Goal: Task Accomplishment & Management: Complete application form

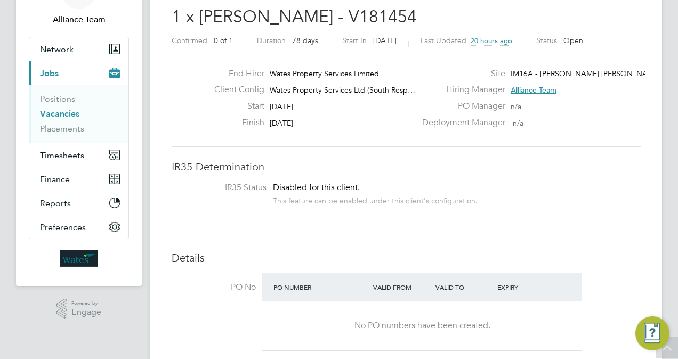
scroll to position [43, 0]
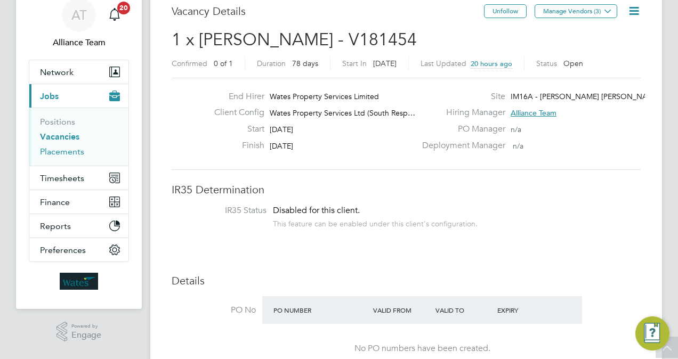
click at [62, 151] on link "Placements" at bounding box center [62, 152] width 44 height 10
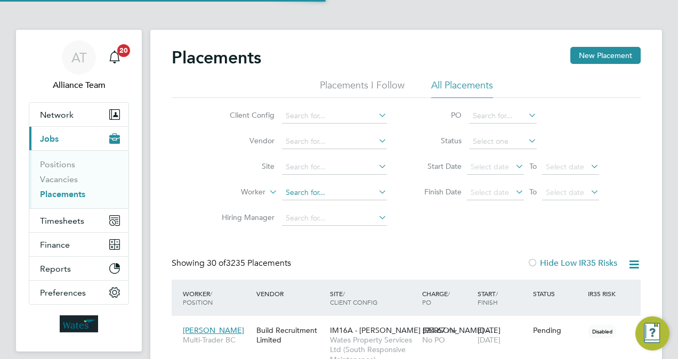
scroll to position [5, 5]
click at [325, 189] on input at bounding box center [334, 193] width 105 height 15
click at [344, 206] on li "Mus tafa Is mail" at bounding box center [335, 207] width 106 height 14
type input "Mustafa Ismail"
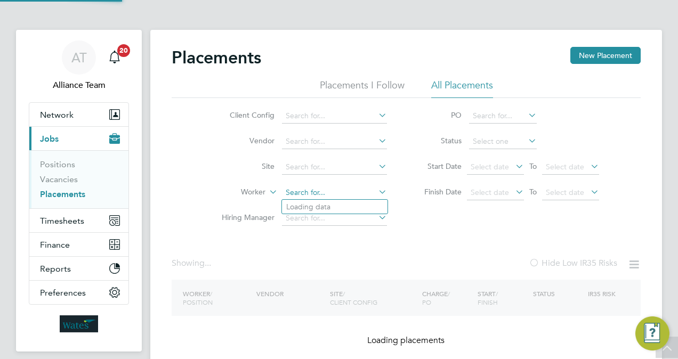
click at [343, 130] on ul "Client Config Vendor Site Worker Hiring Manager" at bounding box center [300, 167] width 200 height 128
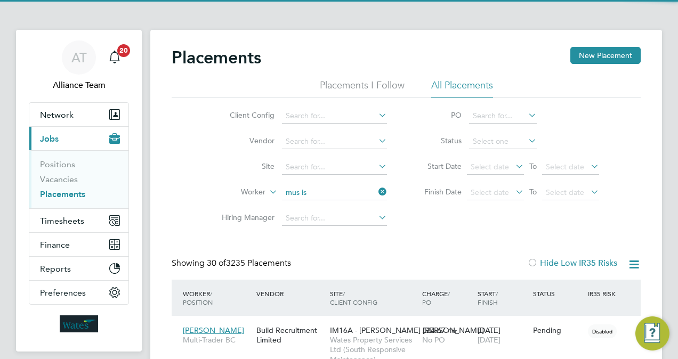
click at [344, 219] on li "Mus tafa Is mail" at bounding box center [335, 221] width 106 height 14
type input "Mustafa Ismail"
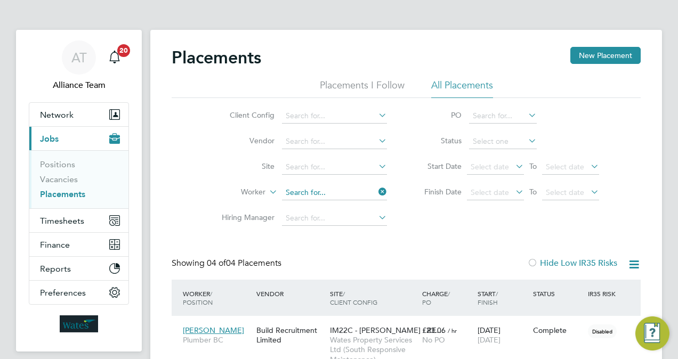
click at [339, 189] on input at bounding box center [334, 193] width 105 height 15
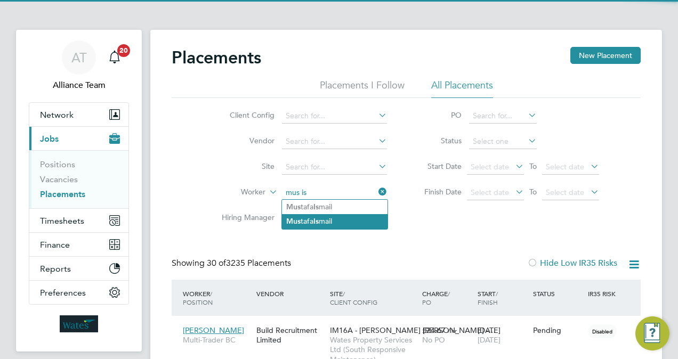
click at [338, 224] on li "Mus tafa Is mail" at bounding box center [335, 221] width 106 height 14
type input "Mustafa Ismail"
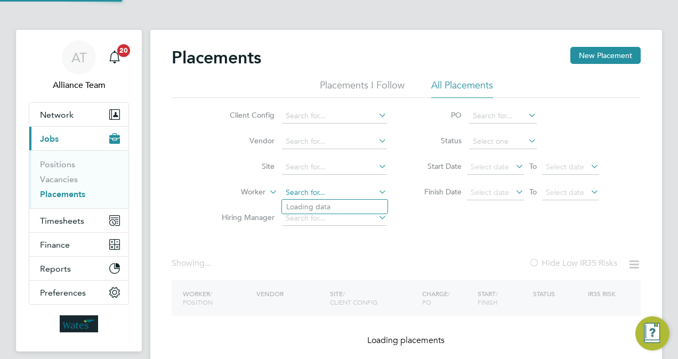
click at [342, 172] on ul "Client Config Vendor Site Worker Hiring Manager" at bounding box center [300, 167] width 200 height 128
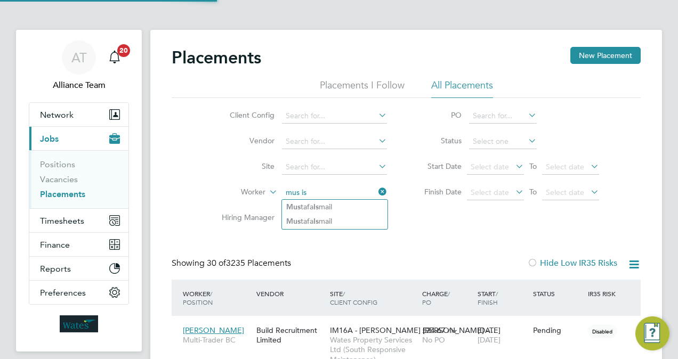
click at [343, 205] on li "Mus tafa Is mail" at bounding box center [335, 207] width 106 height 14
type input "Mustafa Ismail"
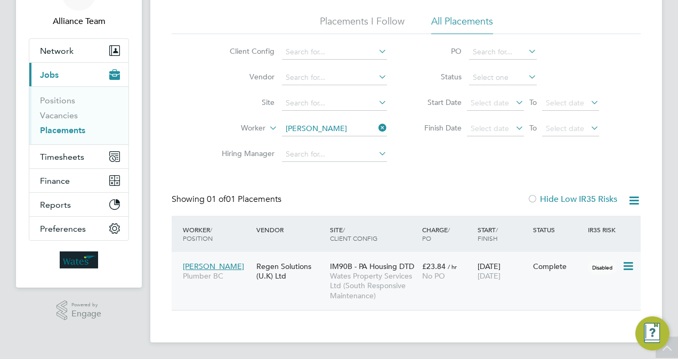
click at [382, 276] on span "Wates Property Services Ltd (South Responsive Maintenance)" at bounding box center [373, 285] width 87 height 29
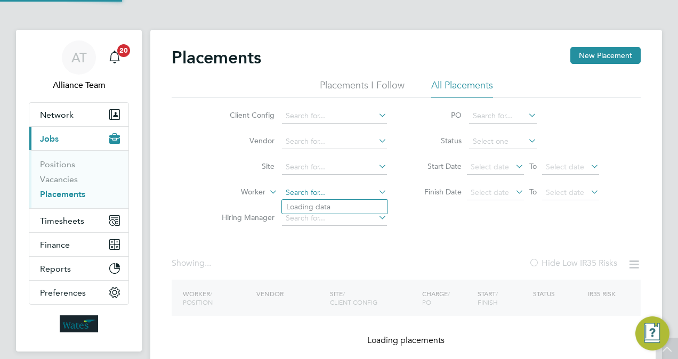
click at [344, 130] on ul "Client Config Vendor Site Worker Hiring Manager" at bounding box center [300, 167] width 200 height 128
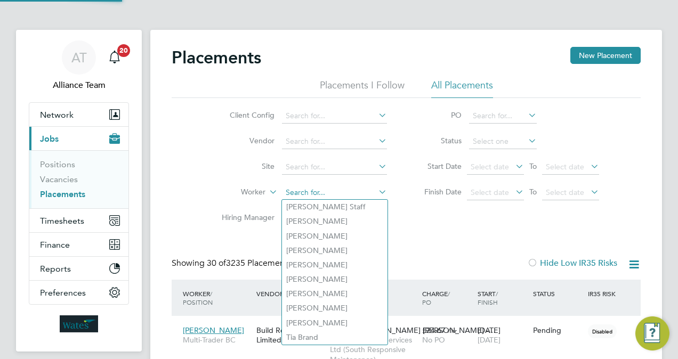
scroll to position [5, 5]
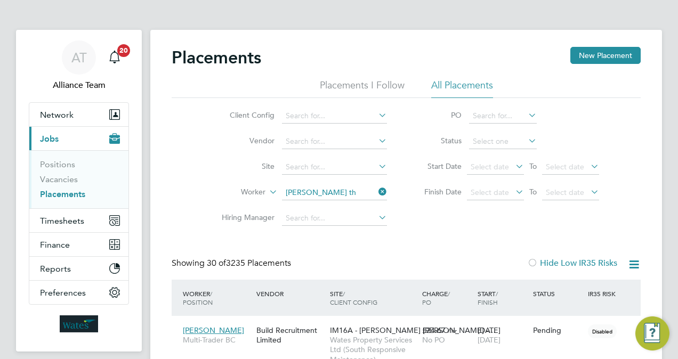
click at [340, 211] on li "Oneil Th omas" at bounding box center [335, 207] width 106 height 14
type input "Oneil Thomas"
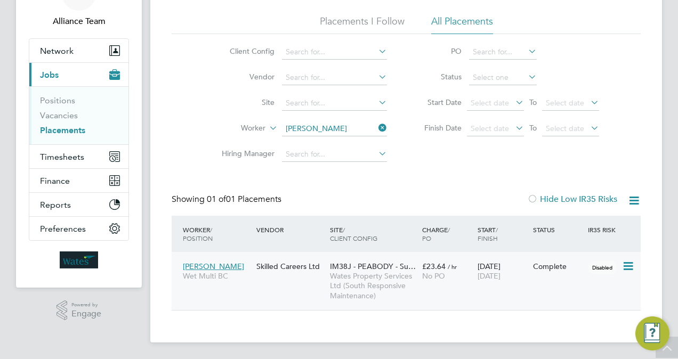
click at [402, 272] on span "Wates Property Services Ltd (South Responsive Maintenance)" at bounding box center [373, 285] width 87 height 29
click at [67, 115] on link "Vacancies" at bounding box center [59, 115] width 38 height 10
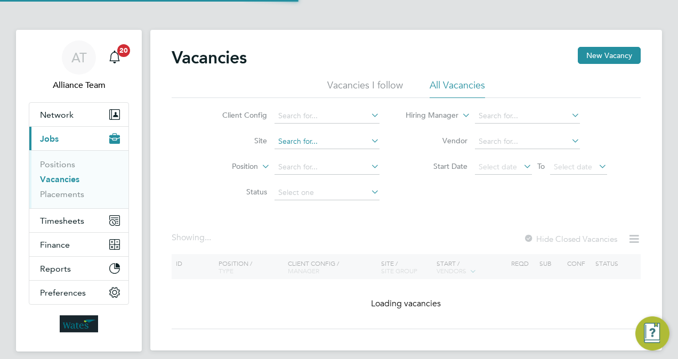
click at [322, 143] on input at bounding box center [327, 141] width 105 height 15
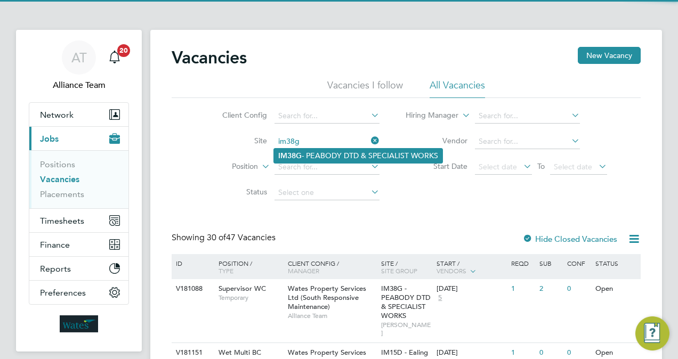
click at [330, 153] on li "IM38G - PEABODY DTD & SPECIALIST WORKS" at bounding box center [358, 156] width 168 height 14
type input "IM38G - PEABODY DTD & SPECIALIST WORKS"
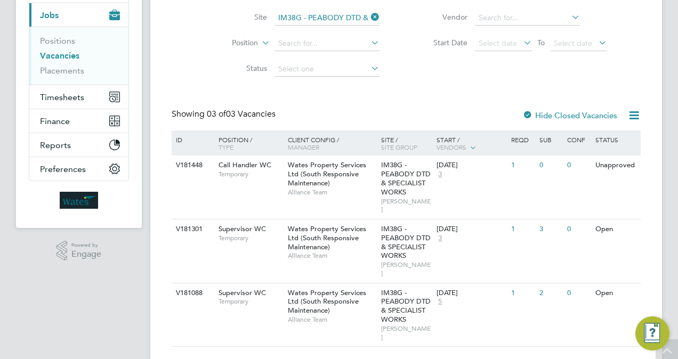
scroll to position [124, 0]
click at [547, 113] on label "Hide Closed Vacancies" at bounding box center [570, 115] width 95 height 10
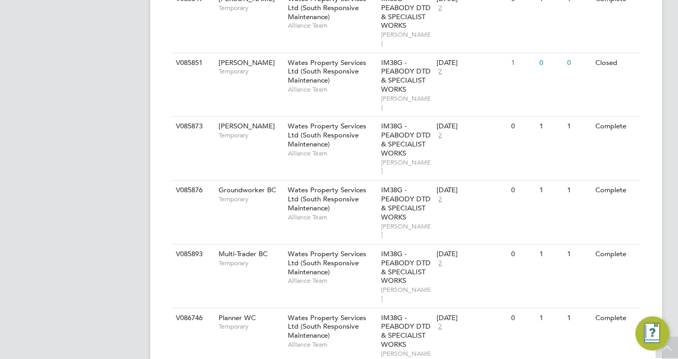
scroll to position [1651, 0]
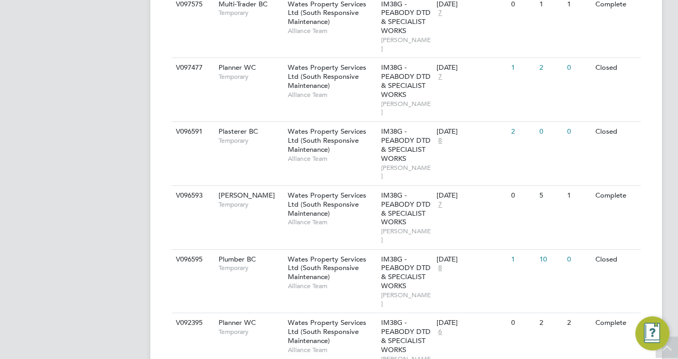
scroll to position [3312, 0]
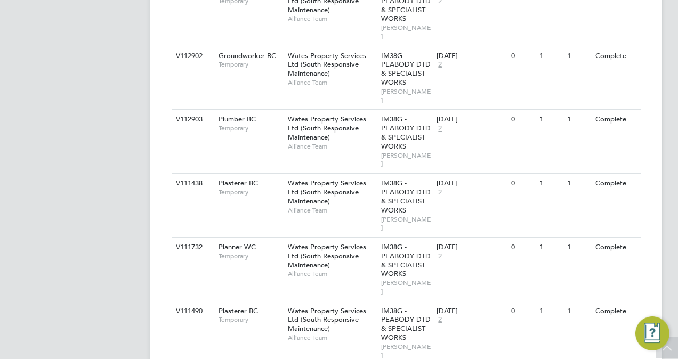
scroll to position [4973, 0]
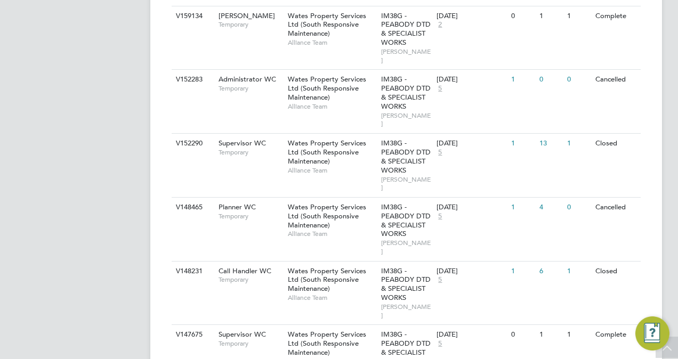
scroll to position [6634, 0]
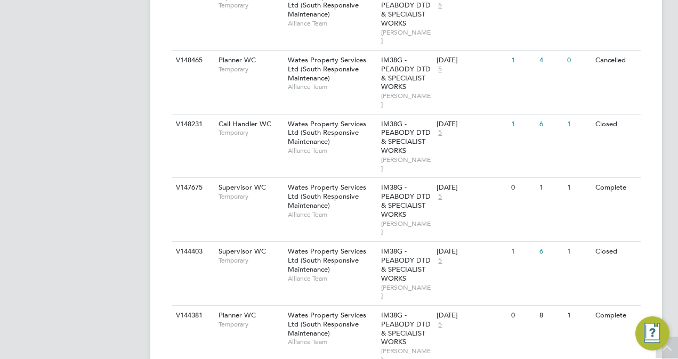
scroll to position [6677, 0]
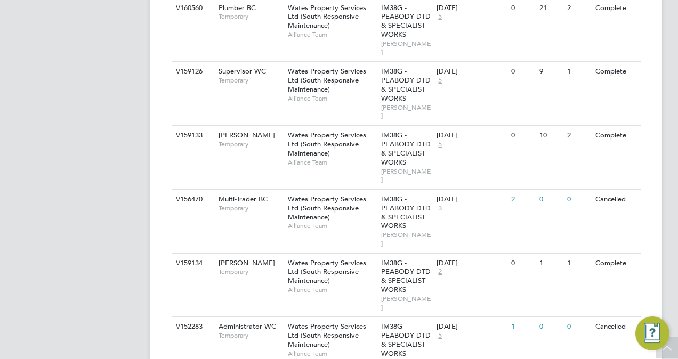
scroll to position [6271, 0]
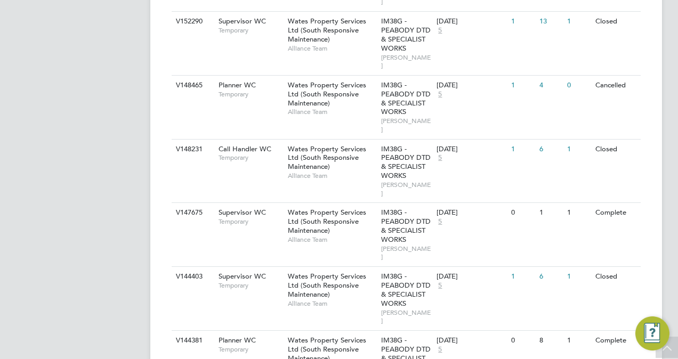
scroll to position [6655, 0]
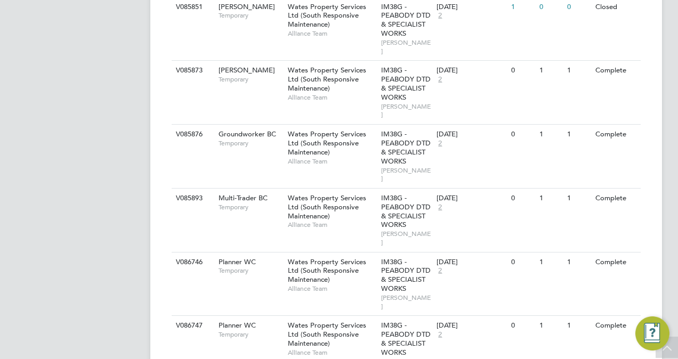
scroll to position [1686, 0]
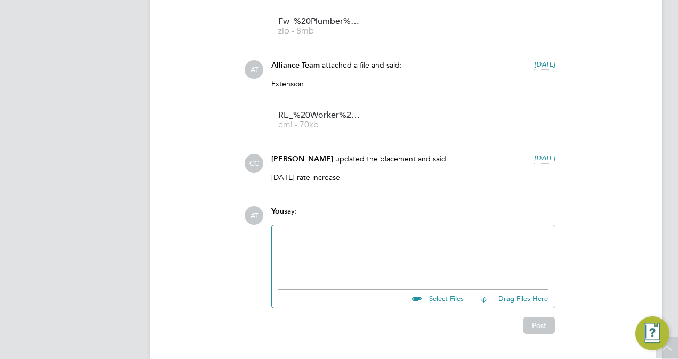
scroll to position [938, 0]
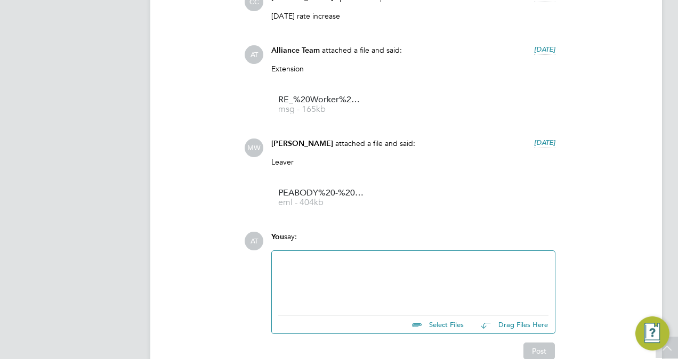
scroll to position [1045, 0]
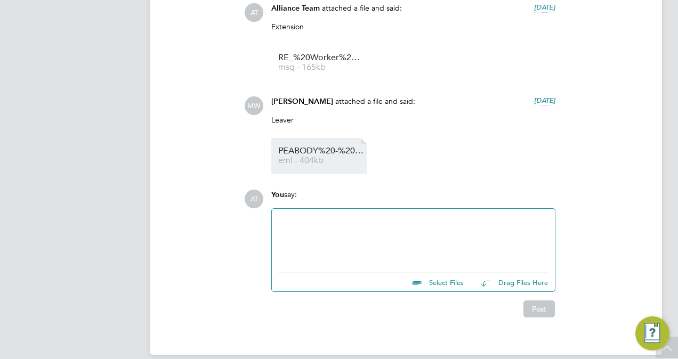
click at [318, 160] on span "eml - 404kb" at bounding box center [320, 161] width 85 height 8
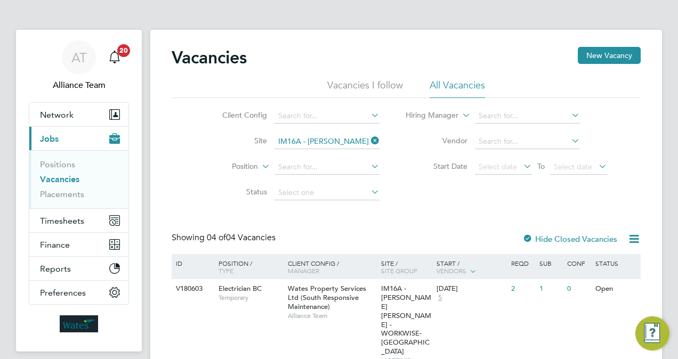
click at [58, 180] on link "Vacancies" at bounding box center [59, 179] width 39 height 10
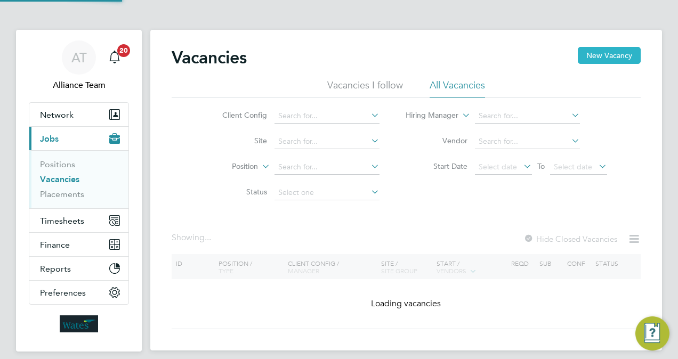
click at [633, 52] on button "New Vacancy" at bounding box center [609, 55] width 63 height 17
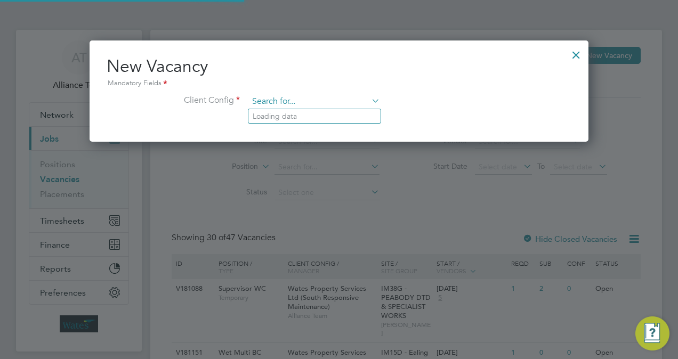
click at [300, 107] on input at bounding box center [314, 102] width 132 height 16
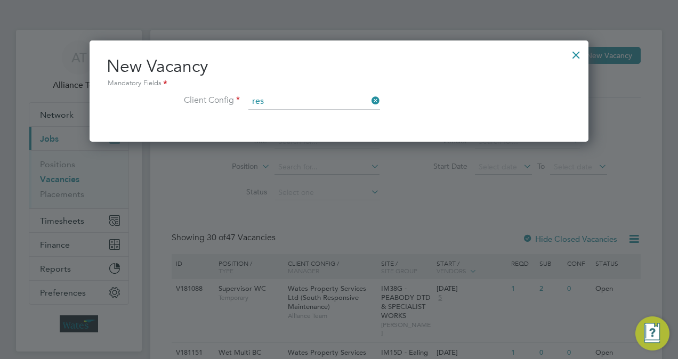
click at [333, 129] on li "Wates Property Services Ltd (South Res ponsive Maintenance)" at bounding box center [355, 131] width 214 height 14
type input "Wates Property Services Ltd (South Responsive Maintenance)"
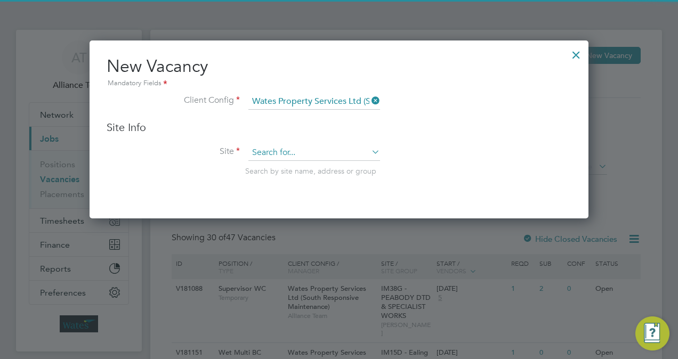
click at [300, 147] on input at bounding box center [314, 153] width 132 height 16
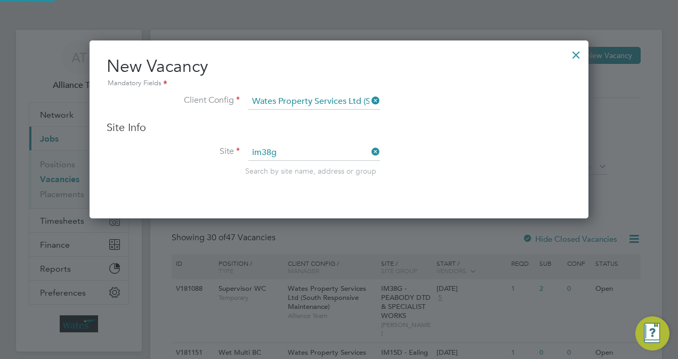
click at [301, 162] on li "IM38G - PEABODY DTD & SPECIALIST WORKS" at bounding box center [332, 167] width 168 height 14
type input "IM38G - PEABODY DTD & SPECIALIST WORKS"
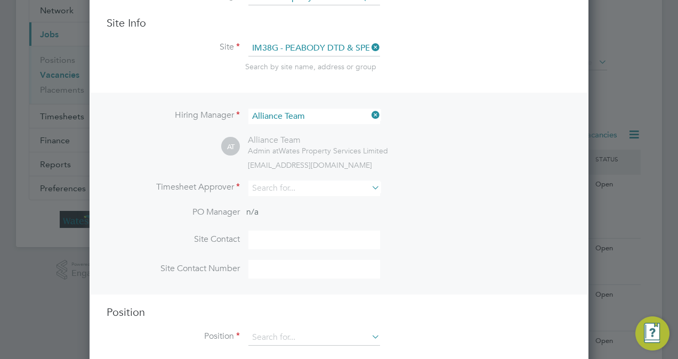
scroll to position [149, 0]
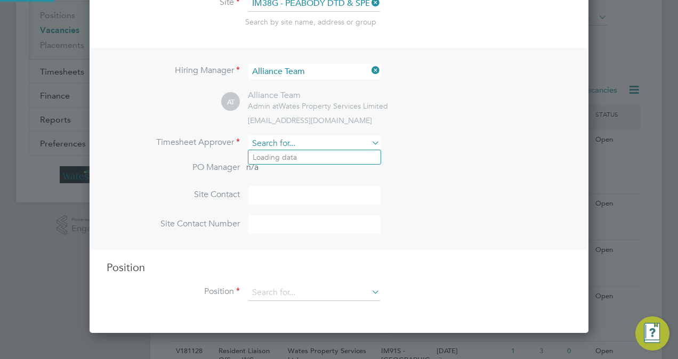
click at [314, 139] on input at bounding box center [314, 143] width 132 height 15
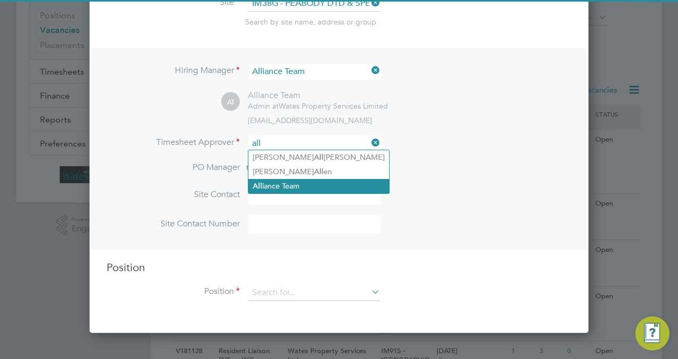
click at [297, 189] on li "All iance Team" at bounding box center [318, 186] width 141 height 14
type input "Alliance Team"
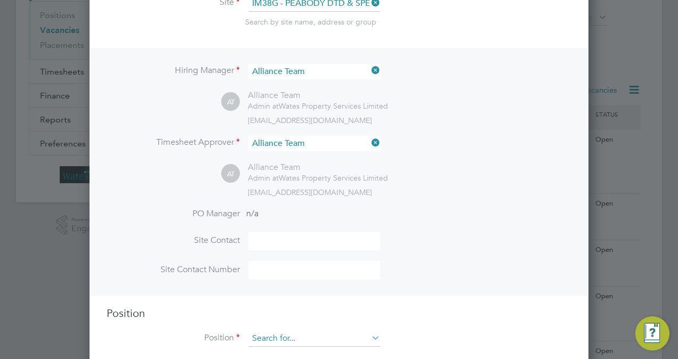
click at [278, 334] on input at bounding box center [314, 339] width 132 height 16
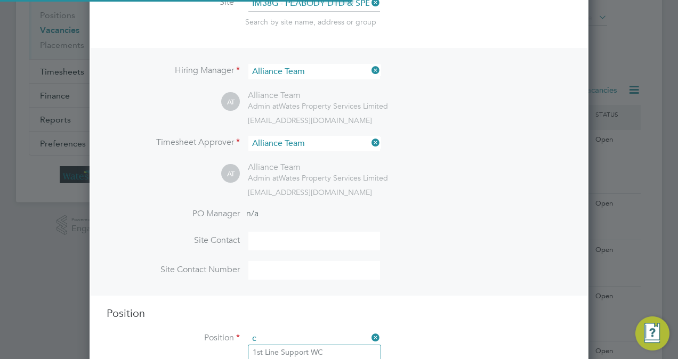
scroll to position [1525, 499]
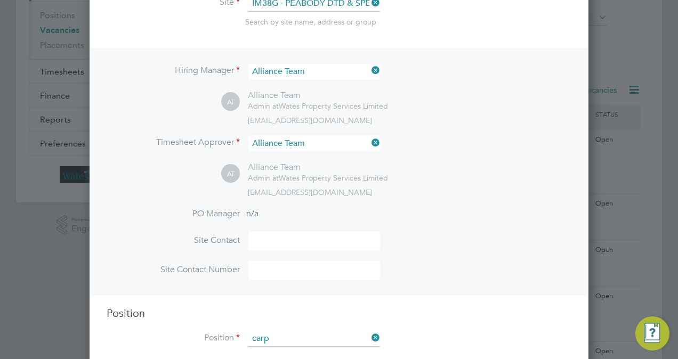
click at [321, 347] on li "Carp enter BC" at bounding box center [314, 353] width 132 height 14
type input "Carpenter BC"
type textarea "Carpenter"
click at [542, 274] on li "Site Contact Number" at bounding box center [339, 275] width 465 height 29
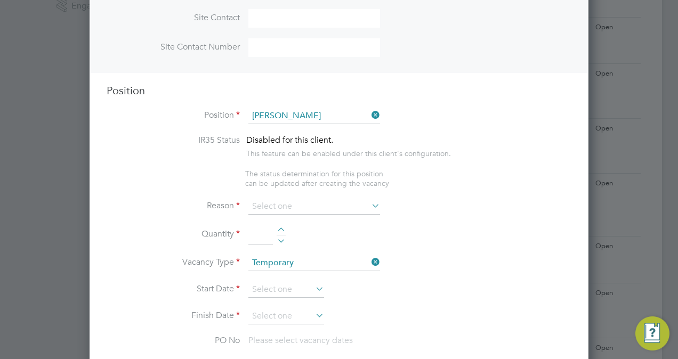
scroll to position [405, 0]
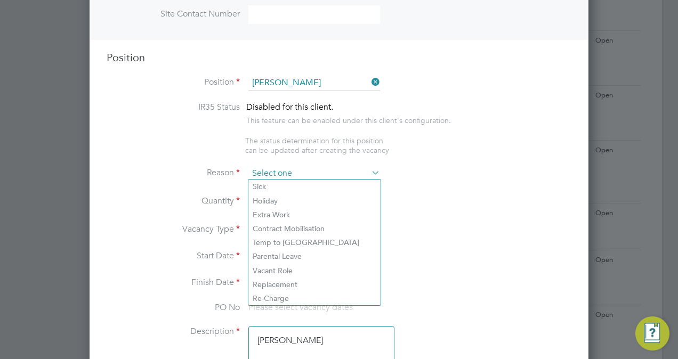
click at [300, 170] on input at bounding box center [314, 174] width 132 height 16
click at [285, 214] on li "Extra Work" at bounding box center [314, 215] width 132 height 14
type input "Extra Work"
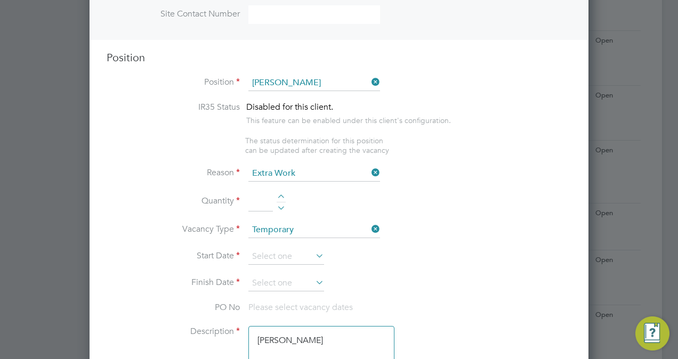
click at [280, 196] on div at bounding box center [281, 198] width 9 height 7
type input "2"
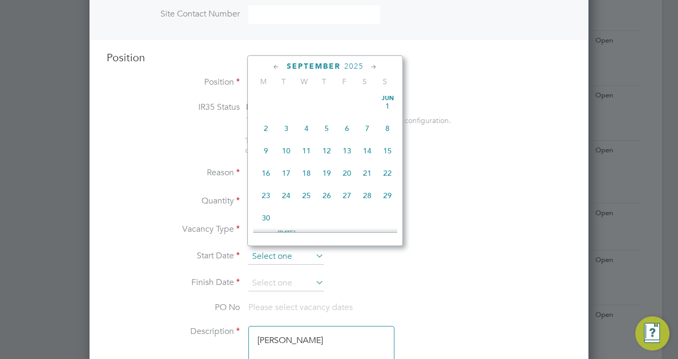
scroll to position [412, 0]
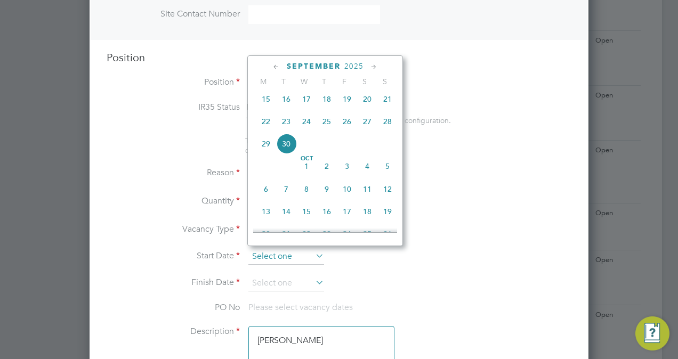
click at [274, 251] on input at bounding box center [286, 257] width 76 height 16
click at [289, 215] on span "14" at bounding box center [286, 212] width 20 height 20
type input "14 Oct 2025"
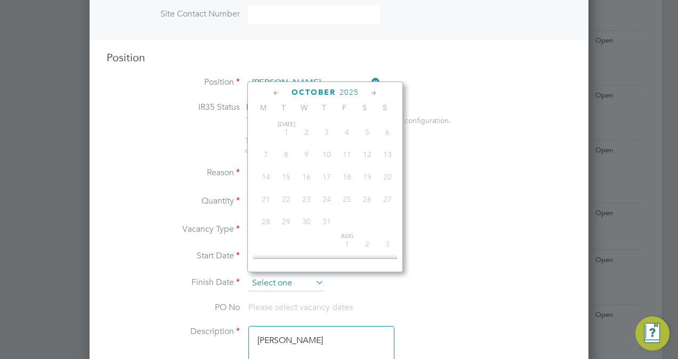
scroll to position [343, 0]
click at [269, 286] on input at bounding box center [286, 284] width 76 height 16
click at [374, 95] on icon at bounding box center [374, 93] width 10 height 12
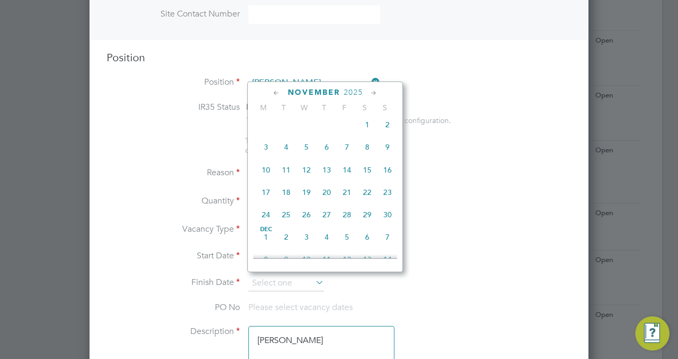
click at [374, 95] on icon at bounding box center [374, 93] width 10 height 12
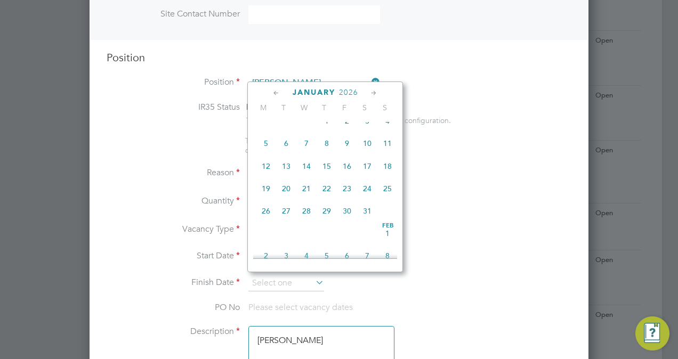
click at [303, 175] on span "14" at bounding box center [306, 166] width 20 height 20
type input "14 Jan 2026"
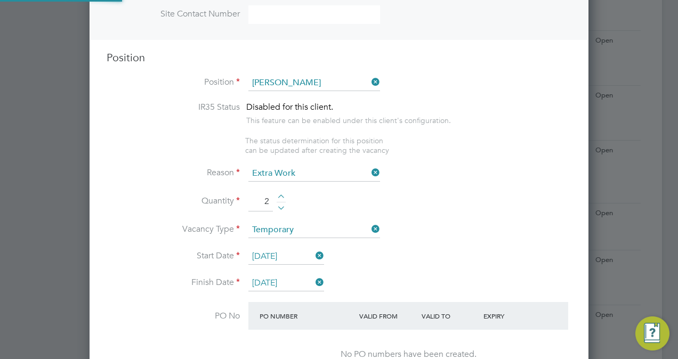
click at [470, 216] on li "Quantity 2" at bounding box center [339, 207] width 465 height 30
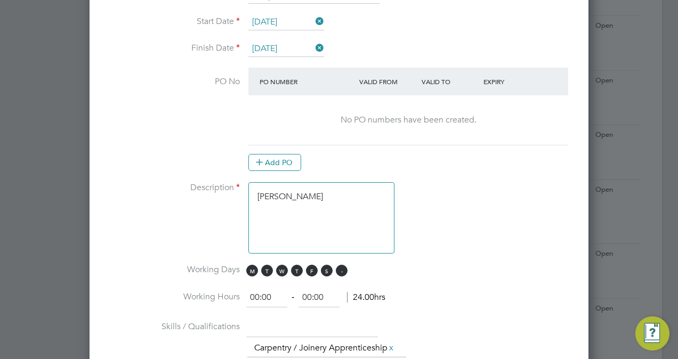
click at [341, 265] on span "S" at bounding box center [342, 271] width 12 height 12
click at [327, 265] on span "S" at bounding box center [327, 271] width 12 height 12
click at [257, 293] on input "00:00" at bounding box center [266, 297] width 41 height 19
type input "08:00"
click at [312, 293] on input "00:00" at bounding box center [319, 297] width 41 height 19
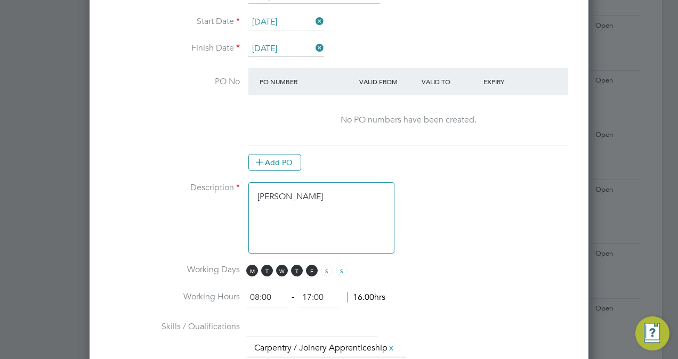
type input "17:00"
click at [317, 202] on textarea "Carpenter" at bounding box center [321, 217] width 146 height 71
click at [335, 190] on textarea "Carpenter Multi" at bounding box center [321, 217] width 146 height 71
paste textarea "HA1 HA2 HA3 HA4 HA5 HA6 NW10 TW13 TW14 TW3 TW4 TW5 TW7 TW8 UB1 UB2 UB3 UB4 UB5 …"
click at [335, 188] on textarea "Carpenter Multi HA1 HA2 HA3 HA4 HA5 HA6 NW10 TW13 TW14 TW3 TW4 TW5 TW7 TW8 UB1 …" at bounding box center [321, 217] width 146 height 71
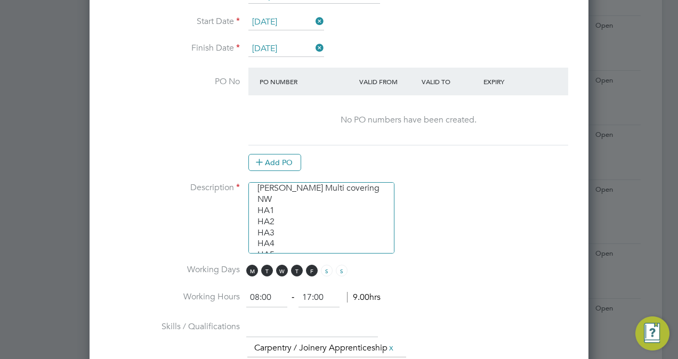
type textarea "Carpenter Multi covering NW HA1 HA2 HA3 HA4 HA5 HA6 NW10 TW13 TW14 TW3 TW4 TW5 …"
click at [118, 224] on li "Description Carpenter Multi covering NW HA1 HA2 HA3 HA4 HA5 HA6 NW10 TW13 TW14 …" at bounding box center [339, 223] width 465 height 82
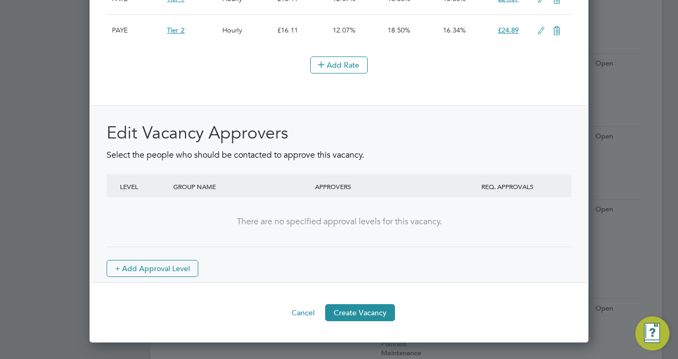
scroll to position [1514, 0]
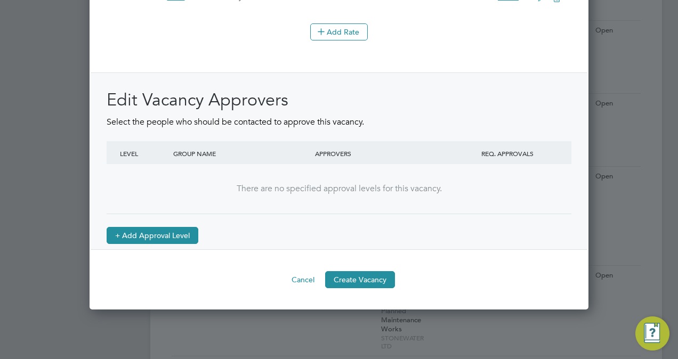
click at [142, 235] on button "+ Add Approval Level" at bounding box center [153, 235] width 92 height 17
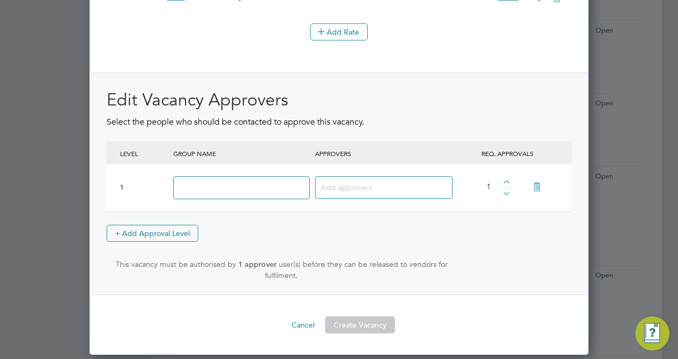
click at [240, 190] on input at bounding box center [241, 187] width 136 height 23
type input "Approve"
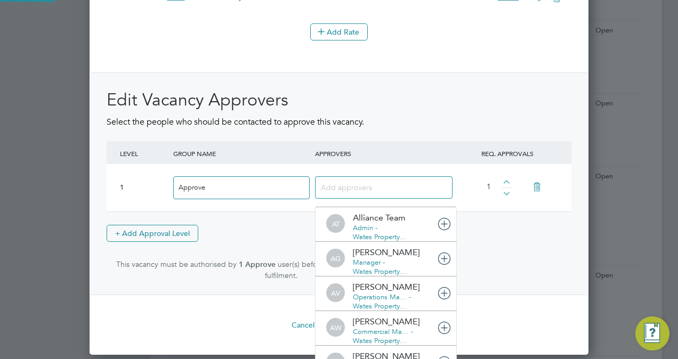
scroll to position [11, 75]
type input "dom"
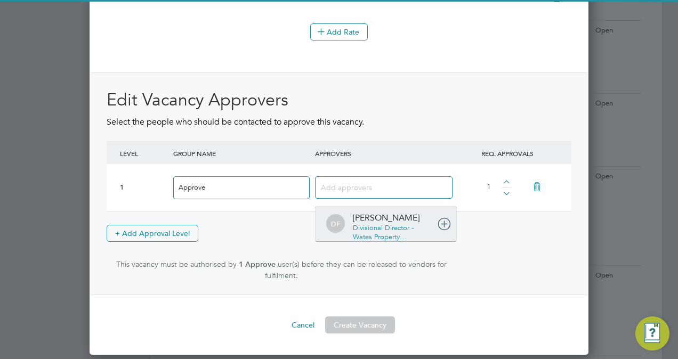
scroll to position [1850, 499]
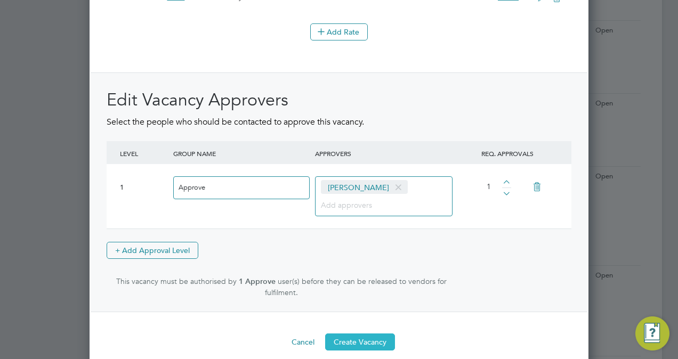
click at [356, 346] on button "Create Vacancy" at bounding box center [360, 342] width 70 height 17
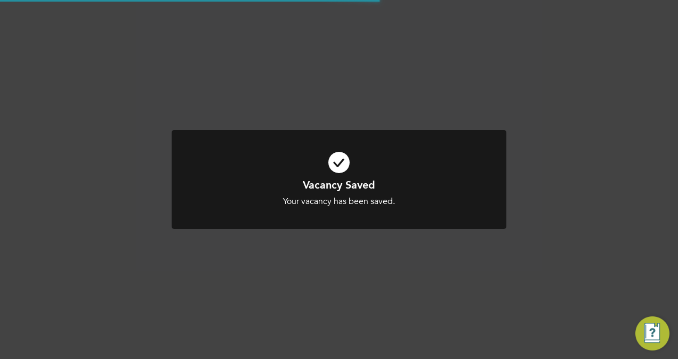
scroll to position [17, 229]
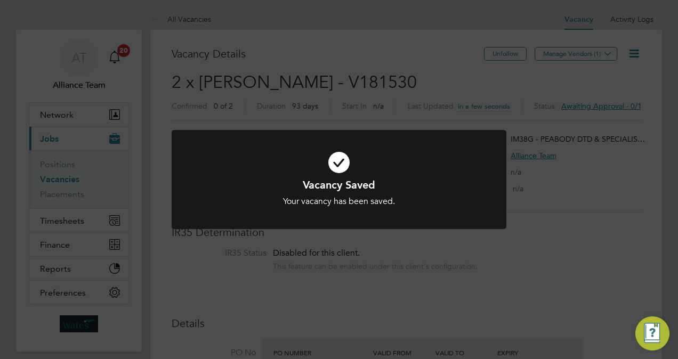
click at [421, 68] on div "Vacancy Saved Your vacancy has been saved. Cancel Okay" at bounding box center [339, 179] width 678 height 359
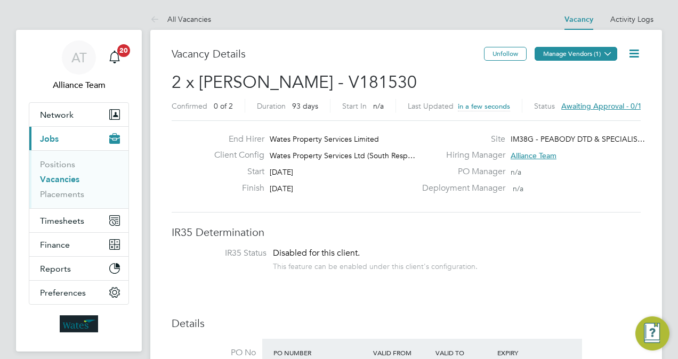
click at [573, 54] on button "Manage Vendors (1)" at bounding box center [576, 54] width 83 height 14
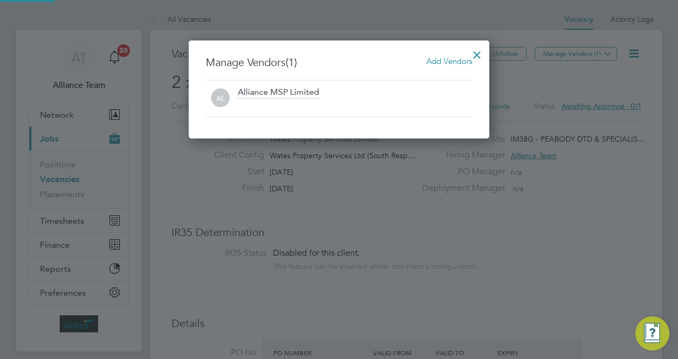
click at [447, 58] on span "Add Vendors" at bounding box center [450, 61] width 46 height 10
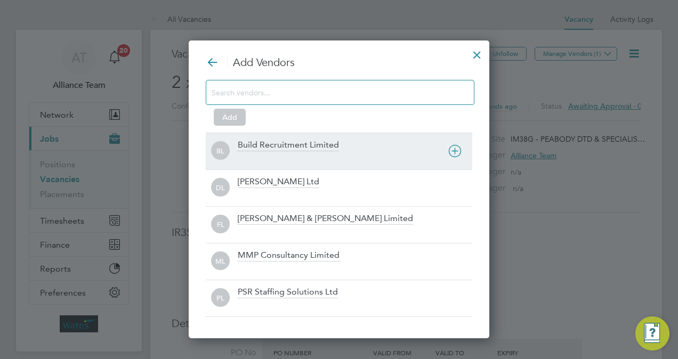
click at [274, 138] on div "BL Build Recruitment Limited" at bounding box center [339, 151] width 267 height 37
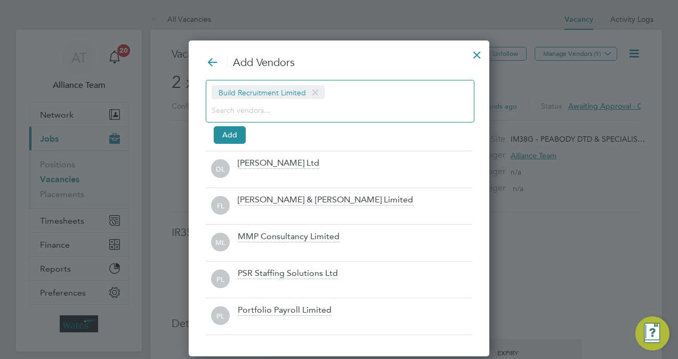
click at [270, 118] on div "Build Recruitment Limited" at bounding box center [340, 101] width 269 height 43
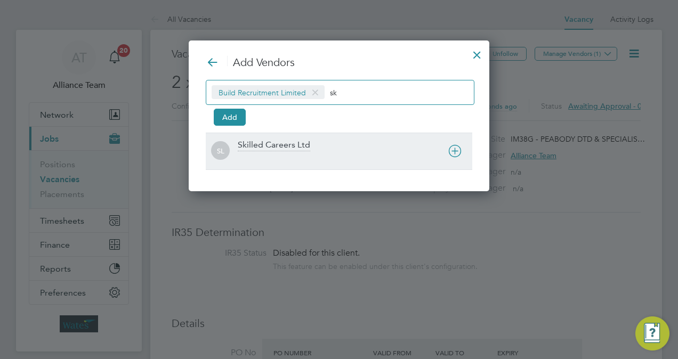
type input "sk"
click at [279, 160] on div at bounding box center [355, 158] width 235 height 11
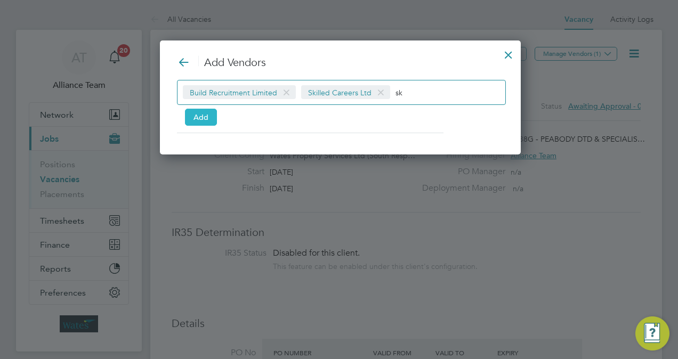
click at [210, 115] on button "Add" at bounding box center [201, 117] width 32 height 17
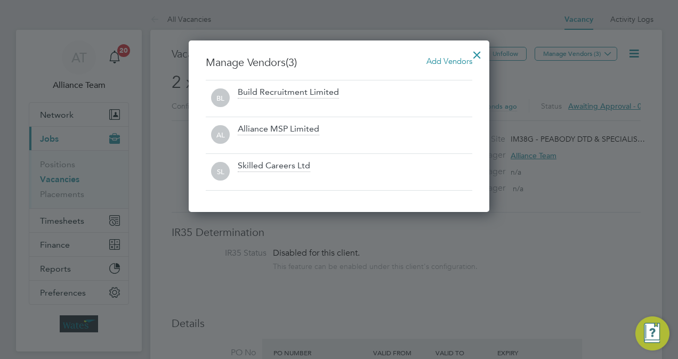
click at [478, 54] on div at bounding box center [477, 52] width 19 height 19
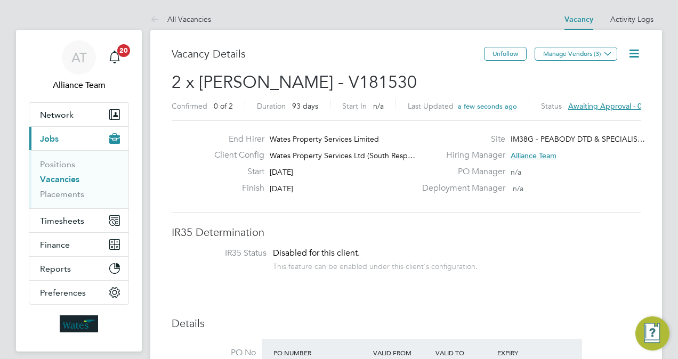
drag, startPoint x: 401, startPoint y: 87, endPoint x: 323, endPoint y: 83, distance: 78.5
click at [323, 83] on h2 "2 x Carpenter BC - V181530 Confirmed 0 of 2 Duration 93 days Start In n/a Last …" at bounding box center [406, 93] width 469 height 45
copy span "V181530"
click at [429, 226] on h3 "IR35 Determination" at bounding box center [406, 233] width 469 height 14
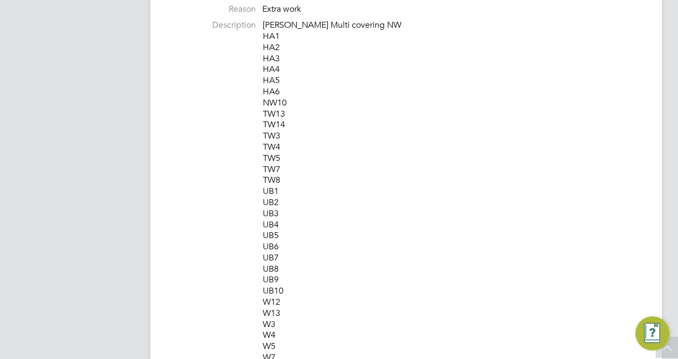
scroll to position [316, 0]
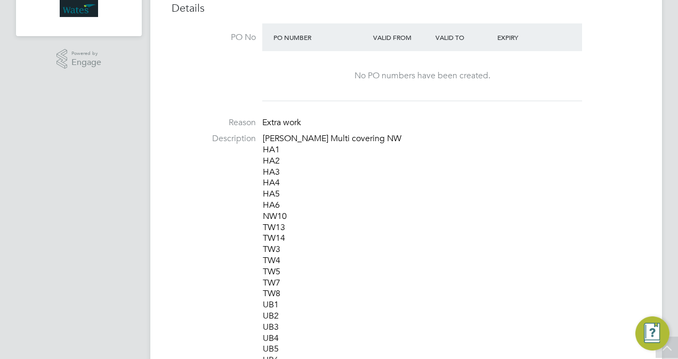
drag, startPoint x: 292, startPoint y: 250, endPoint x: 261, endPoint y: 140, distance: 114.1
click at [261, 140] on li "Description Carpenter Multi covering NW HA1 HA2 HA3 HA4 HA5 HA6 NW10 TW13 TW14 …" at bounding box center [406, 310] width 469 height 355
drag, startPoint x: 261, startPoint y: 140, endPoint x: 272, endPoint y: 140, distance: 11.2
click at [272, 140] on p "Carpenter Multi covering NW HA1 HA2 HA3 HA4 HA5 HA6 NW10 TW13 TW14 TW3 TW4 TW5 …" at bounding box center [452, 305] width 378 height 344
click at [269, 147] on p "Carpenter Multi covering NW HA1 HA2 HA3 HA4 HA5 HA6 NW10 TW13 TW14 TW3 TW4 TW5 …" at bounding box center [452, 305] width 378 height 344
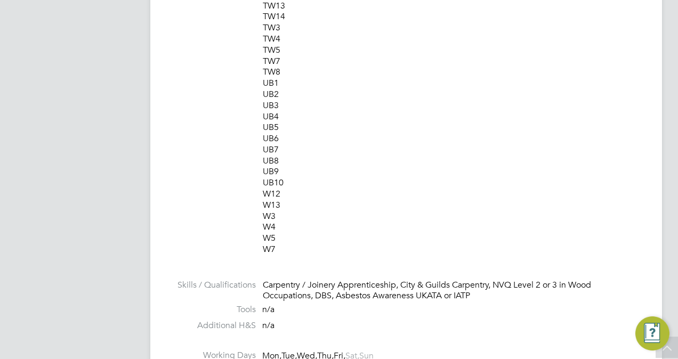
scroll to position [546, 0]
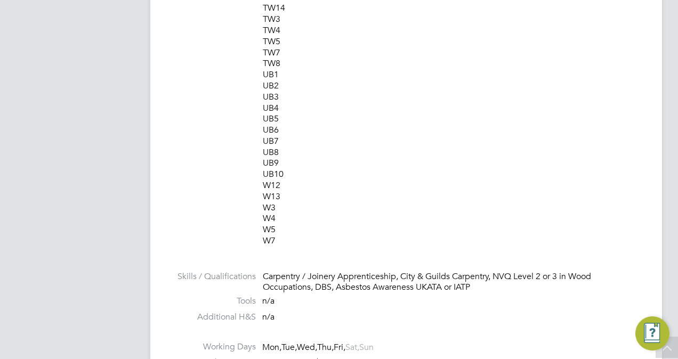
drag, startPoint x: 265, startPoint y: 147, endPoint x: 286, endPoint y: 237, distance: 92.1
click at [286, 237] on p "Carpenter Multi covering NW HA1 HA2 HA3 HA4 HA5 HA6 NW10 TW13 TW14 TW3 TW4 TW5 …" at bounding box center [452, 75] width 378 height 344
copy p "HA1 HA2 HA3 HA4 HA5 HA6 NW10 TW13 TW14 TW3 TW4 TW5 TW7 TW8 UB1 UB2 UB3 UB4 UB5 …"
click at [482, 171] on p "Carpenter Multi covering NW HA1 HA2 HA3 HA4 HA5 HA6 NW10 TW13 TW14 TW3 TW4 TW5 …" at bounding box center [452, 75] width 378 height 344
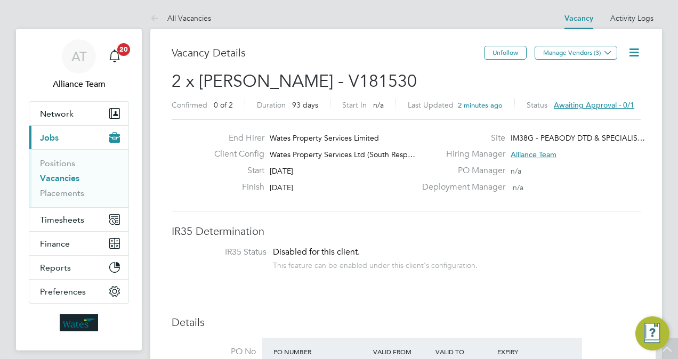
scroll to position [0, 0]
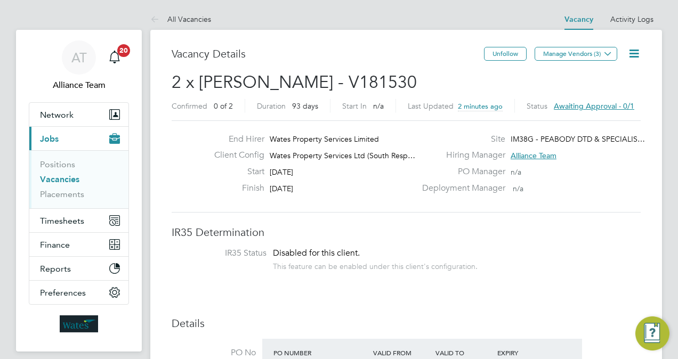
click at [49, 176] on link "Vacancies" at bounding box center [59, 179] width 39 height 10
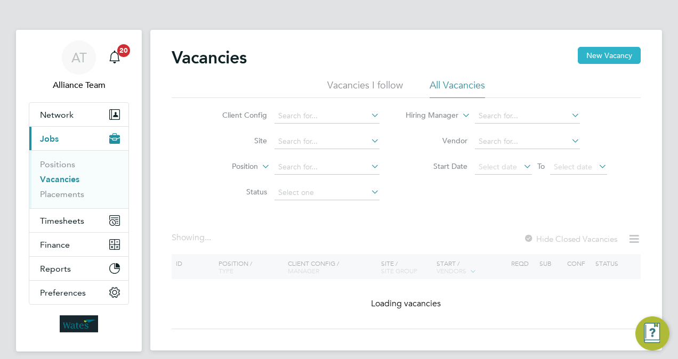
click at [596, 53] on button "New Vacancy" at bounding box center [609, 55] width 63 height 17
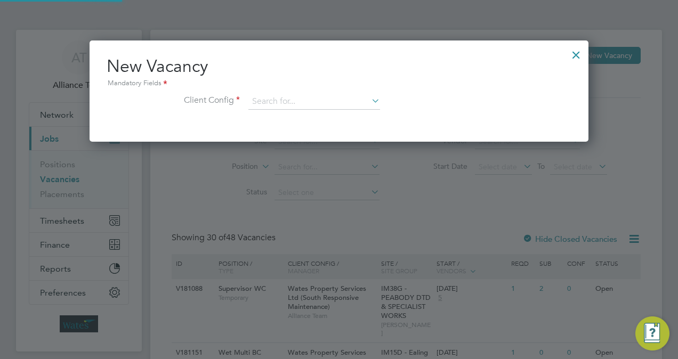
scroll to position [101, 499]
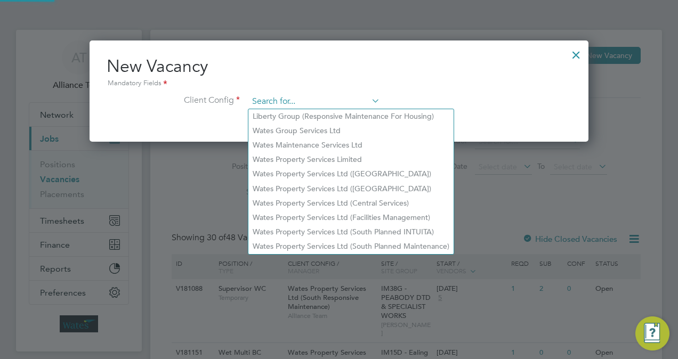
click at [326, 105] on input at bounding box center [314, 102] width 132 height 16
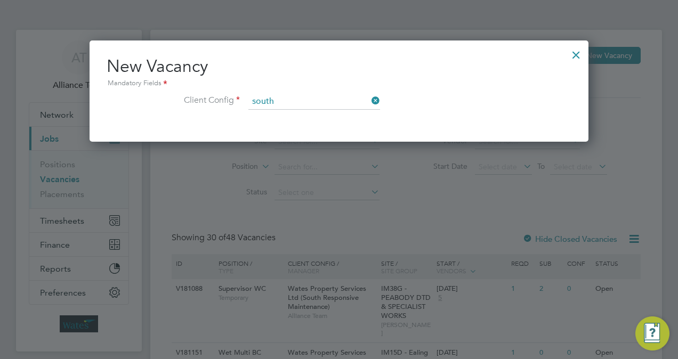
click at [368, 141] on b "South" at bounding box center [362, 145] width 20 height 9
type input "Wates Property Services Ltd (South Responsive Maintenance)"
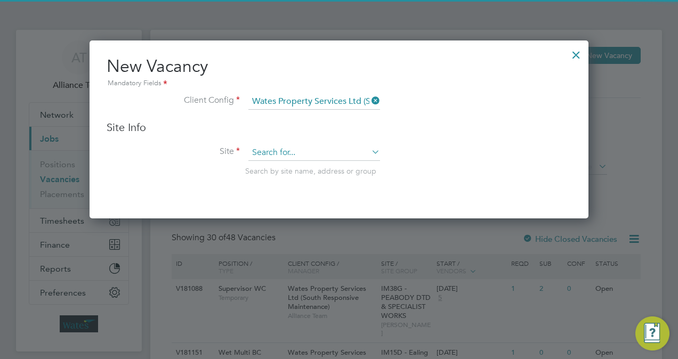
click at [295, 154] on input at bounding box center [314, 153] width 132 height 16
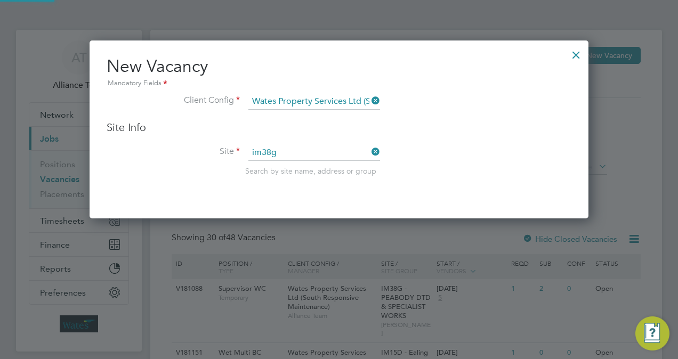
click at [298, 165] on li "IM38G - PEABODY DTD & SPECIALIST WORKS" at bounding box center [332, 167] width 168 height 14
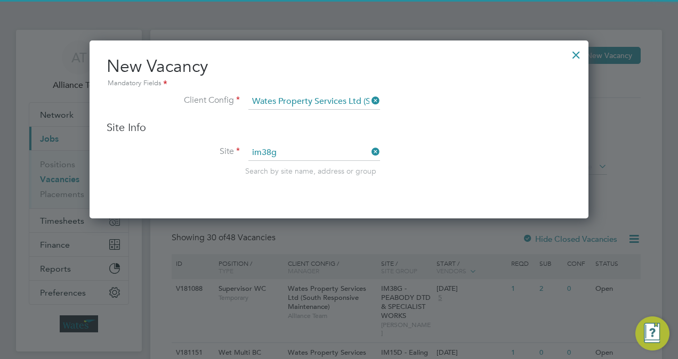
type input "IM38G - PEABODY DTD & SPECIALIST WORKS"
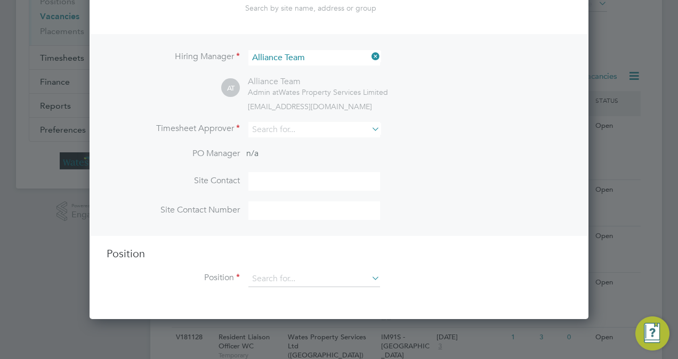
scroll to position [171, 0]
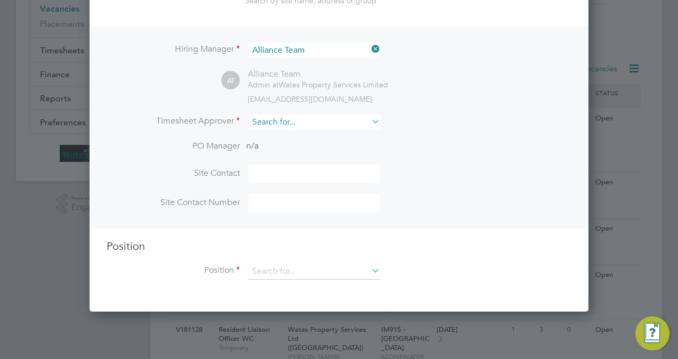
click at [323, 123] on input at bounding box center [314, 122] width 132 height 15
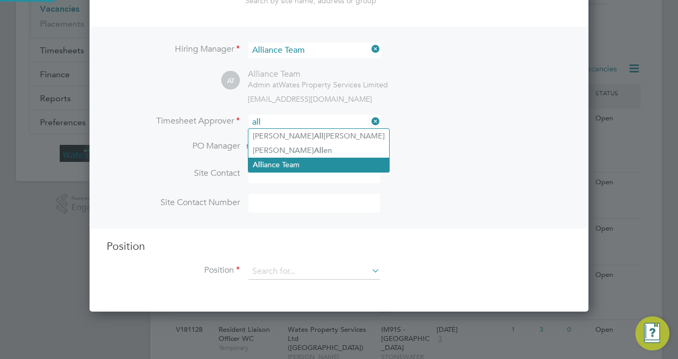
click at [309, 162] on li "All iance Team" at bounding box center [318, 165] width 141 height 14
type input "Alliance Team"
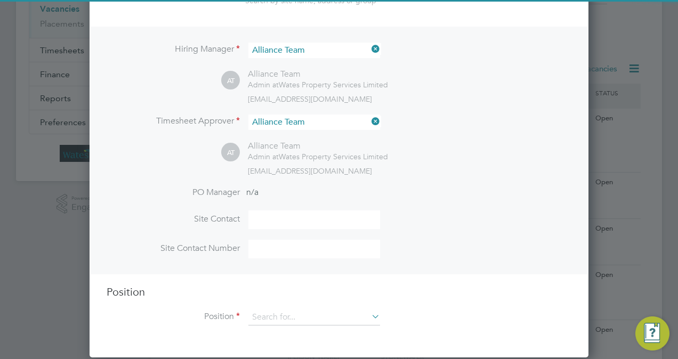
scroll to position [486, 499]
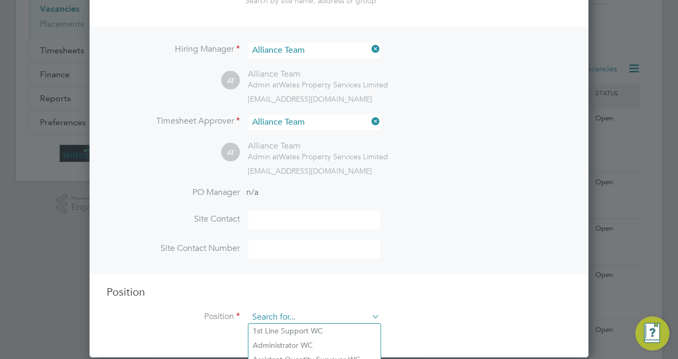
click at [300, 317] on input at bounding box center [314, 318] width 132 height 16
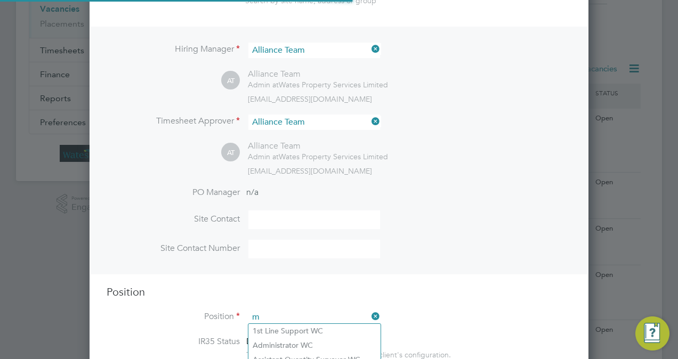
scroll to position [1525, 499]
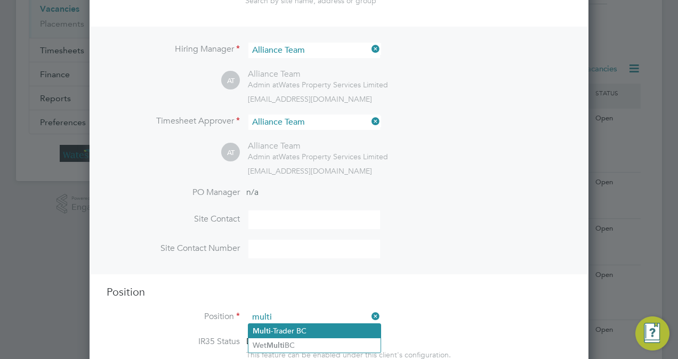
click at [307, 331] on li "Multi -Trader BC" at bounding box center [314, 331] width 132 height 14
type input "Multi-Trader BC"
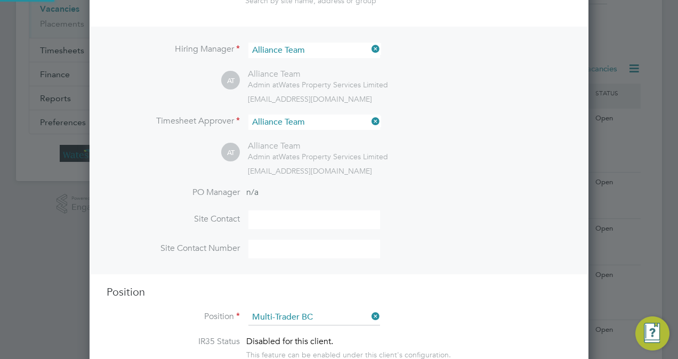
type textarea "Multi-Trader"
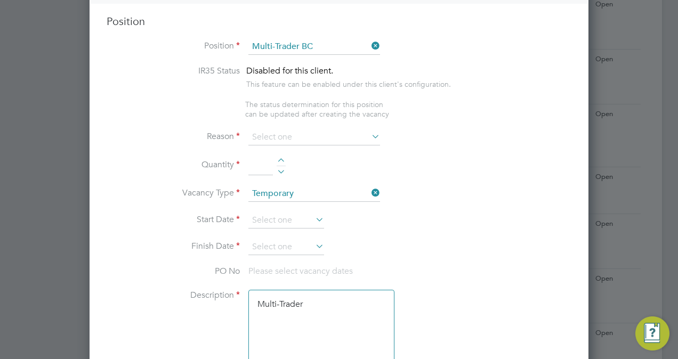
scroll to position [448, 0]
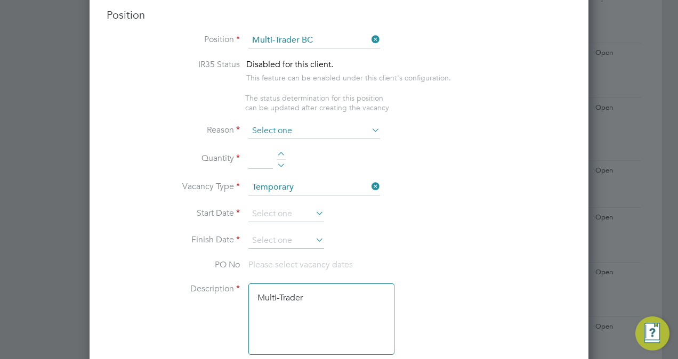
click at [285, 133] on input at bounding box center [314, 131] width 132 height 16
click at [292, 171] on li "Extra Work" at bounding box center [314, 172] width 132 height 14
type input "Extra Work"
click at [281, 150] on li "Quantity" at bounding box center [339, 165] width 465 height 30
click at [280, 152] on div at bounding box center [281, 155] width 9 height 7
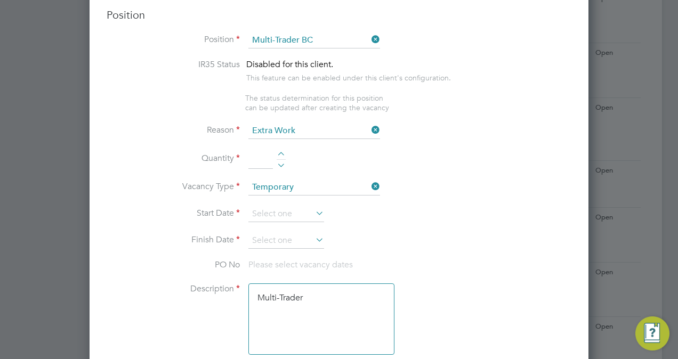
type input "1"
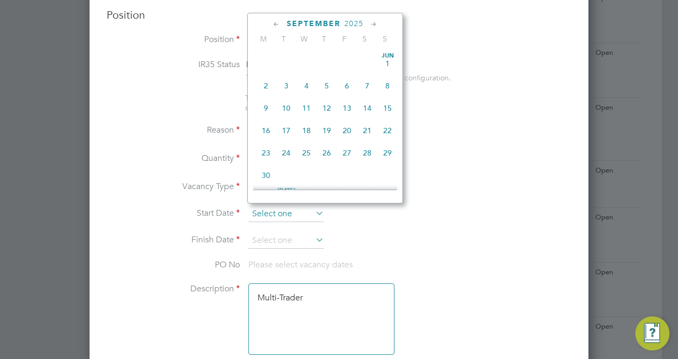
click at [281, 207] on input at bounding box center [286, 214] width 76 height 16
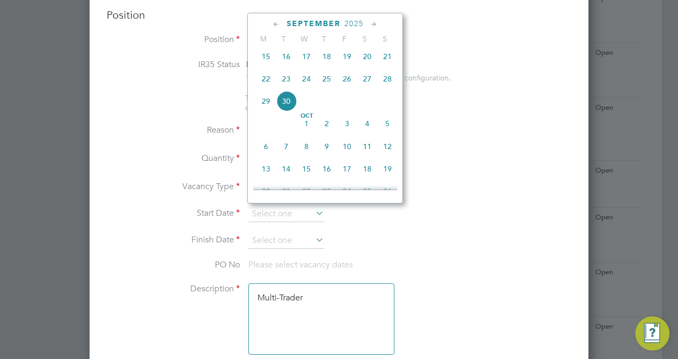
click at [291, 172] on span "14" at bounding box center [286, 169] width 20 height 20
type input "14 Oct 2025"
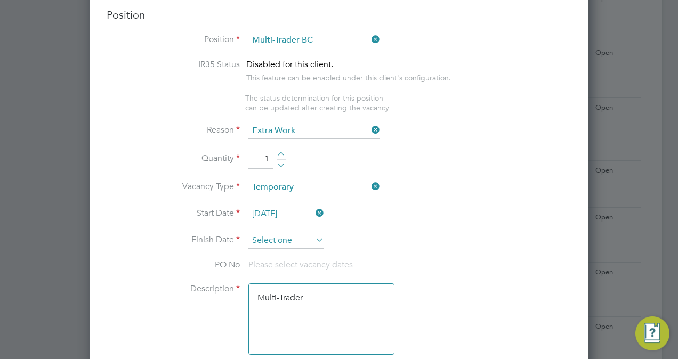
click at [280, 243] on input at bounding box center [286, 241] width 76 height 16
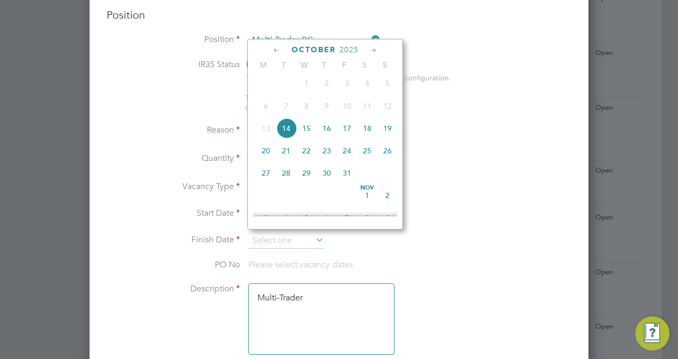
click at [372, 52] on icon at bounding box center [374, 51] width 10 height 12
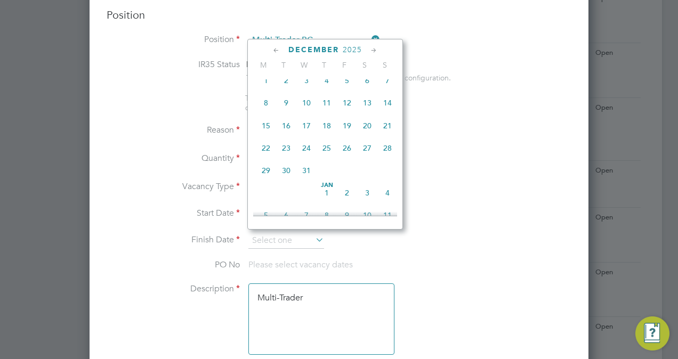
click at [372, 52] on icon at bounding box center [374, 51] width 10 height 12
click at [305, 134] on span "14" at bounding box center [306, 124] width 20 height 20
type input "14 Jan 2026"
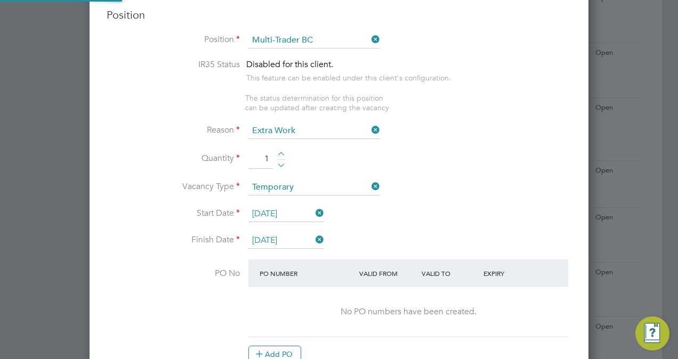
scroll to position [5, 5]
click at [440, 160] on li "Quantity 1" at bounding box center [339, 165] width 465 height 30
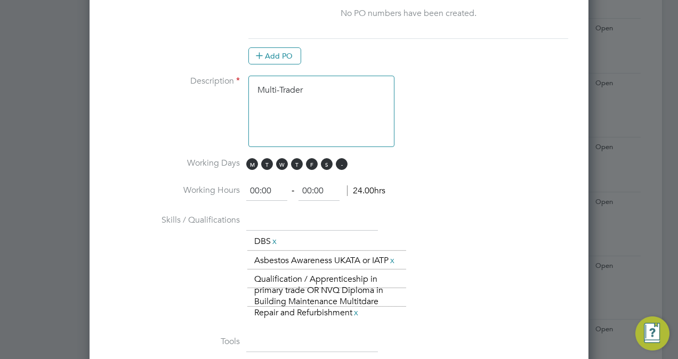
click at [337, 163] on span "S" at bounding box center [342, 164] width 12 height 12
click at [324, 160] on span "S" at bounding box center [327, 164] width 12 height 12
click at [258, 185] on input "00:00" at bounding box center [266, 191] width 41 height 19
type input "08:00"
click at [310, 186] on input "00:00" at bounding box center [319, 191] width 41 height 19
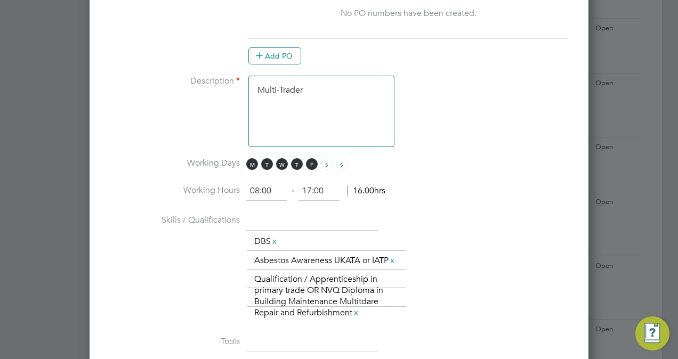
type input "17:00"
click at [333, 98] on textarea "Multi-Trader" at bounding box center [321, 111] width 146 height 71
paste textarea "HA1 HA2 HA3 HA4 HA5 HA6 NW10 TW13 TW14 TW3 TW4 TW5 TW7 TW8 UB1 UB2 UB3 UB4 UB5 …"
click at [321, 78] on textarea "Multi-Trader HA1 HA2 HA3 HA4 HA5 HA6 NW10 TW13 TW14 TW3 TW4 TW5 TW7 TW8 UB1 UB2…" at bounding box center [321, 111] width 146 height 71
type textarea "Multi-Trader Covering NW HA1 HA2 HA3 HA4 HA5 HA6 NW10 TW13 TW14 TW3 TW4 TW5 TW7…"
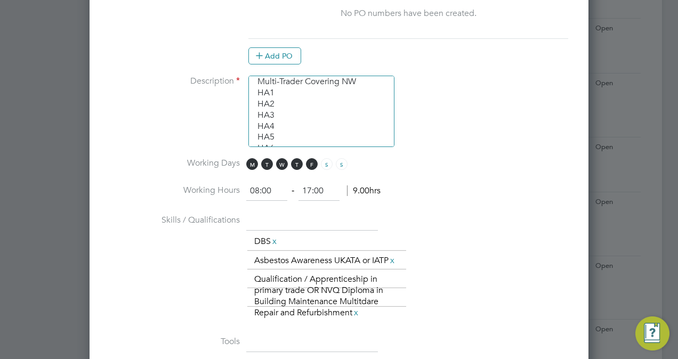
click at [473, 130] on li "Description Multi-Trader Covering NW HA1 HA2 HA3 HA4 HA5 HA6 NW10 TW13 TW14 TW3…" at bounding box center [339, 117] width 465 height 82
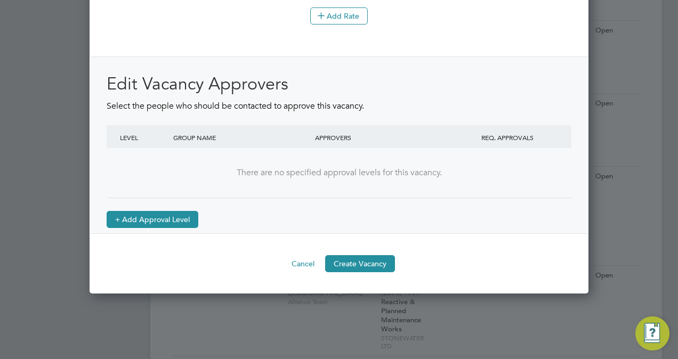
click at [168, 228] on button "+ Add Approval Level" at bounding box center [153, 219] width 92 height 17
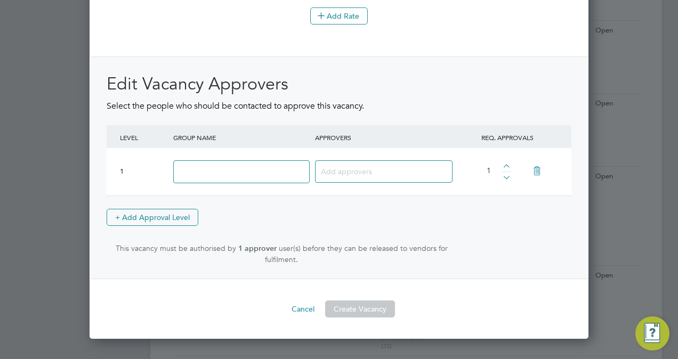
click at [231, 183] on input at bounding box center [241, 171] width 136 height 23
type input "Approve"
type input "DOM"
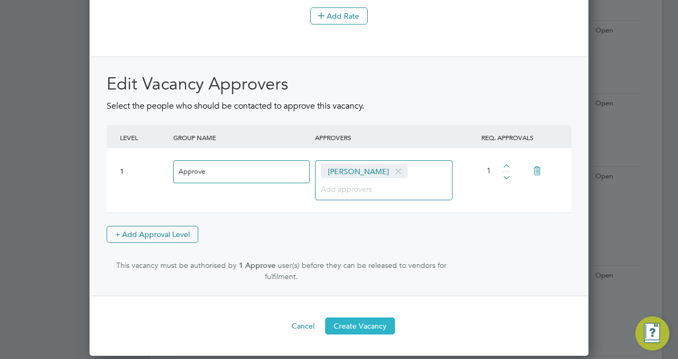
click at [361, 329] on button "Create Vacancy" at bounding box center [360, 326] width 70 height 17
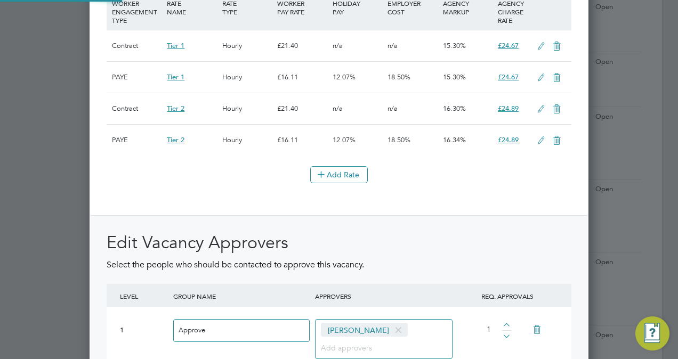
click at [0, 0] on div "Vacancy Saved Your vacancy has been saved. Cancel Okay" at bounding box center [0, 0] width 0 height 0
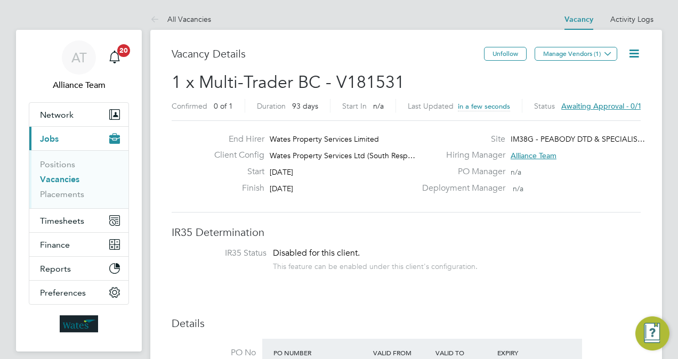
click at [573, 53] on button "Manage Vendors (1)" at bounding box center [576, 54] width 83 height 14
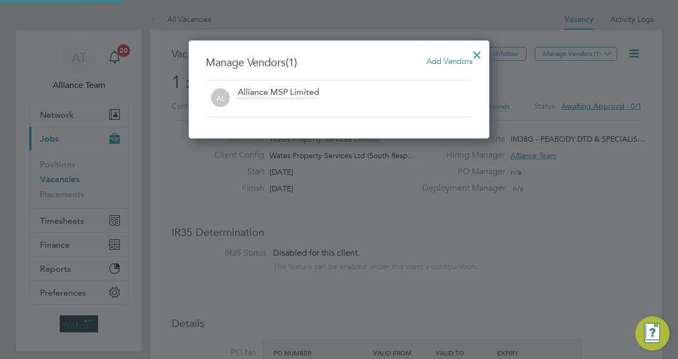
click at [459, 63] on span "Add Vendors" at bounding box center [450, 61] width 46 height 10
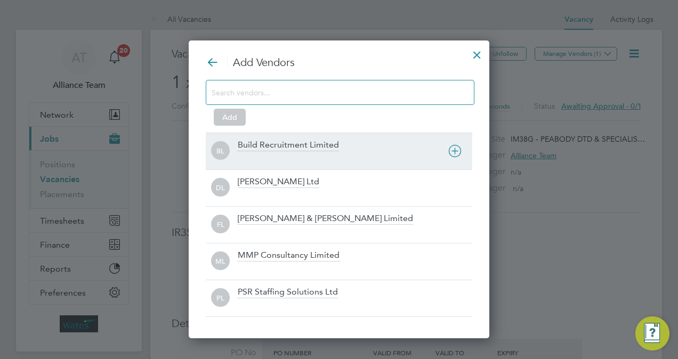
click at [324, 133] on div "BL Build Recruitment Limited" at bounding box center [339, 151] width 267 height 37
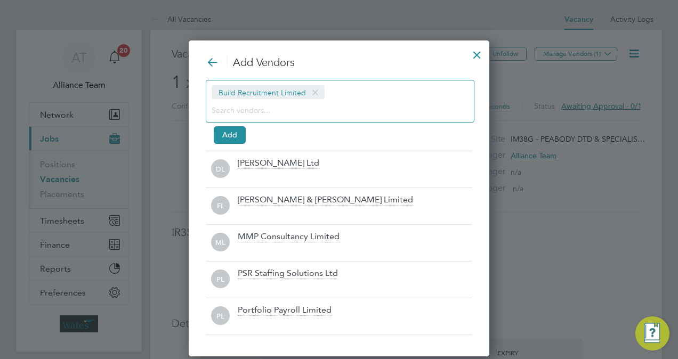
click at [283, 102] on div "Build Recruitment Limited" at bounding box center [340, 101] width 269 height 43
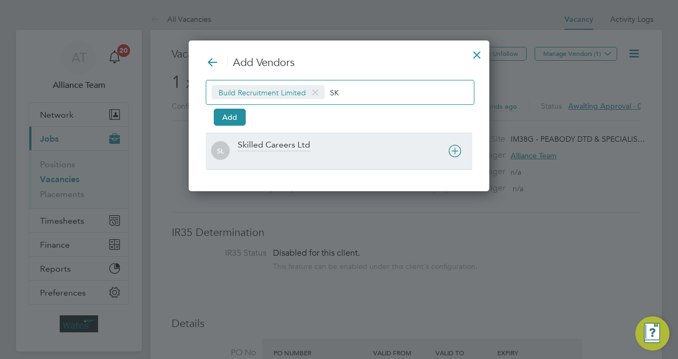
type input "SK"
click at [280, 150] on div "Skilled Careers Ltd" at bounding box center [355, 151] width 235 height 23
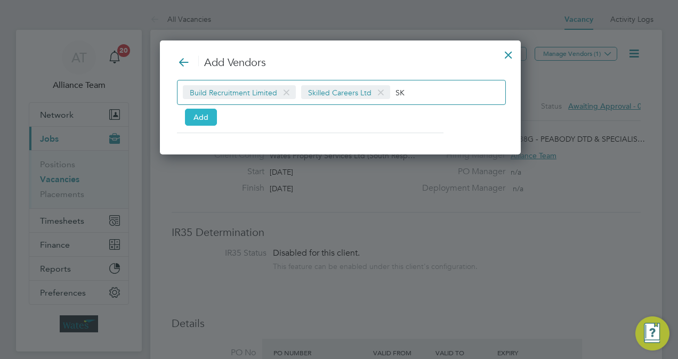
click at [198, 112] on button "Add" at bounding box center [201, 117] width 32 height 17
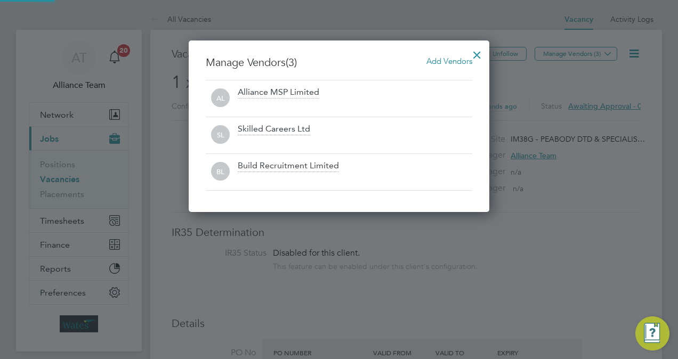
click at [471, 53] on div at bounding box center [477, 52] width 19 height 19
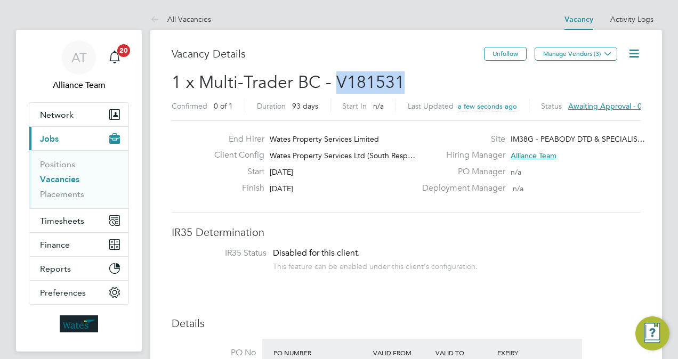
drag, startPoint x: 414, startPoint y: 76, endPoint x: 335, endPoint y: 85, distance: 79.4
click at [335, 85] on h2 "1 x Multi-Trader BC - V181531 Confirmed 0 of 1 Duration 93 days Start In n/a La…" at bounding box center [406, 93] width 469 height 45
copy span "V181531"
click at [60, 171] on li "Positions" at bounding box center [80, 166] width 80 height 15
click at [63, 177] on link "Vacancies" at bounding box center [59, 179] width 39 height 10
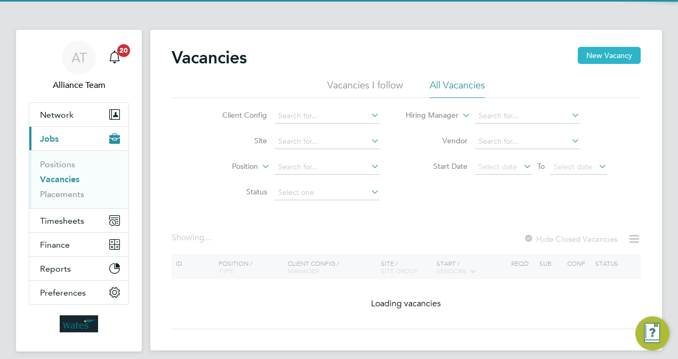
click at [615, 60] on button "New Vacancy" at bounding box center [609, 55] width 63 height 17
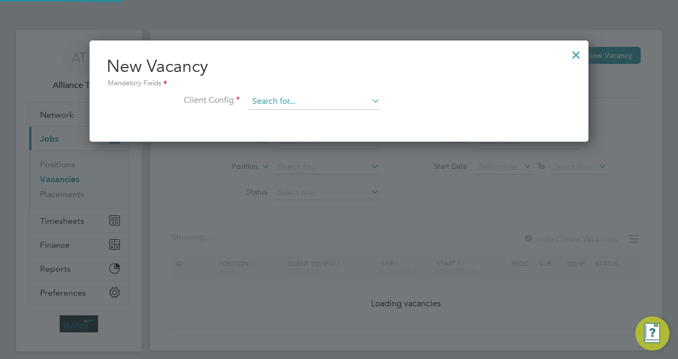
click at [323, 99] on input at bounding box center [314, 102] width 132 height 16
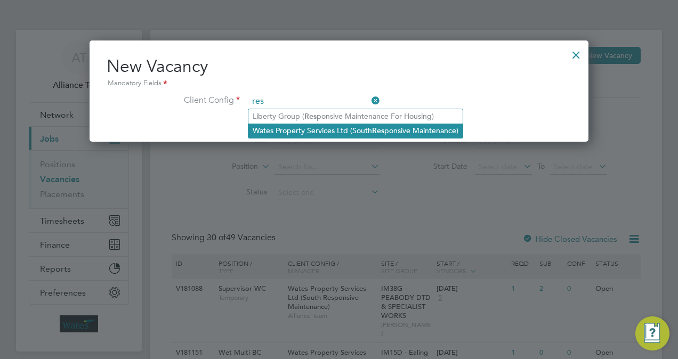
click at [344, 130] on li "Wates Property Services Ltd (South Res ponsive Maintenance)" at bounding box center [355, 131] width 214 height 14
type input "Wates Property Services Ltd (South Responsive Maintenance)"
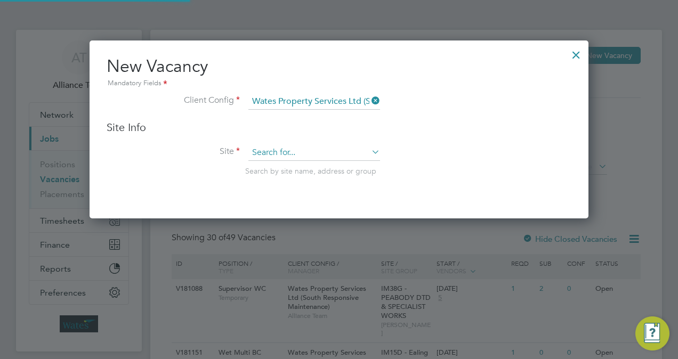
click at [303, 155] on input at bounding box center [314, 153] width 132 height 16
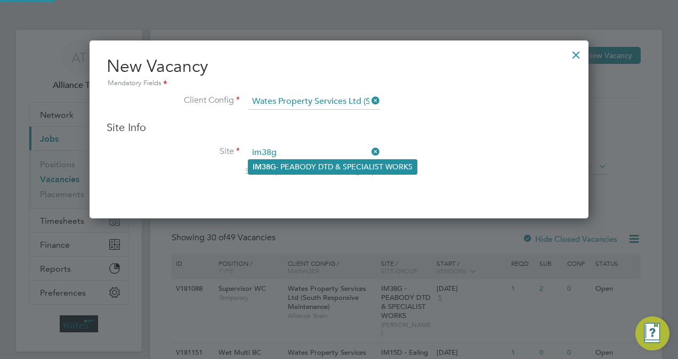
click at [303, 161] on li "IM38G - PEABODY DTD & SPECIALIST WORKS" at bounding box center [332, 167] width 168 height 14
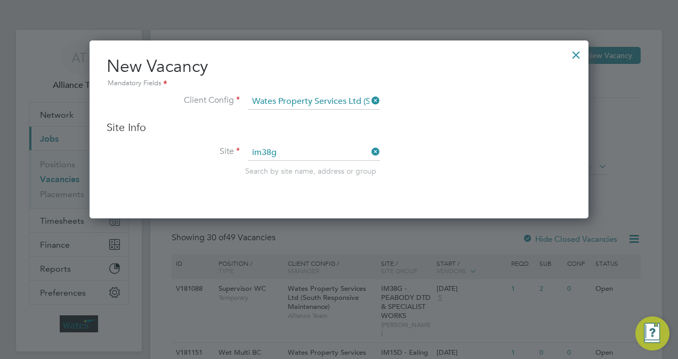
type input "IM38G - PEABODY DTD & SPECIALIST WORKS"
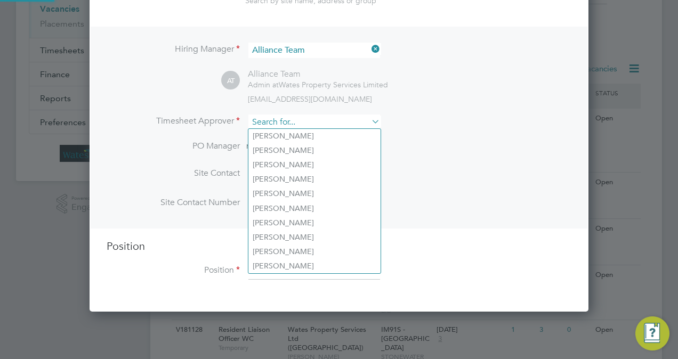
click at [303, 126] on input at bounding box center [314, 122] width 132 height 15
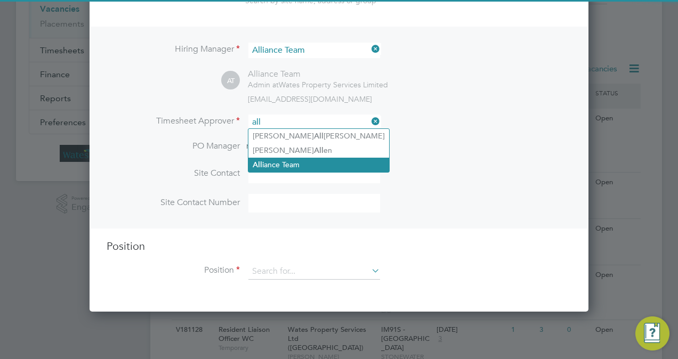
click at [312, 166] on li "All iance Team" at bounding box center [318, 165] width 141 height 14
type input "Alliance Team"
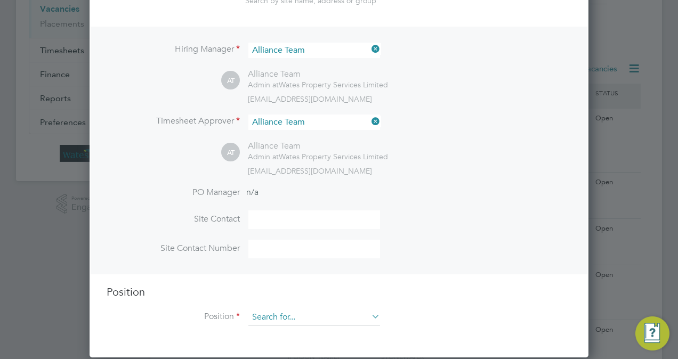
click at [296, 310] on input at bounding box center [314, 318] width 132 height 16
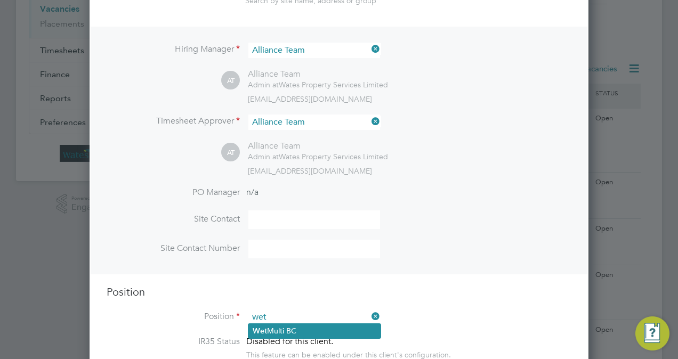
click at [304, 333] on li "Wet Multi BC" at bounding box center [314, 331] width 132 height 14
type input "Wet Multi BC"
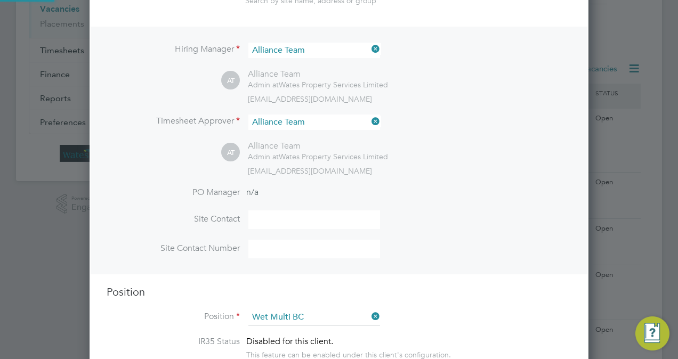
type textarea "Wet multi"
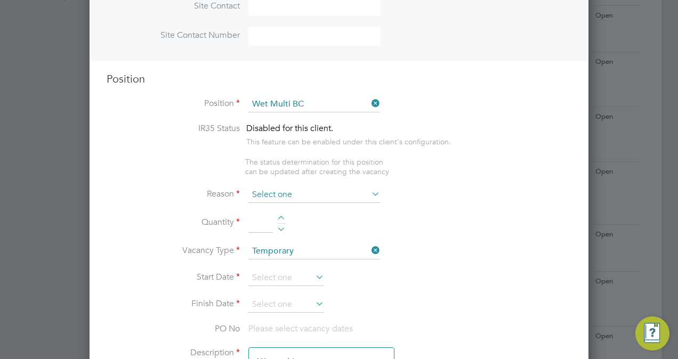
click at [294, 197] on input at bounding box center [314, 195] width 132 height 16
click at [295, 232] on li "Extra Work" at bounding box center [314, 236] width 132 height 14
type input "Extra Work"
click at [282, 216] on div at bounding box center [281, 219] width 9 height 7
type input "1"
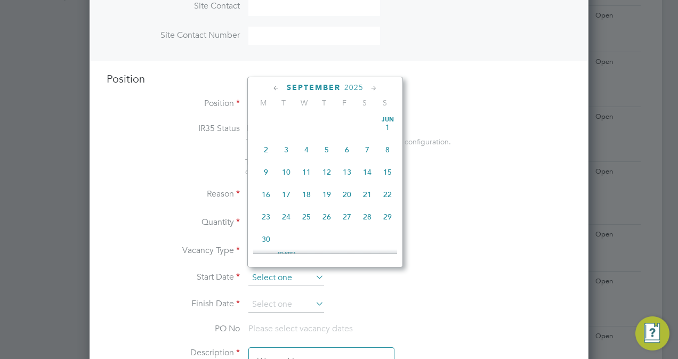
click at [279, 272] on input at bounding box center [286, 278] width 76 height 16
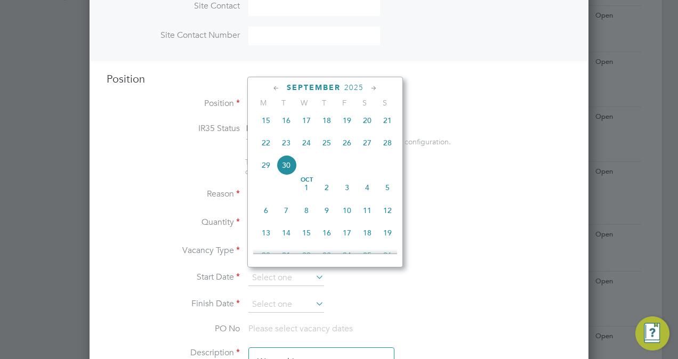
click at [287, 235] on span "14" at bounding box center [286, 233] width 20 height 20
type input "14 Oct 2025"
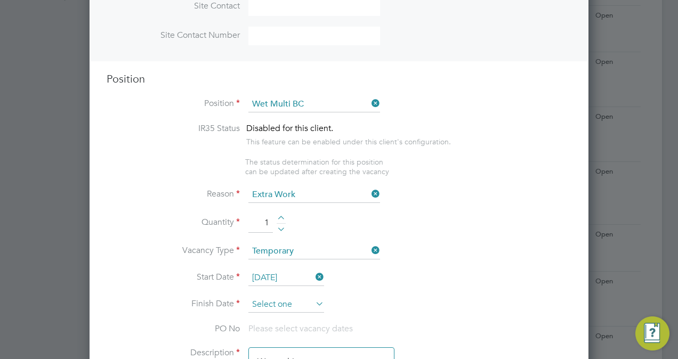
click at [275, 301] on input at bounding box center [286, 305] width 76 height 16
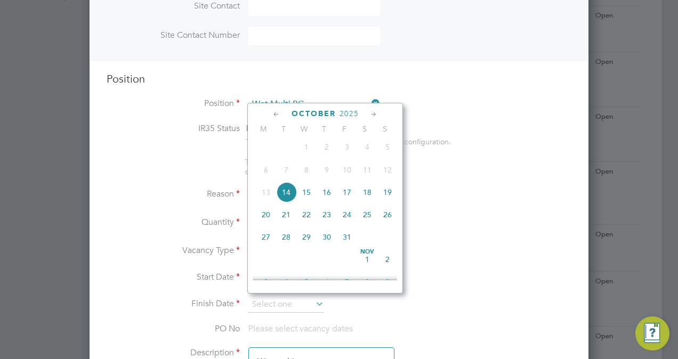
click at [377, 113] on icon at bounding box center [374, 115] width 10 height 12
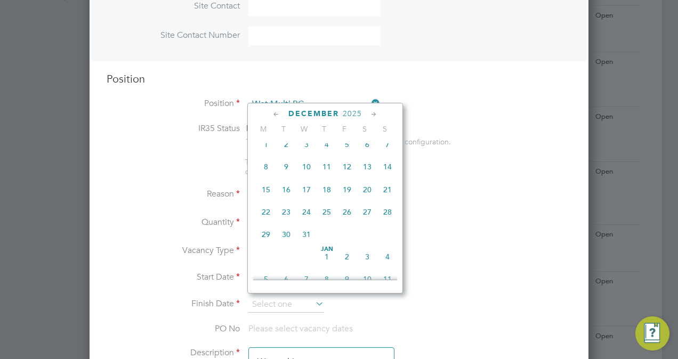
click at [377, 113] on icon at bounding box center [374, 115] width 10 height 12
click at [307, 195] on span "14" at bounding box center [306, 188] width 20 height 20
type input "14 Jan 2026"
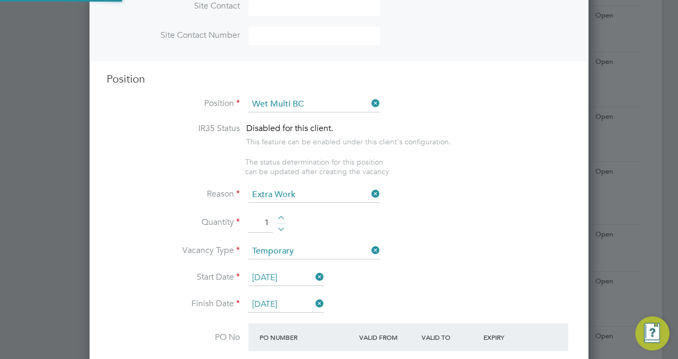
click at [499, 205] on li "Reason Extra Work" at bounding box center [339, 200] width 465 height 27
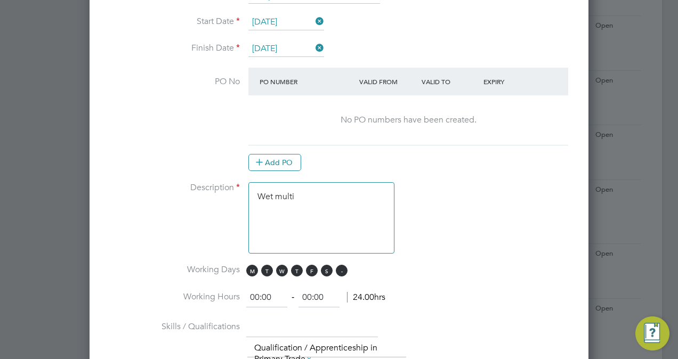
click at [336, 265] on span "S" at bounding box center [342, 271] width 12 height 12
click at [321, 267] on span "S" at bounding box center [327, 271] width 12 height 12
click at [260, 296] on input "00:00" at bounding box center [266, 297] width 41 height 19
type input "08:00"
click at [311, 295] on input "00:00" at bounding box center [319, 297] width 41 height 19
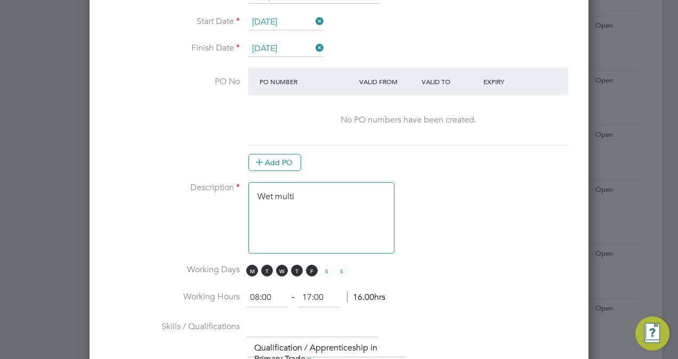
type input "17:00"
click at [336, 216] on textarea "Wet multi" at bounding box center [321, 217] width 146 height 71
paste textarea "HA1 HA2 HA3 HA4 HA5 HA6 NW10 TW13 TW14 TW3 TW4 TW5 TW7 TW8 UB1 UB2 UB3 UB4 UB5 …"
type textarea "Wet multi Plasterer/Painter HA1 HA2 HA3 HA4 HA5 HA6 NW10 TW13 TW14 TW3 TW4 TW5 …"
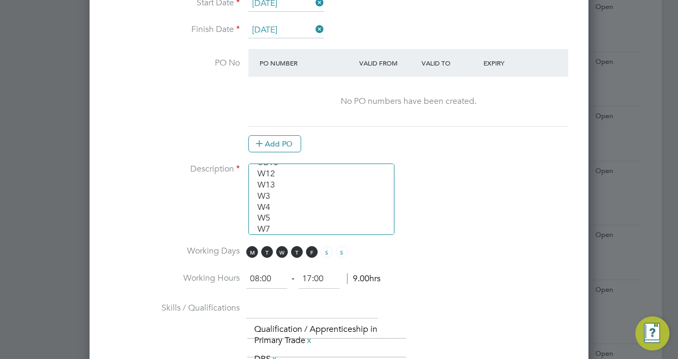
click at [480, 215] on li "Description Wet multi Plasterer/Painter HA1 HA2 HA3 HA4 HA5 HA6 NW10 TW13 TW14 …" at bounding box center [339, 205] width 465 height 82
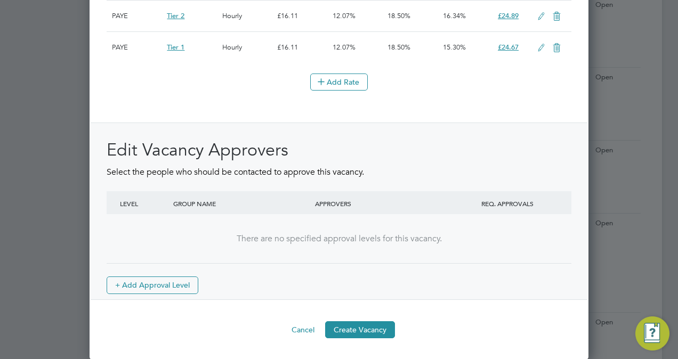
scroll to position [1472, 0]
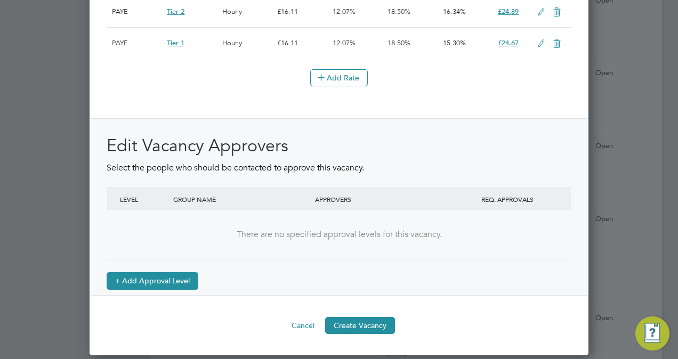
click at [154, 290] on button "+ Add Approval Level" at bounding box center [153, 280] width 92 height 17
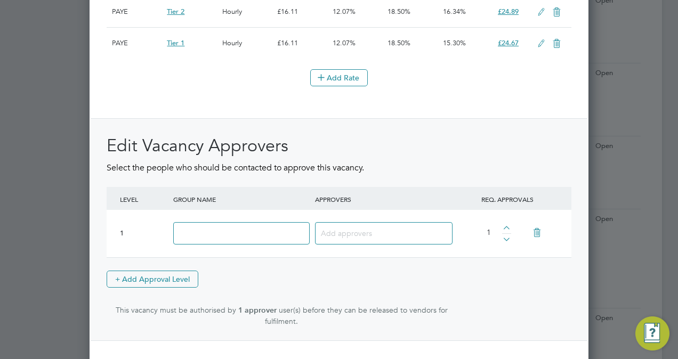
click at [259, 243] on input at bounding box center [241, 233] width 136 height 23
type input "Approve"
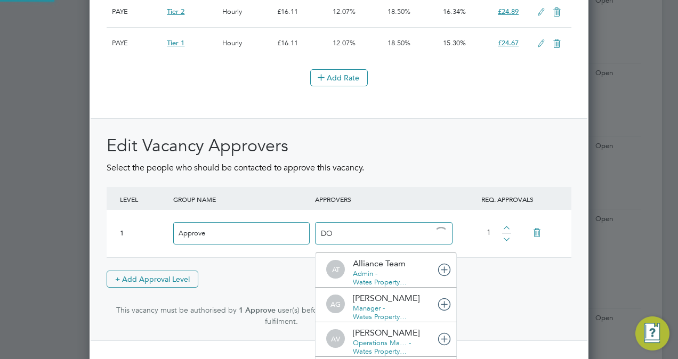
type input "DOm"
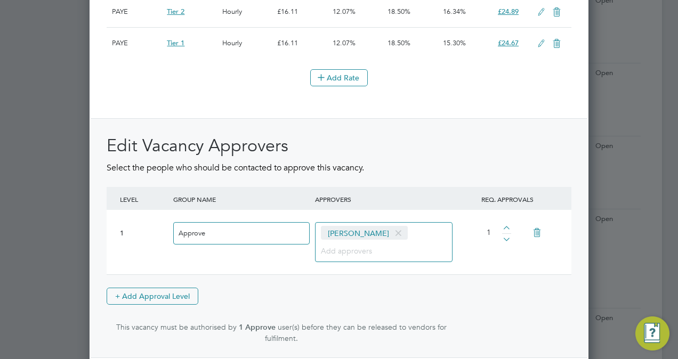
click at [393, 261] on div "Dom Fusco" at bounding box center [384, 242] width 138 height 40
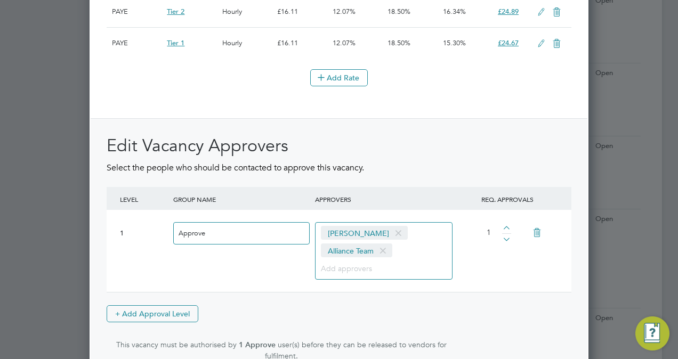
click at [384, 256] on span at bounding box center [382, 251] width 15 height 20
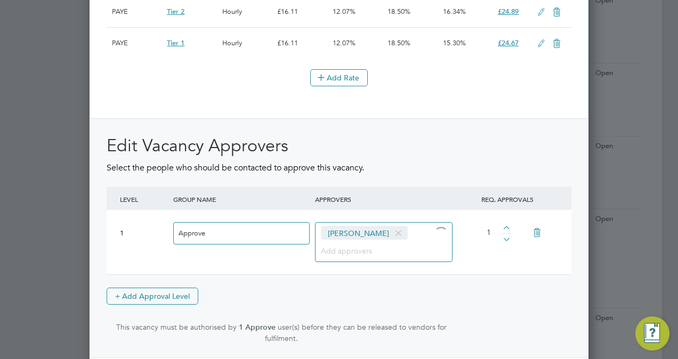
click at [473, 280] on div "Edit Vacancy Approvers Select the people who should be contacted to approve thi…" at bounding box center [339, 239] width 465 height 209
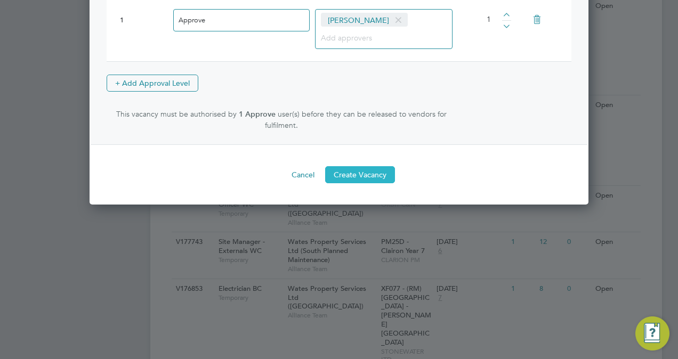
click at [363, 183] on button "Create Vacancy" at bounding box center [360, 174] width 70 height 17
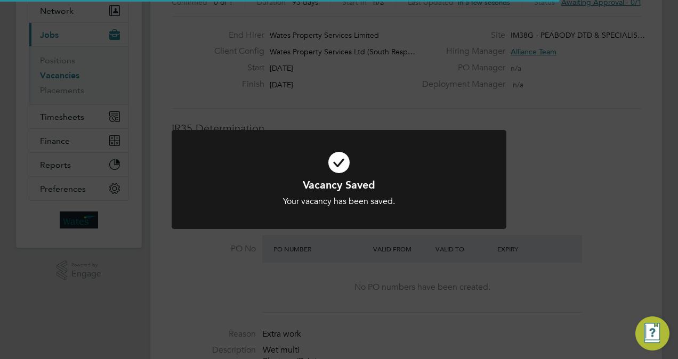
click at [602, 124] on div "Vacancy Saved Your vacancy has been saved. Cancel Okay" at bounding box center [339, 179] width 678 height 359
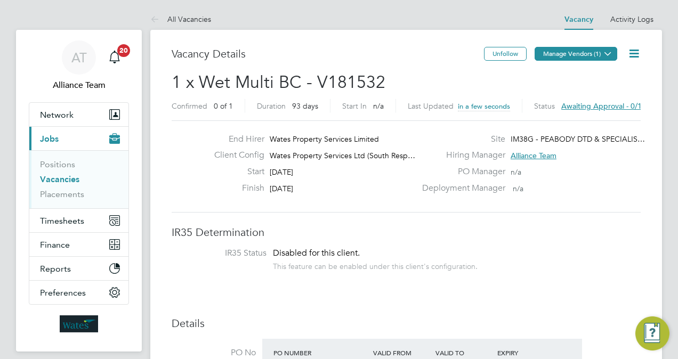
click at [585, 53] on button "Manage Vendors (1)" at bounding box center [576, 54] width 83 height 14
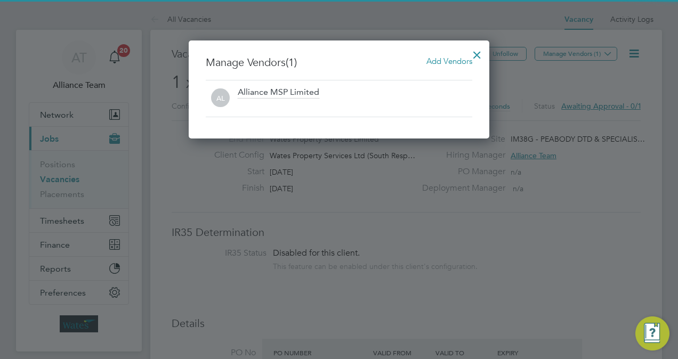
click at [446, 59] on span "Add Vendors" at bounding box center [450, 61] width 46 height 10
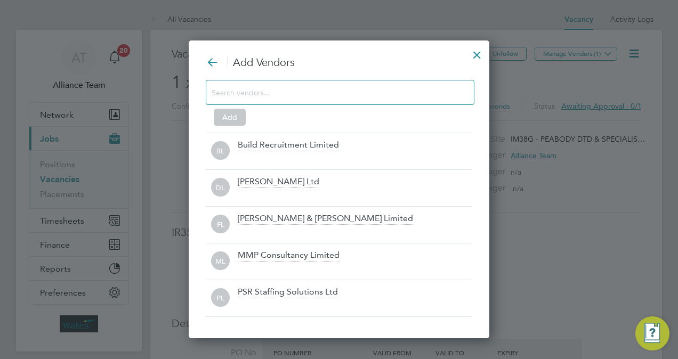
click at [318, 129] on div "Add Vendors Add BL Build Recruitment Limited DL Daniel Owen Ltd FL Fawkes & Ree…" at bounding box center [339, 186] width 267 height 262
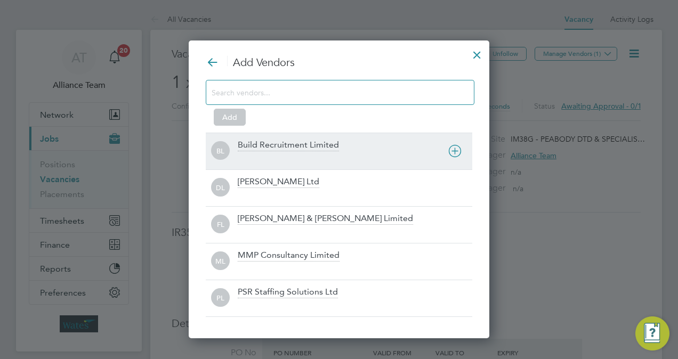
click at [306, 142] on div "Build Recruitment Limited" at bounding box center [288, 146] width 101 height 12
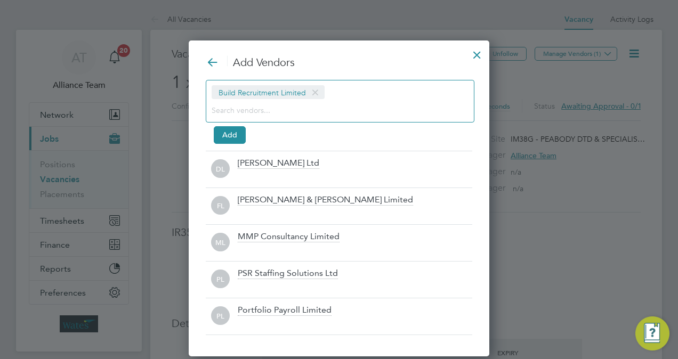
click at [291, 112] on input at bounding box center [332, 110] width 240 height 14
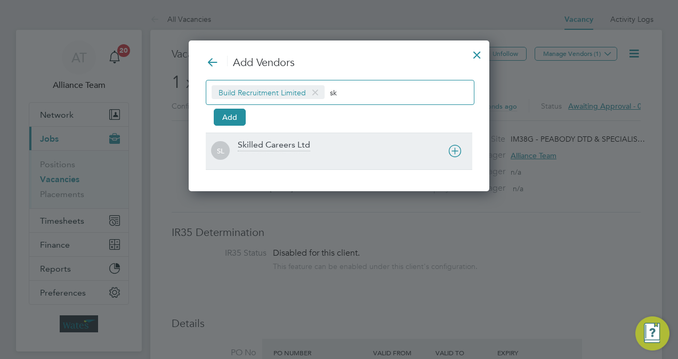
type input "sk"
click at [282, 156] on div at bounding box center [355, 158] width 235 height 11
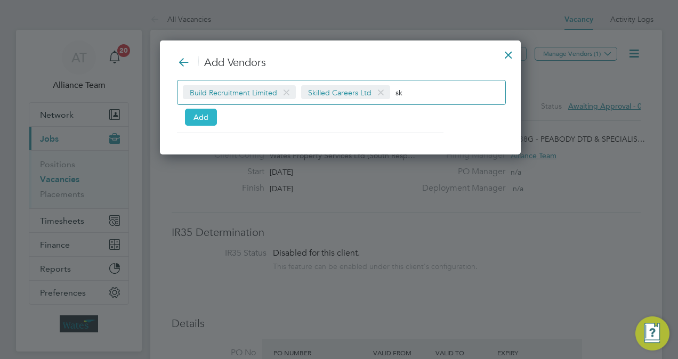
click at [196, 111] on button "Add" at bounding box center [201, 117] width 32 height 17
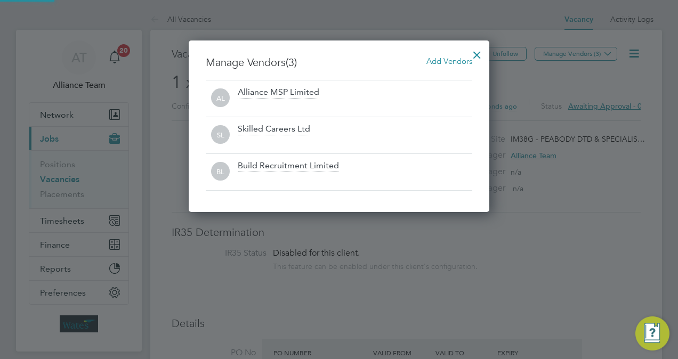
click at [479, 57] on div at bounding box center [477, 52] width 19 height 19
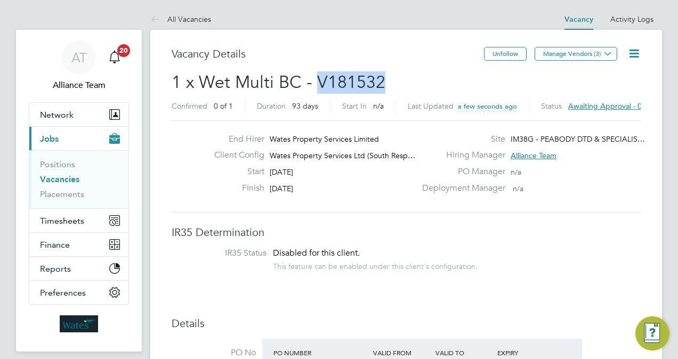
drag, startPoint x: 387, startPoint y: 85, endPoint x: 318, endPoint y: 82, distance: 68.8
click at [318, 82] on h2 "1 x Wet Multi BC - V181532 Confirmed 0 of 1 Duration 93 days Start In n/a Last …" at bounding box center [406, 93] width 469 height 45
copy span "V181532"
click at [65, 177] on link "Vacancies" at bounding box center [59, 179] width 39 height 10
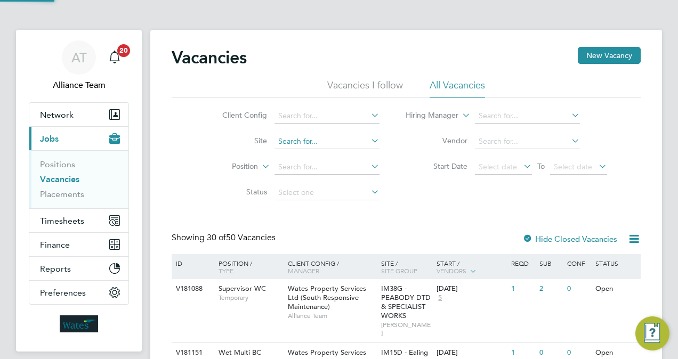
click at [316, 139] on input at bounding box center [327, 141] width 105 height 15
type input "e"
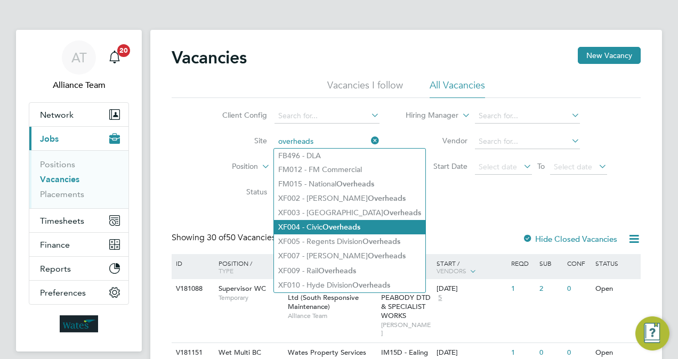
click at [353, 227] on b "Overheads" at bounding box center [342, 227] width 38 height 9
type input "XF004 - Civic Overheads"
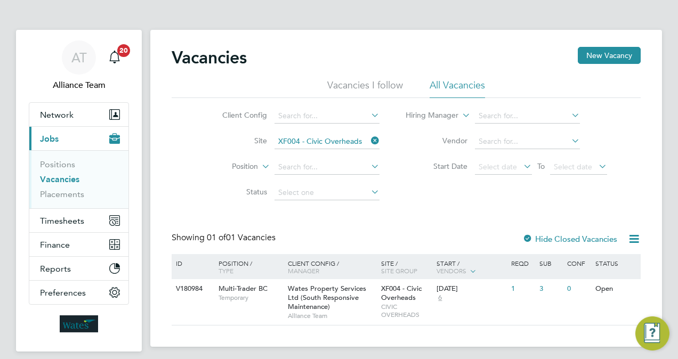
click at [66, 178] on link "Vacancies" at bounding box center [59, 179] width 39 height 10
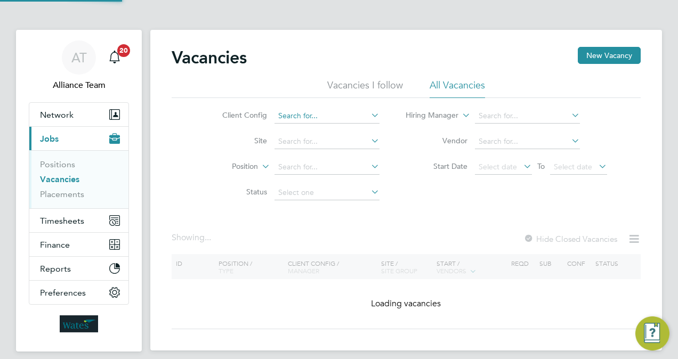
click at [330, 118] on input at bounding box center [327, 116] width 105 height 15
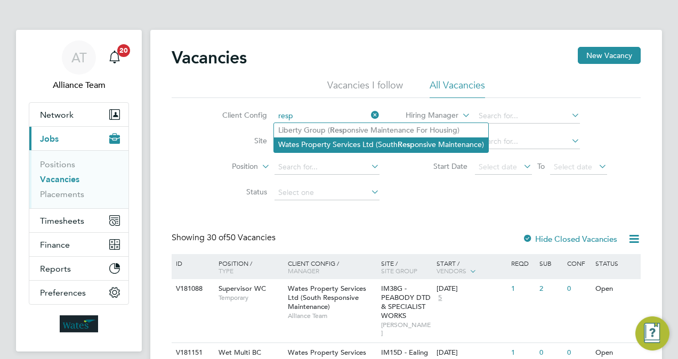
click at [354, 143] on li "Wates Property Services Ltd (South Resp onsive Maintenance)" at bounding box center [381, 145] width 214 height 14
type input "Wates Property Services Ltd (South Responsive Maintenance)"
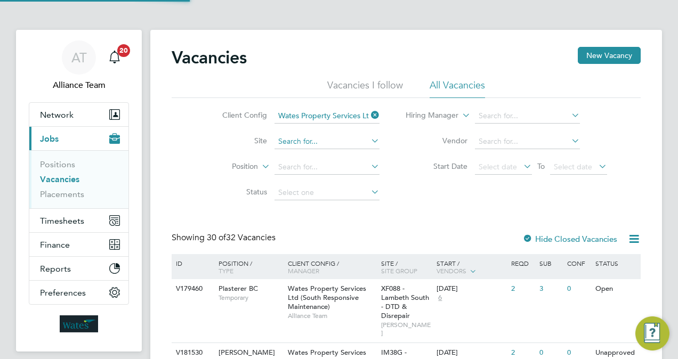
click at [310, 142] on input at bounding box center [327, 141] width 105 height 15
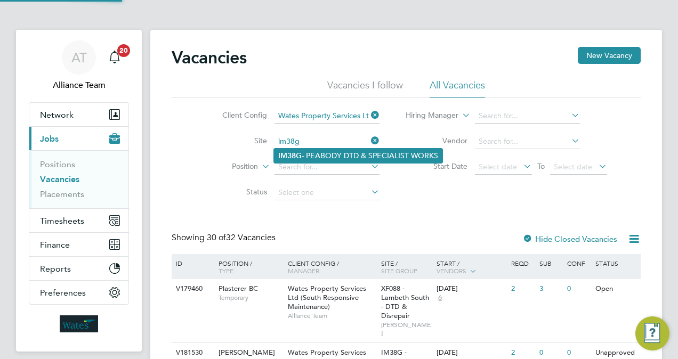
click at [315, 152] on li "IM38G - PEABODY DTD & SPECIALIST WORKS" at bounding box center [358, 156] width 168 height 14
type input "IM38G - PEABODY DTD & SPECIALIST WORKS"
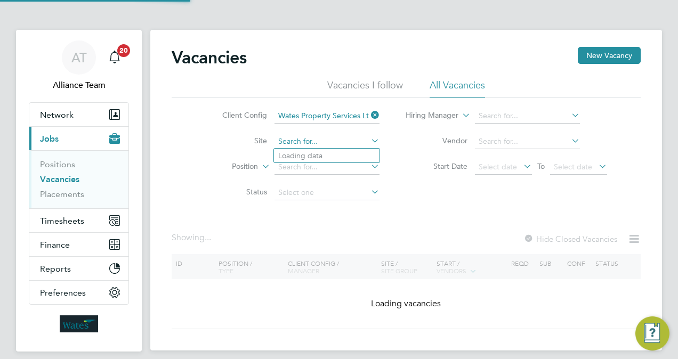
click at [306, 138] on input at bounding box center [327, 141] width 105 height 15
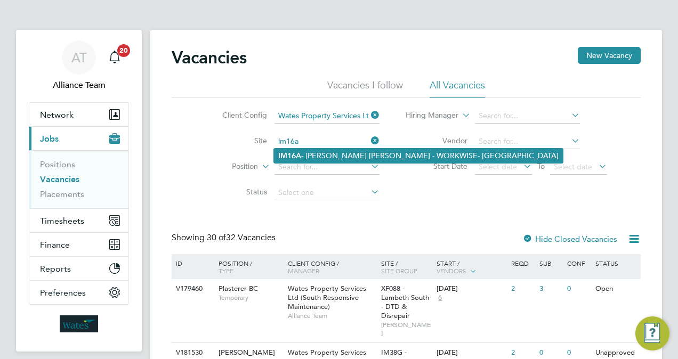
click at [322, 154] on li "IM16A - NOTT HILL - WORKWISE- North East" at bounding box center [418, 156] width 289 height 14
type input "IM16A - NOTT HILL - WORKWISE- North East"
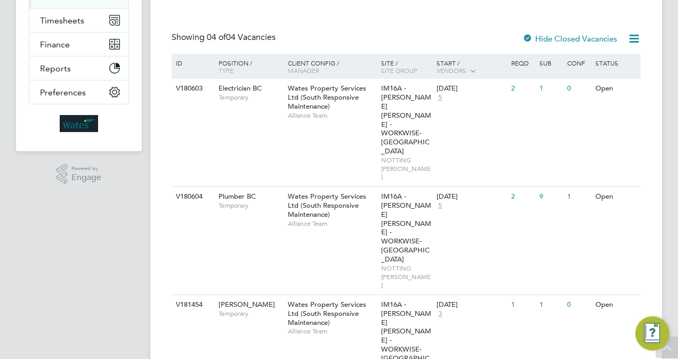
scroll to position [213, 0]
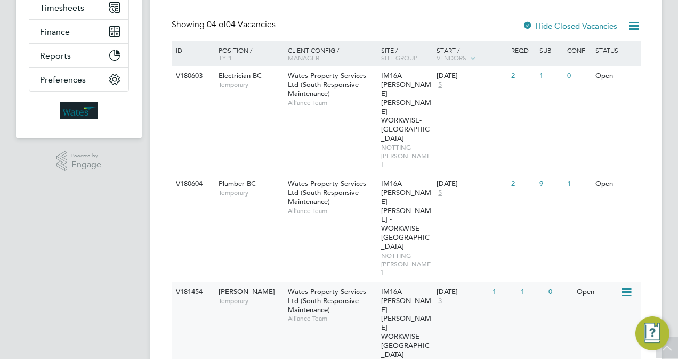
click at [377, 283] on div "Wates Property Services Ltd (South Responsive Maintenance) Alliance Team" at bounding box center [331, 306] width 93 height 46
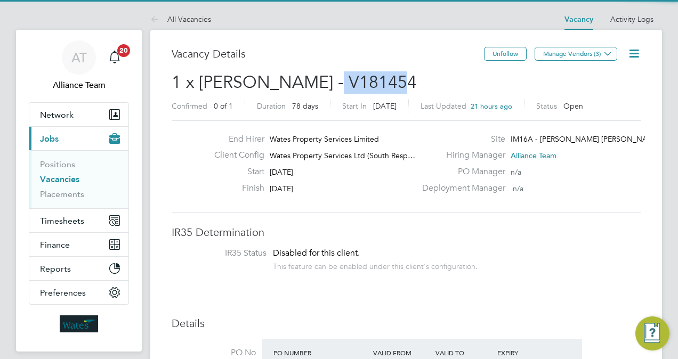
drag, startPoint x: 399, startPoint y: 85, endPoint x: 318, endPoint y: 82, distance: 80.6
click at [318, 82] on h2 "1 x Carpenter BC - V181454 Confirmed 0 of 1 Duration 78 days Start In in 13 day…" at bounding box center [406, 93] width 469 height 45
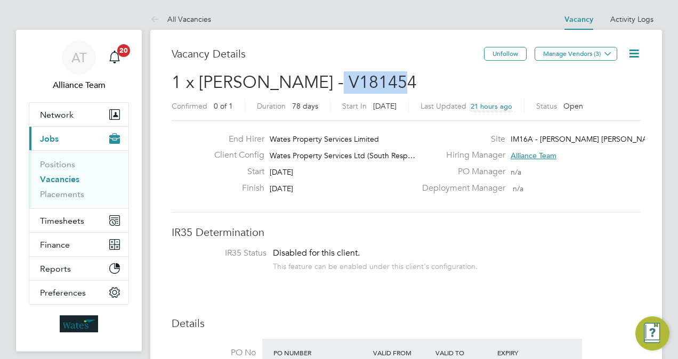
click at [318, 82] on span "1 x [PERSON_NAME] - V181454" at bounding box center [294, 82] width 245 height 21
copy span "V181454"
click at [59, 175] on link "Vacancies" at bounding box center [59, 179] width 39 height 10
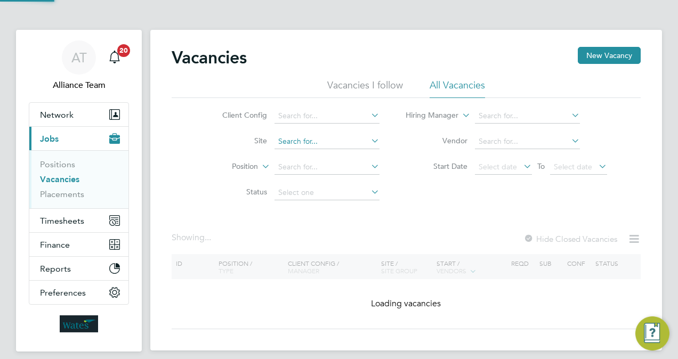
click at [308, 141] on input at bounding box center [327, 141] width 105 height 15
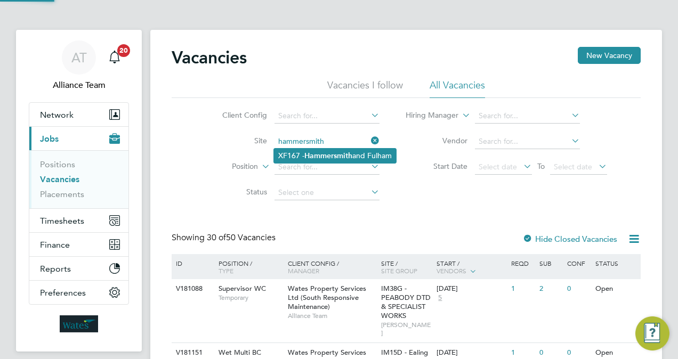
click at [328, 153] on b "Hammersmith" at bounding box center [328, 155] width 48 height 9
type input "XF167 - [GEOGRAPHIC_DATA]"
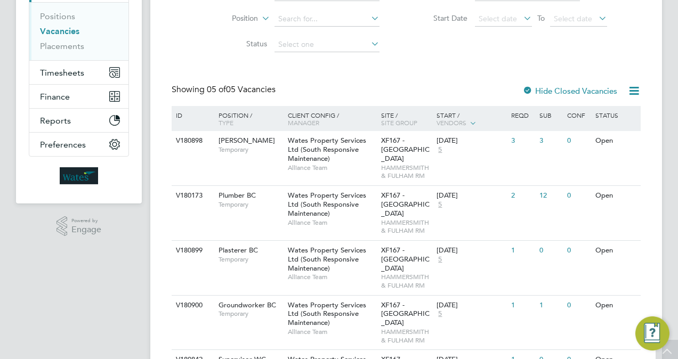
scroll to position [231, 0]
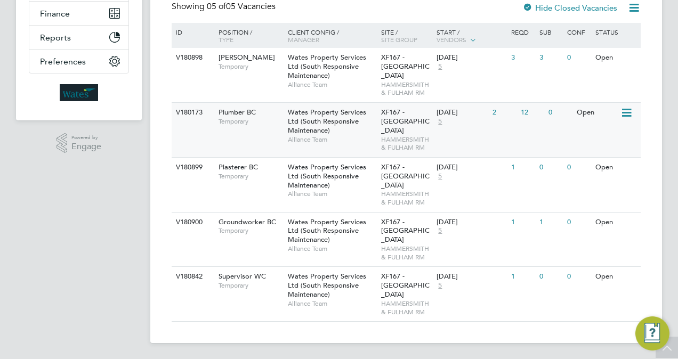
click at [501, 141] on div "V180173 Plumber BC Temporary Wates Property Services Ltd (South Responsive Main…" at bounding box center [406, 129] width 469 height 55
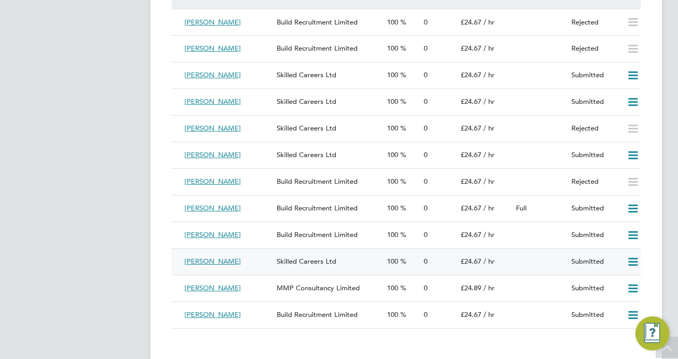
click at [633, 263] on icon at bounding box center [632, 262] width 13 height 9
click at [614, 287] on li "Offer" at bounding box center [619, 286] width 37 height 15
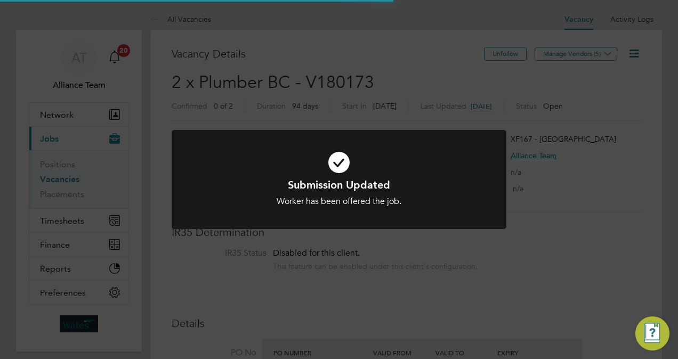
click at [99, 220] on div "Submission Updated Worker has been offered the job. Cancel Okay" at bounding box center [339, 179] width 678 height 359
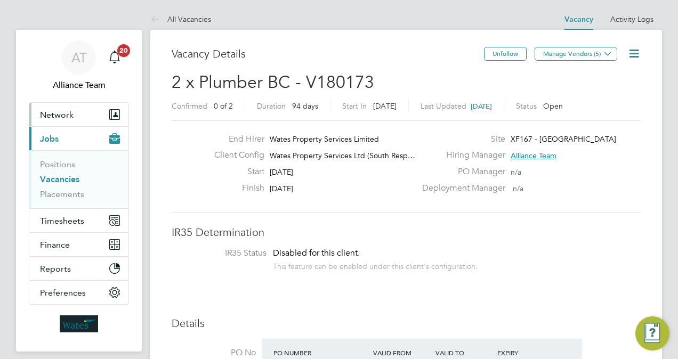
click at [66, 110] on span "Network" at bounding box center [57, 115] width 34 height 10
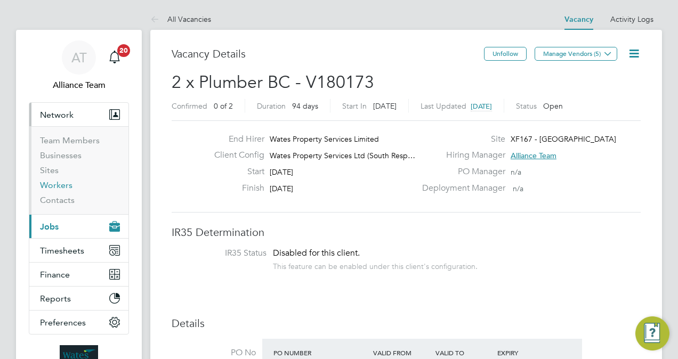
click at [60, 185] on link "Workers" at bounding box center [56, 185] width 33 height 10
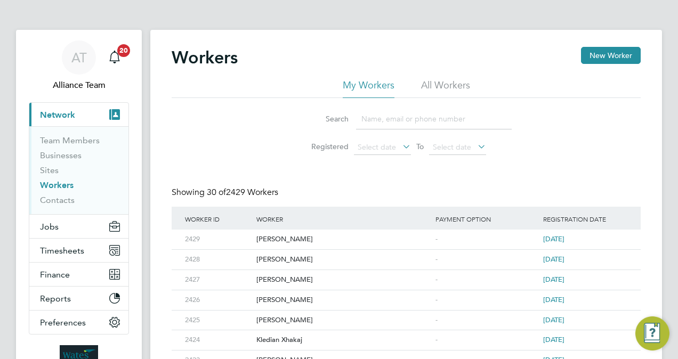
click at [398, 118] on input at bounding box center [434, 119] width 156 height 21
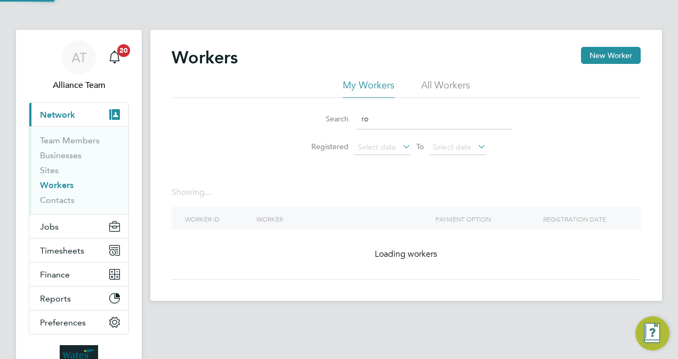
type input "r"
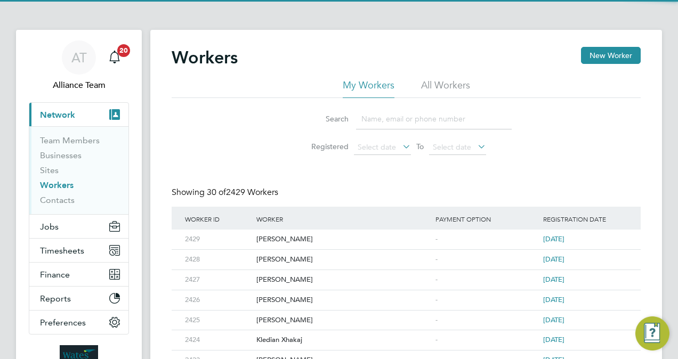
click at [220, 149] on div "Search Registered Select date To Select date" at bounding box center [406, 129] width 469 height 62
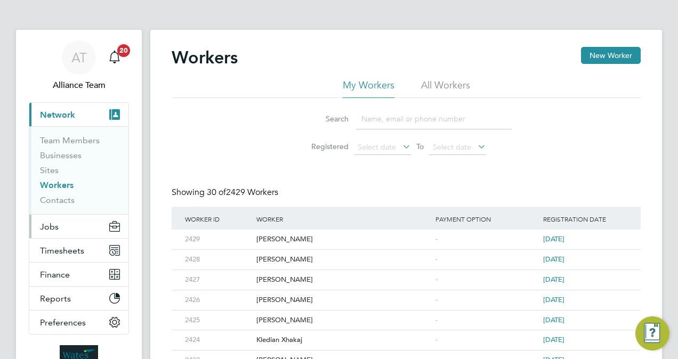
click at [81, 219] on button "Jobs" at bounding box center [78, 226] width 99 height 23
click at [68, 236] on button "Jobs" at bounding box center [78, 226] width 99 height 23
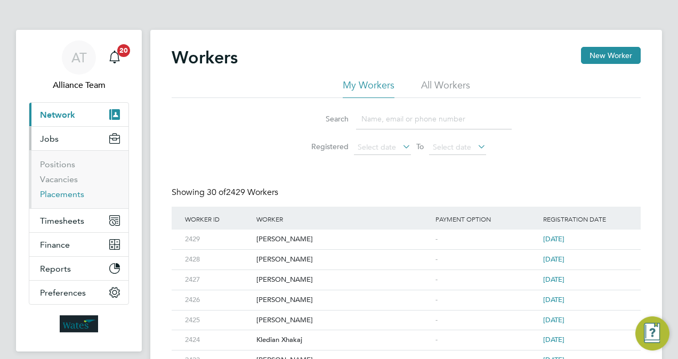
click at [70, 191] on link "Placements" at bounding box center [62, 194] width 44 height 10
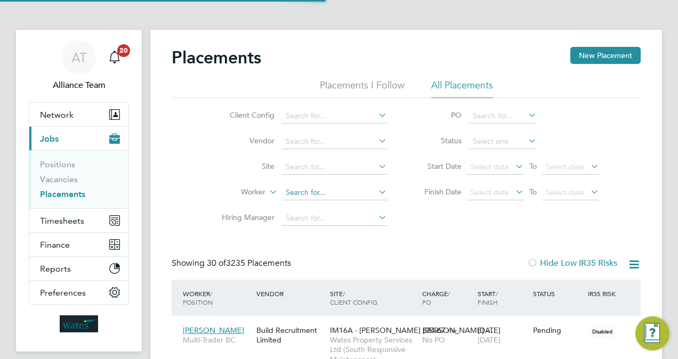
click at [310, 190] on input at bounding box center [334, 193] width 105 height 15
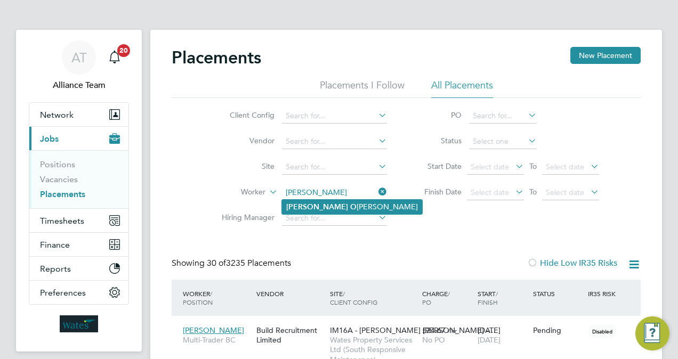
click at [328, 212] on li "Harry O reilly" at bounding box center [352, 207] width 140 height 14
type input "Harry Oreilly"
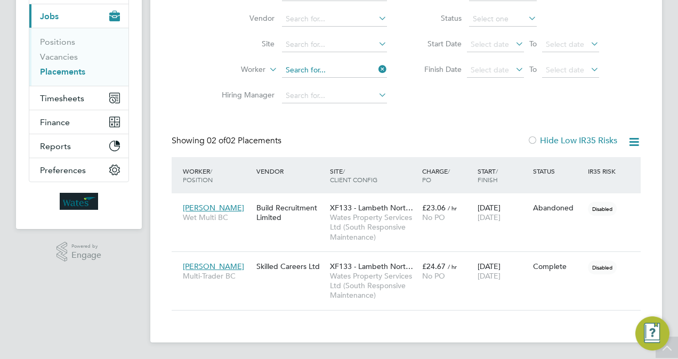
click at [338, 70] on div "Placements New Placement Placements I Follow All Placements Client Config Vendo…" at bounding box center [406, 117] width 469 height 387
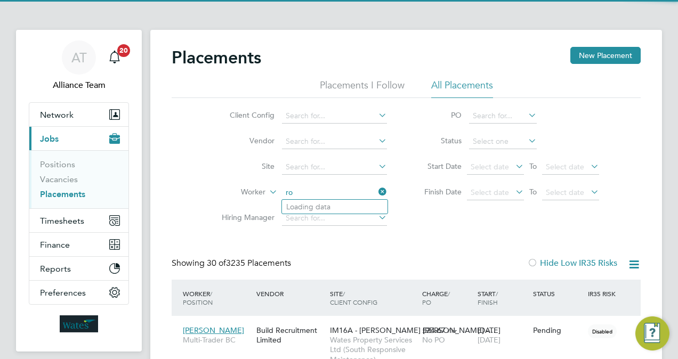
scroll to position [5, 5]
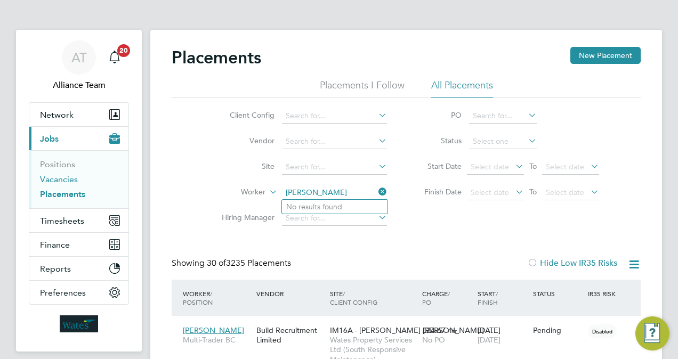
type input "robert pa"
click at [62, 179] on link "Vacancies" at bounding box center [59, 179] width 38 height 10
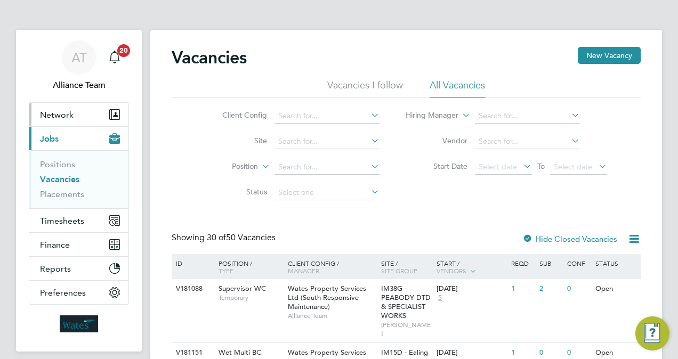
click at [62, 110] on span "Network" at bounding box center [57, 115] width 34 height 10
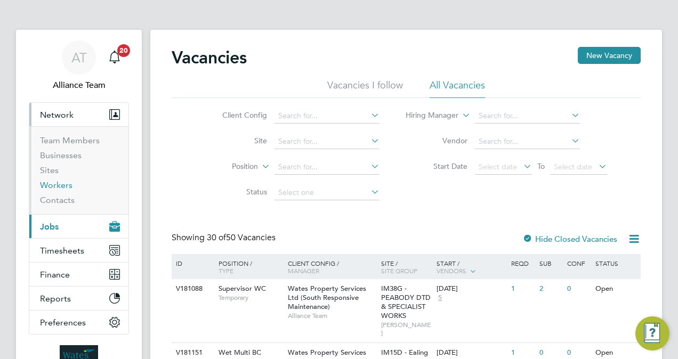
click at [62, 186] on link "Workers" at bounding box center [56, 185] width 33 height 10
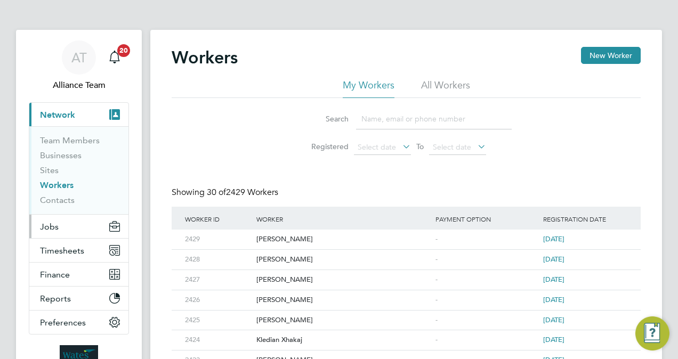
click at [64, 222] on button "Jobs" at bounding box center [78, 226] width 99 height 23
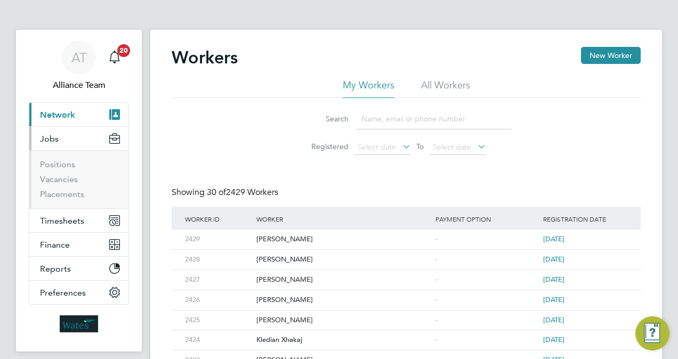
click at [63, 118] on span "Network" at bounding box center [57, 115] width 35 height 10
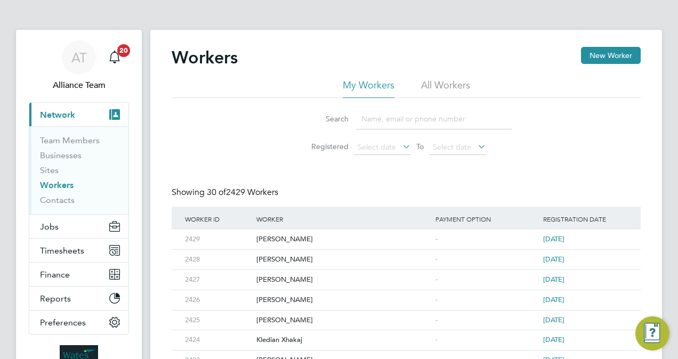
click at [63, 182] on link "Workers" at bounding box center [57, 185] width 34 height 10
click at [320, 240] on div "[PERSON_NAME]" at bounding box center [343, 240] width 179 height 20
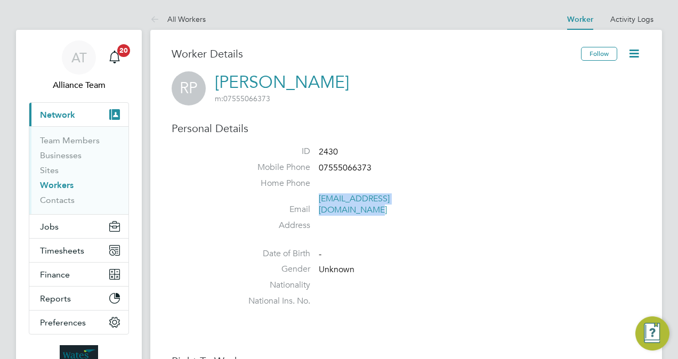
drag, startPoint x: 443, startPoint y: 200, endPoint x: 319, endPoint y: 199, distance: 123.2
click at [319, 199] on li "Email patersonrobert681@gmail.com" at bounding box center [438, 207] width 405 height 26
copy link "patersonrobert681@gmail.com"
click at [46, 183] on link "Workers" at bounding box center [57, 185] width 34 height 10
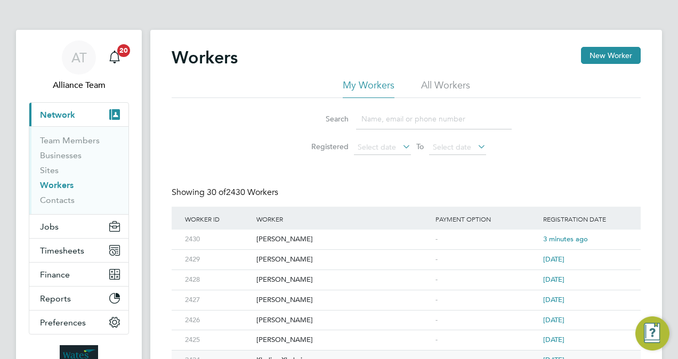
click at [308, 357] on div "Kledian Xhakaj" at bounding box center [343, 361] width 179 height 20
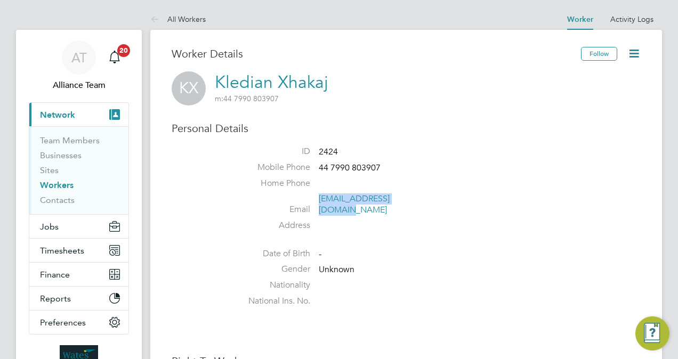
drag, startPoint x: 440, startPoint y: 196, endPoint x: 321, endPoint y: 197, distance: 119.4
click at [321, 197] on li "Email [EMAIL_ADDRESS][DOMAIN_NAME]" at bounding box center [438, 207] width 405 height 26
copy link "[EMAIL_ADDRESS][DOMAIN_NAME]"
click at [43, 231] on button "Jobs" at bounding box center [78, 226] width 99 height 23
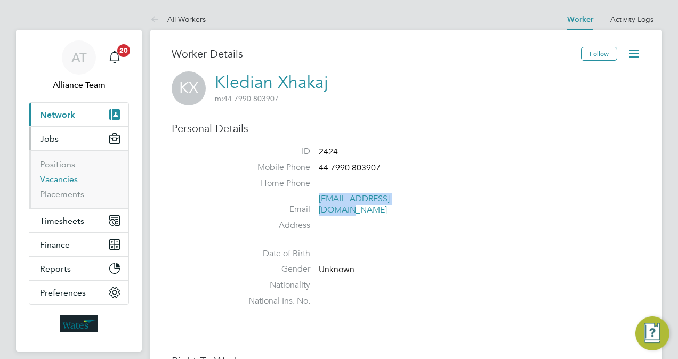
click at [64, 179] on link "Vacancies" at bounding box center [59, 179] width 38 height 10
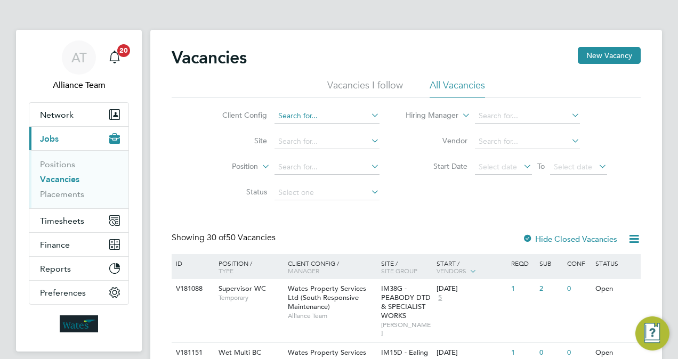
click at [309, 110] on input at bounding box center [327, 116] width 105 height 15
click at [392, 158] on li "Wates Property Services Ltd ( Sou th Responsive Maintenance)" at bounding box center [382, 159] width 217 height 14
type input "Wates Property Services Ltd (South Responsive Maintenance)"
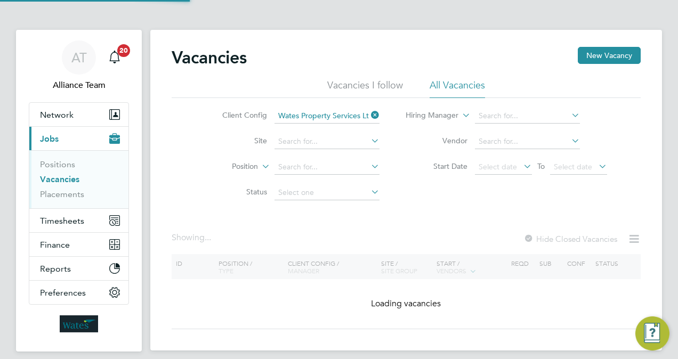
click at [427, 223] on div "Vacancies New Vacancy Vacancies I follow All Vacancies Client Config Wates Prop…" at bounding box center [406, 188] width 469 height 283
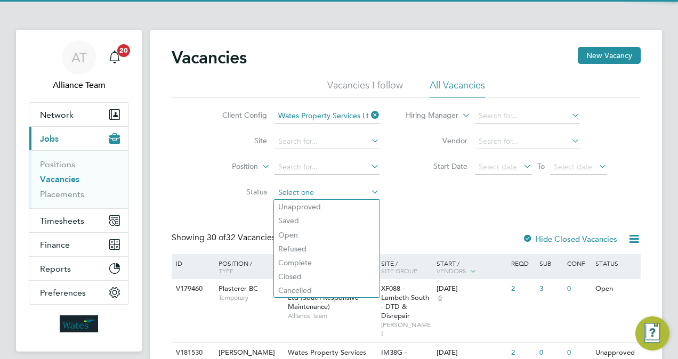
click at [327, 190] on input at bounding box center [327, 193] width 105 height 15
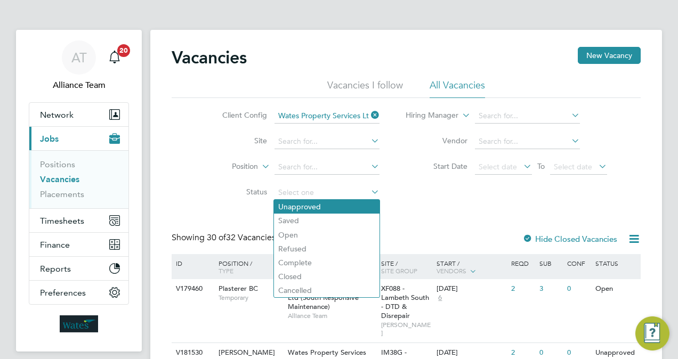
click at [321, 208] on li "Unapproved" at bounding box center [327, 207] width 106 height 14
type input "Unapproved"
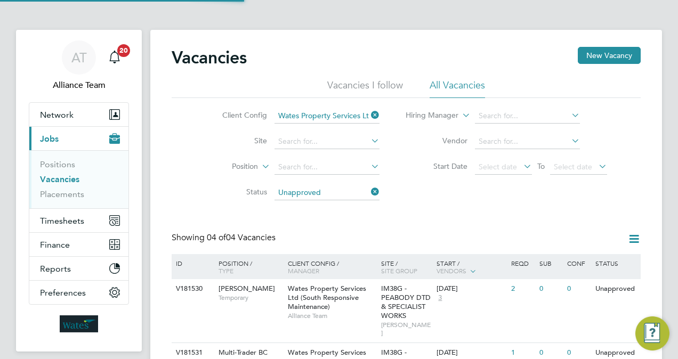
click at [426, 224] on div "Vacancies New Vacancy Vacancies I follow All Vacancies Client Config Wates Prop…" at bounding box center [406, 291] width 469 height 488
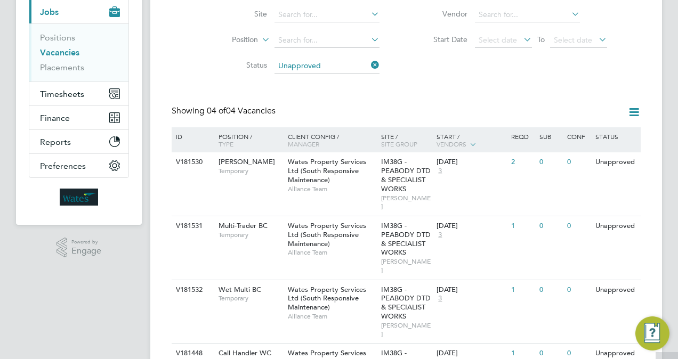
scroll to position [180, 0]
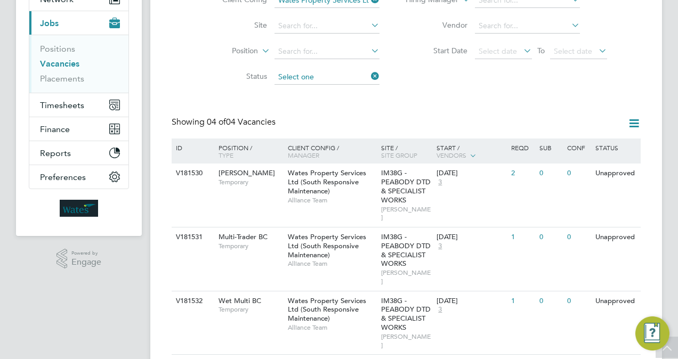
click at [338, 77] on ul "Client Config Wates Property Services Ltd (South Responsive Maintenance) Site P…" at bounding box center [292, 39] width 200 height 102
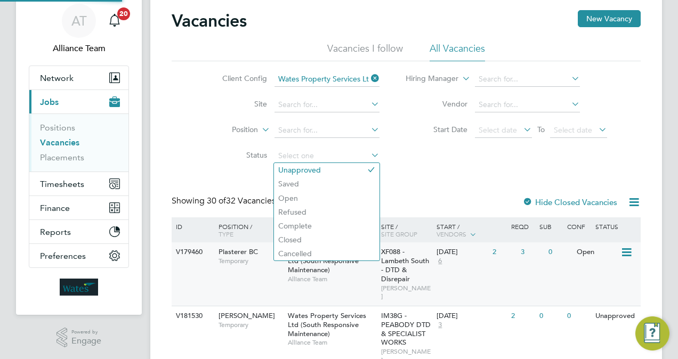
scroll to position [116, 0]
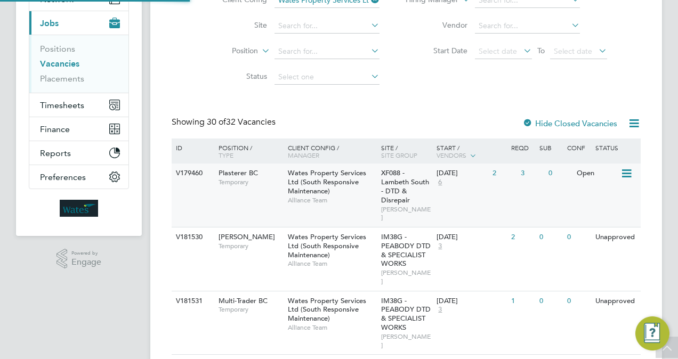
click at [459, 174] on div "[DATE]" at bounding box center [462, 173] width 51 height 9
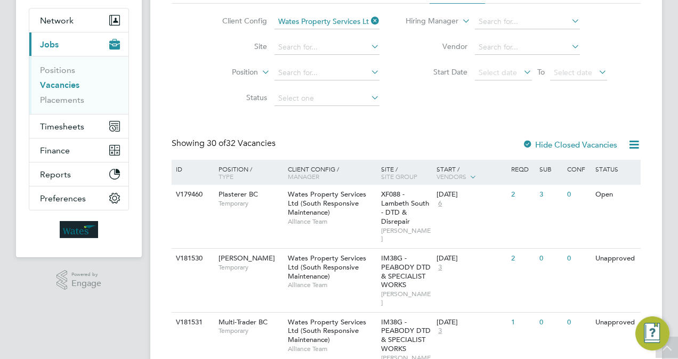
scroll to position [73, 0]
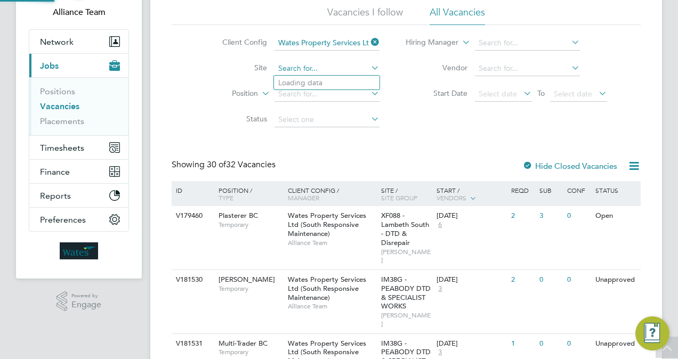
click at [324, 65] on input at bounding box center [327, 68] width 105 height 15
click at [335, 86] on li "IM38G - PEABODY DTD & SPECIALIST WORKS" at bounding box center [358, 83] width 168 height 14
type input "IM38G - PEABODY DTD & SPECIALIST WORKS"
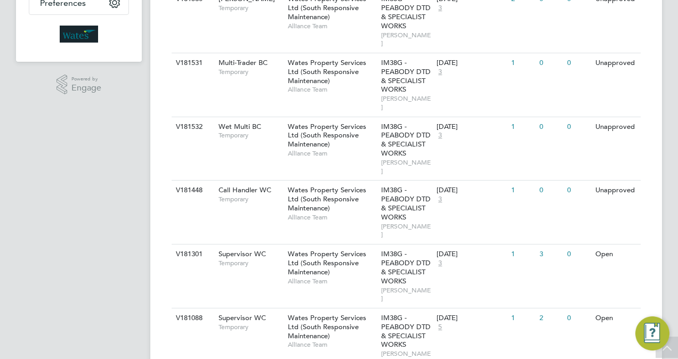
scroll to position [291, 0]
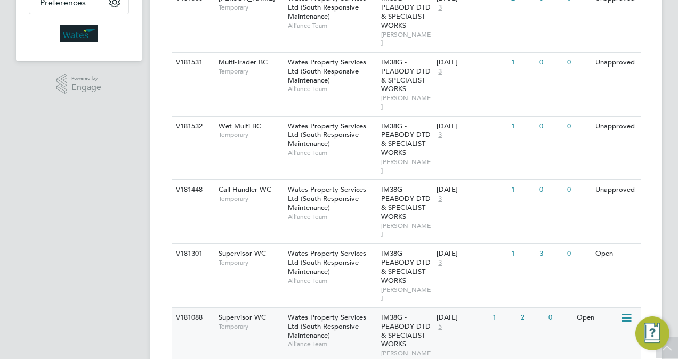
click at [347, 313] on span "Wates Property Services Ltd (South Responsive Maintenance)" at bounding box center [327, 326] width 78 height 27
click at [336, 249] on span "Wates Property Services Ltd (South Responsive Maintenance)" at bounding box center [327, 262] width 78 height 27
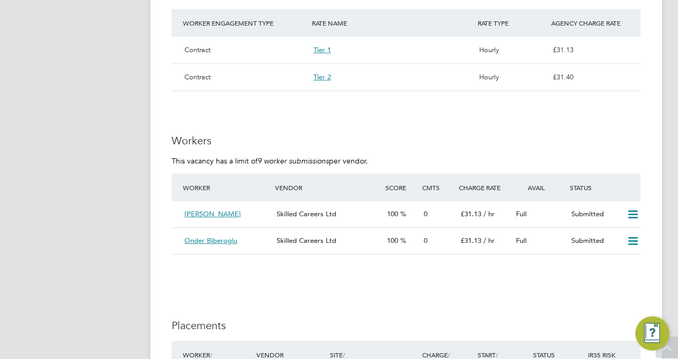
scroll to position [768, 0]
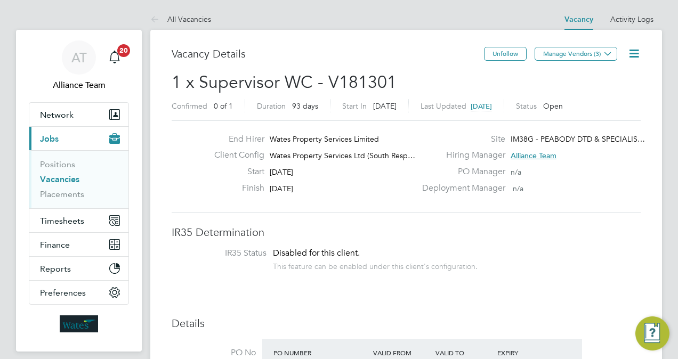
click at [286, 83] on span "1 x Supervisor WC - V181301" at bounding box center [284, 82] width 225 height 21
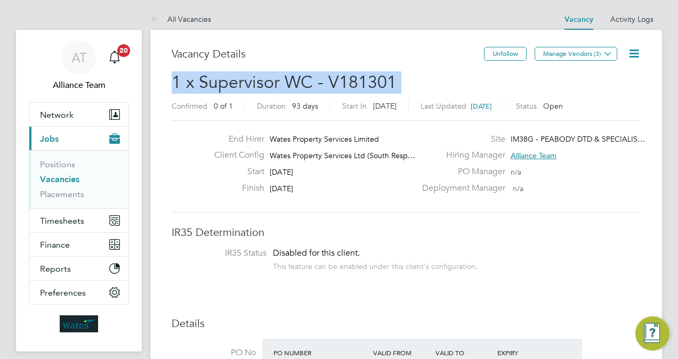
click at [286, 83] on span "1 x Supervisor WC - V181301" at bounding box center [284, 82] width 225 height 21
copy h2 "1 x Supervisor WC - V181301 Confirmed"
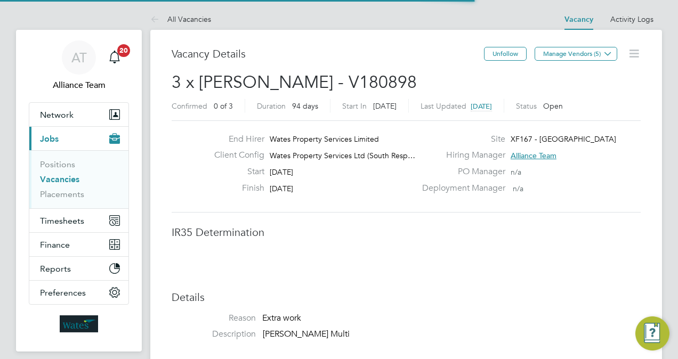
scroll to position [17, 211]
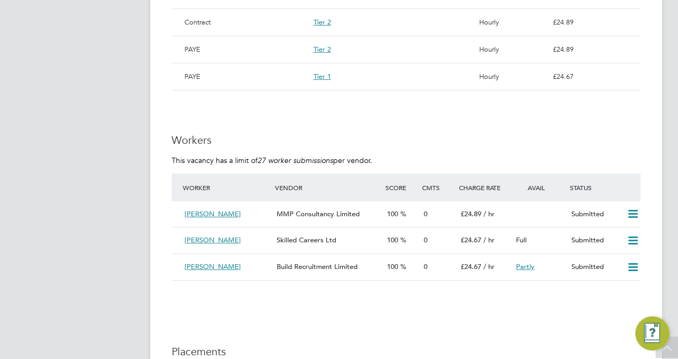
scroll to position [789, 0]
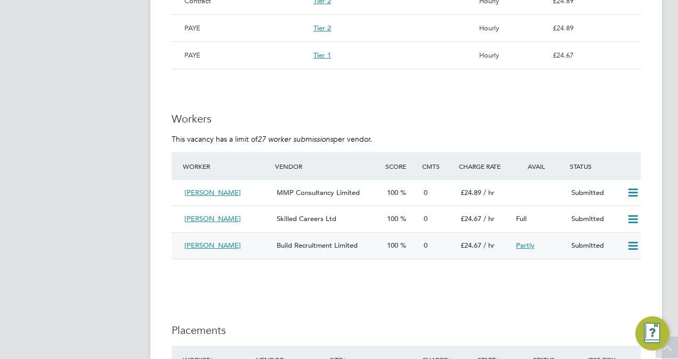
click at [634, 249] on icon at bounding box center [632, 246] width 13 height 9
click at [606, 286] on li "Reject" at bounding box center [619, 285] width 37 height 15
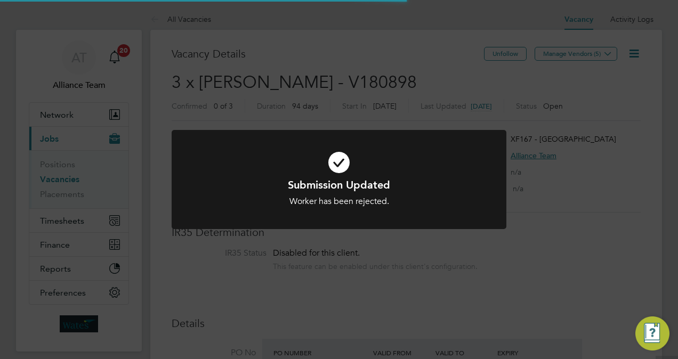
scroll to position [19, 166]
click at [504, 168] on div at bounding box center [339, 180] width 335 height 100
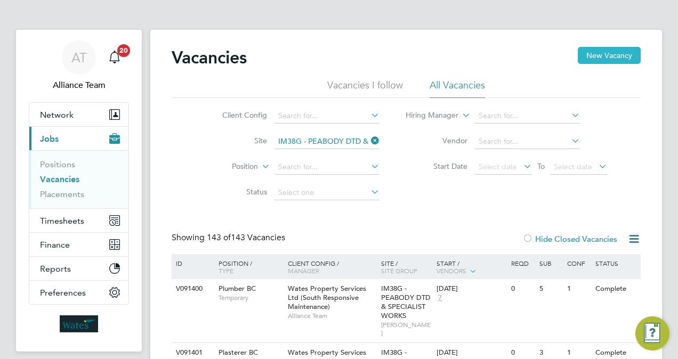
click at [628, 51] on button "New Vacancy" at bounding box center [609, 55] width 63 height 17
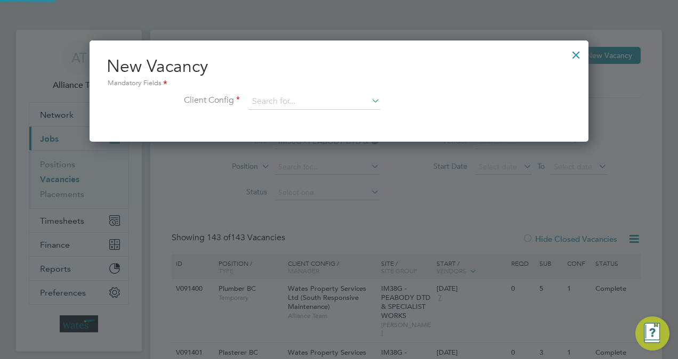
scroll to position [101, 499]
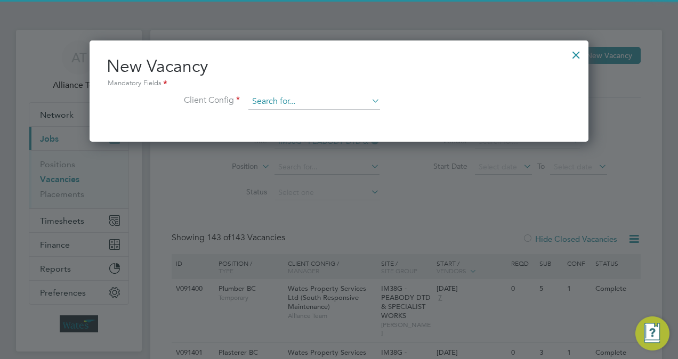
click at [326, 105] on input at bounding box center [314, 102] width 132 height 16
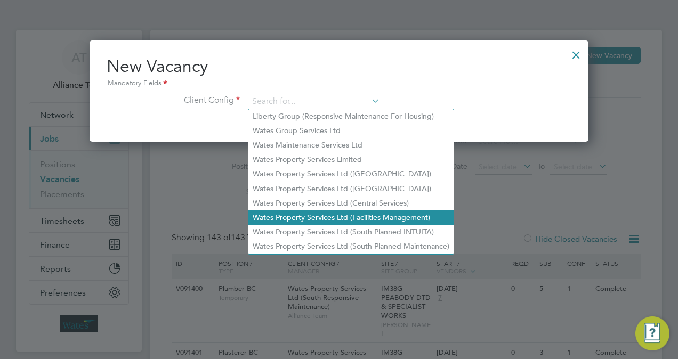
click at [387, 214] on li "Wates Property Services Ltd (Facilities Management)" at bounding box center [350, 218] width 205 height 14
type input "Wates Property Services Ltd (Facilities Management)"
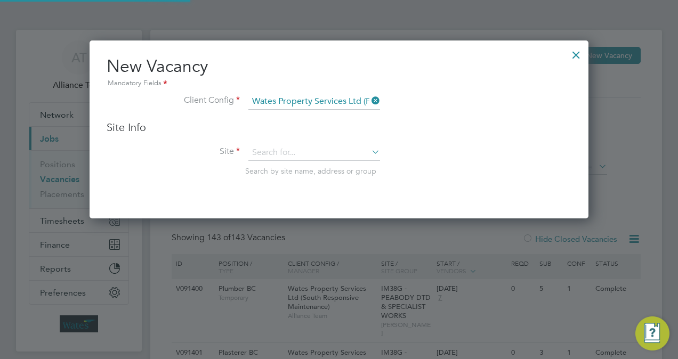
scroll to position [178, 499]
click at [314, 152] on input at bounding box center [314, 153] width 132 height 16
click at [317, 162] on li "FB467 - Enfi eld" at bounding box center [314, 167] width 132 height 14
click at [457, 163] on li "Site enfi Search by site name, address or group" at bounding box center [339, 171] width 465 height 52
type input "FB467 - [GEOGRAPHIC_DATA]"
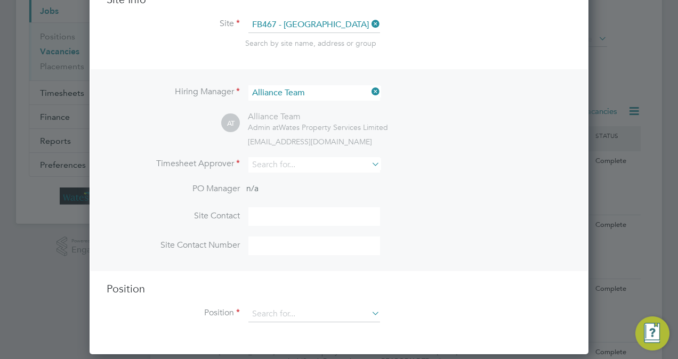
scroll to position [149, 0]
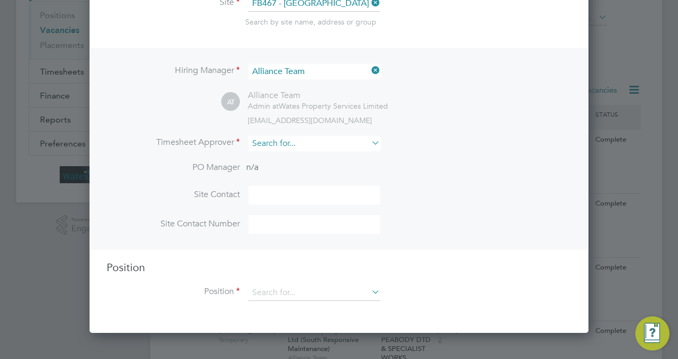
click at [326, 141] on input at bounding box center [314, 143] width 132 height 15
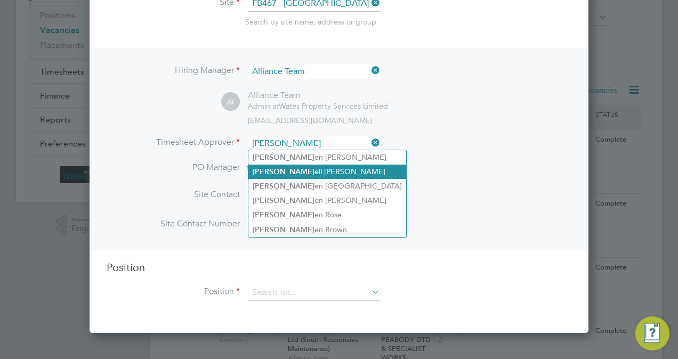
click at [323, 168] on li "[PERSON_NAME] [PERSON_NAME]" at bounding box center [327, 172] width 158 height 14
type input "[PERSON_NAME]"
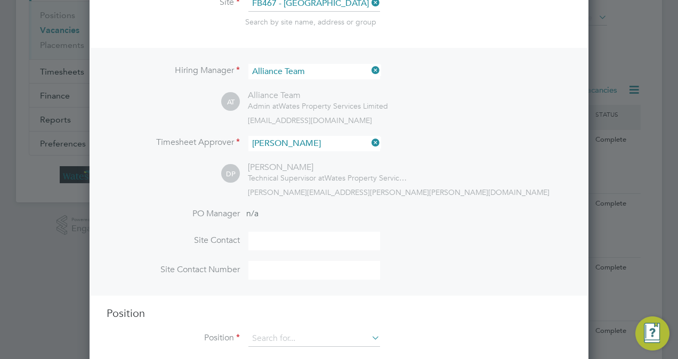
scroll to position [486, 499]
click at [453, 189] on div "[PERSON_NAME][EMAIL_ADDRESS][PERSON_NAME][PERSON_NAME][DOMAIN_NAME]" at bounding box center [410, 193] width 324 height 10
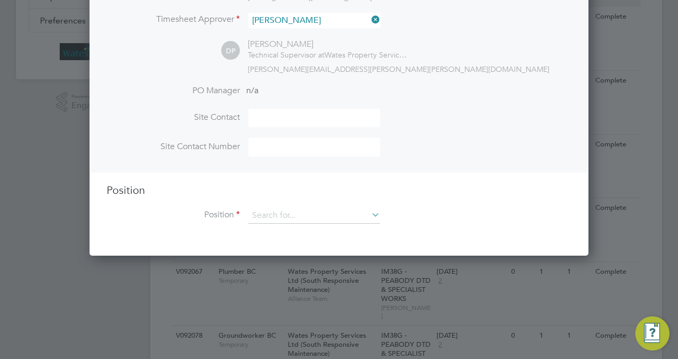
scroll to position [277, 0]
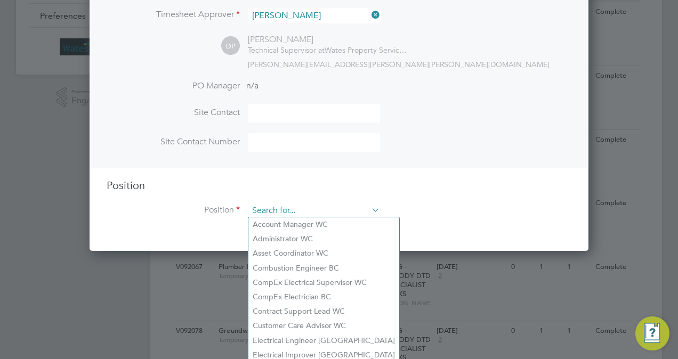
click at [289, 211] on input at bounding box center [314, 211] width 132 height 16
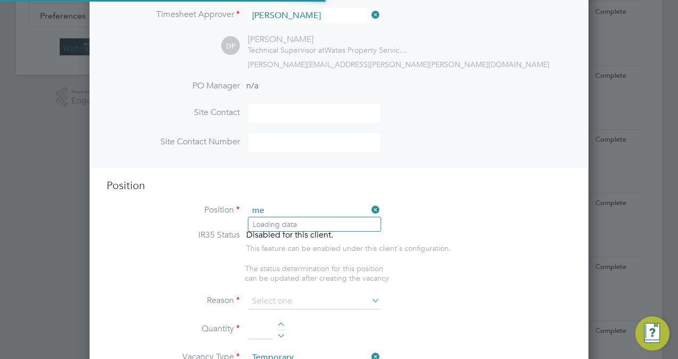
scroll to position [1577, 499]
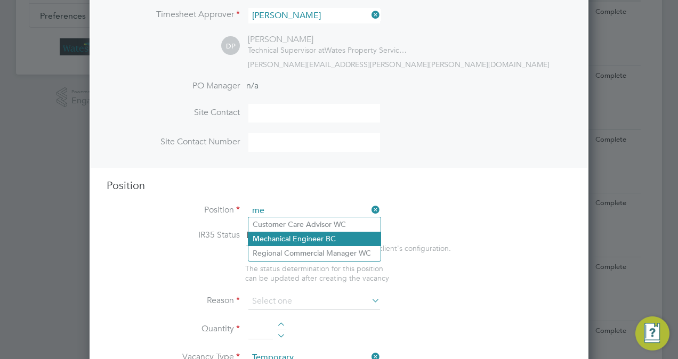
click at [309, 237] on li "Me chanical Engineer BC" at bounding box center [314, 239] width 132 height 14
type input "Mechanical Engineer BC"
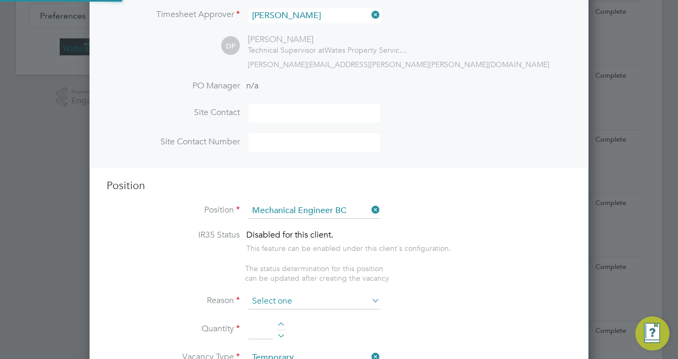
scroll to position [1559, 499]
click at [309, 298] on input at bounding box center [314, 302] width 132 height 16
click at [302, 341] on li "Extra Work" at bounding box center [314, 343] width 132 height 14
type input "Extra Work"
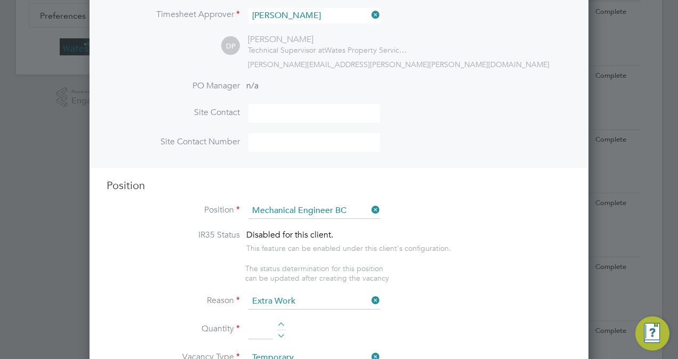
click at [282, 324] on div at bounding box center [281, 326] width 9 height 7
type input "1"
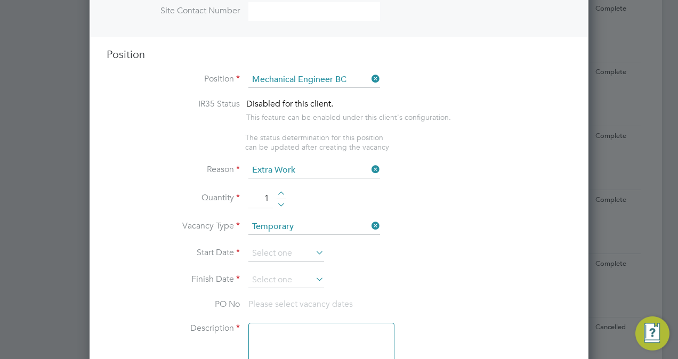
scroll to position [512, 0]
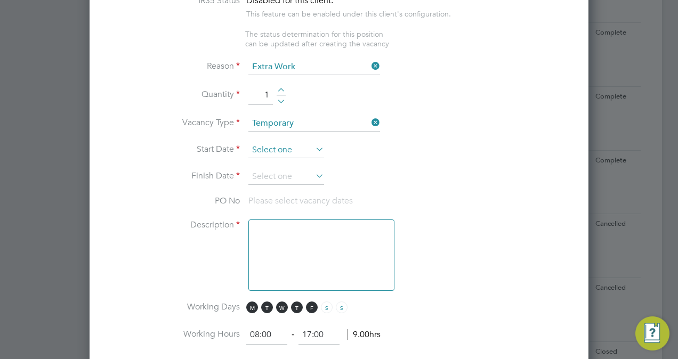
click at [292, 145] on input at bounding box center [286, 150] width 76 height 16
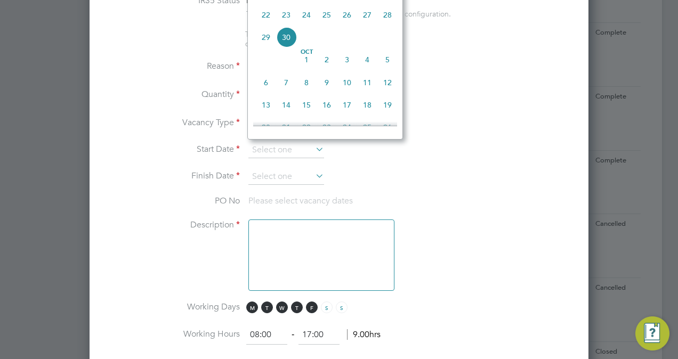
click at [290, 110] on span "14" at bounding box center [286, 105] width 20 height 20
type input "[DATE]"
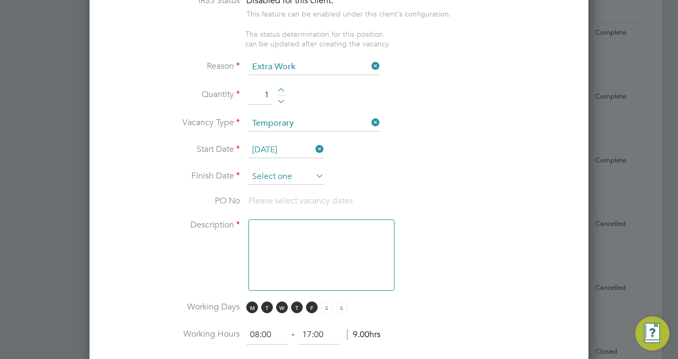
click at [276, 175] on input at bounding box center [286, 177] width 76 height 16
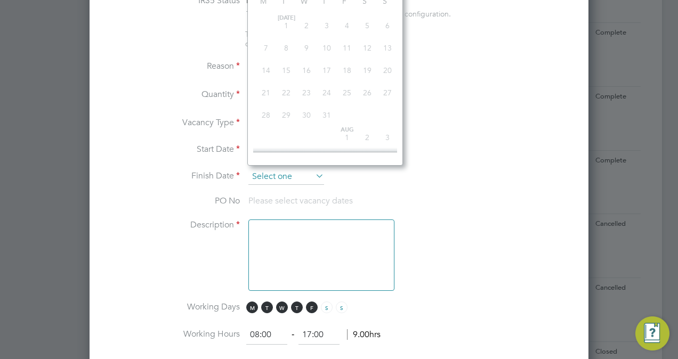
scroll to position [343, 0]
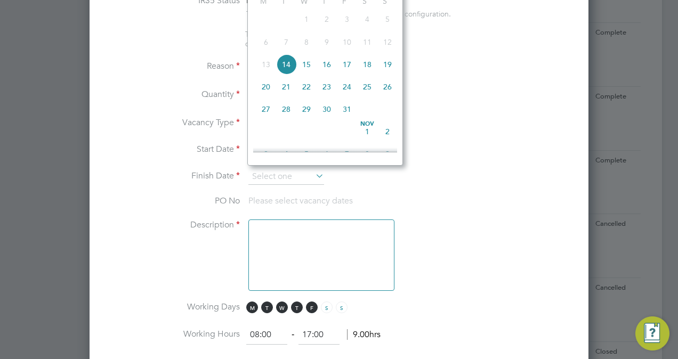
click at [491, 122] on li "Vacancy Type Temporary" at bounding box center [339, 129] width 465 height 27
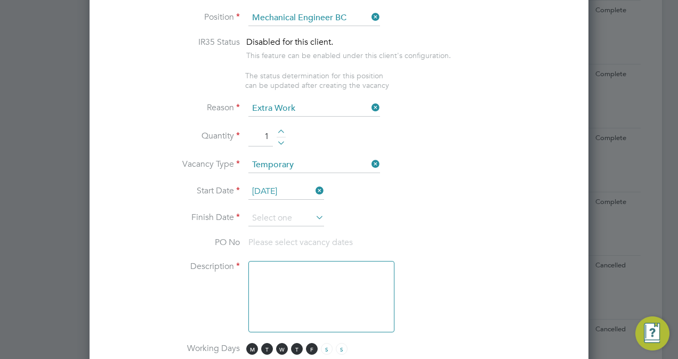
scroll to position [469, 0]
click at [275, 213] on input at bounding box center [286, 220] width 76 height 16
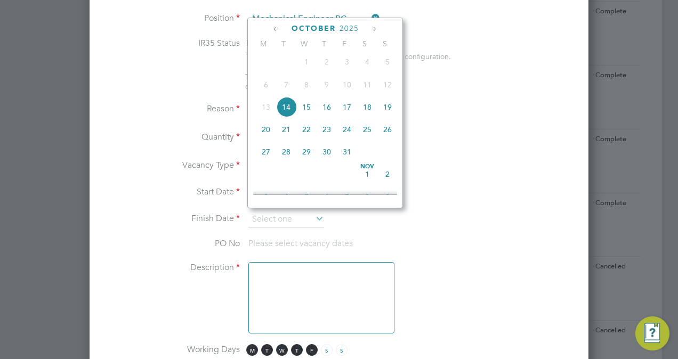
click at [371, 30] on icon at bounding box center [374, 29] width 10 height 12
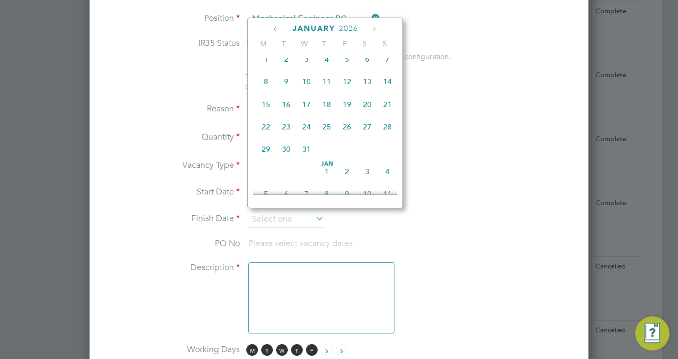
scroll to position [686, 0]
click at [310, 113] on span "14" at bounding box center [306, 102] width 20 height 20
type input "14 Jan 2026"
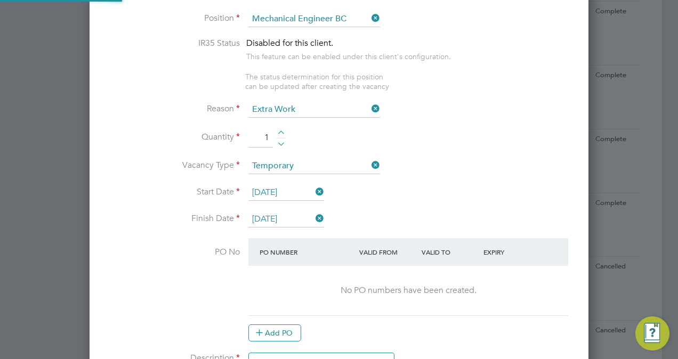
scroll to position [1649, 499]
click at [481, 172] on li "Vacancy Type Temporary" at bounding box center [339, 171] width 465 height 27
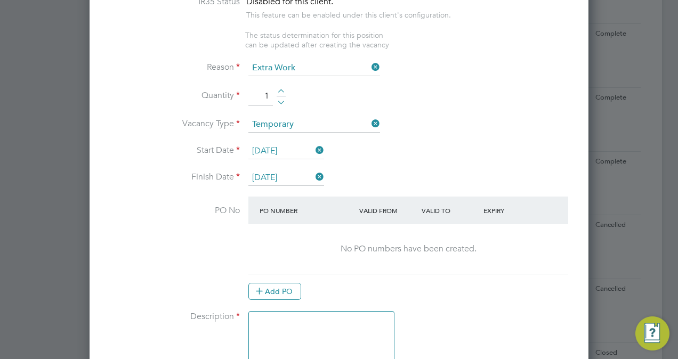
scroll to position [512, 0]
click at [292, 317] on textarea at bounding box center [321, 345] width 146 height 71
paste textarea "Commercial Plumber/Mechanical engineer Fan coil servicing – checking filters cl…"
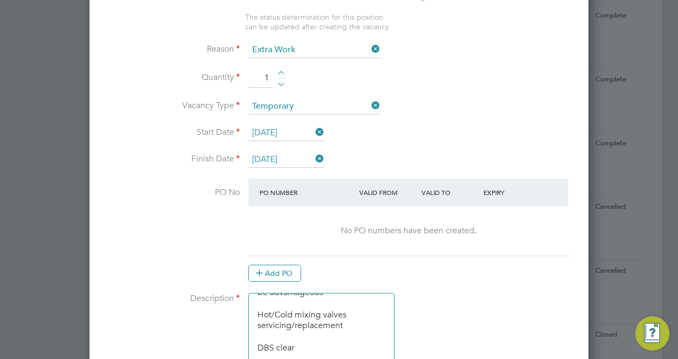
scroll to position [392, 0]
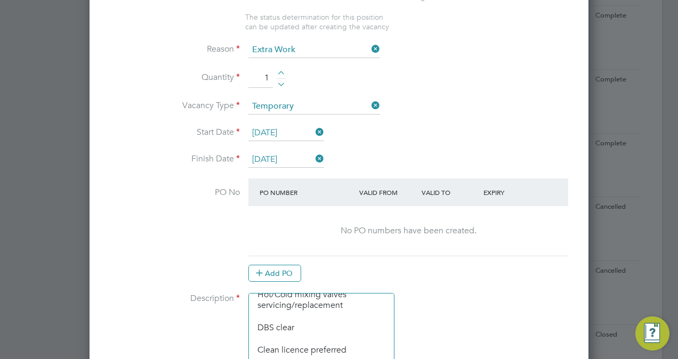
click at [469, 311] on li "Description Commercial Plumber/Mechanical engineer Fan coil servicing – checkin…" at bounding box center [339, 334] width 465 height 82
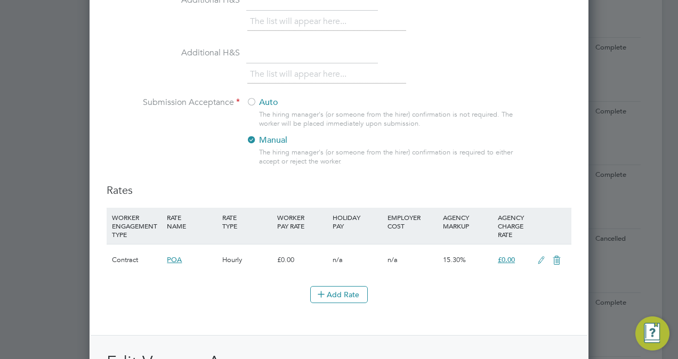
scroll to position [0, 0]
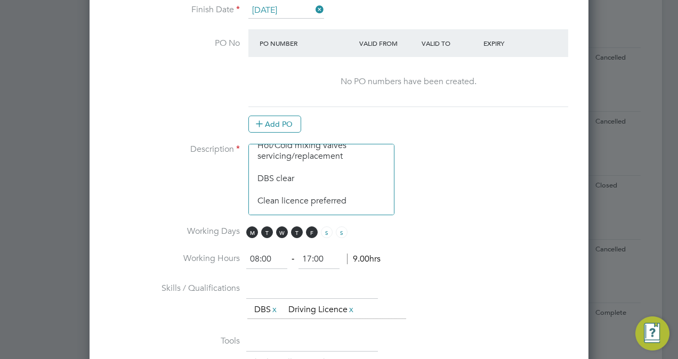
click at [355, 198] on textarea "Commercial Plumber/Mechanical engineer Fan coil servicing – checking filters cl…" at bounding box center [321, 179] width 146 height 71
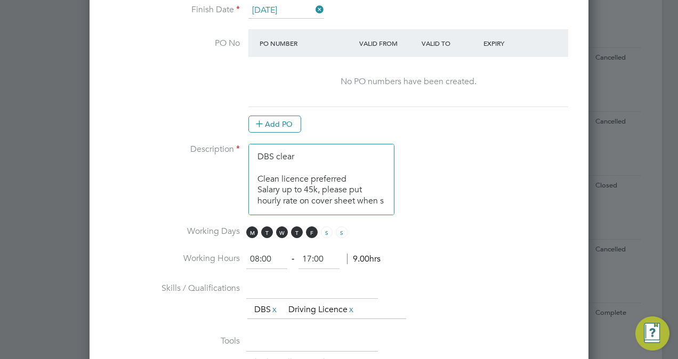
scroll to position [425, 0]
type textarea "Commercial Plumber/Mechanical engineer Fan coil servicing – checking filters cl…"
click at [510, 236] on li "Working Days M T W T F S S" at bounding box center [339, 238] width 465 height 24
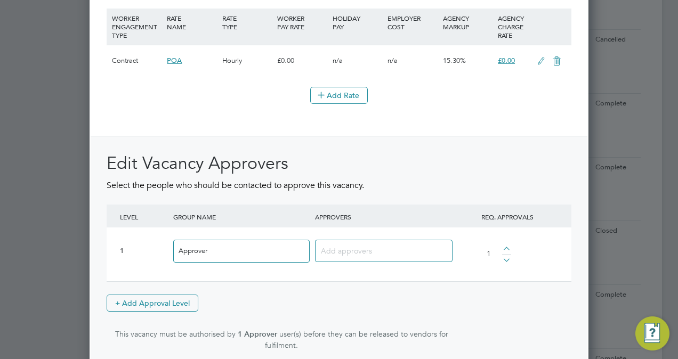
scroll to position [1361, 0]
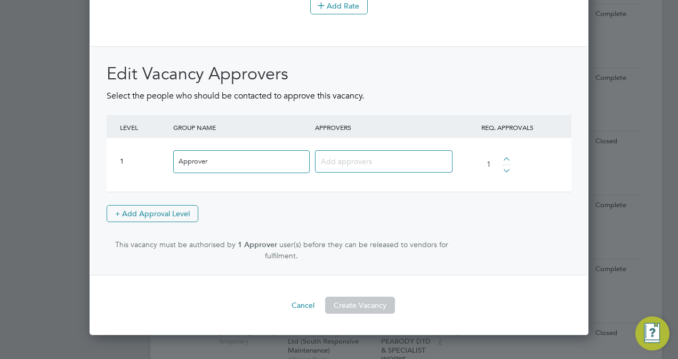
click at [370, 154] on input at bounding box center [380, 161] width 118 height 14
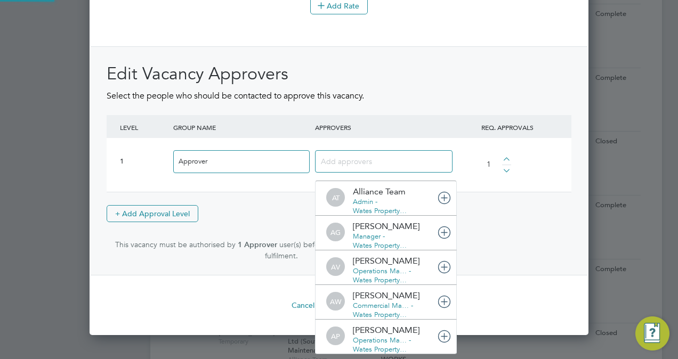
scroll to position [11, 75]
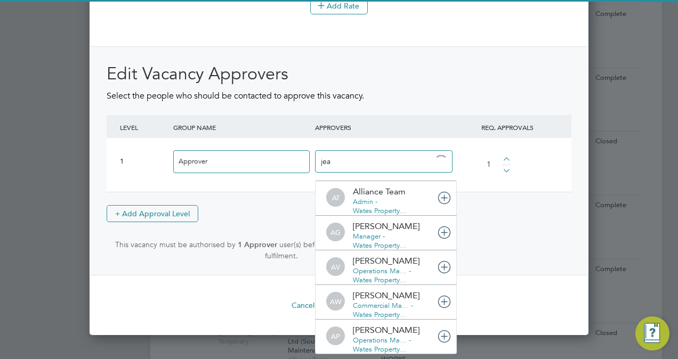
type input "jean"
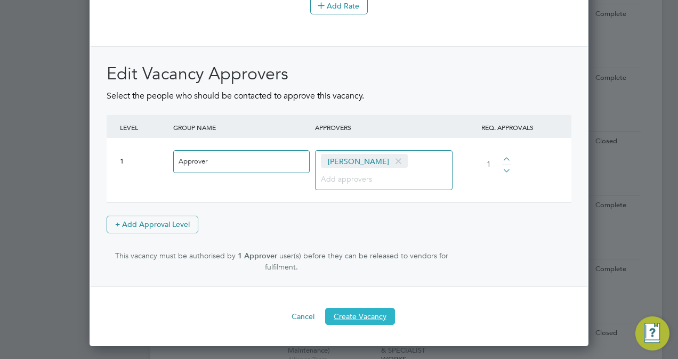
click at [348, 314] on button "Create Vacancy" at bounding box center [360, 316] width 70 height 17
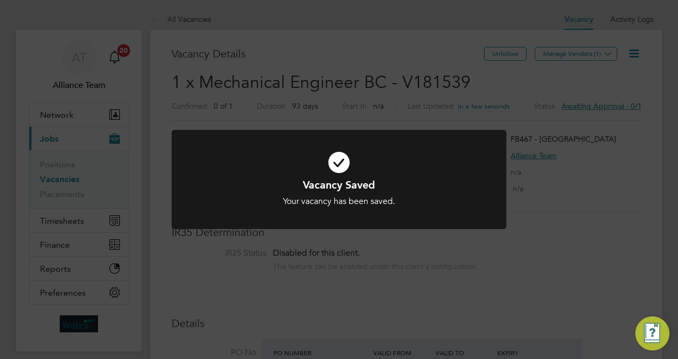
click at [480, 30] on div "Vacancy Saved Your vacancy has been saved. Cancel Okay" at bounding box center [339, 179] width 678 height 359
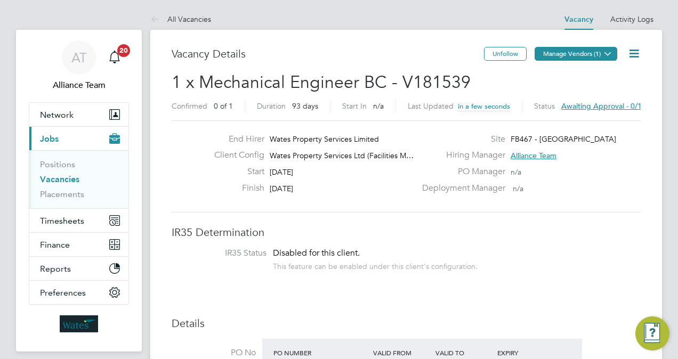
click at [573, 56] on button "Manage Vendors (1)" at bounding box center [576, 54] width 83 height 14
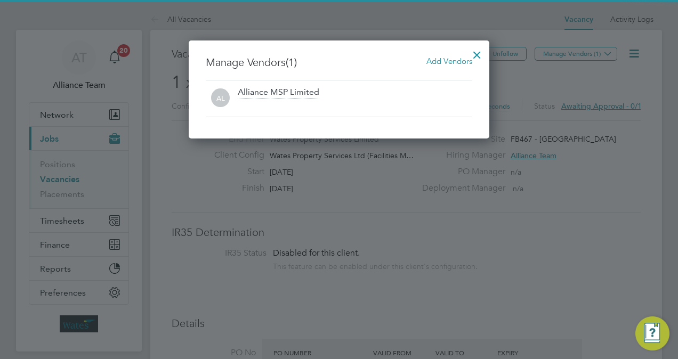
click at [464, 55] on div "Manage Vendors (1) Add Vendors AL Alliance MSP Limited" at bounding box center [339, 90] width 301 height 98
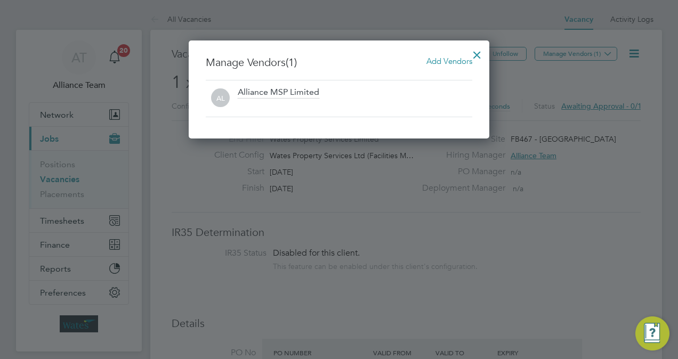
click at [441, 63] on span "Add Vendors" at bounding box center [450, 61] width 46 height 10
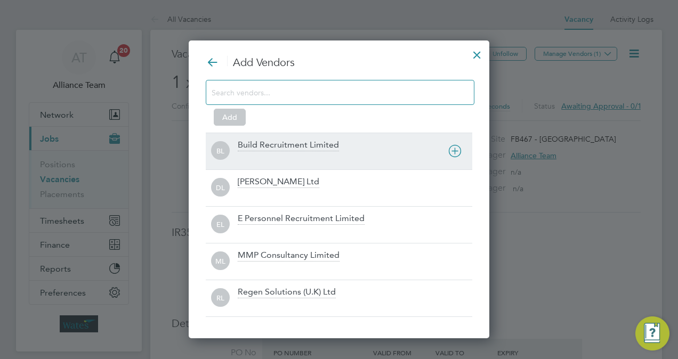
click at [276, 147] on div "Build Recruitment Limited" at bounding box center [288, 146] width 101 height 12
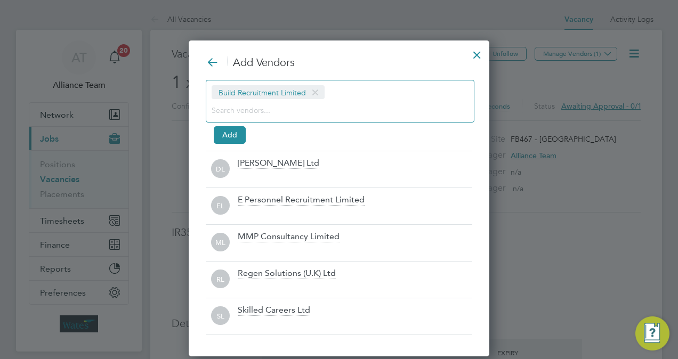
click at [256, 104] on input at bounding box center [332, 110] width 240 height 14
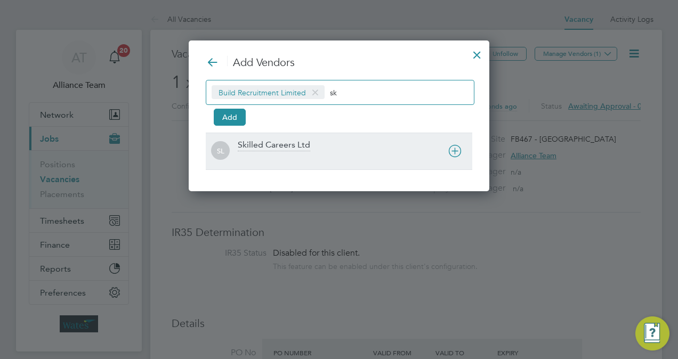
type input "sk"
click at [278, 159] on div at bounding box center [355, 158] width 235 height 11
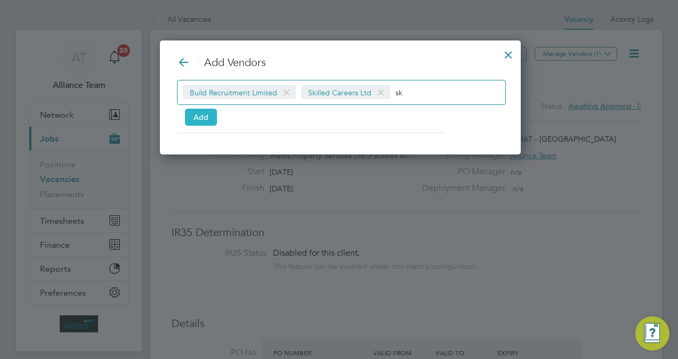
click at [199, 115] on button "Add" at bounding box center [201, 117] width 32 height 17
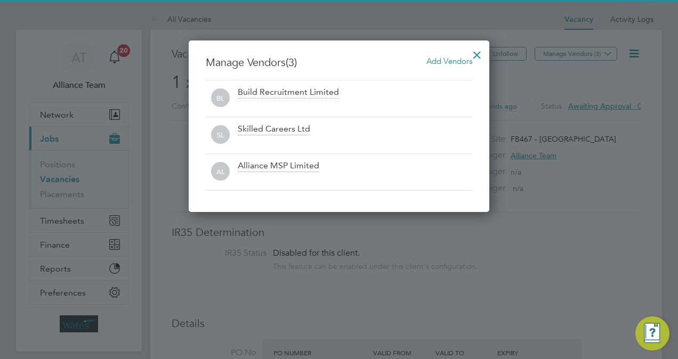
click at [477, 58] on div at bounding box center [477, 52] width 19 height 19
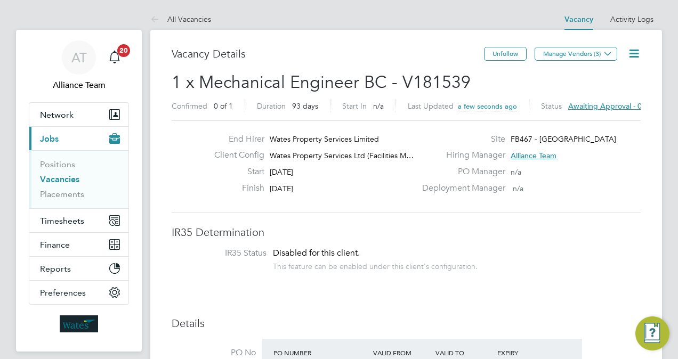
click at [633, 51] on icon at bounding box center [634, 53] width 13 height 13
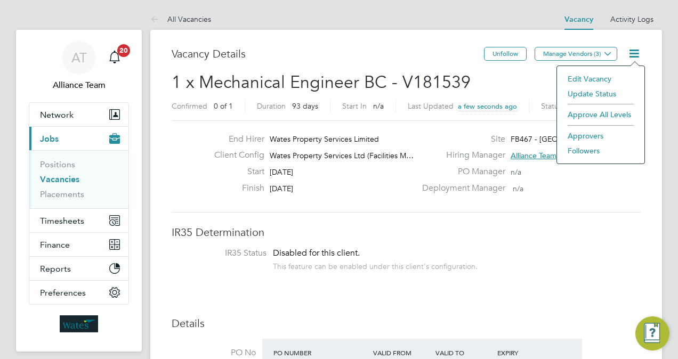
click at [574, 152] on li "Followers" at bounding box center [601, 150] width 77 height 15
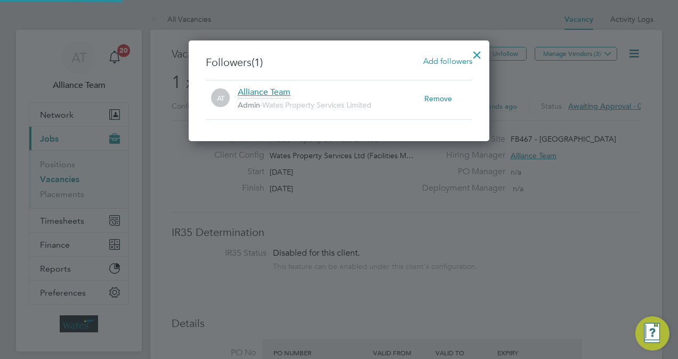
click at [436, 62] on span "Add followers" at bounding box center [447, 61] width 49 height 10
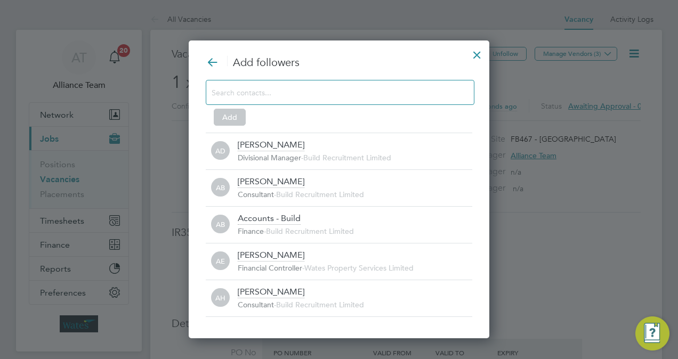
click at [328, 91] on input at bounding box center [332, 92] width 240 height 14
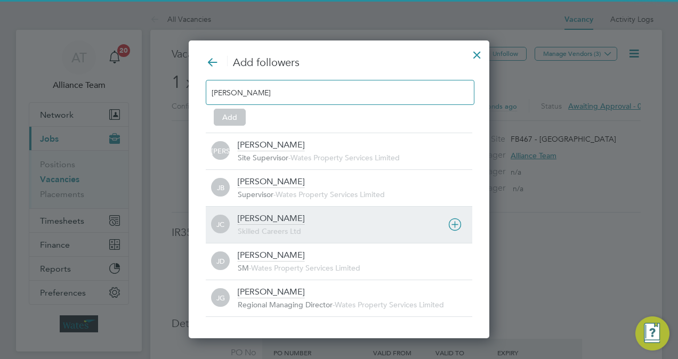
type input "james"
click at [293, 224] on div "James Croom Skilled Careers Ltd" at bounding box center [355, 224] width 235 height 23
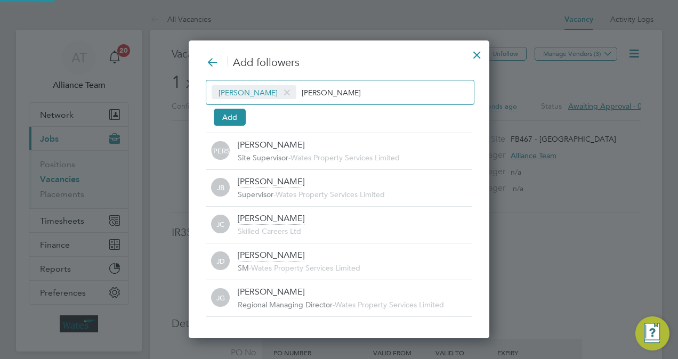
click at [336, 106] on div "James Croom james Add" at bounding box center [339, 101] width 267 height 42
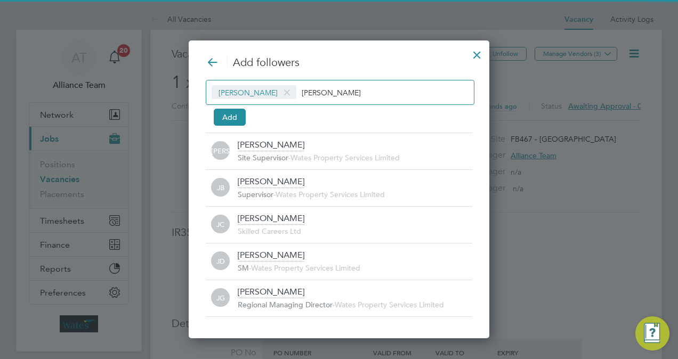
click at [334, 99] on div "James Croom james" at bounding box center [340, 92] width 269 height 25
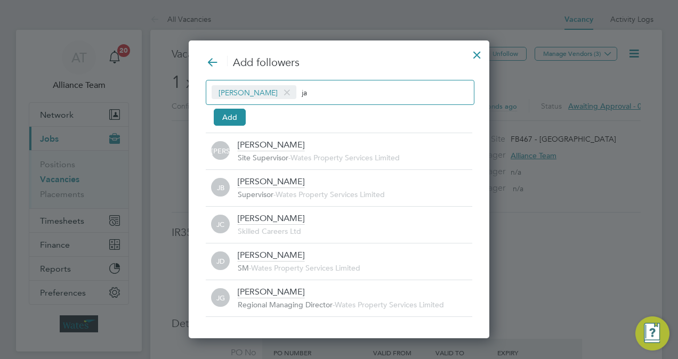
type input "j"
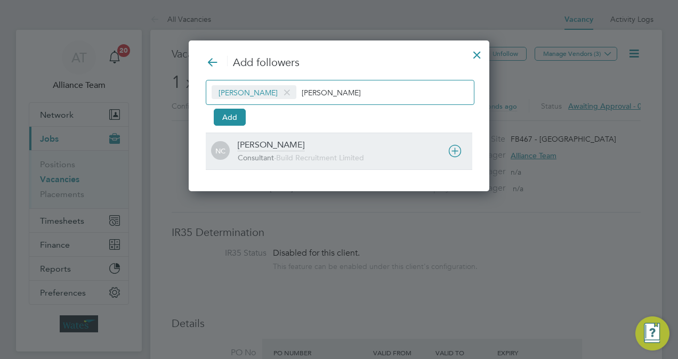
type input "natalie"
click at [295, 151] on div "Natalie Carr Consultant - Build Recruitment Limited" at bounding box center [355, 151] width 235 height 23
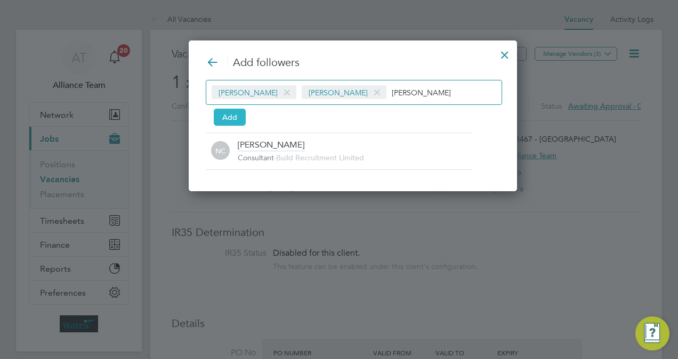
click at [229, 117] on button "Add" at bounding box center [230, 117] width 32 height 17
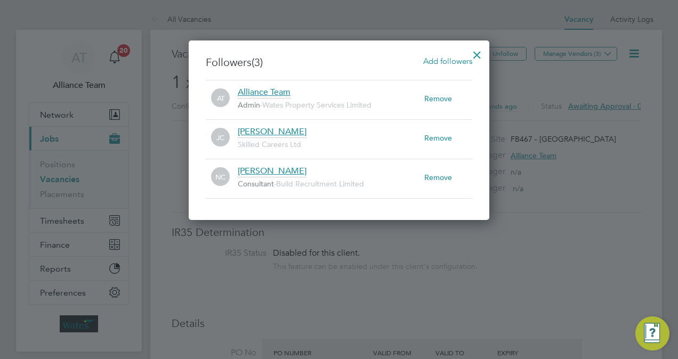
click at [479, 52] on div at bounding box center [477, 52] width 19 height 19
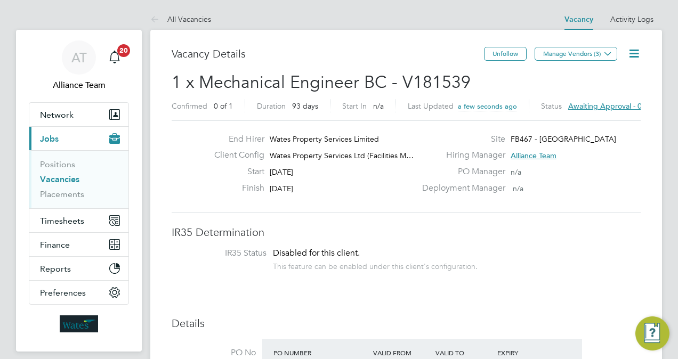
click at [189, 185] on div "End Hirer Wates Property Services Limited Client Config Wates Property Services…" at bounding box center [406, 167] width 478 height 66
click at [65, 177] on link "Vacancies" at bounding box center [59, 179] width 39 height 10
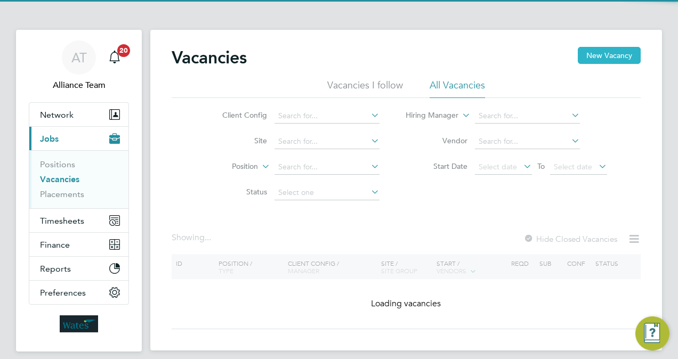
click at [611, 56] on button "New Vacancy" at bounding box center [609, 55] width 63 height 17
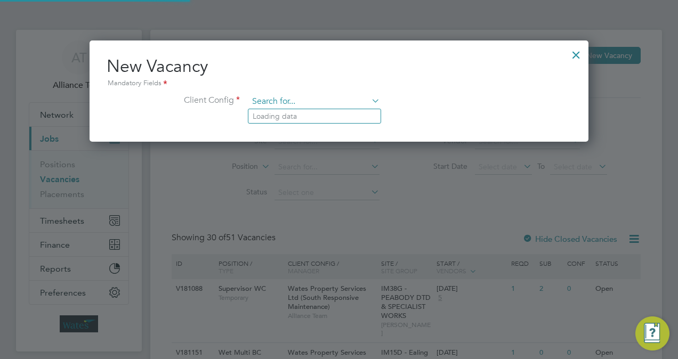
click at [319, 94] on input at bounding box center [314, 102] width 132 height 16
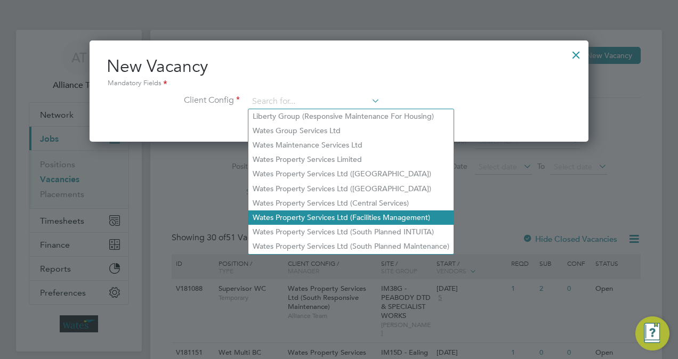
click at [412, 215] on li "Wates Property Services Ltd (Facilities Management)" at bounding box center [350, 218] width 205 height 14
type input "Wates Property Services Ltd (Facilities Management)"
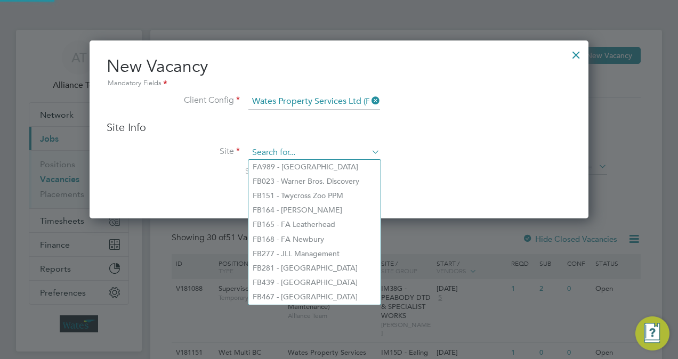
click at [311, 154] on input at bounding box center [314, 153] width 132 height 16
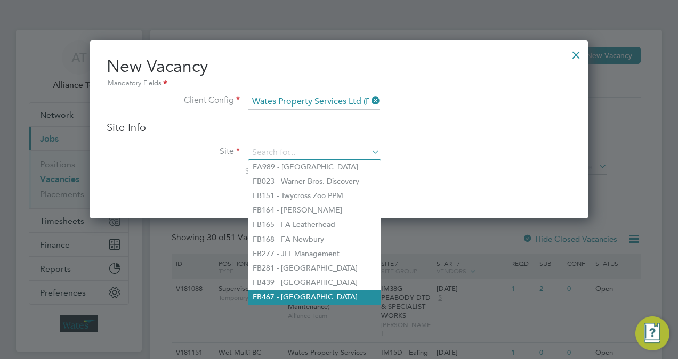
click at [312, 293] on li "FB467 - Enfield" at bounding box center [314, 297] width 132 height 14
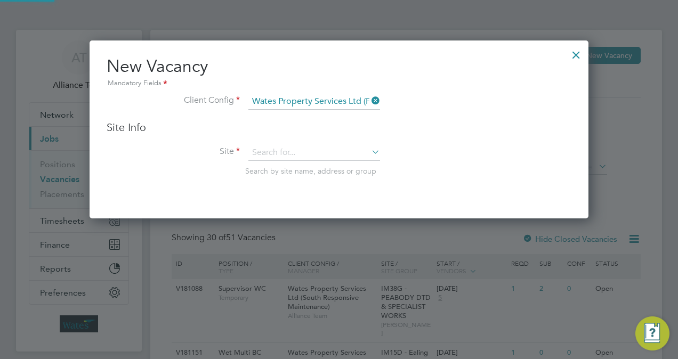
type input "FB467 - Enfield"
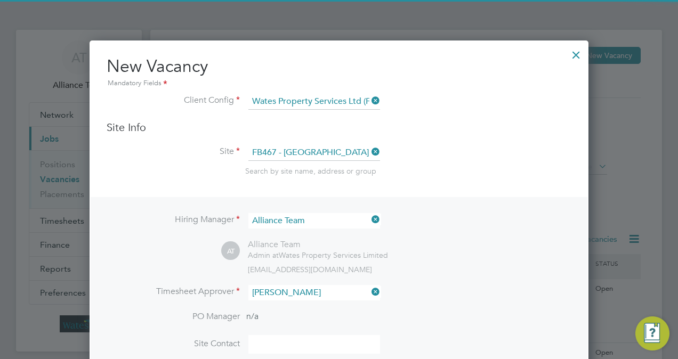
click at [309, 317] on li "Darr ell Panter" at bounding box center [327, 321] width 158 height 14
type input "Darrell Panter"
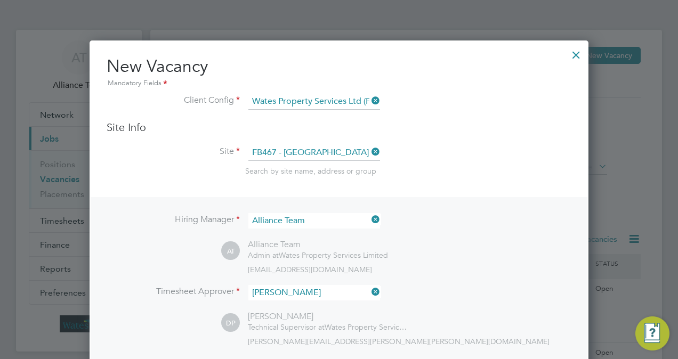
click at [415, 291] on li "Timesheet Approver Darrell Panter" at bounding box center [339, 298] width 465 height 26
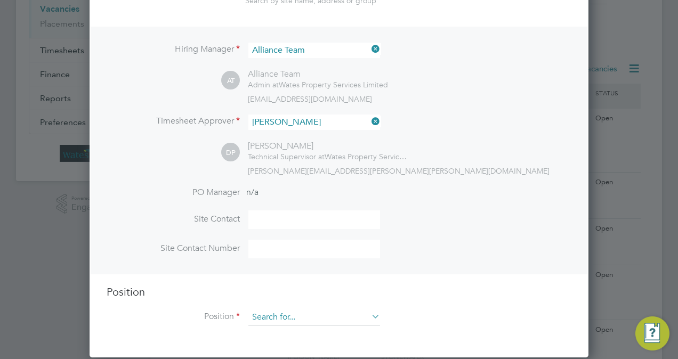
click at [309, 310] on input at bounding box center [314, 318] width 132 height 16
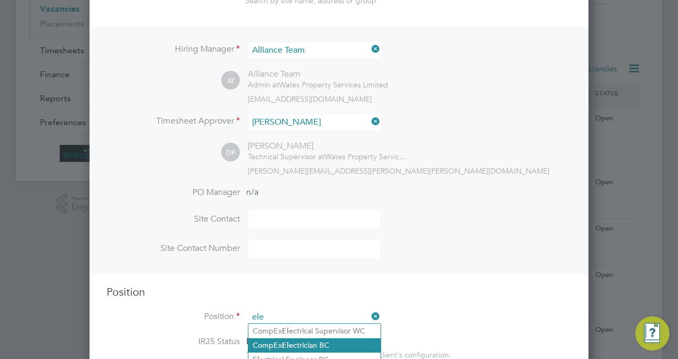
type input "ele"
click at [470, 268] on li "Site Contact Number" at bounding box center [339, 254] width 465 height 29
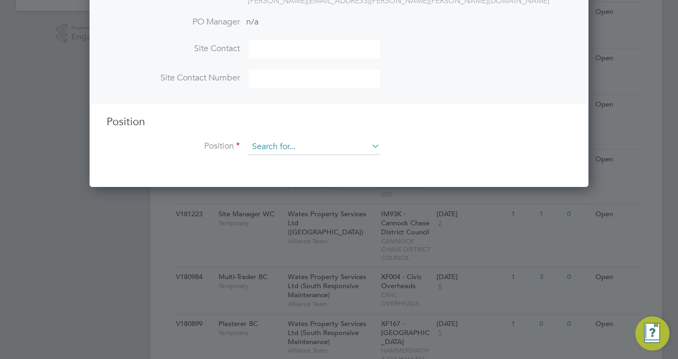
click at [301, 149] on input at bounding box center [314, 147] width 132 height 16
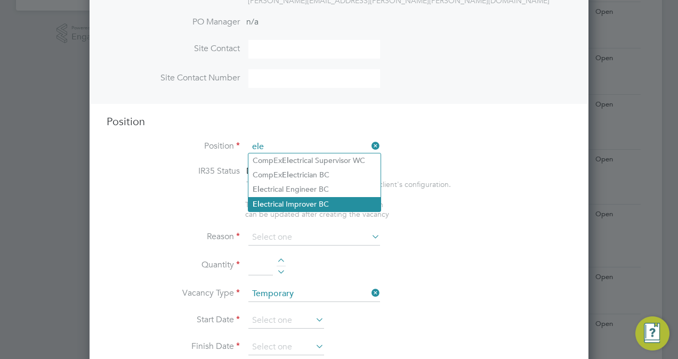
click at [327, 200] on li "Ele ctrical Improver BC" at bounding box center [314, 204] width 132 height 14
type input "Electrical Improver BC"
type textarea "Dealing with PPMS Level 1 or Level 2 Qualifications Monday - Friday 8am-5pm to …"
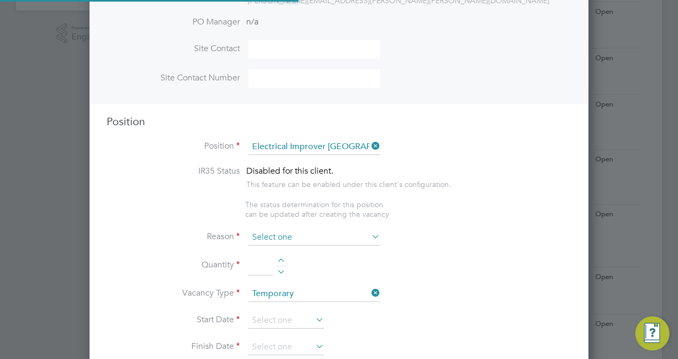
click at [307, 238] on input at bounding box center [314, 238] width 132 height 16
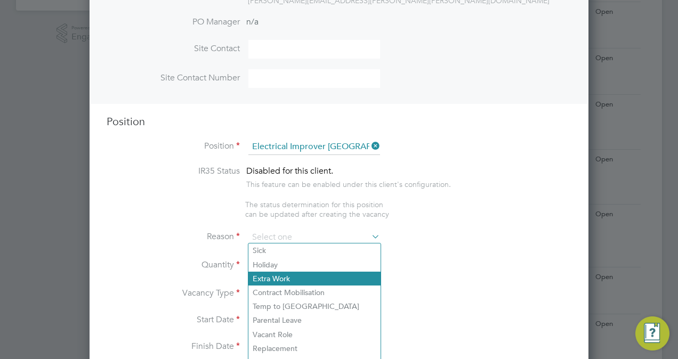
click at [291, 279] on li "Extra Work" at bounding box center [314, 279] width 132 height 14
type input "Extra Work"
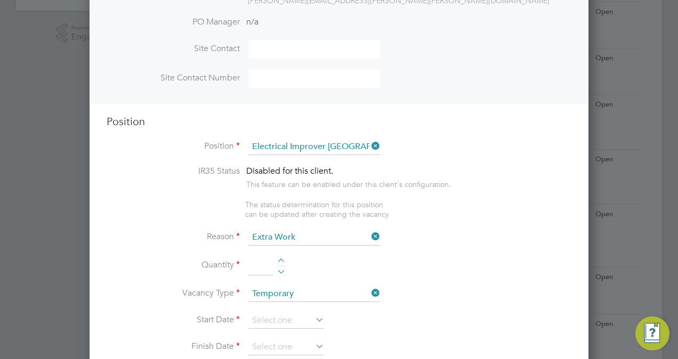
click at [284, 259] on div at bounding box center [281, 262] width 9 height 7
type input "1"
click at [279, 322] on input at bounding box center [286, 321] width 76 height 16
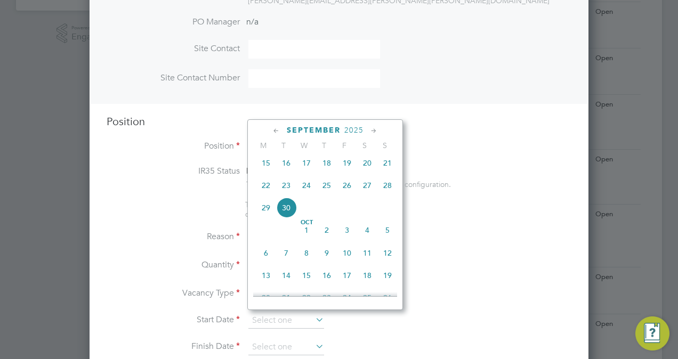
click at [287, 277] on span "14" at bounding box center [286, 276] width 20 height 20
type input "14 Oct 2025"
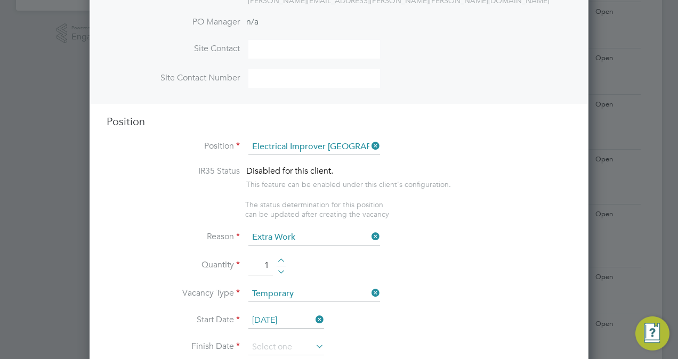
click at [278, 340] on input at bounding box center [286, 348] width 76 height 16
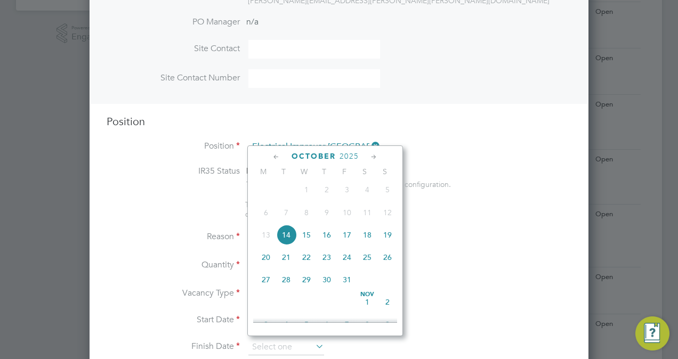
click at [372, 154] on icon at bounding box center [374, 157] width 10 height 12
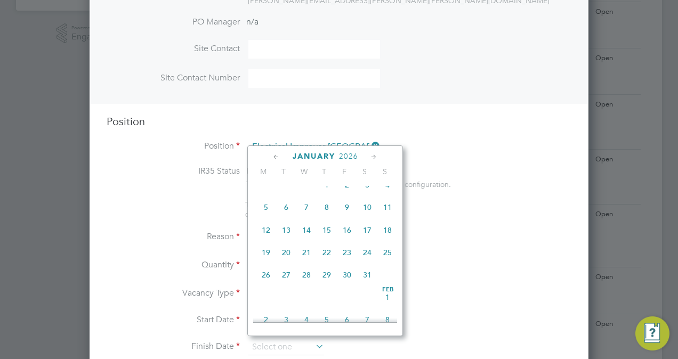
click at [312, 240] on span "14" at bounding box center [306, 230] width 20 height 20
type input "14 Jan 2026"
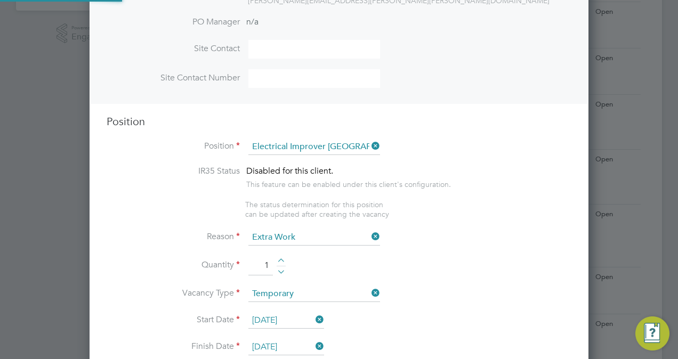
click at [497, 218] on ul "IR35 Status Disabled for this client. This feature can be enabled under this cl…" at bounding box center [339, 192] width 465 height 53
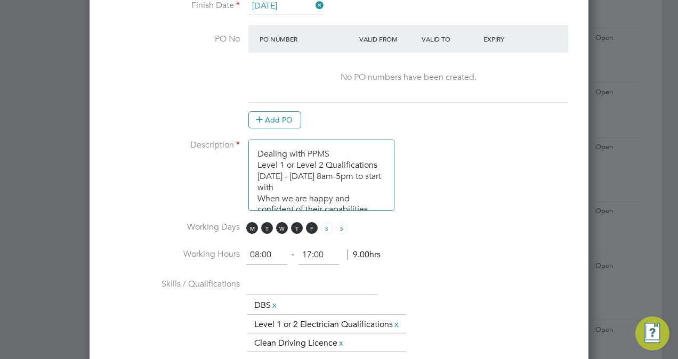
click at [342, 149] on textarea "Dealing with PPMS Level 1 or Level 2 Qualifications Monday - Friday 8am-5pm to …" at bounding box center [321, 175] width 146 height 71
click at [260, 147] on textarea "Dealing with PPMS Level 1 or Level 2 Qualifications Monday - Friday 8am-5pm to …" at bounding box center [321, 175] width 146 height 71
click at [311, 182] on textarea "Dealing with PPMS Level 1 or Level 2 Qualifications Monday - Friday 8am-5pm to …" at bounding box center [321, 175] width 146 height 71
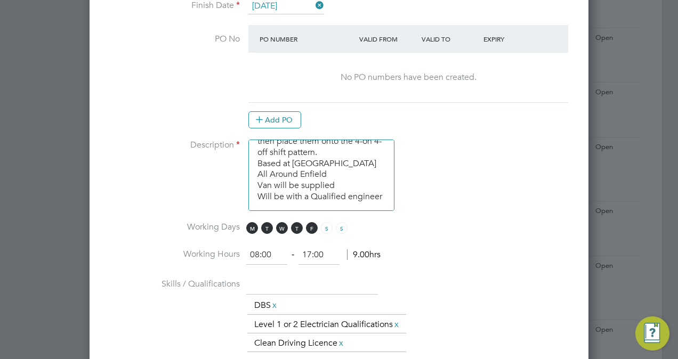
paste textarea "2 to 3 years’ experience working towards becoming fully qualified 18th edition …"
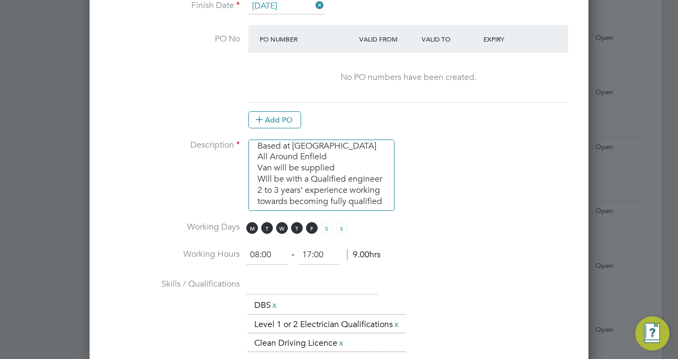
drag, startPoint x: 386, startPoint y: 172, endPoint x: 259, endPoint y: 171, distance: 127.4
click at [259, 171] on textarea "Dealing with PPMS Level 1 or Level 2 Qualifications Monday - Friday 8am-5pm to …" at bounding box center [321, 175] width 146 height 71
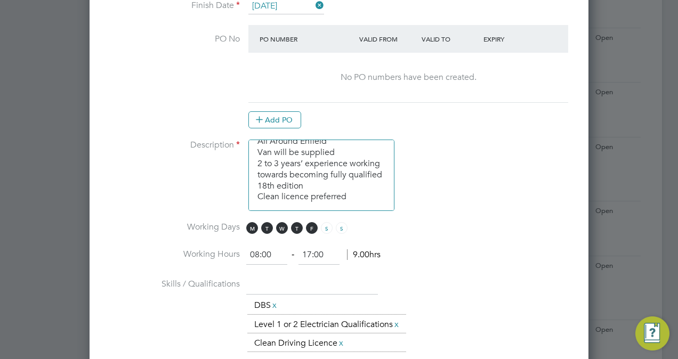
type textarea "Dealing with PPMS Level 1 or Level 2 Qualifications Monday - Friday 8am-5pm to …"
click at [492, 185] on li "Description Dealing with PPMS Level 1 or Level 2 Qualifications Monday - Friday…" at bounding box center [339, 181] width 465 height 82
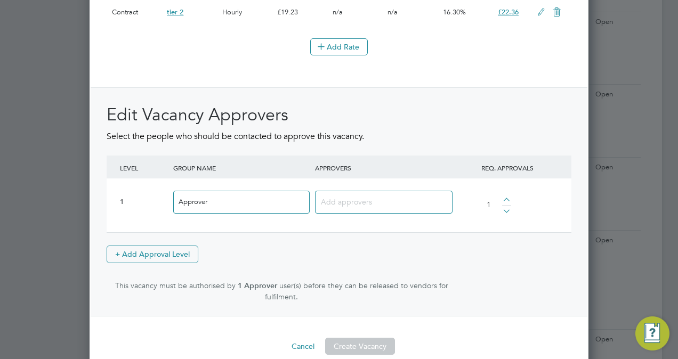
click at [401, 201] on input at bounding box center [380, 202] width 118 height 14
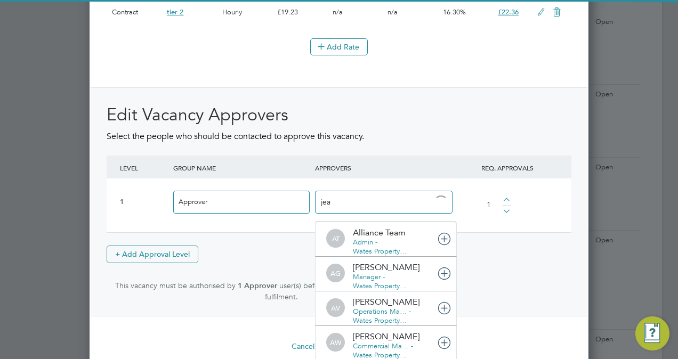
type input "jean"
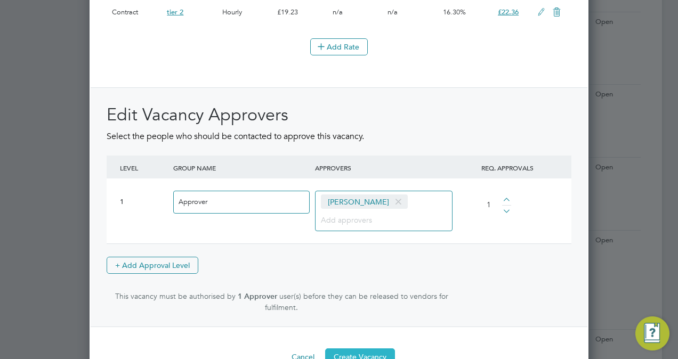
click at [367, 358] on button "Create Vacancy" at bounding box center [360, 357] width 70 height 17
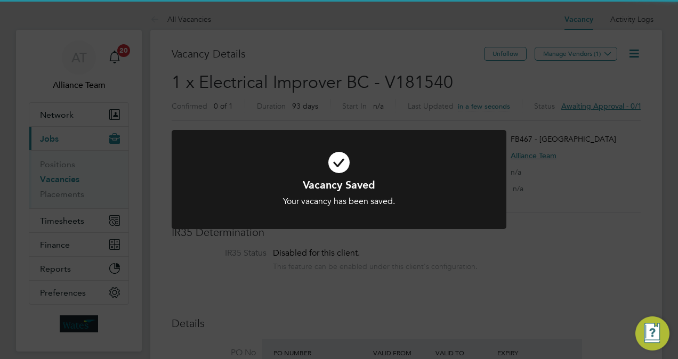
click at [423, 38] on div "Vacancy Saved Your vacancy has been saved. Cancel Okay" at bounding box center [339, 179] width 678 height 359
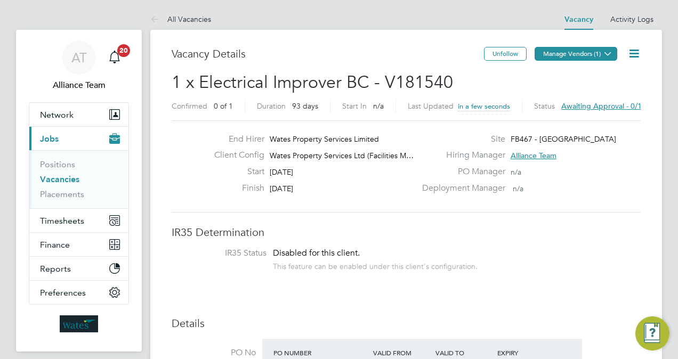
click at [569, 49] on button "Manage Vendors (1)" at bounding box center [576, 54] width 83 height 14
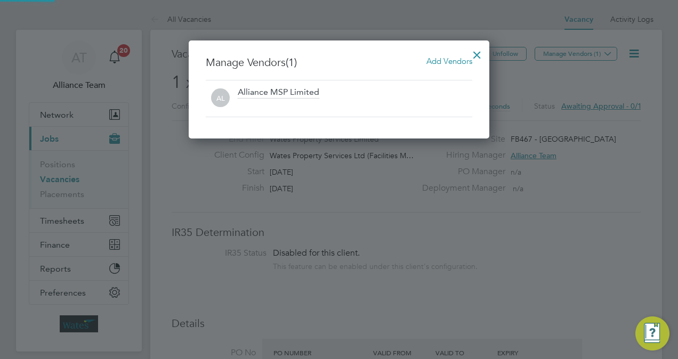
click at [449, 56] on div "Add Vendors" at bounding box center [450, 61] width 46 height 12
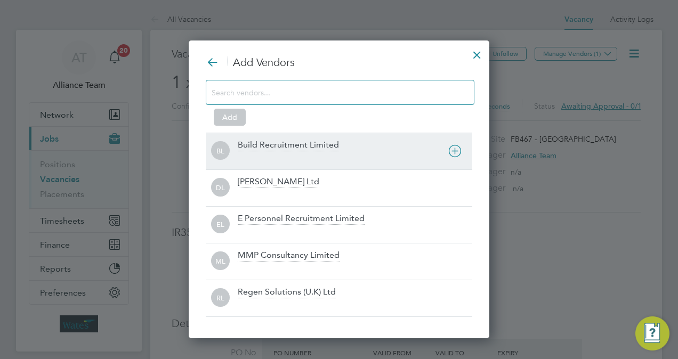
click at [313, 147] on div "Build Recruitment Limited" at bounding box center [288, 146] width 101 height 12
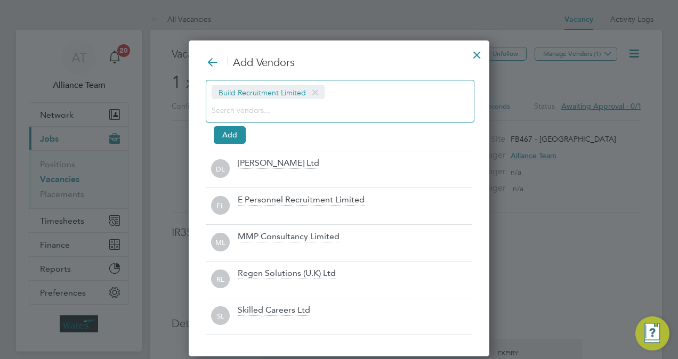
click at [292, 107] on input at bounding box center [332, 110] width 240 height 14
type input "k"
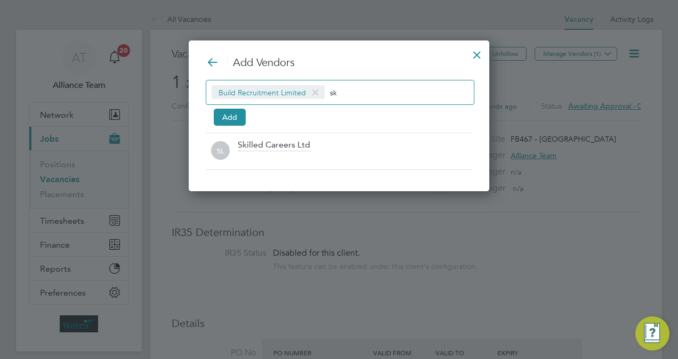
type input "sk"
click at [289, 131] on div "Add Vendors Build Recruitment Limited sk Add SL Skilled Careers Ltd" at bounding box center [339, 112] width 267 height 115
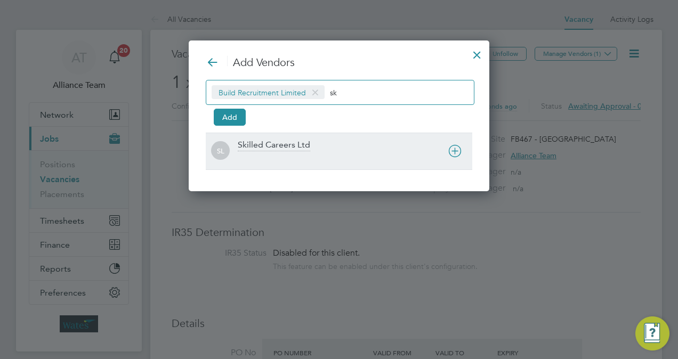
click at [279, 135] on div "SL Skilled Careers Ltd" at bounding box center [339, 151] width 267 height 37
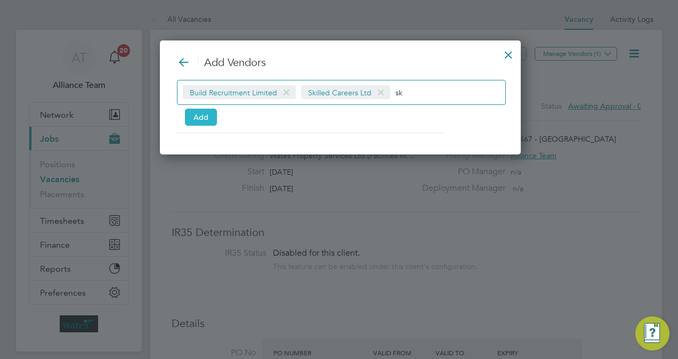
click at [205, 114] on button "Add" at bounding box center [201, 117] width 32 height 17
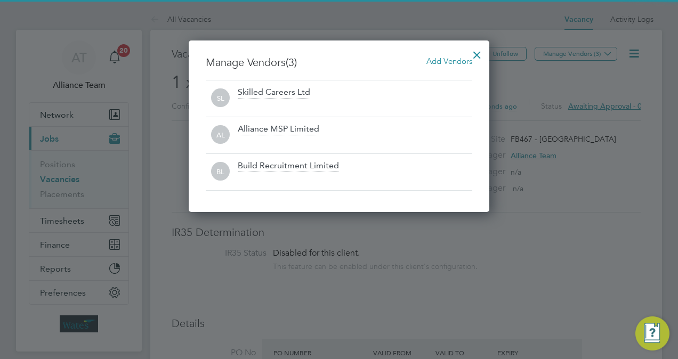
click at [479, 53] on div at bounding box center [477, 52] width 19 height 19
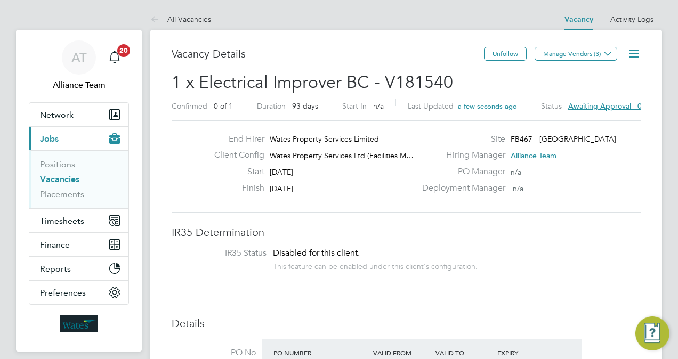
click at [631, 55] on icon at bounding box center [634, 53] width 13 height 13
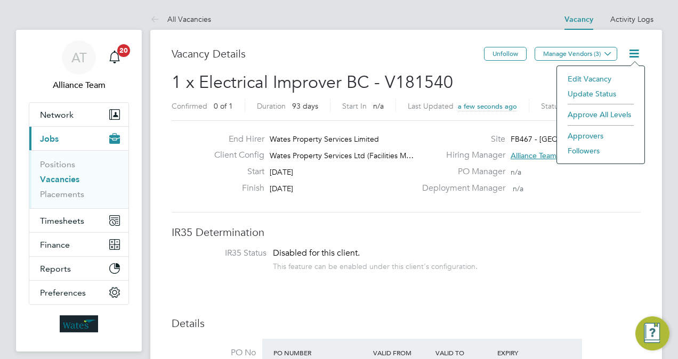
click at [578, 149] on li "Followers" at bounding box center [601, 150] width 77 height 15
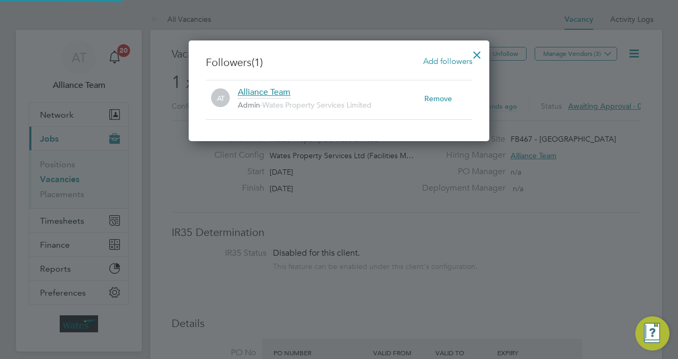
click at [447, 65] on span "Add followers" at bounding box center [447, 61] width 49 height 10
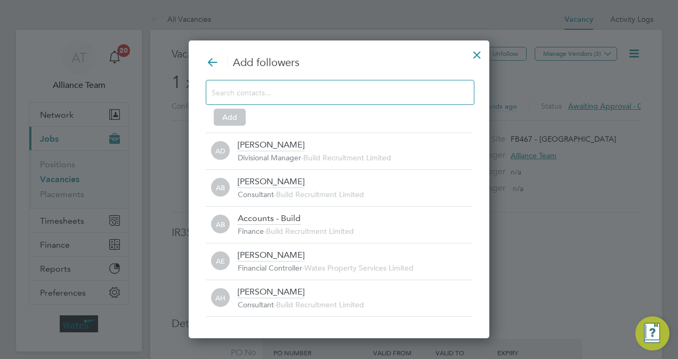
click at [329, 95] on input at bounding box center [332, 92] width 240 height 14
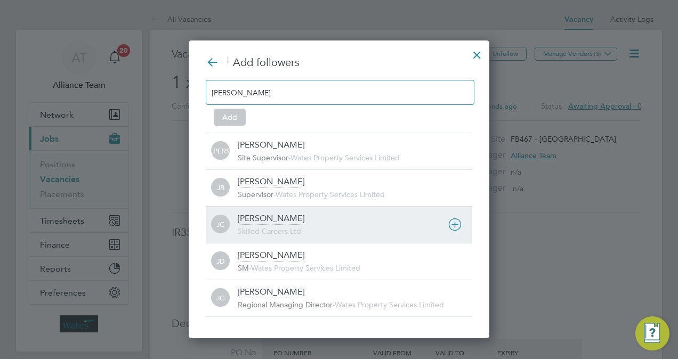
type input "james"
click at [275, 232] on span "Skilled Careers Ltd" at bounding box center [269, 232] width 63 height 10
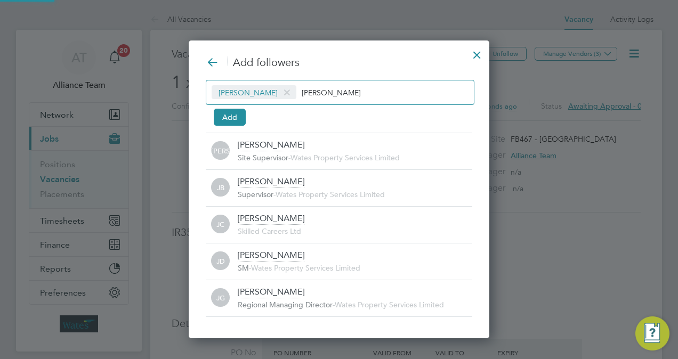
click at [338, 93] on input "james" at bounding box center [335, 92] width 67 height 14
type input "j"
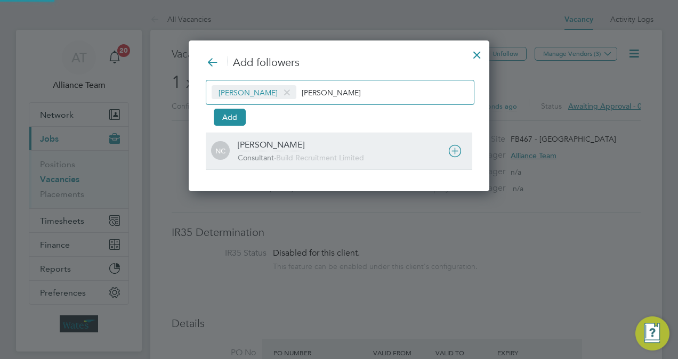
type input "natalie"
click at [291, 159] on span "Build Recruitment Limited" at bounding box center [320, 158] width 88 height 10
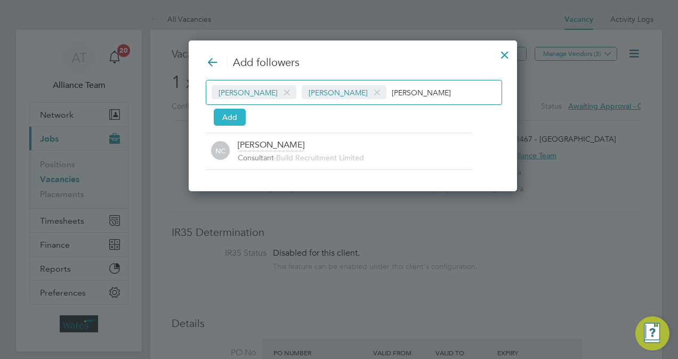
click at [215, 115] on button "Add" at bounding box center [230, 117] width 32 height 17
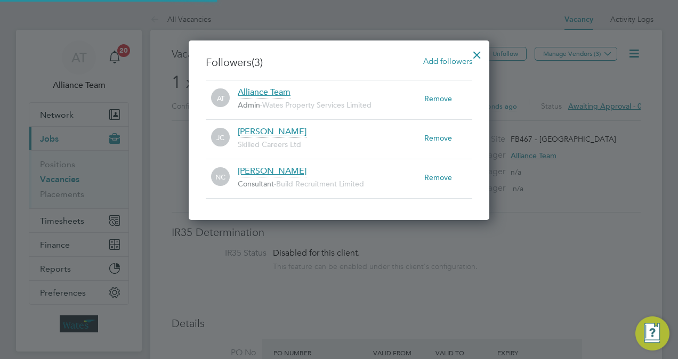
click at [478, 52] on div at bounding box center [477, 52] width 19 height 19
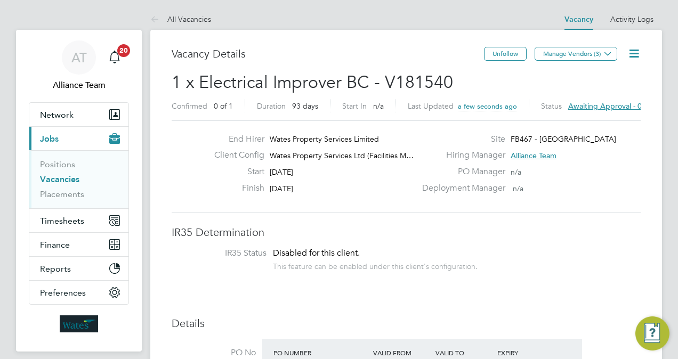
click at [382, 47] on h3 "Vacancy Details" at bounding box center [328, 54] width 312 height 14
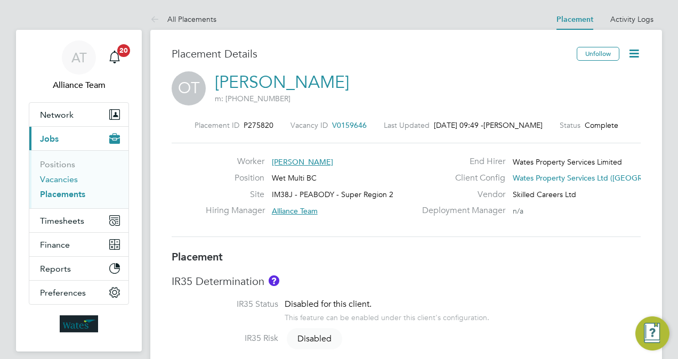
click at [68, 179] on link "Vacancies" at bounding box center [59, 179] width 38 height 10
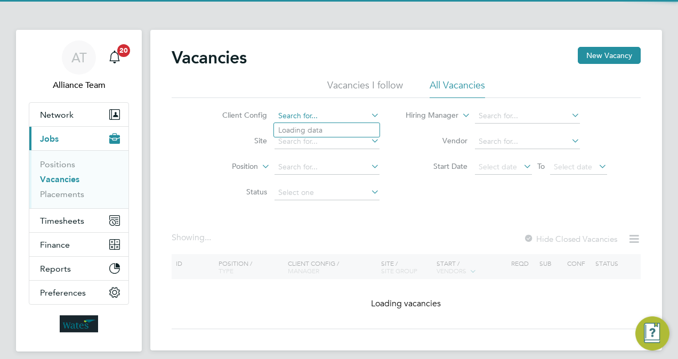
click at [316, 119] on input at bounding box center [327, 116] width 105 height 15
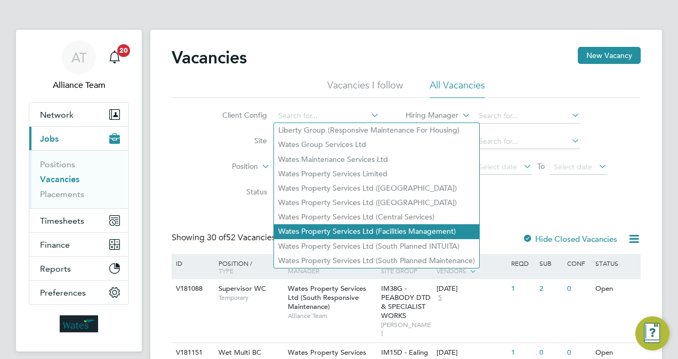
click at [411, 224] on li "Wates Property Services Ltd (Facilities Management)" at bounding box center [376, 231] width 205 height 14
type input "Wates Property Services Ltd (Facilities Management)"
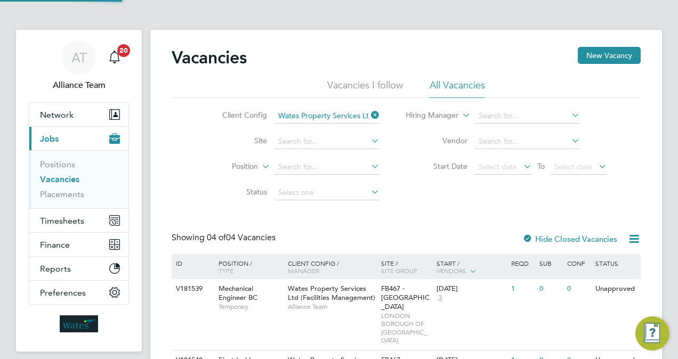
click at [417, 208] on div "Vacancies New Vacancy Vacancies I follow All Vacancies Client Config Wates Prop…" at bounding box center [406, 272] width 469 height 451
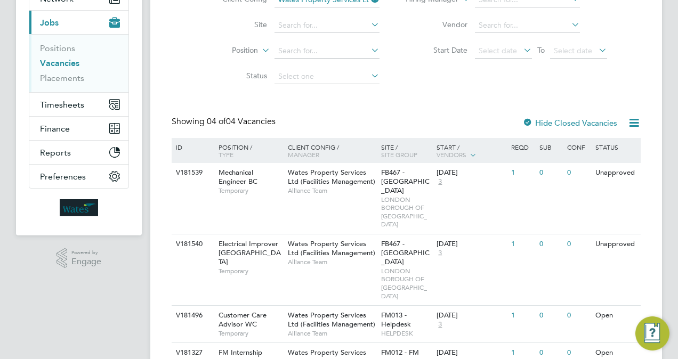
scroll to position [123, 0]
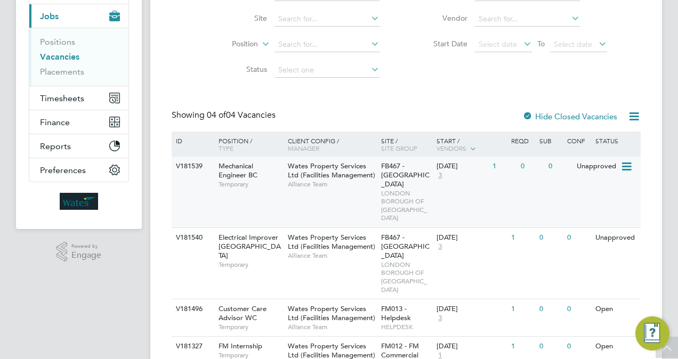
click at [415, 189] on span "LONDON BOROUGH OF [GEOGRAPHIC_DATA]" at bounding box center [406, 205] width 51 height 33
click at [321, 233] on span "Wates Property Services Ltd (Facilities Management)" at bounding box center [331, 242] width 87 height 18
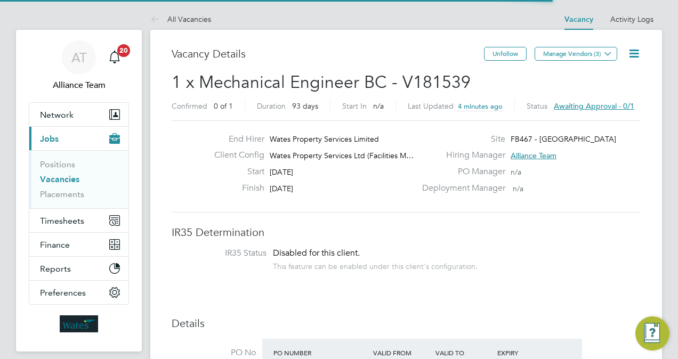
scroll to position [19, 166]
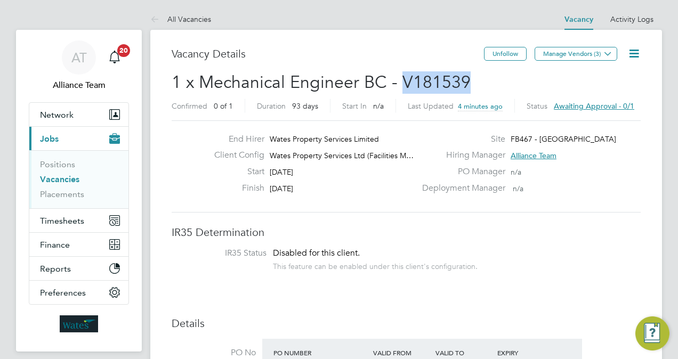
drag, startPoint x: 482, startPoint y: 81, endPoint x: 405, endPoint y: 81, distance: 77.3
click at [405, 81] on h2 "1 x Mechanical Engineer BC - V181539 Confirmed 0 of 1 Duration 93 days Start In…" at bounding box center [406, 93] width 469 height 45
copy span "V181539"
drag, startPoint x: 466, startPoint y: 83, endPoint x: 386, endPoint y: 83, distance: 80.0
click at [386, 83] on h2 "1 x Electrical Improver BC - V181540 Confirmed 0 of 1 Duration 93 days Start In…" at bounding box center [406, 93] width 469 height 45
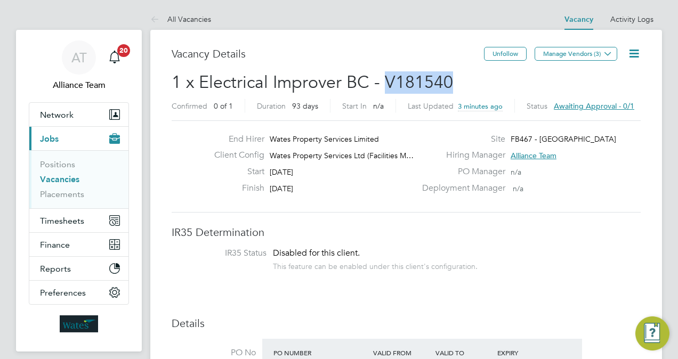
copy span "V181540"
click at [66, 181] on link "Vacancies" at bounding box center [59, 179] width 39 height 10
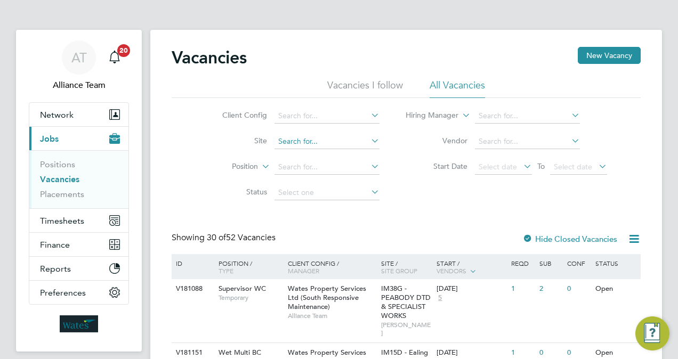
click at [306, 146] on input at bounding box center [327, 141] width 105 height 15
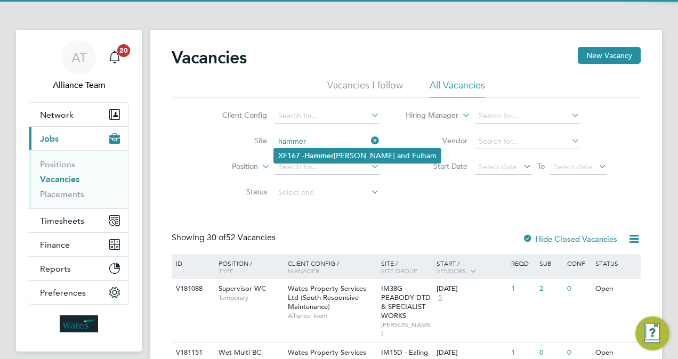
click at [317, 155] on b "Hammer" at bounding box center [318, 155] width 29 height 9
type input "XF167 - [GEOGRAPHIC_DATA]"
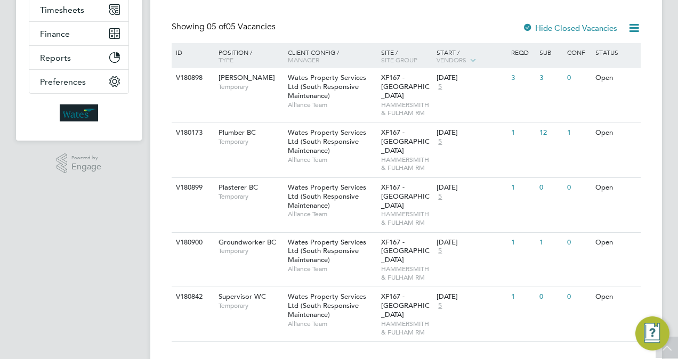
scroll to position [231, 0]
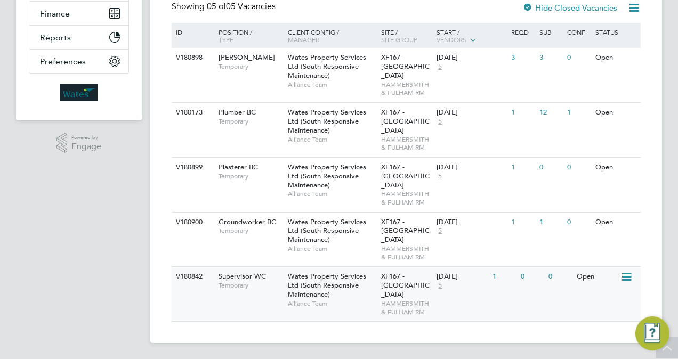
click at [362, 294] on div "Wates Property Services Ltd (South Responsive Maintenance) Alliance Team" at bounding box center [331, 290] width 93 height 46
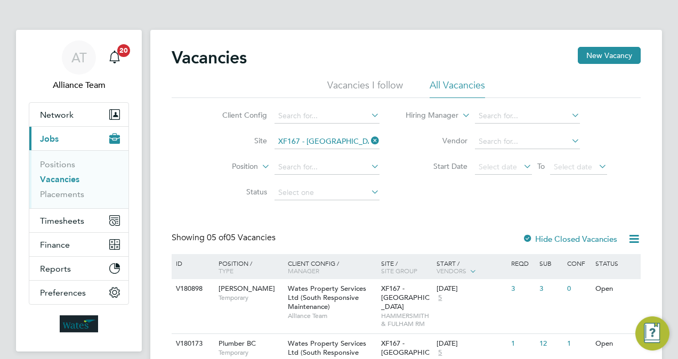
click at [53, 184] on li "Vacancies" at bounding box center [80, 181] width 80 height 15
click at [52, 176] on link "Vacancies" at bounding box center [59, 179] width 39 height 10
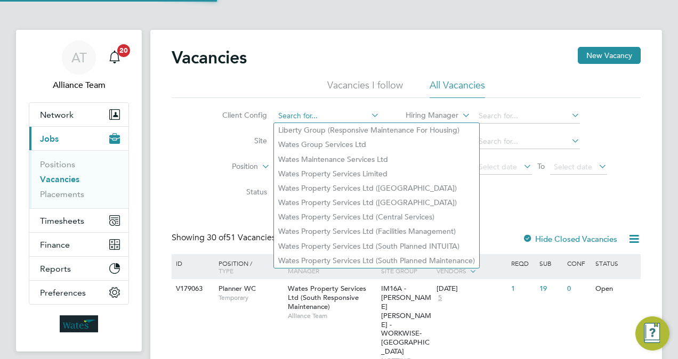
click at [324, 120] on input at bounding box center [327, 116] width 105 height 15
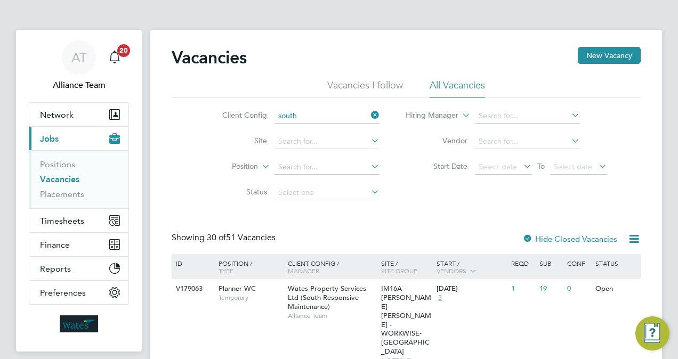
click at [375, 157] on li "Wates Property Services Ltd ( South Responsive Maintenance)" at bounding box center [381, 159] width 215 height 14
type input "Wates Property Services Ltd (South Responsive Maintenance)"
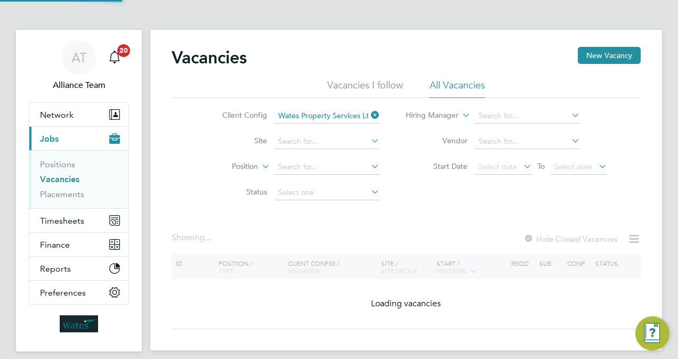
click at [405, 222] on div "Vacancies New Vacancy Vacancies I follow All Vacancies Client Config Wates Prop…" at bounding box center [406, 188] width 469 height 283
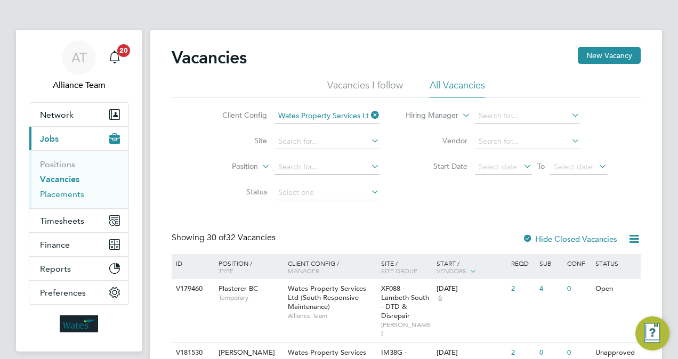
click at [73, 193] on link "Placements" at bounding box center [62, 194] width 44 height 10
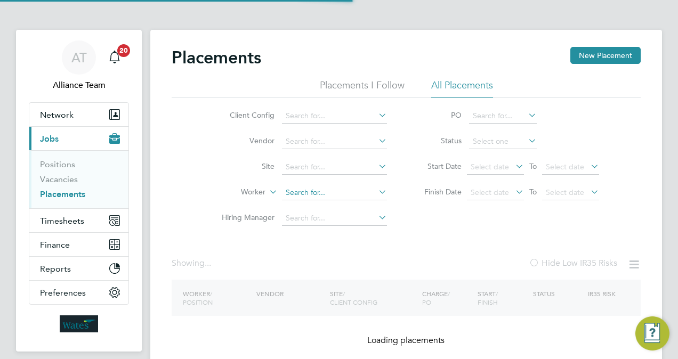
click at [304, 194] on input at bounding box center [334, 193] width 105 height 15
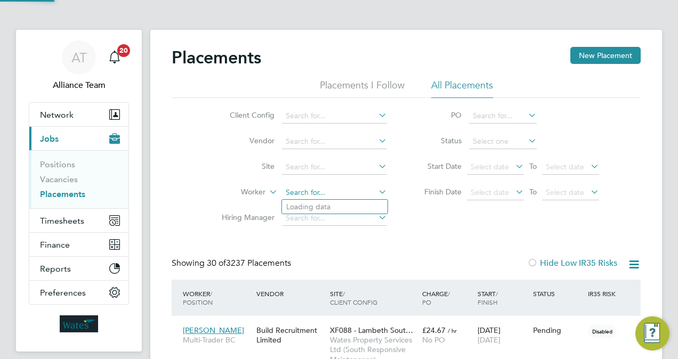
scroll to position [30, 74]
paste input "David Mahon"
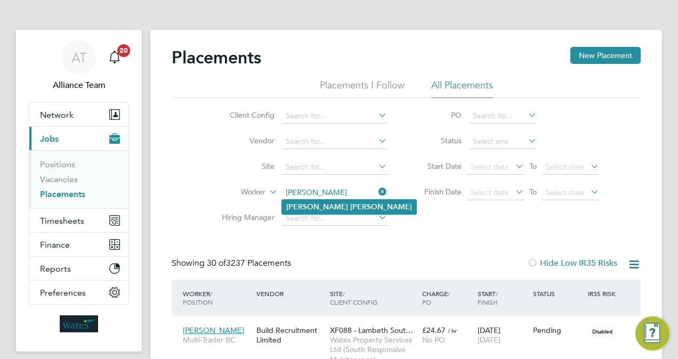
type input "David Mahon"
click at [350, 205] on b "Mahon" at bounding box center [381, 207] width 62 height 9
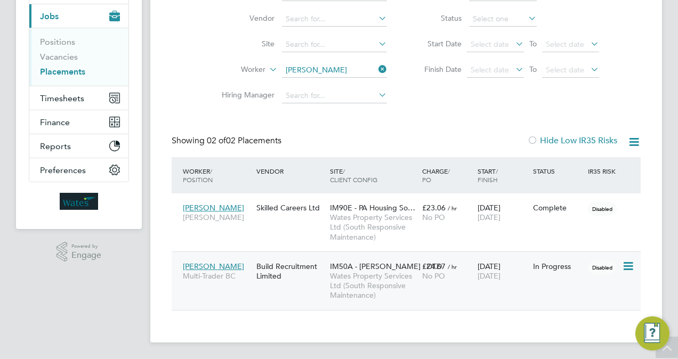
click at [420, 276] on div "£24.67 / hr No PO" at bounding box center [447, 271] width 55 height 30
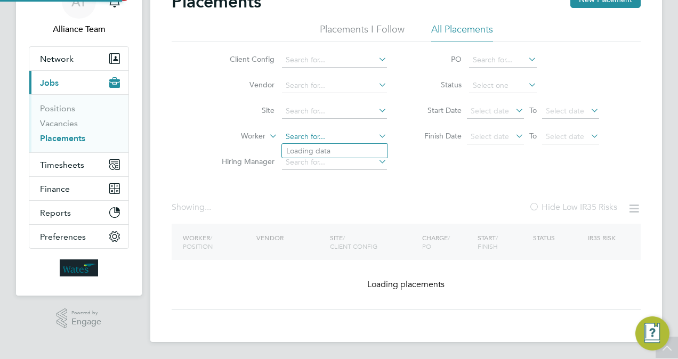
click at [347, 74] on div "Placements New Placement Placements I Follow All Placements Client Config Vendo…" at bounding box center [406, 150] width 469 height 319
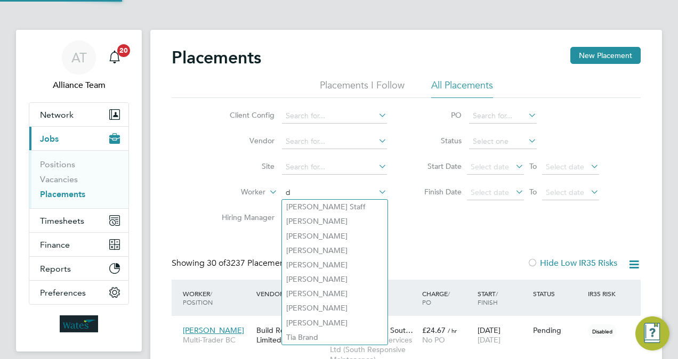
scroll to position [5, 5]
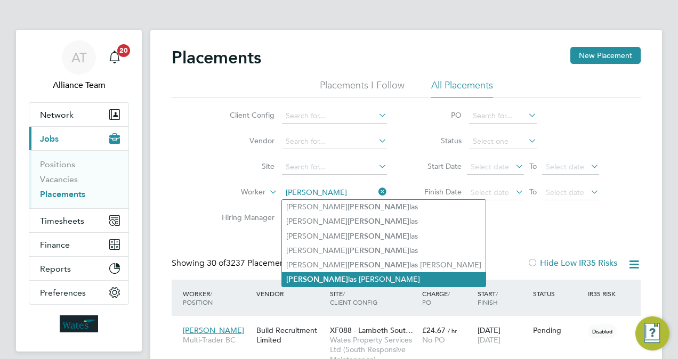
click at [345, 277] on li "Doug las Mcdowell" at bounding box center [384, 279] width 204 height 14
type input "Douglas Mcdowell"
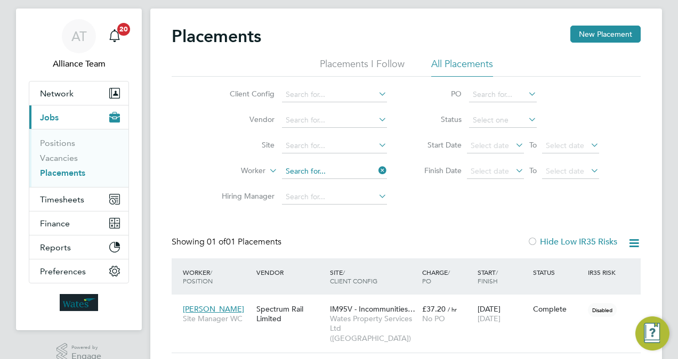
click at [355, 172] on input at bounding box center [334, 171] width 105 height 15
click at [352, 182] on li "Dog us Karakas" at bounding box center [335, 186] width 106 height 14
type input "Dogus Karakas"
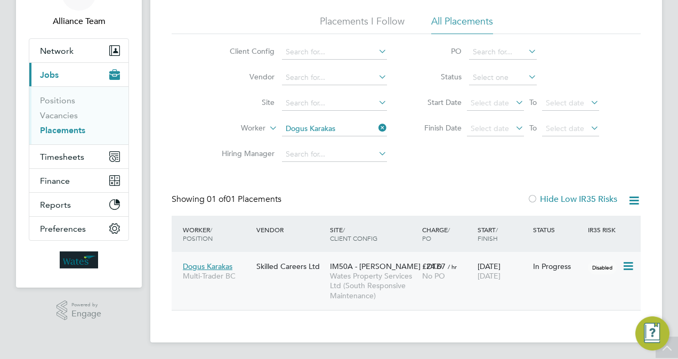
click at [375, 271] on span "Wates Property Services Ltd (South Responsive Maintenance)" at bounding box center [373, 285] width 87 height 29
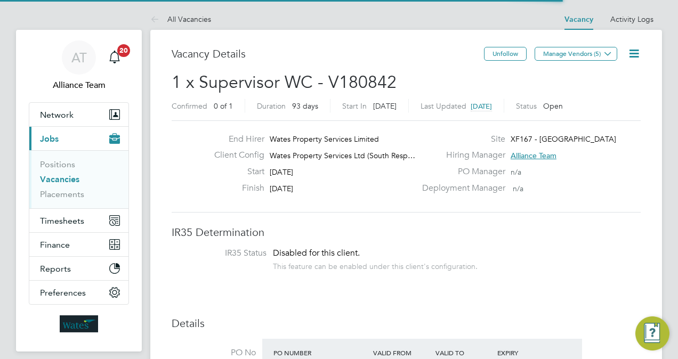
click at [255, 79] on span "1 x Supervisor WC - V180842" at bounding box center [284, 82] width 225 height 21
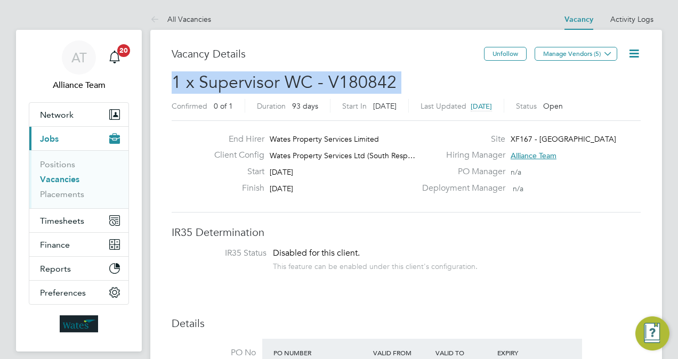
copy h2 "1 x Supervisor WC - V180842 Confirmed"
click at [63, 178] on link "Vacancies" at bounding box center [59, 179] width 39 height 10
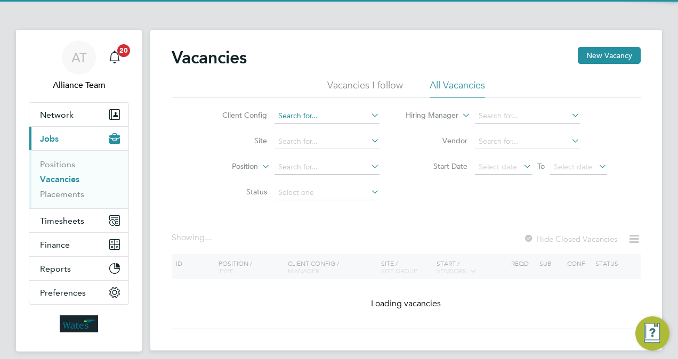
click at [314, 119] on input at bounding box center [327, 116] width 105 height 15
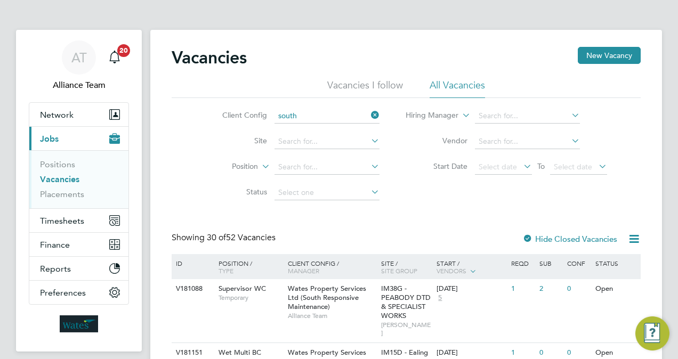
click at [378, 156] on b "South" at bounding box center [388, 159] width 20 height 9
type input "Wates Property Services Ltd (South Responsive Maintenance)"
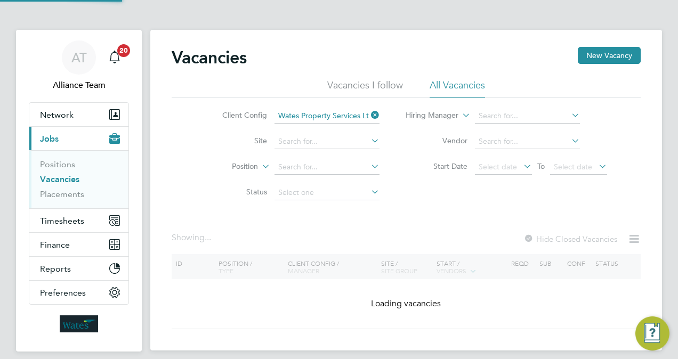
click at [428, 211] on div "Vacancies New Vacancy Vacancies I follow All Vacancies Client Config Wates Prop…" at bounding box center [406, 188] width 469 height 283
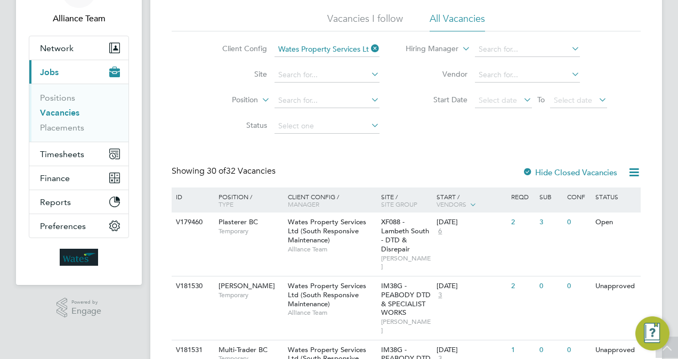
scroll to position [64, 0]
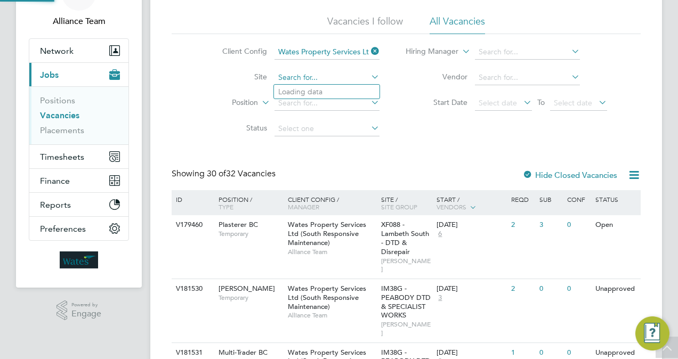
click at [326, 81] on input at bounding box center [327, 77] width 105 height 15
click at [328, 87] on li "IM90B - PA Housing DTD" at bounding box center [327, 92] width 106 height 14
type input "IM90B - PA Housing DTD"
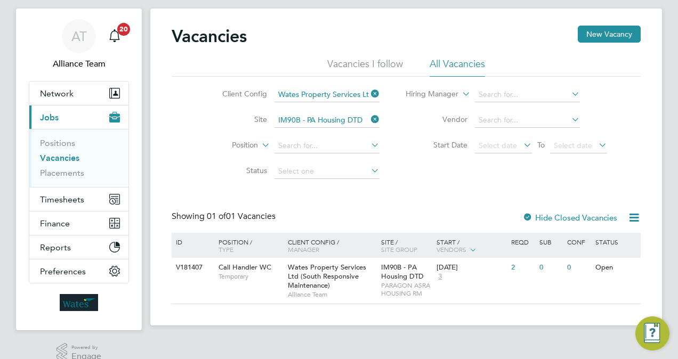
scroll to position [37, 0]
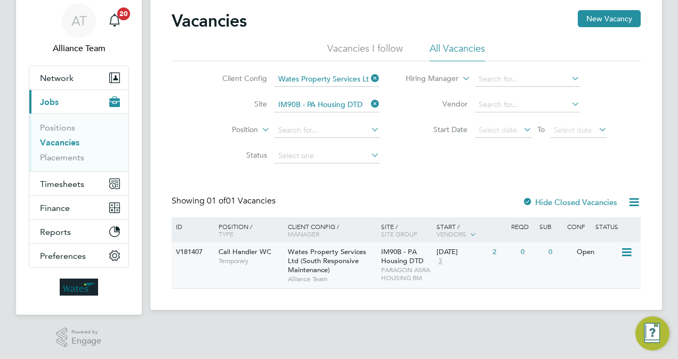
click at [402, 273] on span "PARAGON ASRA HOUSING RM" at bounding box center [406, 274] width 51 height 17
click at [369, 104] on icon at bounding box center [369, 104] width 0 height 15
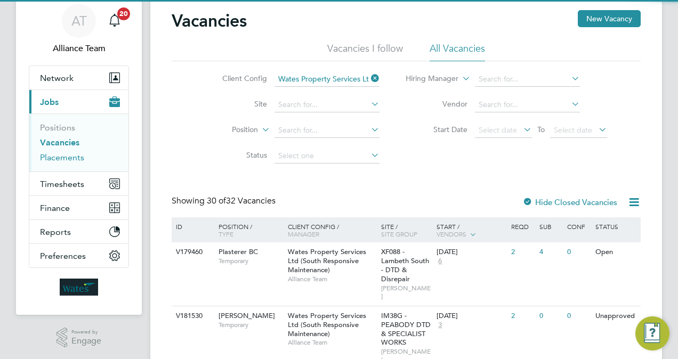
click at [68, 158] on link "Placements" at bounding box center [62, 157] width 44 height 10
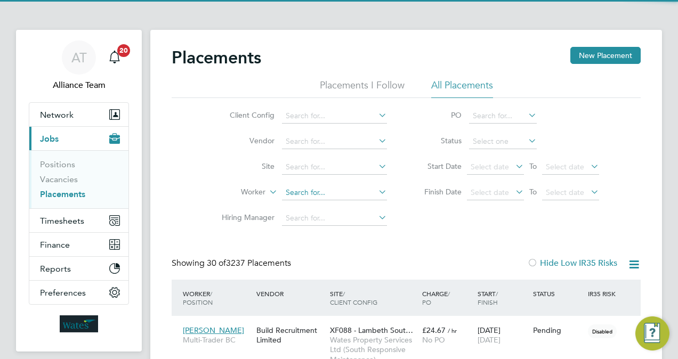
scroll to position [5, 5]
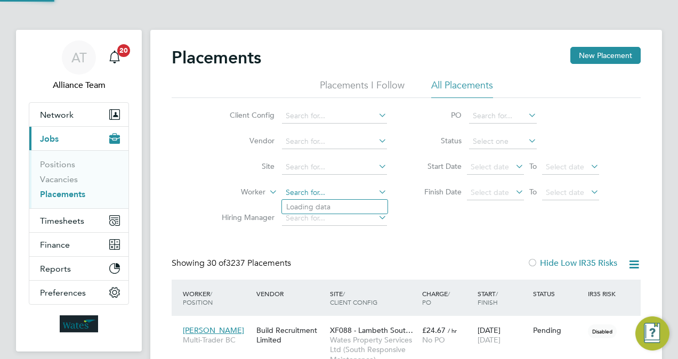
click at [327, 197] on input at bounding box center [334, 193] width 105 height 15
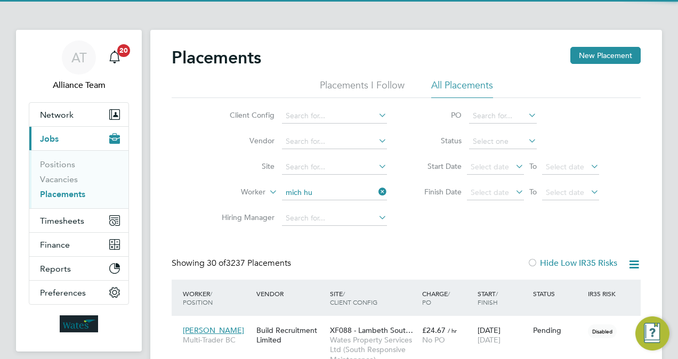
click at [328, 204] on li "Mich ael Hu rley" at bounding box center [335, 207] width 106 height 14
type input "Michael Hurley"
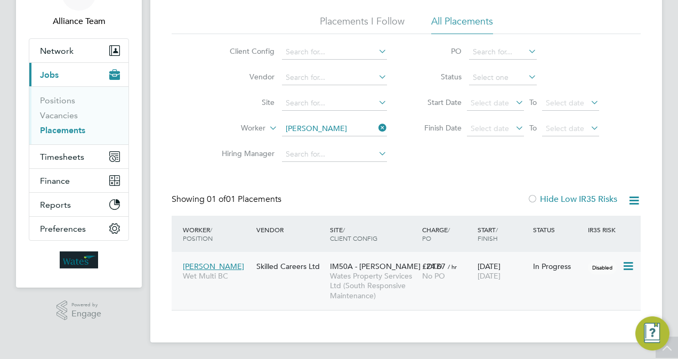
click at [440, 280] on span "No PO" at bounding box center [433, 276] width 23 height 10
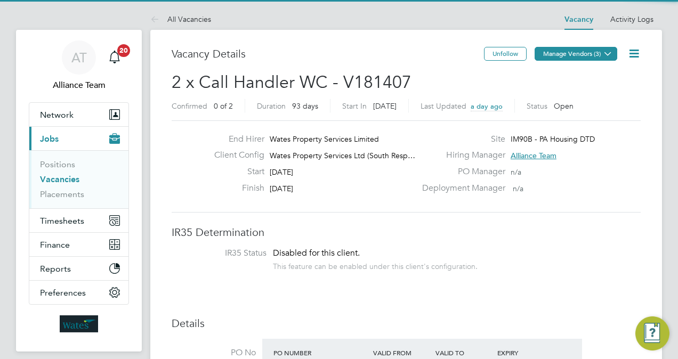
click at [586, 54] on button "Manage Vendors (3)" at bounding box center [576, 54] width 83 height 14
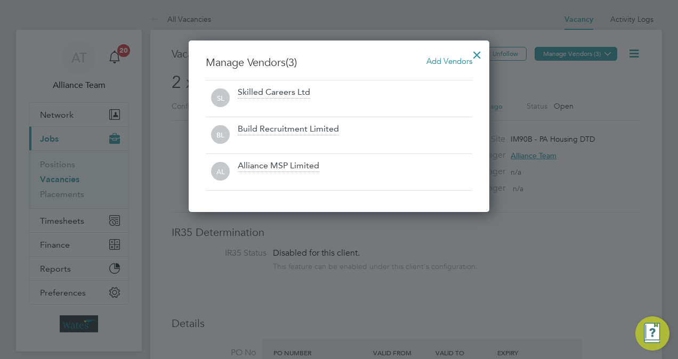
scroll to position [171, 301]
click at [482, 51] on div at bounding box center [477, 52] width 19 height 19
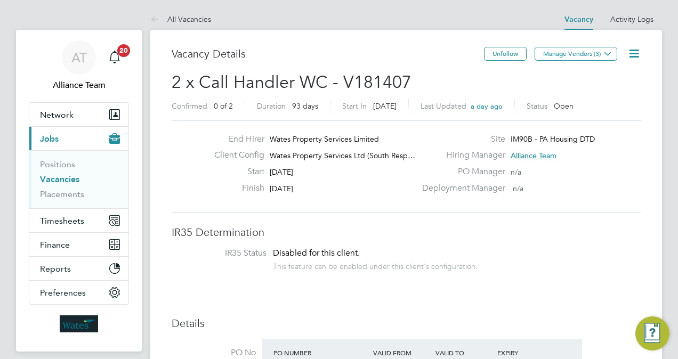
click at [633, 51] on icon at bounding box center [634, 53] width 13 height 13
click at [591, 120] on li "Followers" at bounding box center [608, 114] width 62 height 15
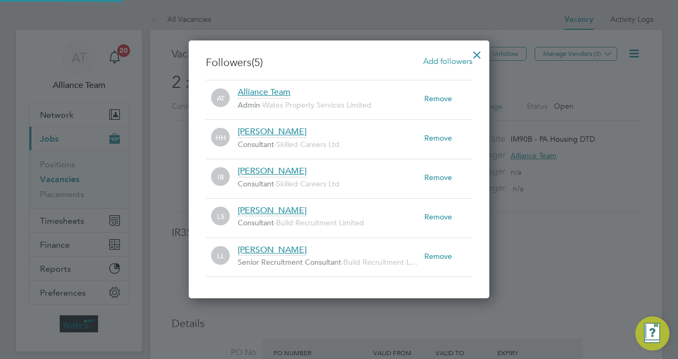
scroll to position [11, 187]
click at [476, 57] on div at bounding box center [477, 52] width 19 height 19
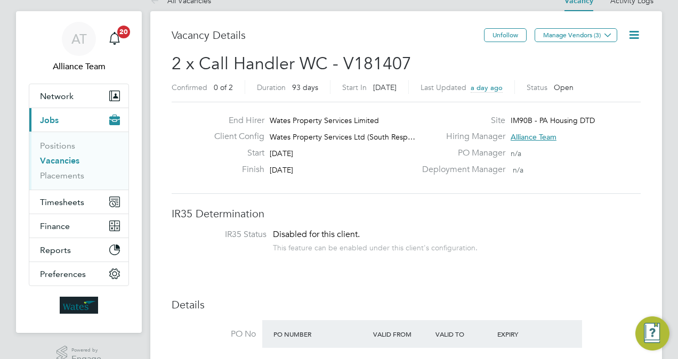
scroll to position [21, 0]
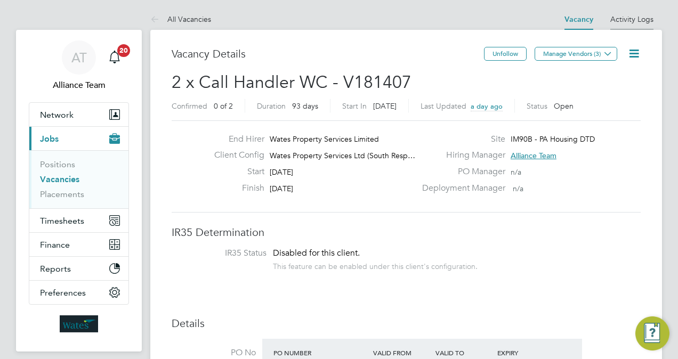
click at [650, 24] on li "Activity Logs" at bounding box center [631, 19] width 43 height 21
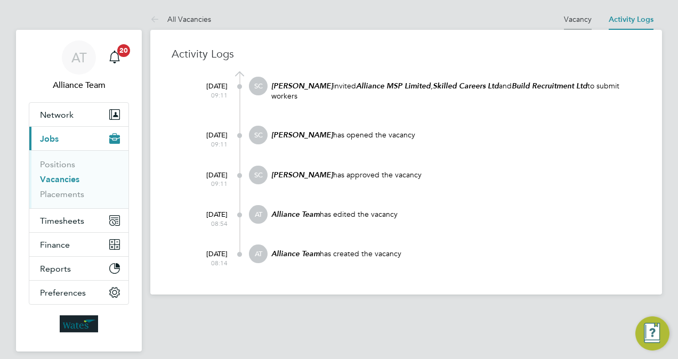
click at [577, 25] on li "Vacancy" at bounding box center [578, 19] width 28 height 21
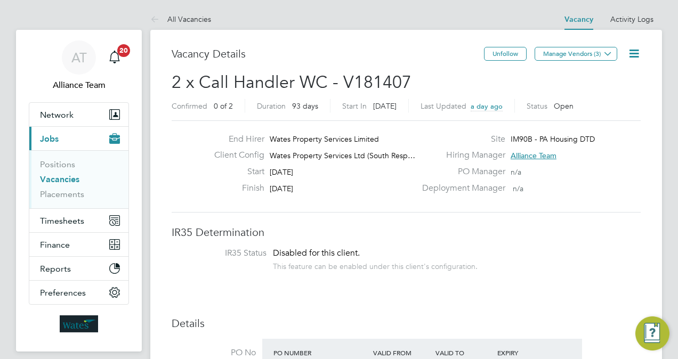
click at [57, 179] on link "Vacancies" at bounding box center [59, 179] width 39 height 10
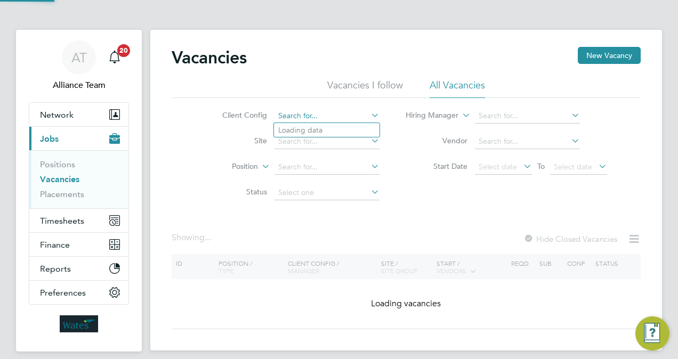
click at [319, 123] on div "Vacancies New Vacancy Vacancies I follow All Vacancies Client Config Site Posit…" at bounding box center [406, 190] width 512 height 321
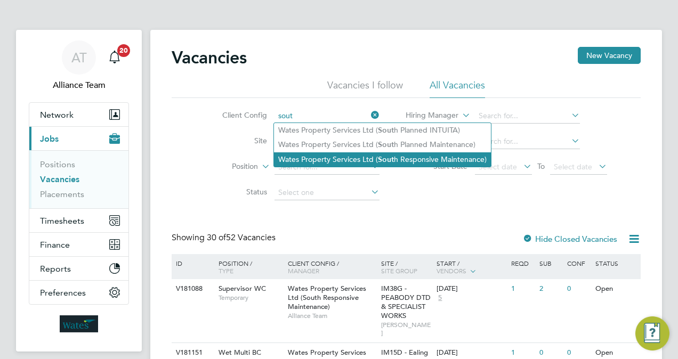
click at [400, 159] on li "Wates Property Services Ltd ( Sout h Responsive Maintenance)" at bounding box center [382, 159] width 217 height 14
type input "Wates Property Services Ltd (South Responsive Maintenance)"
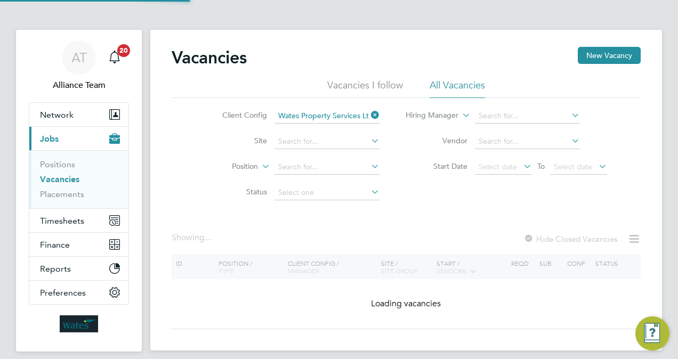
click at [415, 211] on div "Vacancies New Vacancy Vacancies I follow All Vacancies Client Config Wates Prop…" at bounding box center [406, 188] width 469 height 283
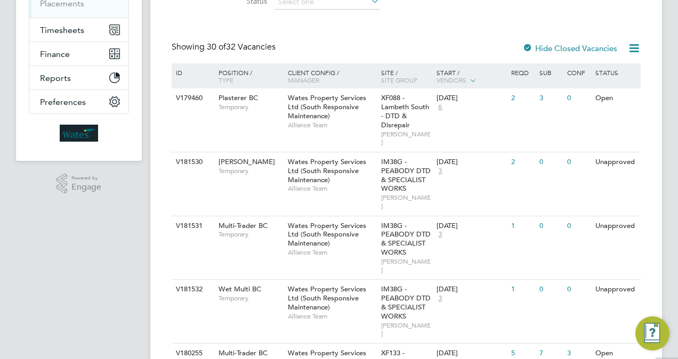
scroll to position [192, 0]
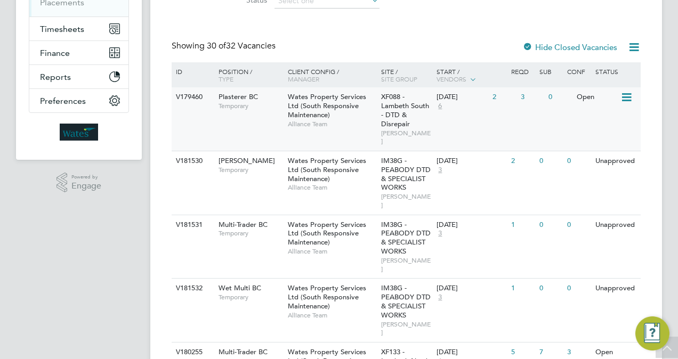
click at [428, 114] on div "XF088 - Lambeth South - DTD & Disrepair LAMBETH RM" at bounding box center [407, 118] width 56 height 63
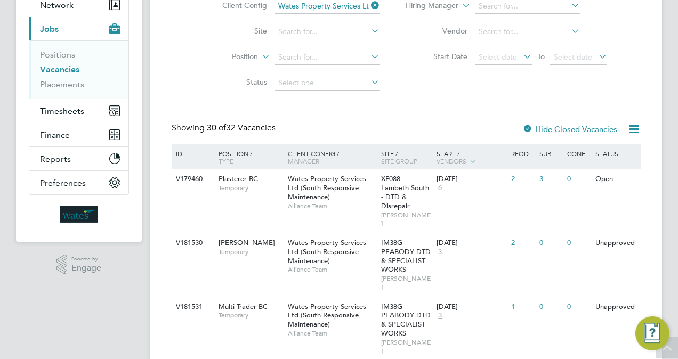
scroll to position [0, 0]
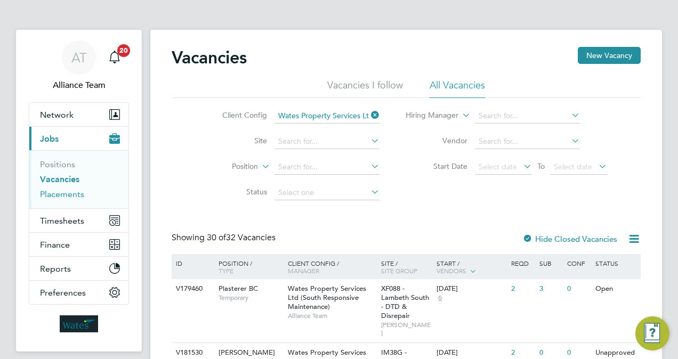
click at [65, 197] on link "Placements" at bounding box center [62, 194] width 44 height 10
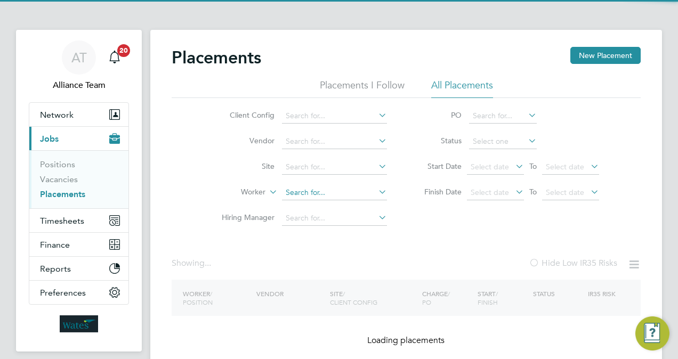
click at [320, 191] on input at bounding box center [334, 193] width 105 height 15
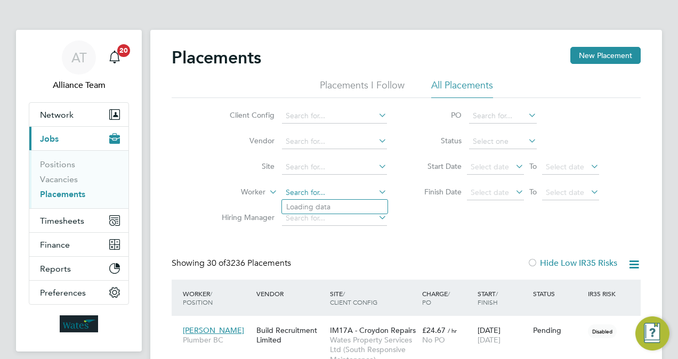
scroll to position [41, 74]
click at [335, 208] on li "Daniel Mill er" at bounding box center [335, 207] width 106 height 14
type input "Daniel Miller"
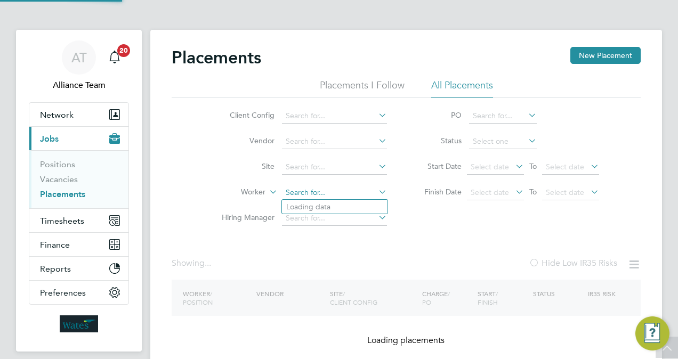
click at [350, 128] on ul "Client Config Vendor Site Worker Hiring Manager" at bounding box center [300, 167] width 200 height 128
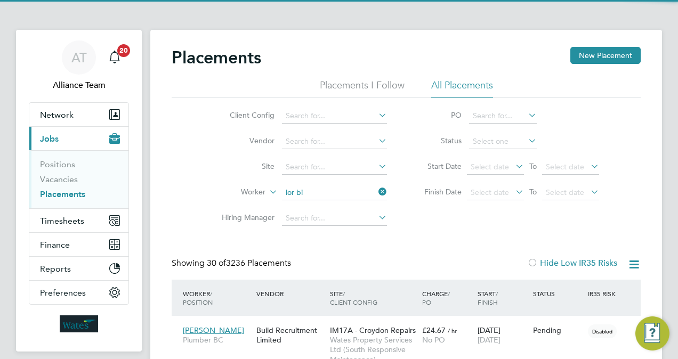
click at [333, 208] on li "Lor ian Bi gu" at bounding box center [335, 207] width 106 height 14
type input "Lorian Bigu"
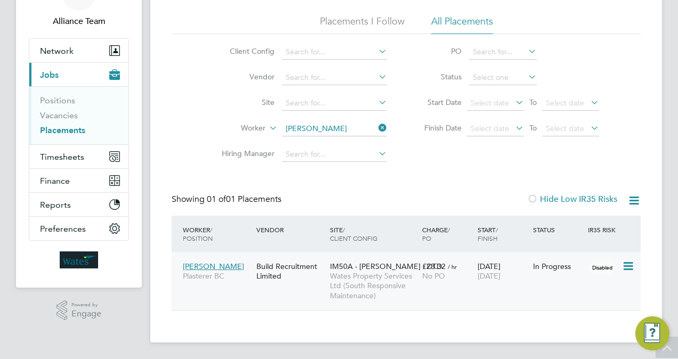
click at [439, 286] on div "Lorian Bigu Plasterer BC Build Recruitment Limited IM50A - BRENT - DTD Wates Pr…" at bounding box center [406, 281] width 469 height 58
click at [397, 280] on span "Wates Property Services Ltd (South Responsive Maintenance)" at bounding box center [373, 285] width 87 height 29
click at [341, 130] on input at bounding box center [334, 129] width 105 height 15
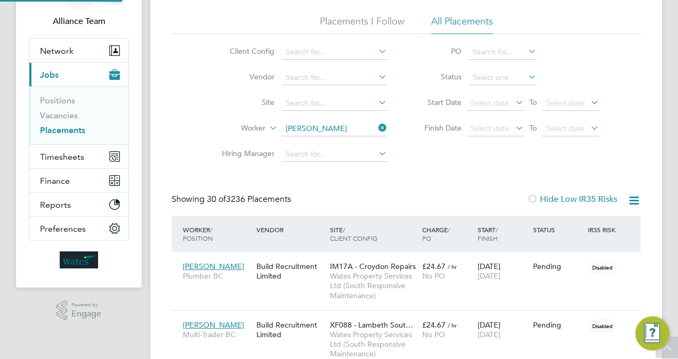
click at [340, 145] on li "Daniel Mill er" at bounding box center [335, 143] width 106 height 14
type input "Daniel Miller"
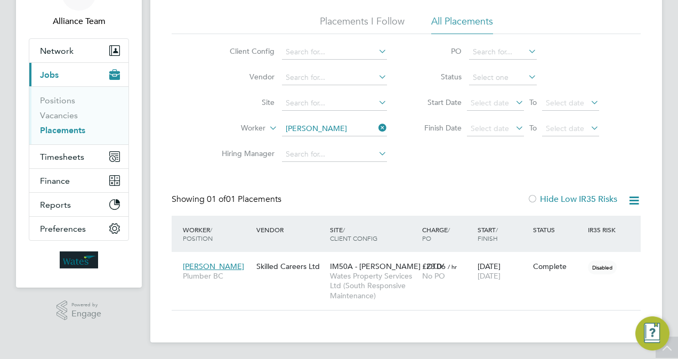
click at [404, 250] on div "Worker / Position Vendor Site / Client Config Charge / PO Start / Finish Status…" at bounding box center [406, 234] width 469 height 36
click at [400, 288] on span "Wates Property Services Ltd (South Responsive Maintenance)" at bounding box center [373, 285] width 87 height 29
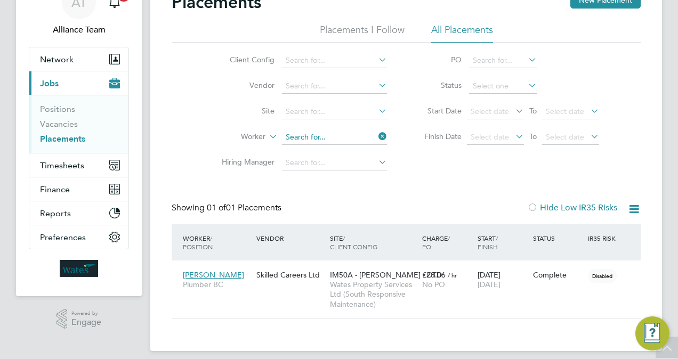
click at [333, 126] on li "Worker" at bounding box center [300, 138] width 200 height 26
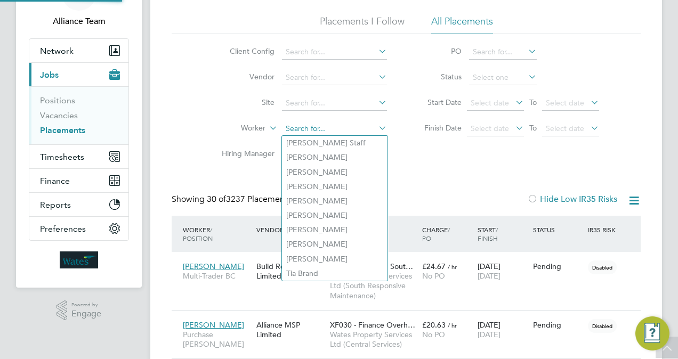
scroll to position [5, 5]
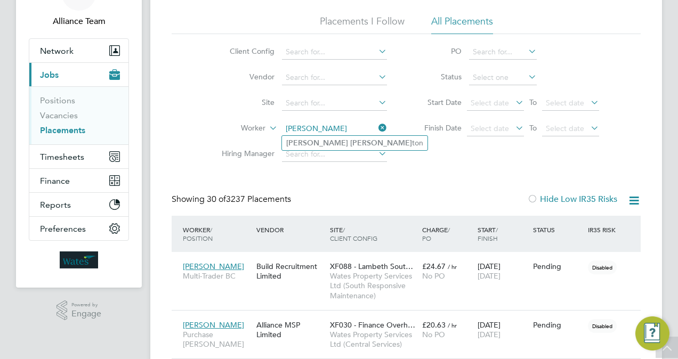
click at [335, 144] on li "Daniel Wes ton" at bounding box center [355, 143] width 146 height 14
type input "Daniel Weston"
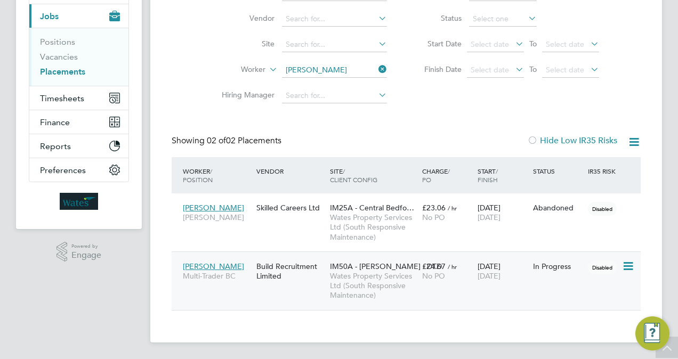
click at [495, 269] on div "19 May 2025 31 Oct 2025" at bounding box center [502, 271] width 55 height 30
click at [344, 70] on ul "Client Config Vendor Site Worker Hiring Manager" at bounding box center [300, 45] width 200 height 128
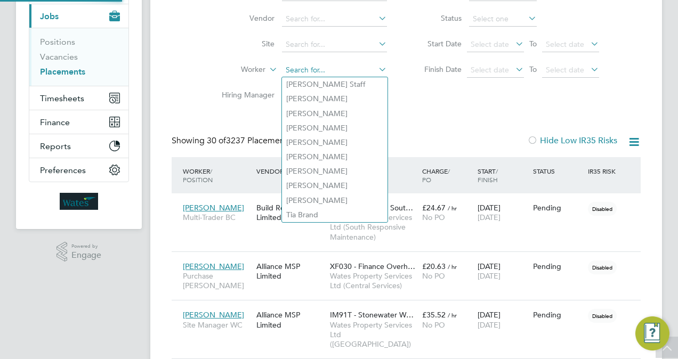
scroll to position [5, 5]
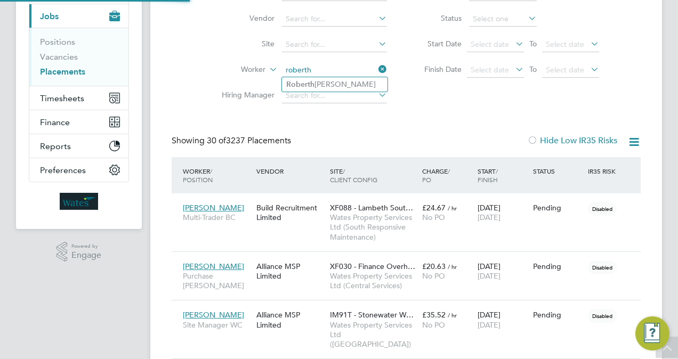
click at [328, 85] on li "Roberth Stefanescu" at bounding box center [335, 84] width 106 height 14
type input "Roberth Stefanescu"
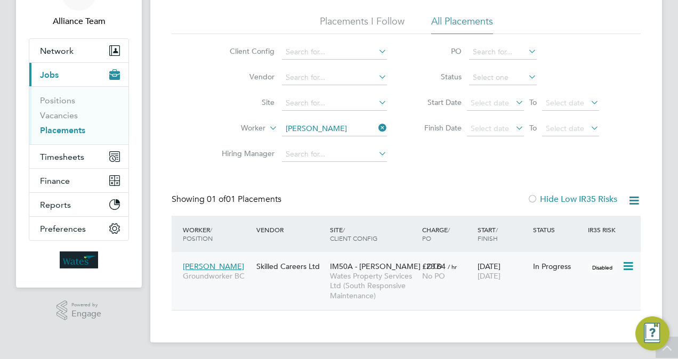
click at [375, 296] on span "Wates Property Services Ltd (South Responsive Maintenance)" at bounding box center [373, 285] width 87 height 29
click at [350, 127] on li "Worker" at bounding box center [300, 129] width 200 height 26
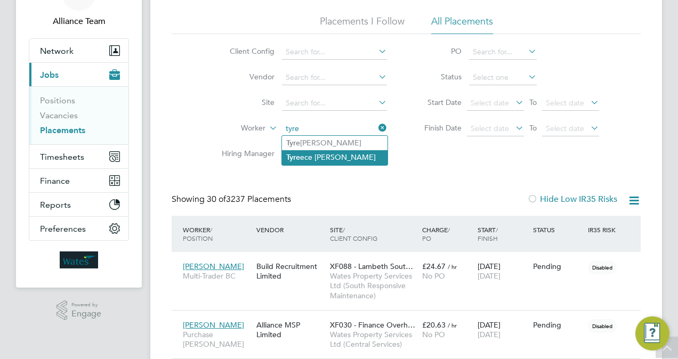
click at [350, 157] on li "Tyre ece Moses-Holmes" at bounding box center [335, 157] width 106 height 14
type input "Tyreece Moses-Holmes"
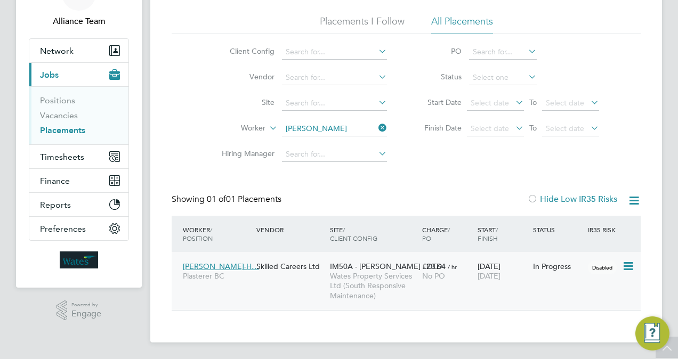
click at [443, 279] on span "No PO" at bounding box center [433, 276] width 23 height 10
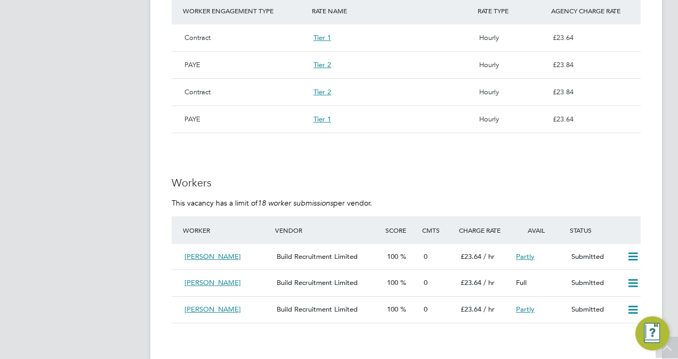
scroll to position [789, 0]
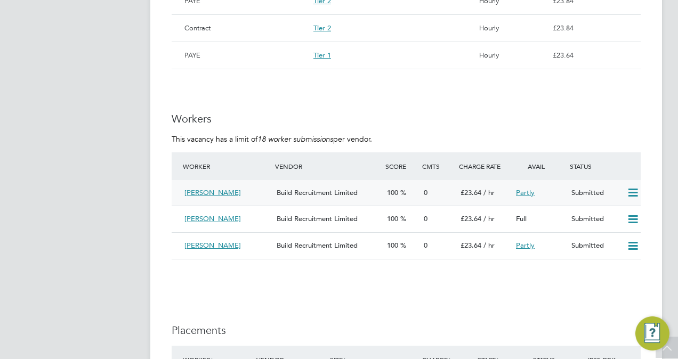
click at [633, 191] on icon at bounding box center [632, 193] width 13 height 9
click at [621, 230] on li "Reject" at bounding box center [619, 231] width 37 height 15
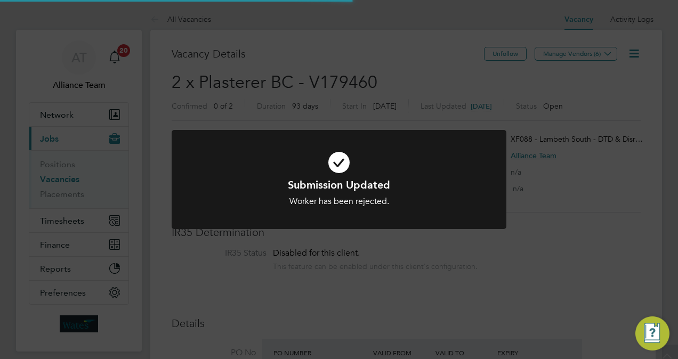
scroll to position [5, 5]
click at [579, 146] on div "Submission Updated Worker has been rejected. Cancel Okay" at bounding box center [339, 179] width 678 height 359
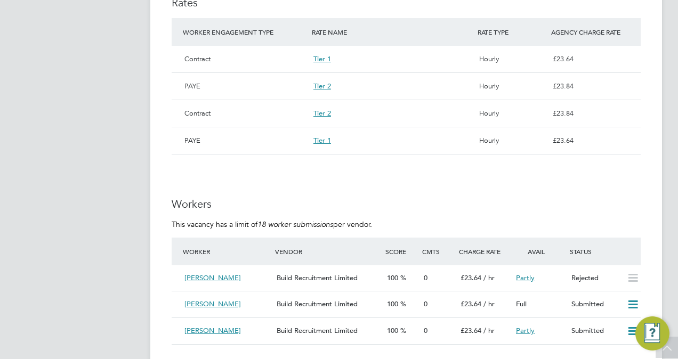
scroll to position [746, 0]
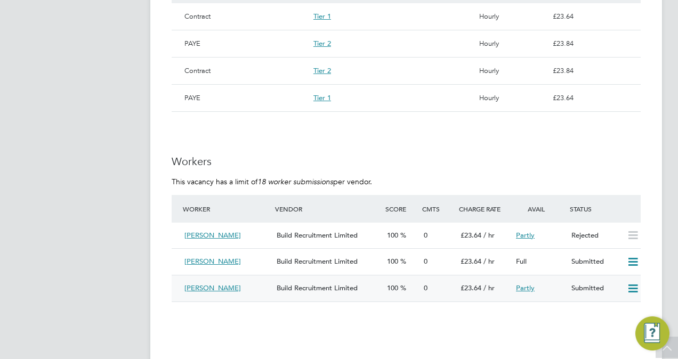
click at [633, 291] on icon at bounding box center [632, 289] width 13 height 9
click at [615, 328] on li "Reject" at bounding box center [619, 327] width 37 height 15
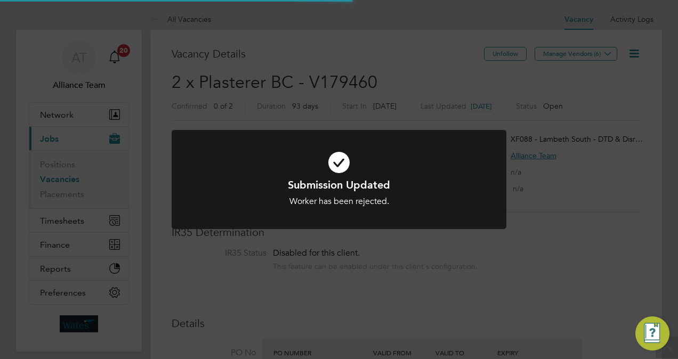
scroll to position [19, 166]
click at [559, 216] on div "Submission Updated Worker has been rejected. Cancel Okay" at bounding box center [339, 179] width 678 height 359
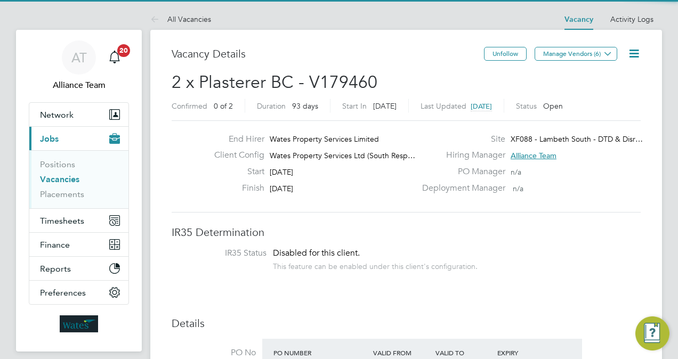
click at [314, 81] on span "2 x Plasterer BC - V179460" at bounding box center [275, 82] width 206 height 21
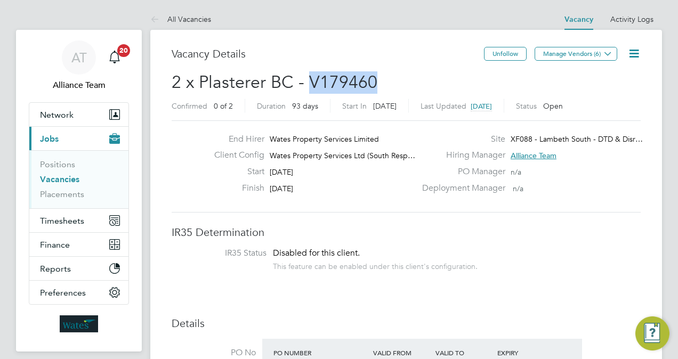
click at [314, 81] on span "2 x Plasterer BC - V179460" at bounding box center [275, 82] width 206 height 21
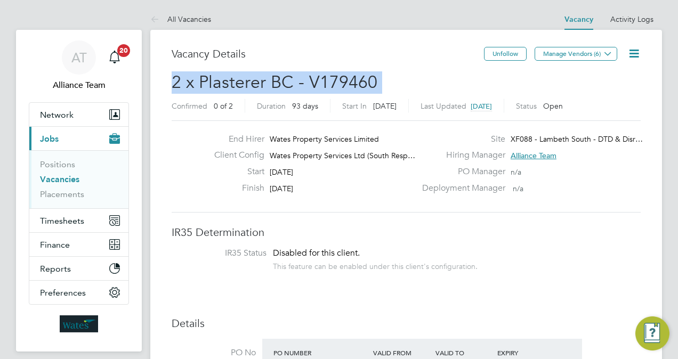
click at [314, 81] on span "2 x Plasterer BC - V179460" at bounding box center [275, 82] width 206 height 21
copy h2 "2 x Plasterer BC - V179460 Confirmed"
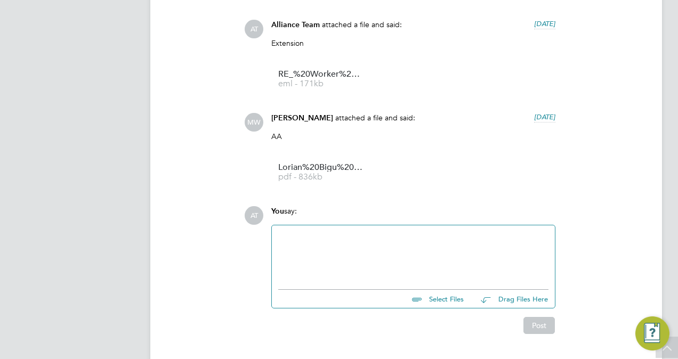
scroll to position [1386, 0]
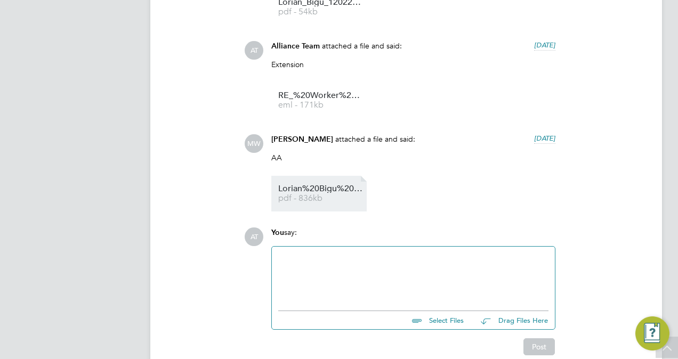
click at [314, 200] on span "pdf - 836kb" at bounding box center [320, 199] width 85 height 8
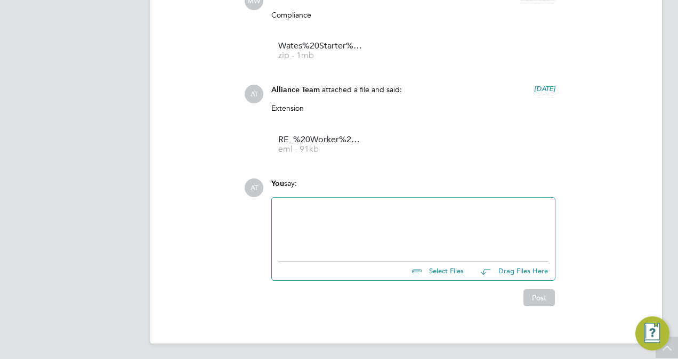
scroll to position [912, 0]
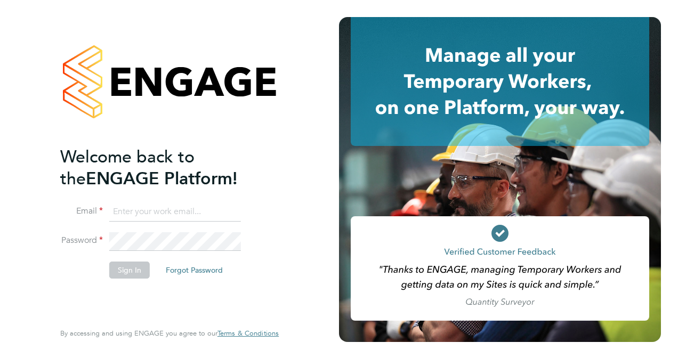
type input "megan.sheppard@alliancemsp.co.uk"
click at [139, 266] on button "Sign In" at bounding box center [129, 270] width 41 height 17
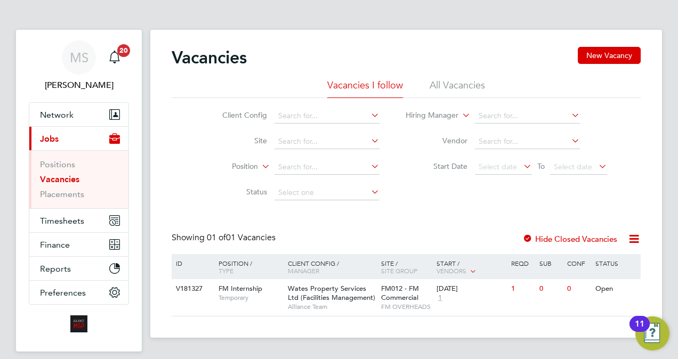
click at [57, 178] on link "Vacancies" at bounding box center [59, 179] width 39 height 10
click at [338, 116] on input at bounding box center [327, 116] width 105 height 15
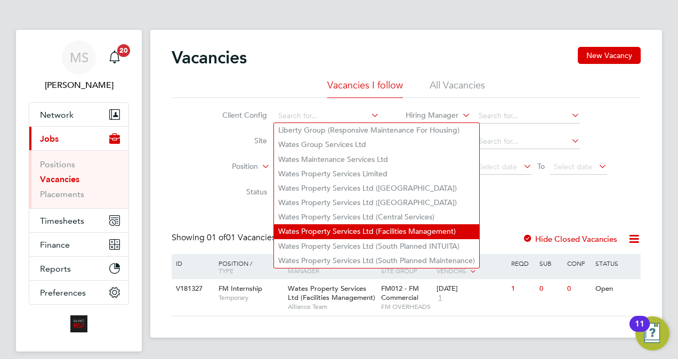
click at [387, 234] on li "Wates Property Services Ltd (Facilities Management)" at bounding box center [376, 231] width 205 height 14
type input "Wates Property Services Ltd (Facilities Management)"
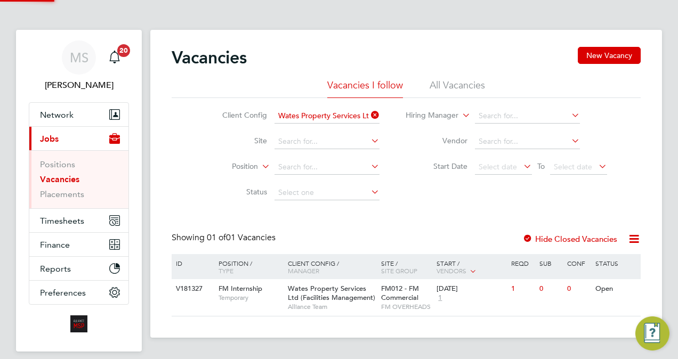
click at [408, 207] on div "Vacancies New Vacancy Vacancies I follow All Vacancies Client Config Wates Prop…" at bounding box center [406, 182] width 469 height 270
click at [377, 301] on div "Wates Property Services Ltd (Facilities Management) Alliance Team" at bounding box center [331, 297] width 93 height 37
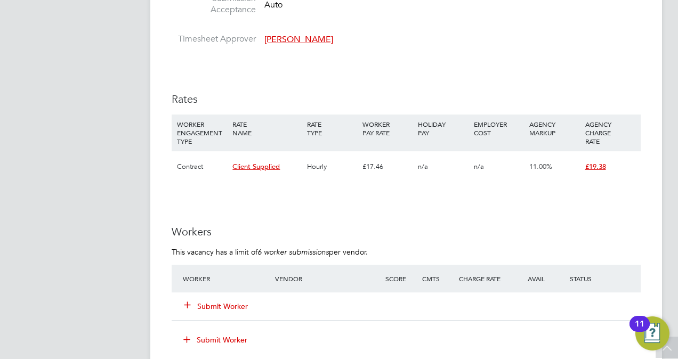
scroll to position [704, 0]
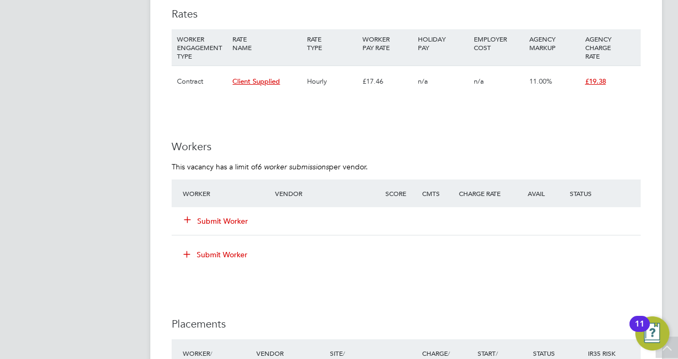
click at [218, 218] on button "Submit Worker" at bounding box center [216, 221] width 64 height 11
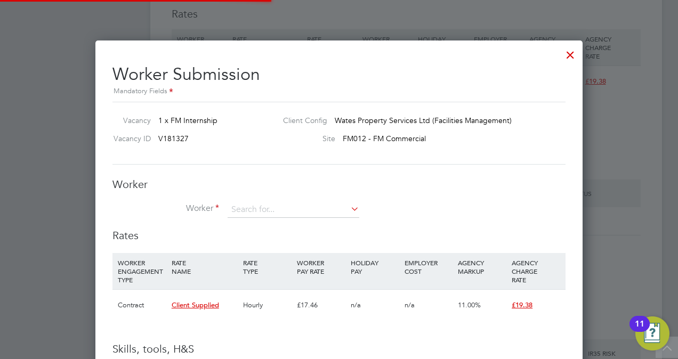
scroll to position [31, 72]
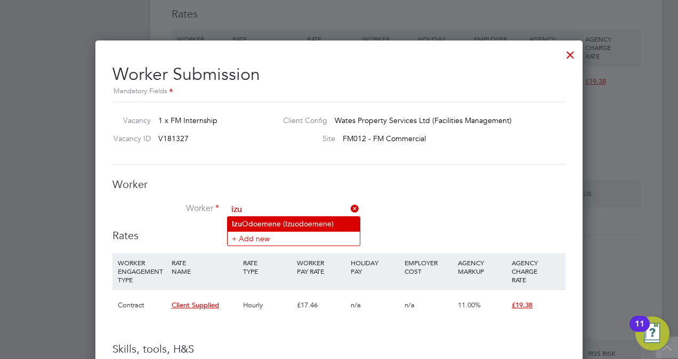
click at [270, 224] on li "Izu Odoemene (Izuodoemene)" at bounding box center [294, 224] width 132 height 14
type input "Izu Odoemene (Izuodoemene)"
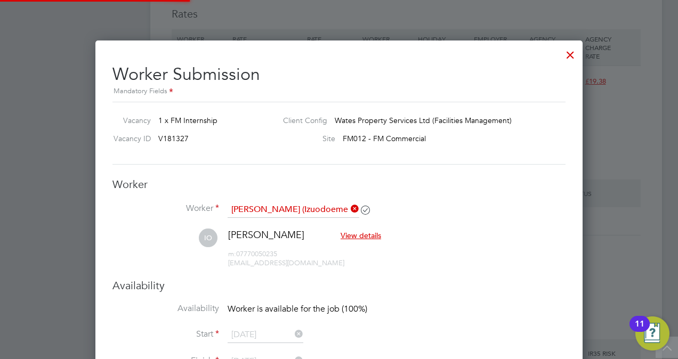
scroll to position [905, 487]
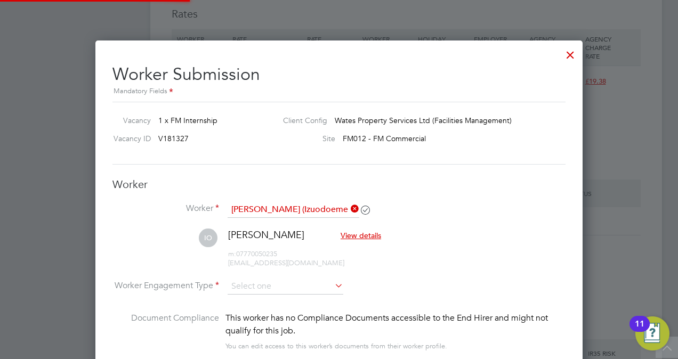
click at [467, 204] on li "Worker Izu Odoemene (Izuodoemene)" at bounding box center [339, 215] width 453 height 27
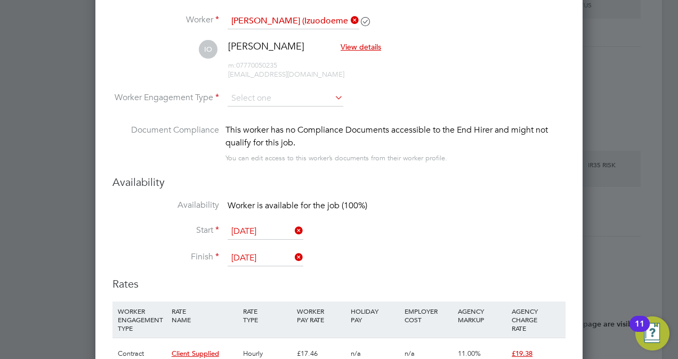
scroll to position [896, 0]
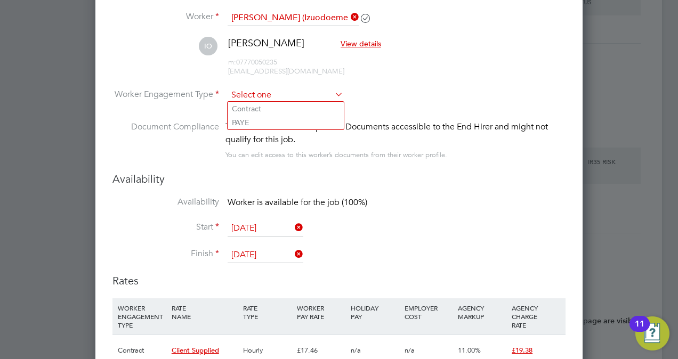
click at [257, 97] on input at bounding box center [286, 95] width 116 height 16
click at [259, 108] on li "Contract" at bounding box center [286, 109] width 116 height 14
type input "Contract"
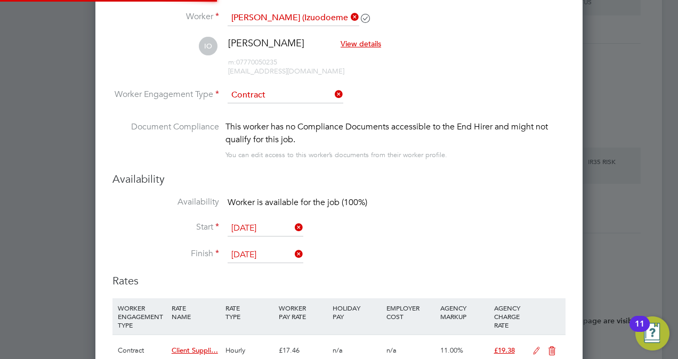
click at [430, 194] on div "Availability Availability Worker is available for the job (100%) Start 29 Sep 2…" at bounding box center [339, 223] width 453 height 102
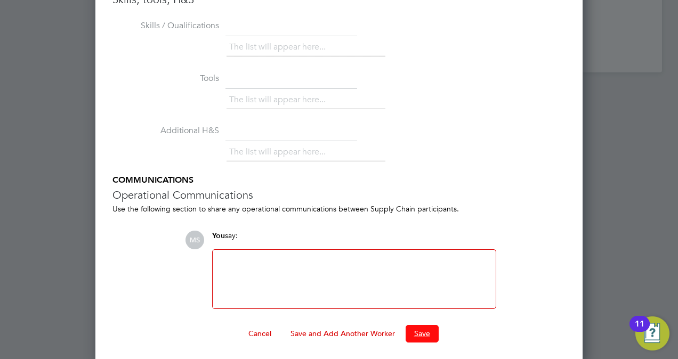
click at [423, 333] on button "Save" at bounding box center [422, 333] width 33 height 17
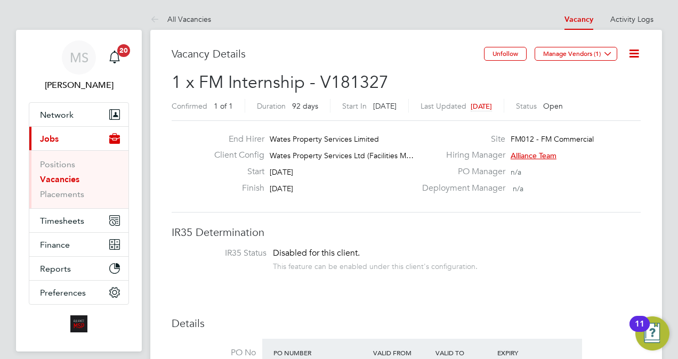
click at [633, 49] on icon at bounding box center [634, 53] width 13 height 13
click at [600, 94] on li "Update Status" at bounding box center [608, 93] width 62 height 15
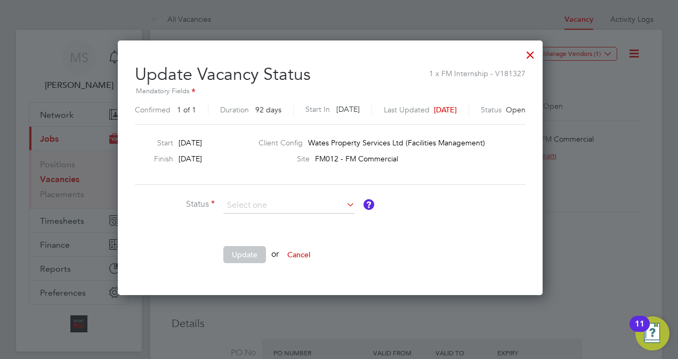
click at [290, 218] on li "Completed" at bounding box center [289, 219] width 132 height 14
type input "Completed"
click at [258, 253] on button "Update" at bounding box center [244, 254] width 43 height 17
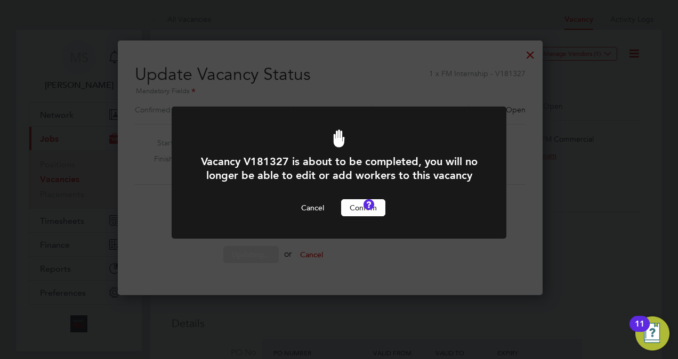
click at [367, 216] on button "Confirm" at bounding box center [363, 207] width 44 height 17
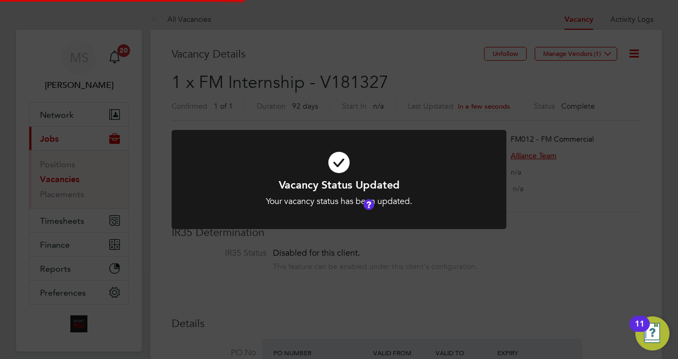
click at [548, 224] on div "Vacancy Status Updated Your vacancy status has been updated. Cancel Okay" at bounding box center [339, 179] width 678 height 359
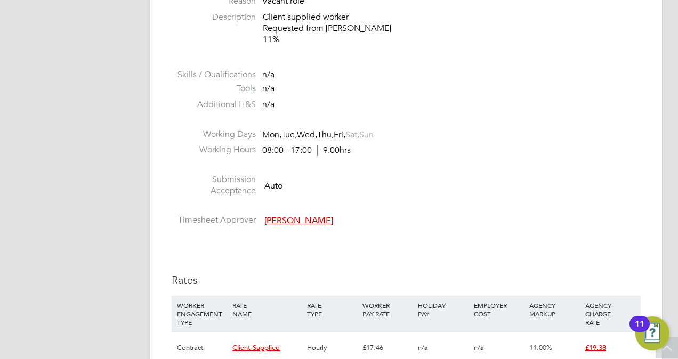
scroll to position [448, 0]
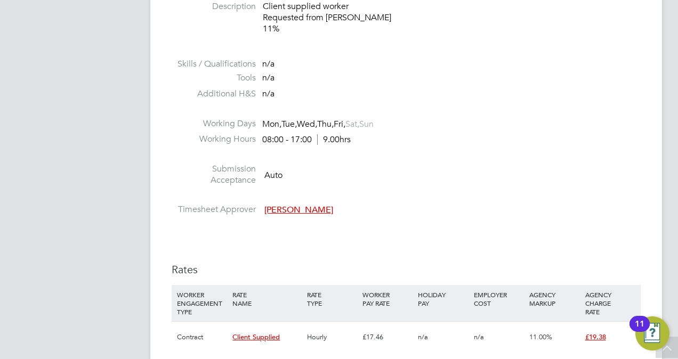
click at [459, 157] on li at bounding box center [406, 157] width 469 height 14
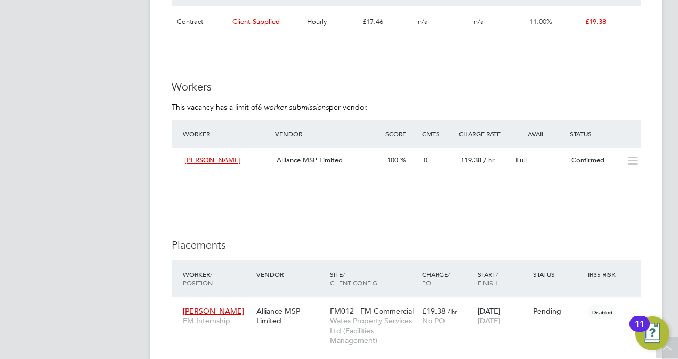
scroll to position [768, 0]
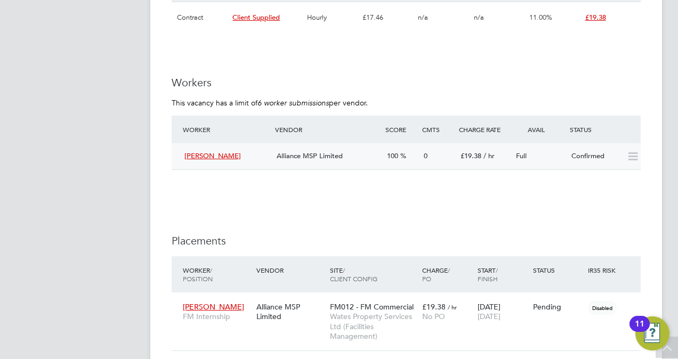
click at [471, 152] on span "£19.38" at bounding box center [471, 155] width 21 height 9
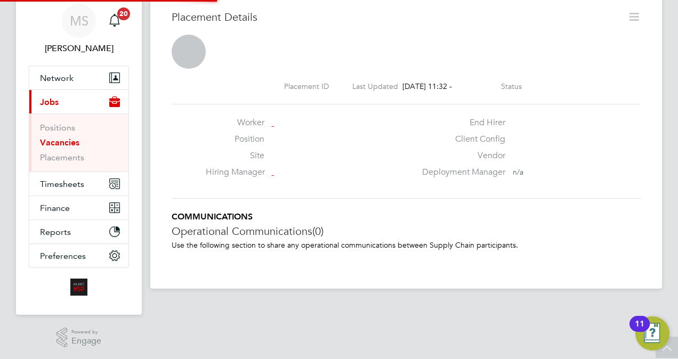
scroll to position [5, 5]
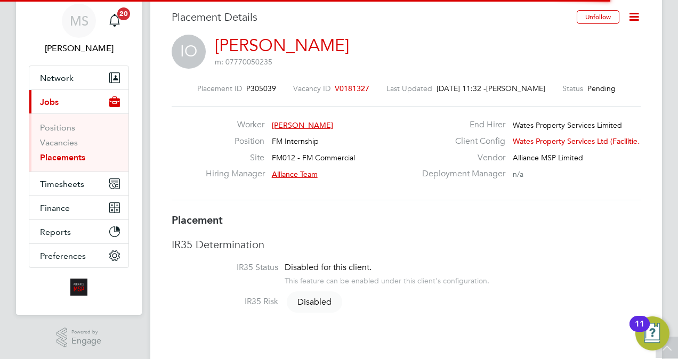
click at [632, 20] on icon at bounding box center [634, 16] width 13 height 13
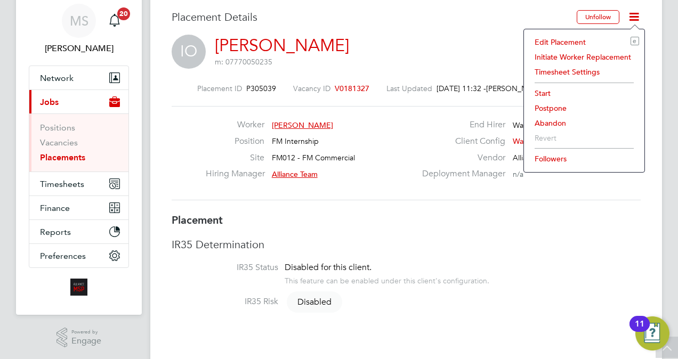
click at [581, 73] on li "Timesheet Settings" at bounding box center [584, 72] width 110 height 15
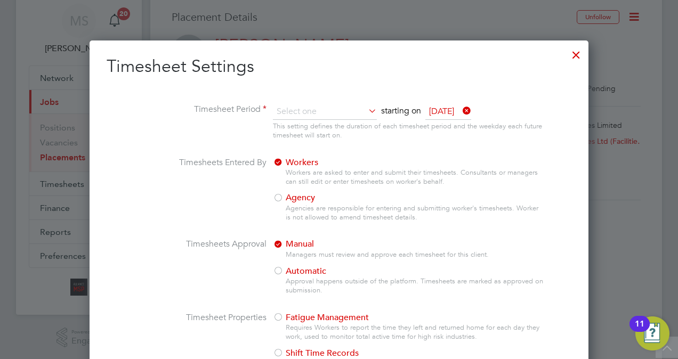
click at [300, 128] on li "Weekly" at bounding box center [322, 126] width 98 height 14
type input "Weekly"
click at [226, 143] on li "Timesheet Period Weekly starting on Saturday, 14 Dec 2024 This setting defines …" at bounding box center [339, 130] width 465 height 53
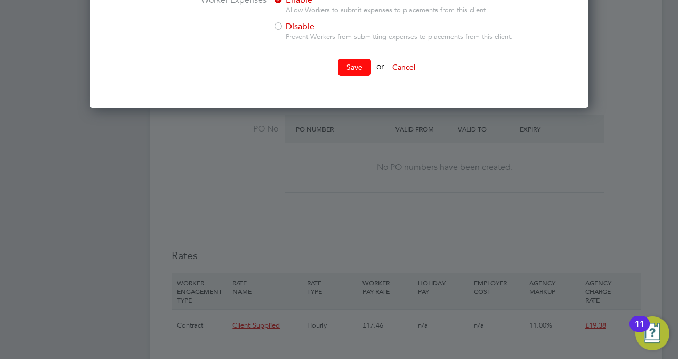
click at [346, 69] on button "Save" at bounding box center [354, 67] width 33 height 17
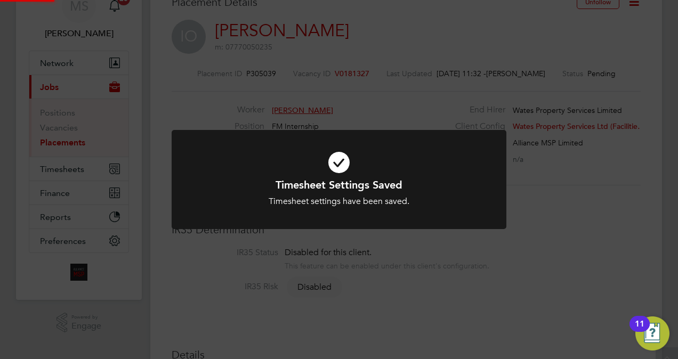
click at [604, 140] on div "Timesheet Settings Saved Timesheet settings have been saved. Cancel Okay" at bounding box center [339, 179] width 678 height 359
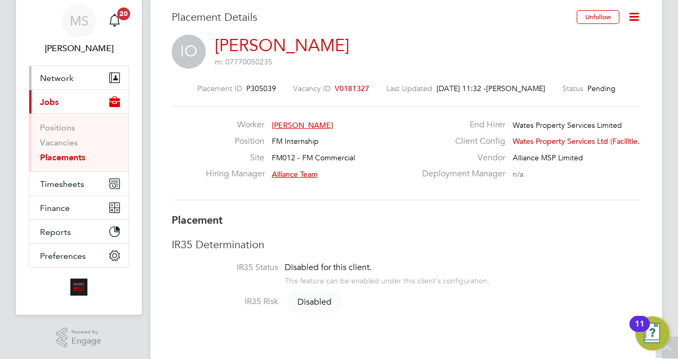
click at [68, 75] on span "Network" at bounding box center [57, 78] width 34 height 10
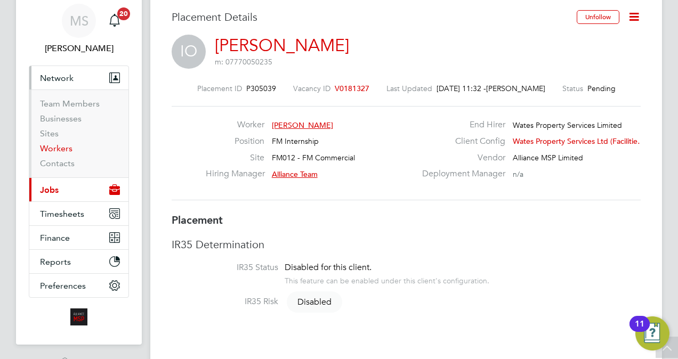
click at [61, 146] on link "Workers" at bounding box center [56, 148] width 33 height 10
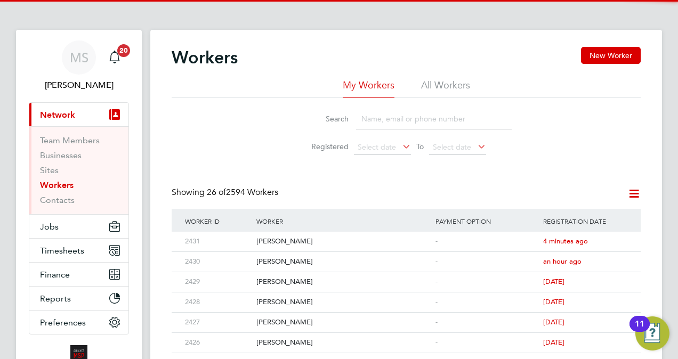
click at [379, 127] on input at bounding box center [434, 119] width 156 height 21
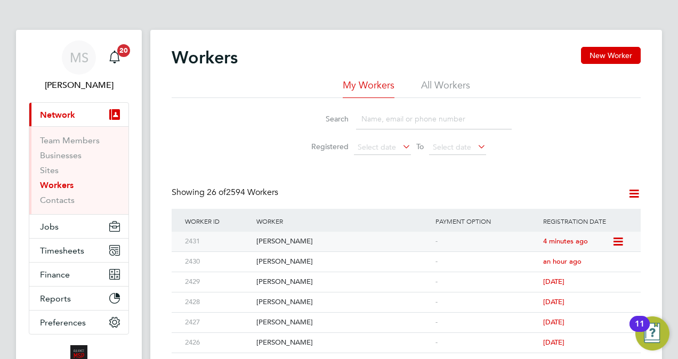
click at [293, 246] on div "[PERSON_NAME]" at bounding box center [343, 242] width 179 height 20
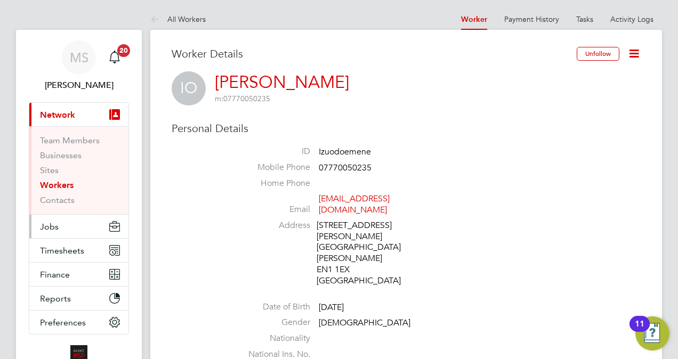
click at [57, 225] on span "Jobs" at bounding box center [49, 227] width 19 height 10
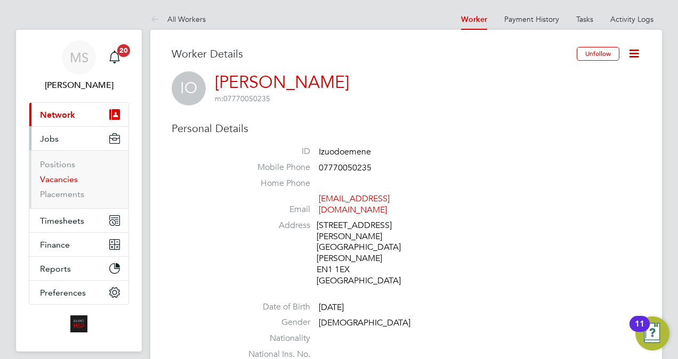
click at [65, 180] on link "Vacancies" at bounding box center [59, 179] width 38 height 10
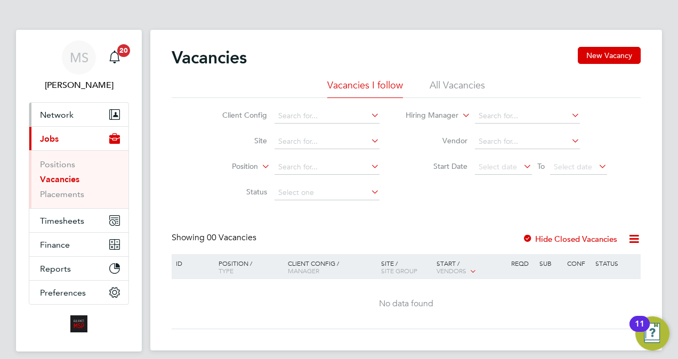
click at [74, 117] on button "Network" at bounding box center [78, 114] width 99 height 23
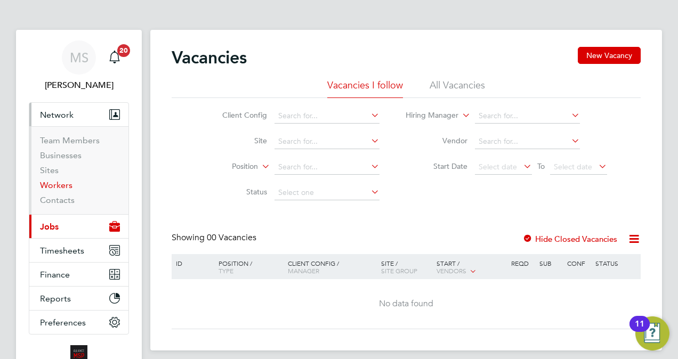
click at [63, 183] on link "Workers" at bounding box center [56, 185] width 33 height 10
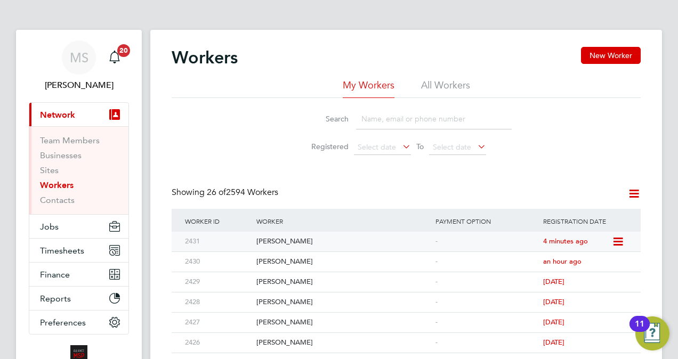
click at [613, 243] on icon at bounding box center [617, 242] width 11 height 13
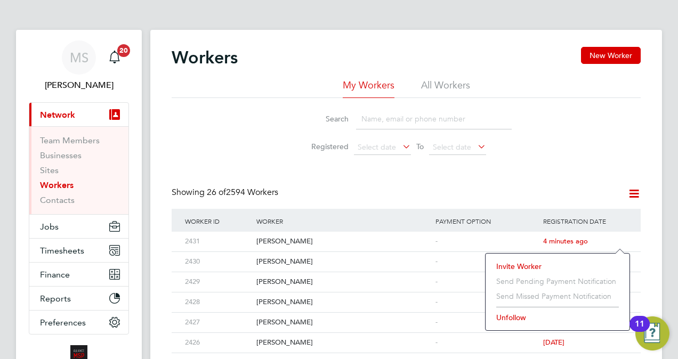
click at [513, 266] on li "Invite Worker" at bounding box center [557, 266] width 133 height 15
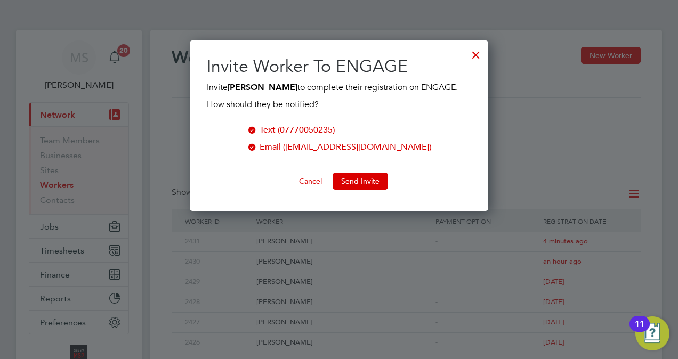
scroll to position [171, 299]
click at [359, 181] on button "Send Invite" at bounding box center [360, 181] width 55 height 17
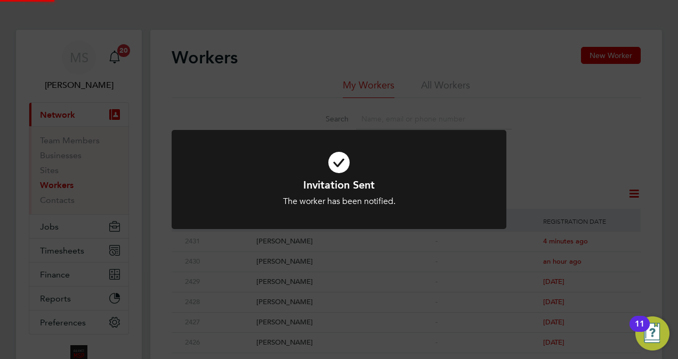
click at [193, 135] on div at bounding box center [339, 180] width 335 height 100
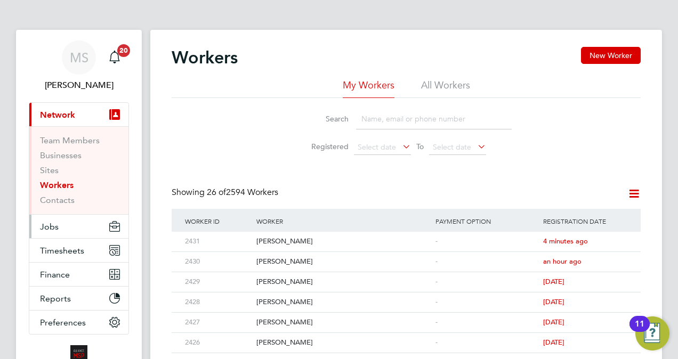
click at [71, 224] on button "Jobs" at bounding box center [78, 226] width 99 height 23
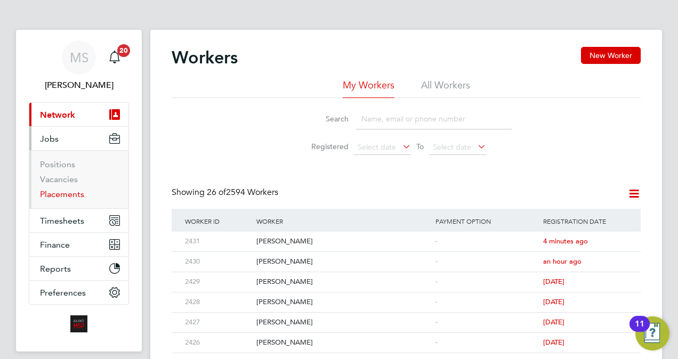
click at [73, 194] on link "Placements" at bounding box center [62, 194] width 44 height 10
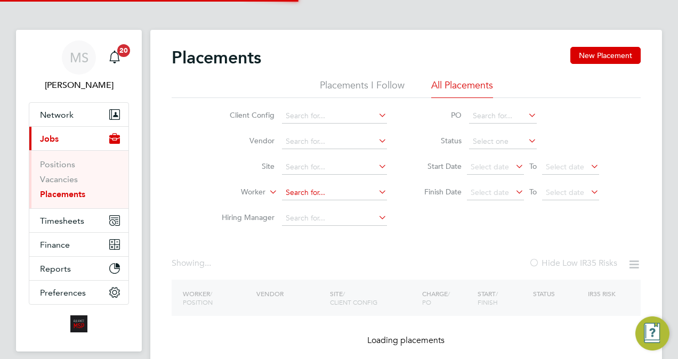
click at [333, 195] on input at bounding box center [334, 193] width 105 height 15
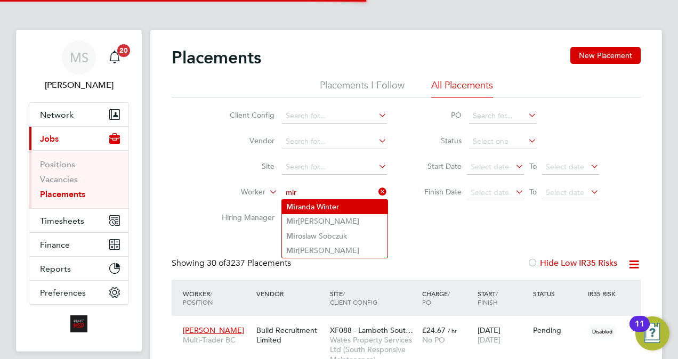
click at [337, 205] on li "Mir anda Winter" at bounding box center [335, 207] width 106 height 14
type input "[PERSON_NAME]"
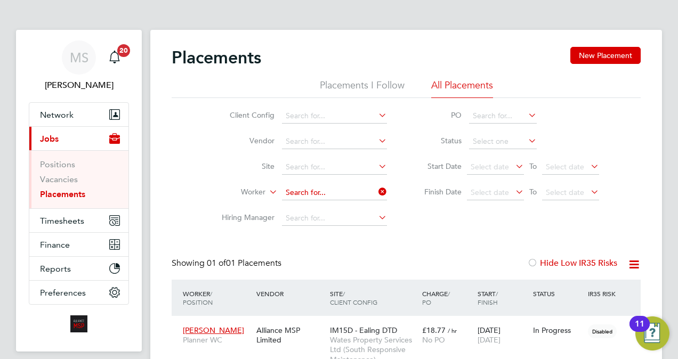
click at [342, 189] on input at bounding box center [334, 193] width 105 height 15
click at [333, 208] on li "[PERSON_NAME]" at bounding box center [335, 207] width 106 height 14
type input "[PERSON_NAME]"
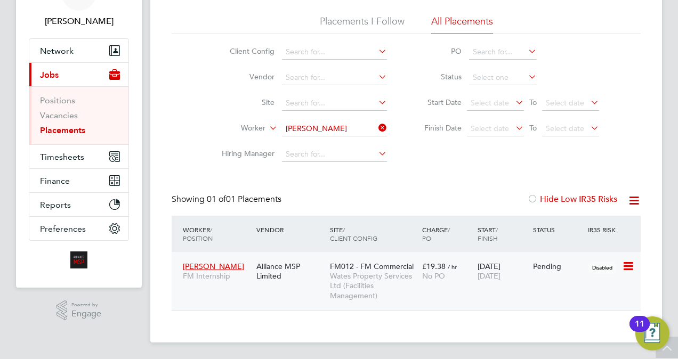
click at [518, 282] on div "[DATE] [DATE]" at bounding box center [502, 271] width 55 height 30
click at [66, 108] on li "Positions" at bounding box center [80, 102] width 80 height 15
click at [69, 112] on link "Vacancies" at bounding box center [59, 115] width 38 height 10
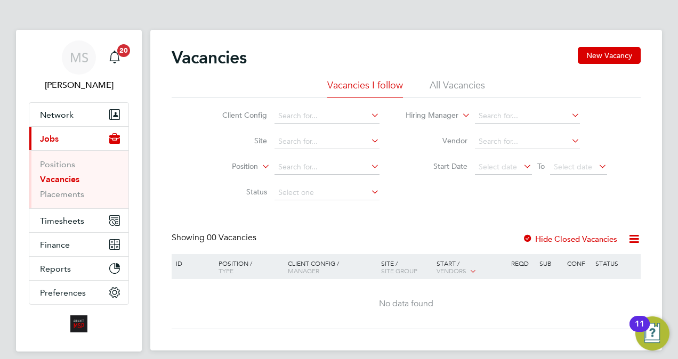
click at [459, 84] on li "All Vacancies" at bounding box center [457, 88] width 55 height 19
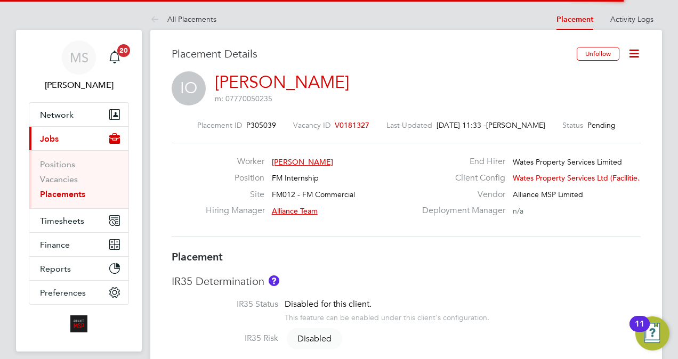
click at [634, 50] on icon at bounding box center [634, 53] width 13 height 13
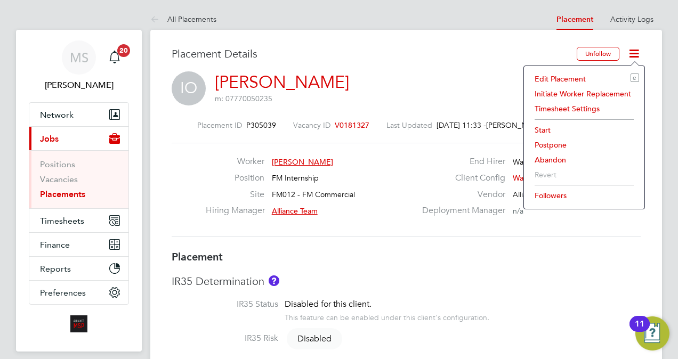
click at [543, 129] on li "Start" at bounding box center [584, 130] width 110 height 15
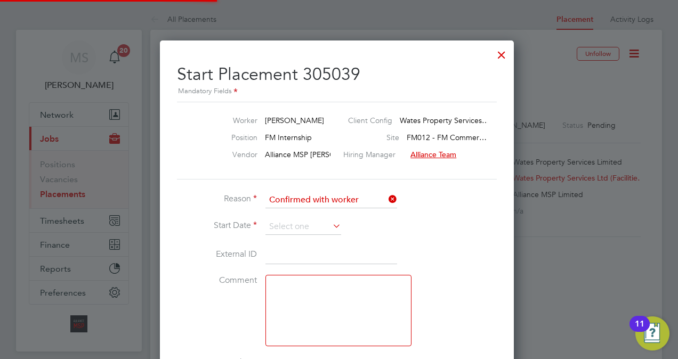
scroll to position [5, 5]
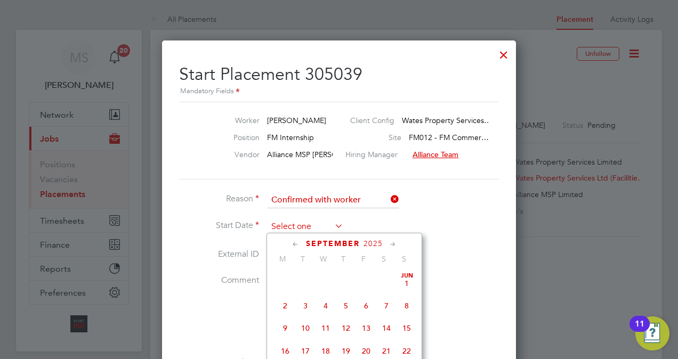
click at [301, 222] on input at bounding box center [306, 227] width 76 height 16
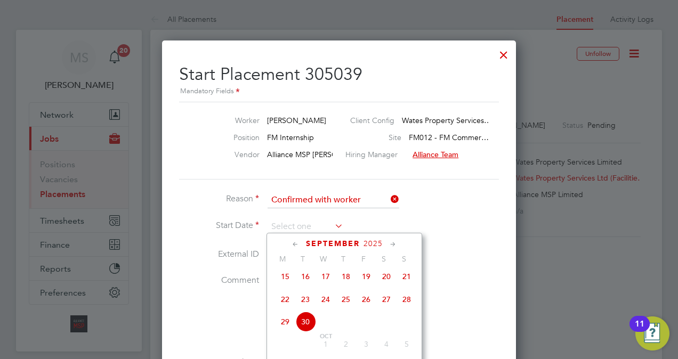
click at [287, 326] on span "29" at bounding box center [285, 322] width 20 height 20
type input "[DATE]"
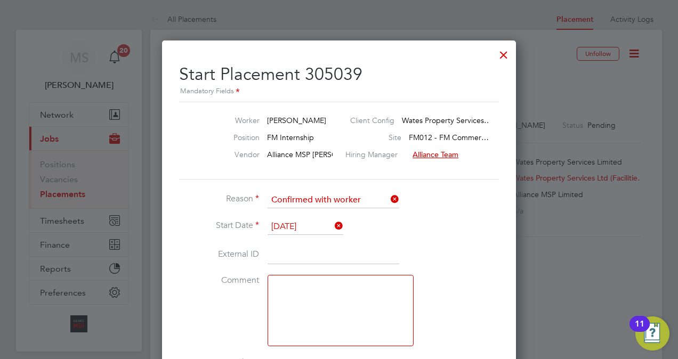
click at [309, 253] on input at bounding box center [334, 255] width 132 height 19
paste input "8282"
type input "8282"
click at [458, 220] on li "Start Date 29 Sep 2025" at bounding box center [339, 232] width 320 height 27
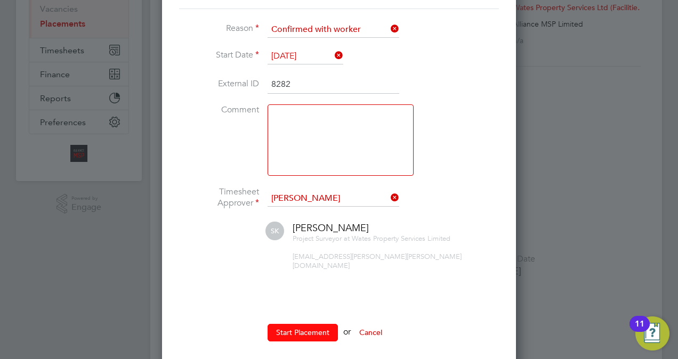
click at [310, 324] on button "Start Placement" at bounding box center [303, 332] width 70 height 17
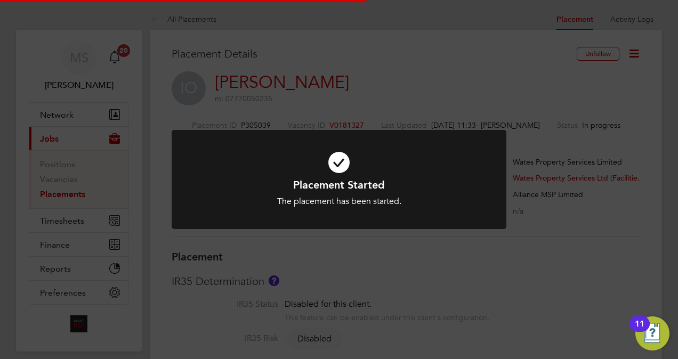
click at [559, 240] on div "Placement Started The placement has been started. Cancel Okay" at bounding box center [339, 179] width 678 height 359
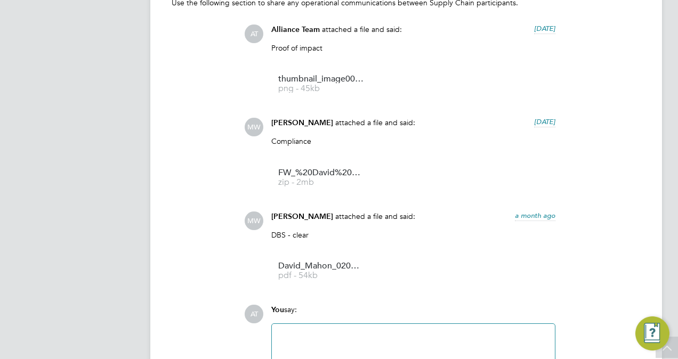
scroll to position [877, 0]
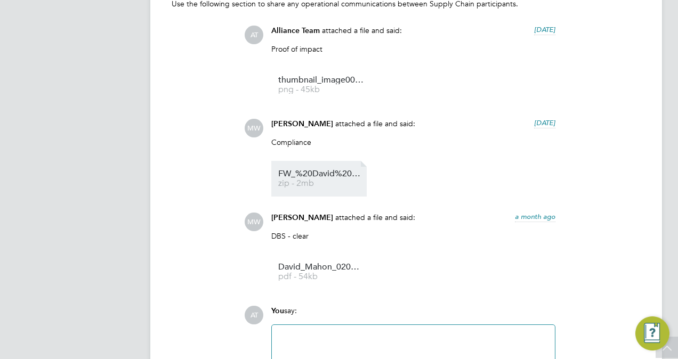
click at [312, 179] on link "FW_%20David%20Mahon%20COC%20 zip - 2mb" at bounding box center [320, 179] width 85 height 18
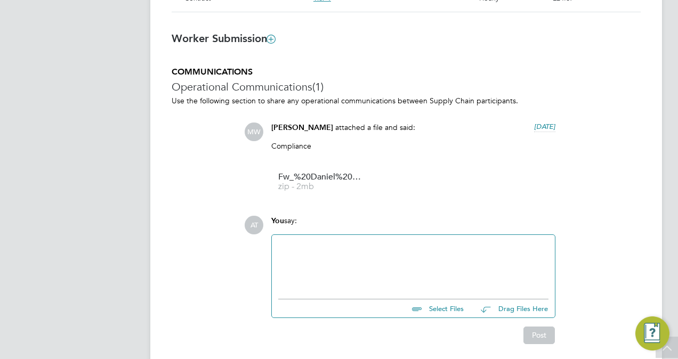
scroll to position [789, 0]
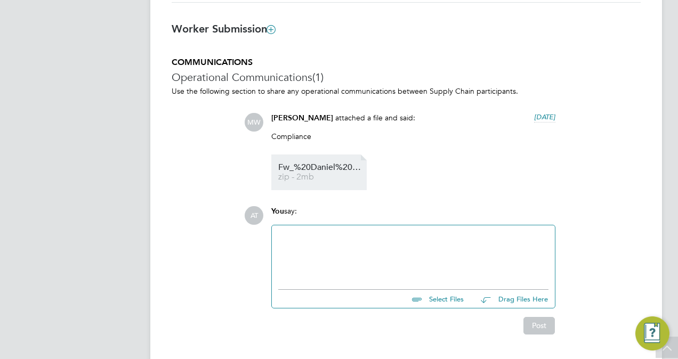
click at [322, 175] on span "zip - 2mb" at bounding box center [320, 177] width 85 height 8
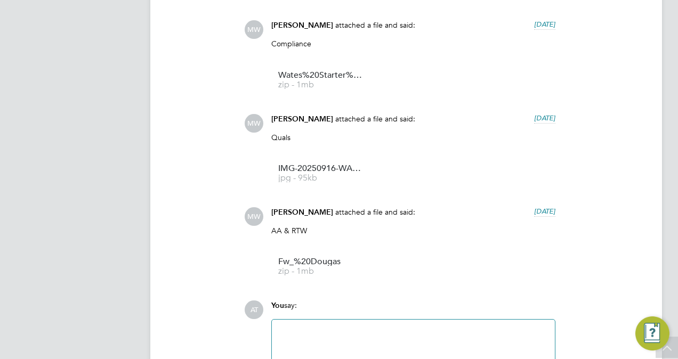
scroll to position [1024, 0]
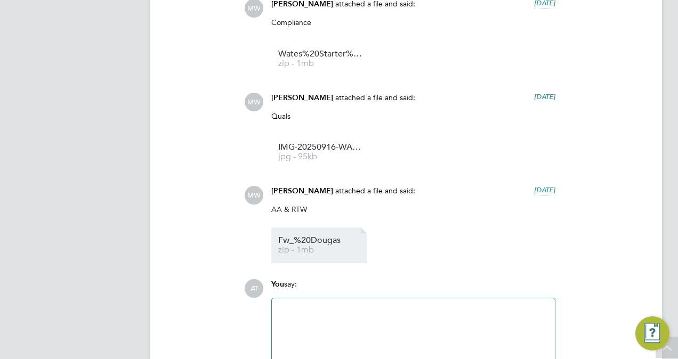
click at [302, 245] on link "Fw_%20Dougas zip - 1mb" at bounding box center [320, 246] width 85 height 18
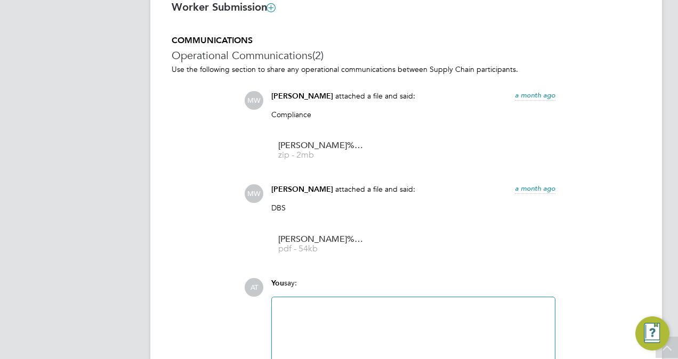
scroll to position [832, 0]
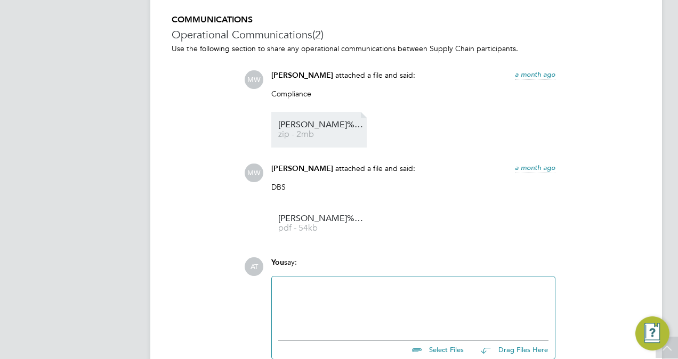
click at [327, 127] on span "Michael%20Hurley%20COC%20" at bounding box center [320, 125] width 85 height 8
click at [376, 226] on ul "Michael%20Hurley%20DBS pdf - 54kb" at bounding box center [413, 224] width 284 height 36
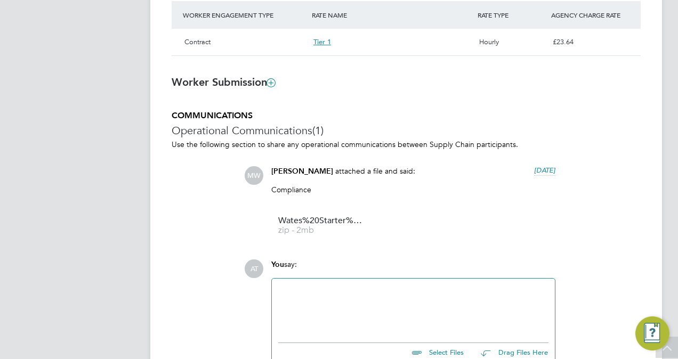
scroll to position [789, 0]
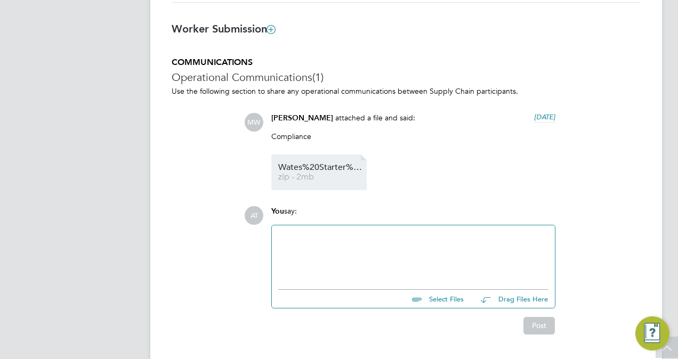
click at [326, 176] on span "zip - 2mb" at bounding box center [320, 177] width 85 height 8
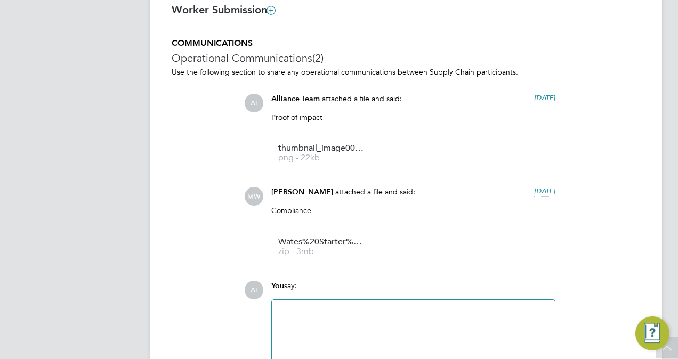
scroll to position [810, 0]
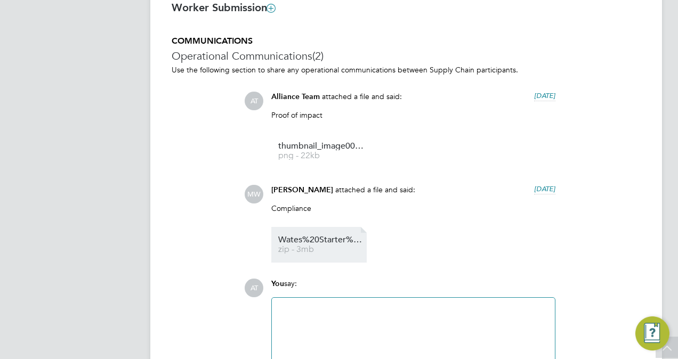
click at [323, 240] on span "Wates%20Starter%20Pack%20%E2%80%93%20Certificate%20of%20Compliance%20(COC)%20%2…" at bounding box center [320, 240] width 85 height 8
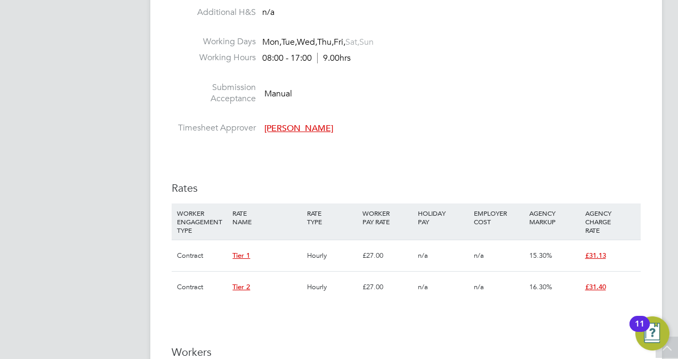
scroll to position [618, 0]
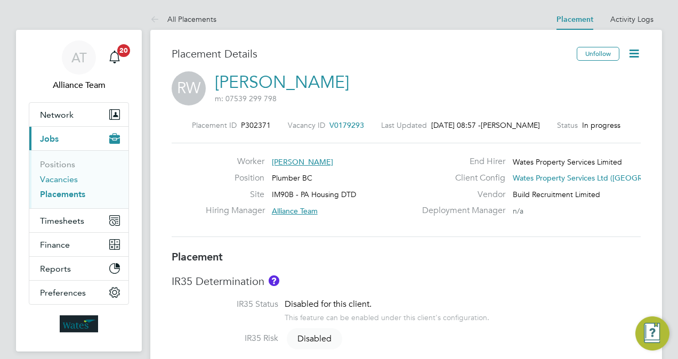
click at [54, 179] on link "Vacancies" at bounding box center [59, 179] width 38 height 10
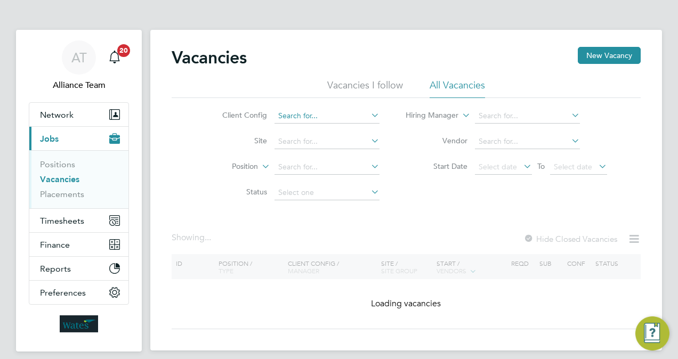
click at [325, 122] on input at bounding box center [327, 116] width 105 height 15
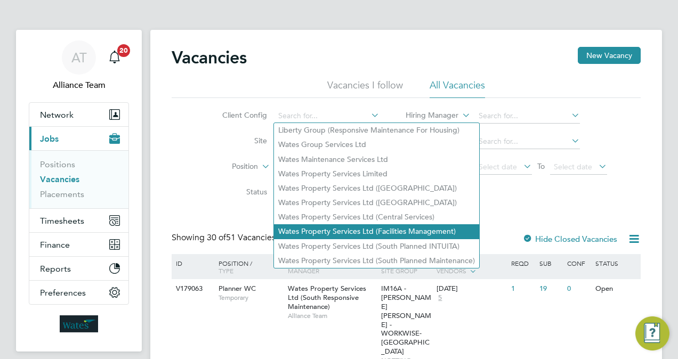
click at [424, 232] on li "Wates Property Services Ltd (Facilities Management)" at bounding box center [376, 231] width 205 height 14
type input "Wates Property Services Ltd (Facilities Management)"
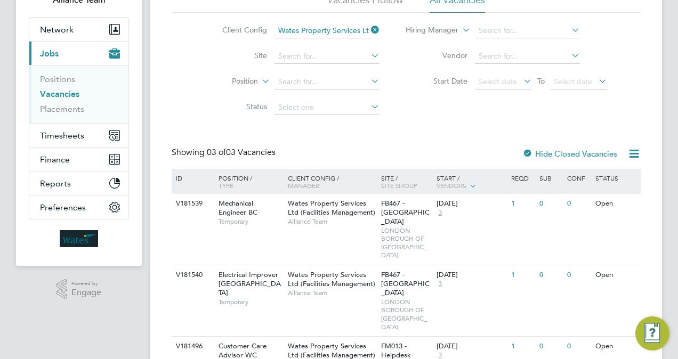
scroll to position [85, 0]
click at [330, 211] on span "Wates Property Services Ltd (Facilities Management)" at bounding box center [331, 208] width 87 height 18
click at [315, 270] on span "Wates Property Services Ltd (Facilities Management)" at bounding box center [331, 279] width 87 height 18
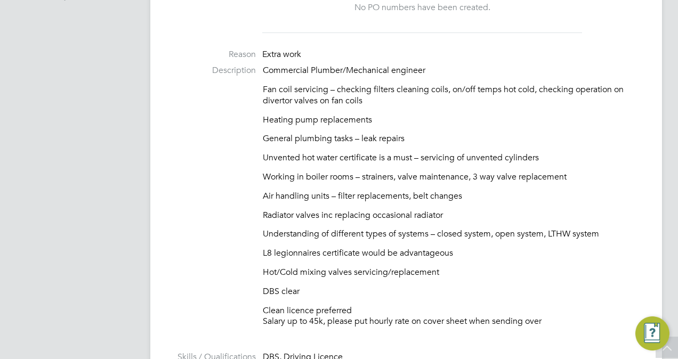
scroll to position [363, 0]
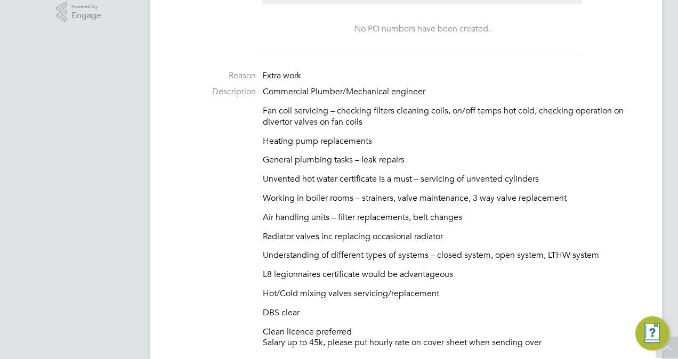
drag, startPoint x: 552, startPoint y: 346, endPoint x: 317, endPoint y: 226, distance: 263.7
click at [317, 226] on div "Commercial Plumber/Mechanical engineer Fan coil servicing – checking filters cl…" at bounding box center [452, 217] width 378 height 262
drag, startPoint x: 317, startPoint y: 226, endPoint x: 216, endPoint y: 195, distance: 105.9
click at [216, 195] on li "Description Commercial Plumber/Mechanical engineer Fan coil servicing – checkin…" at bounding box center [406, 222] width 469 height 273
click at [586, 193] on p "Working in boiler rooms – strainers, valve maintenance, 3 way valve replacement" at bounding box center [452, 198] width 378 height 11
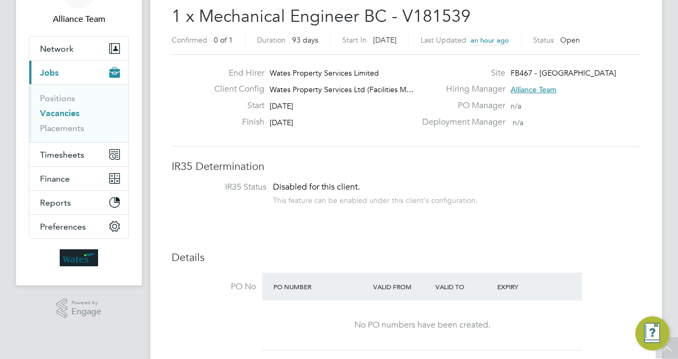
scroll to position [0, 0]
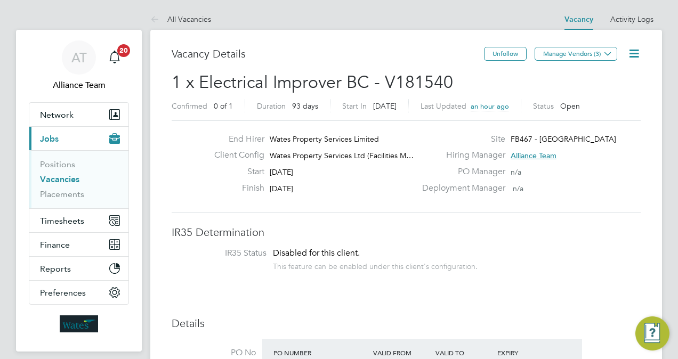
click at [634, 50] on icon at bounding box center [634, 53] width 13 height 13
click at [591, 74] on li "Edit Vacancy" at bounding box center [608, 78] width 62 height 15
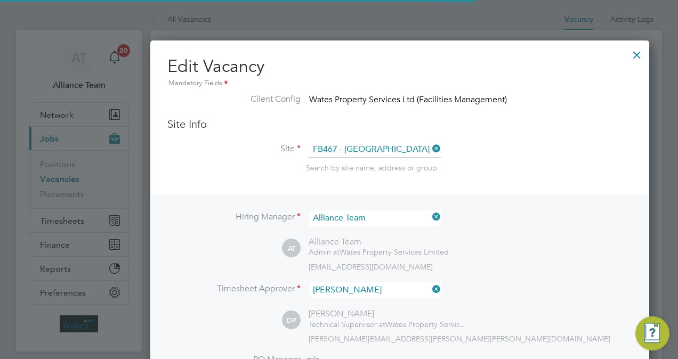
scroll to position [31, 55]
click at [536, 188] on li "Site FB467 - Enfield Search by site name, address or group" at bounding box center [399, 168] width 465 height 52
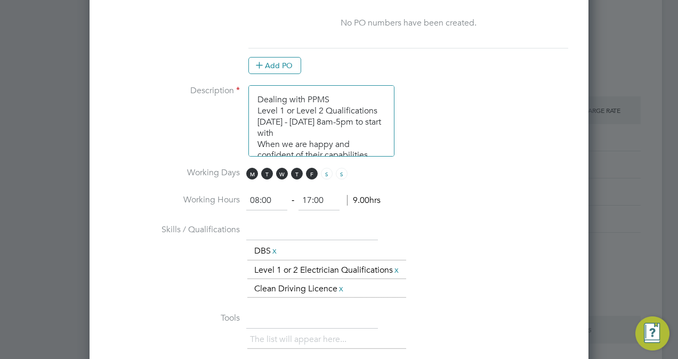
click at [361, 136] on textarea "Dealing with PPMS Level 1 or Level 2 Qualifications Monday - Friday 8am-5pm to …" at bounding box center [321, 120] width 146 height 71
drag, startPoint x: 326, startPoint y: 124, endPoint x: 253, endPoint y: 132, distance: 73.5
click at [253, 132] on textarea "Dealing with PPMS Level 1 or Level 2 Qualifications Monday - Friday 8am-5pm to …" at bounding box center [321, 120] width 146 height 71
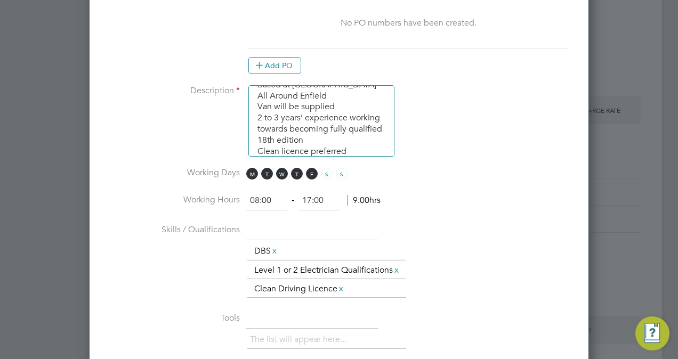
type textarea "Dealing with PPMS Level 1 or Level 2 Qualifications Monday - Friday 8am-5pm to …"
click at [552, 207] on li "Working Hours 08:00 ‐ 17:00 9.00hrs" at bounding box center [339, 206] width 465 height 30
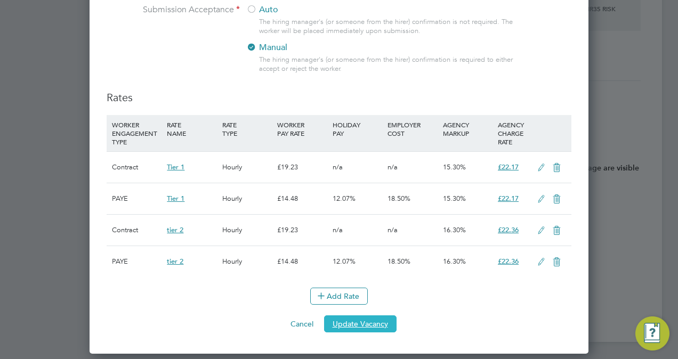
click at [361, 333] on button "Update Vacancy" at bounding box center [360, 324] width 73 height 17
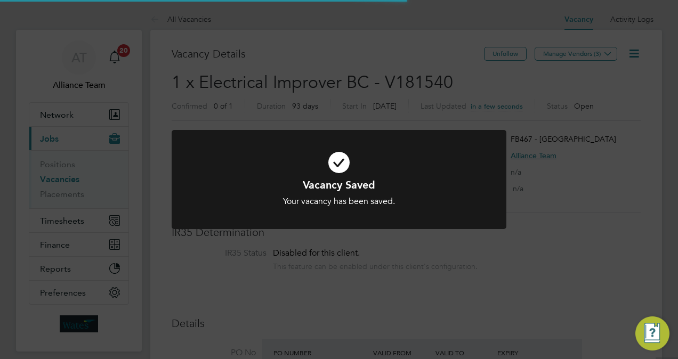
click at [589, 107] on div "Vacancy Saved Your vacancy has been saved. Cancel Okay" at bounding box center [339, 179] width 678 height 359
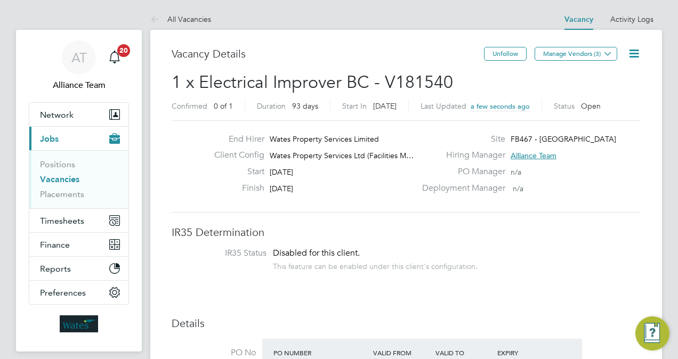
click at [557, 248] on li "IR35 Status Disabled for this client. This feature can be enabled under this cl…" at bounding box center [406, 261] width 448 height 26
click at [68, 178] on link "Vacancies" at bounding box center [59, 179] width 39 height 10
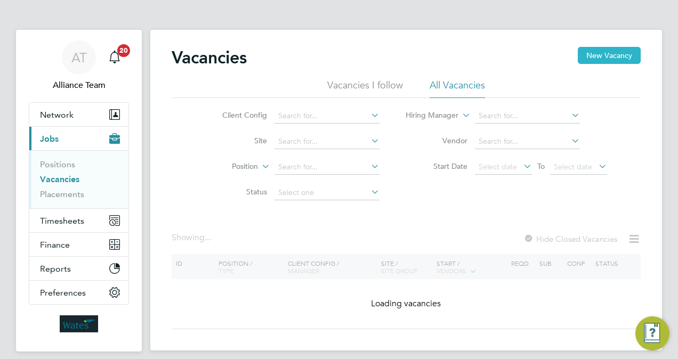
click at [614, 52] on button "New Vacancy" at bounding box center [609, 55] width 63 height 17
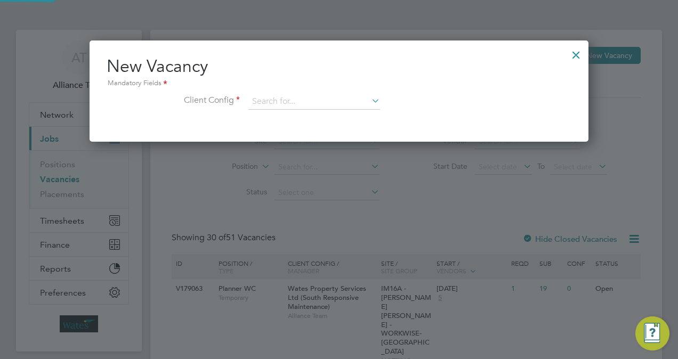
scroll to position [101, 499]
click at [338, 107] on input at bounding box center [314, 102] width 132 height 16
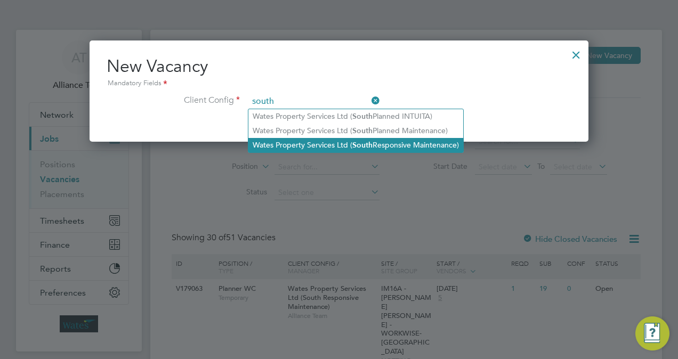
click at [348, 140] on li "Wates Property Services Ltd ( South Responsive Maintenance)" at bounding box center [355, 145] width 215 height 14
type input "Wates Property Services Ltd (South Responsive Maintenance)"
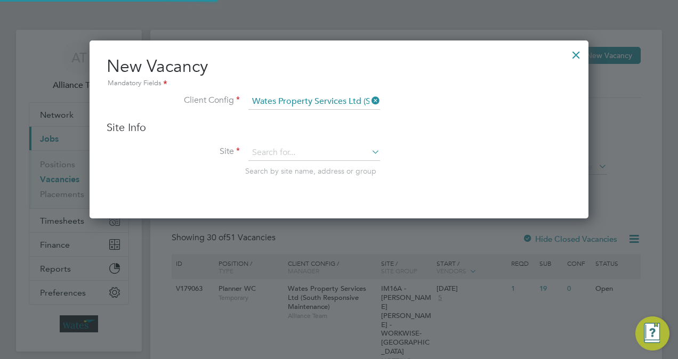
scroll to position [178, 499]
click at [301, 151] on input at bounding box center [314, 153] width 132 height 16
click at [313, 168] on li "XF019 - Special Projects Overheads (Enfield Division)" at bounding box center [341, 167] width 186 height 14
type input "XF019 - Special Projects Overheads (Enfield Division)"
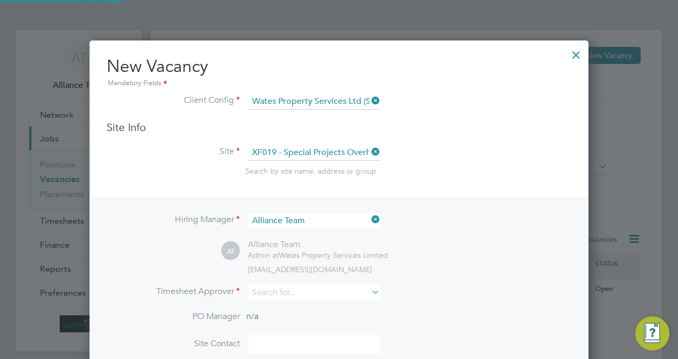
click at [478, 170] on div "Search by site name, address or group" at bounding box center [408, 171] width 326 height 10
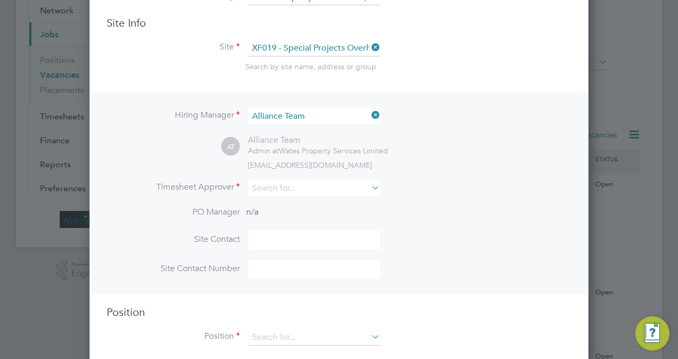
scroll to position [107, 0]
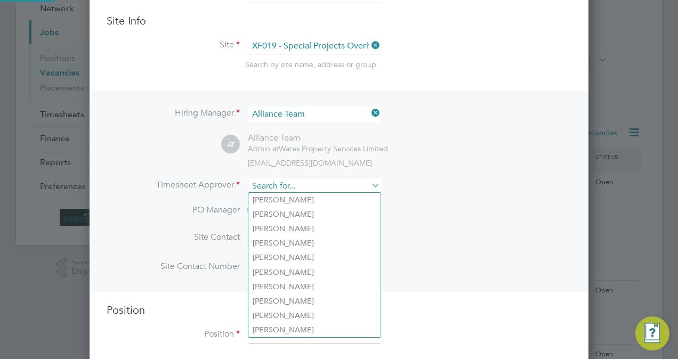
click at [291, 188] on input at bounding box center [314, 186] width 132 height 15
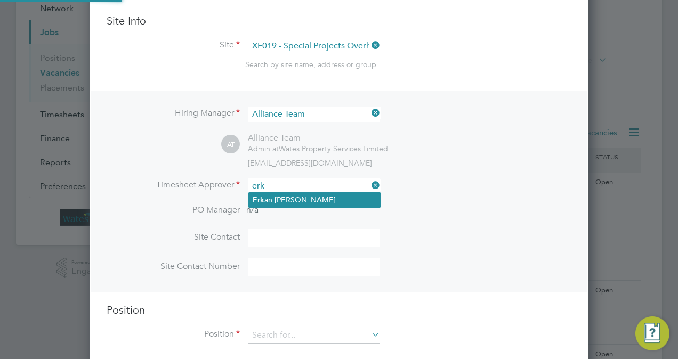
click at [297, 195] on li "Erk an Hasan" at bounding box center [314, 200] width 132 height 14
type input "Erkan Hasan"
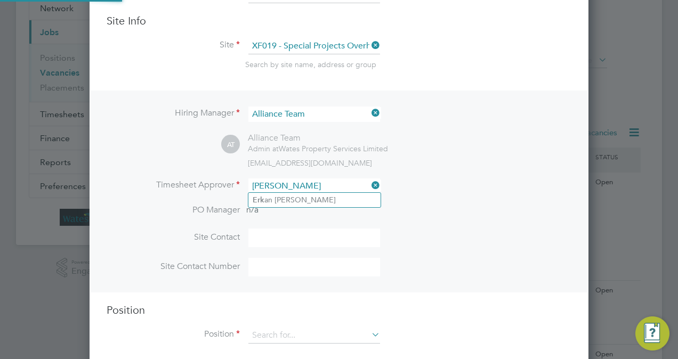
scroll to position [486, 499]
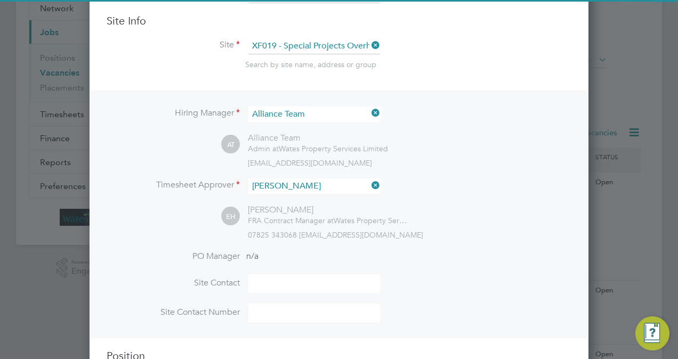
click at [423, 210] on div "EH Erkan Hasan FRA Contract Manager at Wates Property Services Limited 07825 34…" at bounding box center [396, 222] width 350 height 35
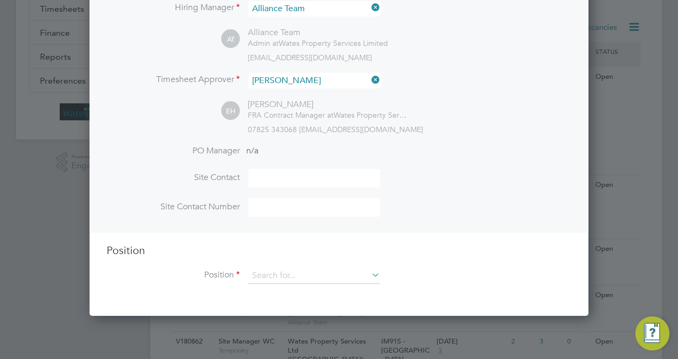
scroll to position [235, 0]
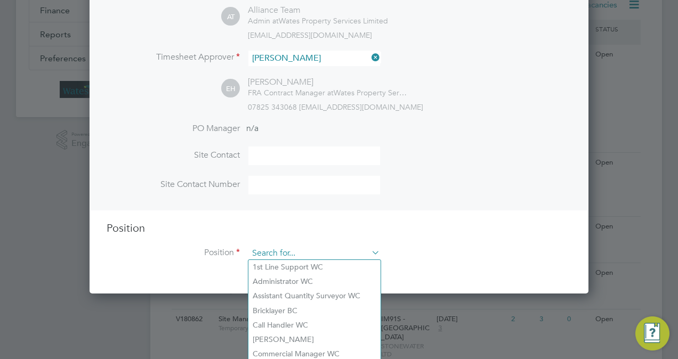
click at [314, 247] on input at bounding box center [314, 254] width 132 height 16
type input "u"
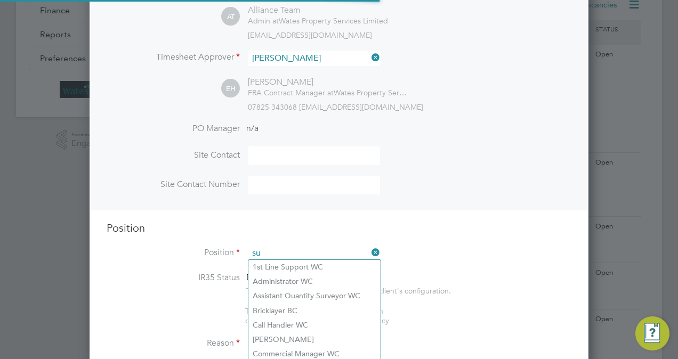
scroll to position [1525, 499]
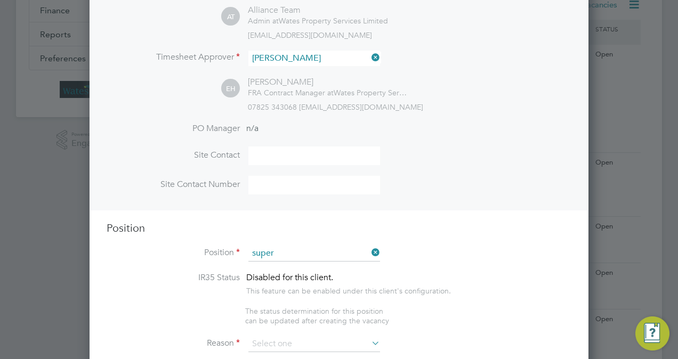
click at [310, 299] on li "Super visor WC" at bounding box center [314, 296] width 132 height 14
type input "Supervisor WC"
type textarea "Supervisor Min requirement for Supervisor is SSSTS or IOSH Managing Safely, whe…"
click at [433, 253] on li "Position Supervisor WC" at bounding box center [339, 259] width 465 height 27
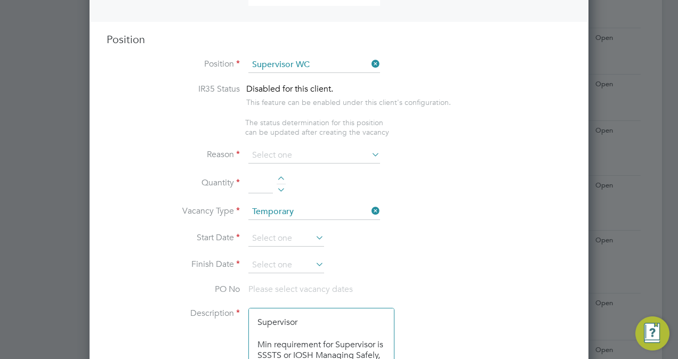
scroll to position [427, 0]
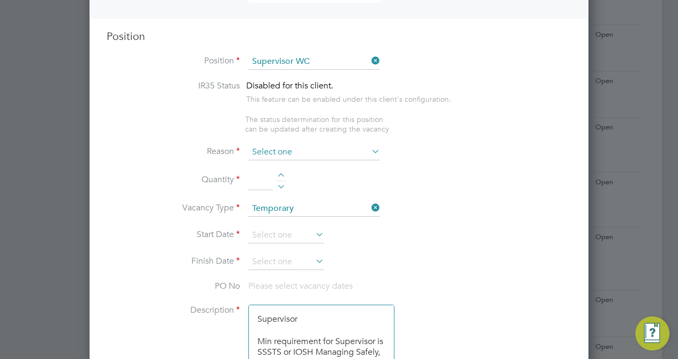
click at [284, 149] on input at bounding box center [314, 152] width 132 height 16
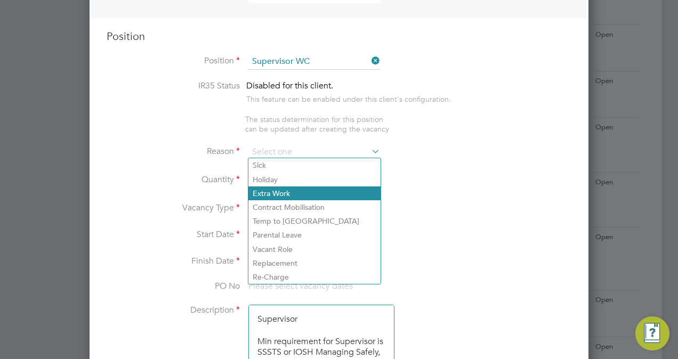
click at [294, 194] on li "Extra Work" at bounding box center [314, 194] width 132 height 14
type input "Extra Work"
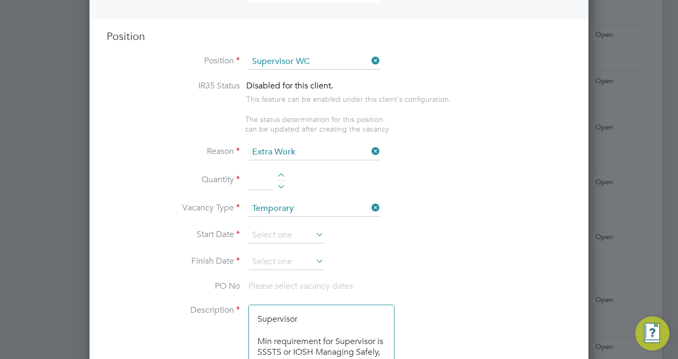
click at [283, 173] on div at bounding box center [281, 176] width 9 height 7
type input "1"
click at [277, 231] on input at bounding box center [286, 236] width 76 height 16
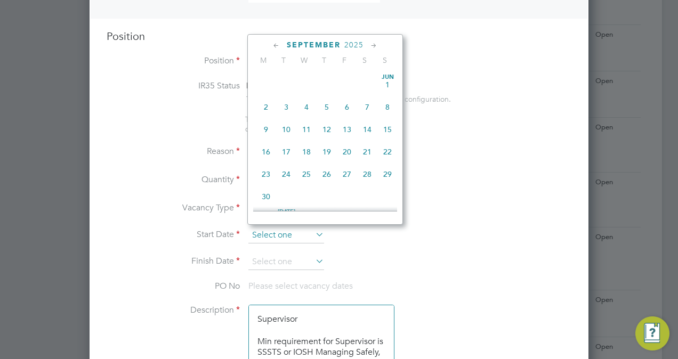
scroll to position [412, 0]
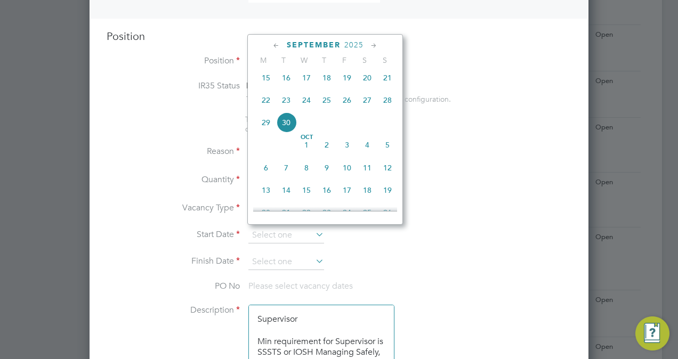
click at [290, 196] on span "14" at bounding box center [286, 190] width 20 height 20
type input "[DATE]"
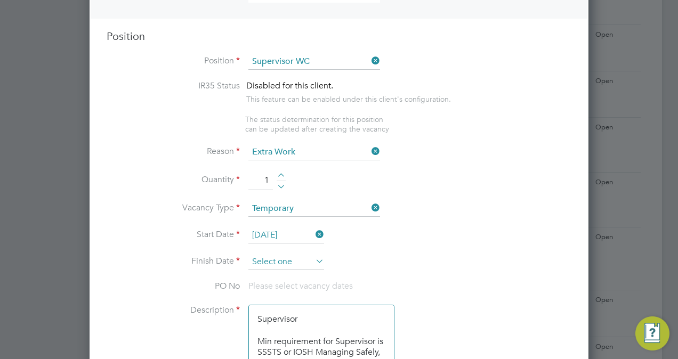
click at [284, 258] on input at bounding box center [286, 262] width 76 height 16
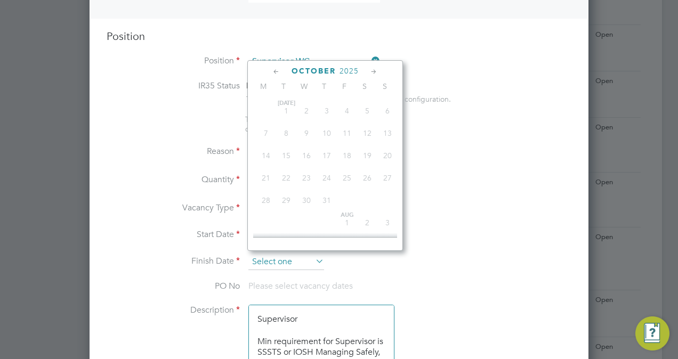
scroll to position [343, 0]
click at [370, 74] on icon at bounding box center [374, 72] width 10 height 12
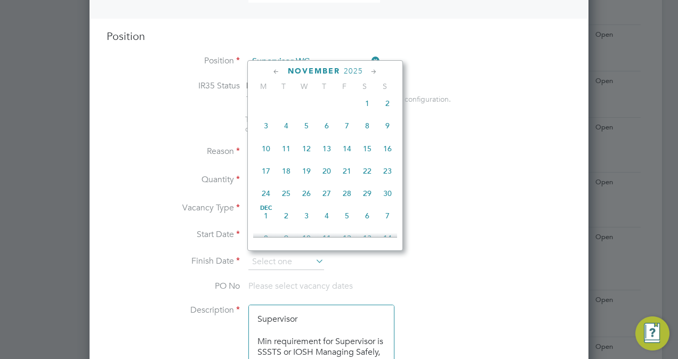
click at [370, 74] on icon at bounding box center [374, 72] width 10 height 12
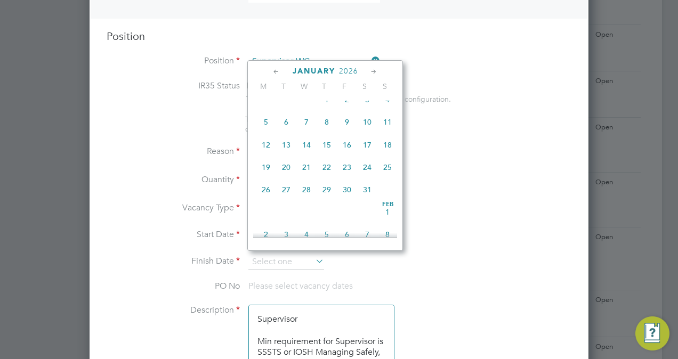
click at [307, 155] on span "14" at bounding box center [306, 145] width 20 height 20
type input "14 Jan 2026"
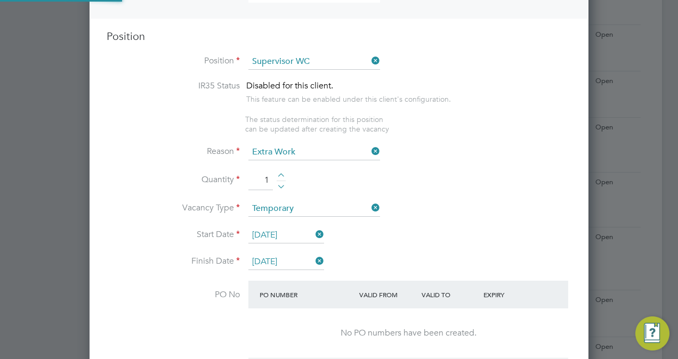
scroll to position [1739, 499]
click at [455, 187] on li "Quantity 1" at bounding box center [339, 186] width 465 height 30
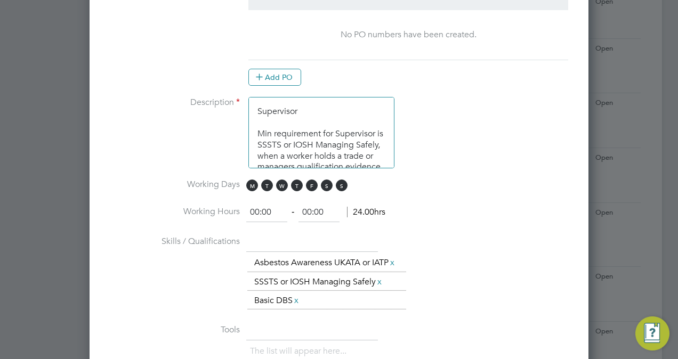
click at [322, 109] on textarea "Supervisor Min requirement for Supervisor is SSSTS or IOSH Managing Safely, whe…" at bounding box center [321, 132] width 146 height 71
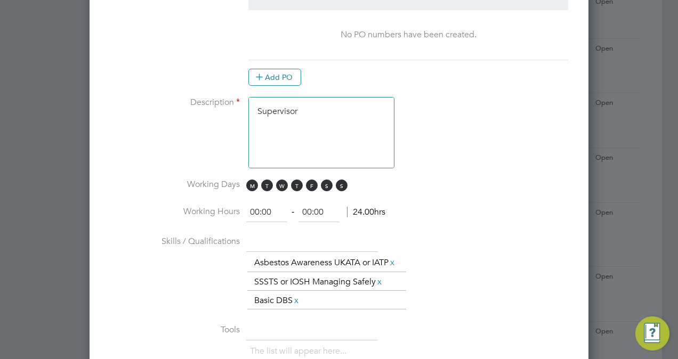
paste textarea "Key attributes and skills Familiar and confident with excel, reviewing and requ…"
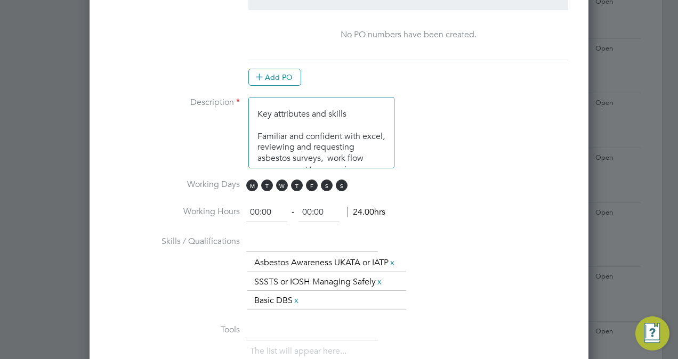
scroll to position [9, 0]
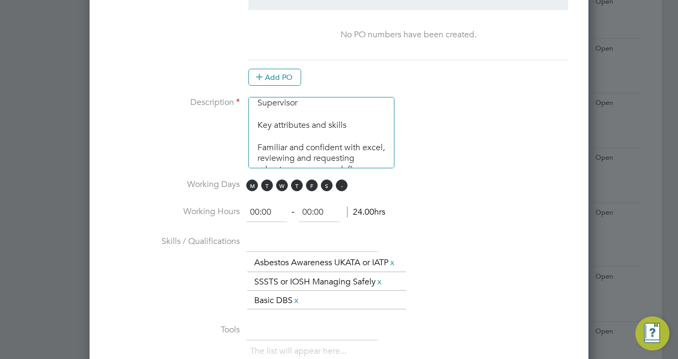
type textarea "Supervisor Key attributes and skills Familiar and confident with excel, reviewi…"
click at [340, 185] on span "S" at bounding box center [342, 186] width 12 height 12
click at [325, 182] on span "S" at bounding box center [327, 186] width 12 height 12
click at [258, 210] on input "00:00" at bounding box center [266, 212] width 41 height 19
type input "08:00"
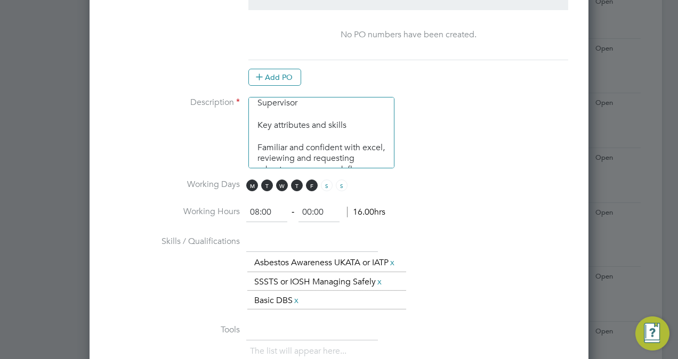
click at [309, 212] on input "00:00" at bounding box center [319, 212] width 41 height 19
type input "17:00"
click at [437, 224] on li "Working Hours 08:00 ‐ 17:00 9.00hrs" at bounding box center [339, 218] width 465 height 30
click at [321, 113] on textarea "Supervisor Key attributes and skills Familiar and confident with excel, reviewi…" at bounding box center [321, 132] width 146 height 71
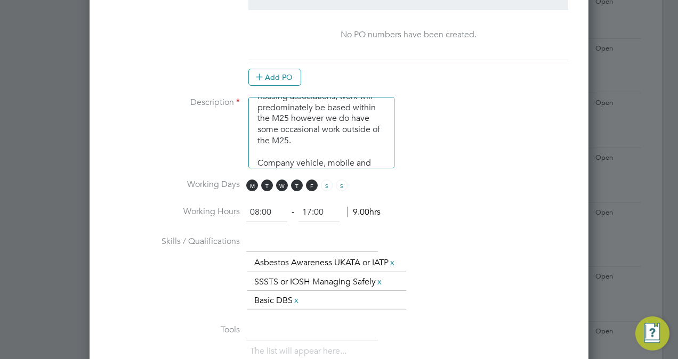
scroll to position [204, 0]
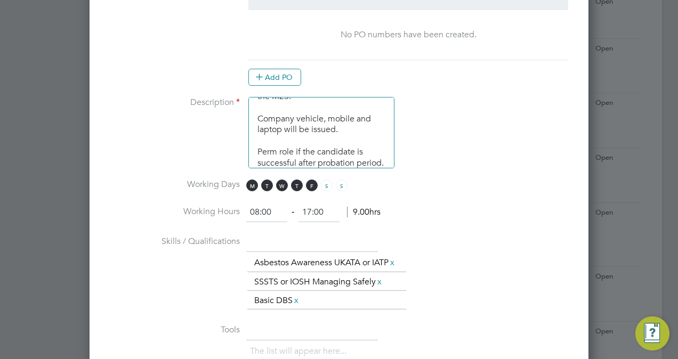
click at [458, 203] on li "Working Hours 08:00 ‐ 17:00 9.00hrs" at bounding box center [339, 218] width 465 height 30
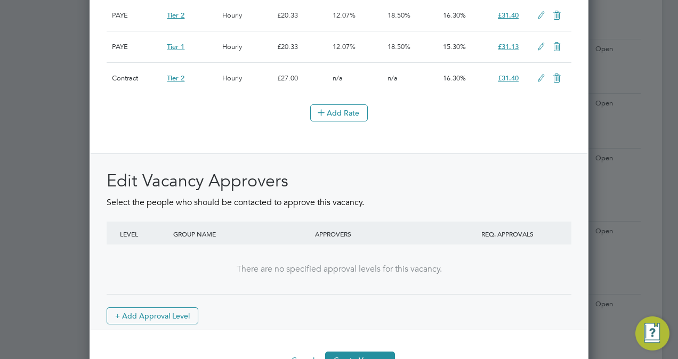
scroll to position [1472, 0]
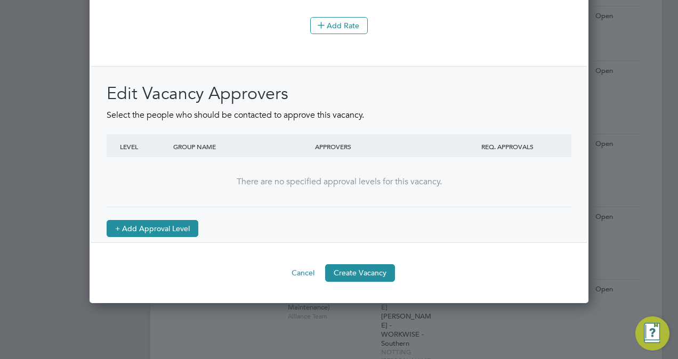
click at [179, 231] on button "+ Add Approval Level" at bounding box center [153, 228] width 92 height 17
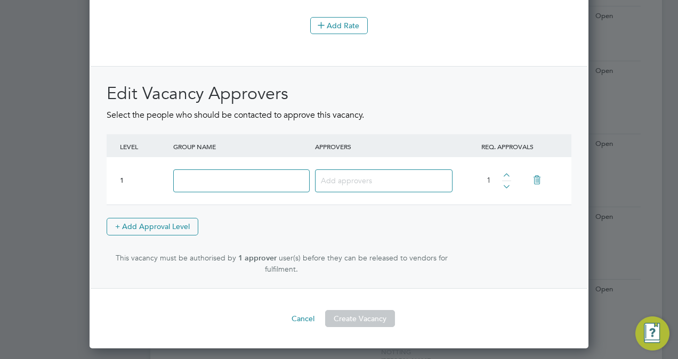
click at [256, 182] on input at bounding box center [241, 181] width 136 height 23
type input "Approve"
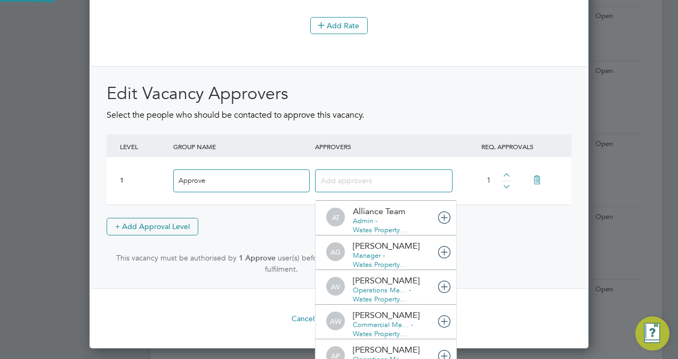
scroll to position [11, 75]
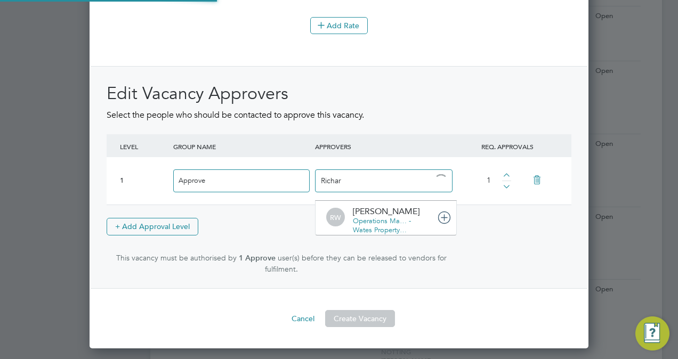
type input "Richard"
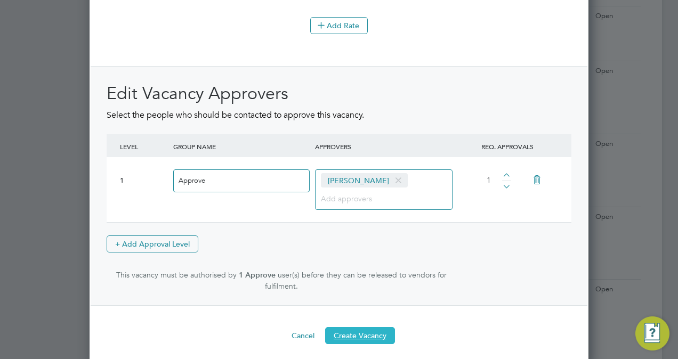
click at [351, 340] on button "Create Vacancy" at bounding box center [360, 335] width 70 height 17
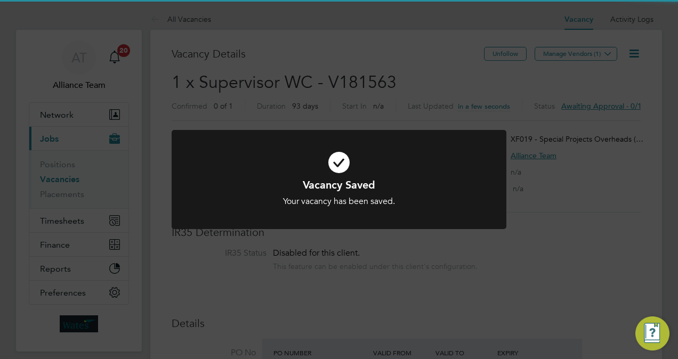
click at [638, 165] on div "Vacancy Saved Your vacancy has been saved. Cancel Okay" at bounding box center [339, 179] width 678 height 359
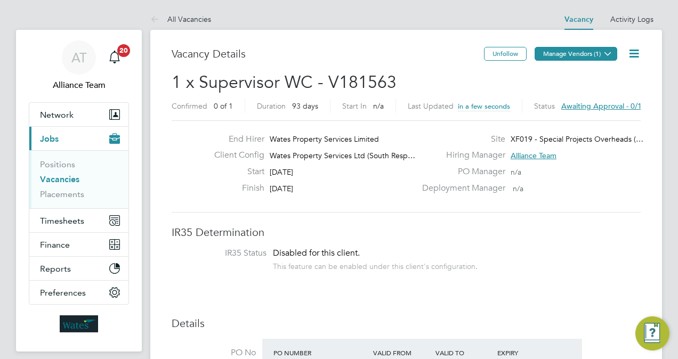
click at [593, 59] on button "Manage Vendors (1)" at bounding box center [576, 54] width 83 height 14
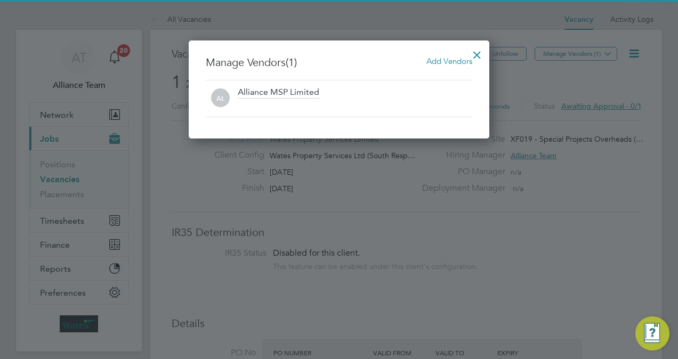
click at [457, 57] on span "Add Vendors" at bounding box center [450, 61] width 46 height 10
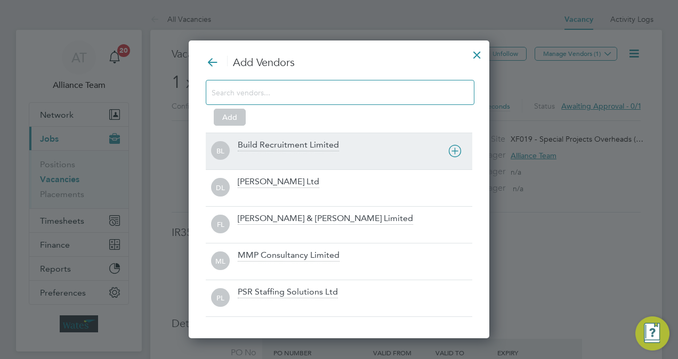
click at [303, 134] on div "BL Build Recruitment Limited" at bounding box center [339, 151] width 267 height 37
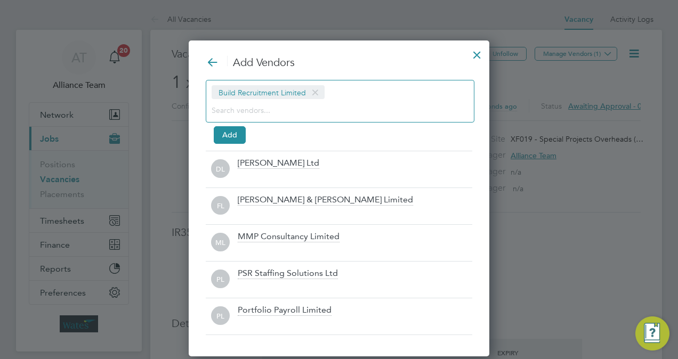
click at [280, 109] on input at bounding box center [332, 110] width 240 height 14
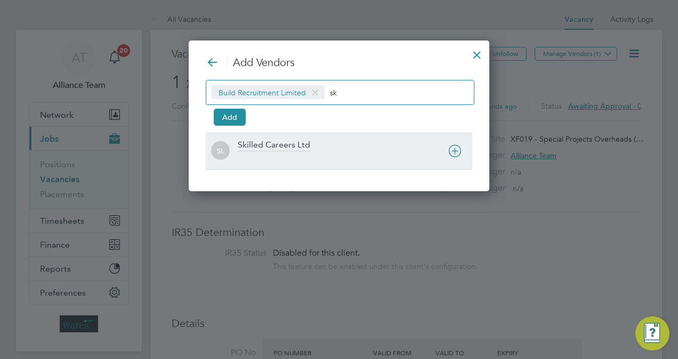
type input "sk"
click at [277, 156] on div at bounding box center [355, 158] width 235 height 11
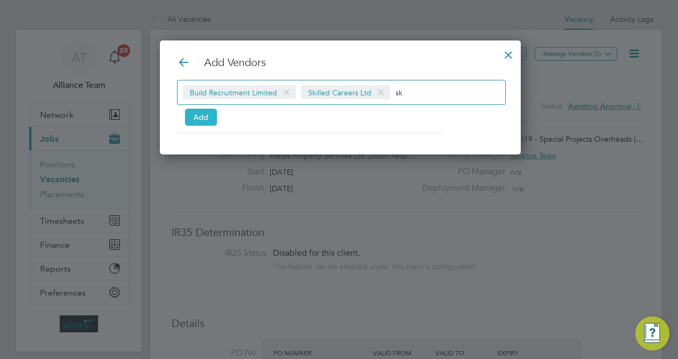
click at [203, 116] on button "Add" at bounding box center [201, 117] width 32 height 17
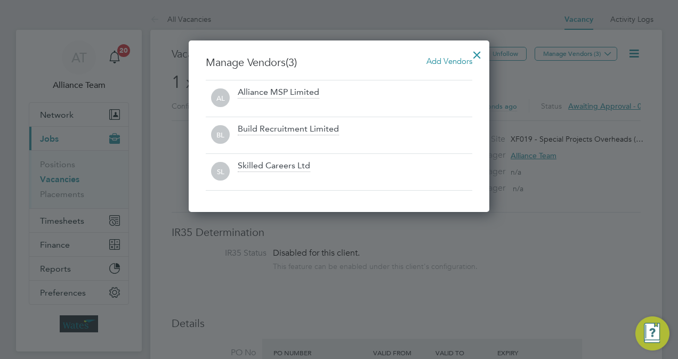
click at [476, 61] on div at bounding box center [477, 52] width 19 height 19
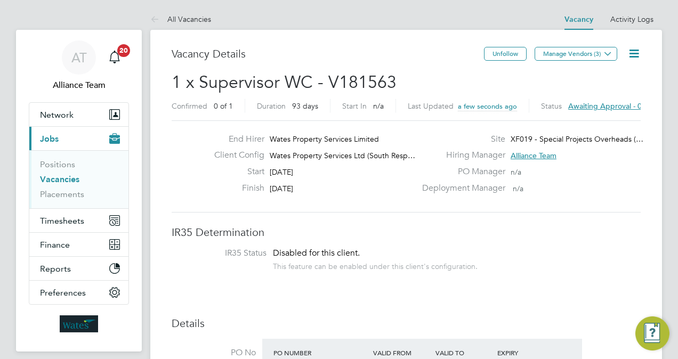
click at [632, 57] on icon at bounding box center [634, 53] width 13 height 13
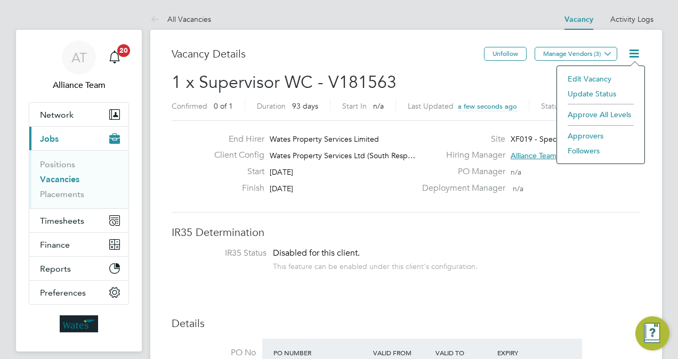
click at [584, 147] on li "Followers" at bounding box center [601, 150] width 77 height 15
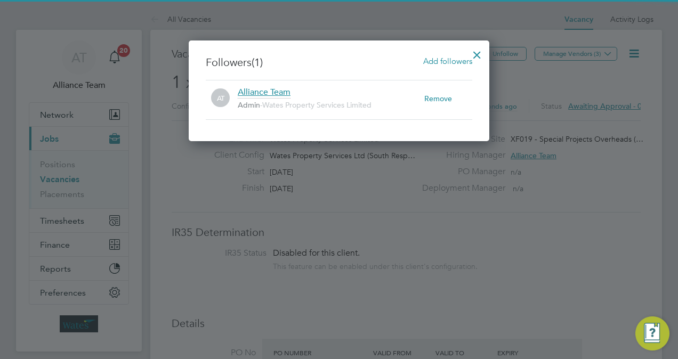
click at [451, 61] on span "Add followers" at bounding box center [447, 61] width 49 height 10
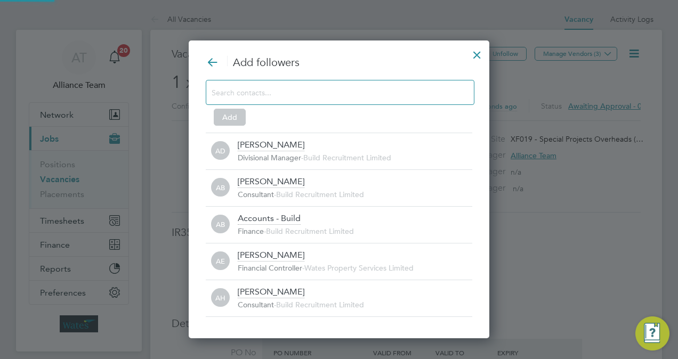
click at [299, 91] on input at bounding box center [332, 92] width 240 height 14
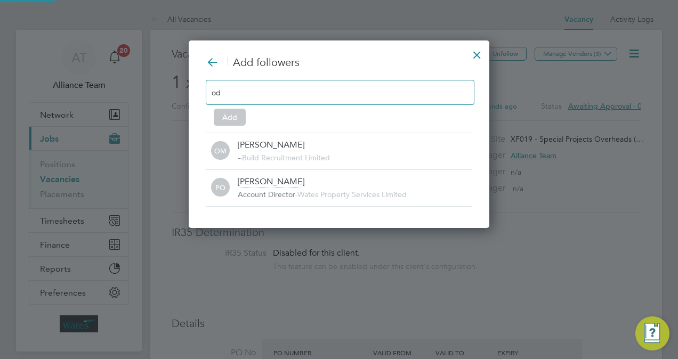
type input "o"
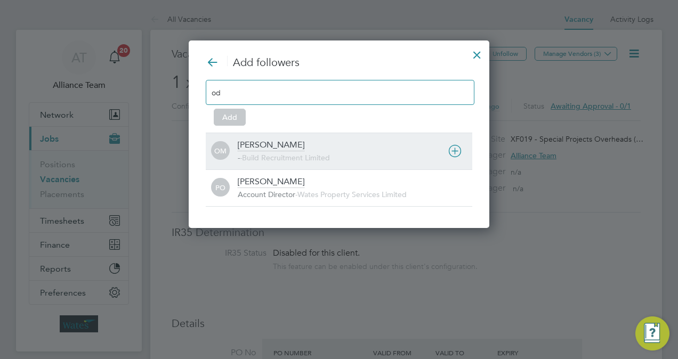
type input "od"
click at [296, 144] on div "Odran McCarthy" at bounding box center [271, 146] width 67 height 12
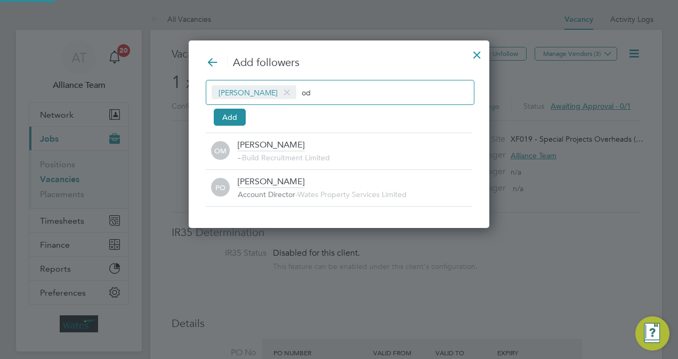
click at [343, 97] on input "od" at bounding box center [335, 92] width 67 height 14
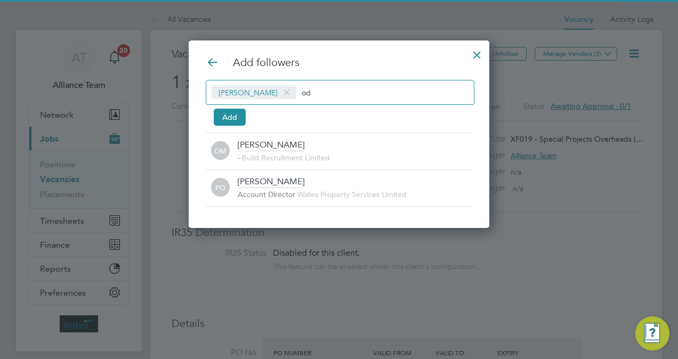
type input "o"
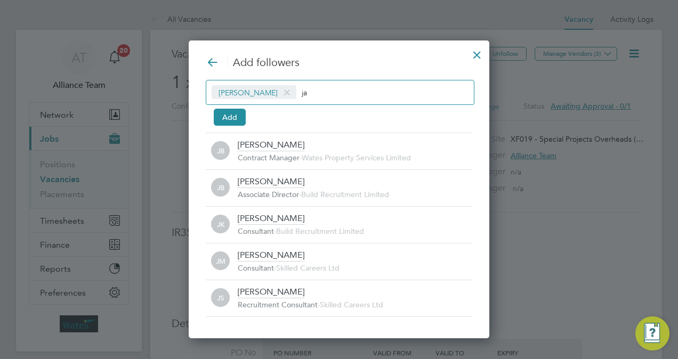
type input "j"
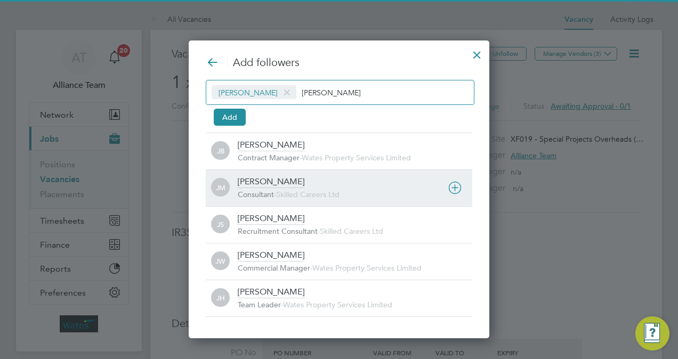
type input "jack m"
click at [290, 186] on div "Jack McMurray" at bounding box center [271, 182] width 67 height 12
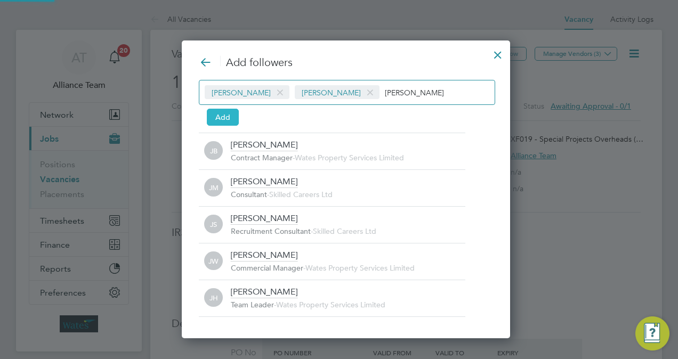
click at [215, 114] on button "Add" at bounding box center [223, 117] width 32 height 17
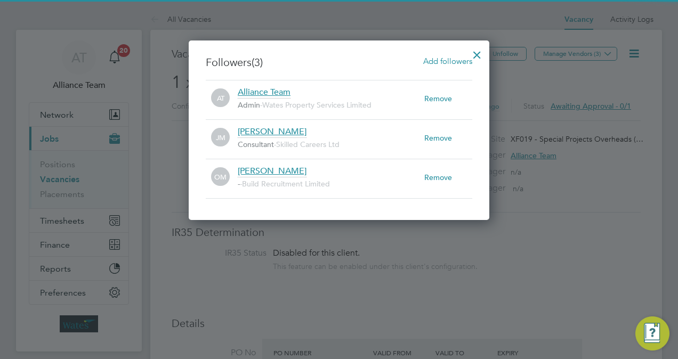
click at [480, 53] on div at bounding box center [477, 52] width 19 height 19
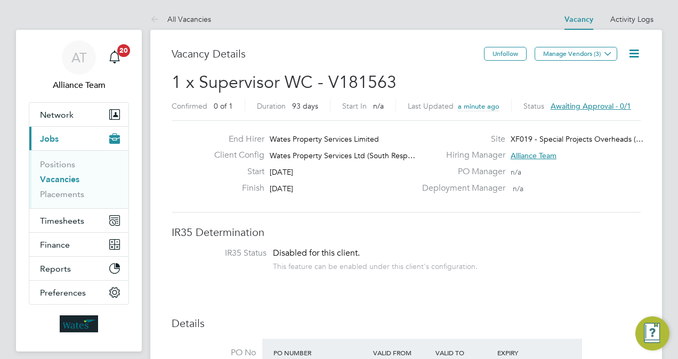
click at [55, 190] on link "Placements" at bounding box center [62, 194] width 44 height 10
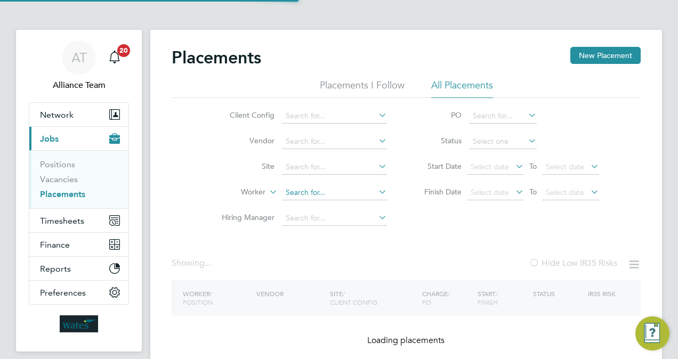
click at [318, 194] on input at bounding box center [334, 193] width 105 height 15
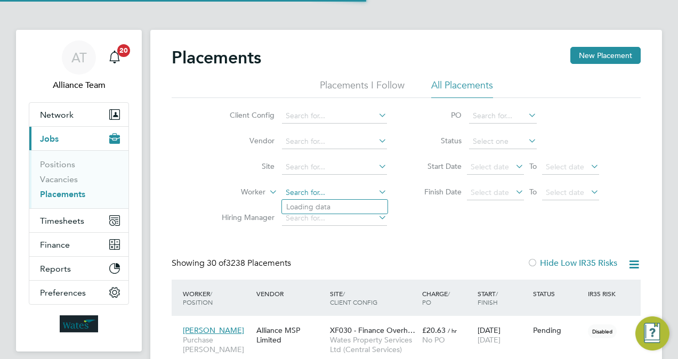
scroll to position [30, 74]
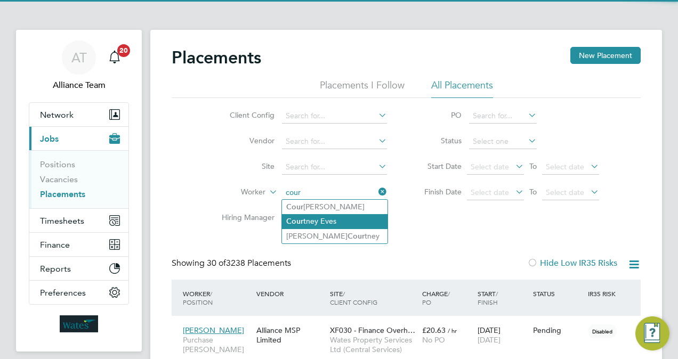
click at [353, 222] on li "Cour tney Eves" at bounding box center [335, 221] width 106 height 14
type input "Courtney Eves"
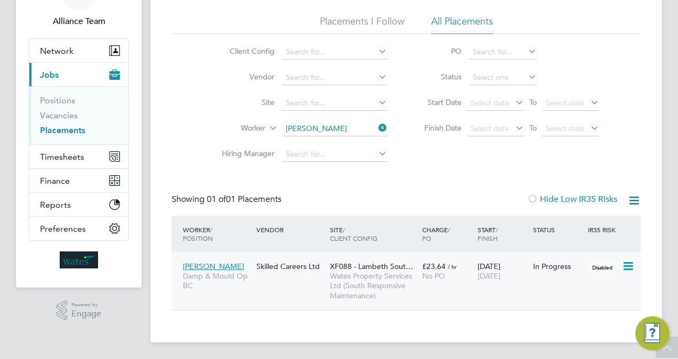
click at [461, 288] on div "Courtney Eves Damp & Mould Op BC Skilled Careers Ltd XF088 - Lambeth Sout… Wate…" at bounding box center [406, 281] width 469 height 58
click at [590, 264] on span "Disabled" at bounding box center [602, 268] width 29 height 14
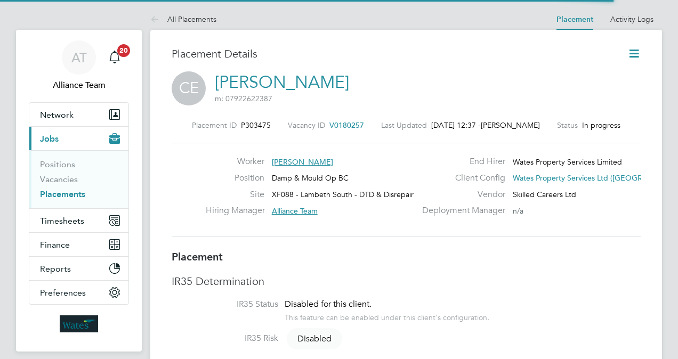
click at [635, 52] on icon at bounding box center [634, 53] width 13 height 13
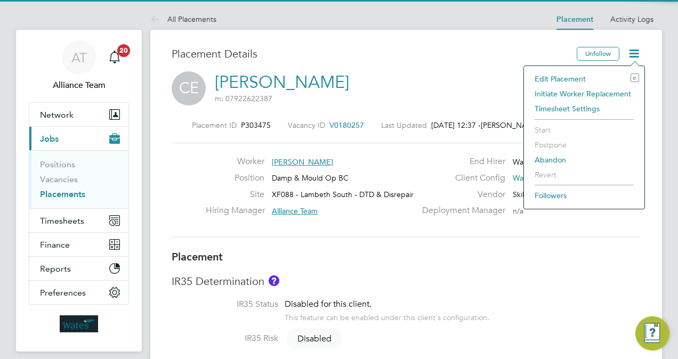
click at [577, 76] on li "Edit Placement e" at bounding box center [584, 78] width 110 height 15
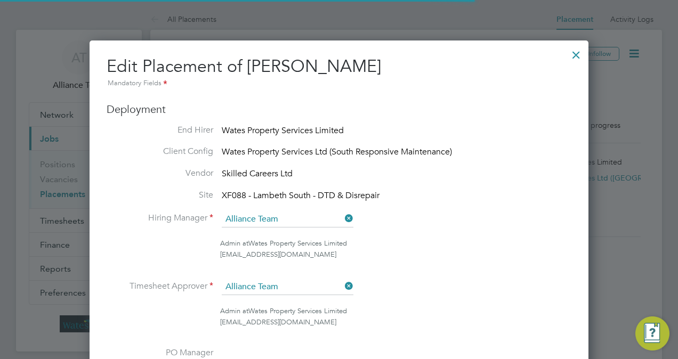
scroll to position [5, 5]
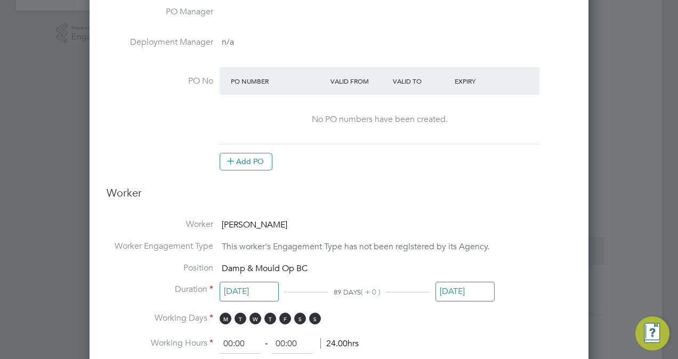
click at [232, 291] on input "[DATE]" at bounding box center [249, 292] width 59 height 20
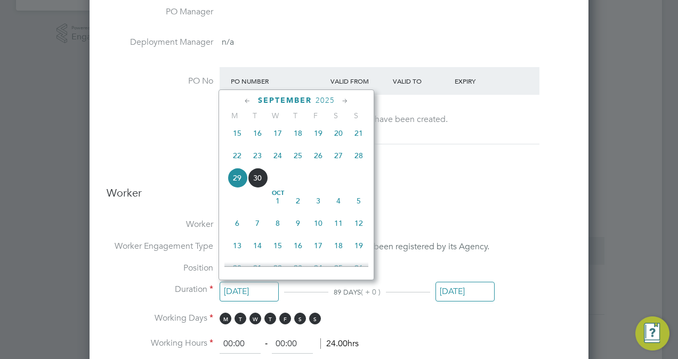
click at [239, 156] on span "22" at bounding box center [237, 156] width 20 height 20
type input "[DATE]"
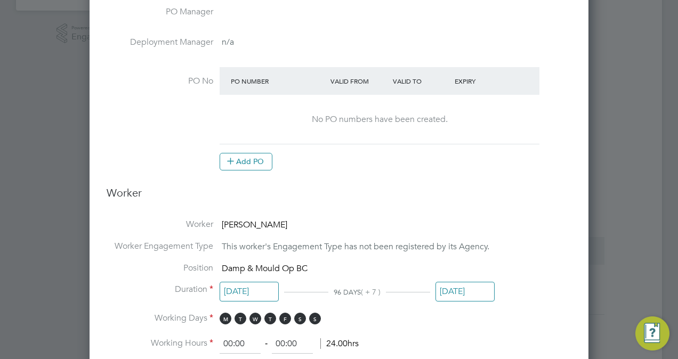
click at [377, 207] on ng-form "Deployment End Hirer Wates Property Services Limited Client Config Wates Proper…" at bounding box center [339, 282] width 465 height 1042
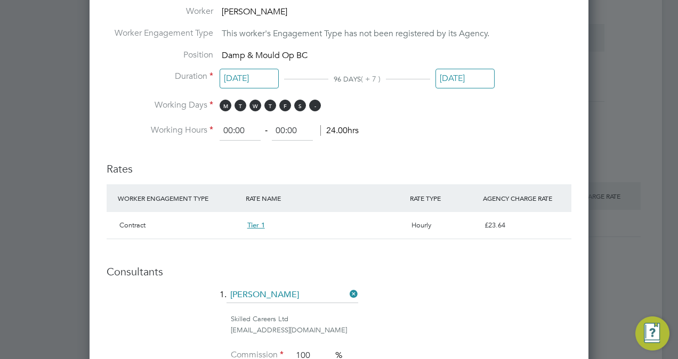
click at [313, 100] on span "S" at bounding box center [315, 106] width 12 height 12
click at [302, 103] on span "S" at bounding box center [300, 106] width 12 height 12
click at [232, 132] on input "00:00" at bounding box center [240, 131] width 41 height 19
type input "08:00"
click at [284, 129] on input "00:00" at bounding box center [292, 131] width 41 height 19
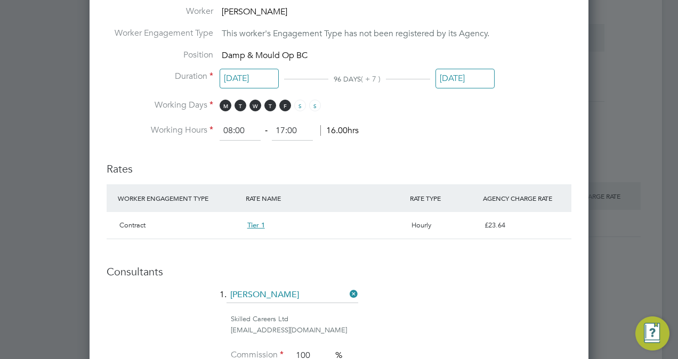
type input "17:00"
click at [409, 151] on h3 "Rates" at bounding box center [339, 163] width 465 height 25
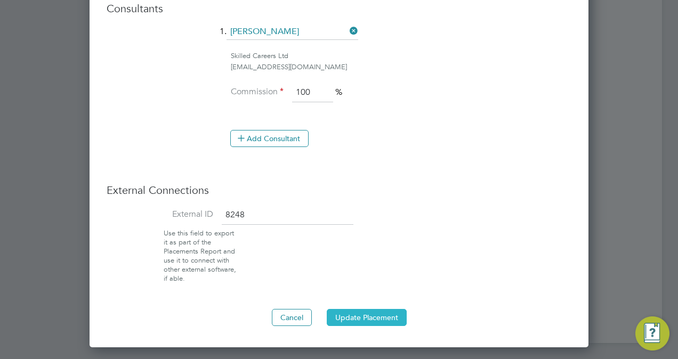
click at [387, 311] on button "Update Placement" at bounding box center [367, 317] width 80 height 17
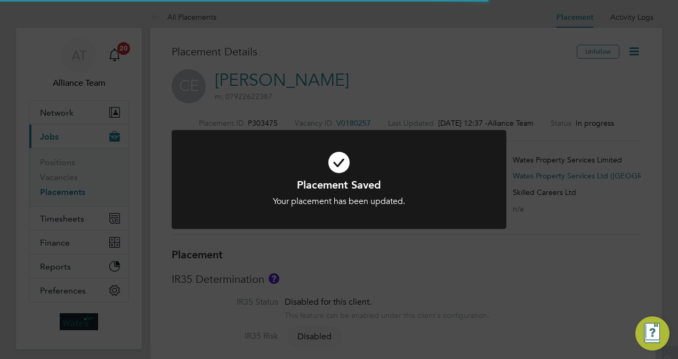
click at [609, 188] on div "Placement Saved Your placement has been updated. Cancel Okay" at bounding box center [339, 179] width 678 height 359
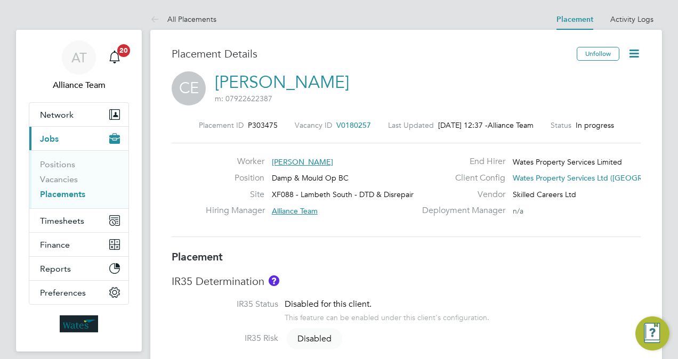
click at [484, 89] on div "CE Courtney Eves m: 07922622387" at bounding box center [406, 89] width 469 height 36
click at [49, 178] on link "Vacancies" at bounding box center [59, 179] width 38 height 10
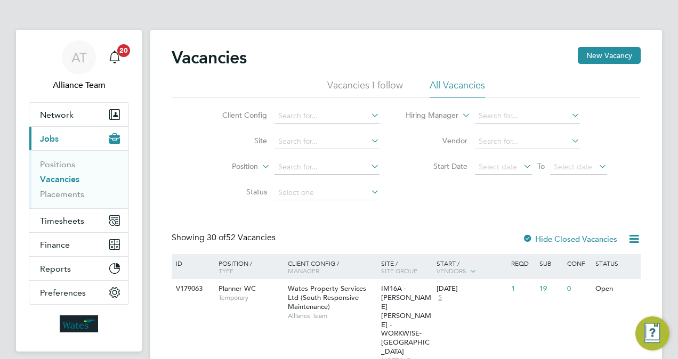
click at [73, 179] on link "Vacancies" at bounding box center [59, 179] width 39 height 10
click at [219, 100] on div "Client Config Site Position Status Hiring Manager Vendor Start Date Select date…" at bounding box center [406, 152] width 469 height 108
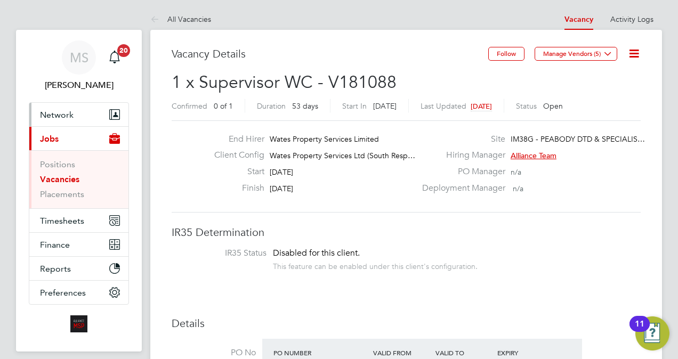
click at [54, 114] on span "Network" at bounding box center [57, 115] width 34 height 10
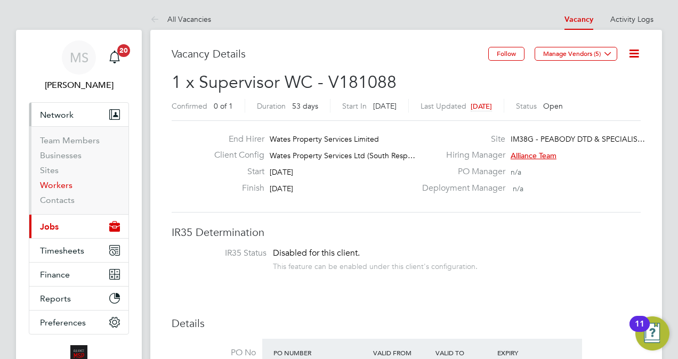
click at [65, 188] on link "Workers" at bounding box center [56, 185] width 33 height 10
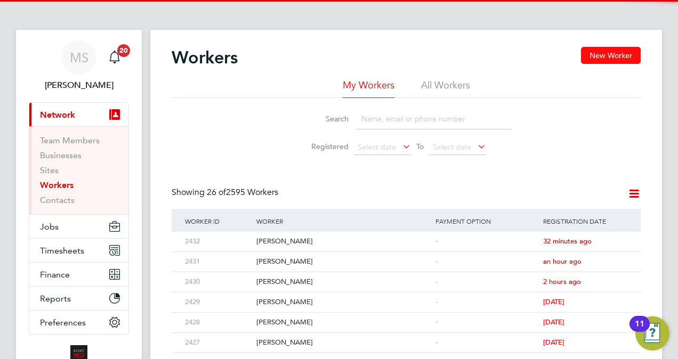
click at [626, 52] on button "New Worker" at bounding box center [611, 55] width 60 height 17
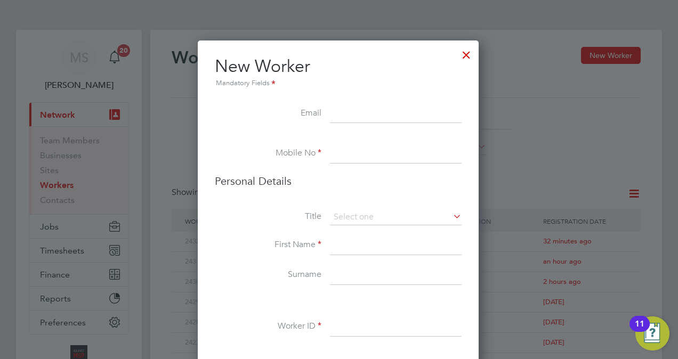
scroll to position [897, 282]
paste input ""[EMAIL_ADDRESS][DOMAIN_NAME]" <[EMAIL_ADDRESS][DOMAIN_NAME]>"
drag, startPoint x: 352, startPoint y: 113, endPoint x: 273, endPoint y: 115, distance: 78.9
click at [273, 115] on li "Email "[EMAIL_ADDRESS][DOMAIN_NAME]" <[EMAIL_ADDRESS][DOMAIN_NAME]>" at bounding box center [338, 120] width 247 height 30
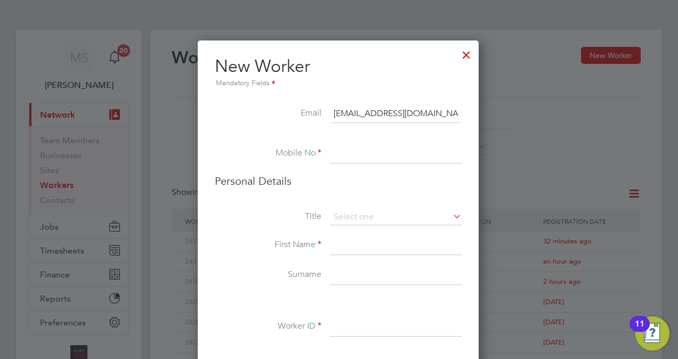
click at [448, 113] on input "[EMAIL_ADDRESS][DOMAIN_NAME]>" at bounding box center [396, 114] width 132 height 19
type input "[EMAIL_ADDRESS][DOMAIN_NAME]"
click at [356, 151] on input at bounding box center [396, 153] width 132 height 19
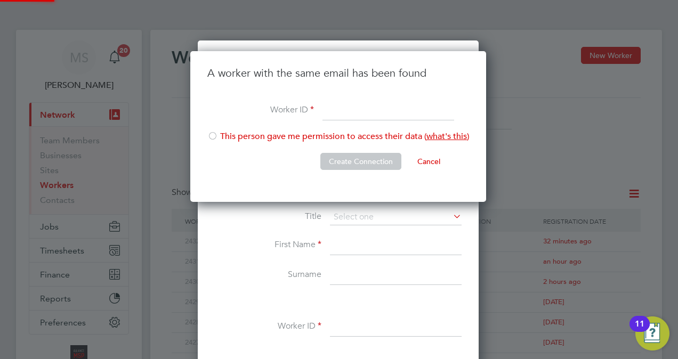
scroll to position [151, 298]
click at [338, 111] on input at bounding box center [389, 110] width 132 height 19
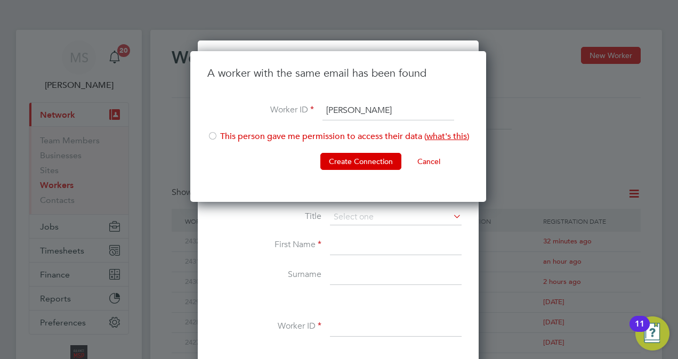
type input "[PERSON_NAME]"
click at [211, 136] on div at bounding box center [212, 137] width 11 height 11
click at [366, 174] on li "Create Connection Cancel" at bounding box center [338, 167] width 262 height 28
click at [363, 163] on button "Create Connection" at bounding box center [360, 161] width 81 height 17
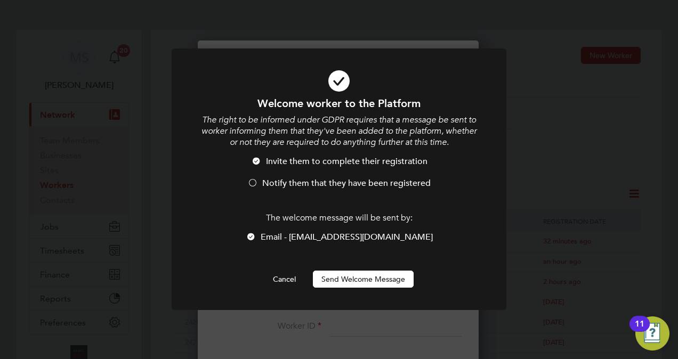
click at [310, 184] on span "Notify them that they have been registered" at bounding box center [346, 183] width 168 height 11
click at [367, 277] on button "Send Welcome Message" at bounding box center [363, 279] width 101 height 17
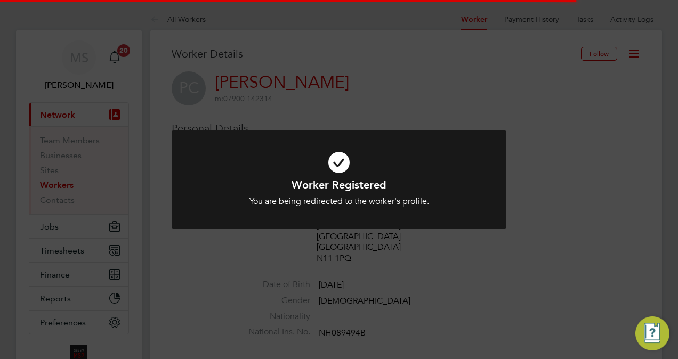
click at [582, 137] on div "Worker Registered You are being redirected to the worker's profile. Cancel Okay" at bounding box center [339, 179] width 678 height 359
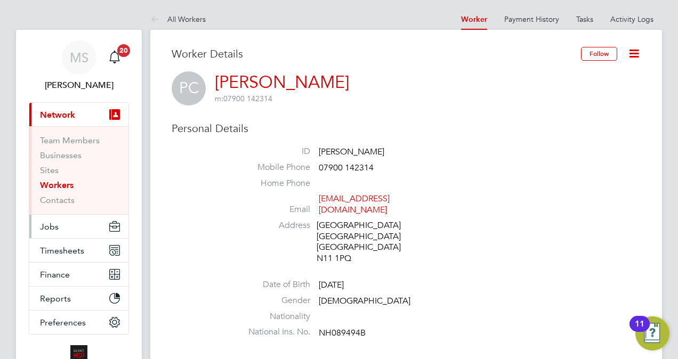
click at [66, 217] on button "Jobs" at bounding box center [78, 226] width 99 height 23
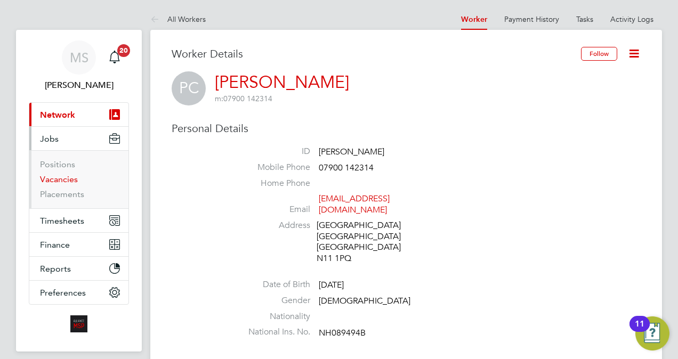
click at [60, 175] on link "Vacancies" at bounding box center [59, 179] width 38 height 10
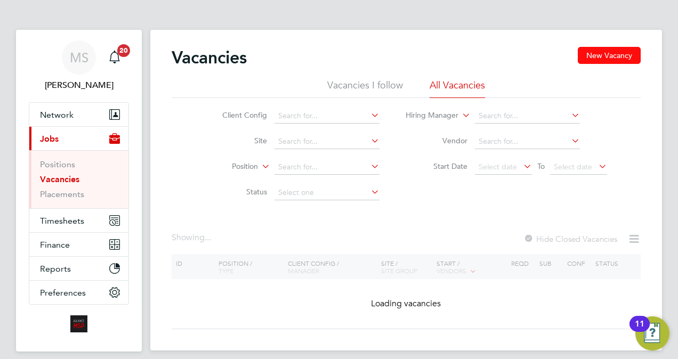
click at [608, 54] on button "New Vacancy" at bounding box center [609, 55] width 63 height 17
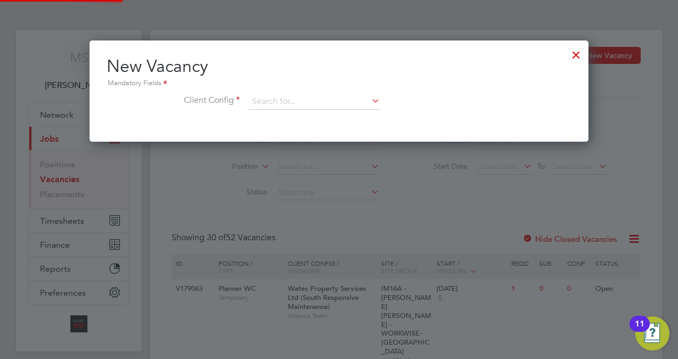
scroll to position [101, 499]
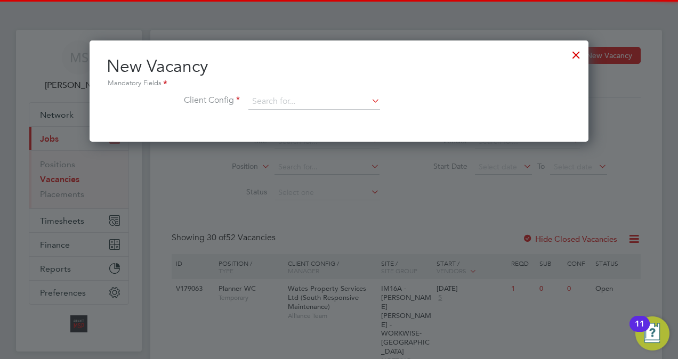
click at [369, 95] on icon at bounding box center [369, 100] width 0 height 15
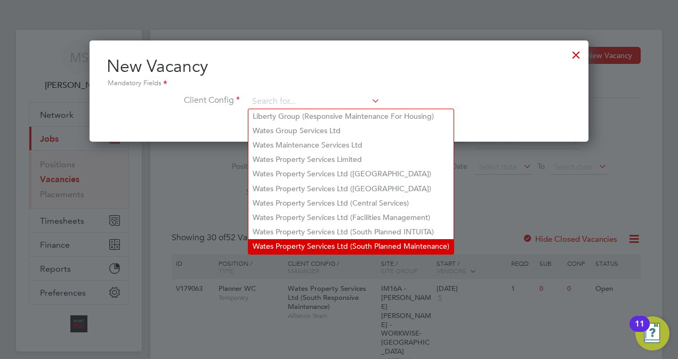
click at [358, 244] on li "Wates Property Services Ltd (South Planned Maintenance)" at bounding box center [350, 246] width 205 height 14
type input "Wates Property Services Ltd (South Planned Maintenance)"
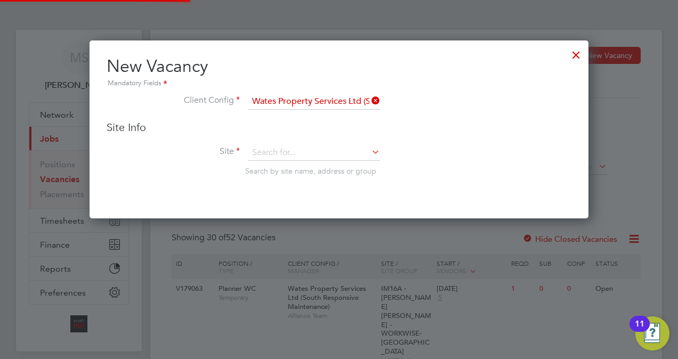
scroll to position [5, 5]
click at [369, 97] on icon at bounding box center [369, 100] width 0 height 15
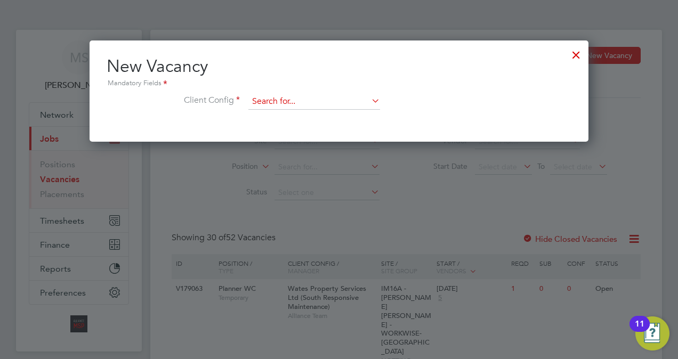
click at [332, 104] on input at bounding box center [314, 102] width 132 height 16
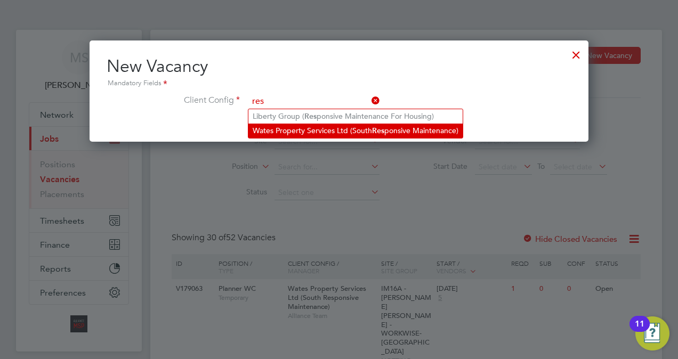
click at [327, 130] on li "Wates Property Services Ltd (South Res ponsive Maintenance)" at bounding box center [355, 131] width 214 height 14
type input "Wates Property Services Ltd (South Responsive Maintenance)"
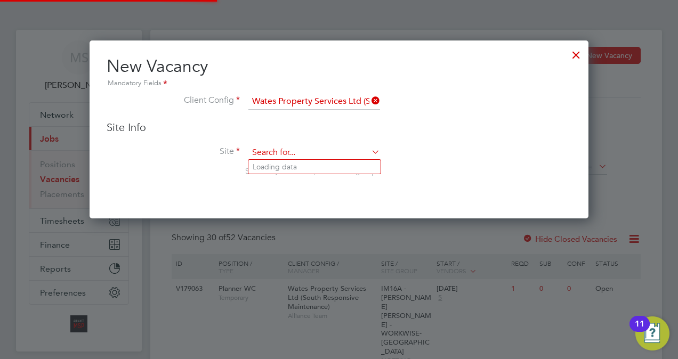
click at [302, 156] on input at bounding box center [314, 153] width 132 height 16
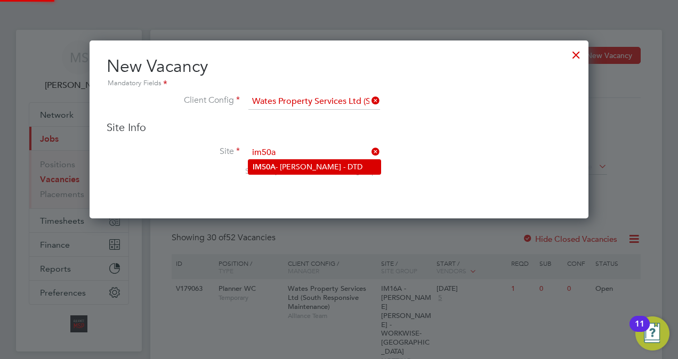
click at [305, 168] on li "IM50A - [PERSON_NAME] - DTD" at bounding box center [314, 167] width 132 height 14
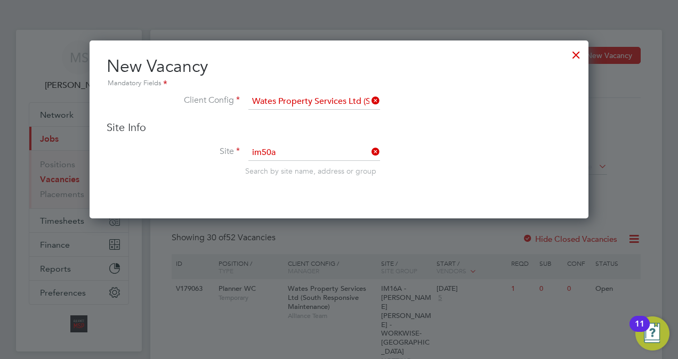
type input "IM50A - [PERSON_NAME] - DTD"
click at [462, 203] on div "New Vacancy Mandatory Fields Client Config Wates Property Services Ltd (South R…" at bounding box center [339, 130] width 499 height 178
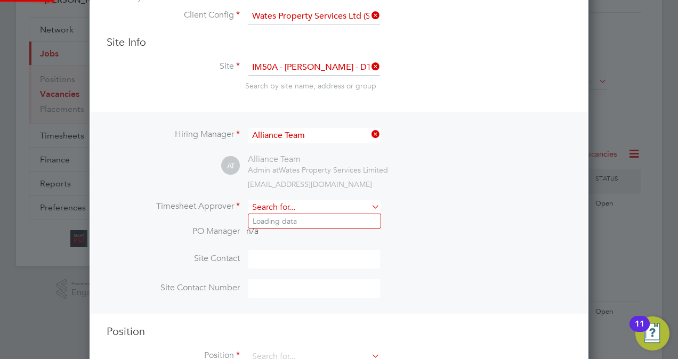
click at [329, 201] on input at bounding box center [314, 207] width 132 height 15
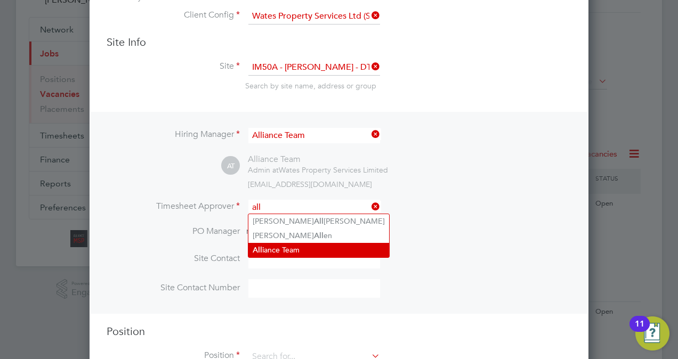
click at [308, 245] on li "All iance Team" at bounding box center [318, 250] width 141 height 14
type input "Alliance Team"
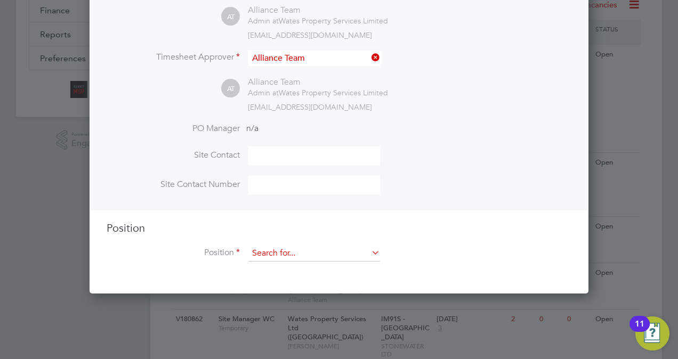
click at [317, 254] on input at bounding box center [314, 254] width 132 height 16
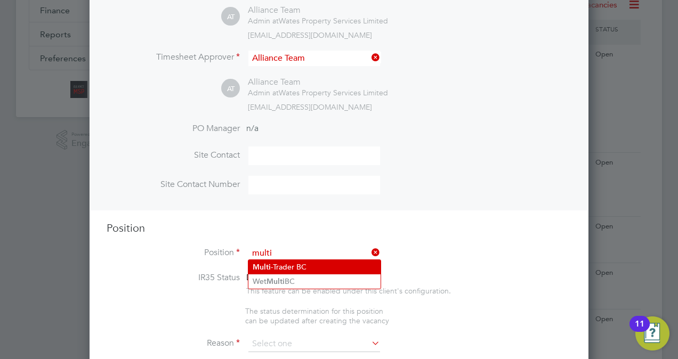
click at [312, 261] on li "Multi -Trader BC" at bounding box center [314, 267] width 132 height 14
type input "Multi-Trader BC"
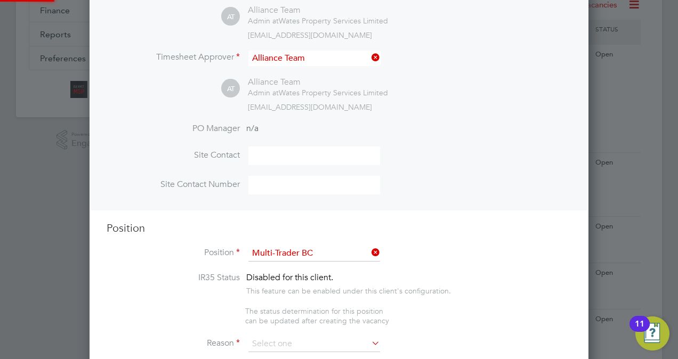
type textarea "Multi-Trader"
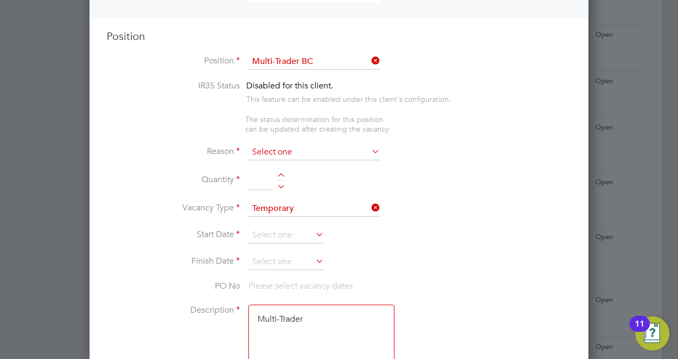
click at [293, 155] on input at bounding box center [314, 152] width 132 height 16
click at [295, 248] on li "Vacant Role" at bounding box center [314, 250] width 132 height 14
type input "Vacant Role"
click at [283, 174] on div at bounding box center [281, 176] width 9 height 7
type input "1"
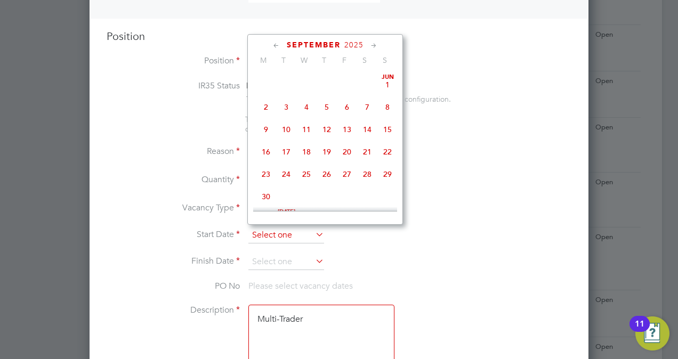
click at [272, 235] on input at bounding box center [286, 236] width 76 height 16
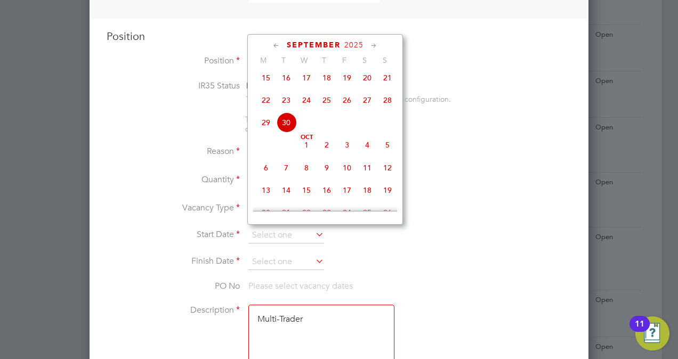
click at [327, 152] on span "2" at bounding box center [327, 145] width 20 height 20
type input "[DATE]"
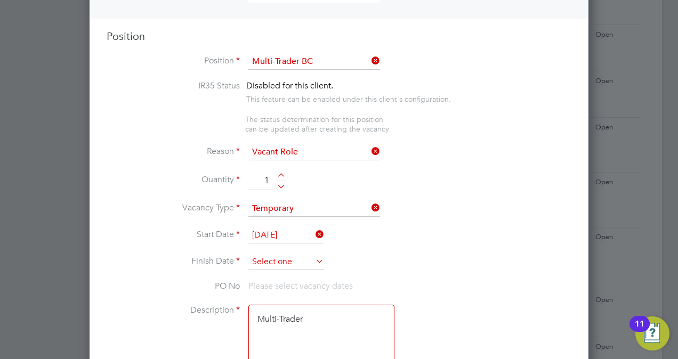
click at [276, 259] on input at bounding box center [286, 262] width 76 height 16
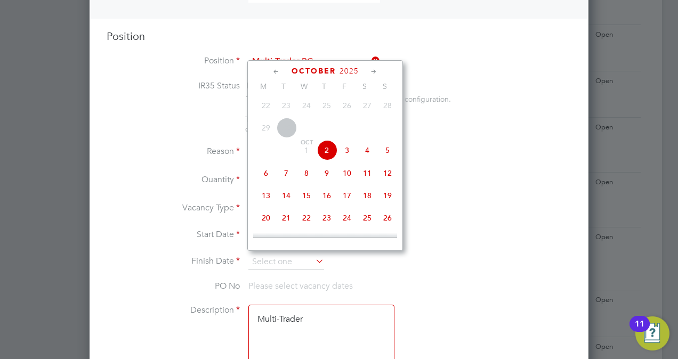
click at [374, 74] on icon at bounding box center [374, 72] width 10 height 12
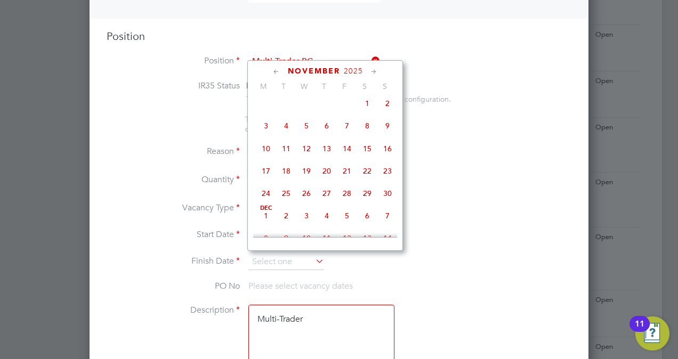
click at [374, 74] on icon at bounding box center [374, 72] width 10 height 12
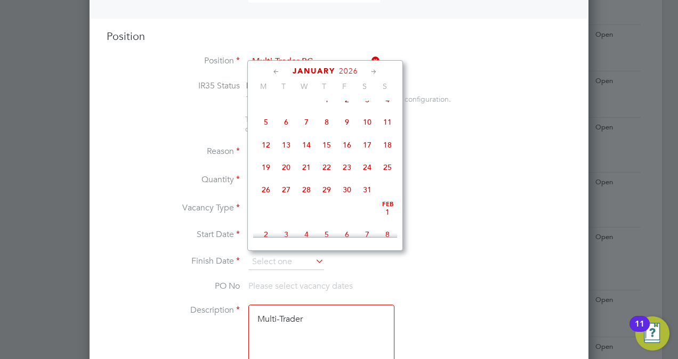
click at [346, 110] on span "2" at bounding box center [347, 100] width 20 height 20
type input "02 Jan 2026"
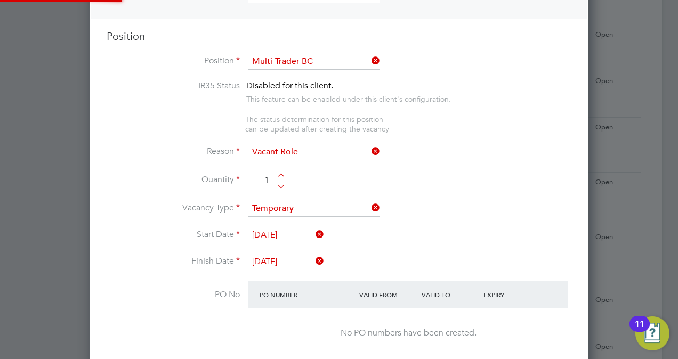
click at [416, 165] on li "Reason Vacant Role" at bounding box center [339, 157] width 465 height 27
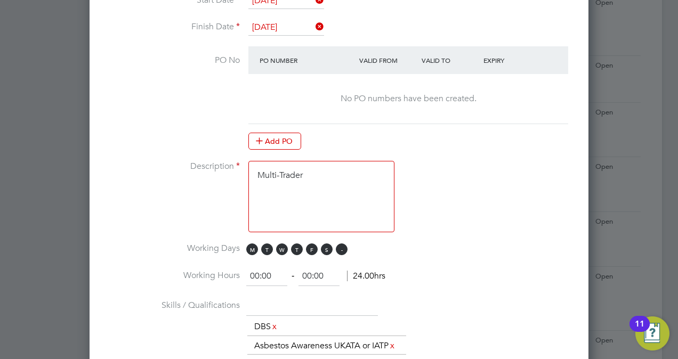
click at [336, 248] on span "S" at bounding box center [342, 250] width 12 height 12
click at [325, 248] on span "S" at bounding box center [327, 250] width 12 height 12
click at [261, 269] on input "00:00" at bounding box center [266, 276] width 41 height 19
type input "08:00"
click at [311, 273] on input "00:00" at bounding box center [319, 276] width 41 height 19
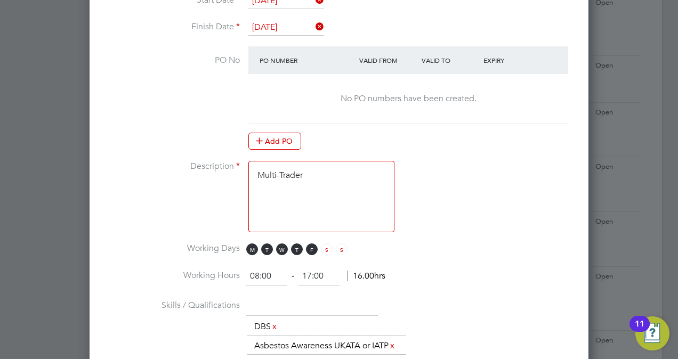
type input "17:00"
click at [331, 173] on textarea "Multi-Trader" at bounding box center [321, 196] width 146 height 71
type textarea "Multi-Trader Client supplied worker Peter Clauzelma 11%"
click at [478, 219] on li "Description Multi-Trader Client supplied worker Peter Clauzelma 11%" at bounding box center [339, 202] width 465 height 82
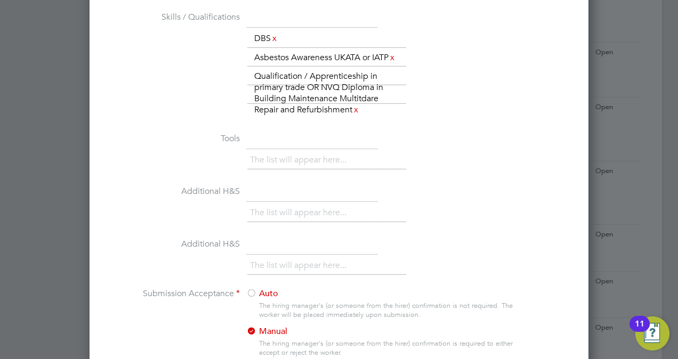
scroll to position [1024, 0]
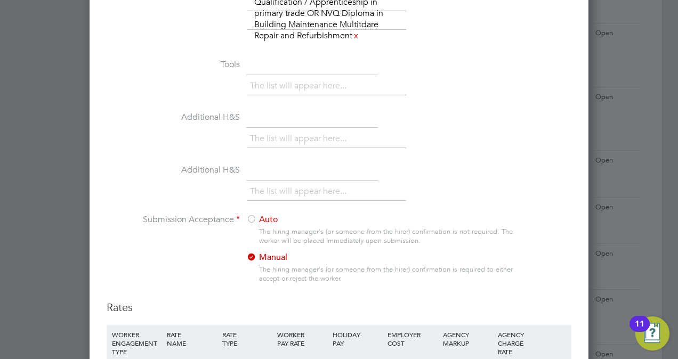
click at [271, 226] on label "Auto" at bounding box center [312, 219] width 133 height 11
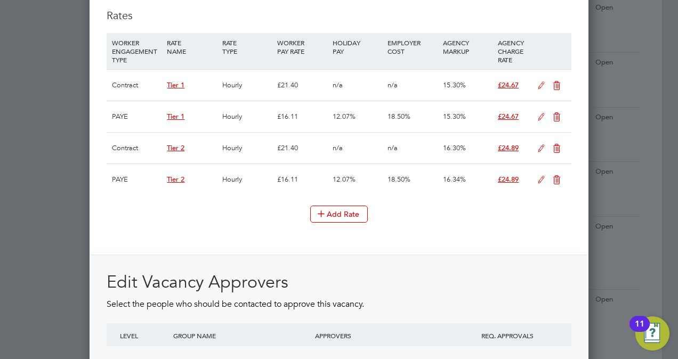
scroll to position [1344, 0]
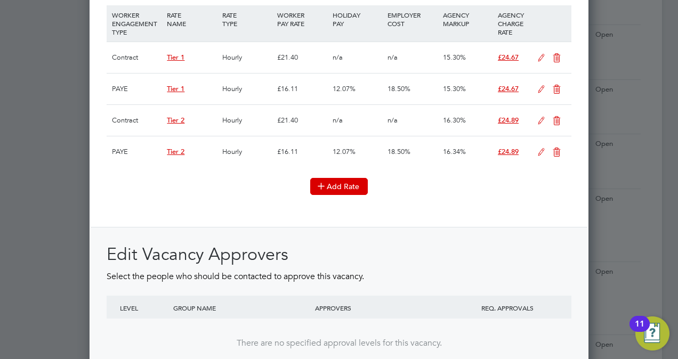
click at [335, 194] on button "Add Rate" at bounding box center [339, 186] width 58 height 17
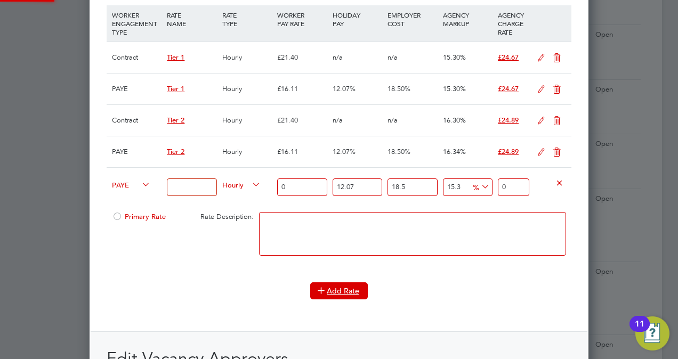
scroll to position [1876, 499]
click at [127, 190] on span "PAYE" at bounding box center [131, 185] width 38 height 12
click at [131, 204] on li "Contract" at bounding box center [129, 202] width 43 height 13
type input "0"
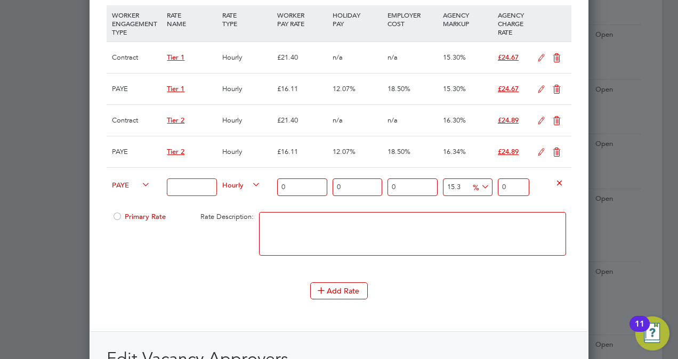
scroll to position [5, 5]
click at [198, 188] on input at bounding box center [192, 188] width 50 height 18
type input "Cl"
click at [304, 195] on input "0" at bounding box center [302, 188] width 50 height 18
type input "2"
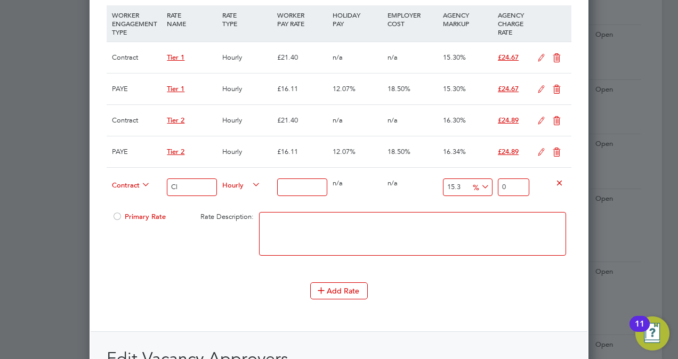
type input "2.306"
type input "21"
type input "24.213"
type input "21.4"
type input "24.6742"
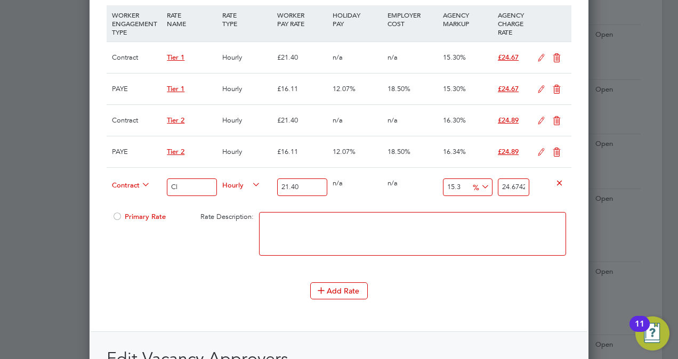
type input "21.40"
click at [147, 227] on div "Primary Rate" at bounding box center [146, 217] width 74 height 20
click at [144, 221] on span "Primary Rate" at bounding box center [139, 216] width 54 height 9
click at [200, 196] on input "Cl" at bounding box center [192, 188] width 50 height 18
type input "Client Supplied"
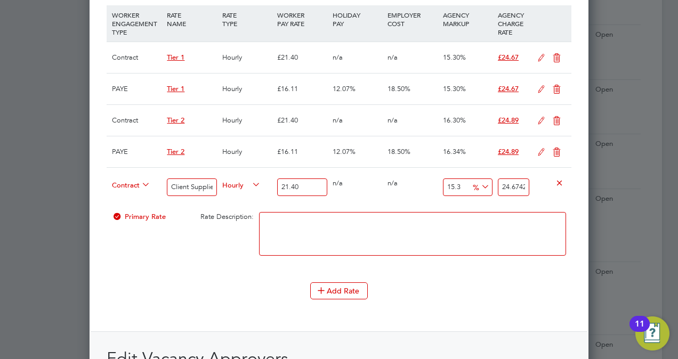
click at [200, 239] on div "Primary Rate Rate Description:" at bounding box center [339, 239] width 465 height 65
click at [561, 157] on icon at bounding box center [556, 152] width 13 height 9
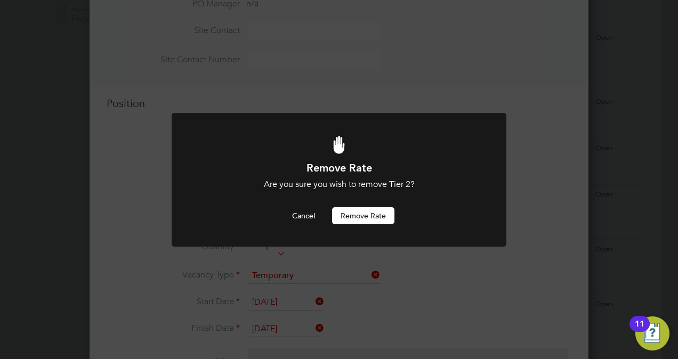
scroll to position [0, 0]
click at [369, 213] on button "Remove rate" at bounding box center [363, 215] width 62 height 17
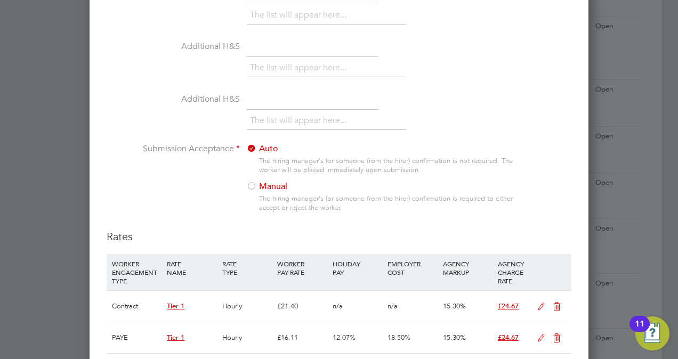
scroll to position [1170, 0]
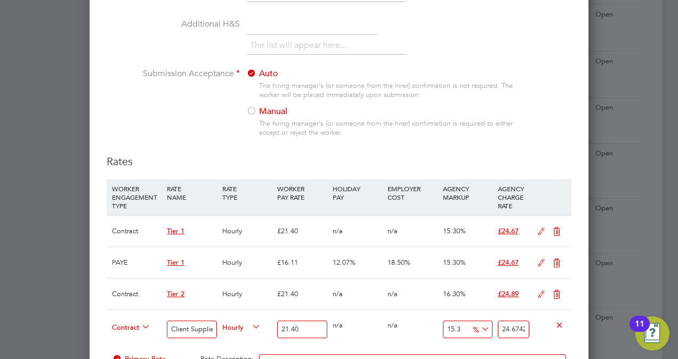
click at [557, 235] on icon at bounding box center [556, 232] width 13 height 9
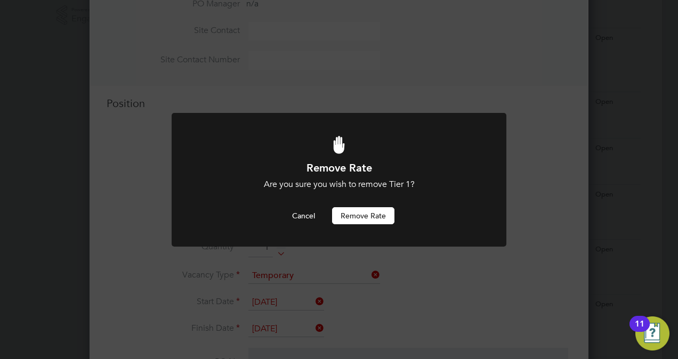
scroll to position [0, 0]
click at [386, 221] on button "Remove rate" at bounding box center [363, 215] width 62 height 17
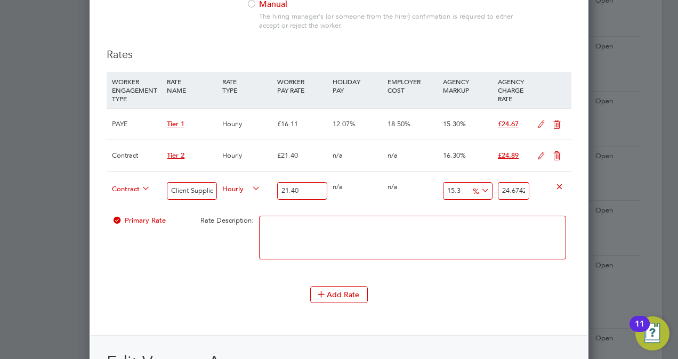
scroll to position [1298, 0]
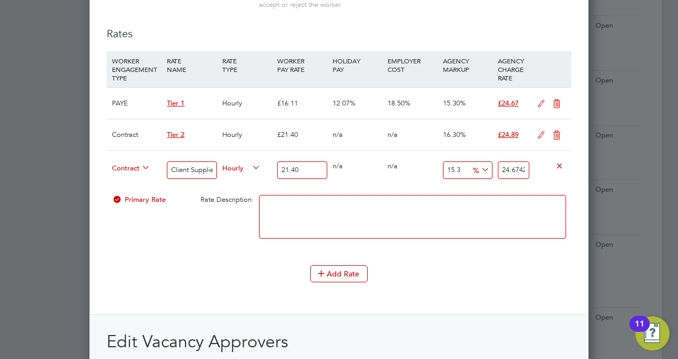
click at [555, 105] on icon at bounding box center [556, 104] width 13 height 9
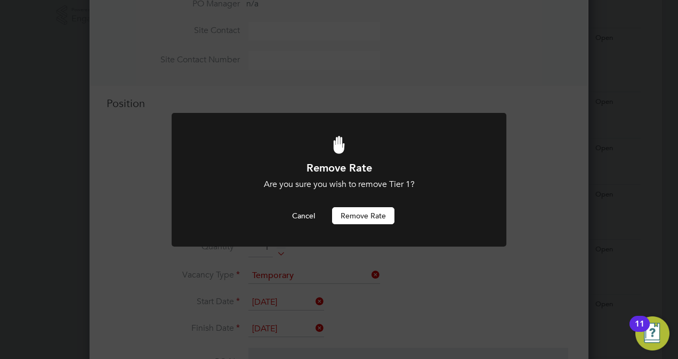
scroll to position [0, 0]
click at [382, 204] on div "Remove Rate Are you sure you wish to remove Tier 1? Cancel Remove rate" at bounding box center [338, 192] width 277 height 63
click at [383, 211] on button "Remove rate" at bounding box center [363, 215] width 62 height 17
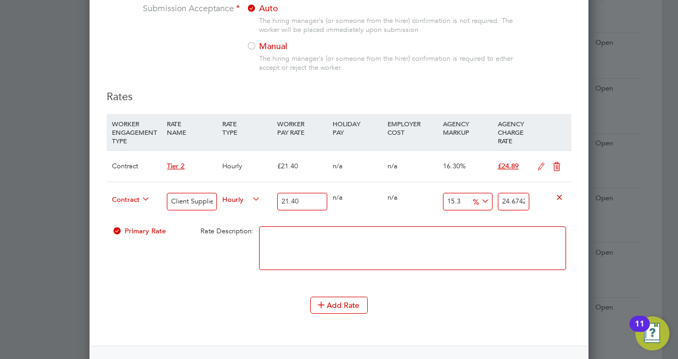
scroll to position [1298, 0]
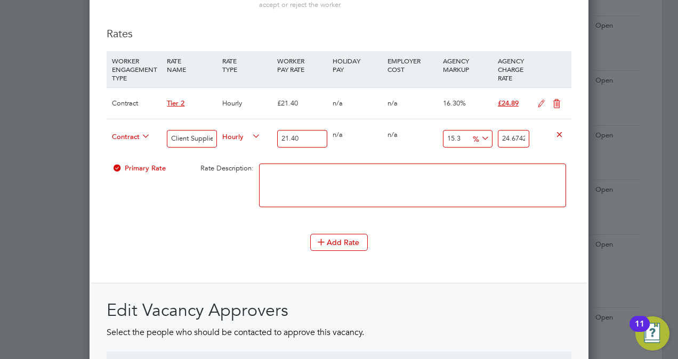
click at [555, 108] on icon at bounding box center [556, 104] width 13 height 9
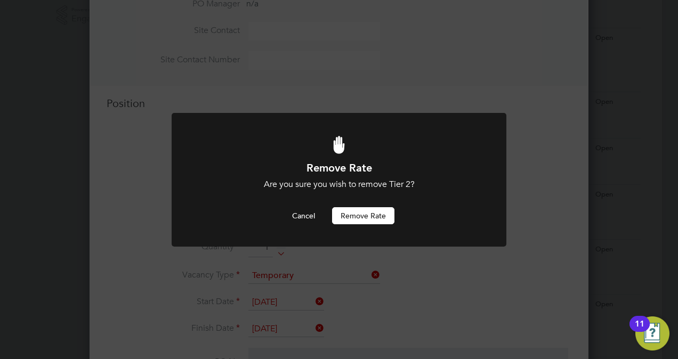
scroll to position [0, 0]
click at [374, 214] on button "Remove rate" at bounding box center [363, 215] width 62 height 17
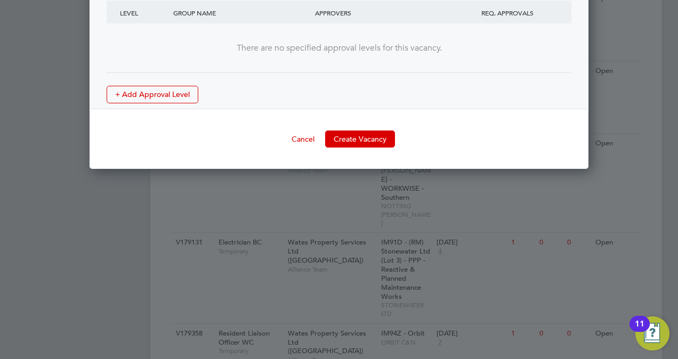
scroll to position [1660, 0]
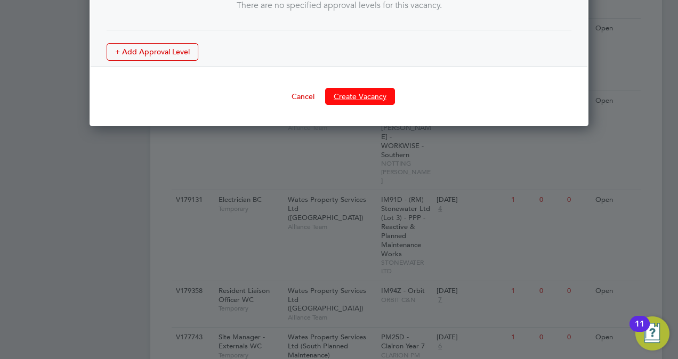
click at [363, 100] on button "Create Vacancy" at bounding box center [360, 96] width 70 height 17
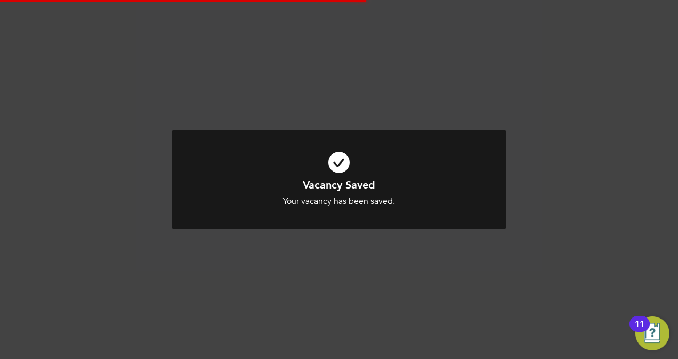
scroll to position [5, 5]
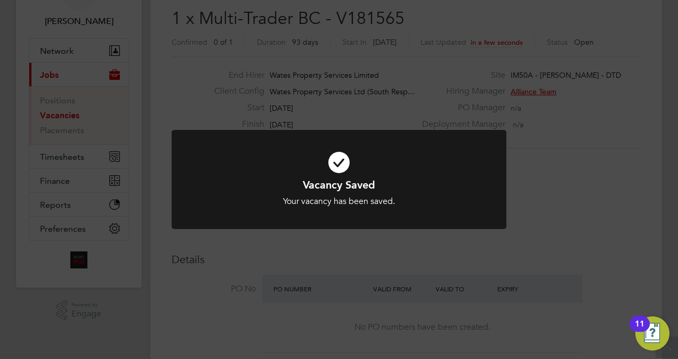
click at [597, 141] on div "Vacancy Saved Your vacancy has been saved. Cancel Okay" at bounding box center [339, 179] width 678 height 359
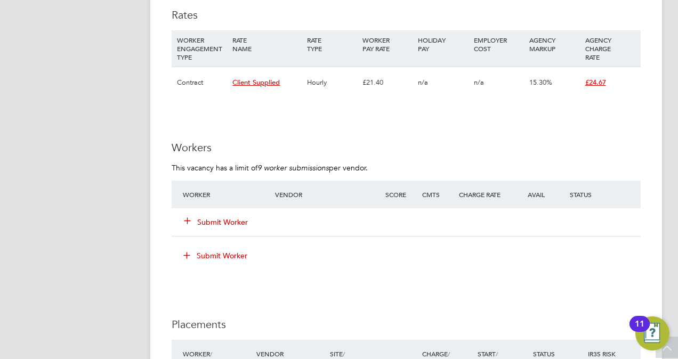
click at [218, 220] on button "Submit Worker" at bounding box center [216, 222] width 64 height 11
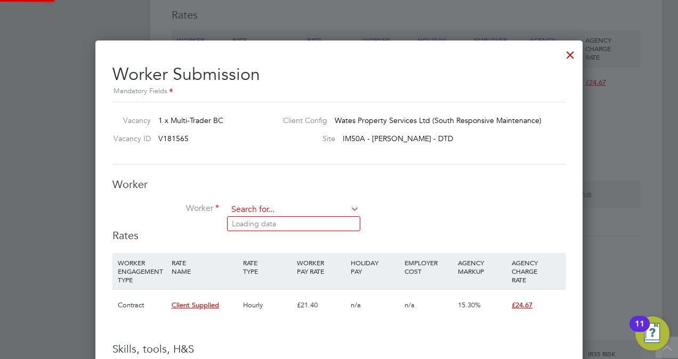
click at [254, 206] on input at bounding box center [294, 210] width 132 height 16
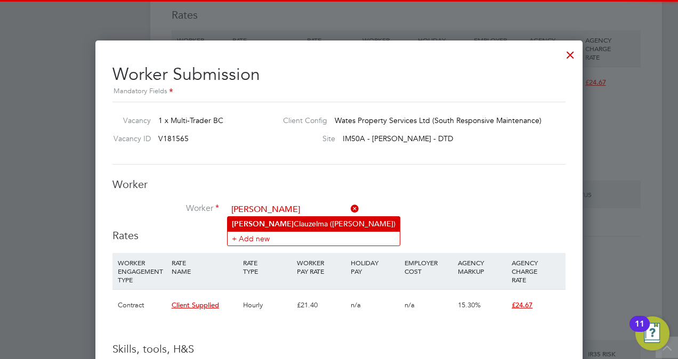
click at [279, 227] on li "Peter Clauzelma (Peter)" at bounding box center [314, 224] width 172 height 14
type input "Peter Clauzelma (Peter)"
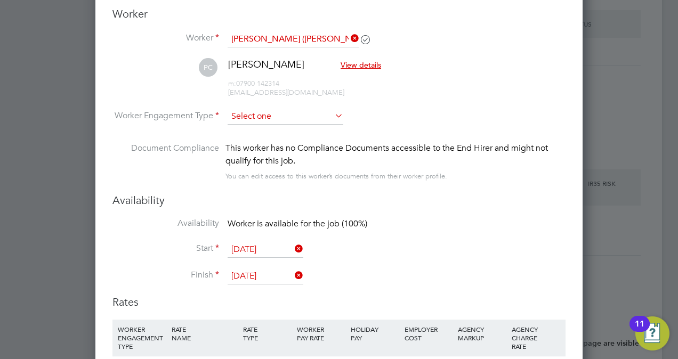
click at [261, 121] on input at bounding box center [286, 117] width 116 height 16
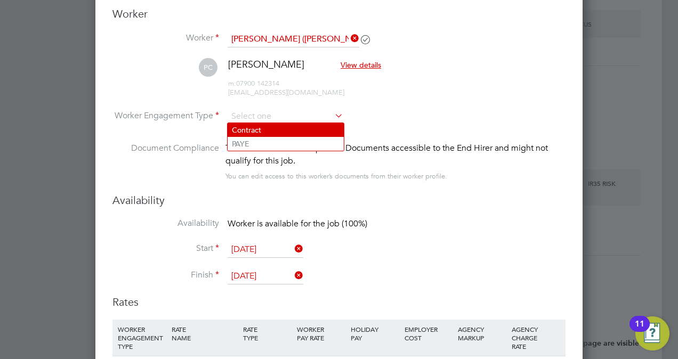
click at [262, 130] on li "Contract" at bounding box center [286, 130] width 116 height 14
type input "Contract"
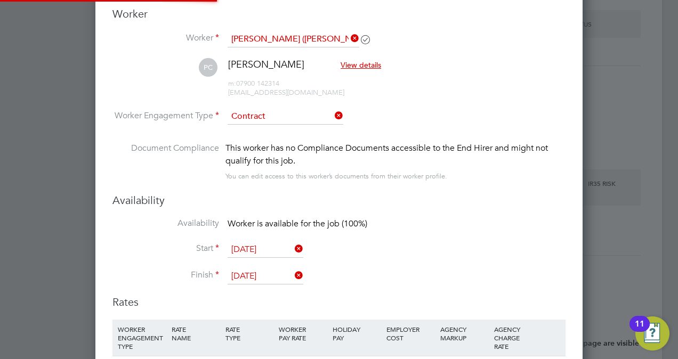
click at [436, 215] on div "Availability Availability Worker is available for the job (100%) Start 02 Oct 2…" at bounding box center [339, 245] width 453 height 102
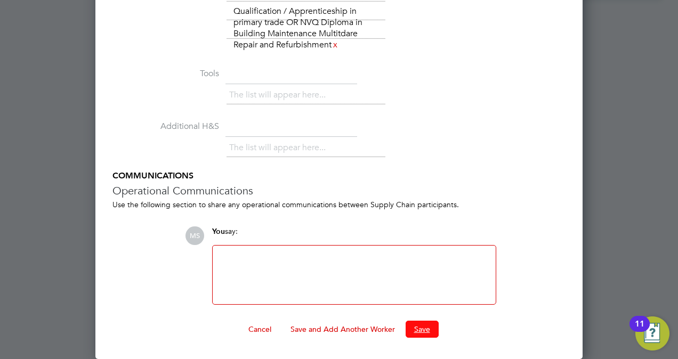
click at [420, 327] on button "Save" at bounding box center [422, 329] width 33 height 17
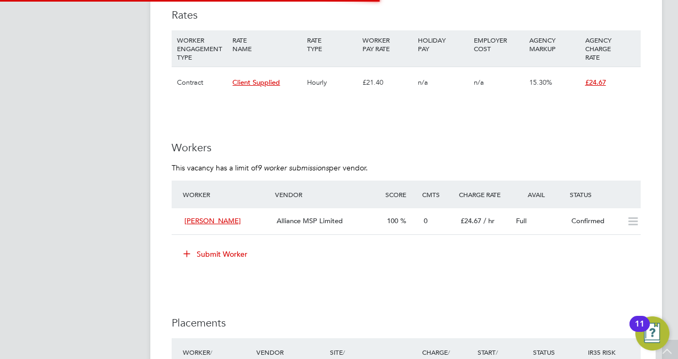
click at [632, 155] on ng-form "Workers This vacancy has a limit of 9 worker submissions per vendor. Worker Ven…" at bounding box center [406, 207] width 469 height 133
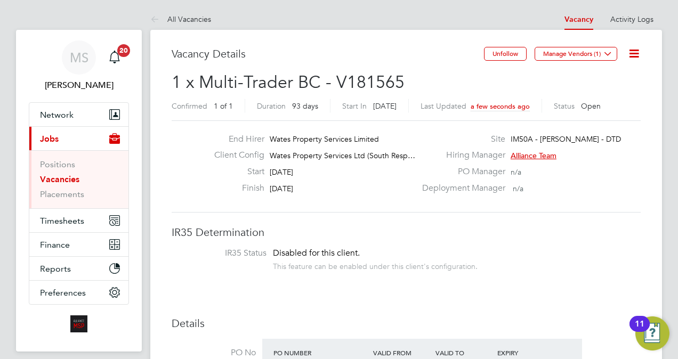
click at [638, 52] on icon at bounding box center [634, 53] width 13 height 13
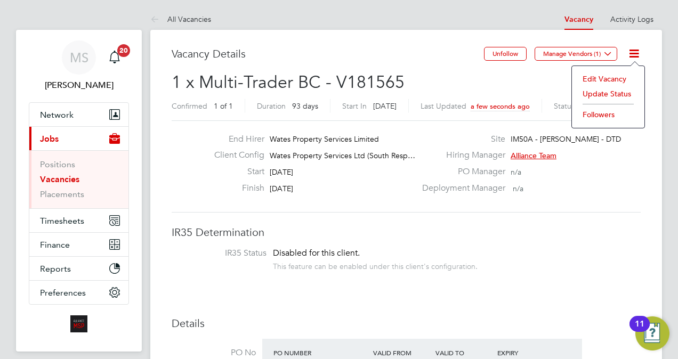
click at [590, 94] on li "Update Status" at bounding box center [608, 93] width 62 height 15
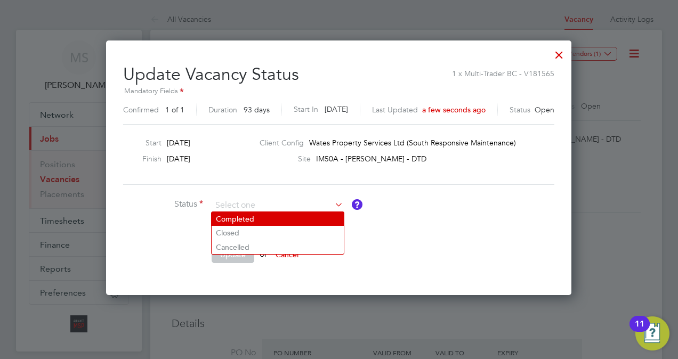
click at [274, 220] on li "Completed" at bounding box center [278, 219] width 132 height 14
type input "Completed"
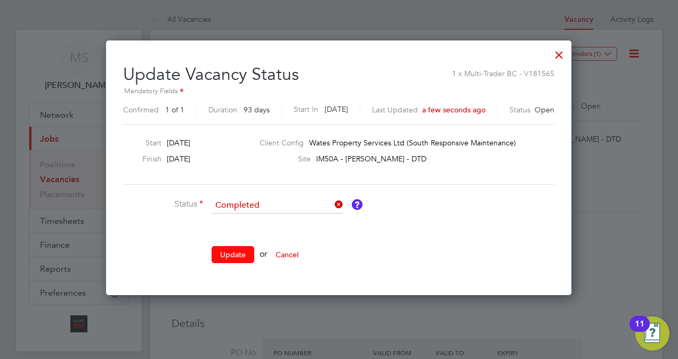
click at [240, 255] on button "Update" at bounding box center [233, 254] width 43 height 17
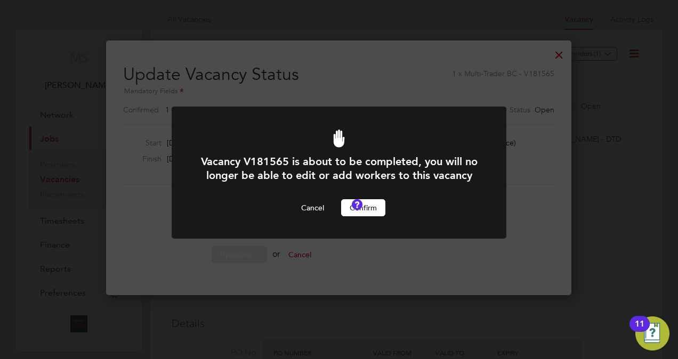
click at [357, 216] on button "Confirm" at bounding box center [363, 207] width 44 height 17
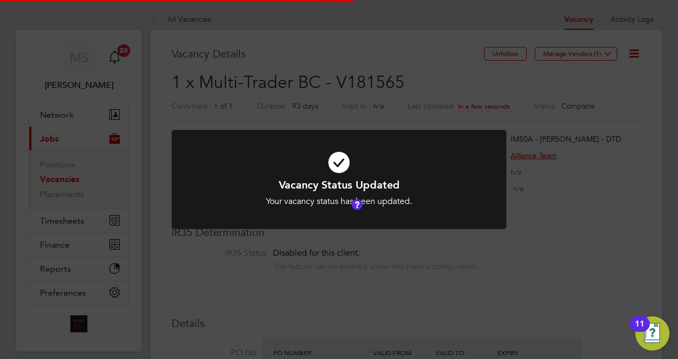
click at [550, 226] on div "Vacancy Status Updated Your vacancy status has been updated. Cancel Okay" at bounding box center [339, 179] width 678 height 359
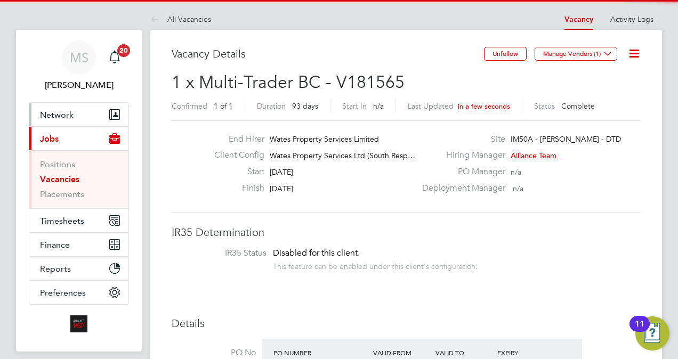
click at [60, 110] on span "Network" at bounding box center [57, 115] width 34 height 10
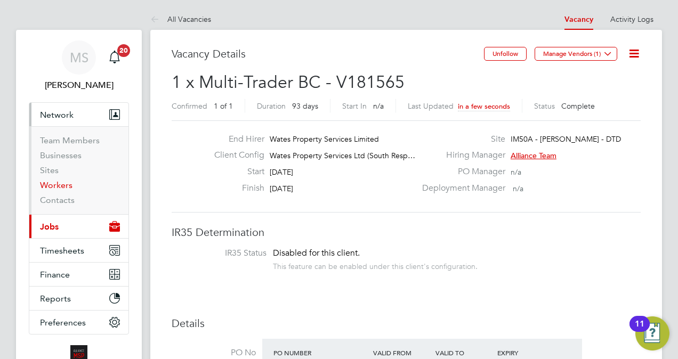
click at [56, 189] on link "Workers" at bounding box center [56, 185] width 33 height 10
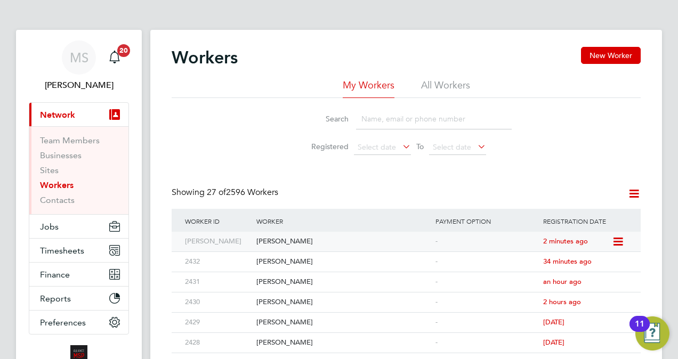
click at [347, 240] on div "[PERSON_NAME]" at bounding box center [343, 242] width 179 height 20
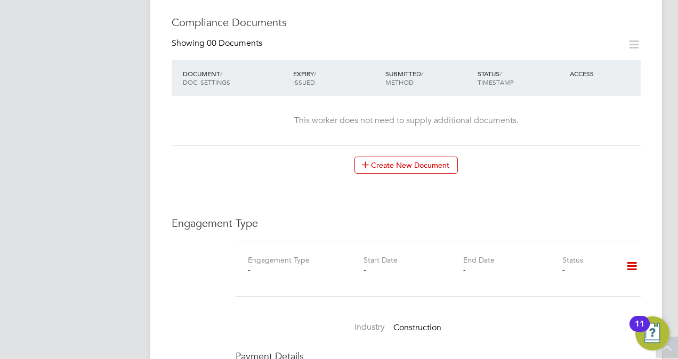
scroll to position [519, 0]
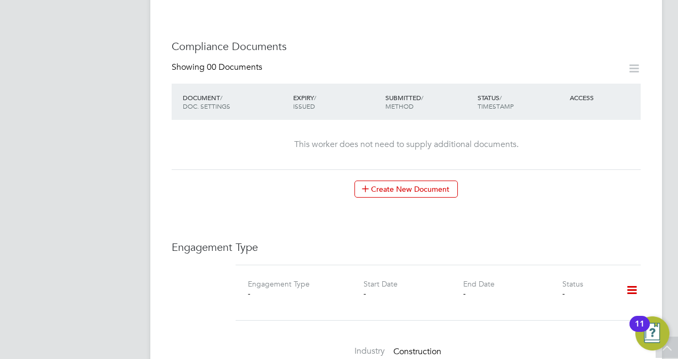
click at [632, 278] on icon at bounding box center [632, 290] width 19 height 25
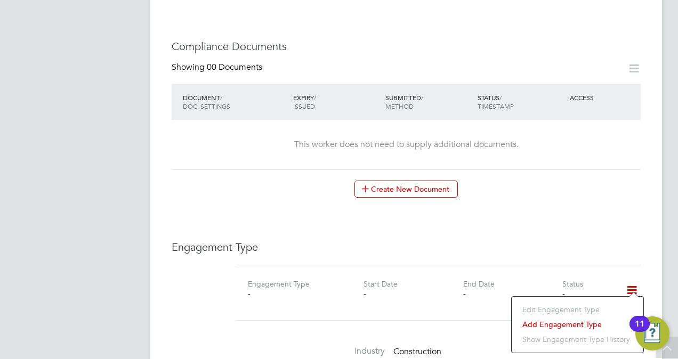
click at [577, 321] on li "Add Engagement Type" at bounding box center [577, 324] width 121 height 15
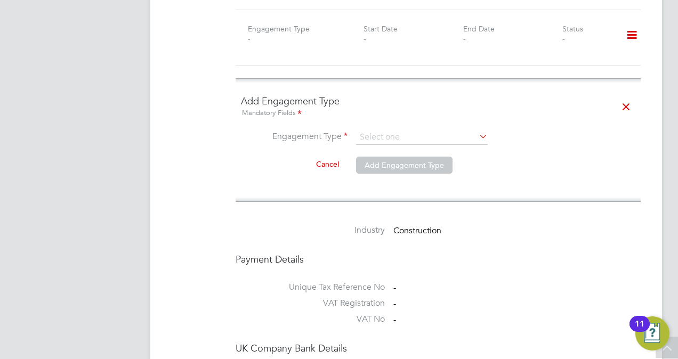
scroll to position [775, 0]
click at [389, 130] on input at bounding box center [422, 137] width 132 height 15
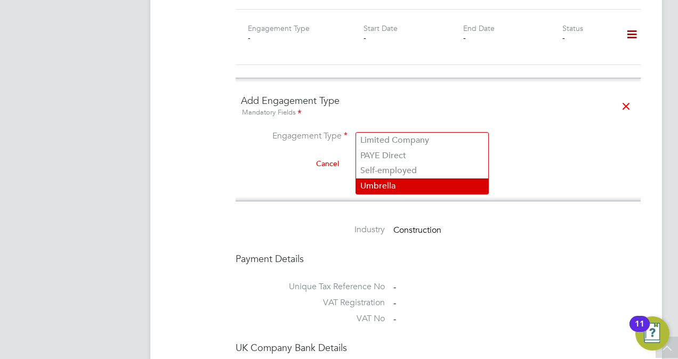
click at [401, 184] on li "Umbrella" at bounding box center [422, 186] width 132 height 15
type input "Umbrella"
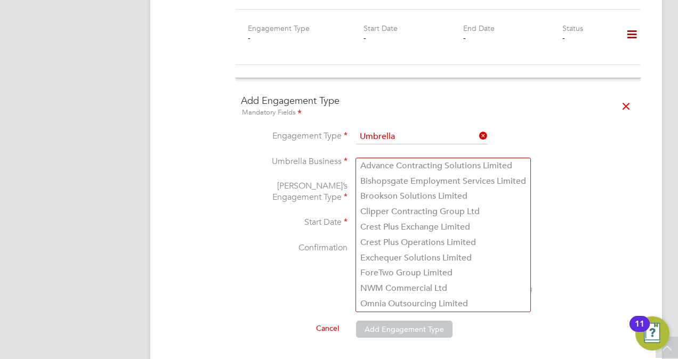
click at [396, 155] on input at bounding box center [422, 162] width 132 height 15
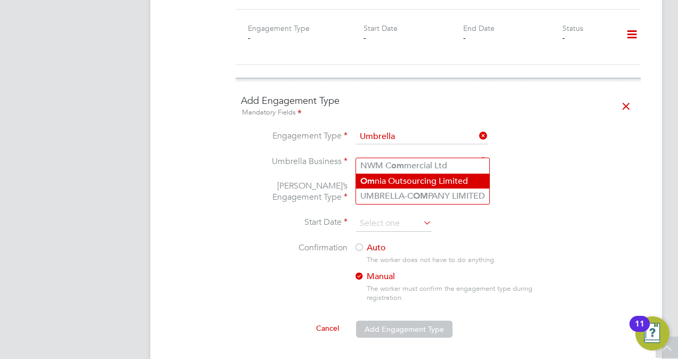
click at [412, 187] on li "Om nia Outsourcing Limited" at bounding box center [422, 181] width 133 height 15
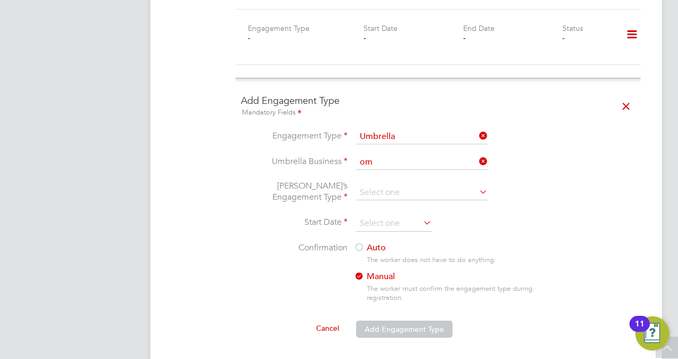
type input "Omnia Outsourcing Limited"
click at [388, 186] on input at bounding box center [422, 193] width 132 height 15
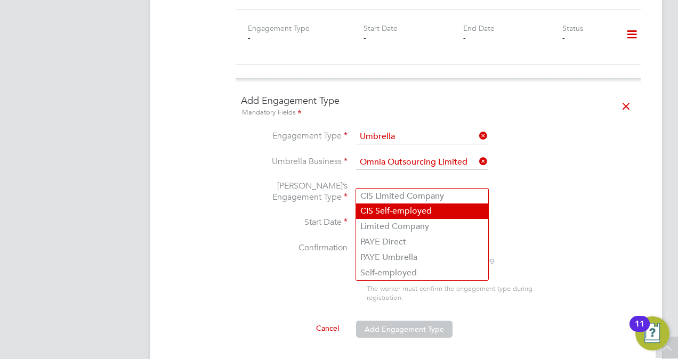
click at [403, 213] on li "CIS Self-employed" at bounding box center [422, 211] width 132 height 15
type input "CIS Self-employed"
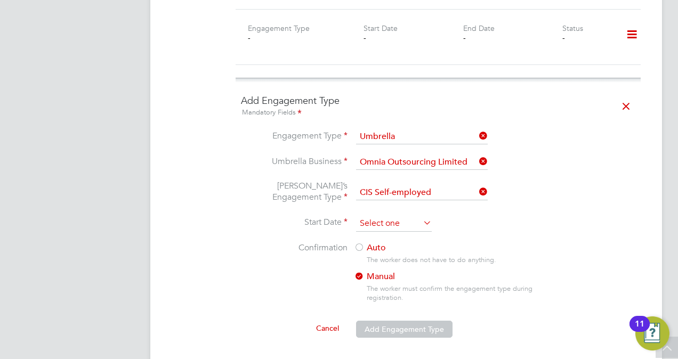
click at [396, 216] on input at bounding box center [394, 224] width 76 height 16
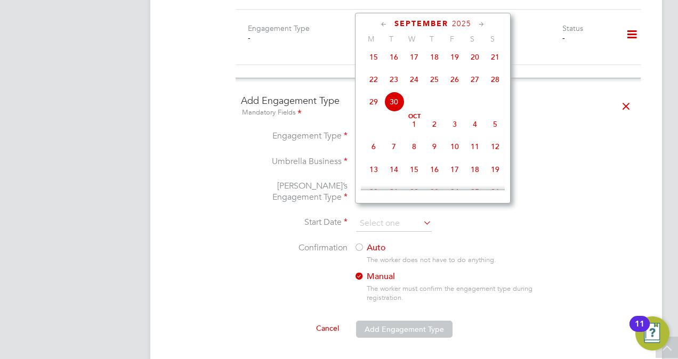
click at [390, 110] on span "30" at bounding box center [394, 102] width 20 height 20
type input "[DATE]"
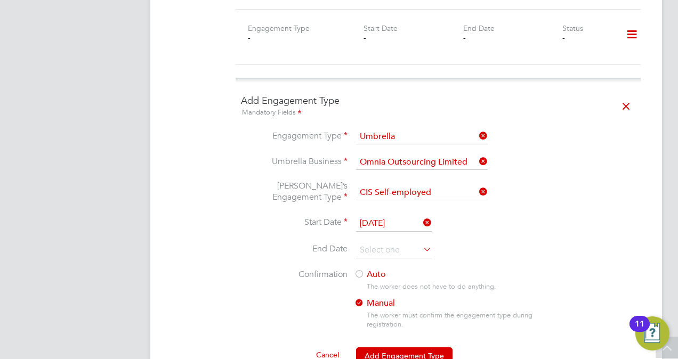
click at [377, 269] on label "Auto" at bounding box center [450, 274] width 192 height 11
click at [536, 269] on label "Auto" at bounding box center [450, 274] width 192 height 11
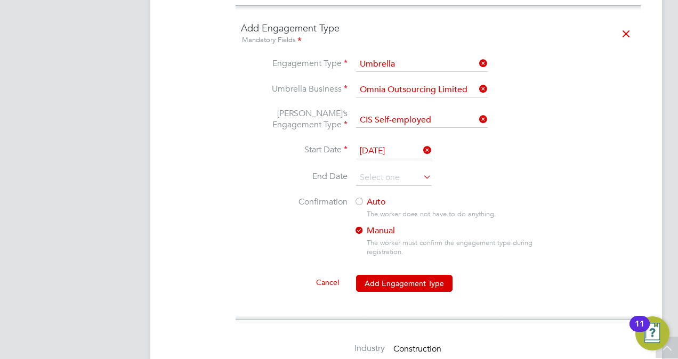
scroll to position [861, 0]
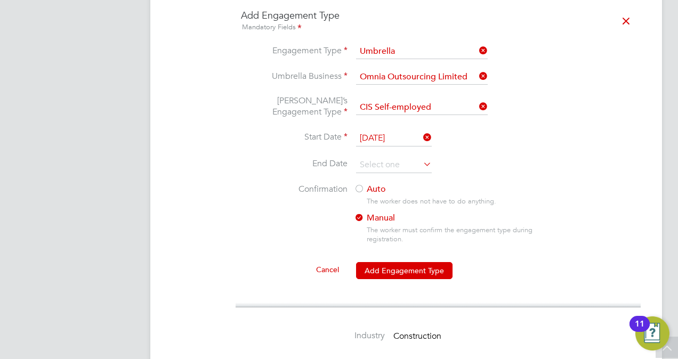
click at [374, 184] on label "Auto" at bounding box center [450, 189] width 192 height 11
click at [409, 262] on button "Add Engagement Type" at bounding box center [404, 270] width 97 height 17
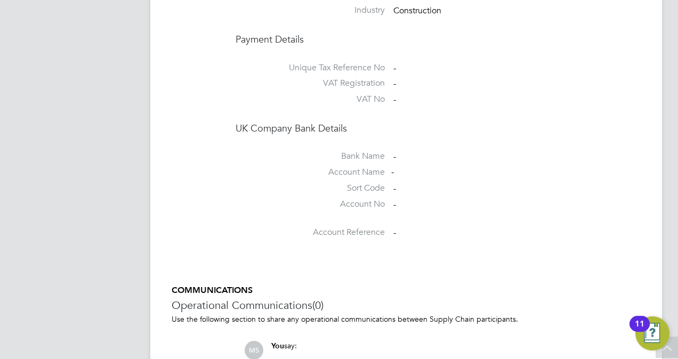
click at [446, 110] on li at bounding box center [438, 111] width 405 height 2
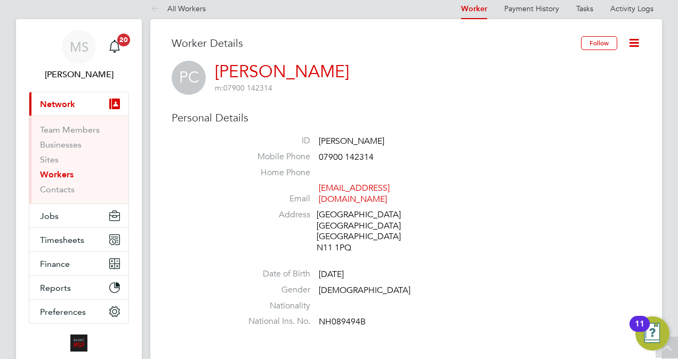
scroll to position [0, 0]
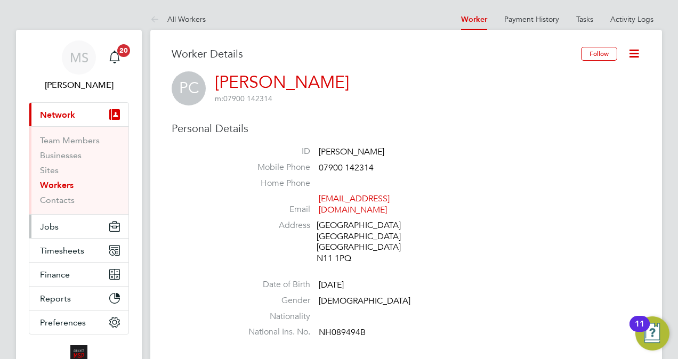
click at [59, 232] on button "Jobs" at bounding box center [78, 226] width 99 height 23
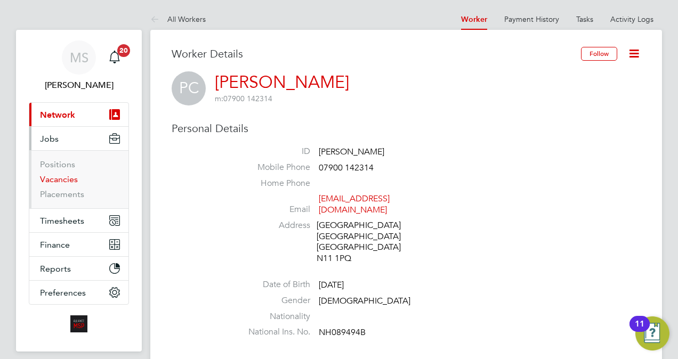
click at [61, 178] on link "Vacancies" at bounding box center [59, 179] width 38 height 10
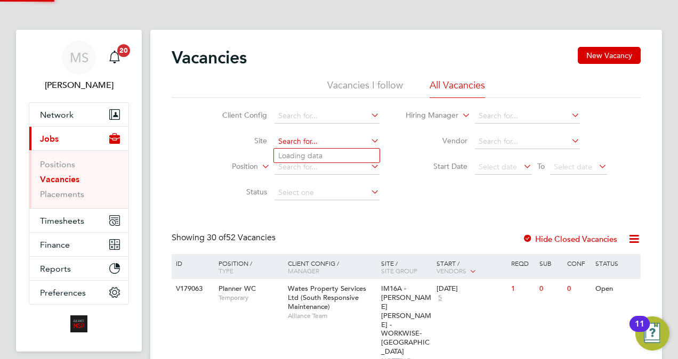
click at [330, 139] on input at bounding box center [327, 141] width 105 height 15
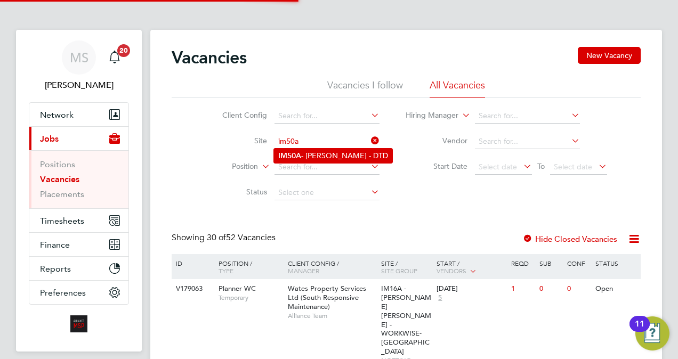
click at [330, 154] on li "IM50A - [PERSON_NAME] - DTD" at bounding box center [333, 156] width 118 height 14
type input "IM50A - [PERSON_NAME] - DTD"
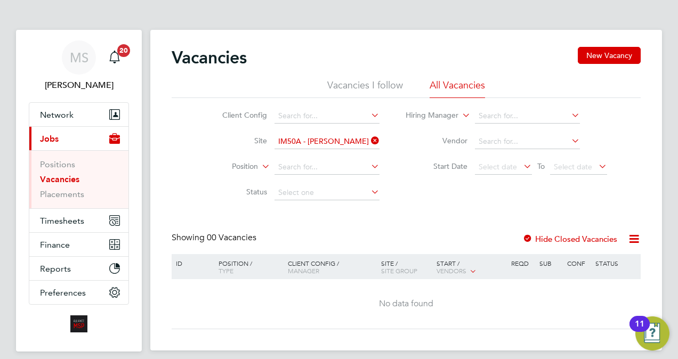
click at [375, 84] on li "Vacancies I follow" at bounding box center [365, 88] width 76 height 19
click at [448, 85] on li "All Vacancies" at bounding box center [457, 88] width 55 height 19
click at [58, 176] on link "Vacancies" at bounding box center [59, 179] width 39 height 10
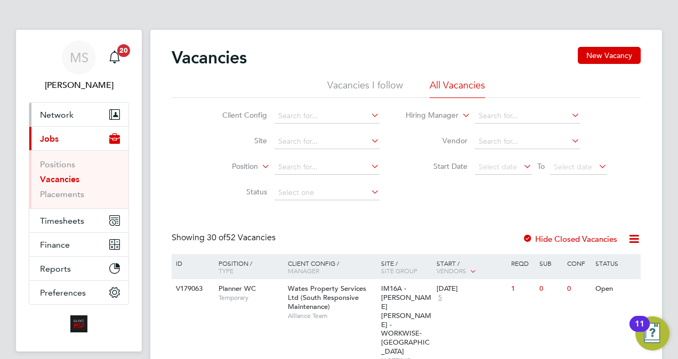
click at [68, 110] on span "Network" at bounding box center [57, 115] width 34 height 10
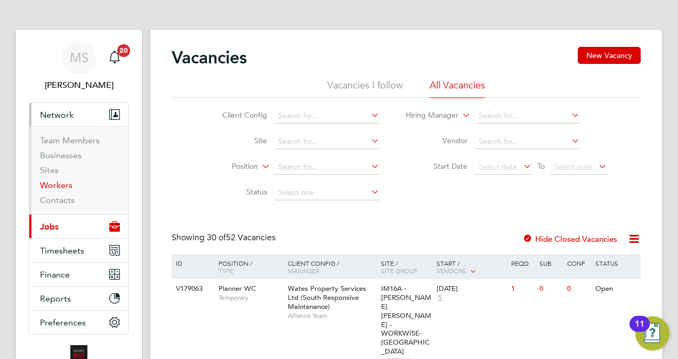
click at [55, 183] on link "Workers" at bounding box center [56, 185] width 33 height 10
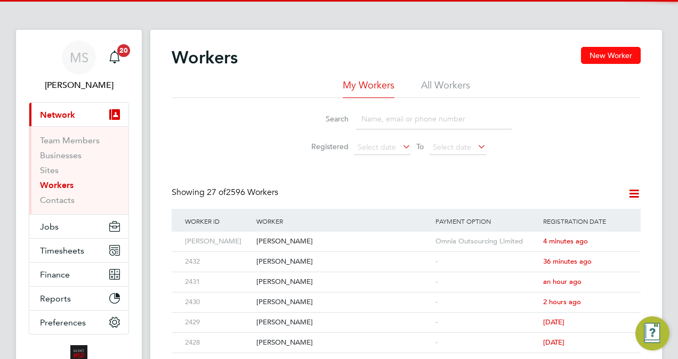
click at [623, 53] on button "New Worker" at bounding box center [611, 55] width 60 height 17
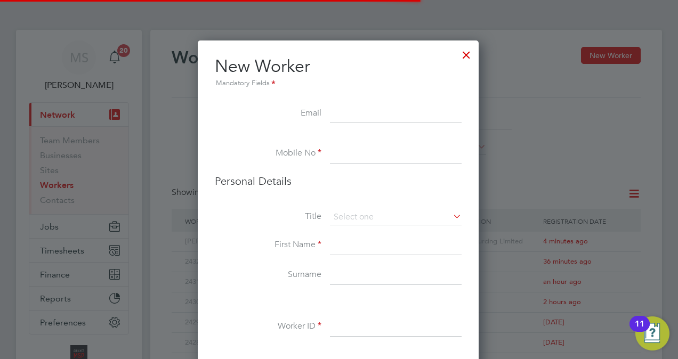
scroll to position [897, 282]
paste input ""[EMAIL_ADDRESS][DOMAIN_NAME]" <[EMAIL_ADDRESS][DOMAIN_NAME]>"
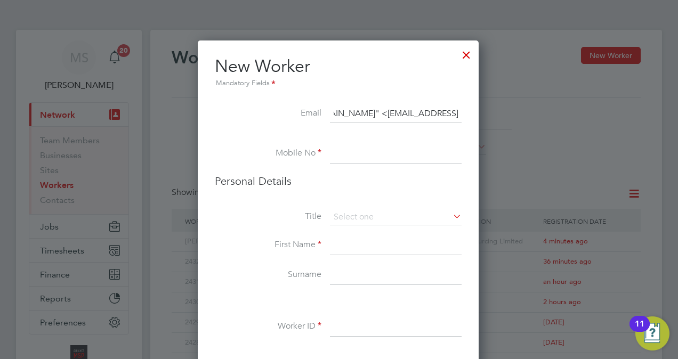
scroll to position [0, 0]
drag, startPoint x: 350, startPoint y: 111, endPoint x: 270, endPoint y: 113, distance: 80.0
click at [270, 113] on li "Email "[EMAIL_ADDRESS][DOMAIN_NAME]" <[EMAIL_ADDRESS][DOMAIN_NAME]>" at bounding box center [338, 120] width 247 height 30
click at [451, 117] on input "[EMAIL_ADDRESS][DOMAIN_NAME]>" at bounding box center [396, 114] width 132 height 19
type input "[EMAIL_ADDRESS][DOMAIN_NAME]"
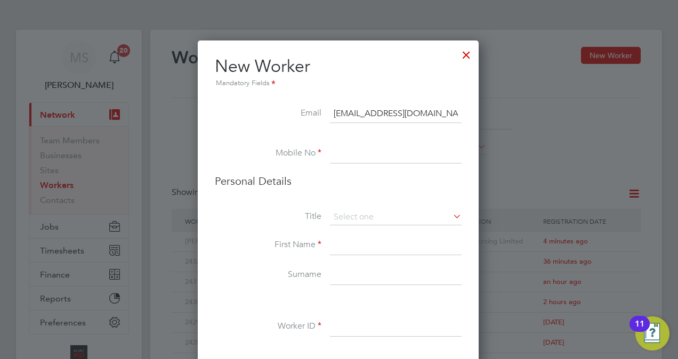
click at [388, 151] on input at bounding box center [396, 153] width 132 height 19
type input "07568701951"
click at [388, 220] on input at bounding box center [396, 218] width 132 height 16
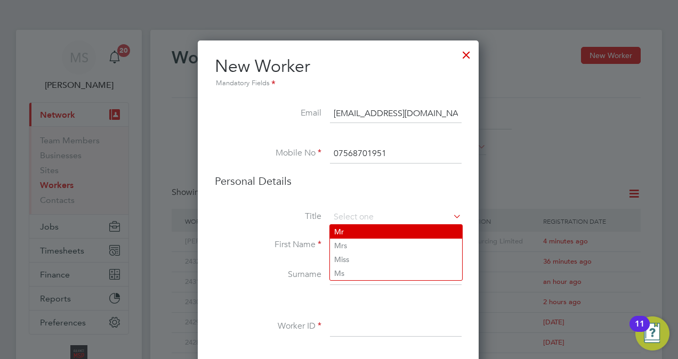
click at [379, 232] on li "Mr" at bounding box center [396, 232] width 132 height 14
type input "Mr"
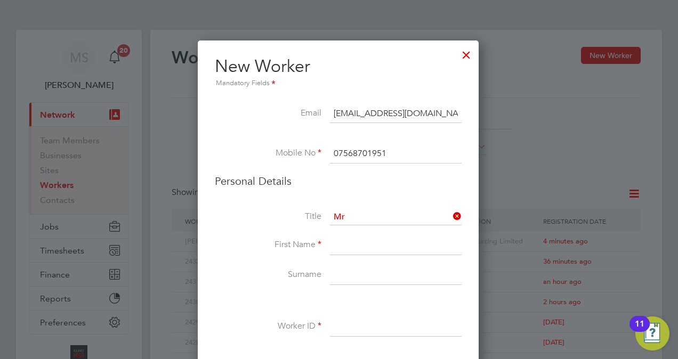
click at [368, 245] on input at bounding box center [396, 245] width 132 height 19
type input "Aiden"
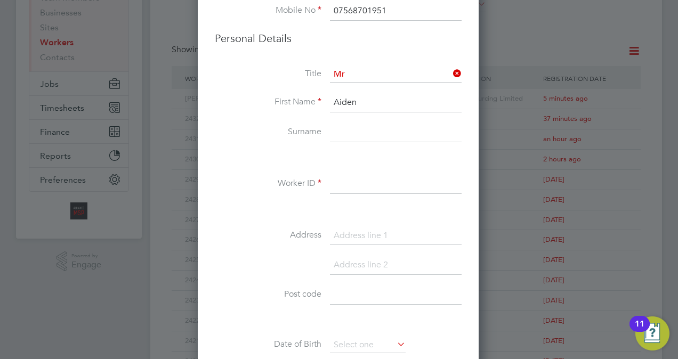
scroll to position [146, 0]
type input "[PERSON_NAME]"
click at [371, 185] on input at bounding box center [396, 181] width 132 height 19
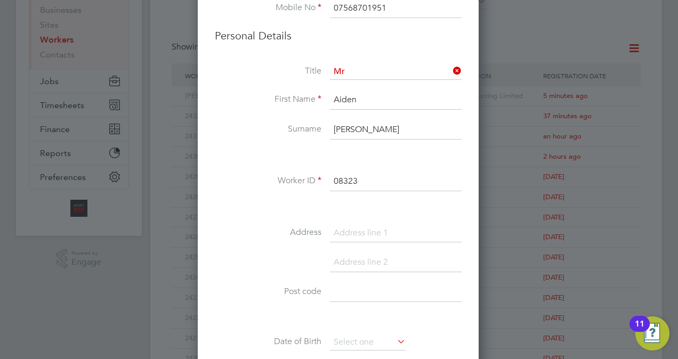
type input "08323"
click at [240, 258] on li at bounding box center [338, 268] width 247 height 30
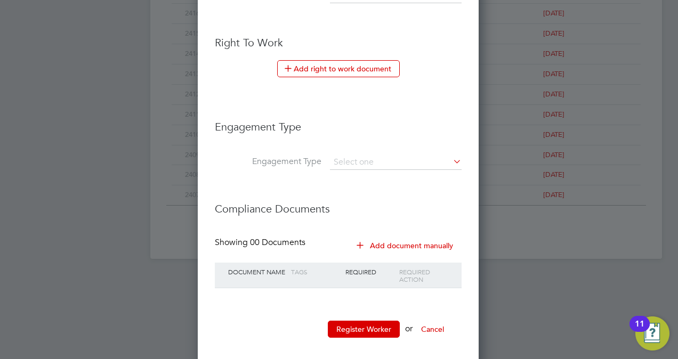
scroll to position [578, 0]
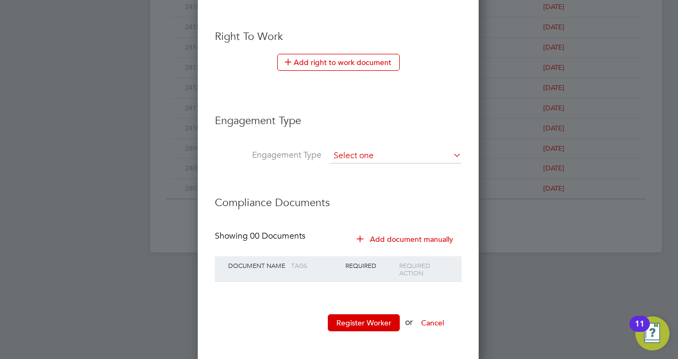
click at [394, 149] on input at bounding box center [396, 156] width 132 height 15
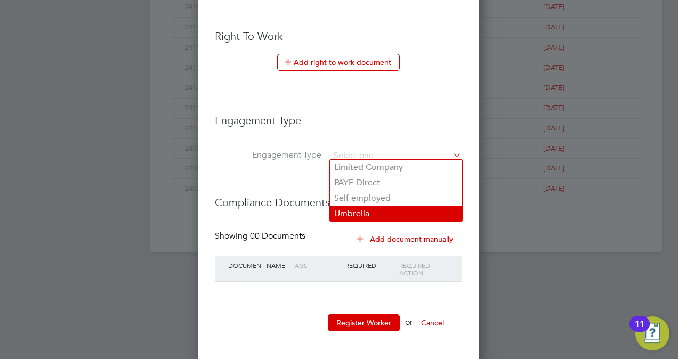
click at [392, 215] on li "Umbrella" at bounding box center [396, 213] width 132 height 15
type input "Umbrella"
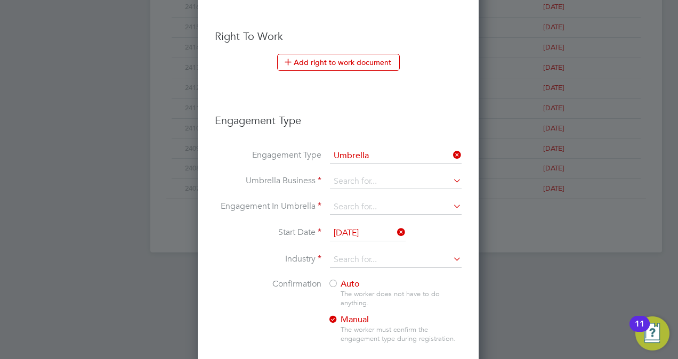
scroll to position [1094, 282]
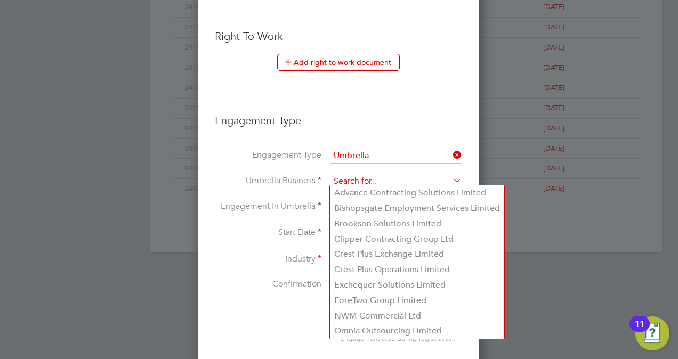
click at [369, 178] on input at bounding box center [396, 181] width 132 height 15
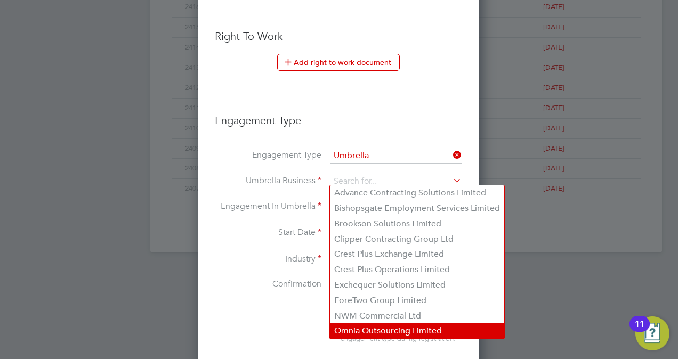
click at [442, 336] on li "Omnia Outsourcing Limited" at bounding box center [417, 331] width 174 height 15
type input "Omnia Outsourcing Limited"
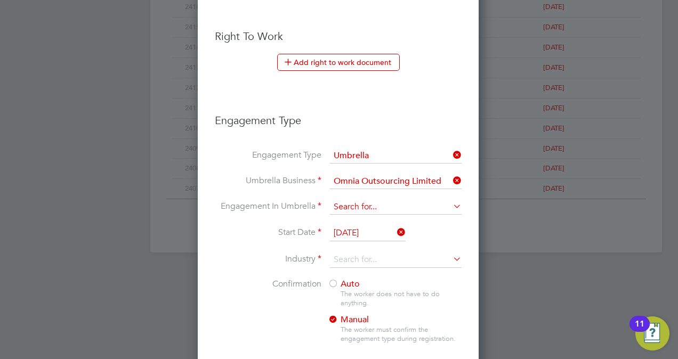
click at [375, 202] on input at bounding box center [396, 207] width 132 height 15
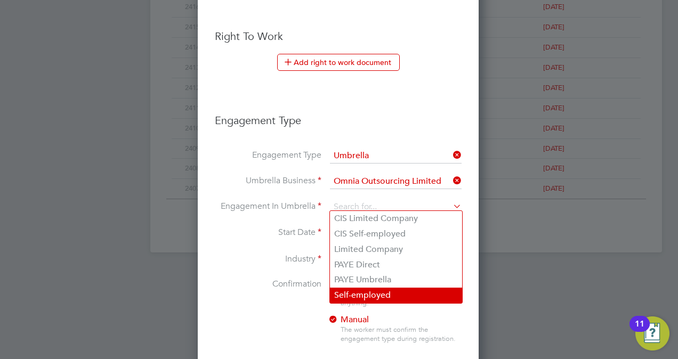
click at [387, 293] on li "Self-employed" at bounding box center [396, 295] width 132 height 15
type input "Self-employed"
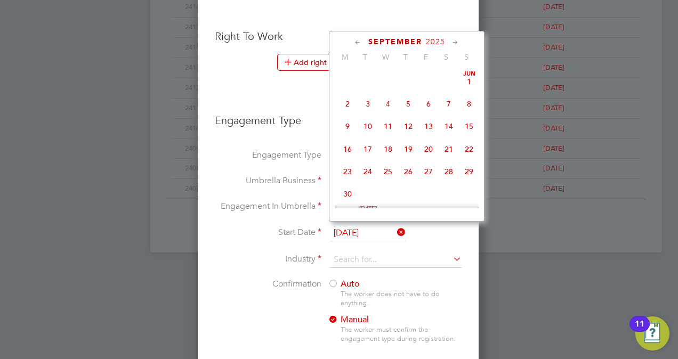
click at [351, 232] on input "[DATE]" at bounding box center [368, 234] width 76 height 16
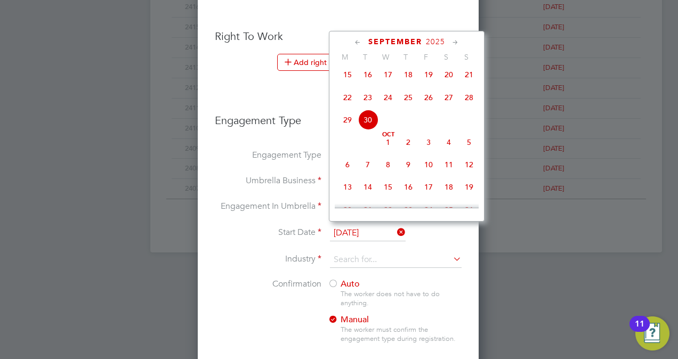
click at [352, 192] on span "13" at bounding box center [348, 187] width 20 height 20
type input "[DATE]"
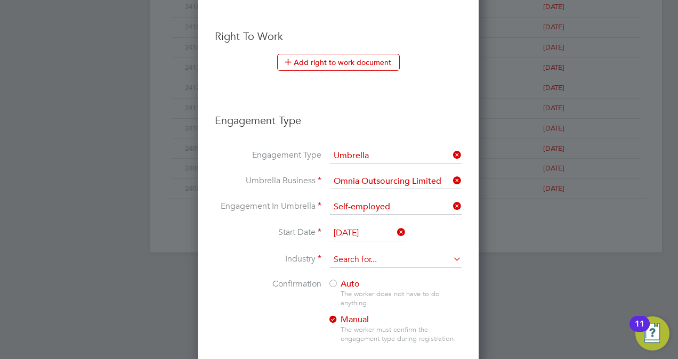
click at [372, 252] on input at bounding box center [396, 260] width 132 height 16
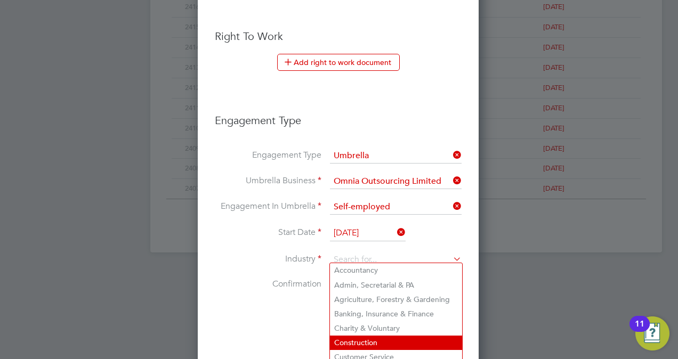
click at [369, 343] on li "Construction" at bounding box center [396, 343] width 132 height 14
type input "Construction"
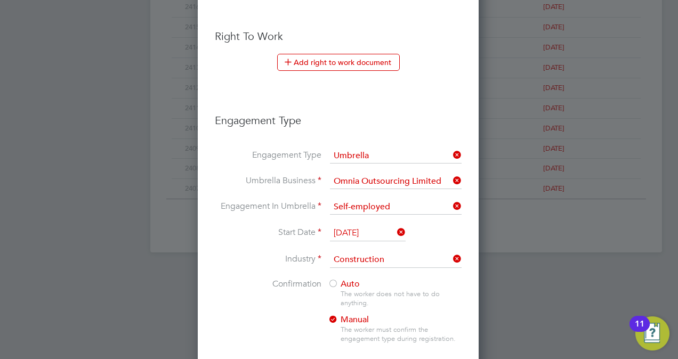
click at [343, 282] on span "Auto" at bounding box center [344, 284] width 32 height 11
click at [290, 306] on li "Confirmation Auto The worker does not have to do anything. Manual The worker mu…" at bounding box center [338, 320] width 247 height 82
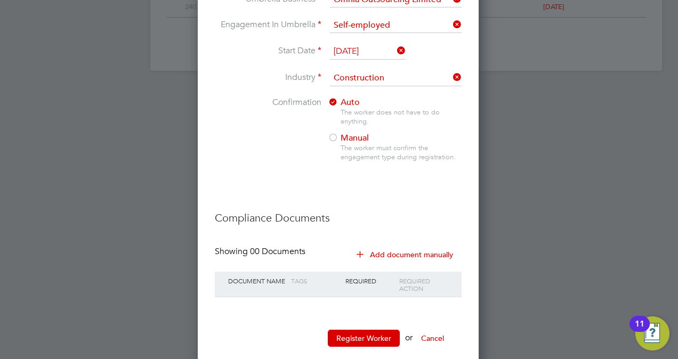
scroll to position [774, 0]
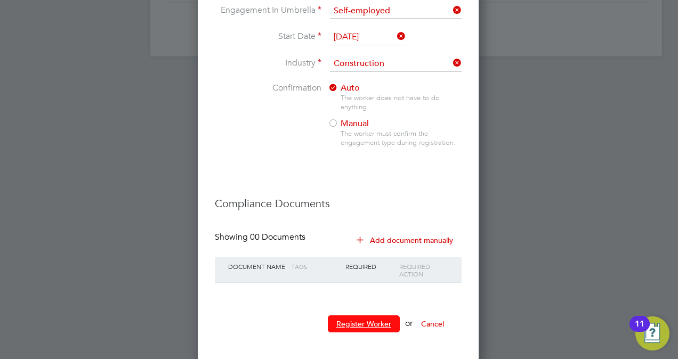
click at [349, 316] on button "Register Worker" at bounding box center [364, 324] width 72 height 17
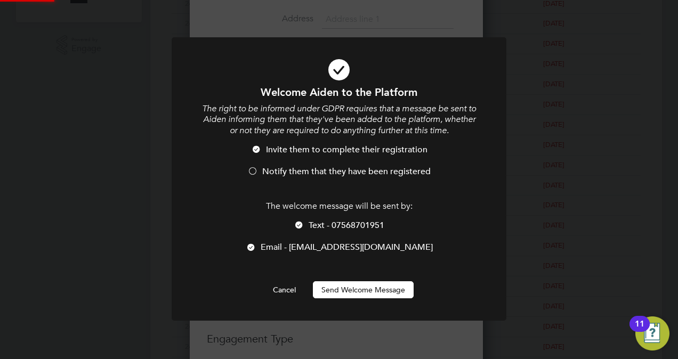
scroll to position [0, 0]
click at [301, 179] on li "Notify them that they have been registered" at bounding box center [338, 177] width 277 height 22
click at [364, 291] on button "Send Welcome Message" at bounding box center [363, 290] width 101 height 17
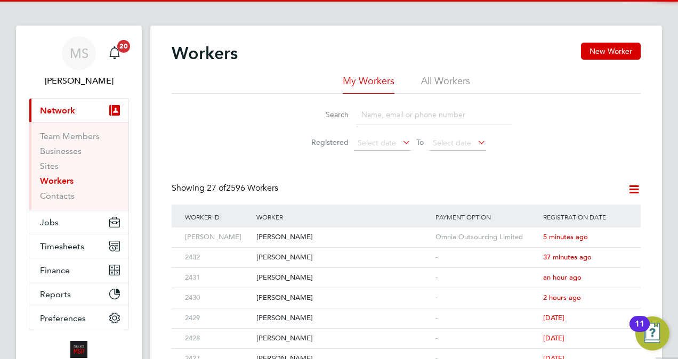
scroll to position [0, 0]
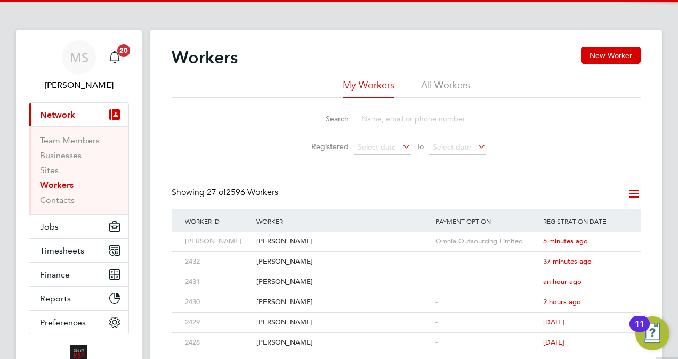
click at [635, 105] on div "Search Registered Select date To Select date" at bounding box center [406, 129] width 469 height 62
click at [63, 222] on button "Jobs" at bounding box center [78, 226] width 99 height 23
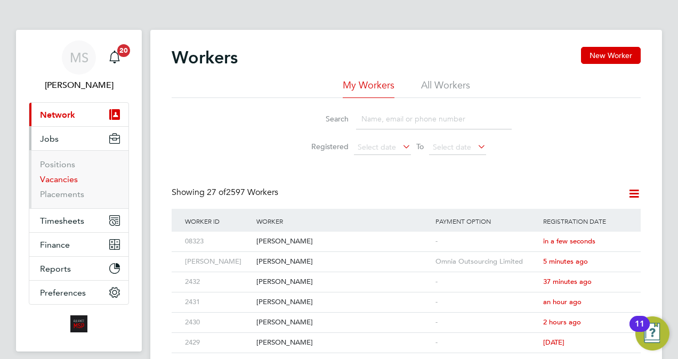
click at [55, 178] on link "Vacancies" at bounding box center [59, 179] width 38 height 10
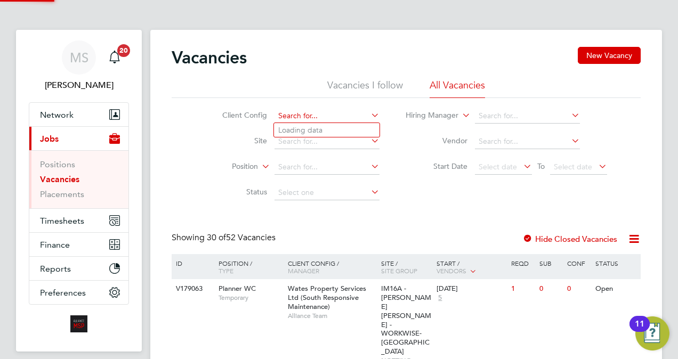
click at [335, 116] on input at bounding box center [327, 116] width 105 height 15
click at [202, 202] on li "Status" at bounding box center [292, 193] width 200 height 26
click at [334, 144] on input at bounding box center [327, 141] width 105 height 15
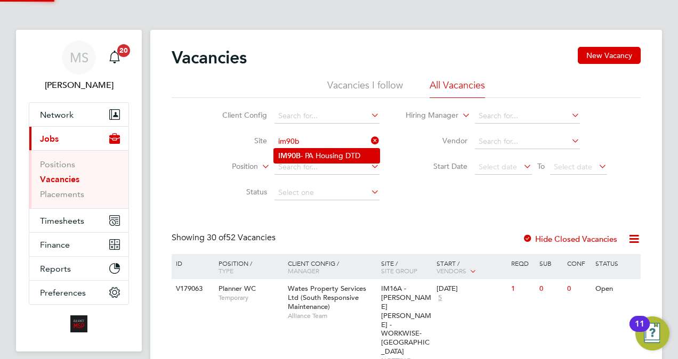
click at [333, 155] on li "IM90B - PA Housing DTD" at bounding box center [327, 156] width 106 height 14
type input "IM90B - PA Housing DTD"
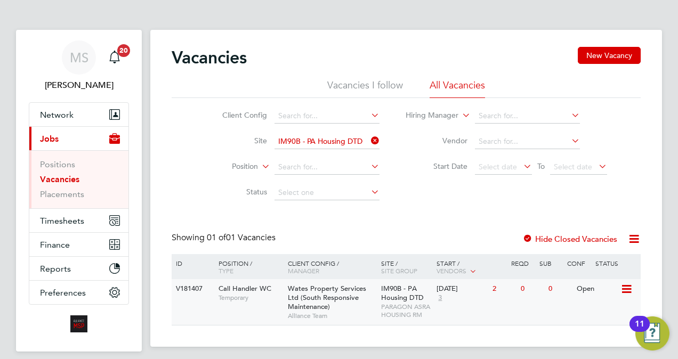
click at [448, 295] on div "[DATE] 3" at bounding box center [462, 293] width 56 height 29
click at [333, 146] on input at bounding box center [327, 141] width 105 height 15
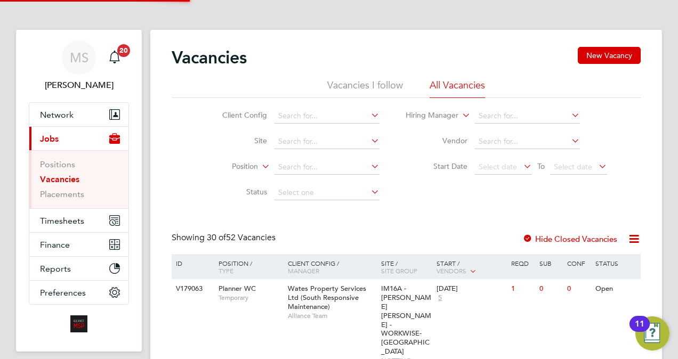
click at [343, 92] on li "Vacancies I follow" at bounding box center [365, 88] width 76 height 19
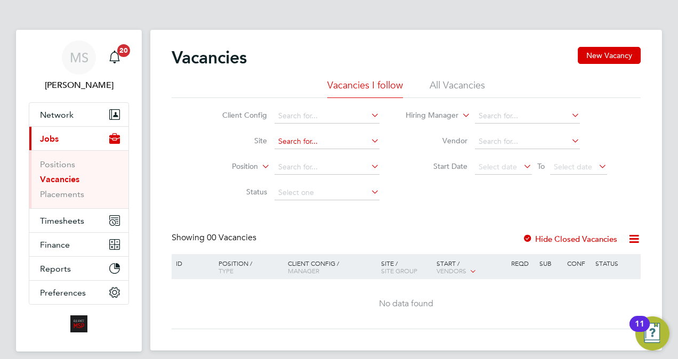
click at [320, 141] on input at bounding box center [327, 141] width 105 height 15
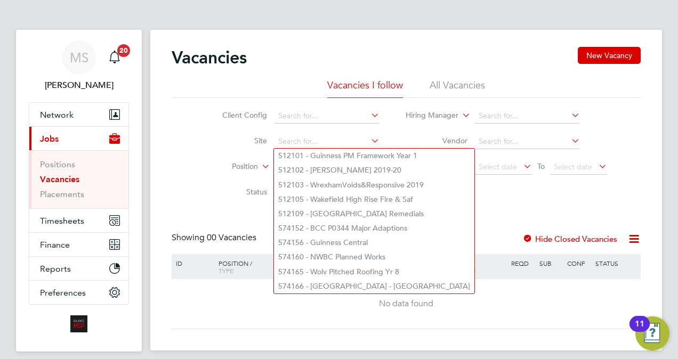
click at [460, 83] on li "All Vacancies" at bounding box center [457, 88] width 55 height 19
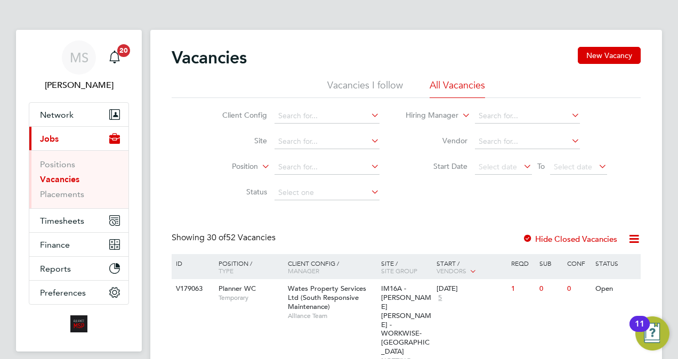
click at [57, 174] on link "Vacancies" at bounding box center [59, 179] width 39 height 10
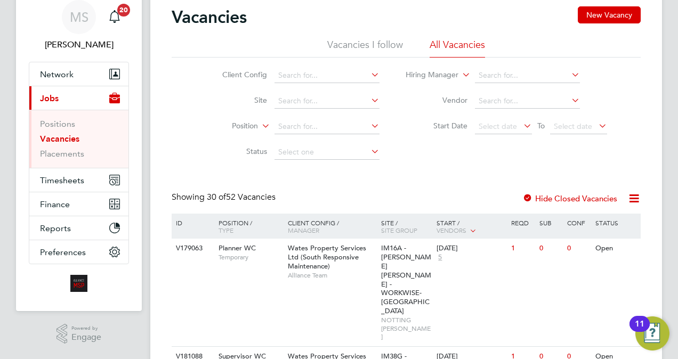
scroll to position [43, 0]
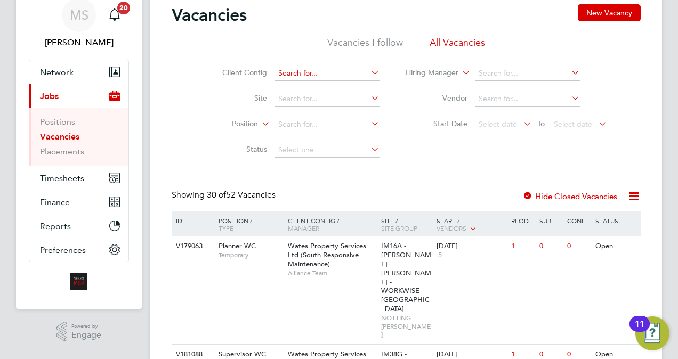
click at [304, 71] on input at bounding box center [327, 73] width 105 height 15
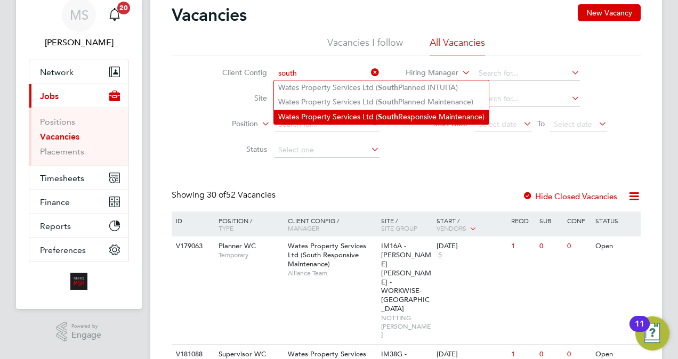
click at [360, 114] on li "Wates Property Services Ltd ( South Responsive Maintenance)" at bounding box center [381, 117] width 215 height 14
type input "Wates Property Services Ltd (South Responsive Maintenance)"
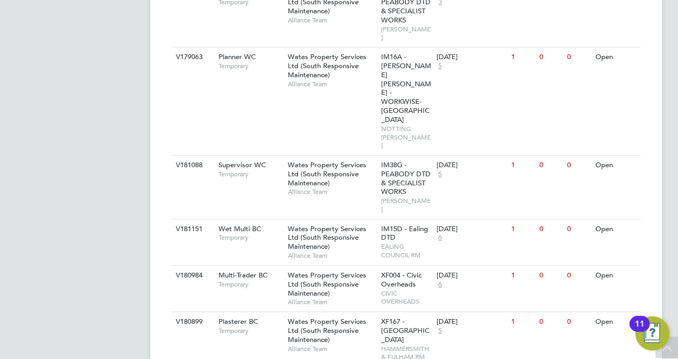
scroll to position [1386, 0]
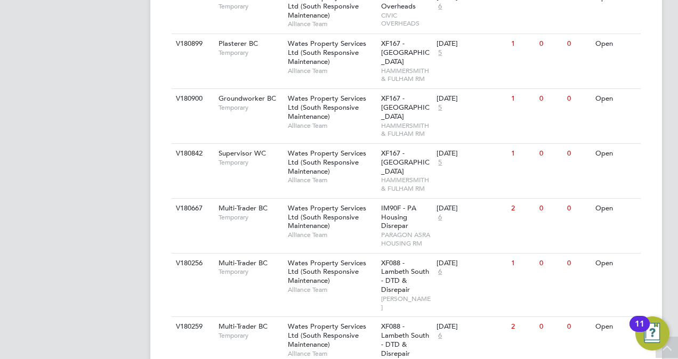
scroll to position [1685, 0]
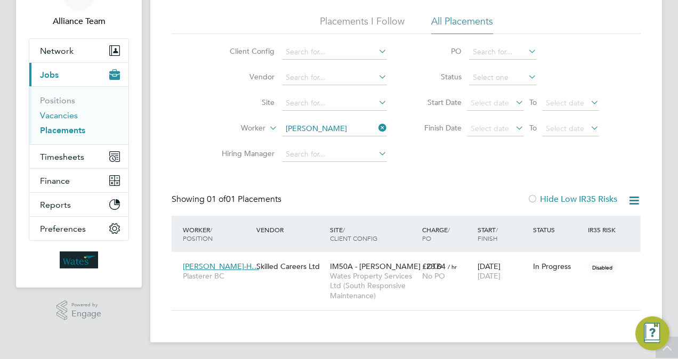
scroll to position [50, 92]
click at [70, 113] on link "Vacancies" at bounding box center [59, 115] width 38 height 10
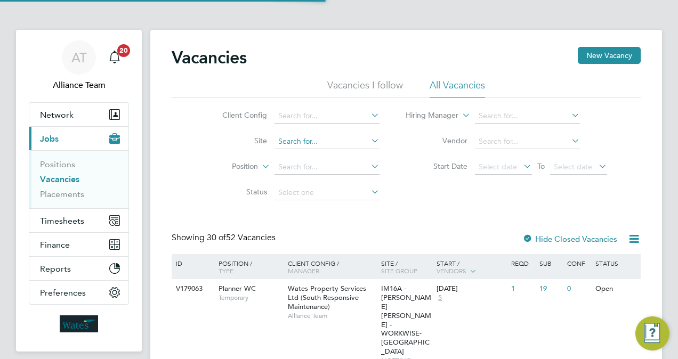
click at [317, 136] on input at bounding box center [327, 141] width 105 height 15
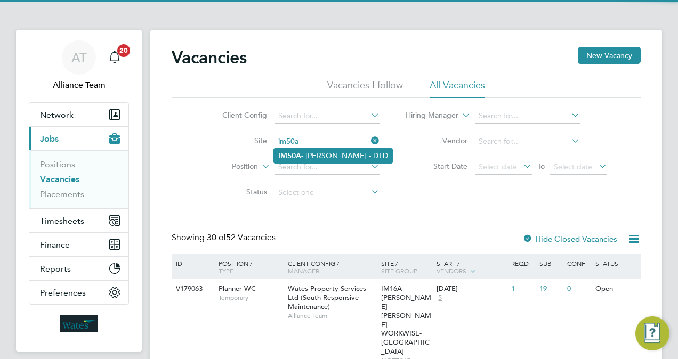
click at [324, 159] on li "IM50A - BRENT - DTD" at bounding box center [333, 156] width 118 height 14
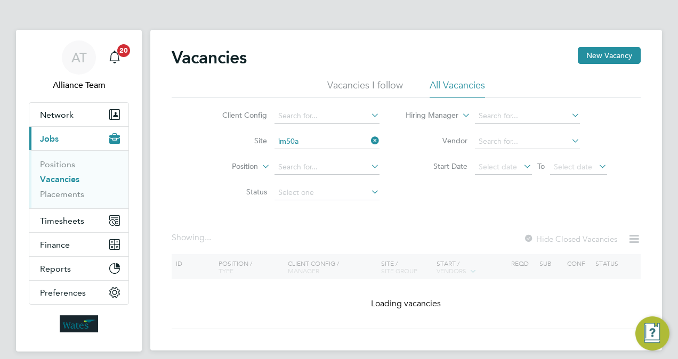
type input "IM50A - BRENT - DTD"
click at [375, 147] on input at bounding box center [327, 141] width 105 height 15
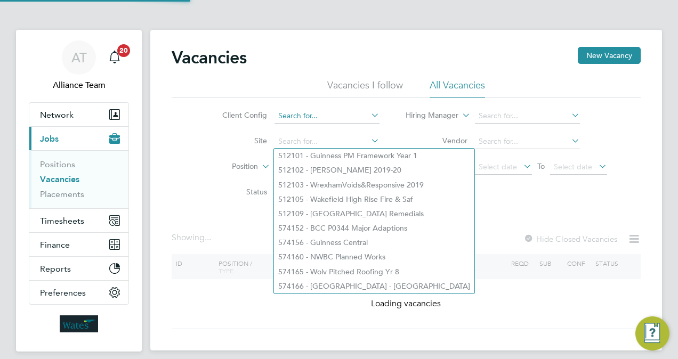
click at [334, 121] on input at bounding box center [327, 116] width 105 height 15
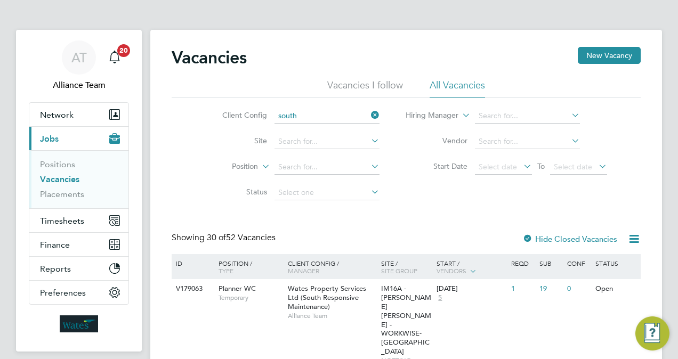
click at [340, 154] on li "Wates Property Services Ltd ( South Responsive Maintenance)" at bounding box center [381, 159] width 215 height 14
type input "Wates Property Services Ltd (South Responsive Maintenance)"
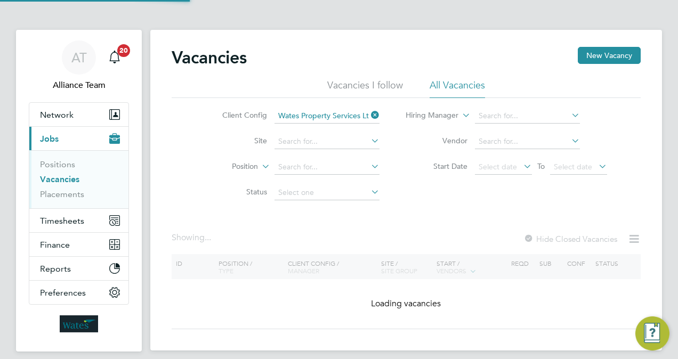
click at [403, 195] on div "Client Config Wates Property Services Ltd (South Responsive Maintenance) Site P…" at bounding box center [406, 152] width 469 height 108
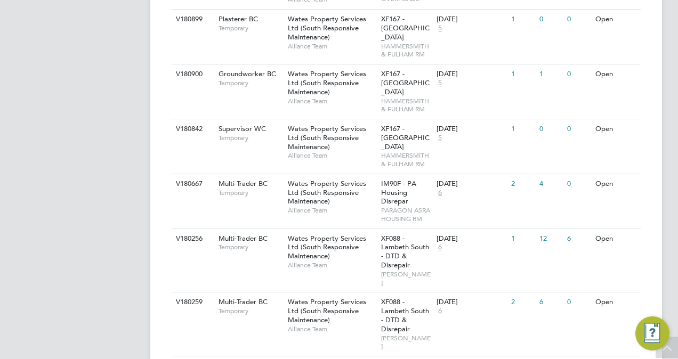
scroll to position [1693, 0]
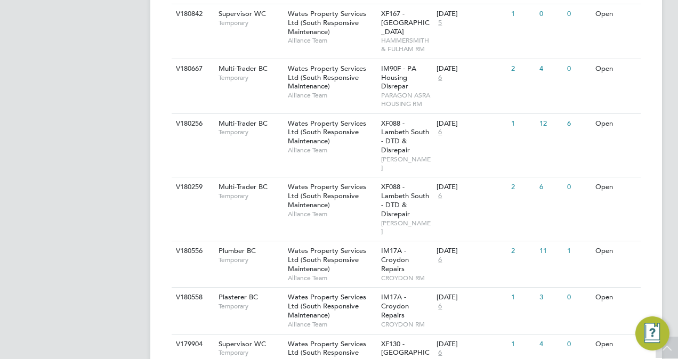
scroll to position [1819, 0]
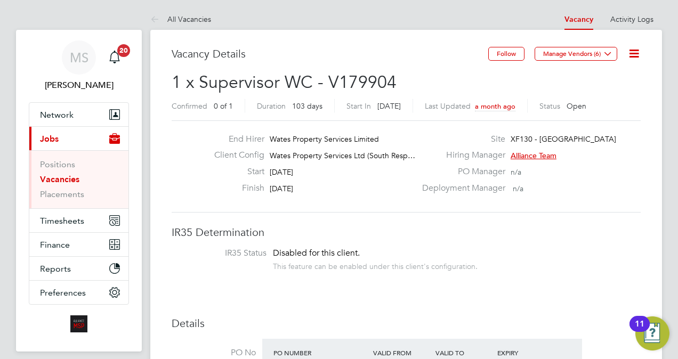
click at [300, 77] on span "1 x Supervisor WC - V179904" at bounding box center [284, 82] width 225 height 21
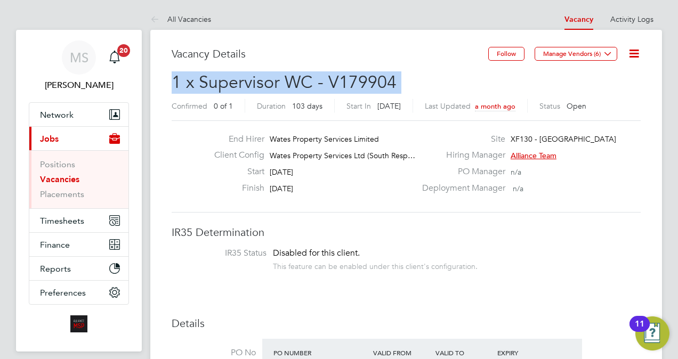
click at [300, 77] on span "1 x Supervisor WC - V179904" at bounding box center [284, 82] width 225 height 21
copy h2 "1 x Supervisor WC - V179904 Confirmed"
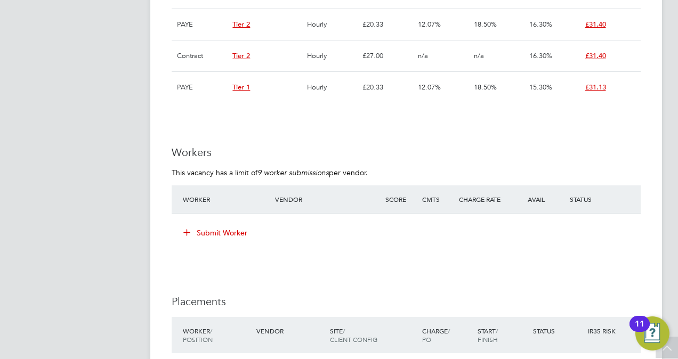
scroll to position [832, 0]
click at [223, 226] on button "Submit Worker" at bounding box center [216, 231] width 80 height 17
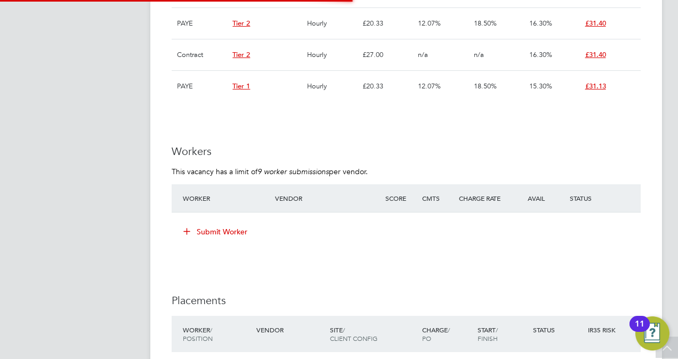
scroll to position [31, 72]
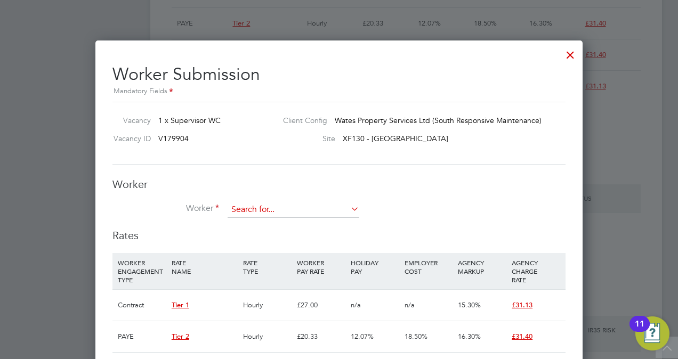
click at [290, 210] on input at bounding box center [294, 210] width 132 height 16
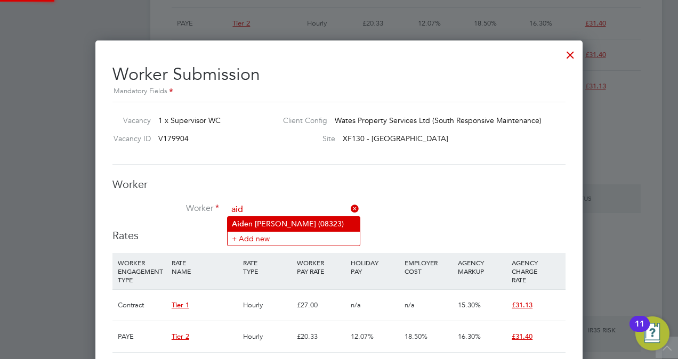
click at [292, 219] on li "Aid en Grover (08323)" at bounding box center [294, 224] width 132 height 14
type input "Aiden Grover (08323)"
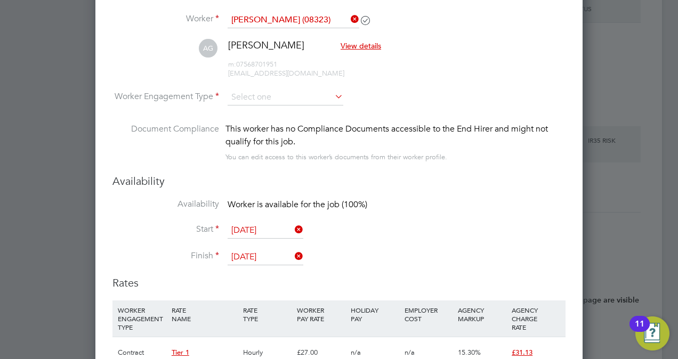
scroll to position [1045, 0]
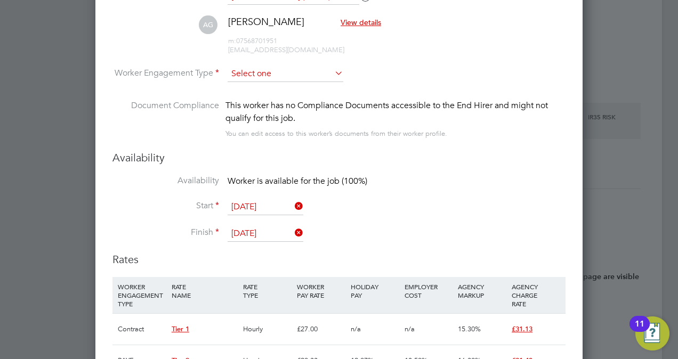
click at [262, 72] on input at bounding box center [286, 74] width 116 height 16
click at [267, 83] on li "Contract" at bounding box center [286, 88] width 116 height 14
type input "Contract"
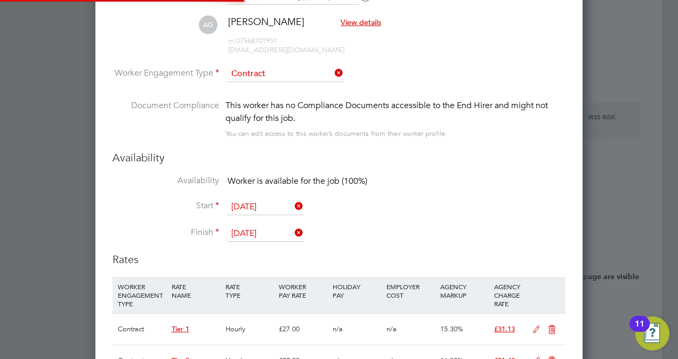
scroll to position [31, 54]
click at [348, 207] on li "Start 15 Sep 2025" at bounding box center [339, 212] width 453 height 27
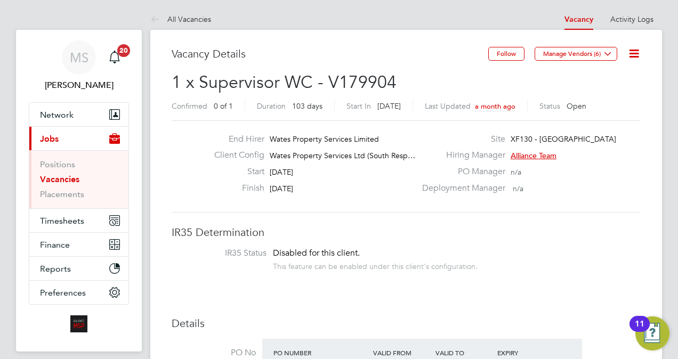
click at [304, 79] on span "1 x Supervisor WC - V179904" at bounding box center [284, 82] width 225 height 21
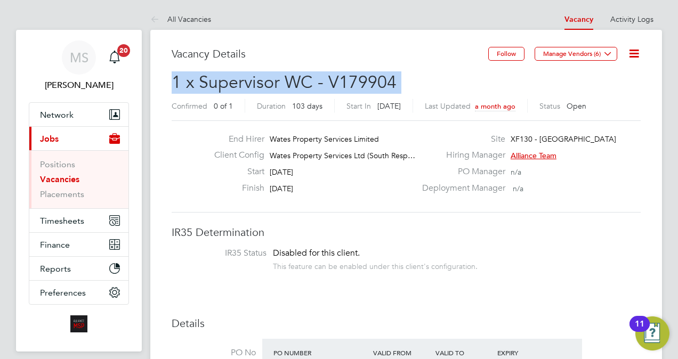
copy h2 "1 x Supervisor WC - V179904 Confirmed"
click at [628, 58] on icon at bounding box center [634, 53] width 13 height 13
click at [584, 79] on li "Edit Vacancy" at bounding box center [608, 78] width 62 height 15
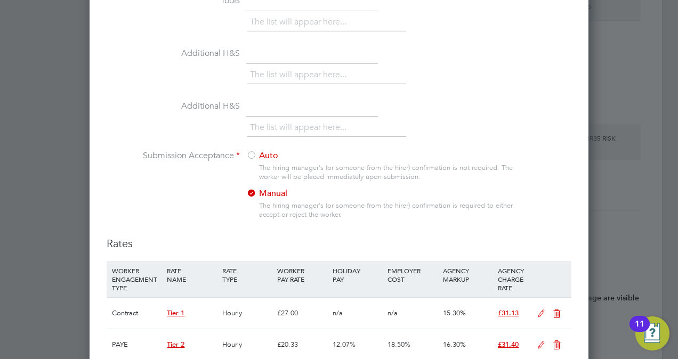
click at [267, 162] on label "Auto" at bounding box center [312, 155] width 133 height 11
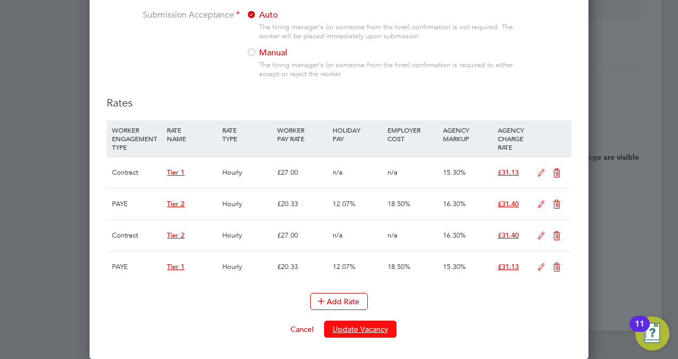
click at [373, 326] on button "Update Vacancy" at bounding box center [360, 329] width 73 height 17
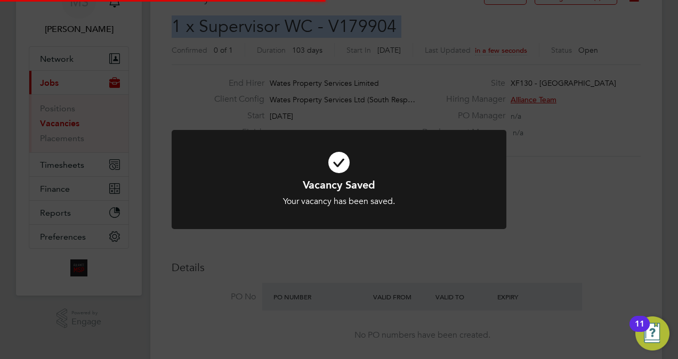
scroll to position [5, 5]
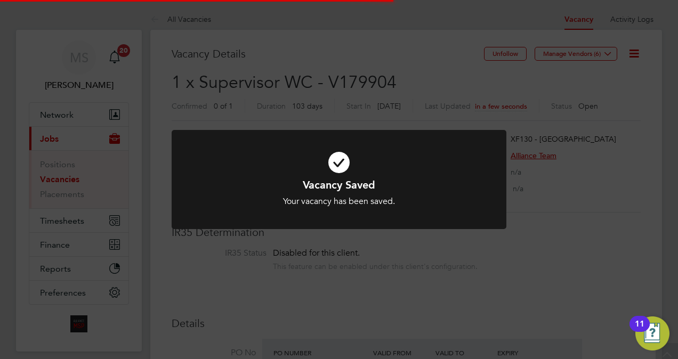
click at [600, 157] on div "Vacancy Saved Your vacancy has been saved. Cancel Okay" at bounding box center [339, 179] width 678 height 359
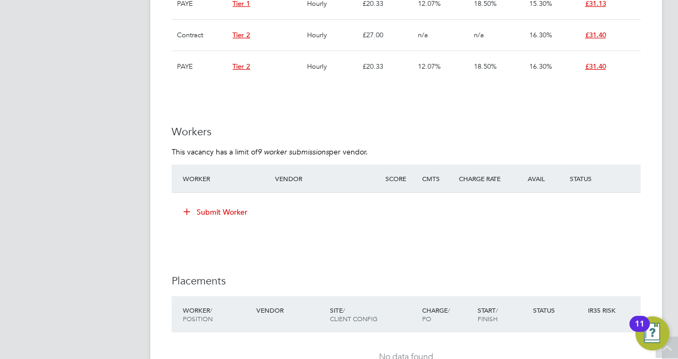
scroll to position [896, 0]
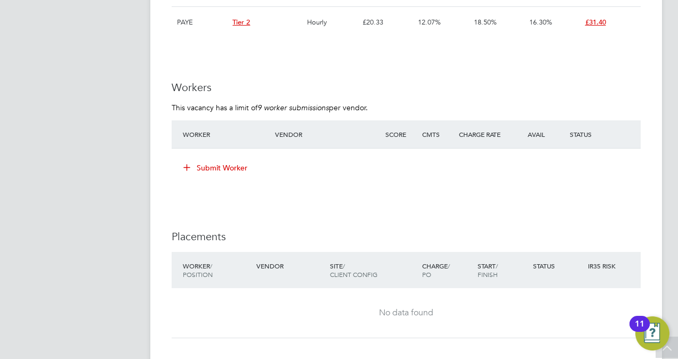
click at [227, 174] on button "Submit Worker" at bounding box center [216, 167] width 80 height 17
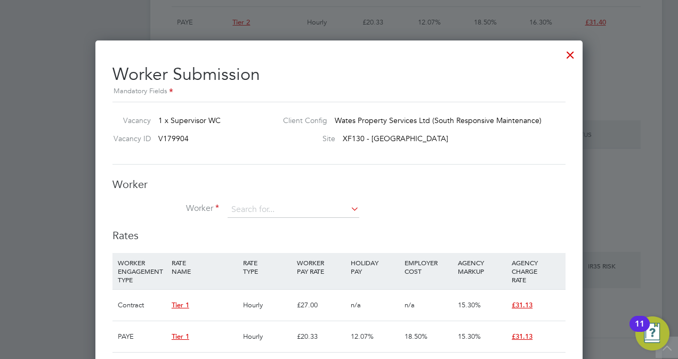
click at [249, 201] on div "Worker Worker Worker Engagement Type" at bounding box center [339, 203] width 453 height 51
click at [243, 211] on input at bounding box center [294, 210] width 132 height 16
click at [271, 228] on li "Aiden Grover (08323)" at bounding box center [294, 224] width 132 height 14
type input "Aiden Grover (08323)"
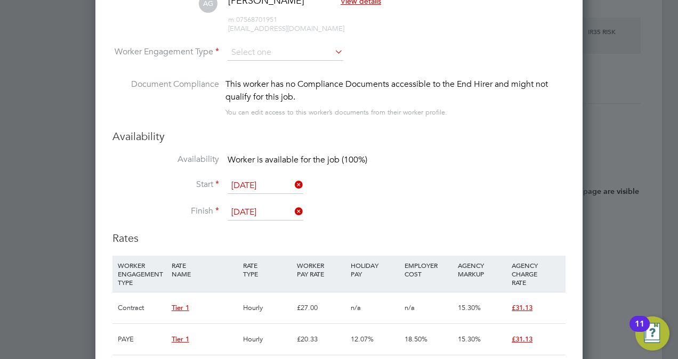
click at [250, 43] on li "AG Aiden Grover View details m: 07568701951 12aidengrover@gmail.com" at bounding box center [339, 19] width 453 height 51
click at [252, 46] on input at bounding box center [286, 53] width 116 height 16
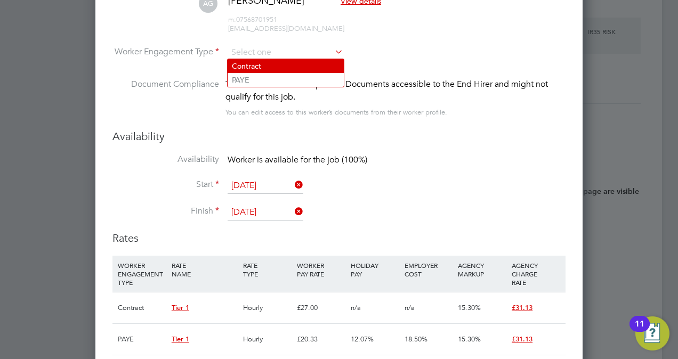
click at [269, 65] on li "Contract" at bounding box center [286, 66] width 116 height 14
type input "Contract"
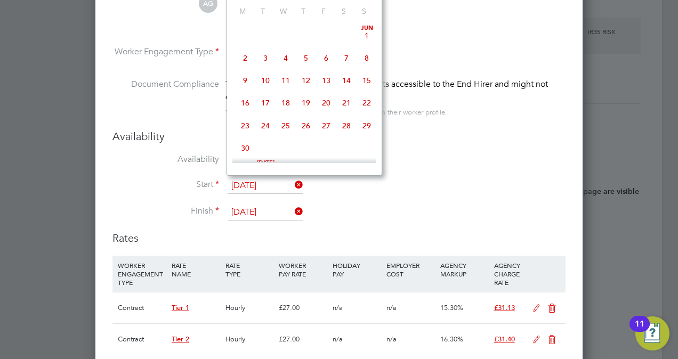
click at [261, 183] on input "15 Sep 2025" at bounding box center [266, 186] width 76 height 16
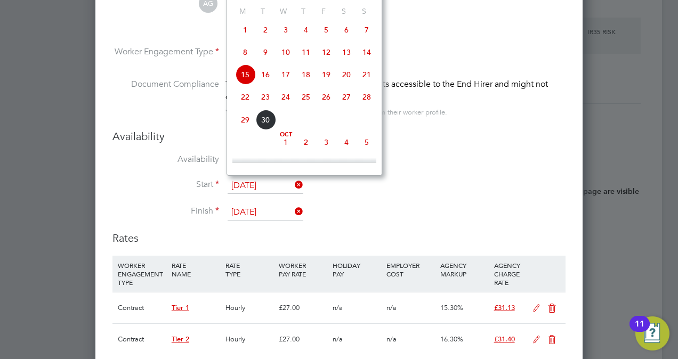
click at [262, 122] on span "30" at bounding box center [265, 120] width 20 height 20
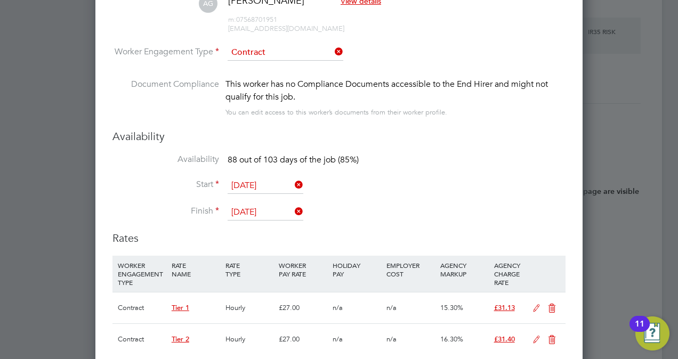
click at [263, 187] on input "30 Sep 2025" at bounding box center [266, 186] width 76 height 16
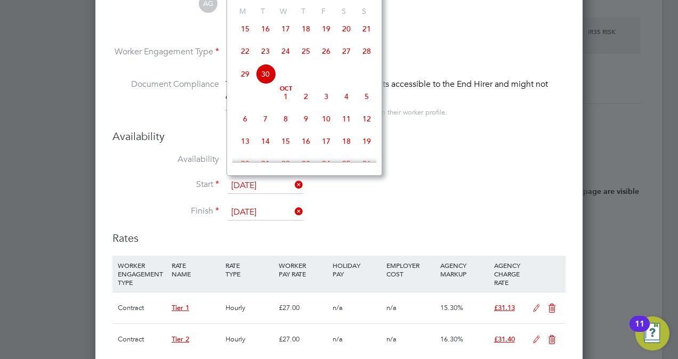
click at [252, 147] on span "13" at bounding box center [245, 141] width 20 height 20
type input "13 Oct 2025"
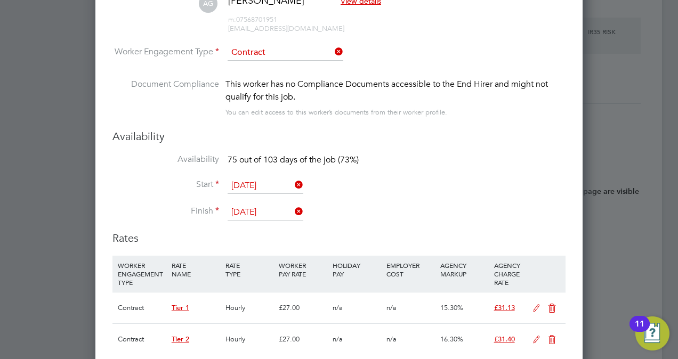
click at [258, 214] on input "26 Dec 2025" at bounding box center [266, 213] width 76 height 16
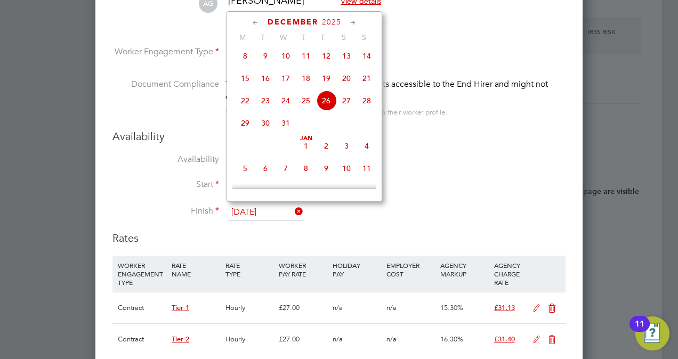
click at [308, 176] on span "8" at bounding box center [306, 168] width 20 height 20
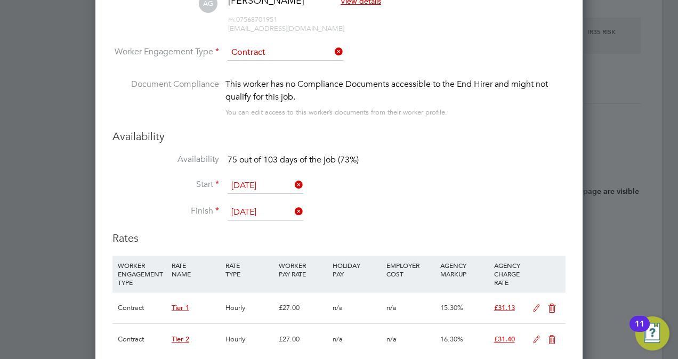
click at [272, 207] on input "08 Jan 2026" at bounding box center [266, 213] width 76 height 16
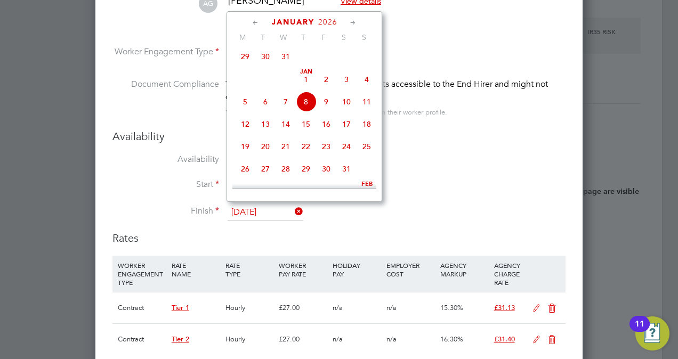
click at [266, 124] on span "13" at bounding box center [265, 124] width 20 height 20
type input "13 Jan 2026"
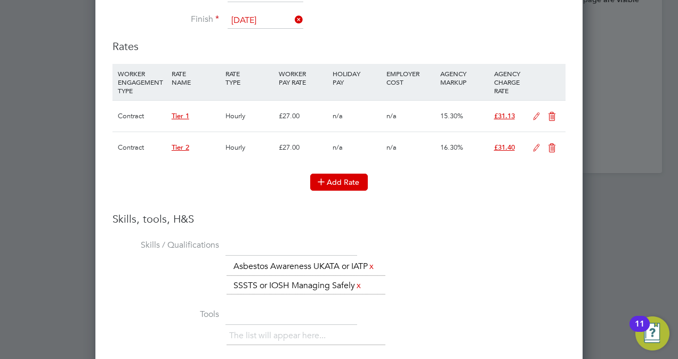
click at [355, 178] on button "Add Rate" at bounding box center [339, 182] width 58 height 17
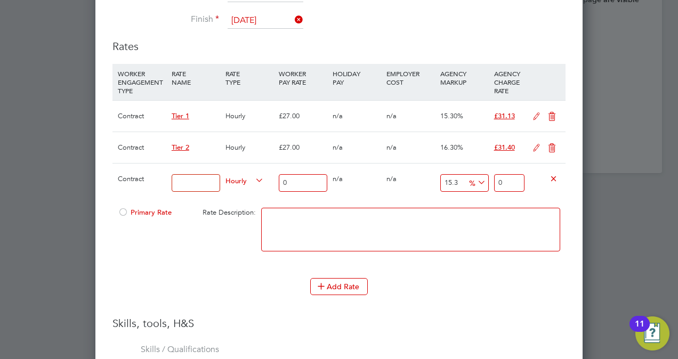
click at [198, 181] on input at bounding box center [196, 183] width 49 height 18
type input "Client Supplied"
click at [316, 179] on input "0" at bounding box center [303, 183] width 49 height 18
type input "2"
type input "2.306"
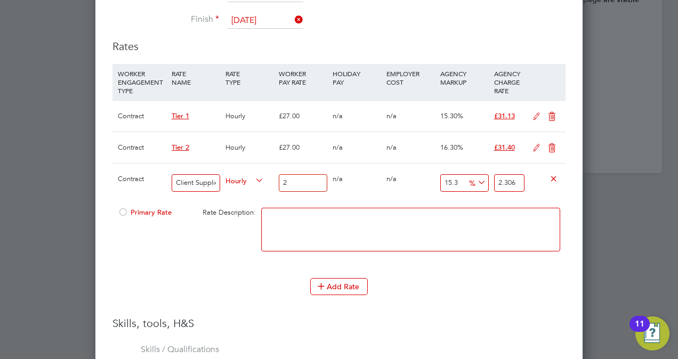
type input "27"
type input "31.131"
type input "27"
drag, startPoint x: 461, startPoint y: 179, endPoint x: 433, endPoint y: 174, distance: 28.2
click at [433, 174] on div "Contract Client Supplied Hourly 27 0 n/a 0 n/a 15.3 4.131 % 31.131" at bounding box center [339, 182] width 453 height 39
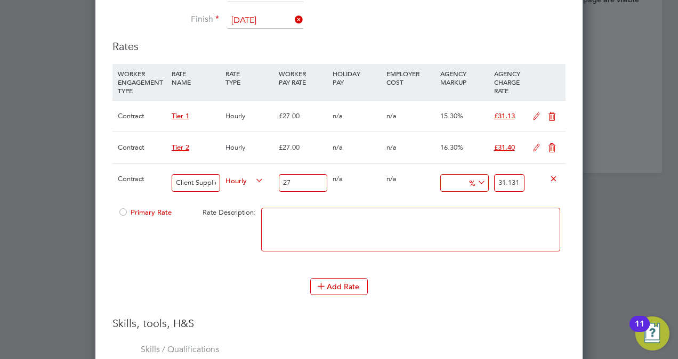
type input "1"
type input "27.27"
type input "11"
type input "29.97"
type input "11"
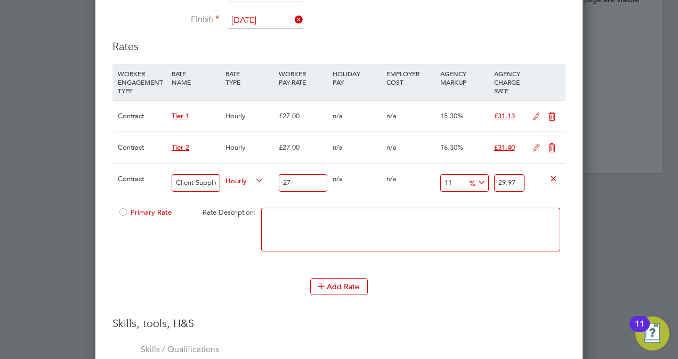
click at [553, 147] on icon at bounding box center [551, 148] width 13 height 9
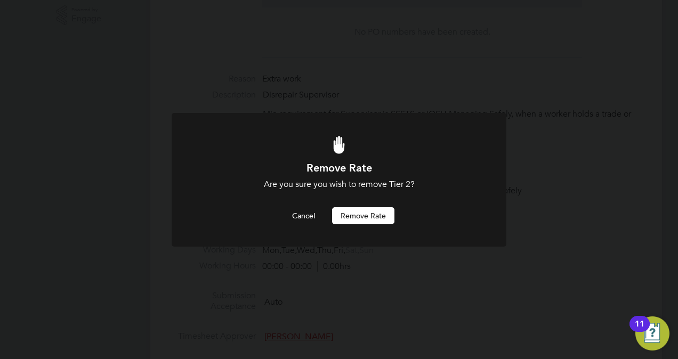
click at [380, 214] on button "Remove rate" at bounding box center [363, 215] width 62 height 17
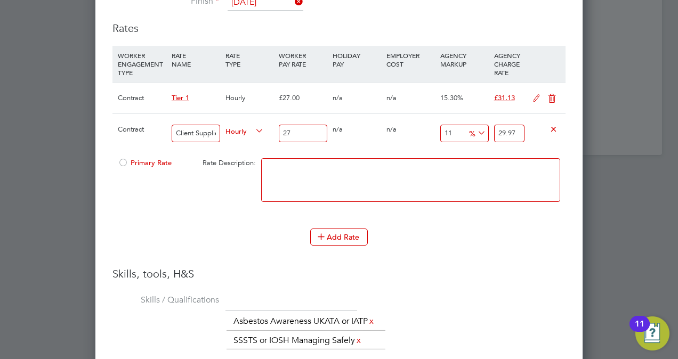
click at [548, 103] on icon at bounding box center [551, 98] width 13 height 9
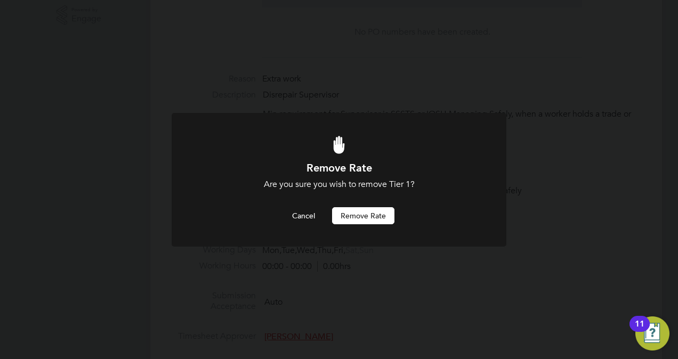
click at [375, 212] on button "Remove rate" at bounding box center [363, 215] width 62 height 17
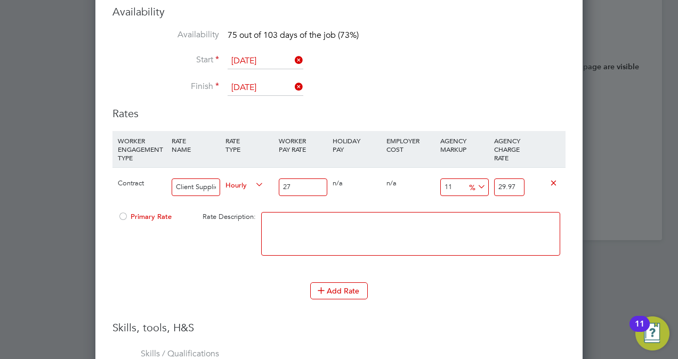
click at [140, 221] on div "Primary Rate" at bounding box center [150, 217] width 71 height 20
click at [140, 212] on span "Primary Rate" at bounding box center [145, 216] width 54 height 9
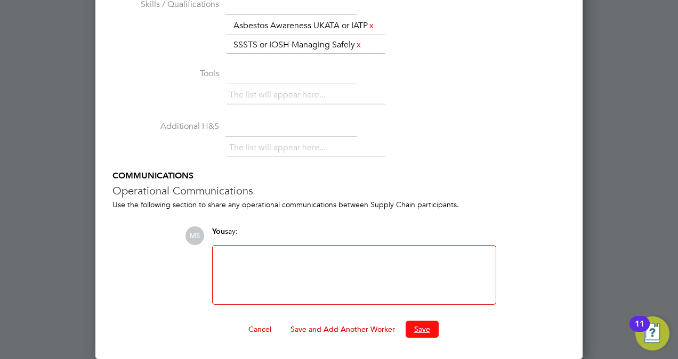
click at [413, 327] on button "Save" at bounding box center [422, 329] width 33 height 17
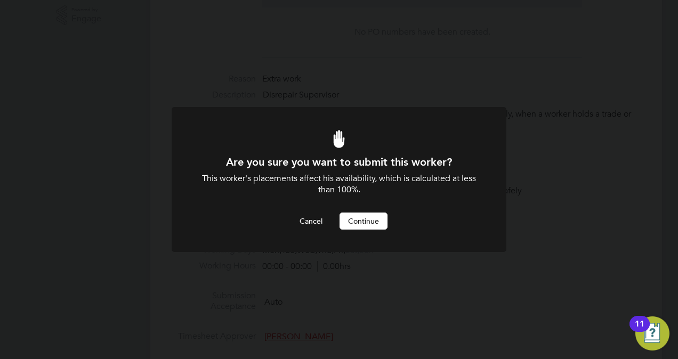
click at [371, 222] on button "Continue" at bounding box center [364, 221] width 48 height 17
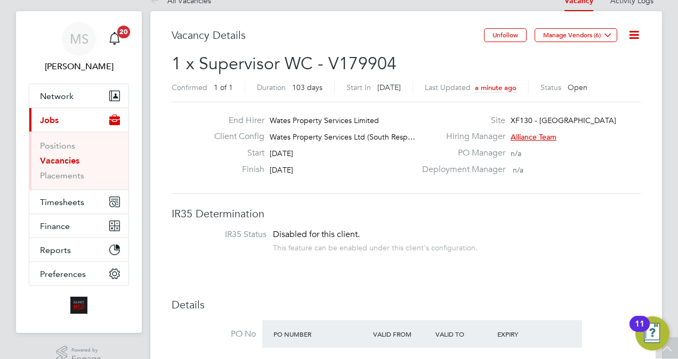
scroll to position [34, 0]
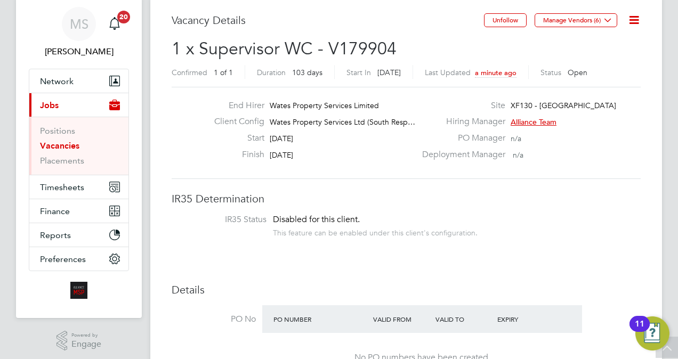
click at [304, 195] on h3 "IR35 Determination" at bounding box center [406, 199] width 469 height 14
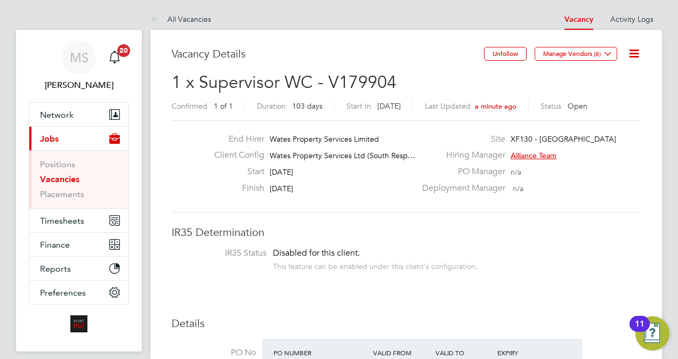
click at [628, 58] on icon at bounding box center [634, 53] width 13 height 13
click at [592, 98] on li "Update Status" at bounding box center [608, 93] width 62 height 15
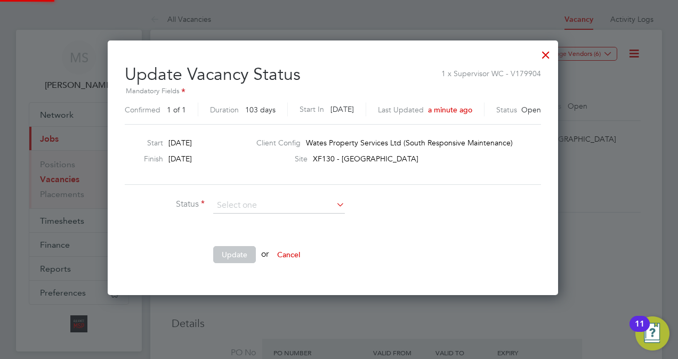
scroll to position [253, 463]
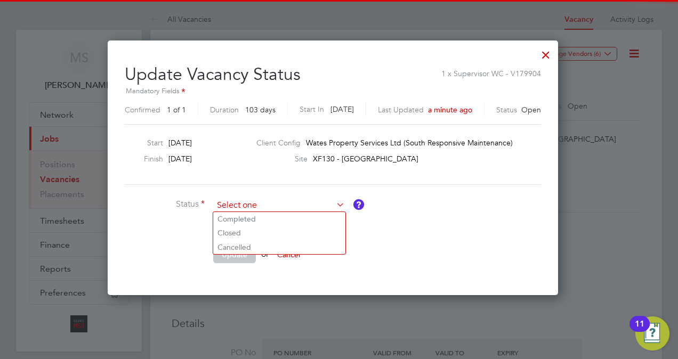
click at [276, 211] on input at bounding box center [279, 206] width 132 height 16
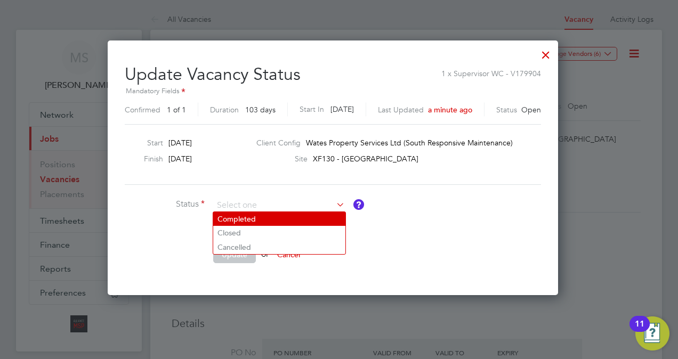
click at [275, 215] on li "Completed" at bounding box center [279, 219] width 132 height 14
type input "Completed"
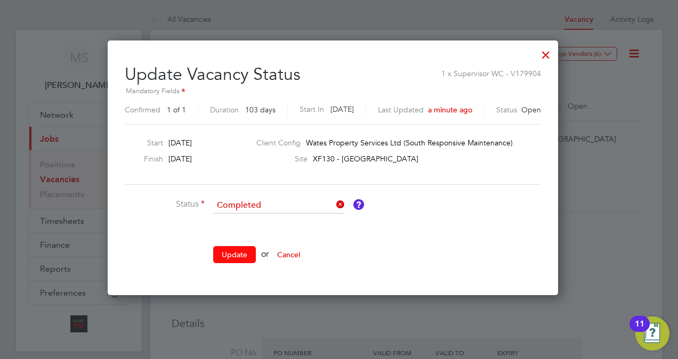
click at [245, 253] on button "Update" at bounding box center [234, 254] width 43 height 17
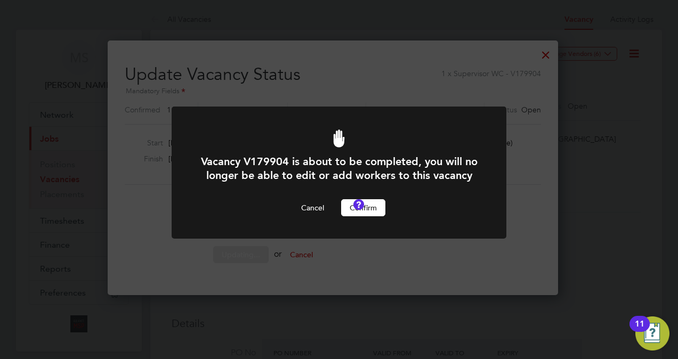
click at [369, 216] on button "Confirm" at bounding box center [363, 207] width 44 height 17
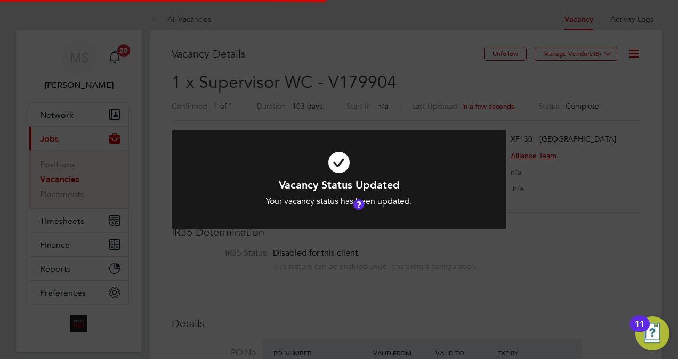
click at [609, 196] on div "Vacancy Status Updated Your vacancy status has been updated. Cancel Okay" at bounding box center [339, 179] width 678 height 359
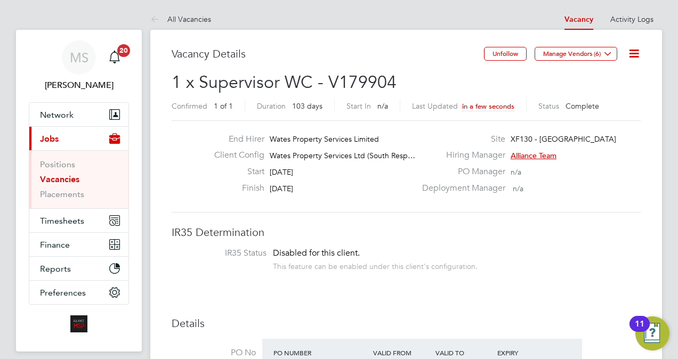
click at [59, 176] on link "Vacancies" at bounding box center [59, 179] width 39 height 10
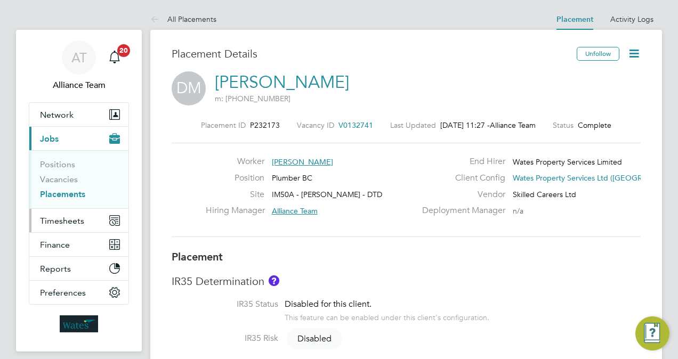
click at [66, 216] on span "Timesheets" at bounding box center [62, 221] width 44 height 10
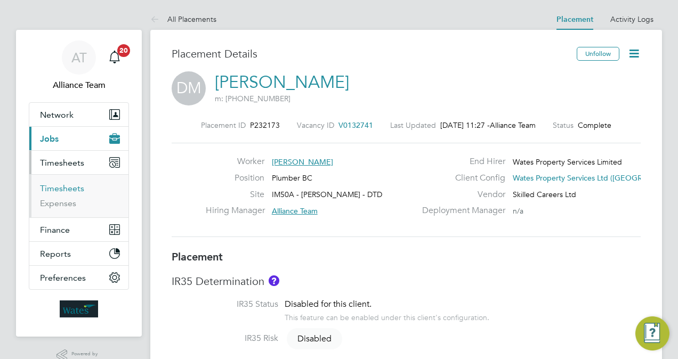
click at [74, 190] on link "Timesheets" at bounding box center [62, 188] width 44 height 10
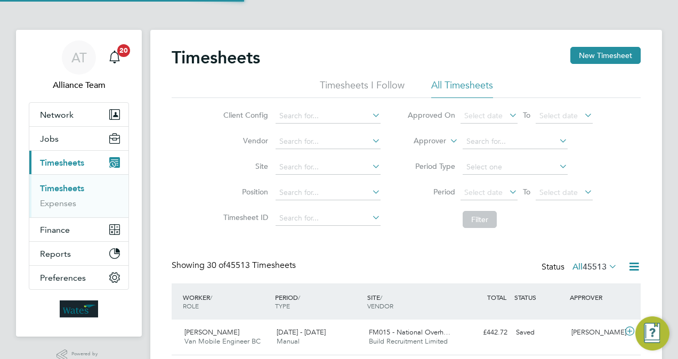
scroll to position [5, 5]
click at [437, 140] on label "Approver" at bounding box center [422, 141] width 48 height 11
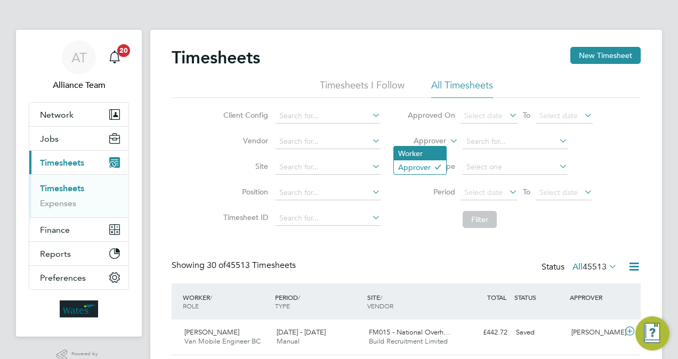
click at [429, 149] on li "Worker" at bounding box center [420, 154] width 52 height 14
click at [483, 149] on li "Worker" at bounding box center [500, 142] width 212 height 26
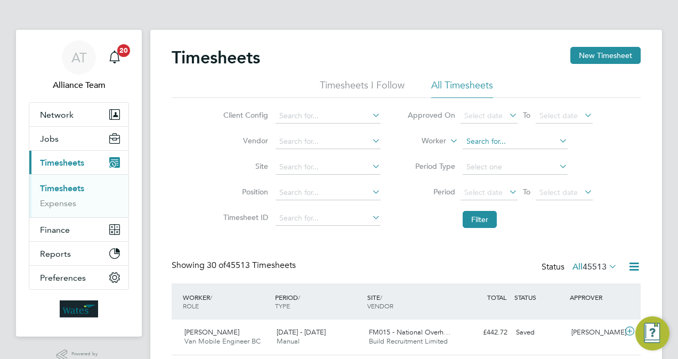
click at [483, 141] on input at bounding box center [515, 141] width 105 height 15
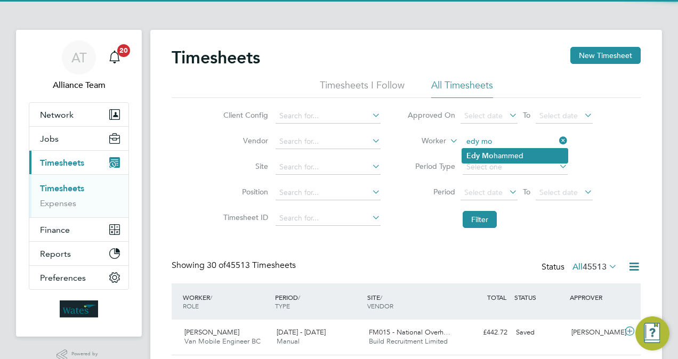
click at [498, 152] on li "Edy Mo hammed" at bounding box center [515, 156] width 106 height 14
type input "Edy Mohammed"
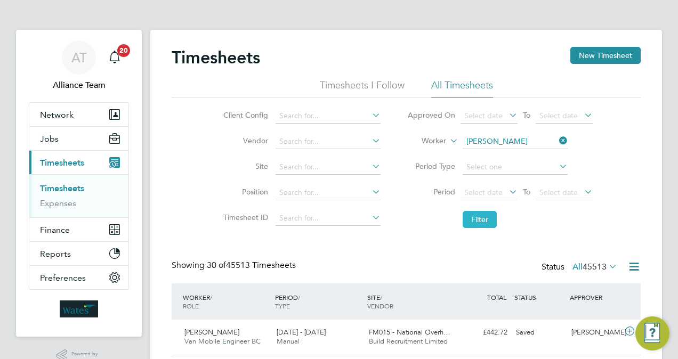
click at [486, 223] on button "Filter" at bounding box center [480, 219] width 34 height 17
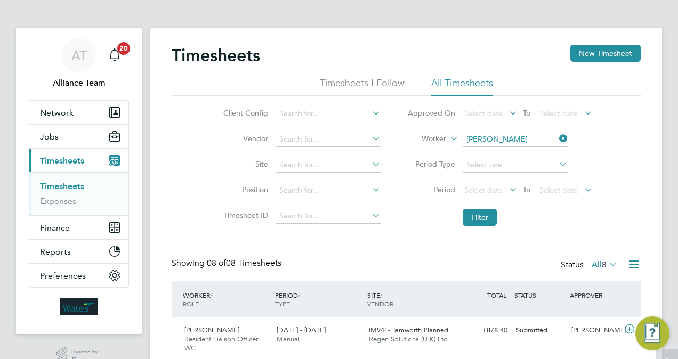
scroll to position [0, 0]
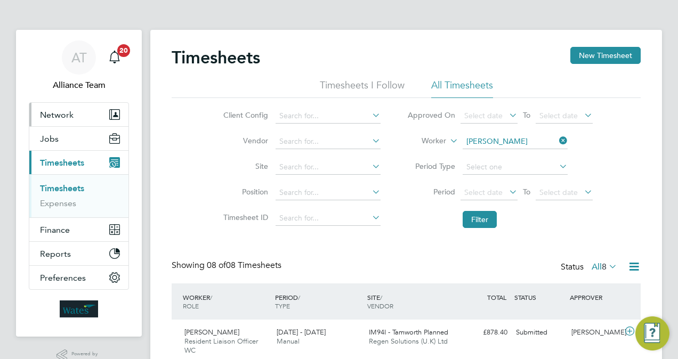
click at [63, 113] on span "Network" at bounding box center [57, 115] width 34 height 10
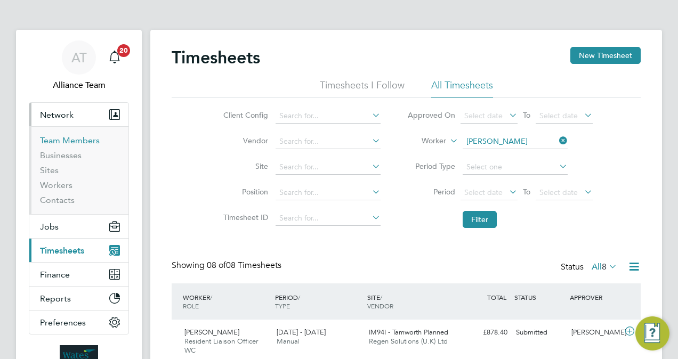
click at [68, 136] on link "Team Members" at bounding box center [70, 140] width 60 height 10
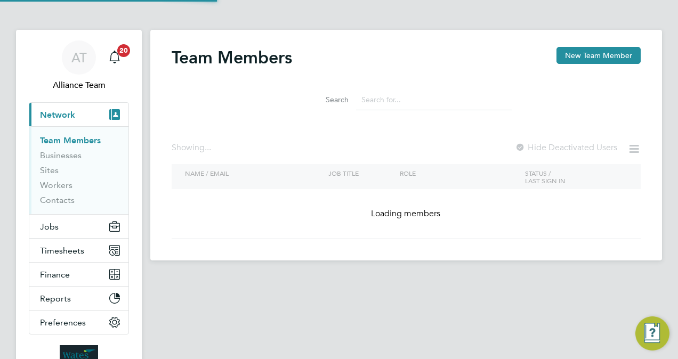
click at [392, 103] on input at bounding box center [434, 100] width 156 height 21
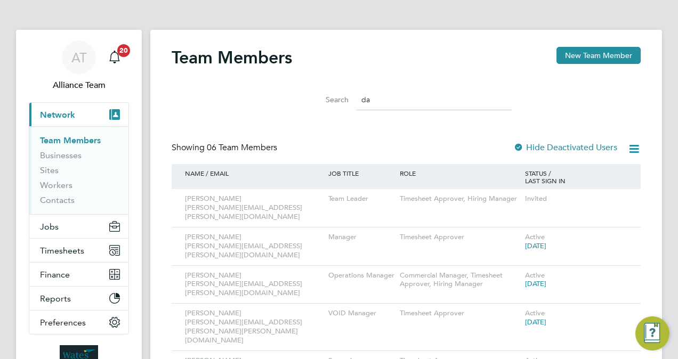
type input "d"
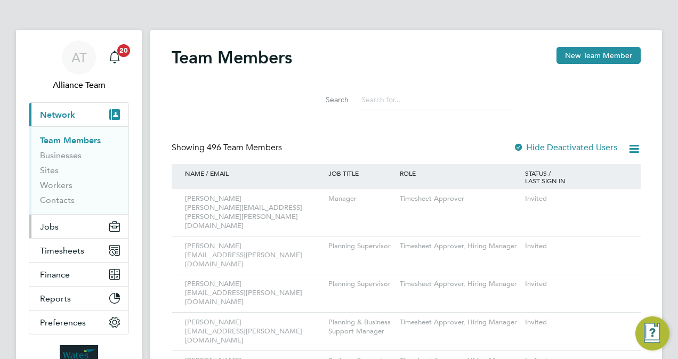
click at [65, 229] on button "Jobs" at bounding box center [78, 226] width 99 height 23
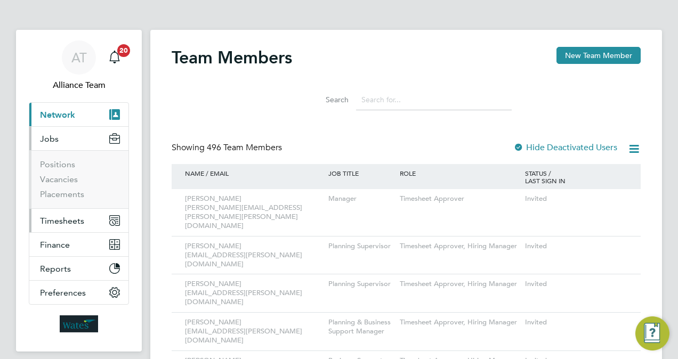
click at [62, 217] on span "Timesheets" at bounding box center [62, 221] width 44 height 10
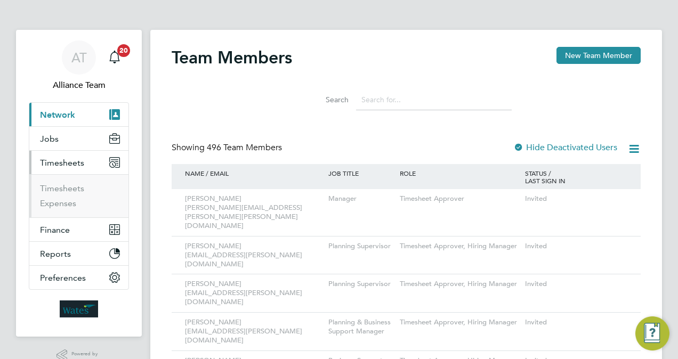
click at [66, 177] on ul "Timesheets Expenses" at bounding box center [78, 195] width 99 height 43
click at [67, 185] on link "Timesheets" at bounding box center [62, 188] width 44 height 10
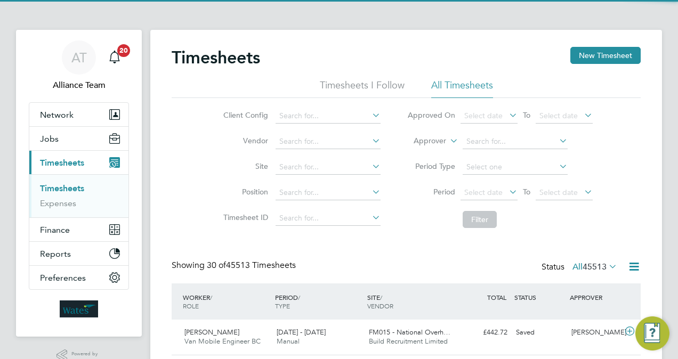
click at [427, 142] on label "Approver" at bounding box center [422, 141] width 48 height 11
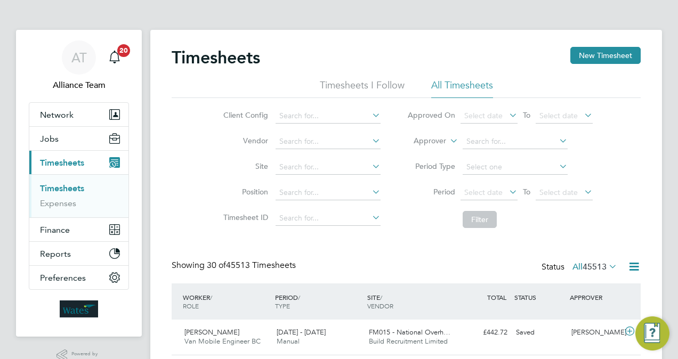
click at [418, 152] on li "Worker" at bounding box center [420, 154] width 52 height 14
click at [488, 139] on input at bounding box center [515, 141] width 105 height 15
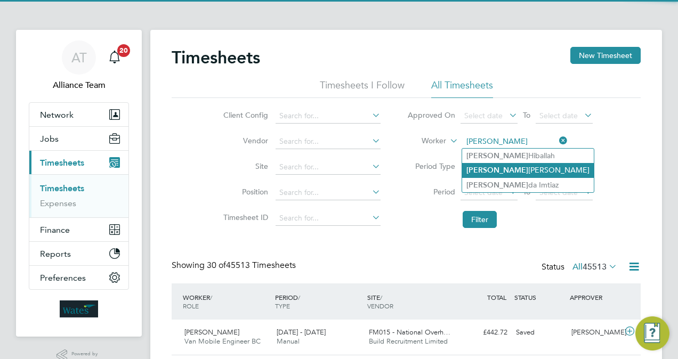
click at [509, 166] on li "Syed Jilani" at bounding box center [528, 170] width 132 height 14
type input "Syed Jilani"
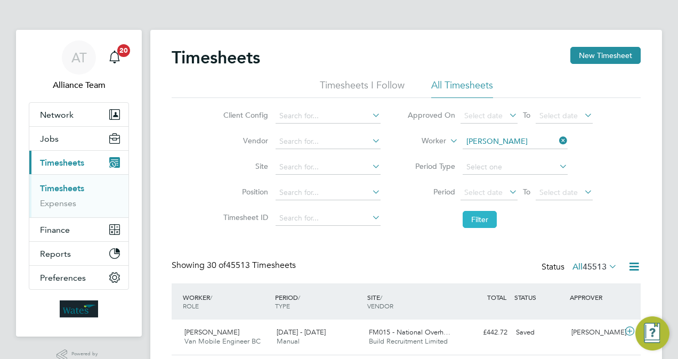
click at [479, 224] on button "Filter" at bounding box center [480, 219] width 34 height 17
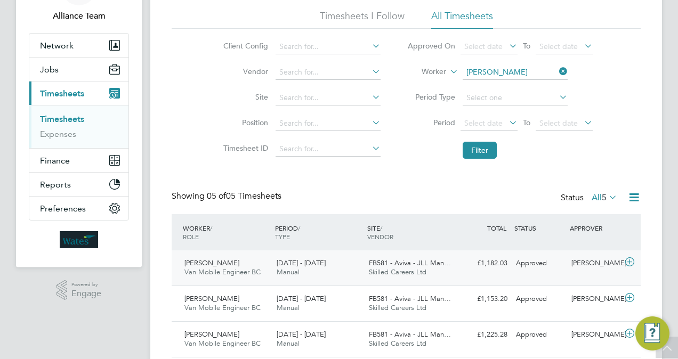
click at [409, 267] on span "FB581 - Aviva - JLL Man…" at bounding box center [410, 263] width 82 height 9
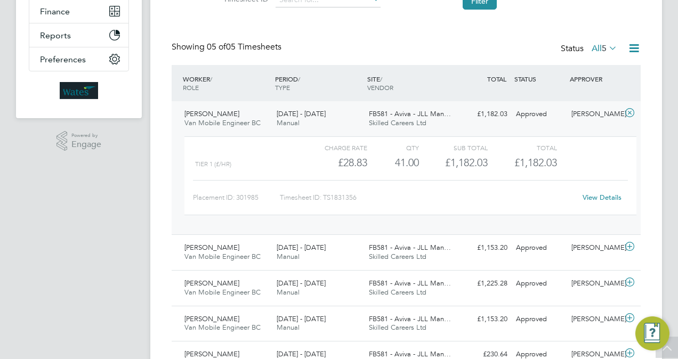
click at [417, 119] on span "Skilled Careers Ltd" at bounding box center [398, 122] width 58 height 9
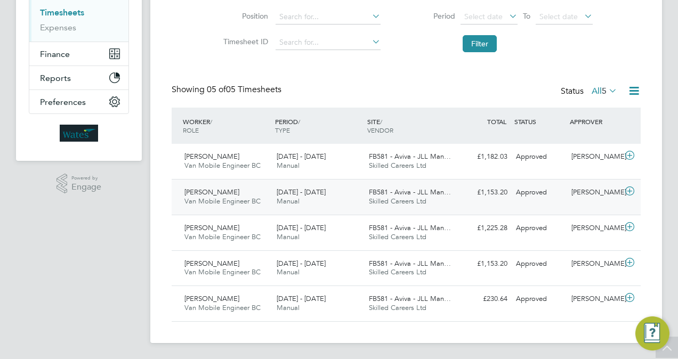
click at [423, 191] on span "FB581 - Aviva - JLL Man…" at bounding box center [410, 192] width 82 height 9
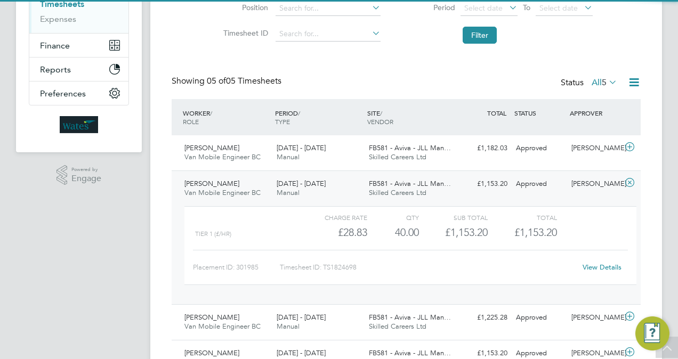
click at [423, 191] on span "Skilled Careers Ltd" at bounding box center [398, 192] width 58 height 9
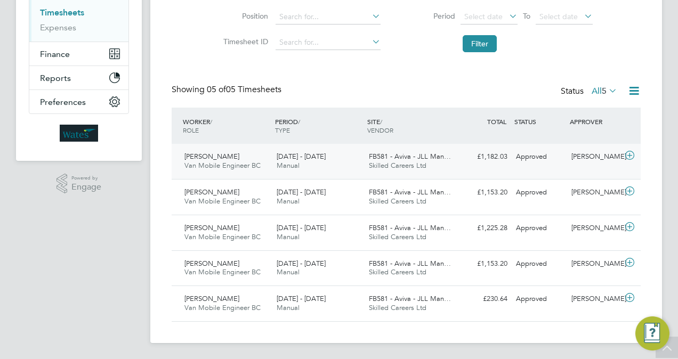
click at [418, 144] on div "Syed Jilani Van Mobile Engineer BC 20 - 26 Sep 2025 20 - 26 Sep 2025 Manual FB5…" at bounding box center [406, 161] width 469 height 35
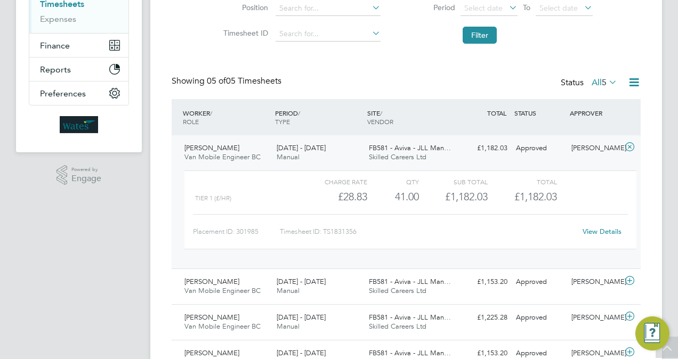
click at [418, 144] on span "FB581 - Aviva - JLL Man…" at bounding box center [410, 147] width 82 height 9
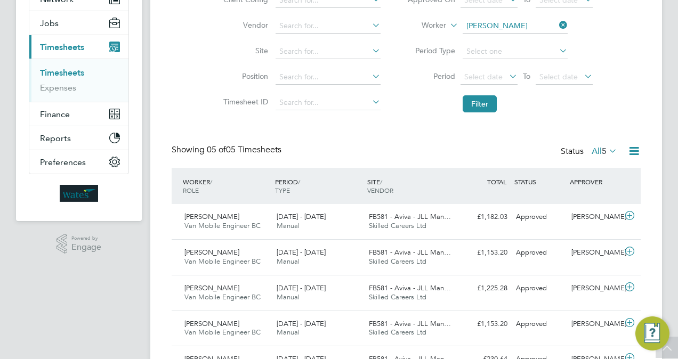
scroll to position [0, 0]
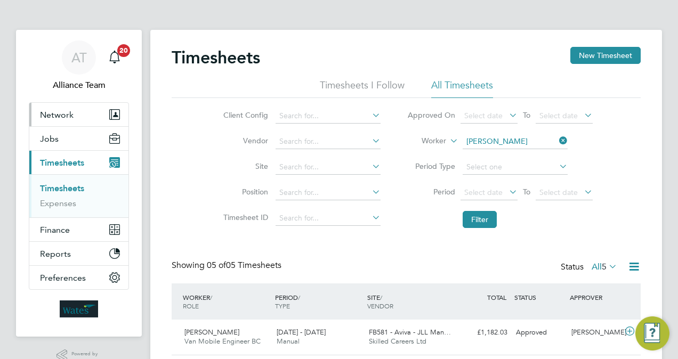
click at [61, 115] on span "Network" at bounding box center [57, 115] width 34 height 10
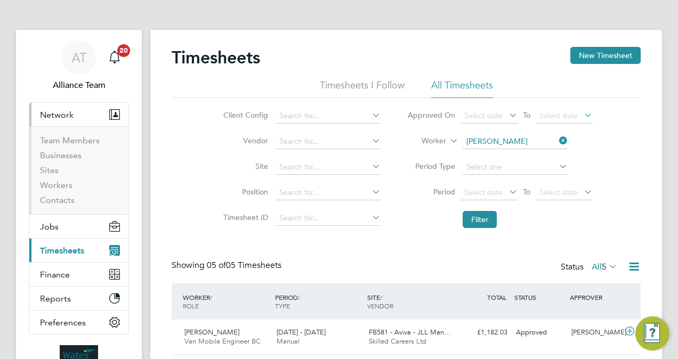
click at [76, 134] on ul "Team Members Businesses Sites Workers Contacts" at bounding box center [78, 170] width 99 height 88
click at [81, 139] on link "Team Members" at bounding box center [70, 140] width 60 height 10
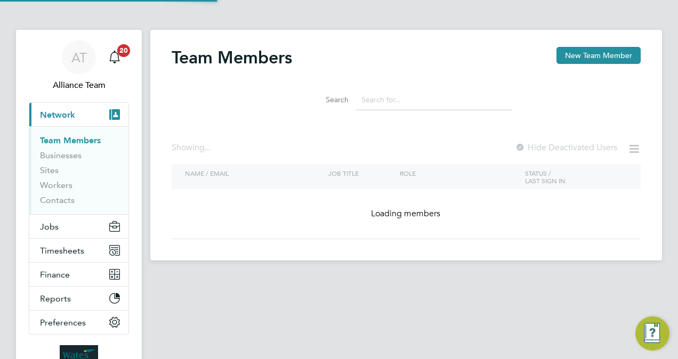
click at [404, 102] on input at bounding box center [434, 100] width 156 height 21
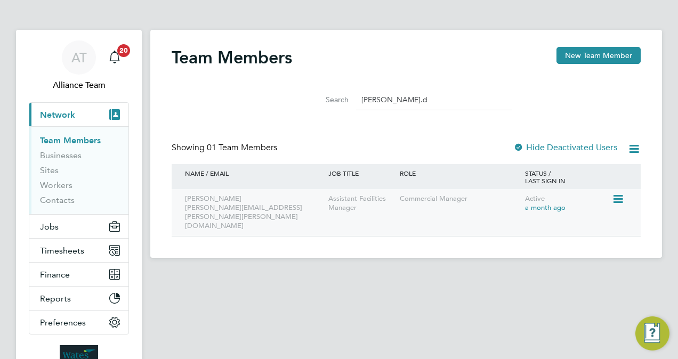
type input "gary.d"
click at [617, 197] on icon at bounding box center [617, 199] width 11 height 13
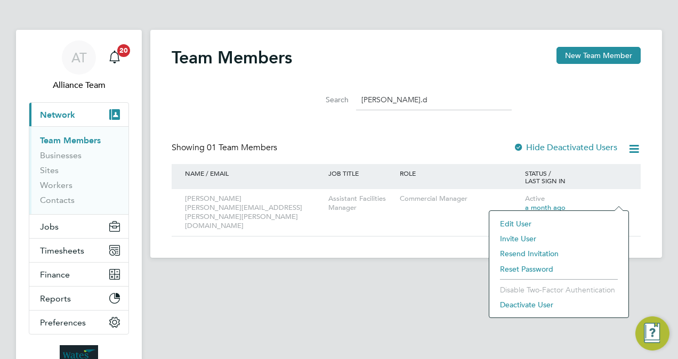
click at [534, 254] on li "Resend Invitation" at bounding box center [559, 253] width 128 height 15
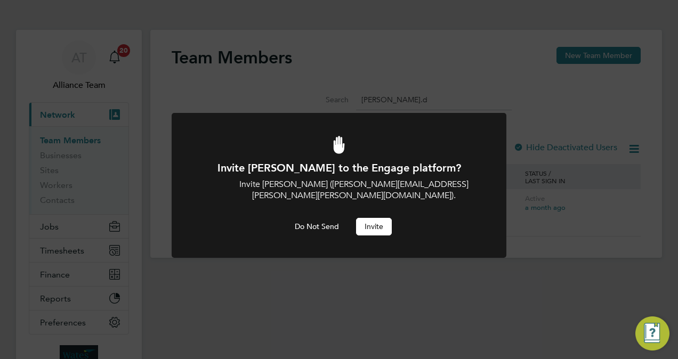
click at [372, 221] on button "Invite" at bounding box center [374, 226] width 36 height 17
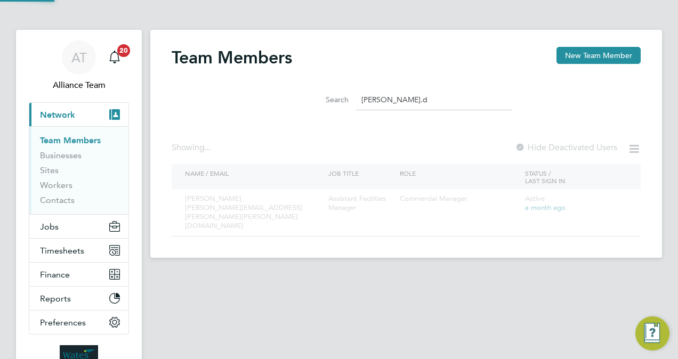
click at [0, 0] on div "Invite Gary Davies to the Engage platform? Invite Gary Davies (gary.davies@wate…" at bounding box center [0, 0] width 0 height 0
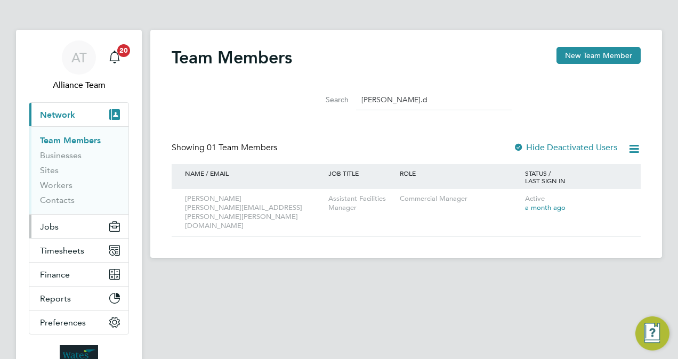
click at [65, 218] on button "Jobs" at bounding box center [78, 226] width 99 height 23
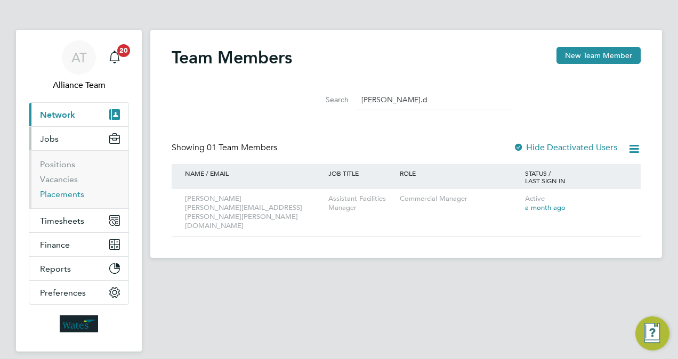
click at [68, 192] on link "Placements" at bounding box center [62, 194] width 44 height 10
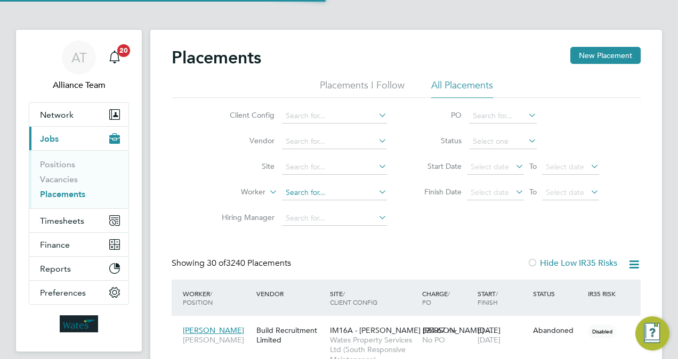
scroll to position [30, 74]
click at [316, 197] on input at bounding box center [334, 193] width 105 height 15
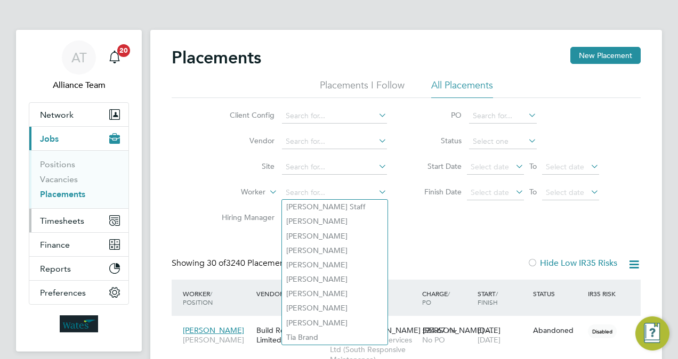
click at [76, 218] on span "Timesheets" at bounding box center [62, 221] width 44 height 10
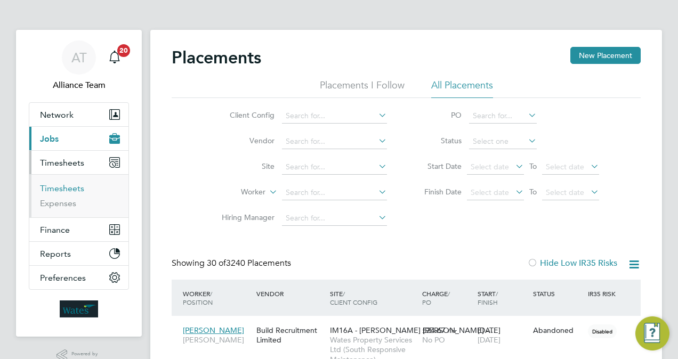
click at [73, 183] on link "Timesheets" at bounding box center [62, 188] width 44 height 10
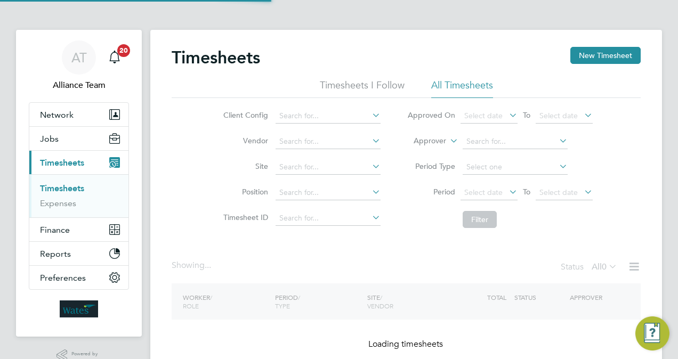
click at [428, 142] on label "Approver" at bounding box center [422, 141] width 48 height 11
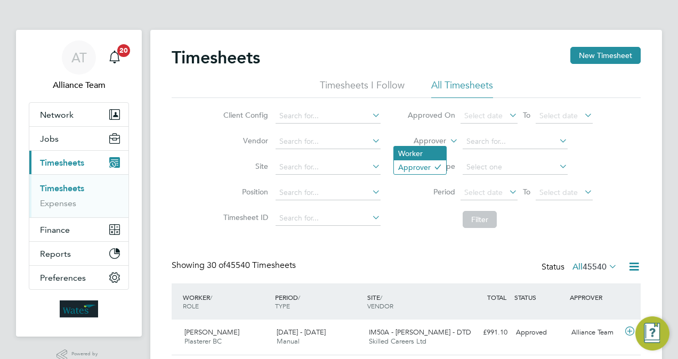
click at [422, 152] on li "Worker" at bounding box center [420, 154] width 52 height 14
click at [482, 150] on li "Worker" at bounding box center [500, 142] width 212 height 26
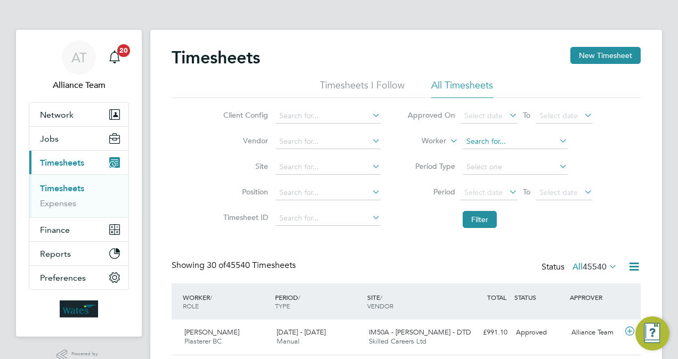
click at [483, 144] on input at bounding box center [515, 141] width 105 height 15
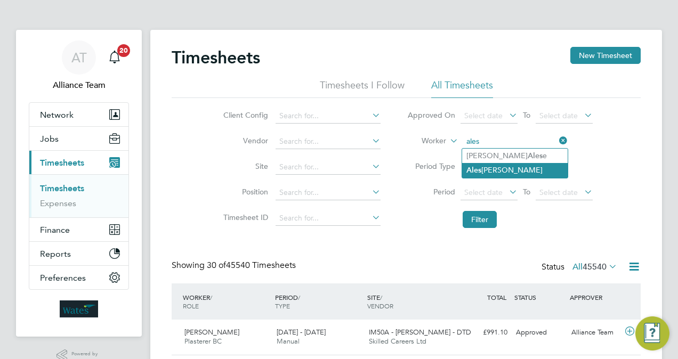
click at [532, 170] on li "Ales sandra Daciuk" at bounding box center [515, 170] width 106 height 14
type input "Alessandra Daciuk"
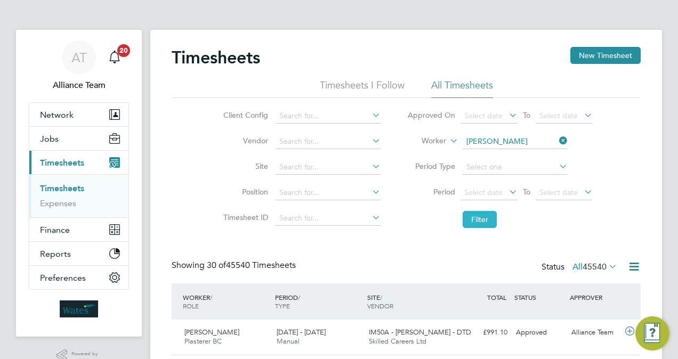
click at [475, 223] on button "Filter" at bounding box center [480, 219] width 34 height 17
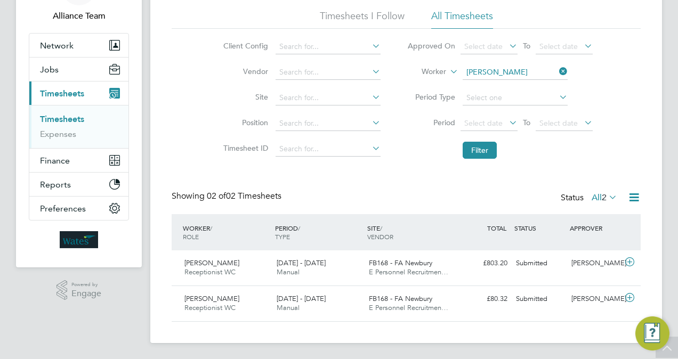
click at [428, 197] on div "Showing 02 of 02 Timesheets Status All 2" at bounding box center [406, 202] width 469 height 23
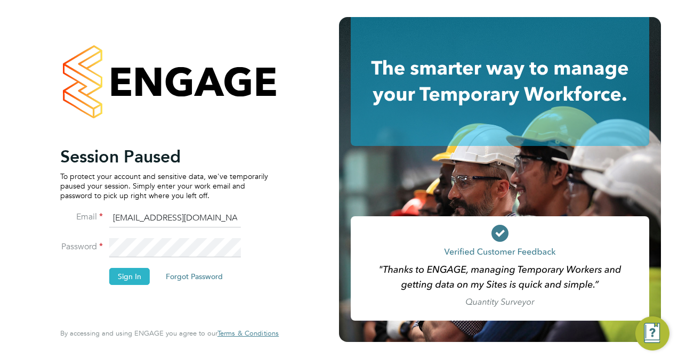
click at [145, 275] on button "Sign In" at bounding box center [129, 276] width 41 height 17
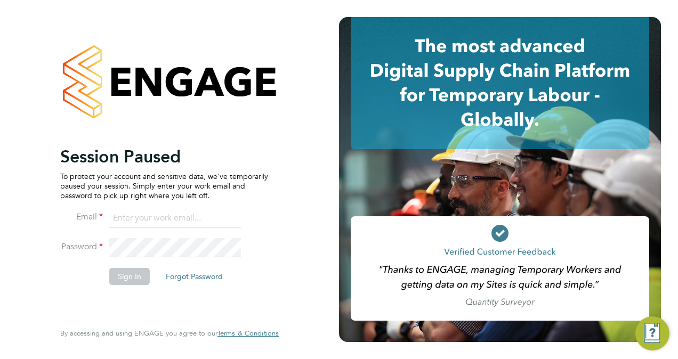
type input "[EMAIL_ADDRESS][DOMAIN_NAME]"
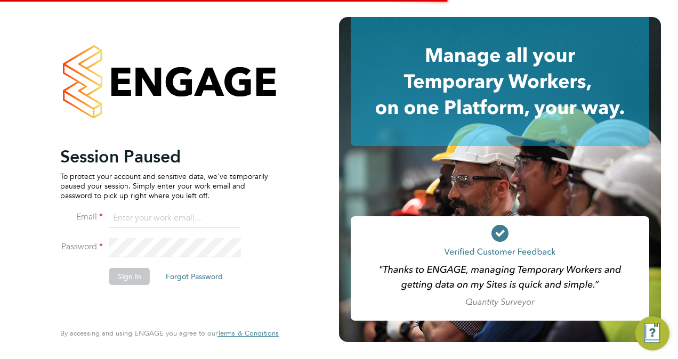
type input "[PERSON_NAME][EMAIL_ADDRESS][PERSON_NAME][DOMAIN_NAME]"
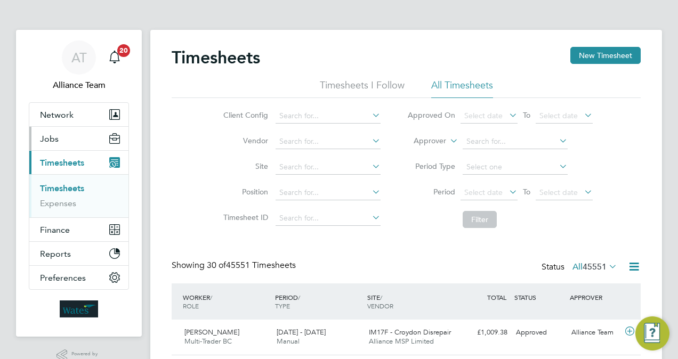
click at [69, 136] on button "Jobs" at bounding box center [78, 138] width 99 height 23
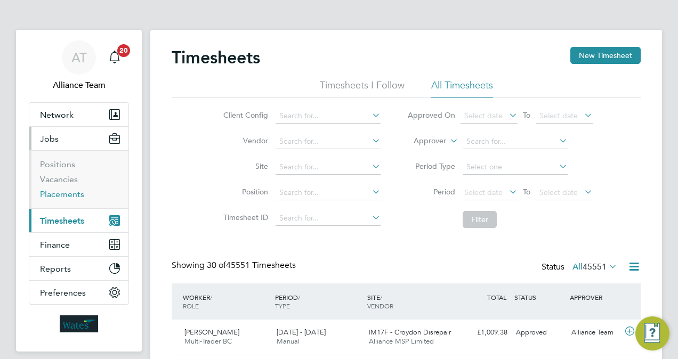
click at [70, 190] on link "Placements" at bounding box center [62, 194] width 44 height 10
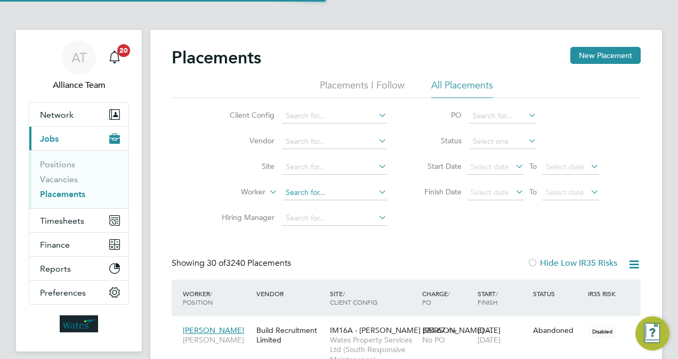
scroll to position [30, 74]
click at [60, 222] on span "Timesheets" at bounding box center [62, 221] width 44 height 10
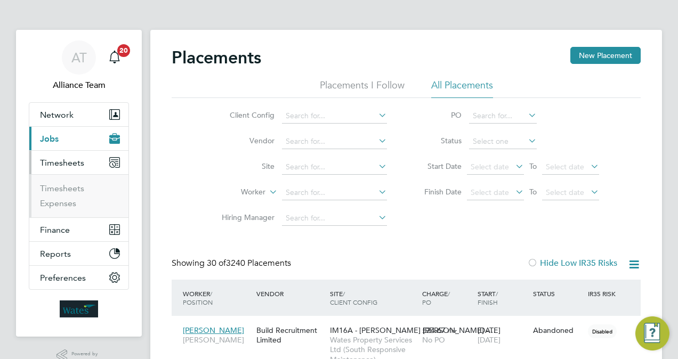
click at [69, 182] on ul "Timesheets Expenses" at bounding box center [78, 195] width 99 height 43
click at [71, 186] on link "Timesheets" at bounding box center [62, 188] width 44 height 10
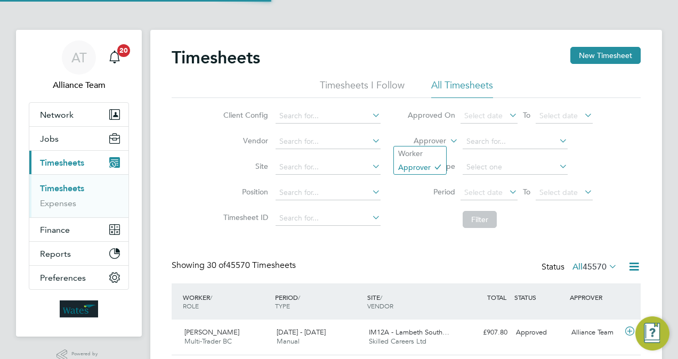
click at [434, 144] on label "Approver" at bounding box center [422, 141] width 48 height 11
click at [425, 151] on li "Worker" at bounding box center [420, 154] width 52 height 14
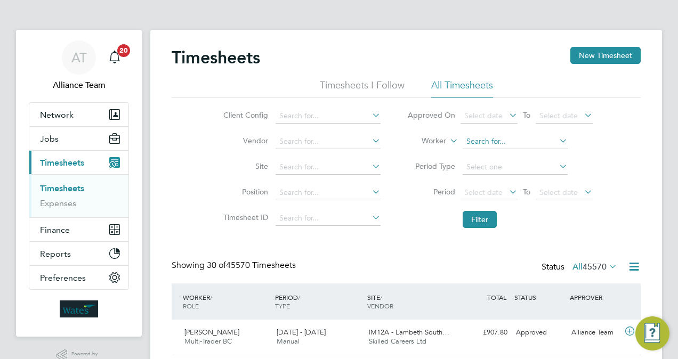
click at [491, 139] on input at bounding box center [515, 141] width 105 height 15
click at [506, 157] on li "[PERSON_NAME]" at bounding box center [515, 156] width 106 height 14
type input "[PERSON_NAME]"
click at [469, 217] on button "Filter" at bounding box center [480, 219] width 34 height 17
click at [51, 135] on span "Jobs" at bounding box center [49, 139] width 19 height 10
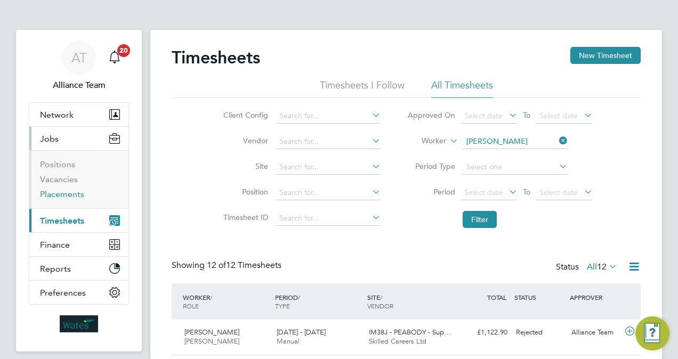
click at [77, 196] on link "Placements" at bounding box center [62, 194] width 44 height 10
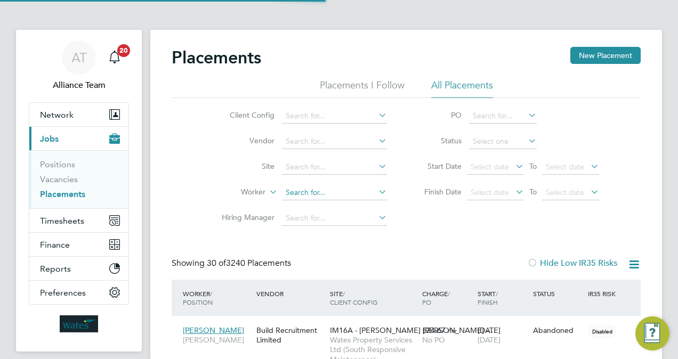
click at [328, 190] on input at bounding box center [334, 193] width 105 height 15
click at [339, 210] on li "Luke Pro byn" at bounding box center [335, 207] width 106 height 14
type input "[PERSON_NAME]"
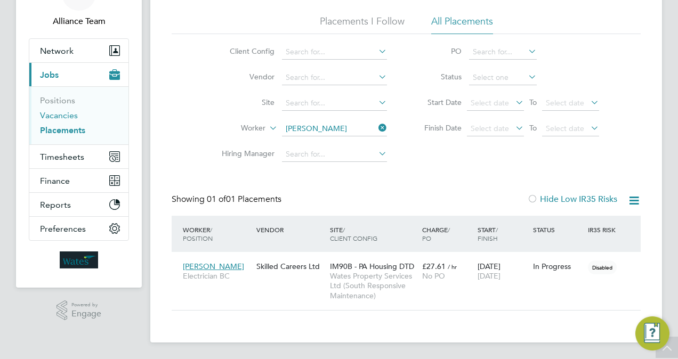
click at [66, 114] on link "Vacancies" at bounding box center [59, 115] width 38 height 10
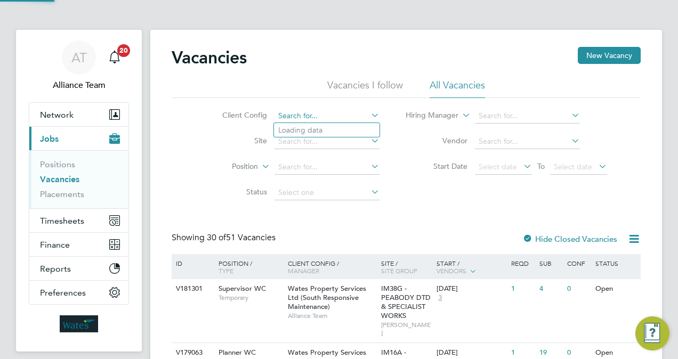
click at [328, 115] on input at bounding box center [327, 116] width 105 height 15
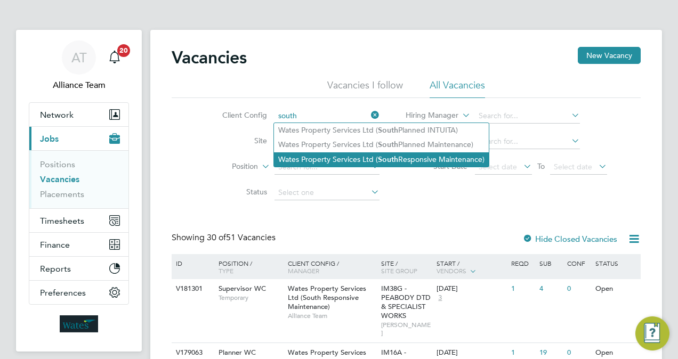
click at [388, 159] on b "South" at bounding box center [388, 159] width 20 height 9
type input "Wates Property Services Ltd (South Responsive Maintenance)"
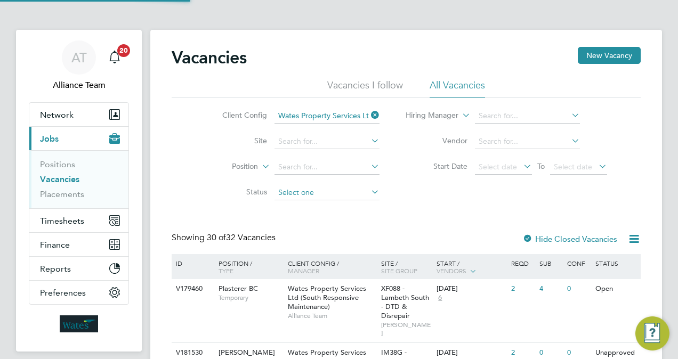
click at [335, 195] on input at bounding box center [327, 193] width 105 height 15
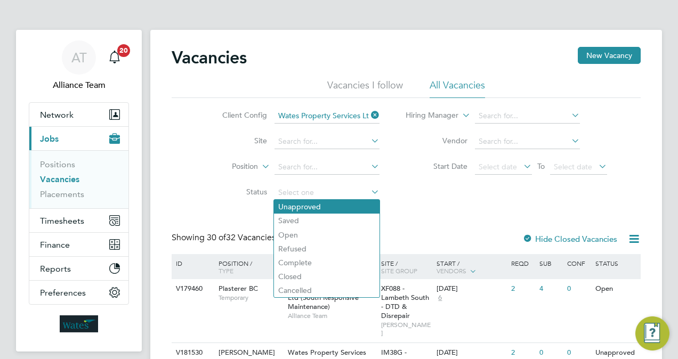
click at [331, 208] on li "Unapproved" at bounding box center [327, 207] width 106 height 14
type input "Unapproved"
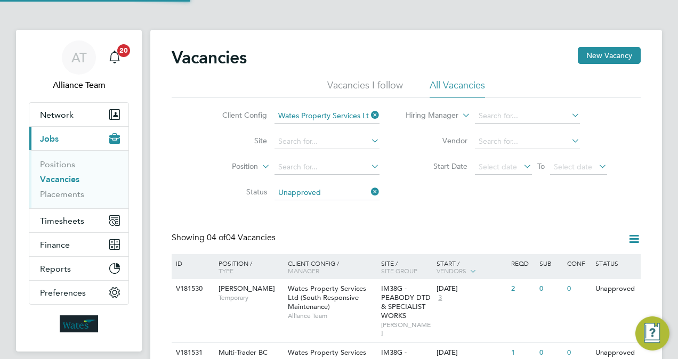
click at [422, 218] on div "Vacancies New Vacancy Vacancies I follow All Vacancies Client Config Wates Prop…" at bounding box center [406, 291] width 469 height 488
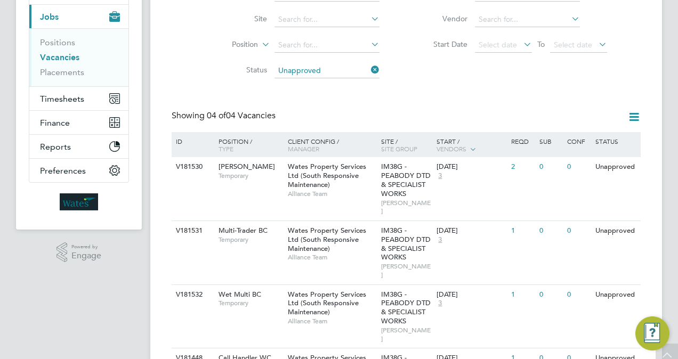
scroll to position [180, 0]
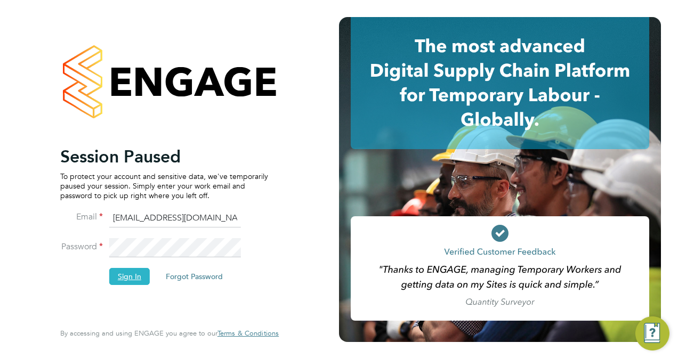
click at [128, 284] on button "Sign In" at bounding box center [129, 276] width 41 height 17
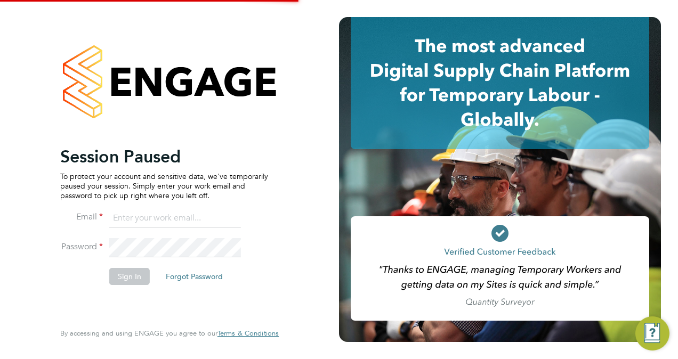
type input "[PERSON_NAME][EMAIL_ADDRESS][PERSON_NAME][DOMAIN_NAME]"
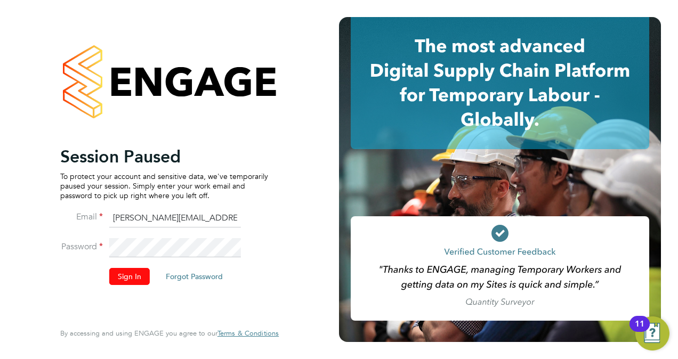
click at [128, 271] on button "Sign In" at bounding box center [129, 276] width 41 height 17
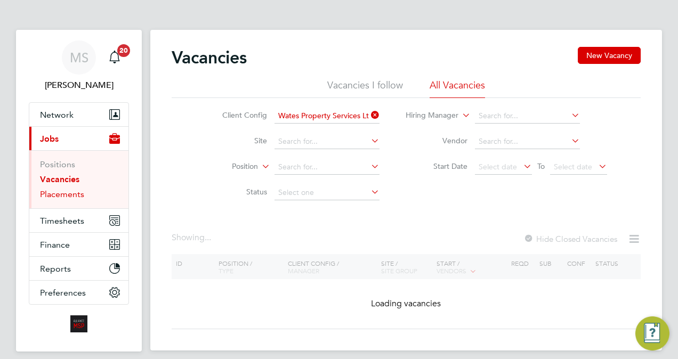
click at [68, 194] on link "Placements" at bounding box center [62, 194] width 44 height 10
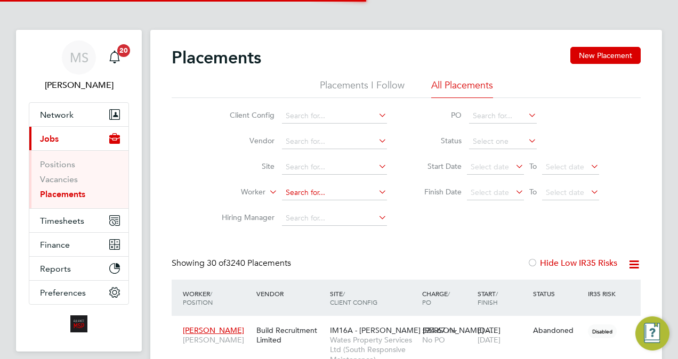
click at [315, 192] on input at bounding box center [334, 193] width 105 height 15
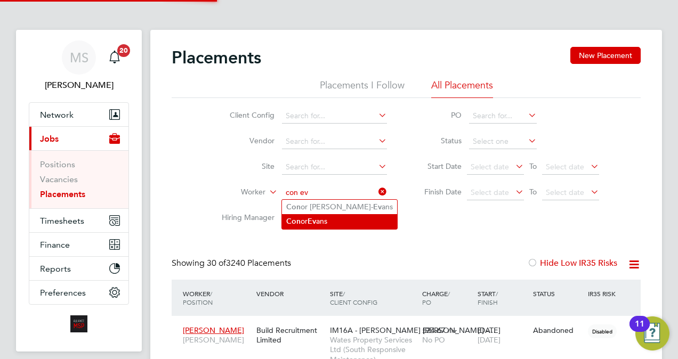
click at [344, 221] on li "Con or Ev ans" at bounding box center [339, 221] width 115 height 14
type input "Conor Evans"
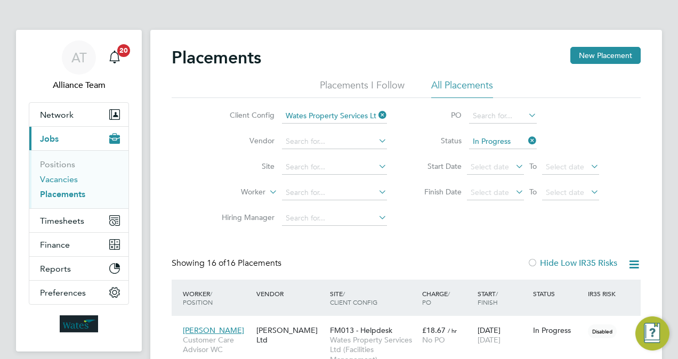
click at [61, 179] on link "Vacancies" at bounding box center [59, 179] width 38 height 10
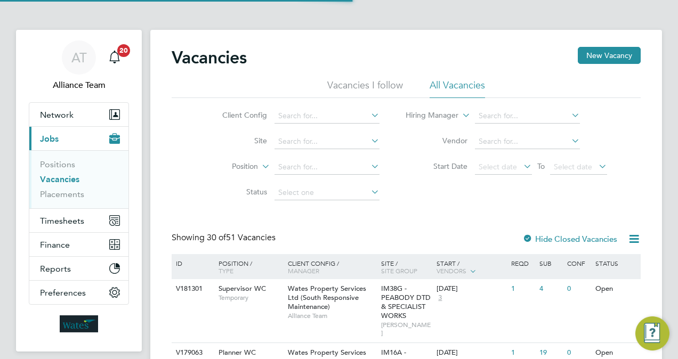
click at [63, 187] on li "Vacancies" at bounding box center [80, 181] width 80 height 15
click at [73, 216] on span "Timesheets" at bounding box center [62, 221] width 44 height 10
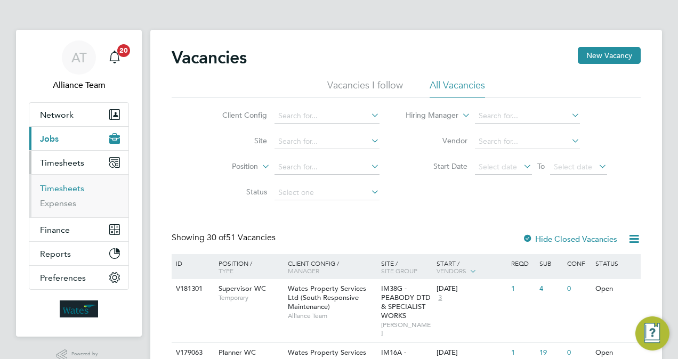
click at [65, 192] on link "Timesheets" at bounding box center [62, 188] width 44 height 10
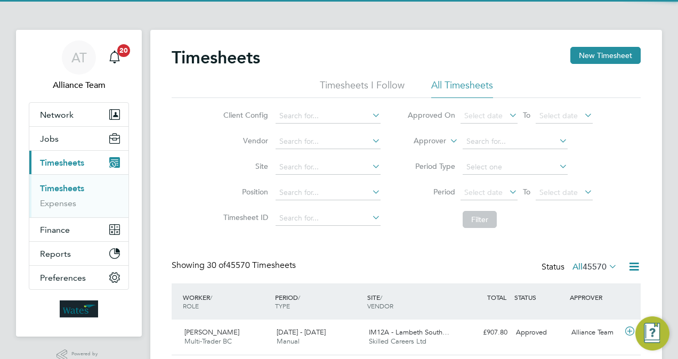
click at [438, 136] on label "Approver" at bounding box center [422, 141] width 48 height 11
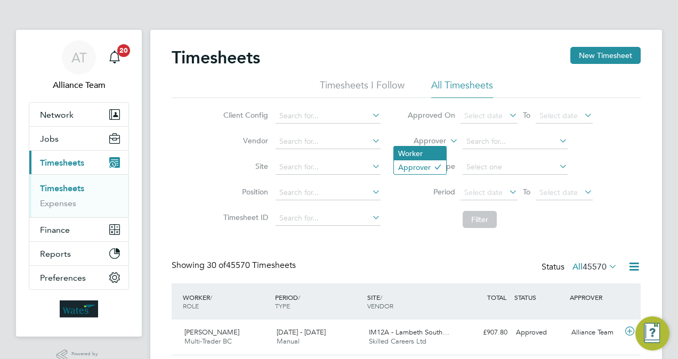
click at [427, 149] on li "Worker" at bounding box center [420, 154] width 52 height 14
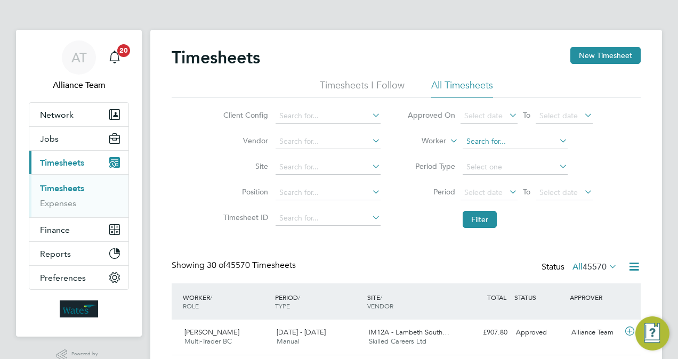
click at [483, 143] on input at bounding box center [515, 141] width 105 height 15
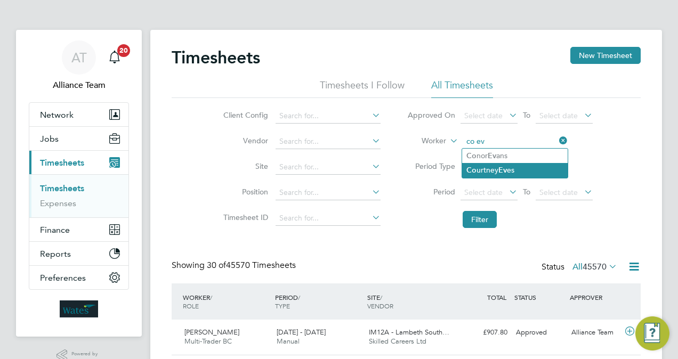
click at [521, 165] on li "Co urtney Ev es" at bounding box center [515, 170] width 106 height 14
type input "Courtney Eves"
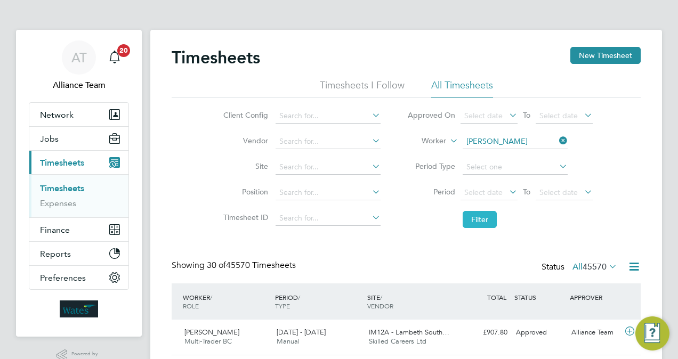
click at [487, 220] on button "Filter" at bounding box center [480, 219] width 34 height 17
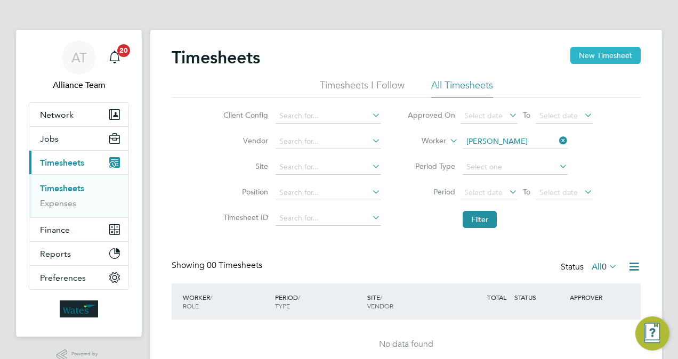
click at [610, 53] on button "New Timesheet" at bounding box center [606, 55] width 70 height 17
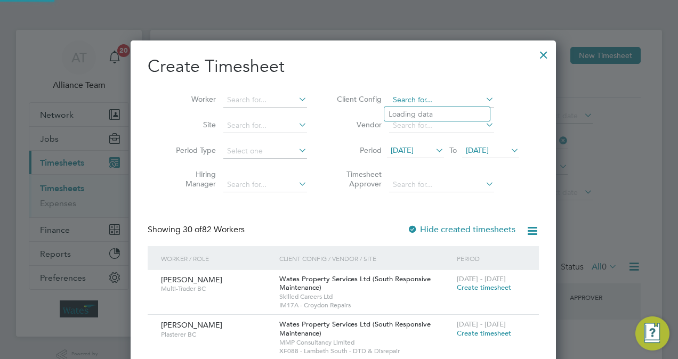
click at [414, 96] on input at bounding box center [441, 100] width 105 height 15
click at [464, 124] on li "Wates Property Services Ltd (South Res ponsive Maintenance)" at bounding box center [491, 129] width 214 height 14
type input "Wates Property Services Ltd (South Responsive Maintenance)"
click at [412, 149] on span "16 Sep 2025" at bounding box center [402, 151] width 23 height 10
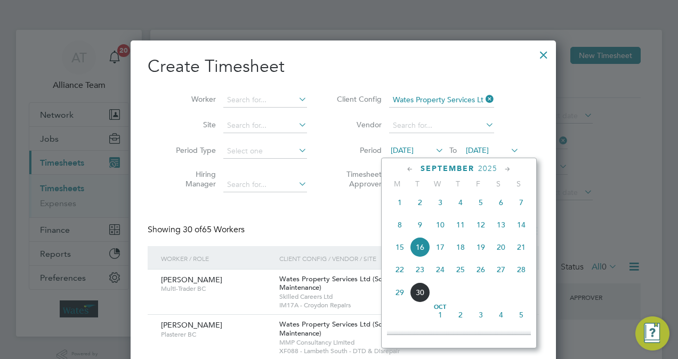
click at [501, 253] on span "20" at bounding box center [501, 247] width 20 height 20
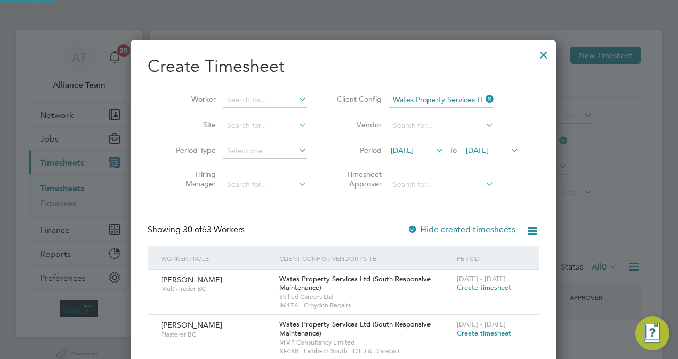
click at [487, 150] on span "23 Sep 2025" at bounding box center [477, 151] width 23 height 10
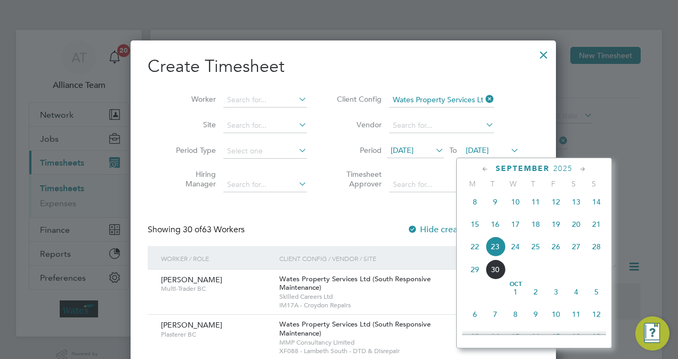
click at [550, 253] on span "26" at bounding box center [556, 247] width 20 height 20
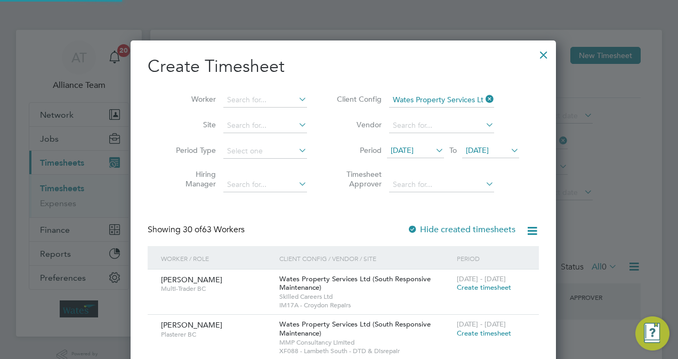
click at [526, 233] on icon at bounding box center [532, 230] width 13 height 13
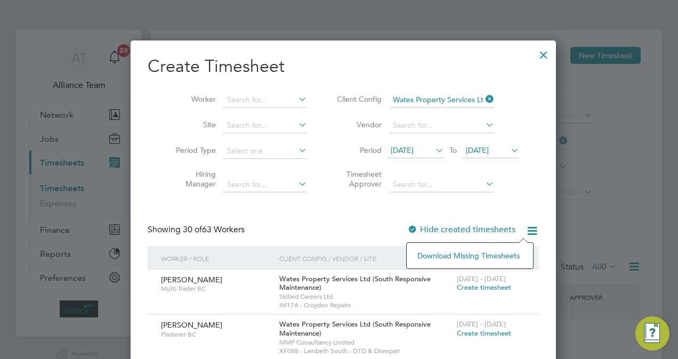
click at [490, 257] on li "Download missing timesheets" at bounding box center [470, 255] width 116 height 15
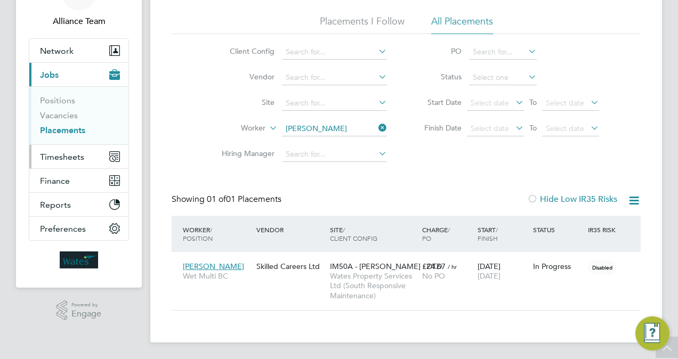
scroll to position [50, 92]
click at [74, 152] on span "Timesheets" at bounding box center [62, 157] width 44 height 10
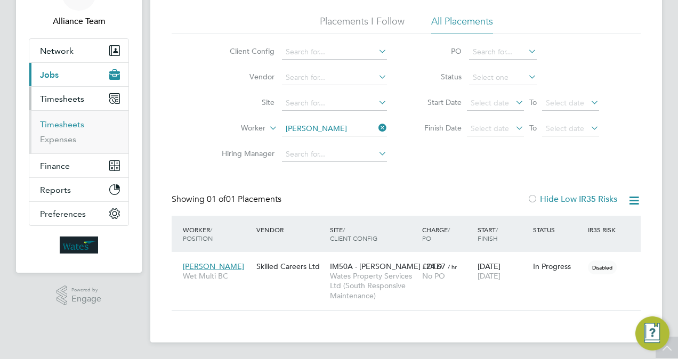
click at [76, 123] on link "Timesheets" at bounding box center [62, 124] width 44 height 10
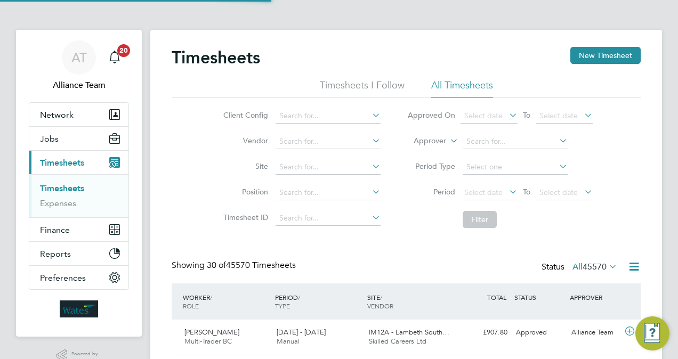
click at [443, 139] on label "Approver" at bounding box center [422, 141] width 48 height 11
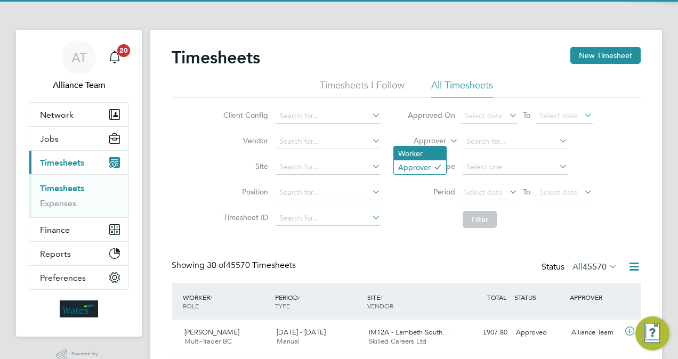
click at [430, 147] on li "Worker" at bounding box center [420, 154] width 52 height 14
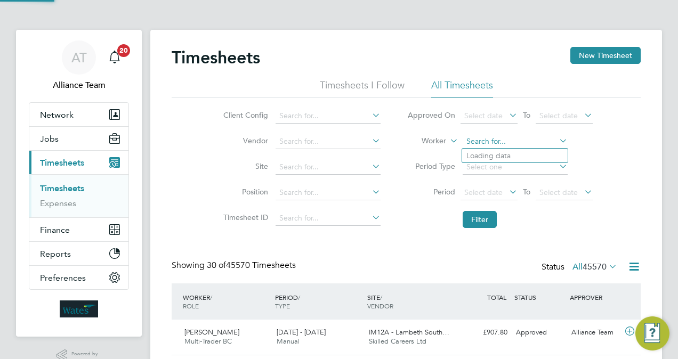
click at [497, 136] on input at bounding box center [515, 141] width 105 height 15
click at [515, 182] on li "John De vine" at bounding box center [515, 185] width 106 height 14
type input "John Devine"
click at [477, 224] on button "Filter" at bounding box center [480, 219] width 34 height 17
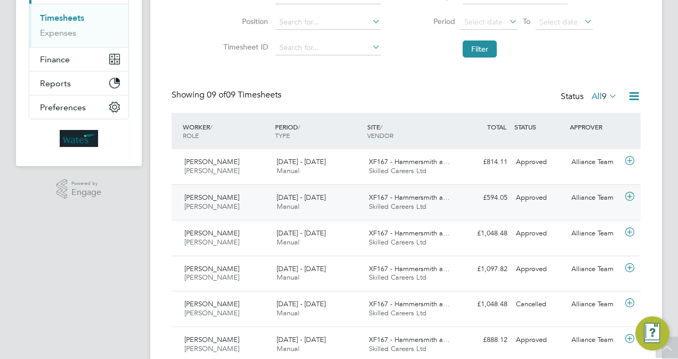
click at [417, 200] on span "XF167 - Hammersmith a…" at bounding box center [409, 197] width 81 height 9
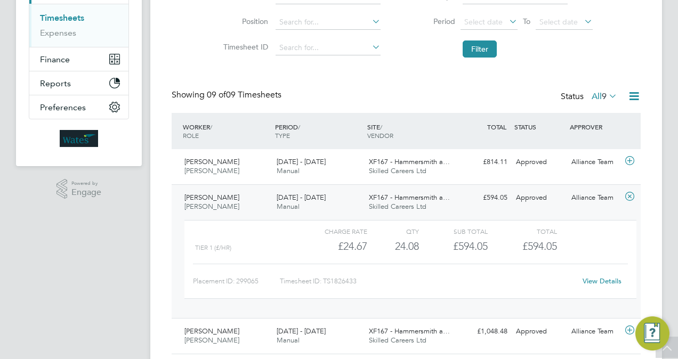
click at [610, 281] on link "View Details" at bounding box center [602, 281] width 39 height 9
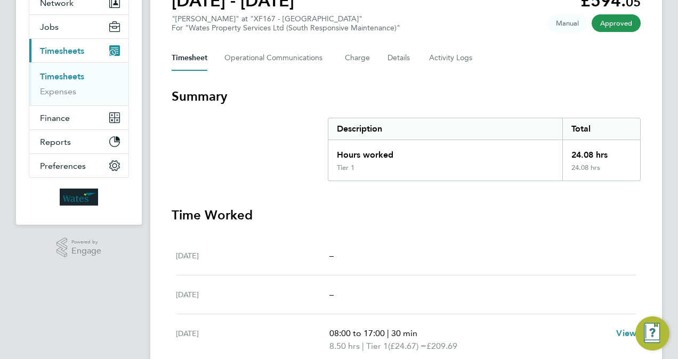
scroll to position [107, 0]
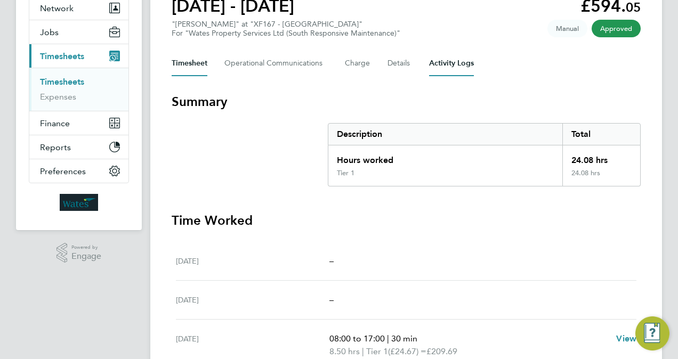
click at [447, 62] on Logs-tab "Activity Logs" at bounding box center [451, 64] width 45 height 26
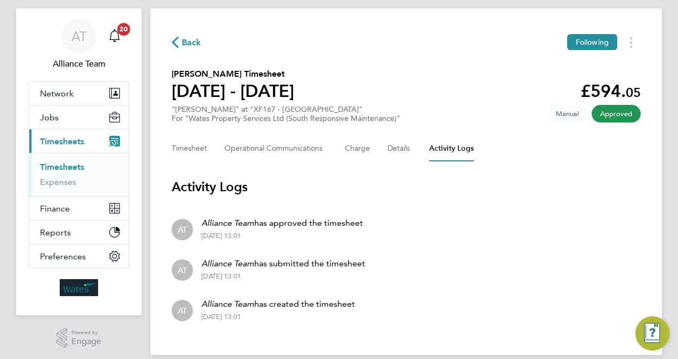
scroll to position [34, 0]
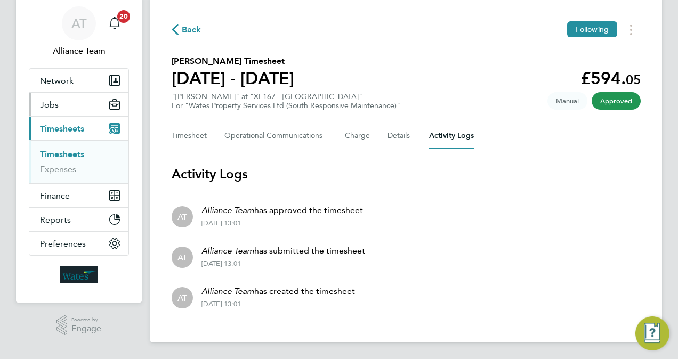
click at [50, 105] on span "Jobs" at bounding box center [49, 105] width 19 height 10
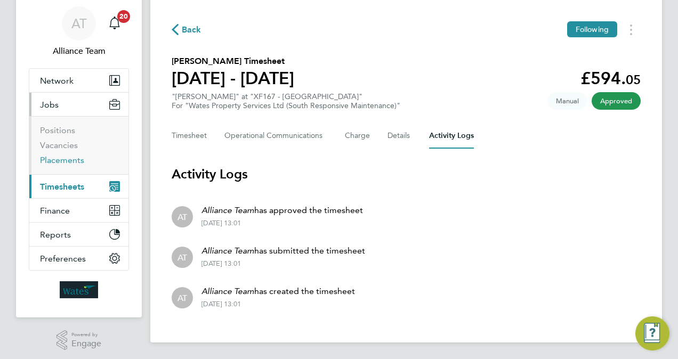
click at [67, 158] on link "Placements" at bounding box center [62, 160] width 44 height 10
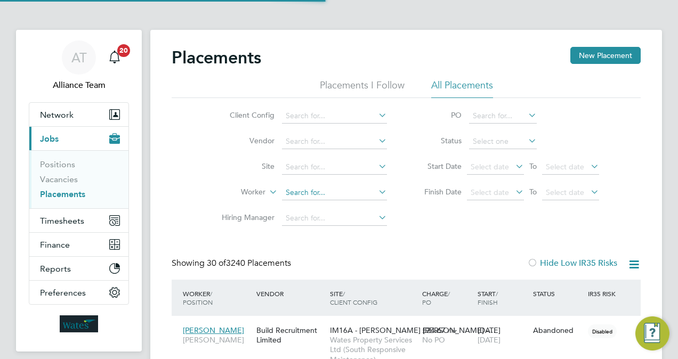
click at [307, 196] on input at bounding box center [334, 193] width 105 height 15
click at [333, 209] on li "Alg ert Ndreu" at bounding box center [335, 207] width 106 height 14
type input "[PERSON_NAME]"
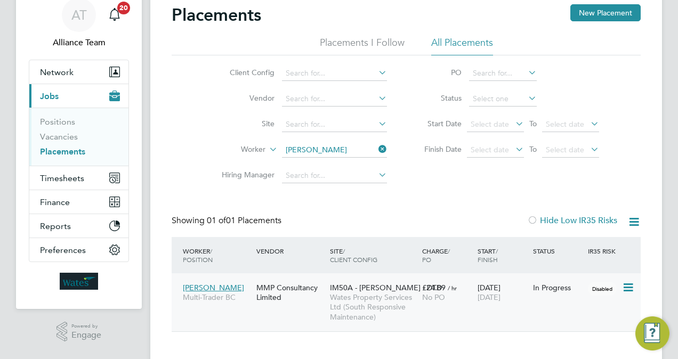
click at [499, 301] on span "[DATE]" at bounding box center [489, 298] width 23 height 10
click at [66, 178] on span "Timesheets" at bounding box center [62, 178] width 44 height 10
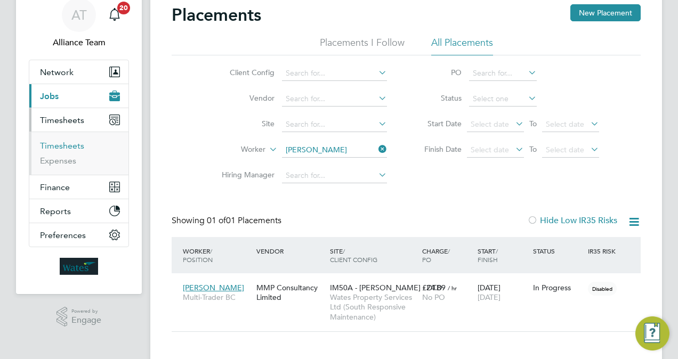
click at [75, 145] on link "Timesheets" at bounding box center [62, 146] width 44 height 10
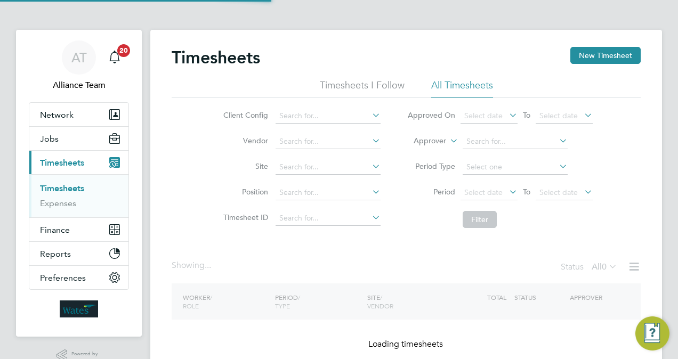
click at [427, 144] on label "Approver" at bounding box center [422, 141] width 48 height 11
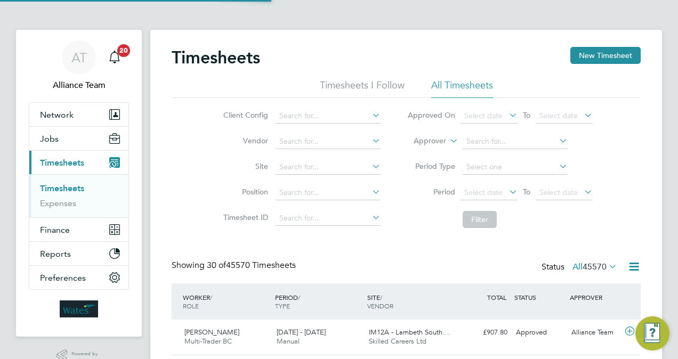
scroll to position [5, 5]
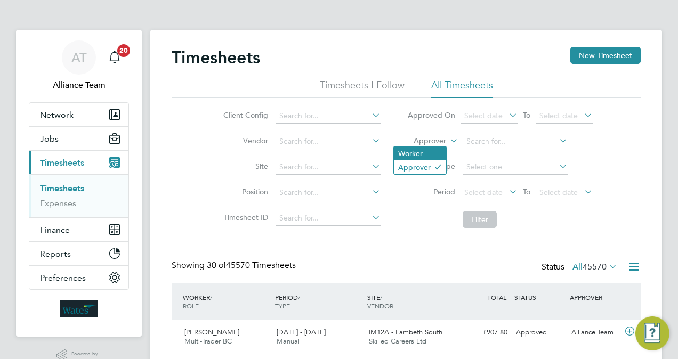
click at [427, 147] on li "Worker" at bounding box center [420, 154] width 52 height 14
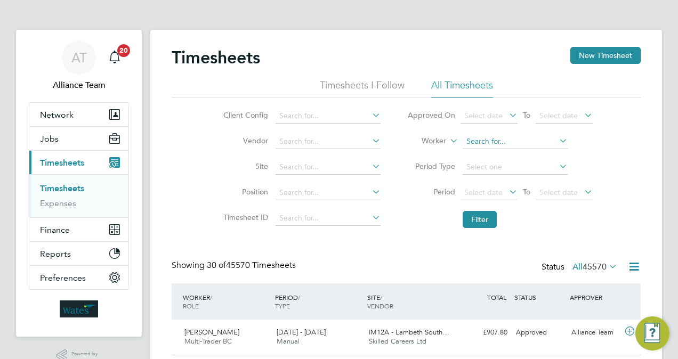
click at [488, 142] on input at bounding box center [515, 141] width 105 height 15
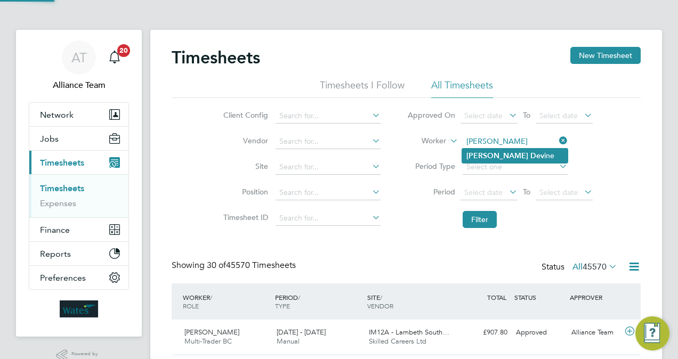
click at [509, 152] on li "John Dev ine" at bounding box center [515, 156] width 106 height 14
type input "John Devine"
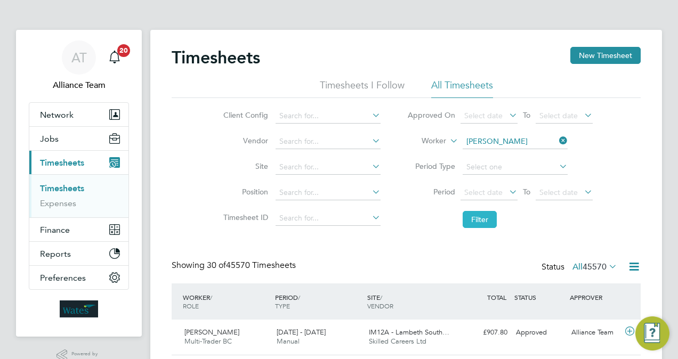
click at [475, 223] on button "Filter" at bounding box center [480, 219] width 34 height 17
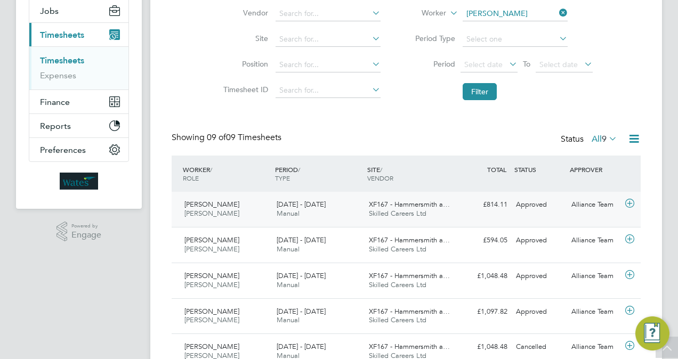
click at [424, 216] on span "Skilled Careers Ltd" at bounding box center [398, 213] width 58 height 9
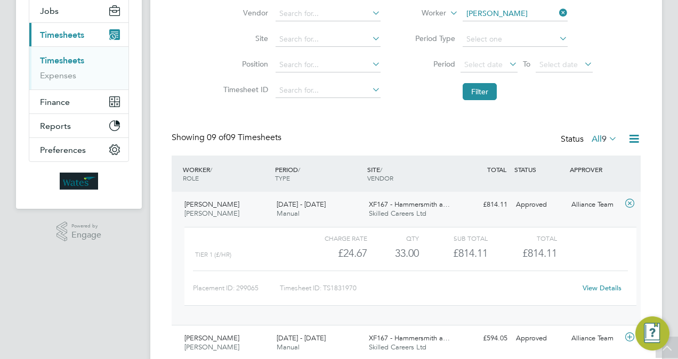
click at [599, 284] on link "View Details" at bounding box center [602, 288] width 39 height 9
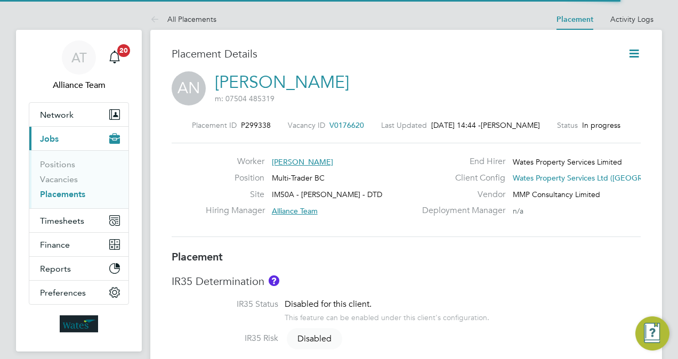
click at [631, 50] on icon at bounding box center [634, 53] width 13 height 13
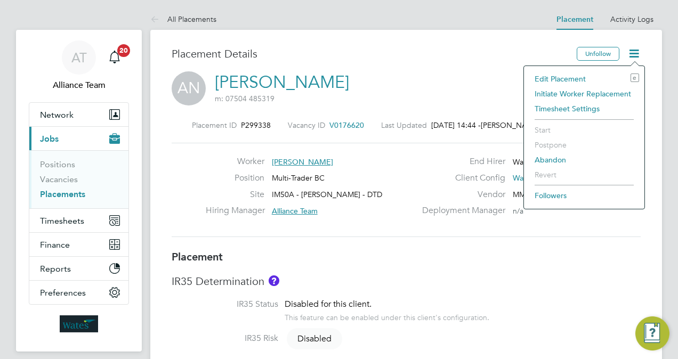
click at [577, 77] on li "Edit Placement e" at bounding box center [584, 78] width 110 height 15
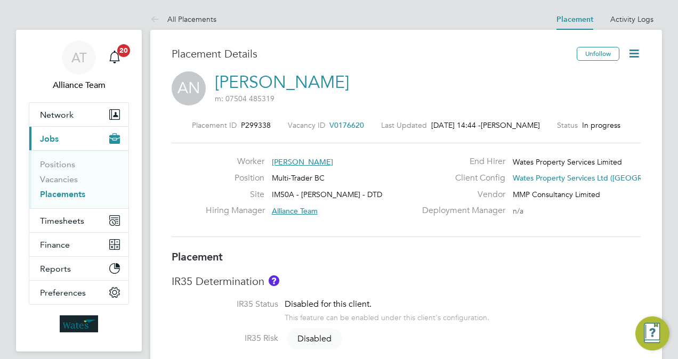
type input "Alliance Team"
type input "[DATE]"
type input "08:00"
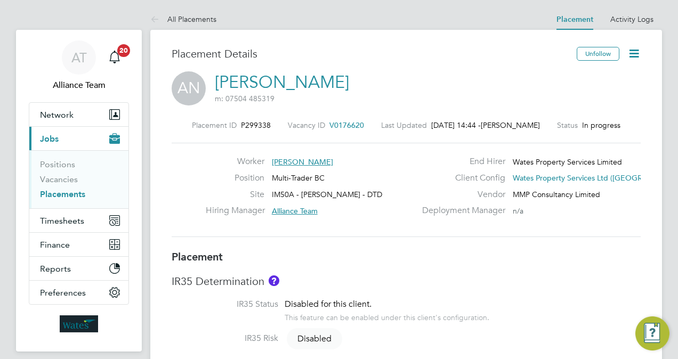
type input "17:00"
type input "8087"
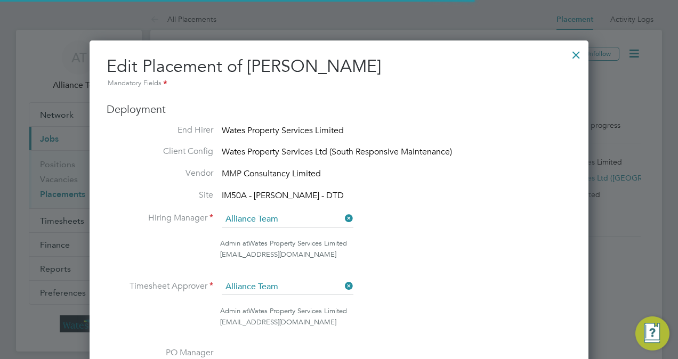
scroll to position [5, 5]
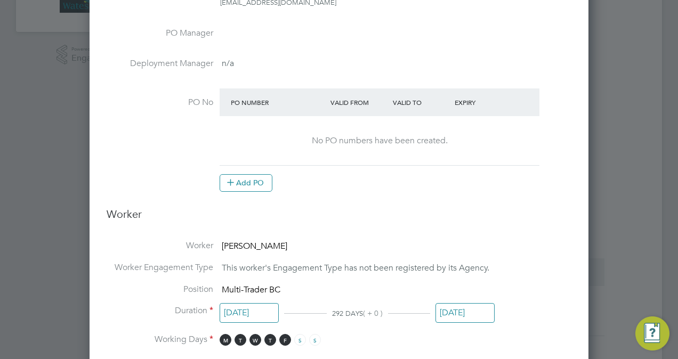
click at [451, 320] on input "[DATE]" at bounding box center [465, 313] width 59 height 20
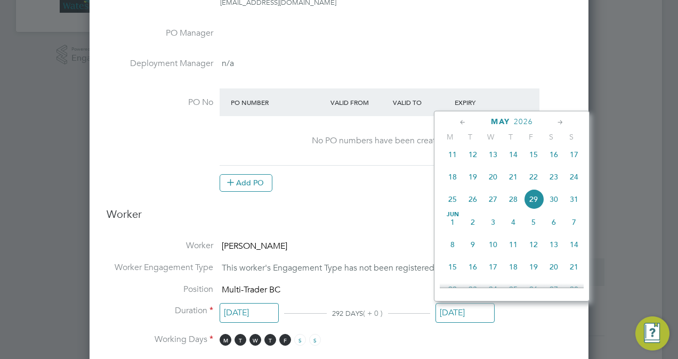
click at [464, 127] on icon at bounding box center [463, 123] width 10 height 12
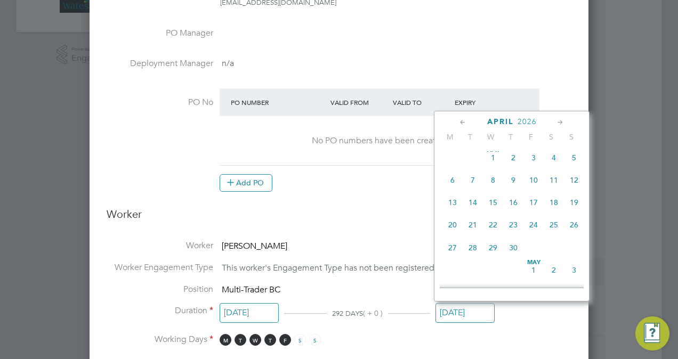
click at [464, 127] on icon at bounding box center [463, 123] width 10 height 12
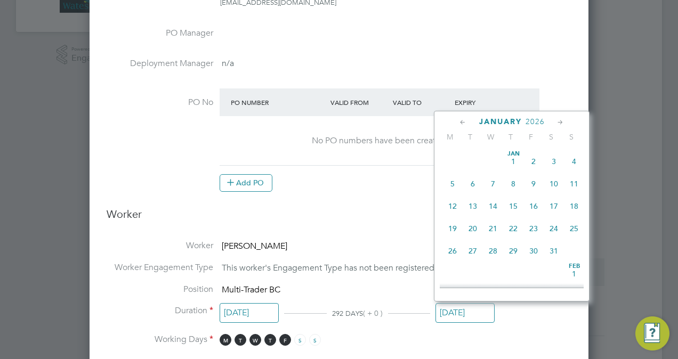
click at [464, 127] on icon at bounding box center [463, 123] width 10 height 12
click at [467, 117] on icon at bounding box center [463, 123] width 10 height 12
click at [461, 125] on icon at bounding box center [463, 123] width 10 height 12
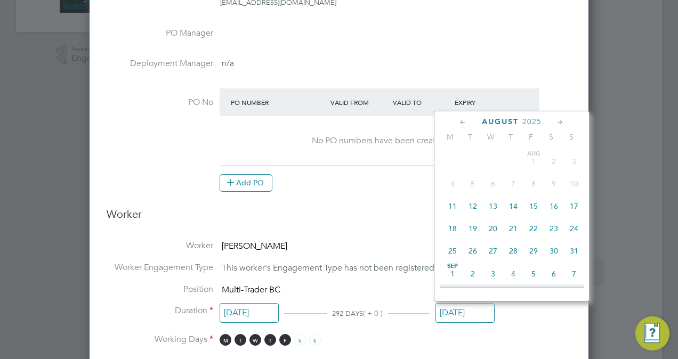
click at [535, 251] on span "29" at bounding box center [534, 251] width 20 height 20
type input "[DATE]"
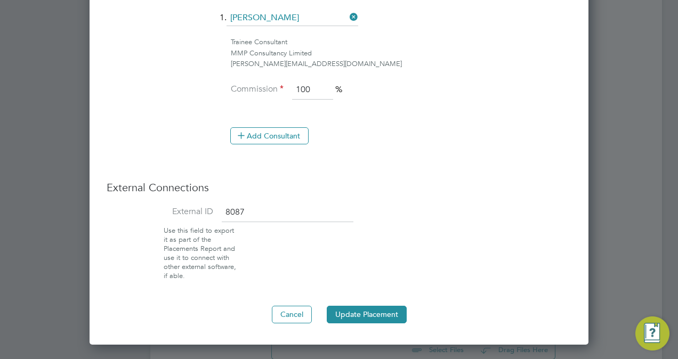
click at [384, 315] on button "Update Placement" at bounding box center [367, 314] width 80 height 17
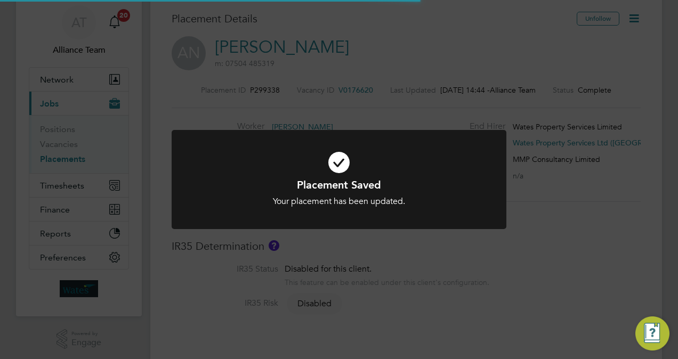
click at [636, 244] on div "Placement Saved Your placement has been updated. Cancel Okay" at bounding box center [339, 179] width 678 height 359
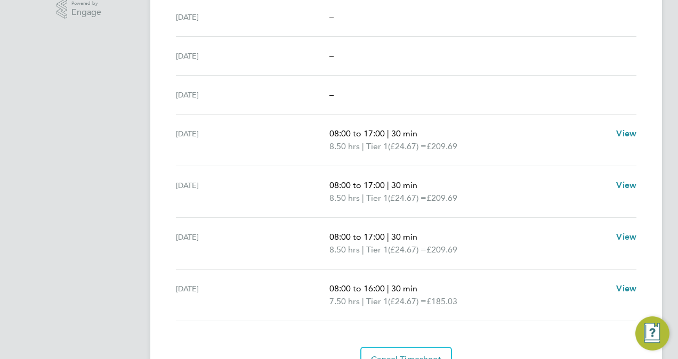
scroll to position [405, 0]
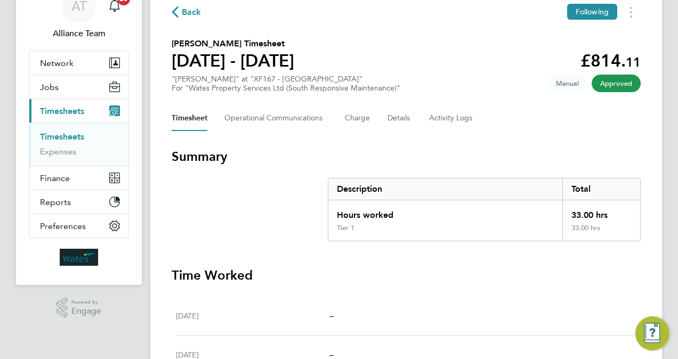
scroll to position [0, 0]
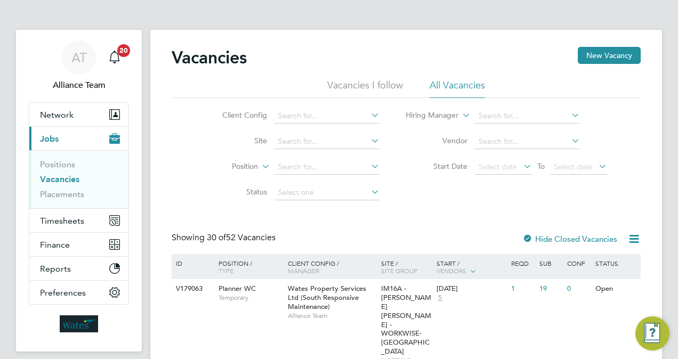
click at [61, 178] on link "Vacancies" at bounding box center [59, 179] width 39 height 10
click at [333, 122] on input at bounding box center [327, 116] width 105 height 15
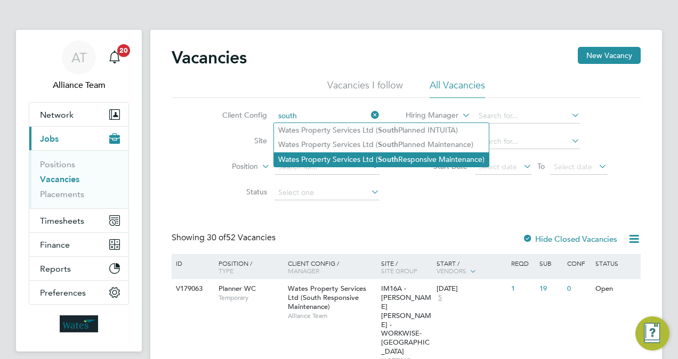
click at [394, 159] on b "South" at bounding box center [388, 159] width 20 height 9
type input "Wates Property Services Ltd (South Responsive Maintenance)"
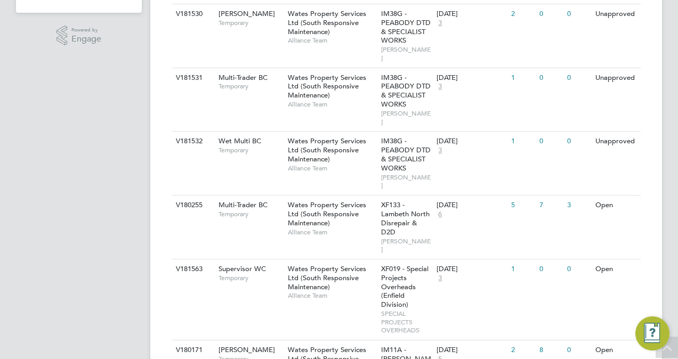
scroll to position [341, 0]
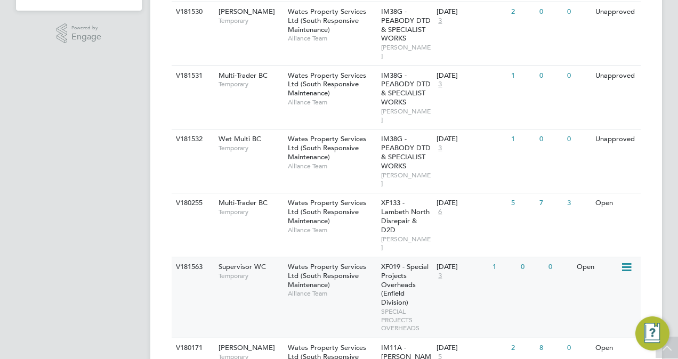
click at [386, 262] on span "XF019 - Special Projects Overheads (Enfield Division)" at bounding box center [404, 284] width 47 height 45
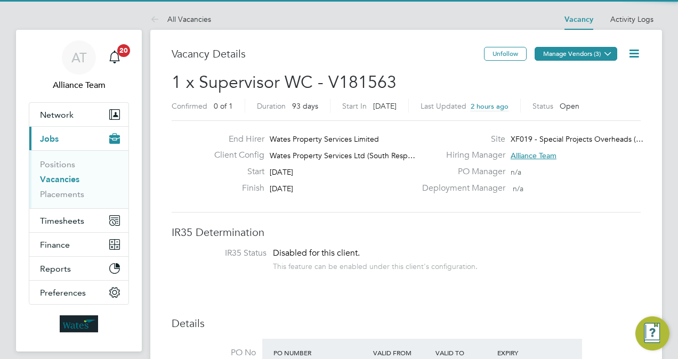
click at [583, 57] on button "Manage Vendors (3)" at bounding box center [576, 54] width 83 height 14
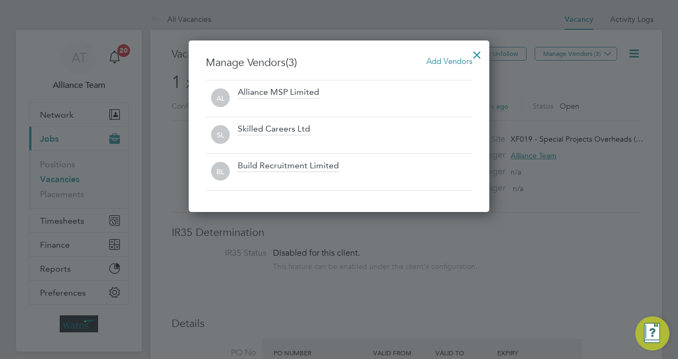
click at [478, 53] on div at bounding box center [477, 52] width 19 height 19
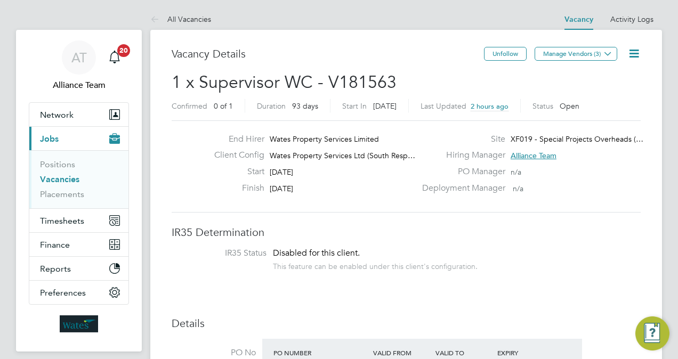
click at [638, 52] on icon at bounding box center [634, 53] width 13 height 13
click at [598, 114] on li "Followers" at bounding box center [608, 114] width 62 height 15
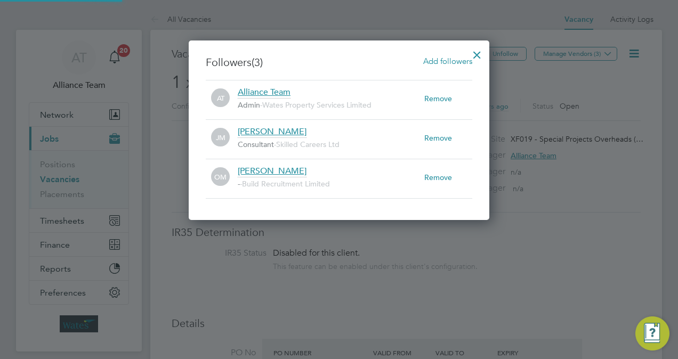
scroll to position [178, 301]
click at [470, 50] on div at bounding box center [477, 52] width 19 height 19
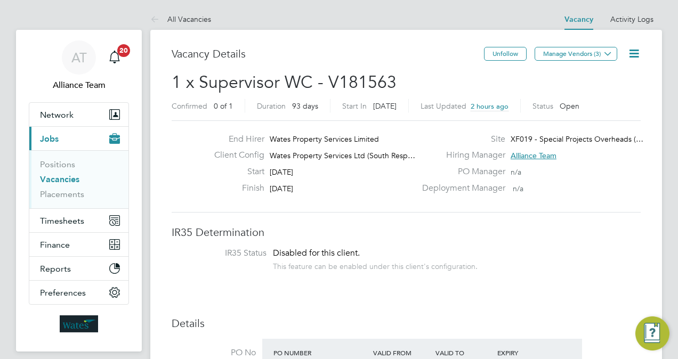
click at [257, 77] on span "1 x Supervisor WC - V181563" at bounding box center [284, 82] width 225 height 21
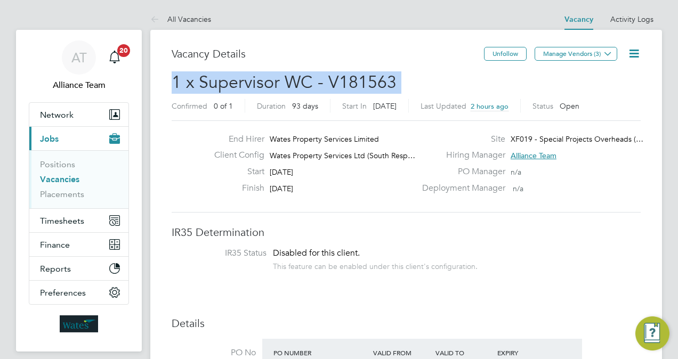
click at [257, 77] on span "1 x Supervisor WC - V181563" at bounding box center [284, 82] width 225 height 21
copy h2 "1 x Supervisor WC - V181563 Confirmed"
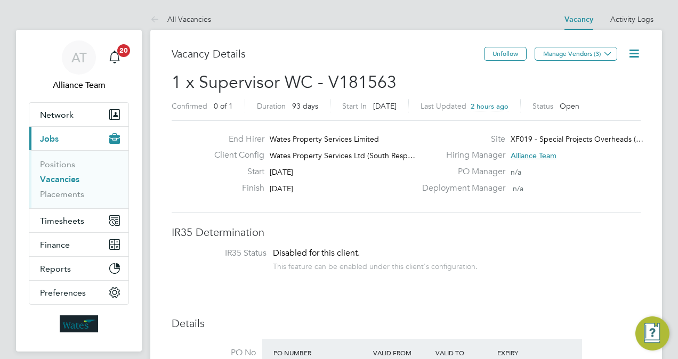
click at [451, 272] on li "IR35 Status Disabled for this client. This feature can be enabled under this cl…" at bounding box center [406, 261] width 448 height 26
click at [52, 180] on link "Vacancies" at bounding box center [59, 179] width 39 height 10
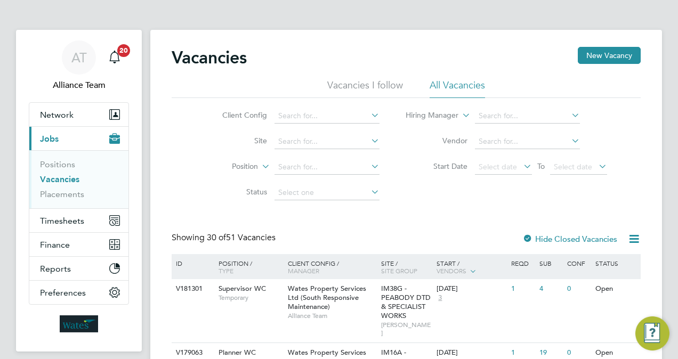
click at [195, 186] on li "Status" at bounding box center [292, 193] width 200 height 26
click at [289, 300] on span "Wates Property Services Ltd (South Responsive Maintenance)" at bounding box center [327, 297] width 78 height 27
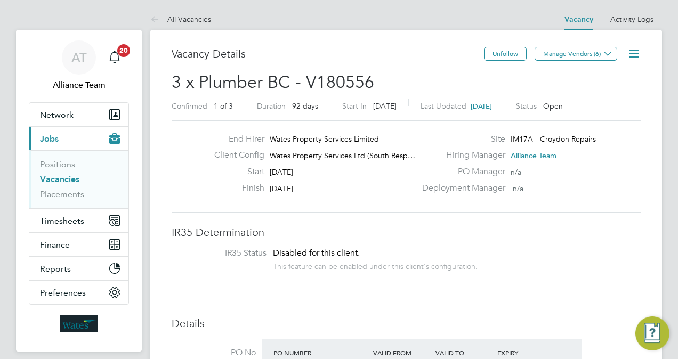
click at [440, 261] on div "This feature can be enabled under this client's configuration." at bounding box center [375, 265] width 205 height 12
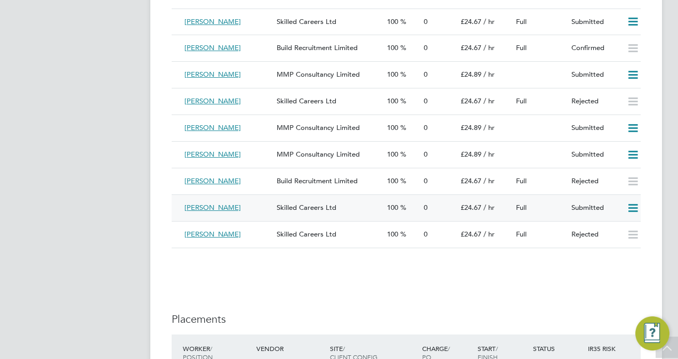
click at [634, 209] on icon at bounding box center [632, 208] width 13 height 9
click at [616, 245] on li "Reject" at bounding box center [619, 248] width 37 height 15
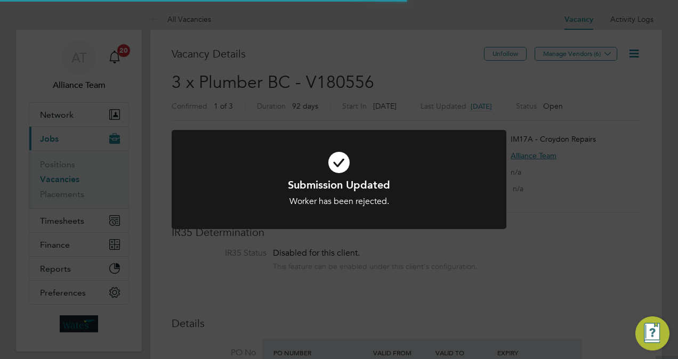
click at [669, 260] on div "Submission Updated Worker has been rejected. Cancel Okay" at bounding box center [339, 179] width 678 height 359
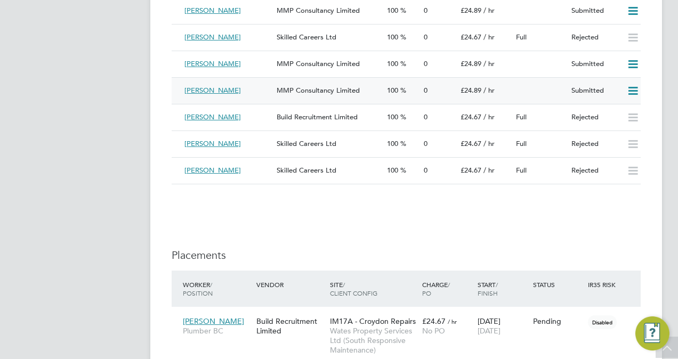
click at [635, 93] on icon at bounding box center [632, 91] width 13 height 9
click at [621, 130] on li "Reject" at bounding box center [619, 130] width 37 height 15
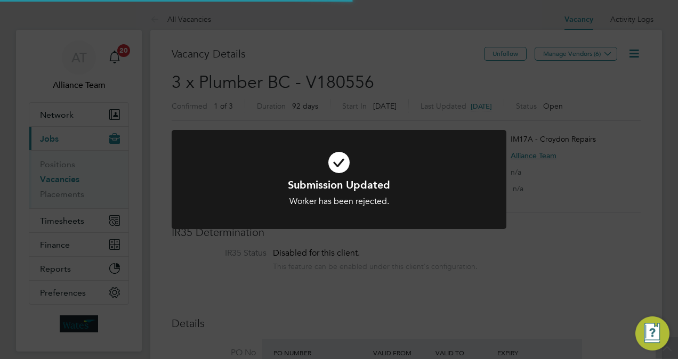
click at [669, 164] on div "Submission Updated Worker has been rejected. Cancel Okay" at bounding box center [339, 179] width 678 height 359
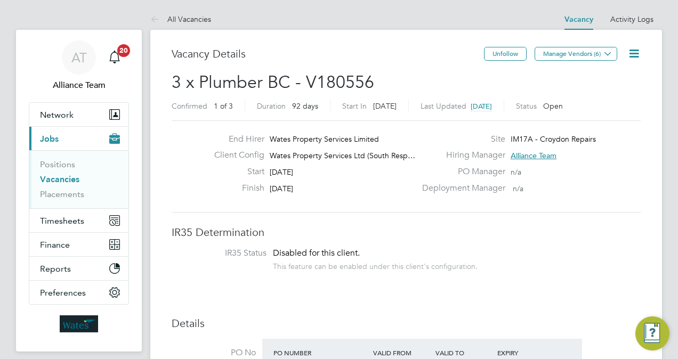
click at [238, 238] on h3 "IR35 Determination" at bounding box center [406, 233] width 469 height 14
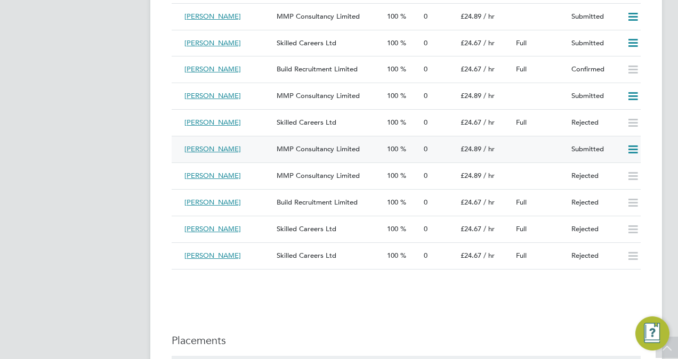
click at [629, 154] on icon at bounding box center [632, 150] width 13 height 9
click at [615, 191] on li "Reject" at bounding box center [619, 189] width 37 height 15
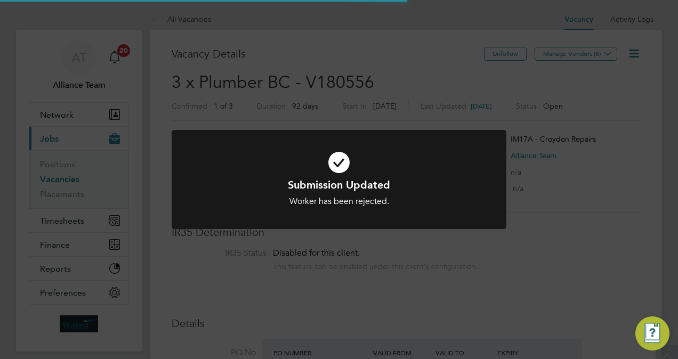
click at [671, 193] on div "Submission Updated Worker has been rejected. Cancel Okay" at bounding box center [339, 179] width 678 height 359
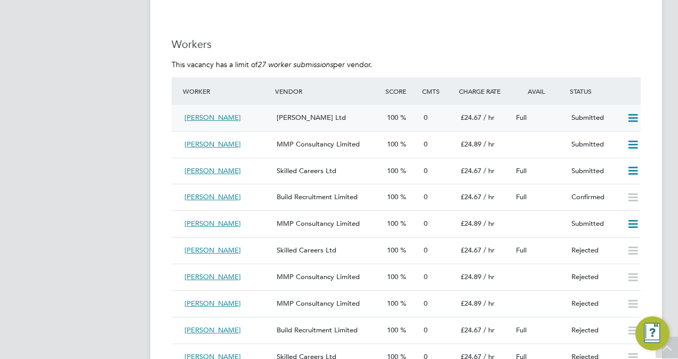
click at [323, 116] on span "[PERSON_NAME] Ltd" at bounding box center [311, 117] width 69 height 9
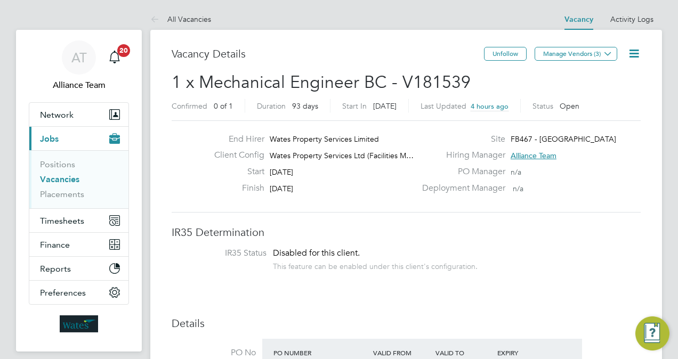
scroll to position [19, 166]
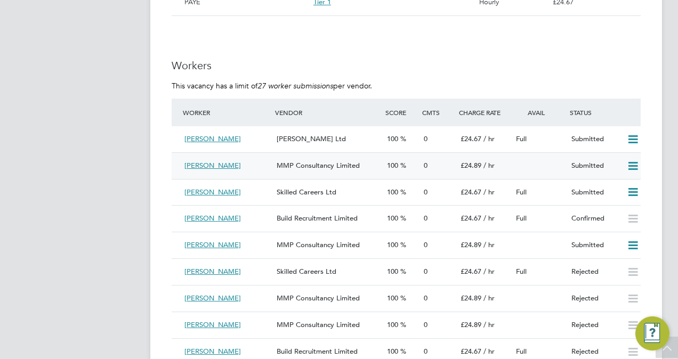
click at [344, 165] on span "MMP Consultancy Limited" at bounding box center [318, 165] width 83 height 9
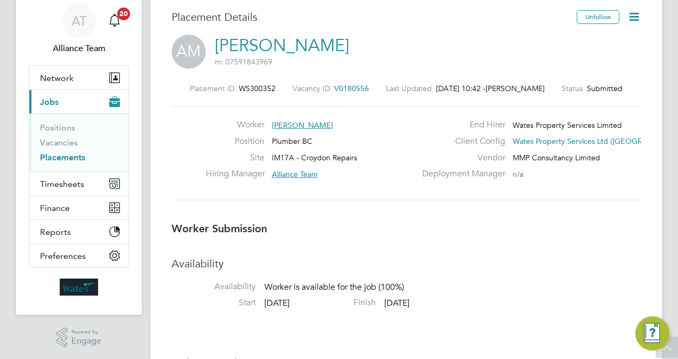
click at [337, 85] on span "V0180556" at bounding box center [351, 89] width 35 height 10
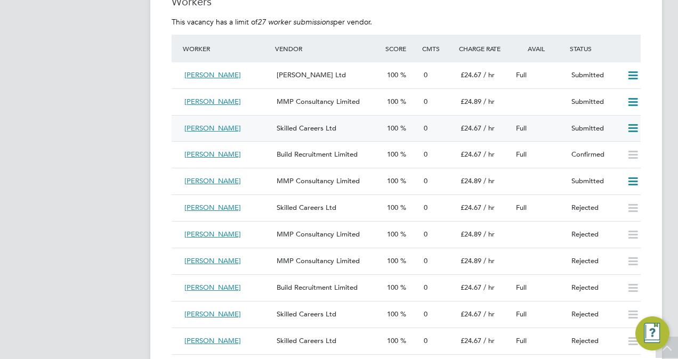
click at [338, 128] on div "Skilled Careers Ltd" at bounding box center [327, 129] width 110 height 18
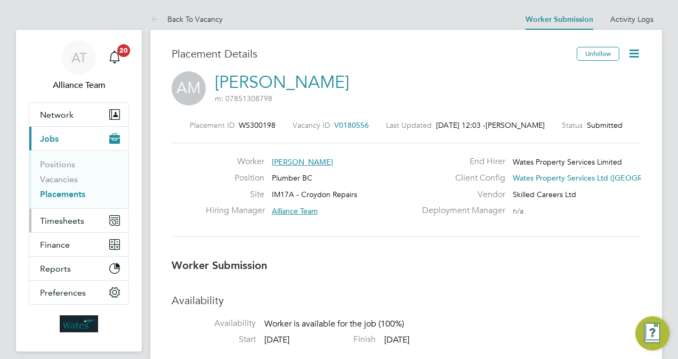
click at [81, 216] on span "Timesheets" at bounding box center [62, 221] width 44 height 10
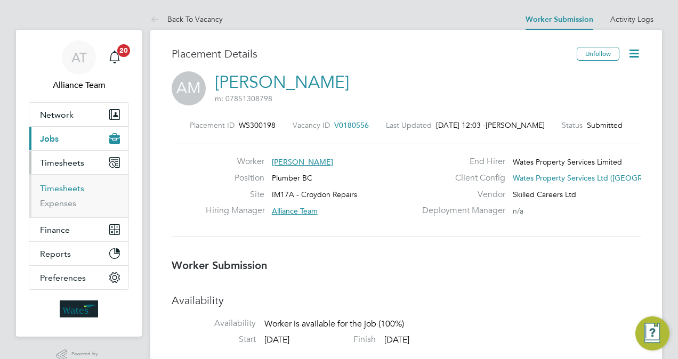
click at [72, 183] on link "Timesheets" at bounding box center [62, 188] width 44 height 10
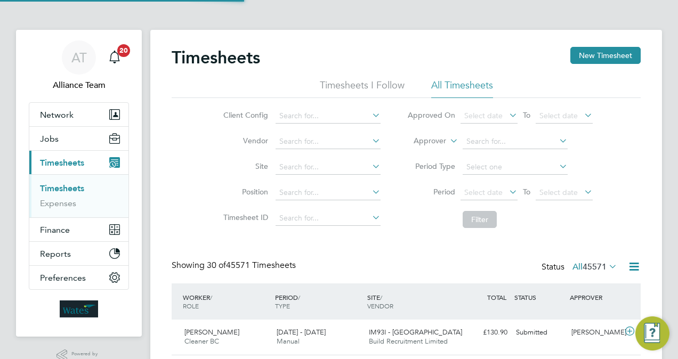
click at [433, 139] on label "Approver" at bounding box center [422, 141] width 48 height 11
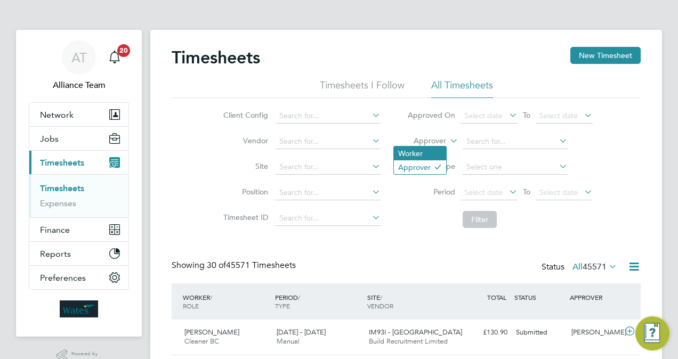
click at [424, 151] on li "Worker" at bounding box center [420, 154] width 52 height 14
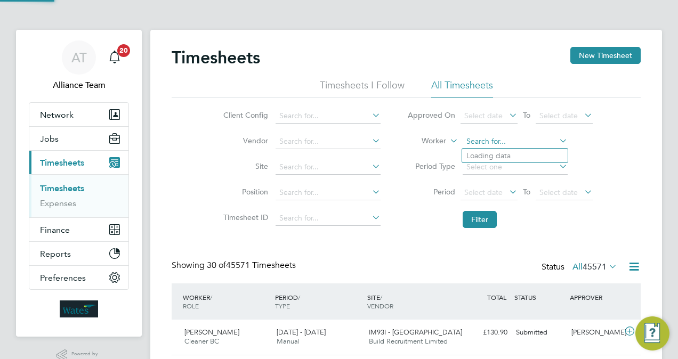
click at [471, 143] on input at bounding box center [515, 141] width 105 height 15
click at [501, 157] on li "Aless andra Daciuk" at bounding box center [515, 156] width 106 height 14
type input "Alessandra Daciuk"
click at [479, 219] on button "Filter" at bounding box center [480, 219] width 34 height 17
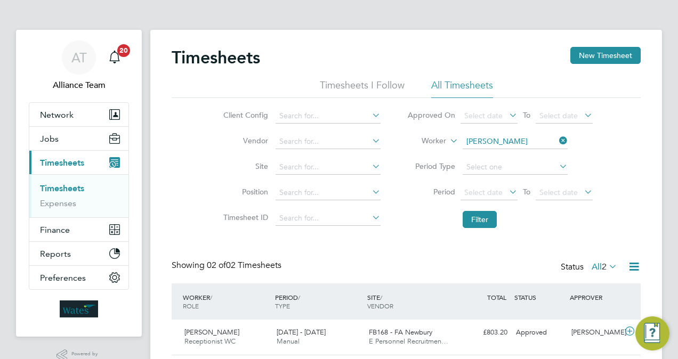
click at [71, 185] on link "Timesheets" at bounding box center [62, 188] width 44 height 10
click at [494, 143] on input at bounding box center [515, 141] width 105 height 15
click at [515, 156] on li "Alexei Gittens" at bounding box center [515, 156] width 106 height 14
type input "Alexei Gittens"
click at [488, 214] on button "Filter" at bounding box center [480, 219] width 34 height 17
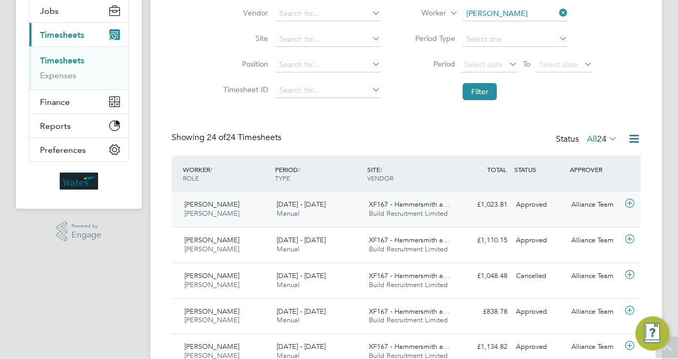
click at [455, 215] on div "XF167 - Hammersmith a… Build Recruitment Limited" at bounding box center [411, 209] width 92 height 27
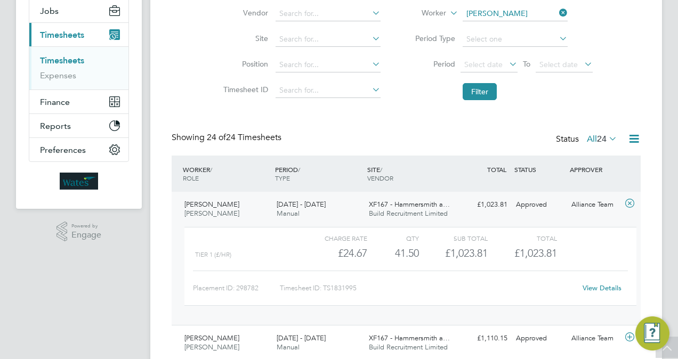
click at [454, 215] on div "XF167 - Hammersmith a… Build Recruitment Limited" at bounding box center [411, 209] width 92 height 27
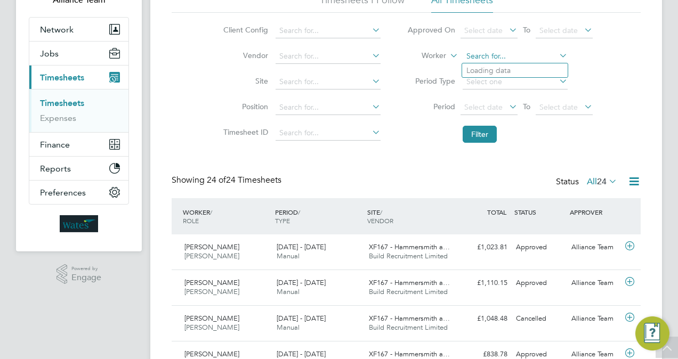
click at [525, 50] on input at bounding box center [515, 56] width 105 height 15
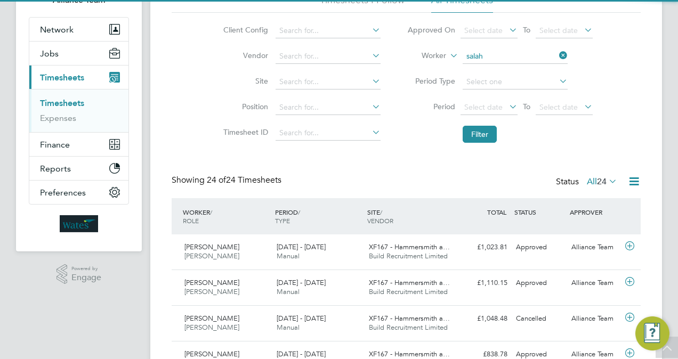
click at [521, 69] on li "Salah Fantazi" at bounding box center [515, 70] width 106 height 14
type input "Salah Fantazi"
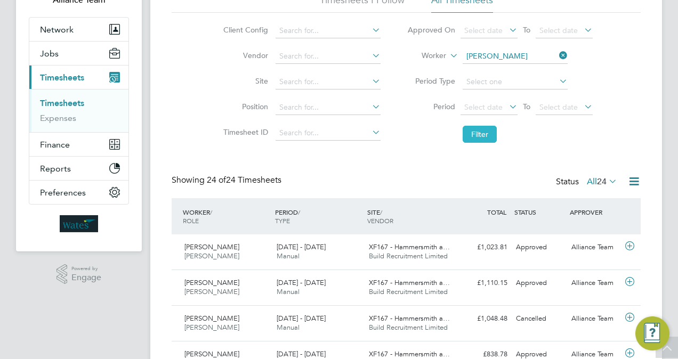
click at [485, 130] on button "Filter" at bounding box center [480, 134] width 34 height 17
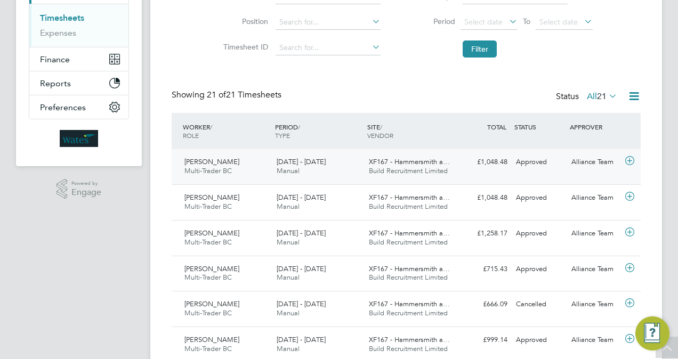
click at [420, 171] on span "Build Recruitment Limited" at bounding box center [408, 170] width 79 height 9
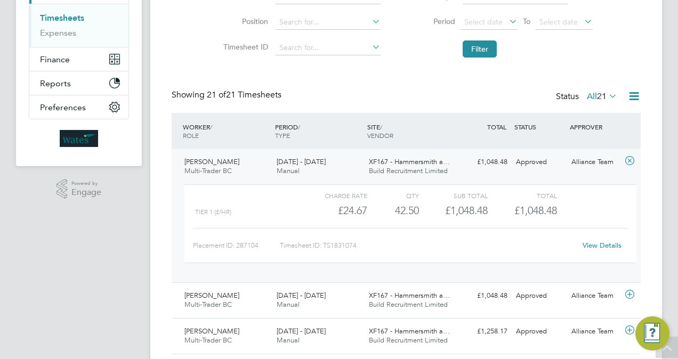
click at [427, 166] on span "Build Recruitment Limited" at bounding box center [408, 170] width 79 height 9
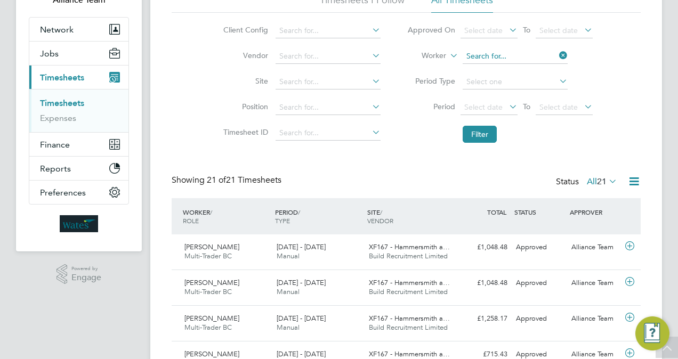
click at [529, 57] on input at bounding box center [515, 56] width 105 height 15
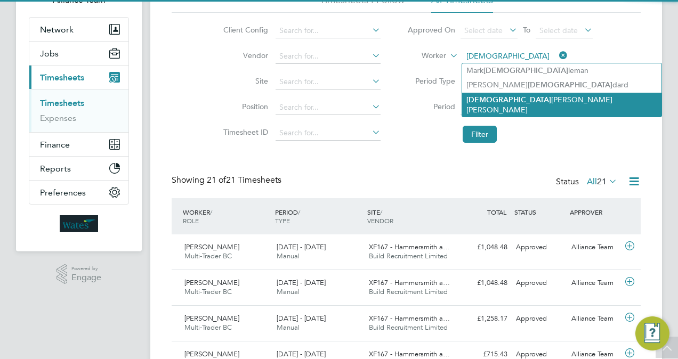
click at [515, 98] on li "God frey Fuller" at bounding box center [561, 105] width 199 height 24
type input "Godfrey Fuller"
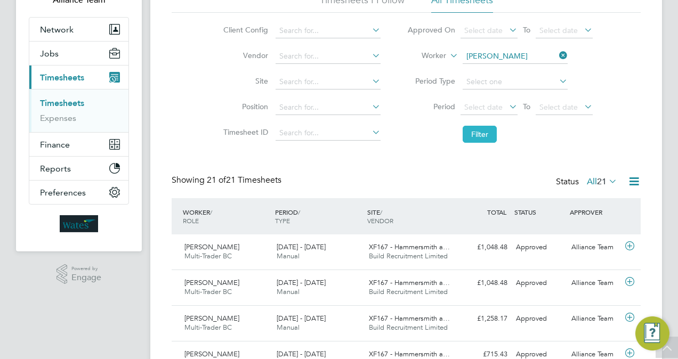
click at [483, 140] on button "Filter" at bounding box center [480, 134] width 34 height 17
click at [424, 246] on span "XF167 - Hammersmith a…" at bounding box center [409, 247] width 81 height 9
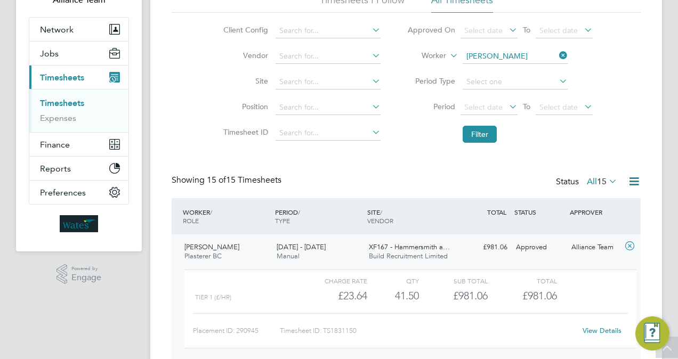
click at [424, 246] on span "XF167 - Hammersmith a…" at bounding box center [409, 247] width 81 height 9
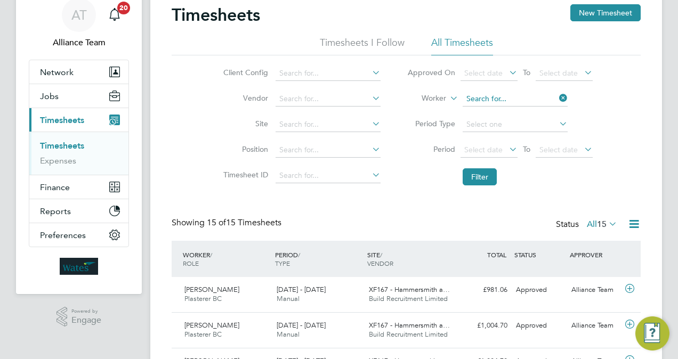
click at [521, 93] on input at bounding box center [515, 99] width 105 height 15
click at [520, 116] on li "Salah Fantazi" at bounding box center [515, 113] width 106 height 14
type input "Salah Fantazi"
click at [487, 178] on button "Filter" at bounding box center [480, 176] width 34 height 17
click at [373, 286] on span "XF167 - Hammersmith a…" at bounding box center [409, 289] width 81 height 9
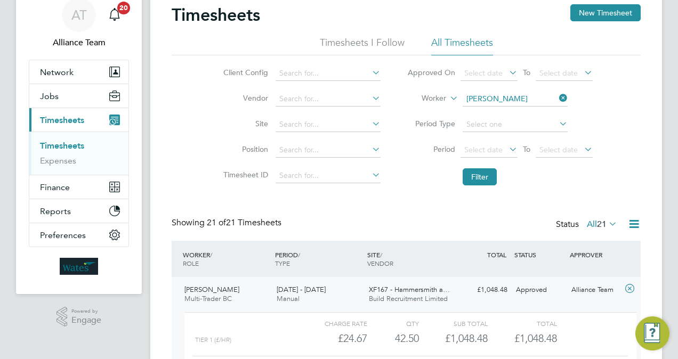
click at [373, 286] on span "XF167 - Hammersmith a…" at bounding box center [409, 289] width 81 height 9
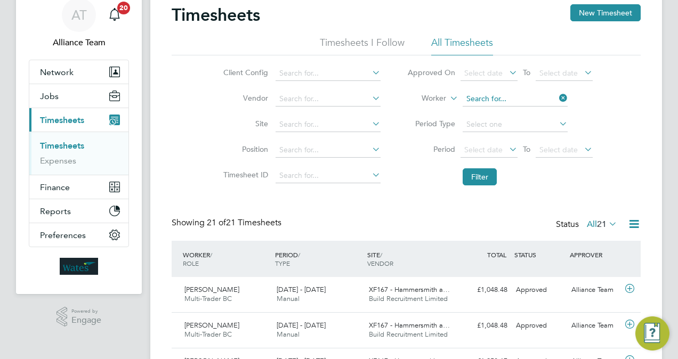
click at [532, 104] on input at bounding box center [515, 99] width 105 height 15
click at [521, 111] on li "Eam onn Ruane" at bounding box center [515, 113] width 106 height 14
type input "Eamonn Ruane"
click at [488, 171] on button "Filter" at bounding box center [480, 176] width 34 height 17
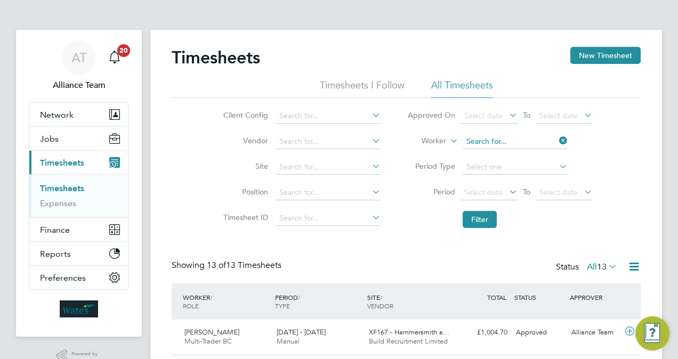
click at [526, 146] on input at bounding box center [515, 141] width 105 height 15
click at [516, 173] on li "Alex andru Co man" at bounding box center [519, 170] width 115 height 14
type input "Alexandru Coman"
click at [478, 225] on button "Filter" at bounding box center [480, 219] width 34 height 17
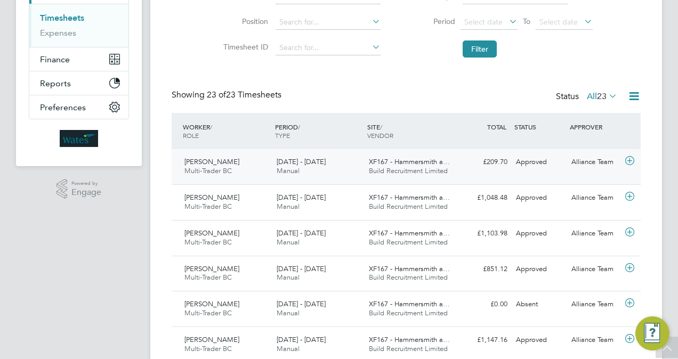
click at [476, 171] on div "Alexandru Coman Multi-Trader BC 13 - 19 Sep 2025 13 - 19 Sep 2025 Manual XF167 …" at bounding box center [406, 166] width 469 height 35
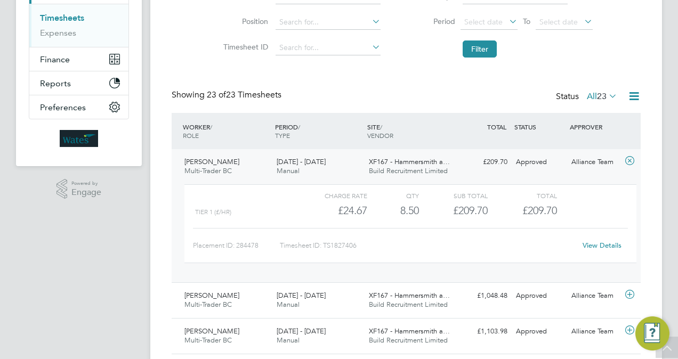
click at [476, 171] on div "Alexandru Coman Multi-Trader BC 13 - 19 Sep 2025 13 - 19 Sep 2025 Manual XF167 …" at bounding box center [406, 215] width 469 height 133
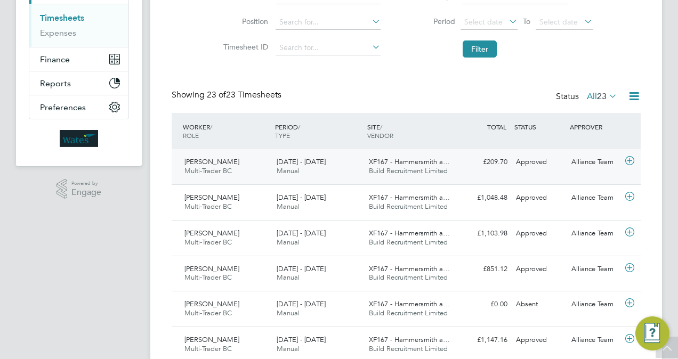
click at [476, 171] on div "Alexandru Coman Multi-Trader BC 13 - 19 Sep 2025 13 - 19 Sep 2025 Manual XF167 …" at bounding box center [406, 166] width 469 height 35
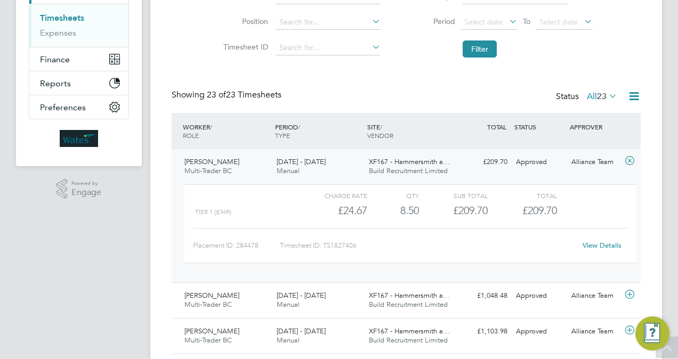
click at [594, 243] on link "View Details" at bounding box center [602, 245] width 39 height 9
click at [595, 246] on link "View Details" at bounding box center [602, 245] width 39 height 9
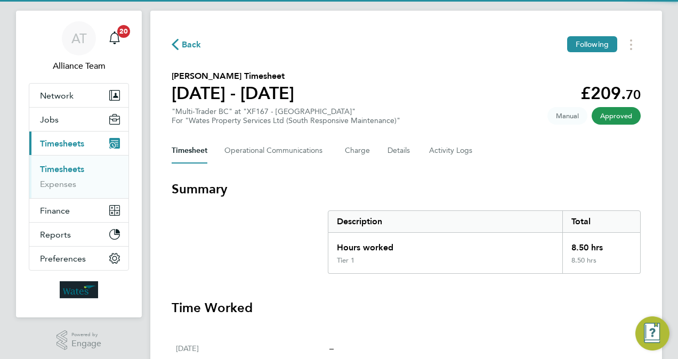
scroll to position [21, 0]
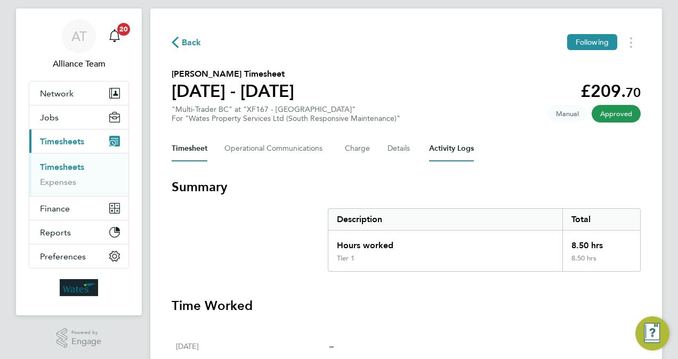
click at [445, 148] on Logs-tab "Activity Logs" at bounding box center [451, 149] width 45 height 26
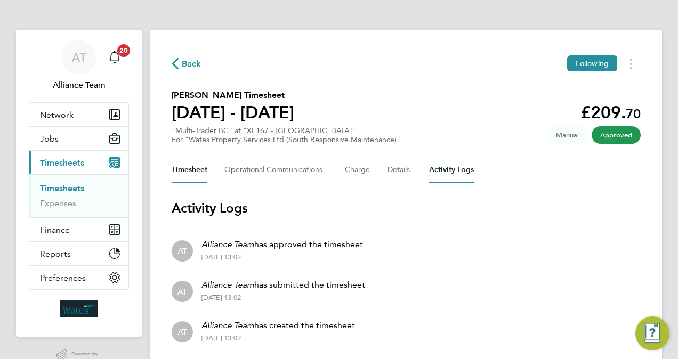
click at [190, 177] on button "Timesheet" at bounding box center [190, 170] width 36 height 26
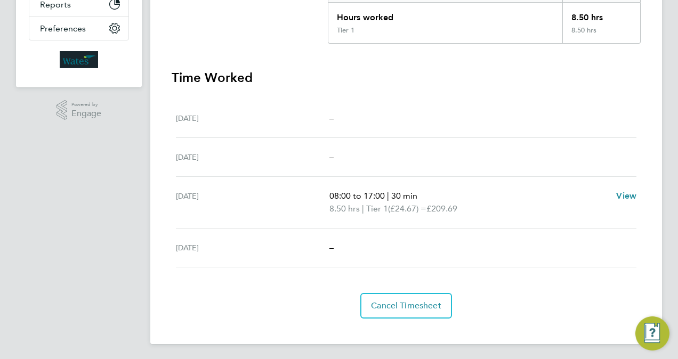
scroll to position [250, 0]
click at [96, 234] on app-navbar "AT Alliance Team Notifications 20 Applications: Network Team Members Businesses…" at bounding box center [79, 70] width 126 height 581
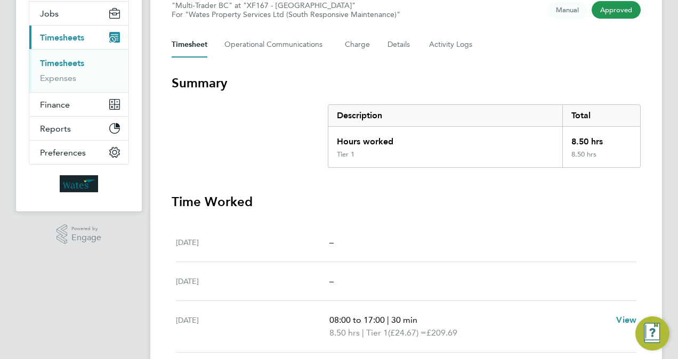
scroll to position [79, 0]
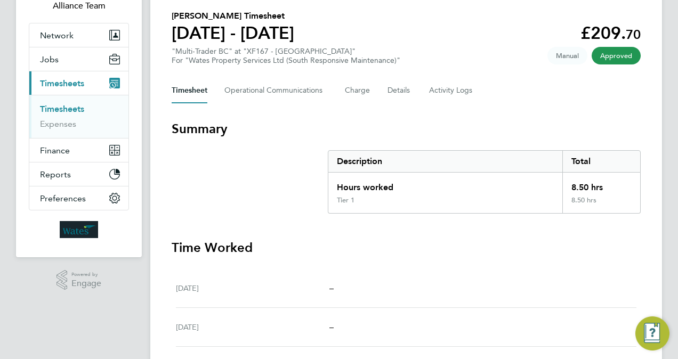
click at [73, 105] on link "Timesheets" at bounding box center [62, 109] width 44 height 10
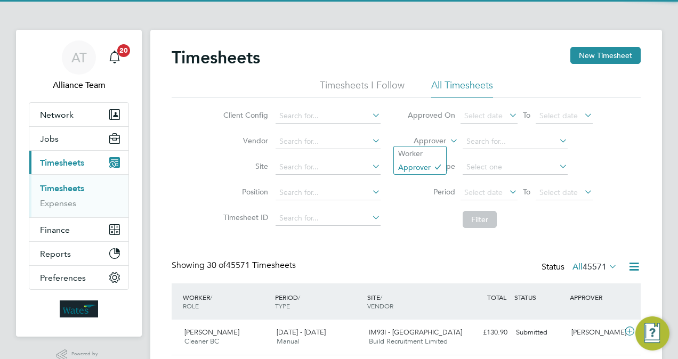
click at [430, 140] on label "Approver" at bounding box center [422, 141] width 48 height 11
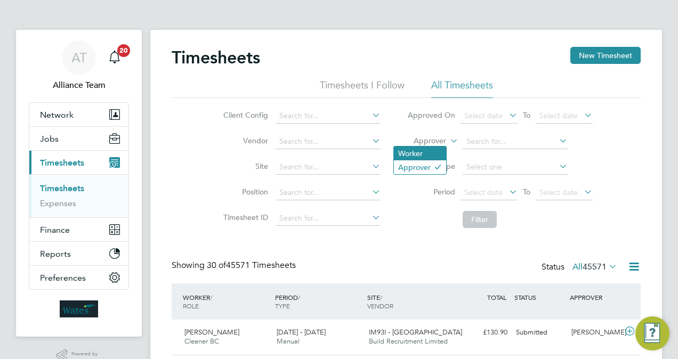
click at [416, 151] on li "Worker" at bounding box center [420, 154] width 52 height 14
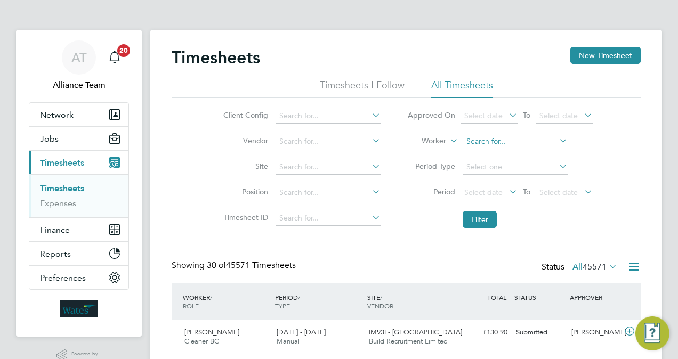
click at [472, 148] on input at bounding box center [515, 141] width 105 height 15
click at [590, 155] on b "Mo" at bounding box center [596, 155] width 12 height 9
type input "Ricky John Morton"
click at [474, 232] on li "Filter" at bounding box center [500, 220] width 212 height 28
click at [478, 223] on button "Filter" at bounding box center [480, 219] width 34 height 17
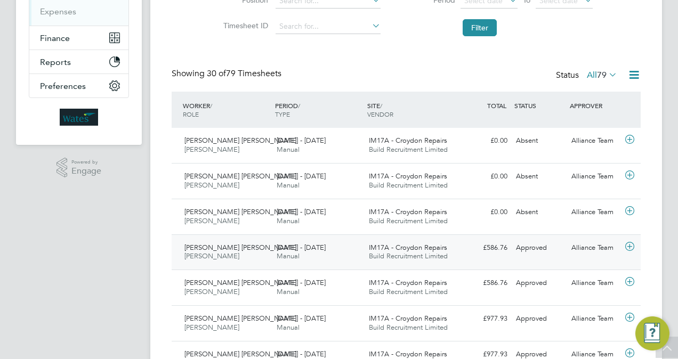
click at [326, 247] on span "30 Aug - 5 Sep 2025" at bounding box center [301, 247] width 49 height 9
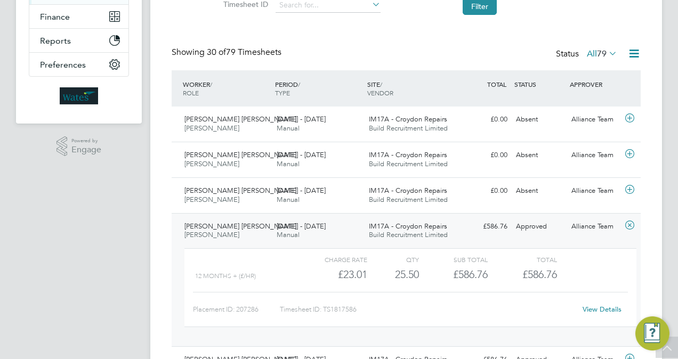
click at [595, 302] on div "View Details" at bounding box center [602, 309] width 52 height 17
click at [601, 311] on link "View Details" at bounding box center [602, 309] width 39 height 9
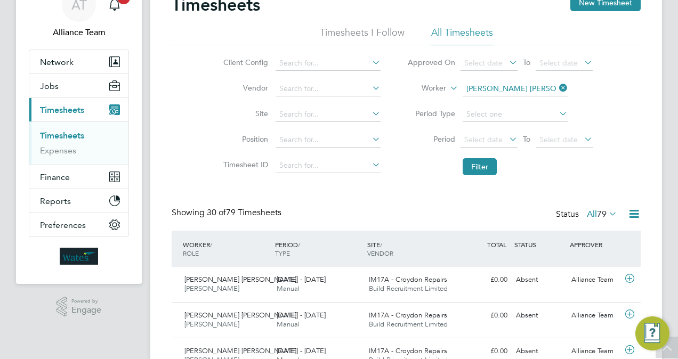
scroll to position [43, 0]
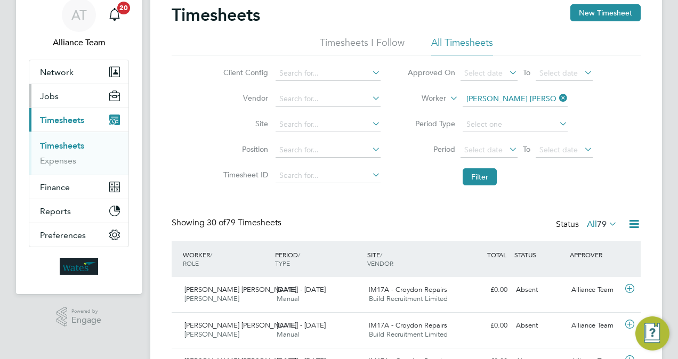
click at [55, 101] on button "Jobs" at bounding box center [78, 95] width 99 height 23
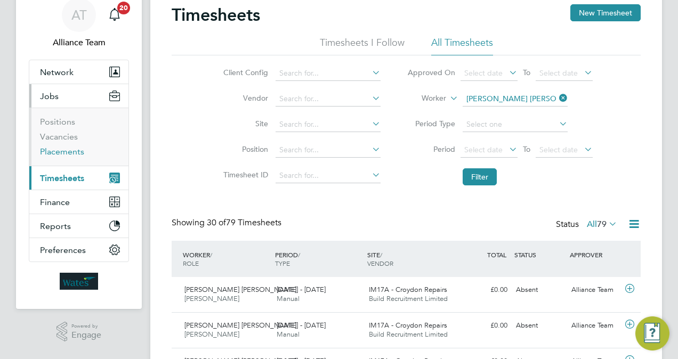
click at [62, 154] on link "Placements" at bounding box center [62, 152] width 44 height 10
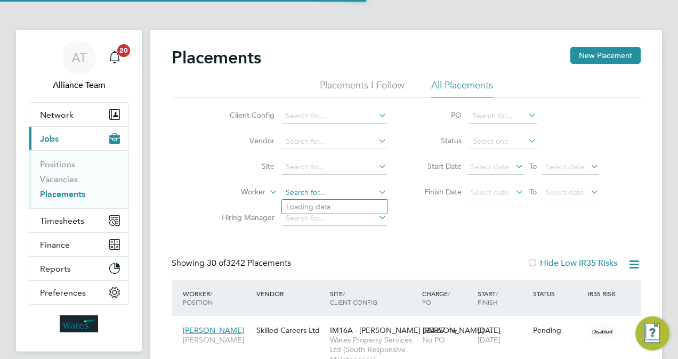
scroll to position [30, 74]
click at [327, 187] on input at bounding box center [334, 193] width 105 height 15
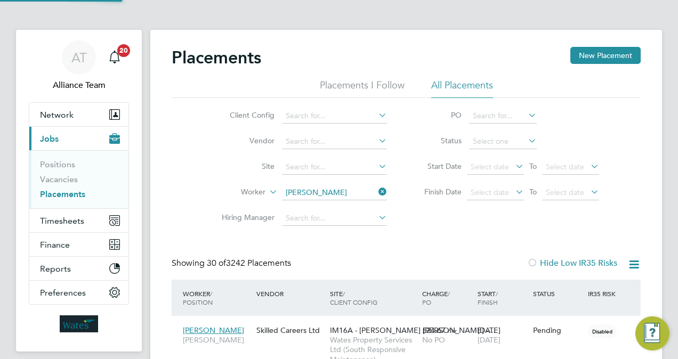
click at [340, 211] on li "Liam Nol an" at bounding box center [335, 207] width 106 height 14
type input "Liam Nolan"
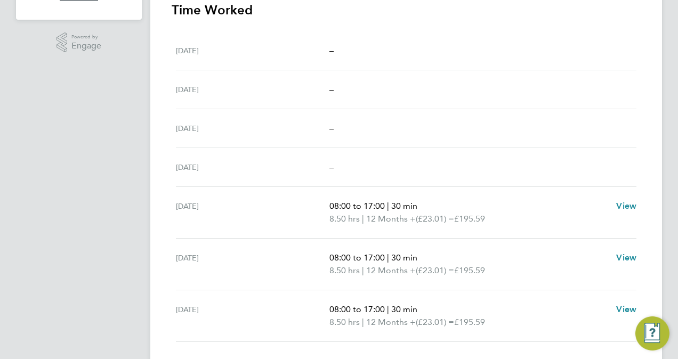
scroll to position [320, 0]
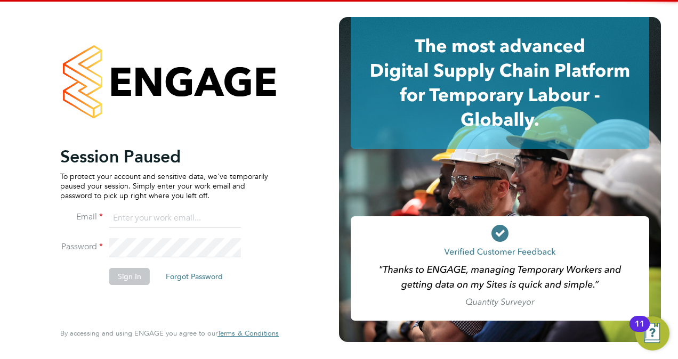
type input "[PERSON_NAME][EMAIL_ADDRESS][PERSON_NAME][DOMAIN_NAME]"
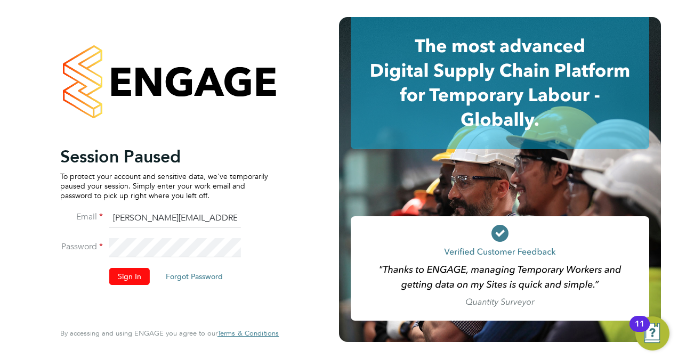
click at [126, 270] on button "Sign In" at bounding box center [129, 276] width 41 height 17
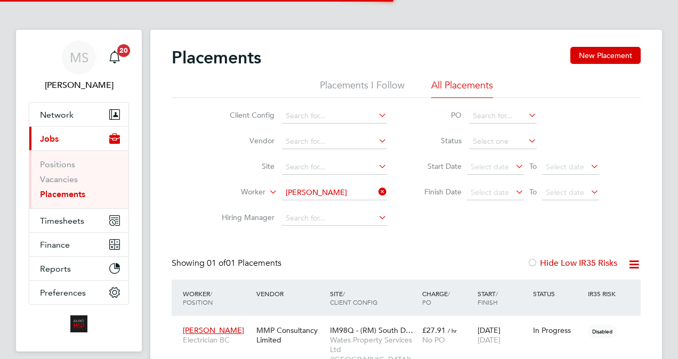
scroll to position [41, 92]
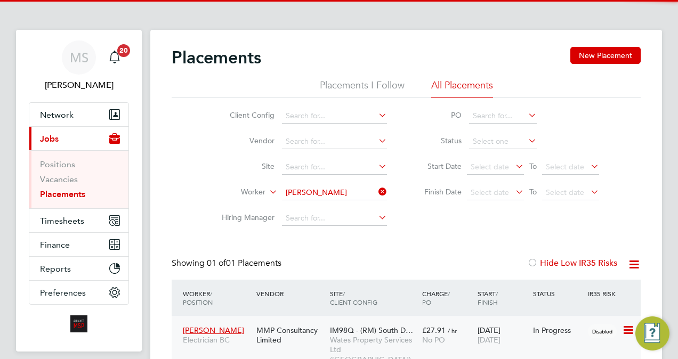
click at [294, 335] on div "MMP Consultancy Limited" at bounding box center [291, 335] width 74 height 30
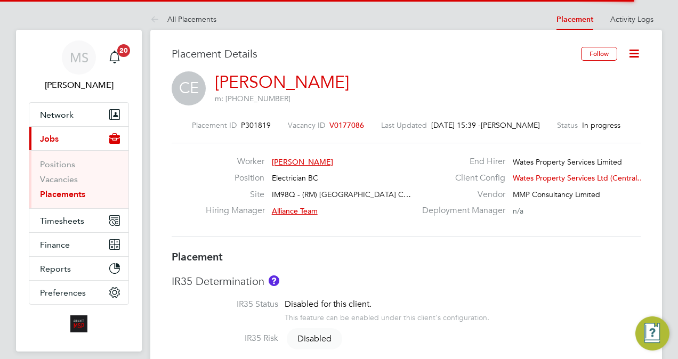
click at [343, 124] on span "V0177086" at bounding box center [347, 125] width 35 height 10
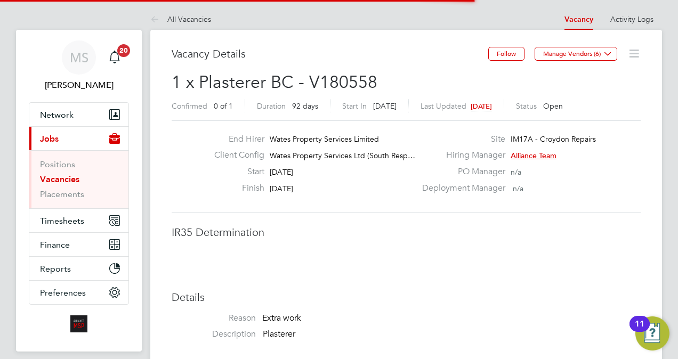
scroll to position [31, 75]
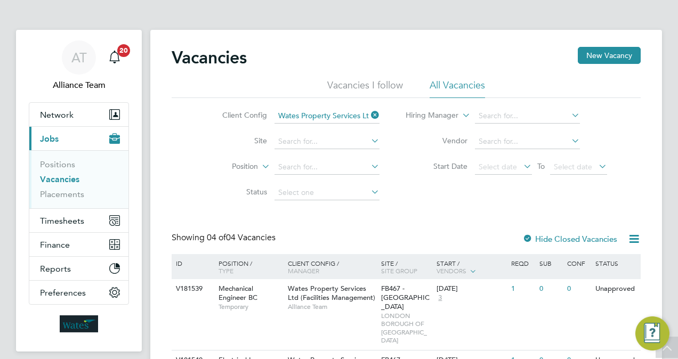
scroll to position [123, 0]
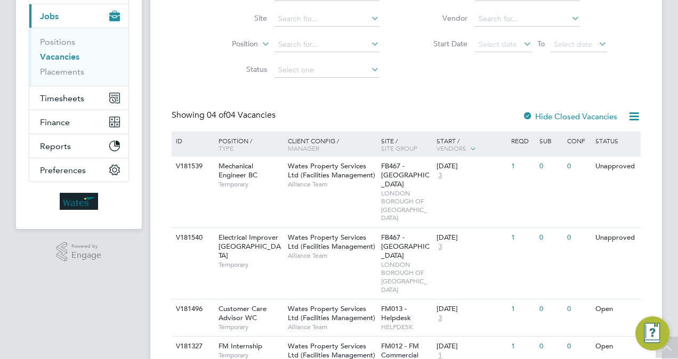
click at [245, 171] on span "Mechanical Engineer BC" at bounding box center [238, 171] width 39 height 18
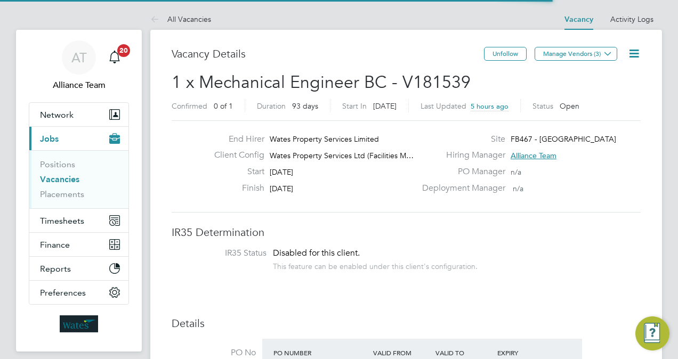
scroll to position [19, 166]
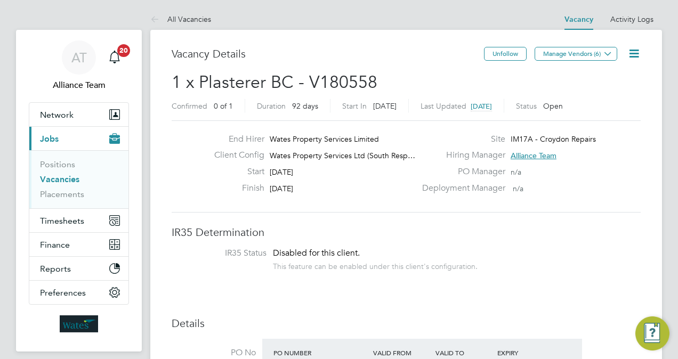
click at [635, 54] on icon at bounding box center [634, 53] width 13 height 13
click at [590, 75] on li "Edit Vacancy" at bounding box center [608, 78] width 62 height 15
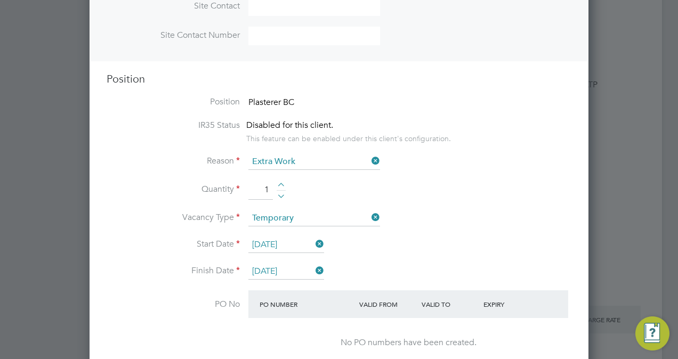
click at [278, 245] on input "29 Sep 2025" at bounding box center [286, 245] width 76 height 16
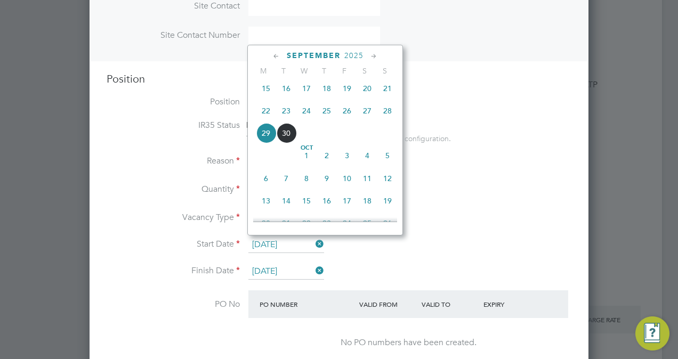
click at [268, 209] on span "13" at bounding box center [266, 201] width 20 height 20
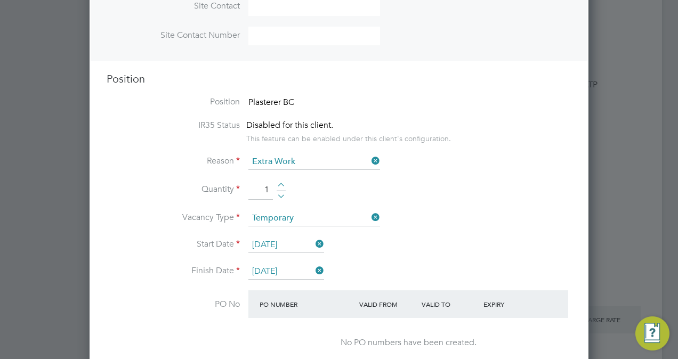
click at [275, 238] on input "13 Oct 2025" at bounding box center [286, 245] width 76 height 16
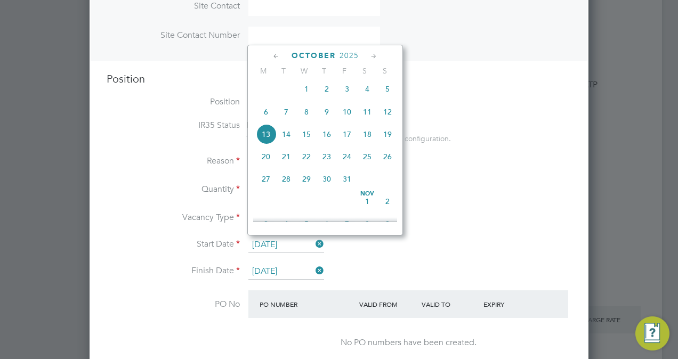
click at [290, 131] on span "14" at bounding box center [286, 134] width 20 height 20
type input "[DATE]"
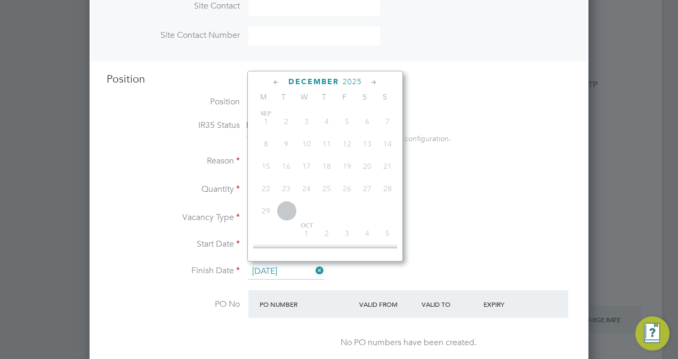
click at [288, 269] on input "29 Dec 2025" at bounding box center [286, 272] width 76 height 16
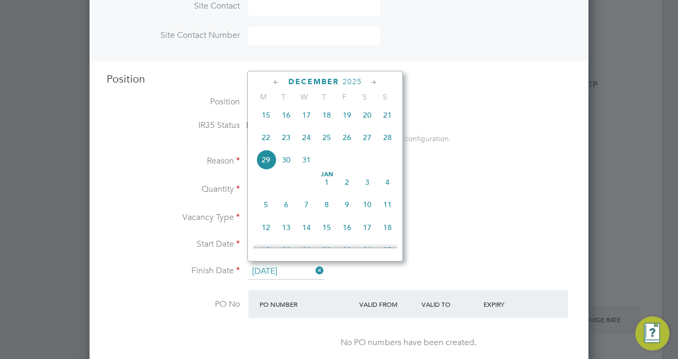
click at [308, 232] on span "14" at bounding box center [306, 228] width 20 height 20
type input "[DATE]"
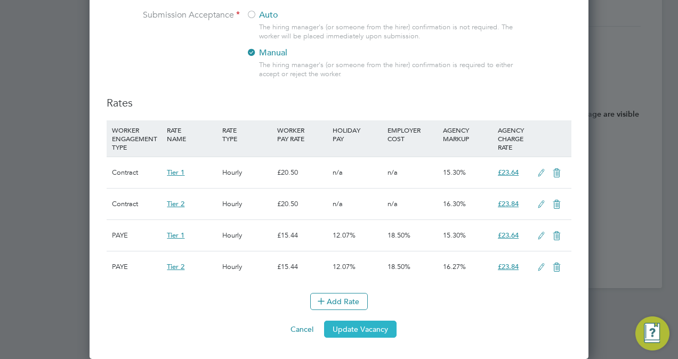
click at [372, 329] on button "Update Vacancy" at bounding box center [360, 329] width 73 height 17
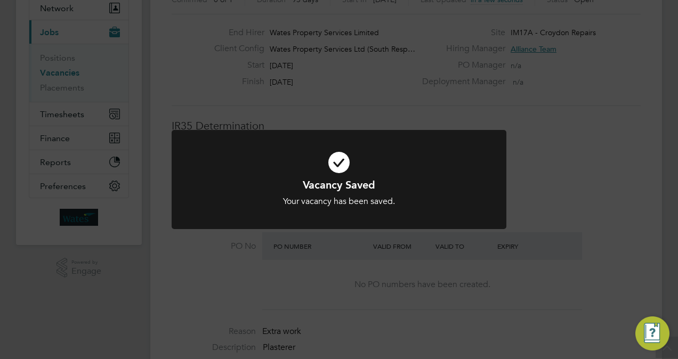
click at [501, 307] on div "Vacancy Saved Your vacancy has been saved. Cancel Okay" at bounding box center [339, 179] width 678 height 359
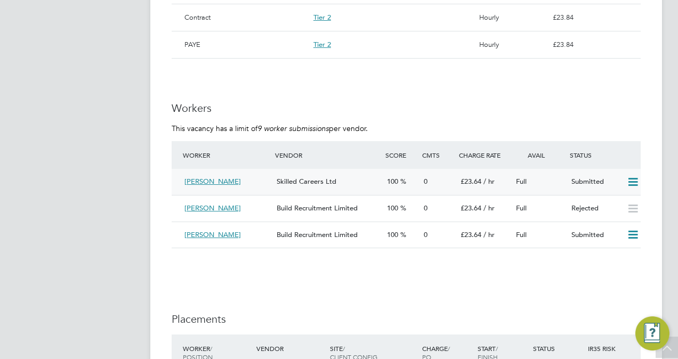
click at [634, 179] on icon at bounding box center [632, 182] width 13 height 9
click at [610, 219] on li "Reject" at bounding box center [619, 220] width 37 height 15
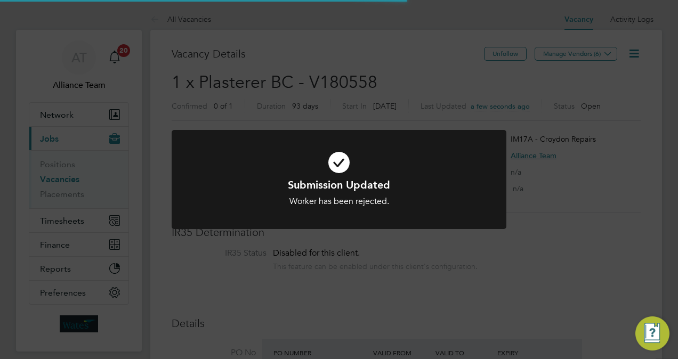
click at [583, 186] on div "Submission Updated Worker has been rejected. Cancel Okay" at bounding box center [339, 179] width 678 height 359
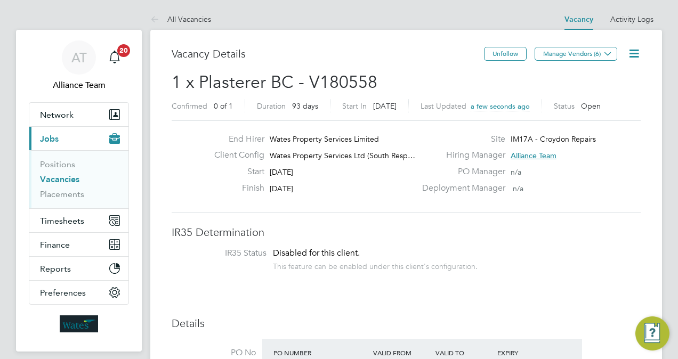
click at [331, 87] on span "1 x Plasterer BC - V180558" at bounding box center [275, 82] width 206 height 21
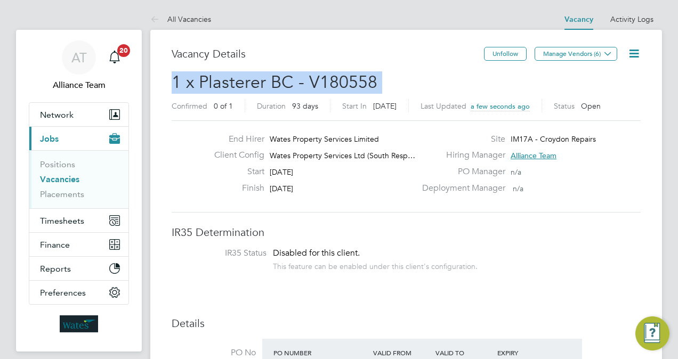
click at [331, 87] on span "1 x Plasterer BC - V180558" at bounding box center [275, 82] width 206 height 21
copy h2 "1 x Plasterer BC - V180558 Confirmed"
click at [51, 179] on link "Vacancies" at bounding box center [59, 179] width 39 height 10
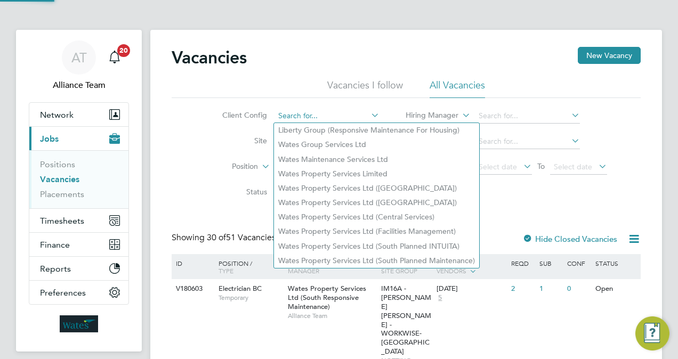
click at [312, 116] on input at bounding box center [327, 116] width 105 height 15
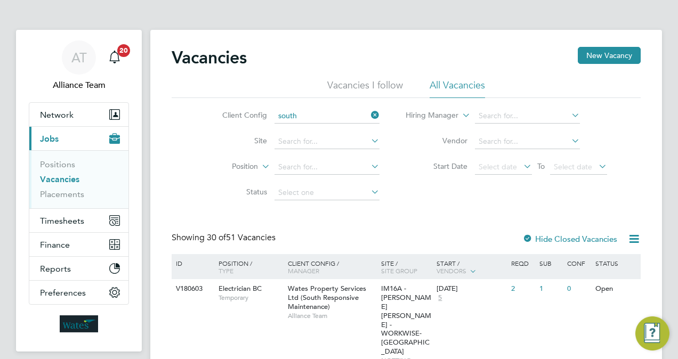
click at [388, 153] on li "Wates Property Services Ltd ( South Responsive Maintenance)" at bounding box center [381, 159] width 215 height 14
type input "Wates Property Services Ltd (South Responsive Maintenance)"
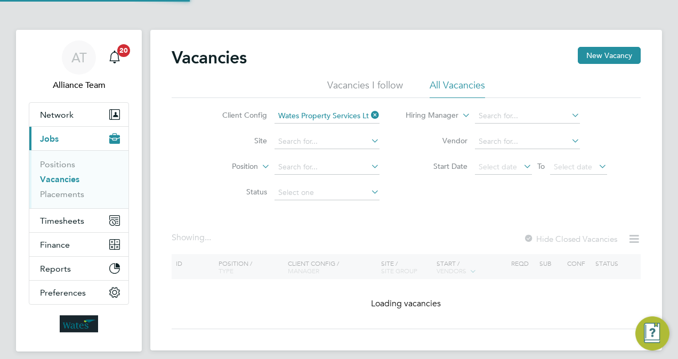
click at [433, 222] on div "Vacancies New Vacancy Vacancies I follow All Vacancies Client Config Wates Prop…" at bounding box center [406, 188] width 469 height 283
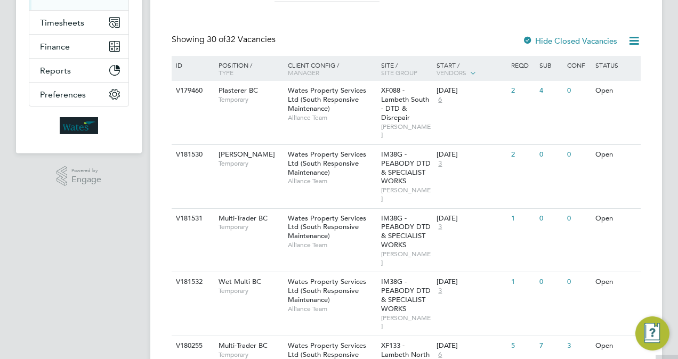
scroll to position [213, 0]
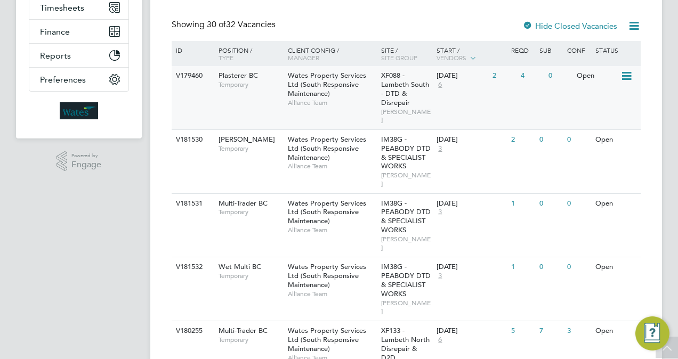
click at [464, 97] on div "V179460 Plasterer BC Temporary Wates Property Services Ltd (South Responsive Ma…" at bounding box center [406, 97] width 469 height 63
click at [303, 146] on span "Wates Property Services Ltd (South Responsive Maintenance)" at bounding box center [327, 148] width 78 height 27
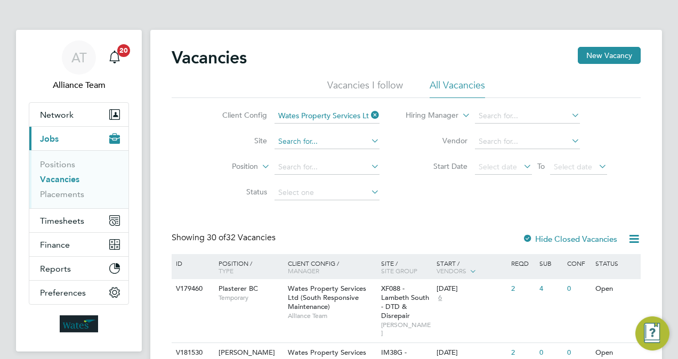
click at [334, 136] on input at bounding box center [327, 141] width 105 height 15
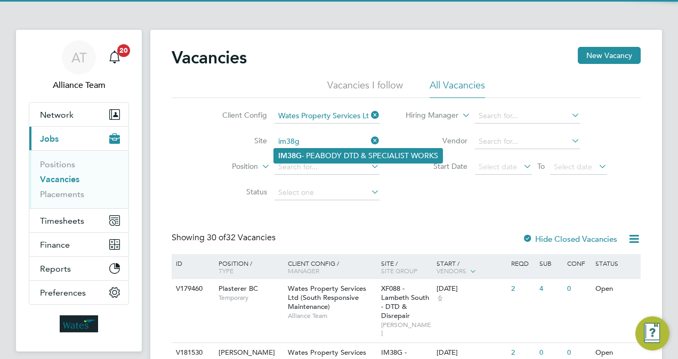
click at [342, 155] on li "IM38G - PEABODY DTD & SPECIALIST WORKS" at bounding box center [358, 156] width 168 height 14
type input "IM38G - PEABODY DTD & SPECIALIST WORKS"
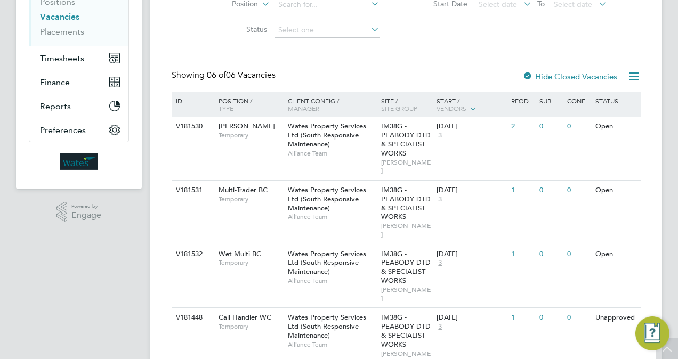
scroll to position [213, 0]
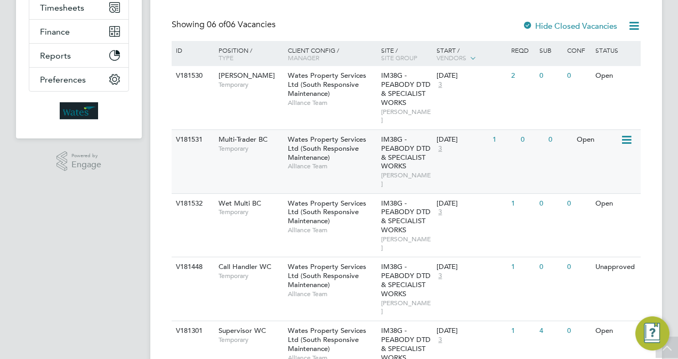
click at [432, 138] on div "IM38G - PEABODY DTD & SPECIALIST WORKS PEABODY RM" at bounding box center [407, 161] width 56 height 63
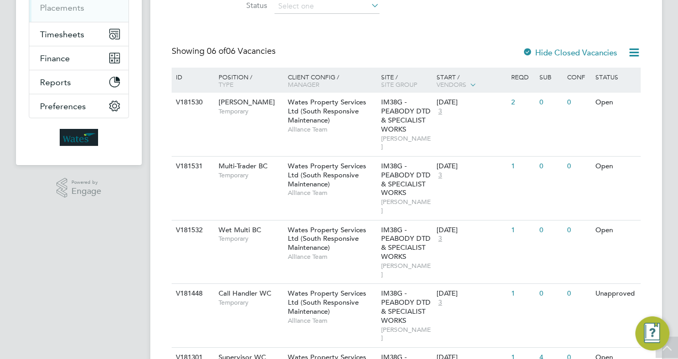
scroll to position [192, 0]
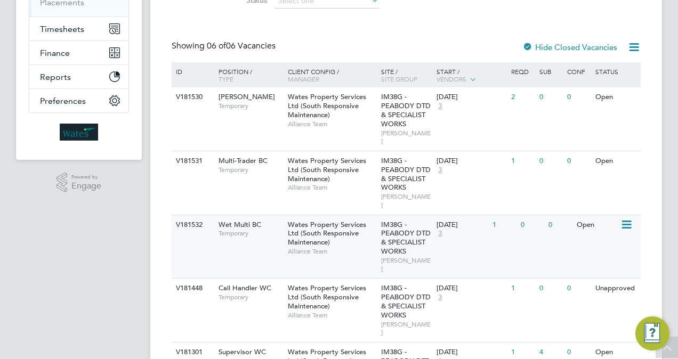
click at [369, 227] on div "Wates Property Services Ltd (South Responsive Maintenance) Alliance Team" at bounding box center [331, 238] width 93 height 46
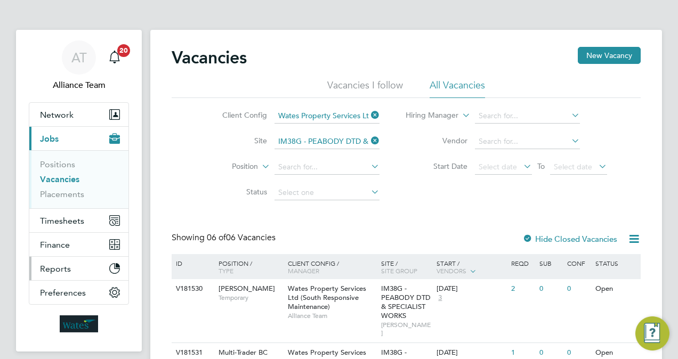
click at [84, 272] on button "Reports" at bounding box center [78, 268] width 99 height 23
click at [200, 188] on li "Status" at bounding box center [292, 193] width 200 height 26
click at [64, 176] on link "Vacancies" at bounding box center [59, 179] width 39 height 10
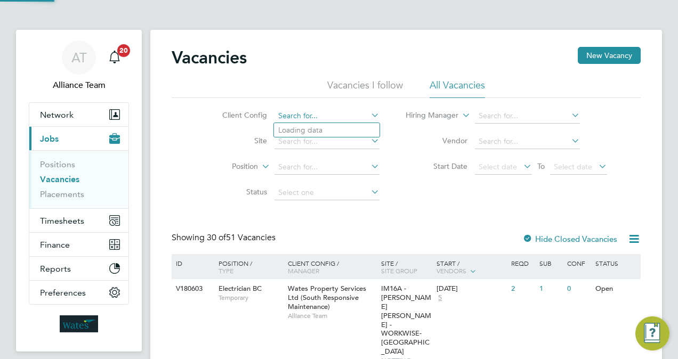
click at [320, 116] on input at bounding box center [327, 116] width 105 height 15
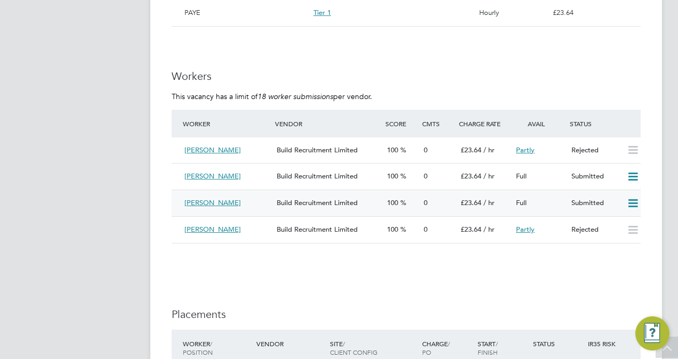
click at [369, 208] on div "Build Recruitment Limited" at bounding box center [327, 204] width 110 height 18
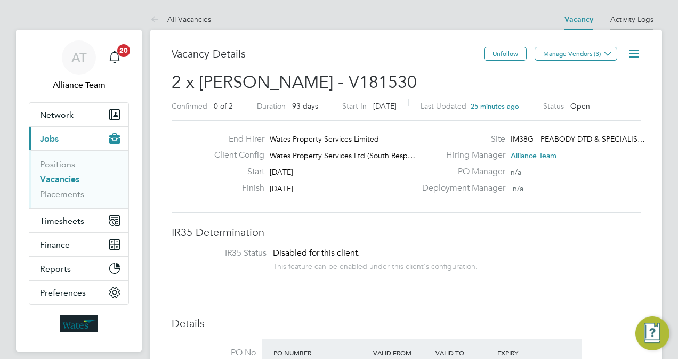
click at [640, 19] on link "Activity Logs" at bounding box center [631, 19] width 43 height 10
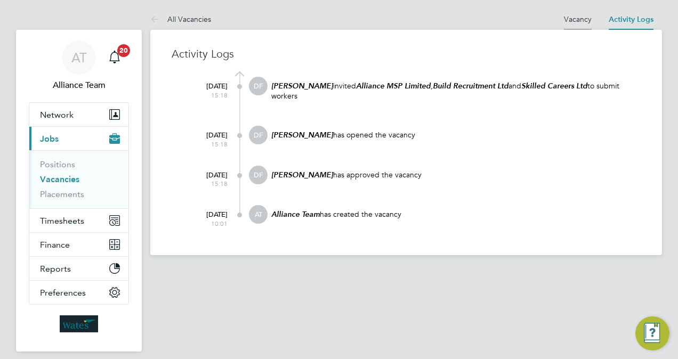
click at [570, 18] on link "Vacancy" at bounding box center [578, 19] width 28 height 10
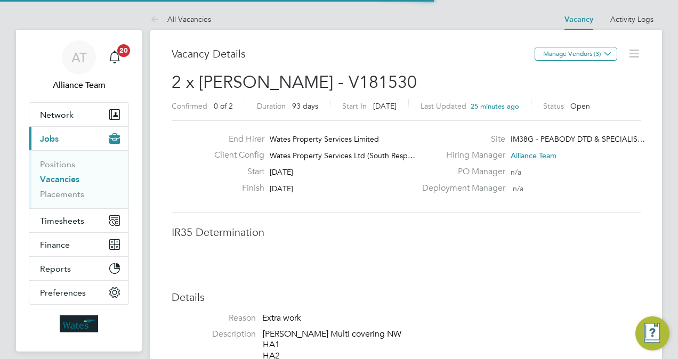
scroll to position [19, 166]
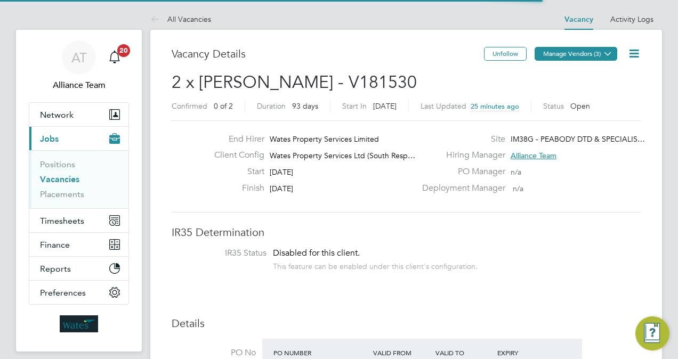
click at [589, 54] on button "Manage Vendors (3)" at bounding box center [576, 54] width 83 height 14
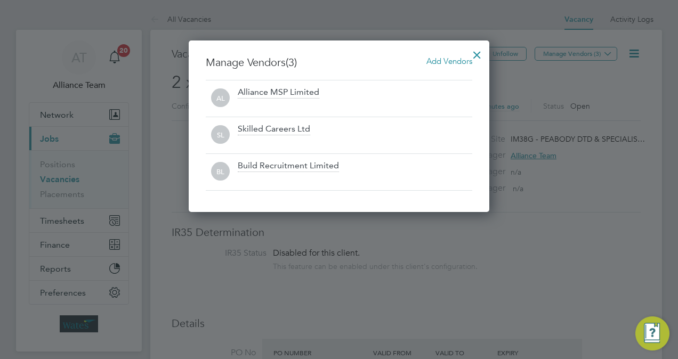
click at [454, 62] on span "Add Vendors" at bounding box center [450, 61] width 46 height 10
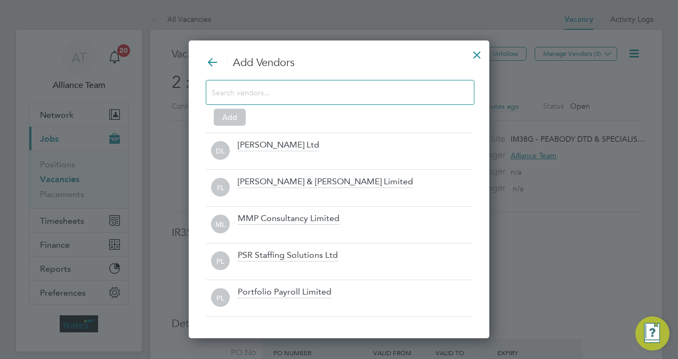
click at [320, 96] on input at bounding box center [332, 92] width 240 height 14
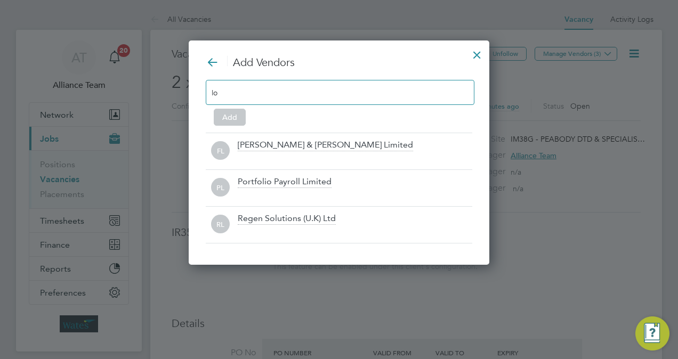
type input "lo"
click at [479, 57] on div at bounding box center [477, 52] width 19 height 19
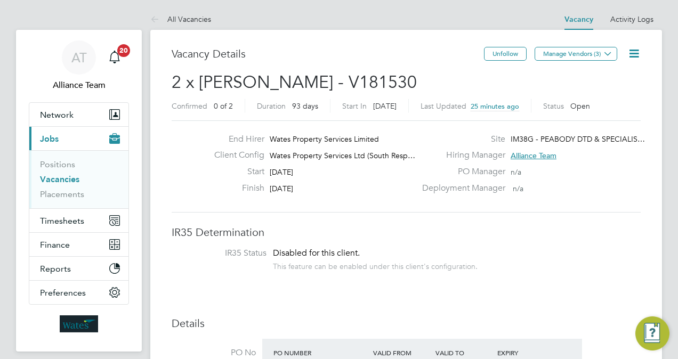
click at [638, 58] on icon at bounding box center [634, 53] width 13 height 13
click at [593, 118] on li "Followers" at bounding box center [608, 114] width 62 height 15
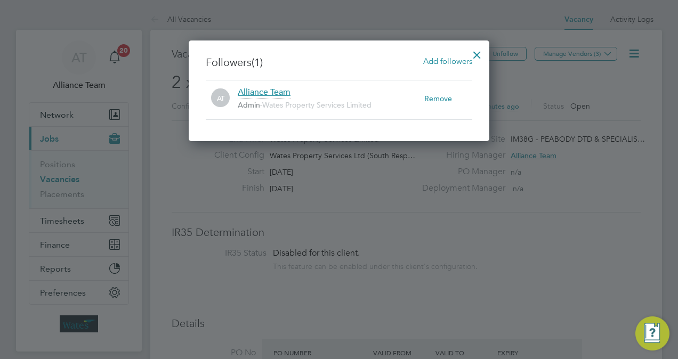
click at [469, 65] on span "Add followers" at bounding box center [447, 61] width 49 height 10
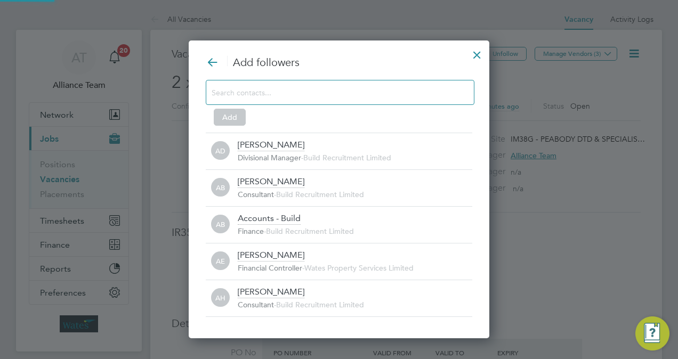
click at [319, 89] on input at bounding box center [332, 92] width 240 height 14
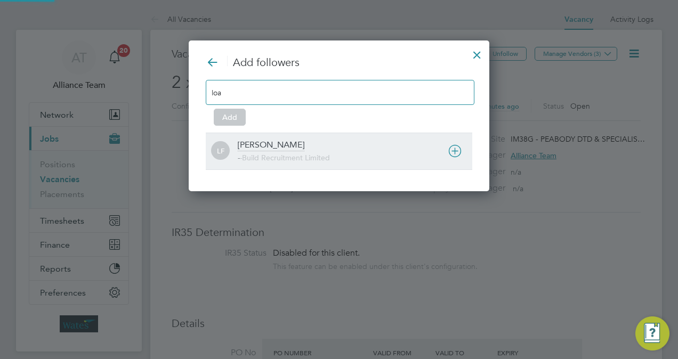
type input "loa"
click at [263, 138] on div "LF [PERSON_NAME] - - Build Recruitment Limited" at bounding box center [339, 151] width 267 height 37
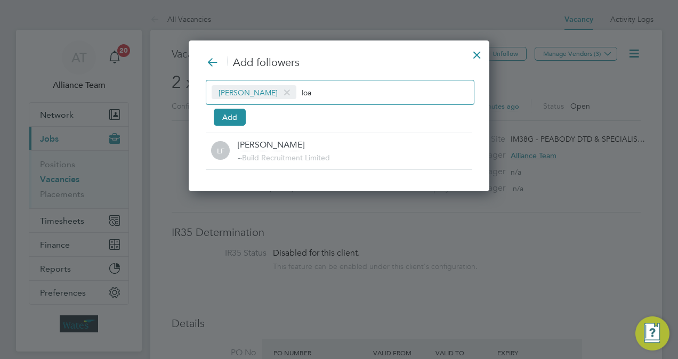
click at [367, 82] on div "Loarda Fregjaj loa" at bounding box center [340, 92] width 269 height 25
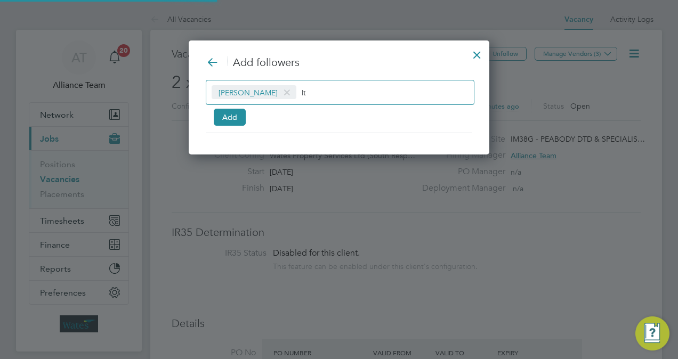
type input "l"
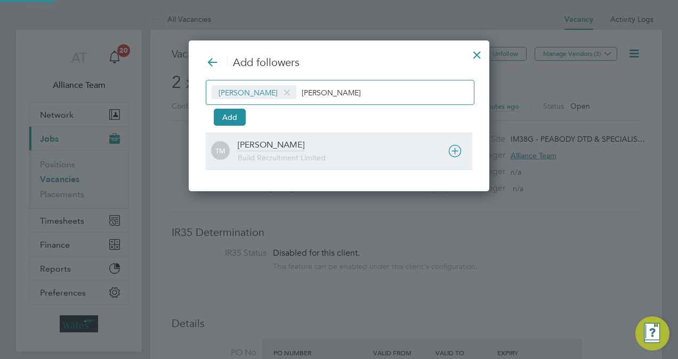
type input "[PERSON_NAME]"
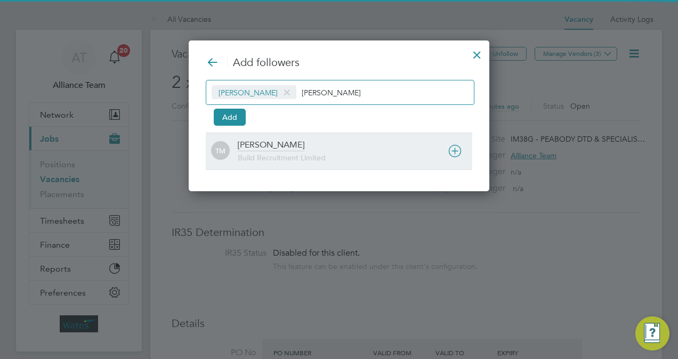
click at [293, 148] on div "[PERSON_NAME] Build Recruitment Limited" at bounding box center [355, 151] width 235 height 23
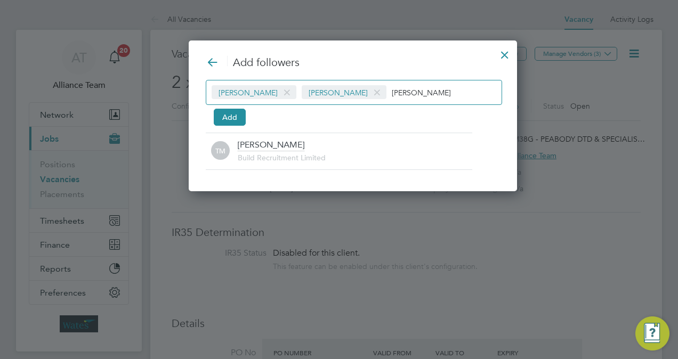
click at [392, 94] on input "[PERSON_NAME]" at bounding box center [425, 92] width 67 height 14
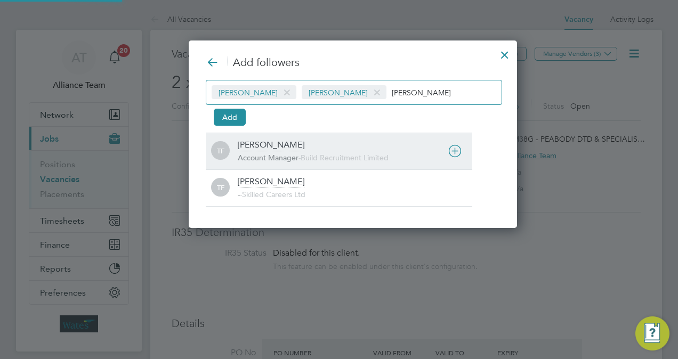
type input "[PERSON_NAME]"
click at [298, 156] on span "Account Manager" at bounding box center [268, 158] width 61 height 10
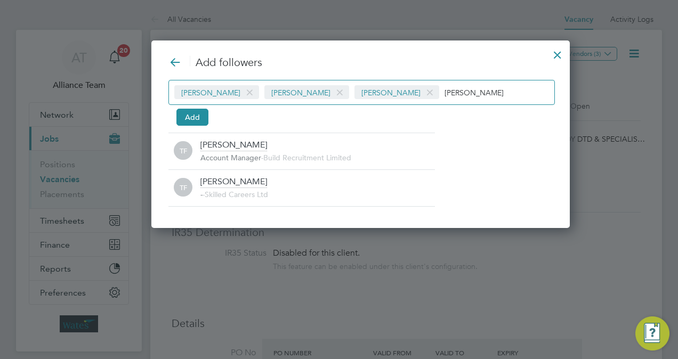
click at [459, 98] on input "[PERSON_NAME]" at bounding box center [478, 92] width 67 height 14
type input "t"
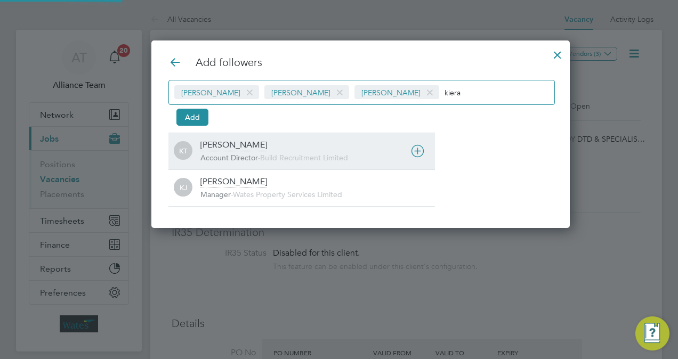
type input "kiera"
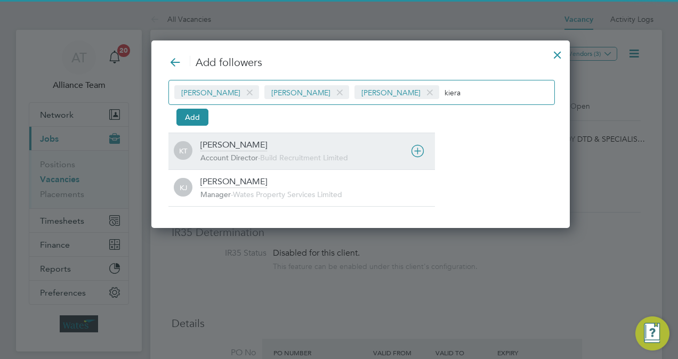
click at [349, 141] on div "Kiera Troutt Account Director - Build Recruitment Limited" at bounding box center [317, 151] width 235 height 23
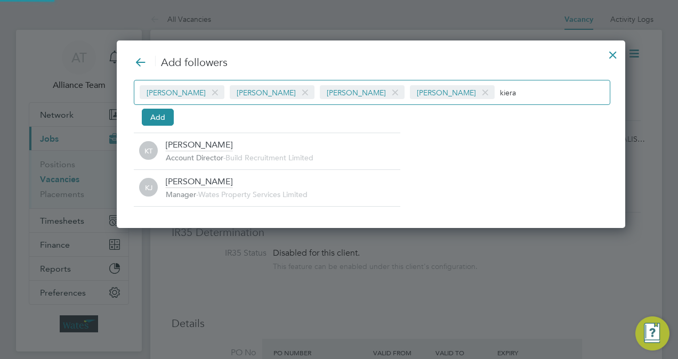
click at [499, 80] on div "Loarda Fregjaj Tom Morgan Tommie Ferry Kiera Troutt kiera" at bounding box center [372, 92] width 477 height 25
type input "k"
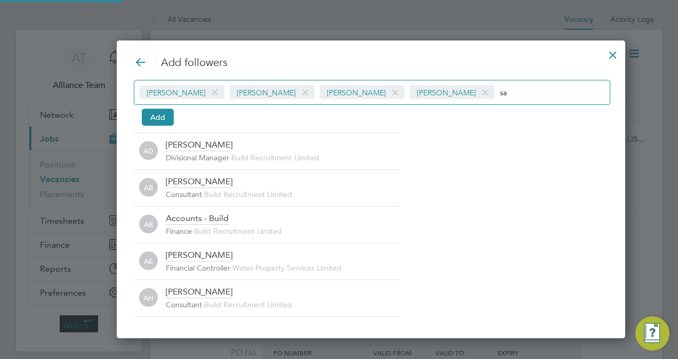
type input "s"
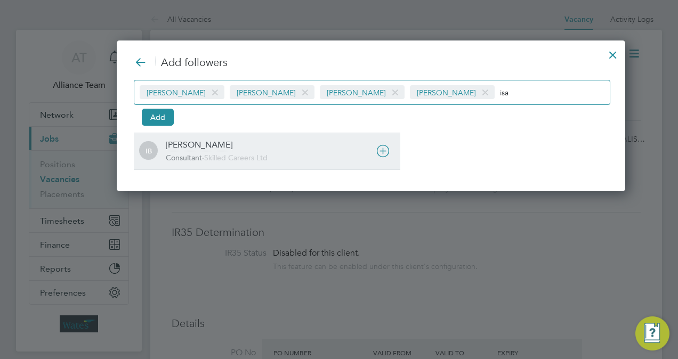
type input "isa"
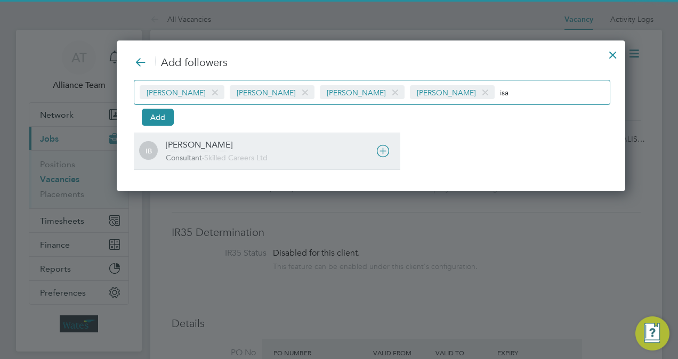
click at [182, 144] on div "[PERSON_NAME]" at bounding box center [199, 146] width 67 height 12
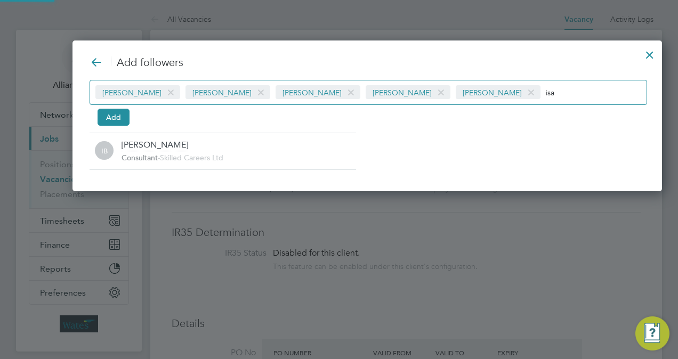
click at [546, 96] on input "isa" at bounding box center [579, 92] width 67 height 14
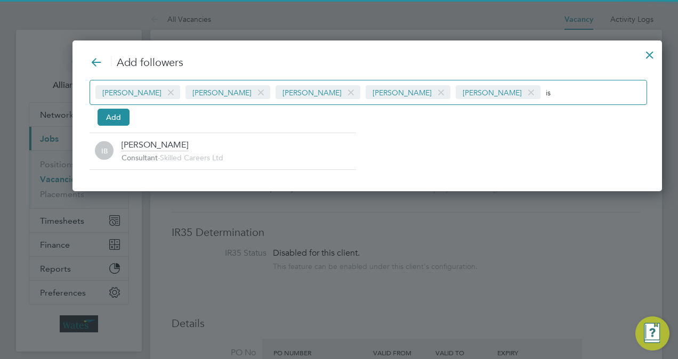
type input "i"
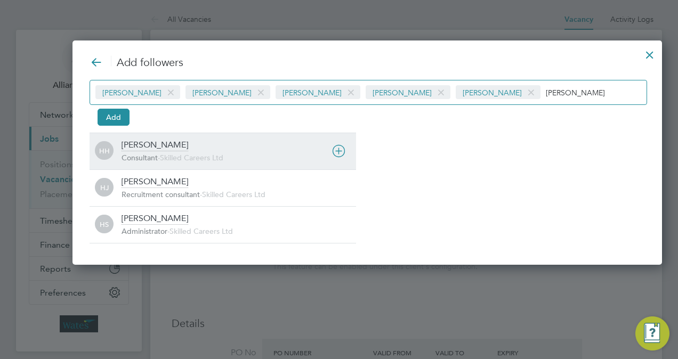
type input "[PERSON_NAME]"
click at [203, 143] on div "[PERSON_NAME] Consultant - Skilled Careers Ltd" at bounding box center [239, 151] width 235 height 23
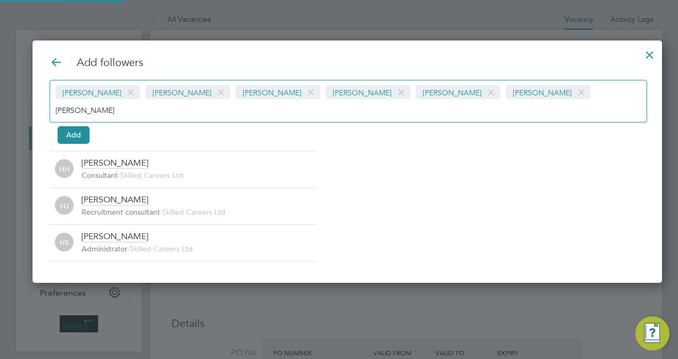
click at [122, 103] on input "[PERSON_NAME]" at bounding box center [88, 110] width 67 height 14
type input "h"
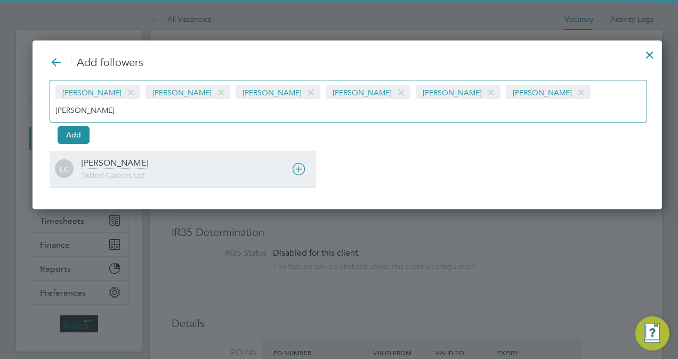
type input "[PERSON_NAME]"
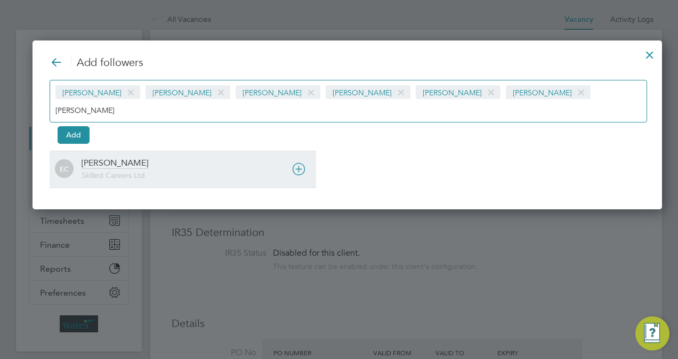
click at [144, 151] on div "EC Ernie Crowe Skilled Careers Ltd" at bounding box center [183, 169] width 267 height 37
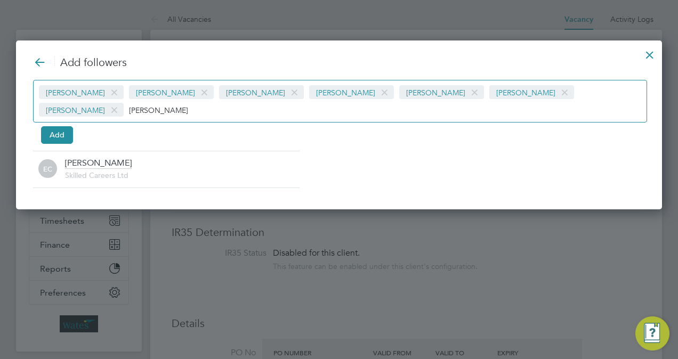
click at [196, 103] on input "[PERSON_NAME]" at bounding box center [162, 110] width 67 height 14
type input "e"
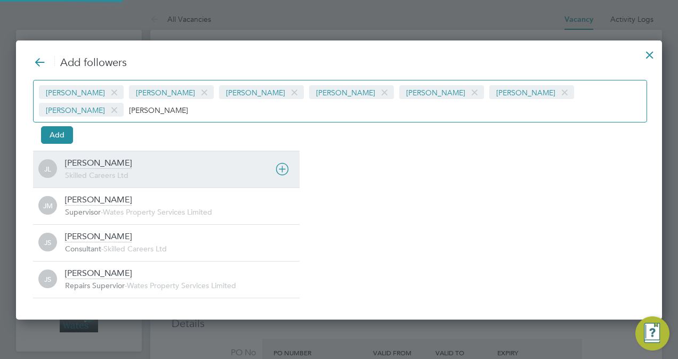
type input "[PERSON_NAME]"
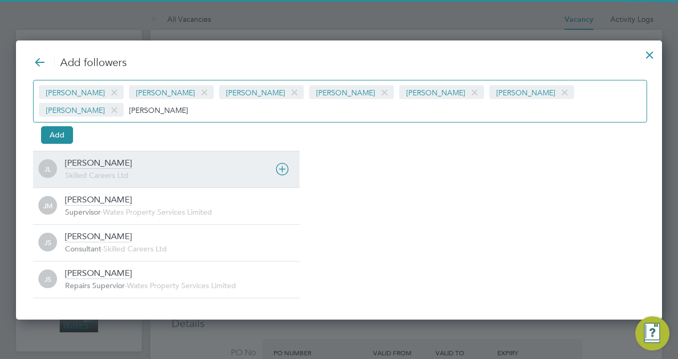
click at [122, 171] on span "Skilled Careers Ltd" at bounding box center [96, 176] width 63 height 10
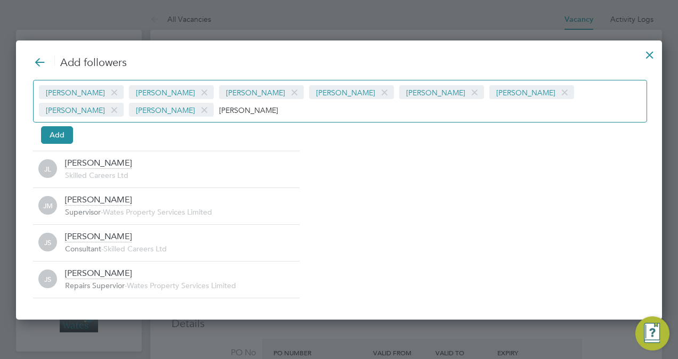
click at [38, 127] on div "Loarda Fregjaj Tom Morgan Tommie Ferry Kiera Troutt Isabelle Blackhall Holly Ha…" at bounding box center [339, 110] width 612 height 60
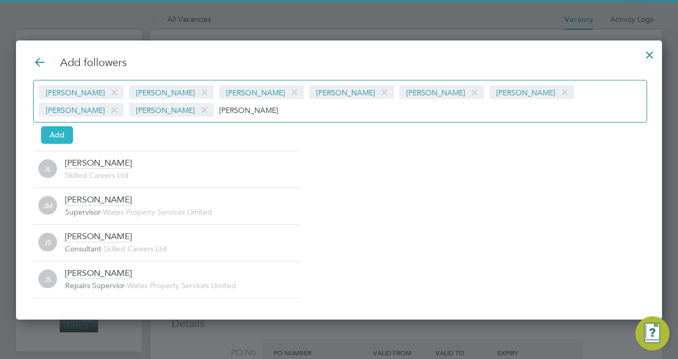
click at [45, 130] on button "Add" at bounding box center [57, 134] width 32 height 17
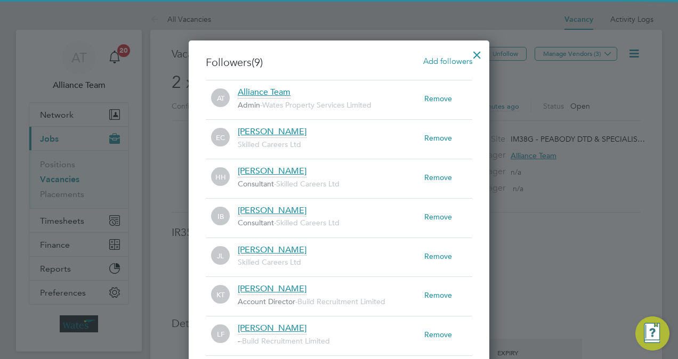
click at [476, 54] on div at bounding box center [477, 52] width 19 height 19
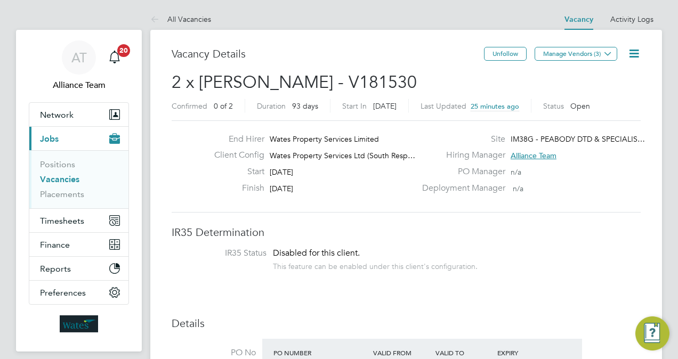
click at [293, 80] on span "2 x Carpenter BC - V181530" at bounding box center [294, 82] width 245 height 21
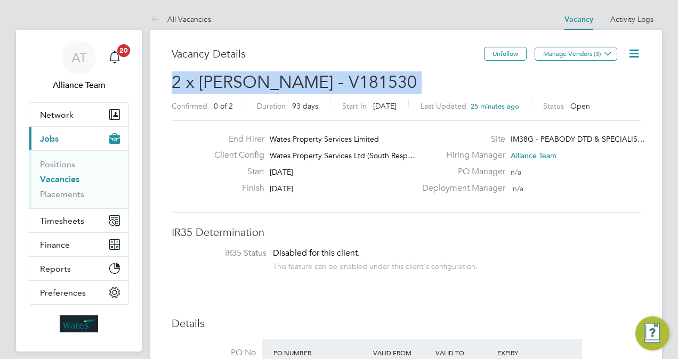
copy h2 "2 x Carpenter BC - V181530 Confirmed"
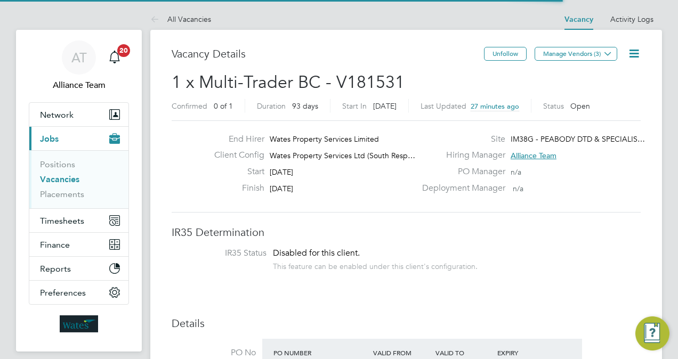
click at [637, 49] on icon at bounding box center [634, 53] width 13 height 13
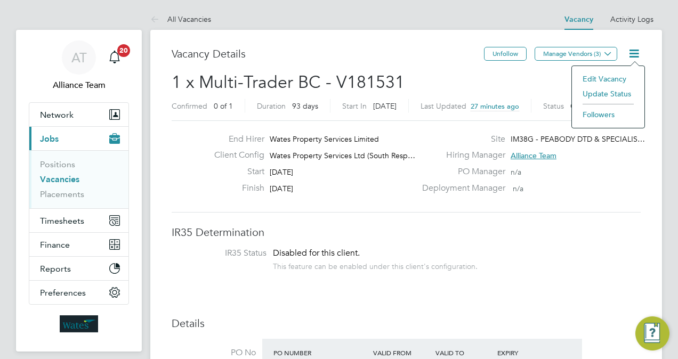
click at [591, 110] on li "Followers" at bounding box center [608, 114] width 62 height 15
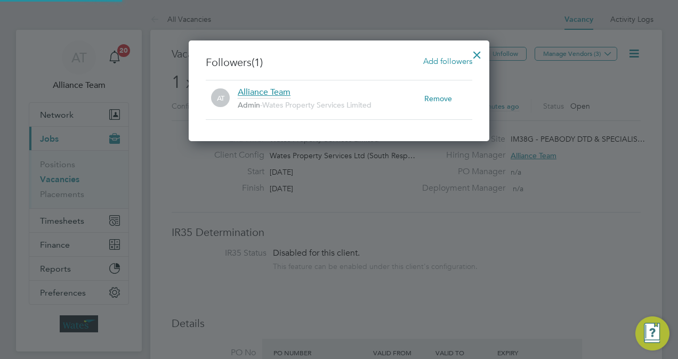
scroll to position [100, 301]
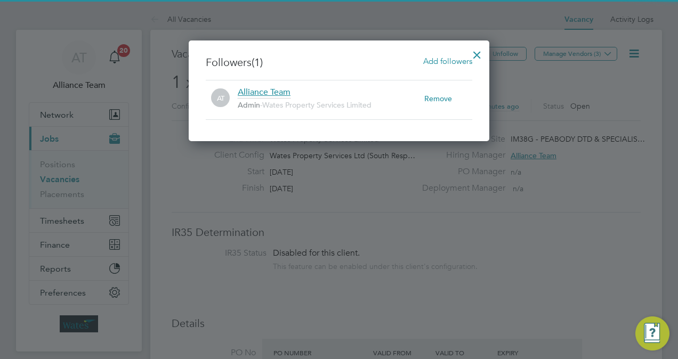
click at [445, 60] on span "Add followers" at bounding box center [447, 61] width 49 height 10
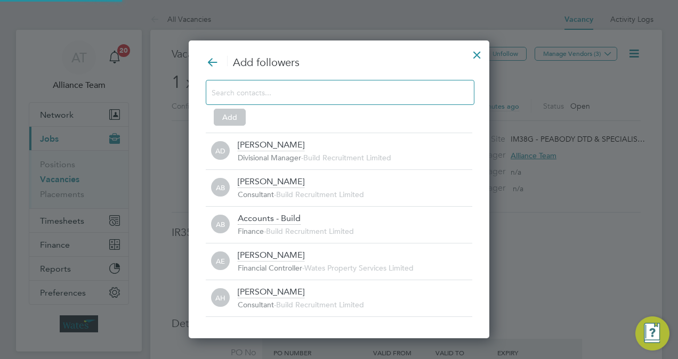
scroll to position [11, 235]
click at [348, 98] on input at bounding box center [332, 92] width 240 height 14
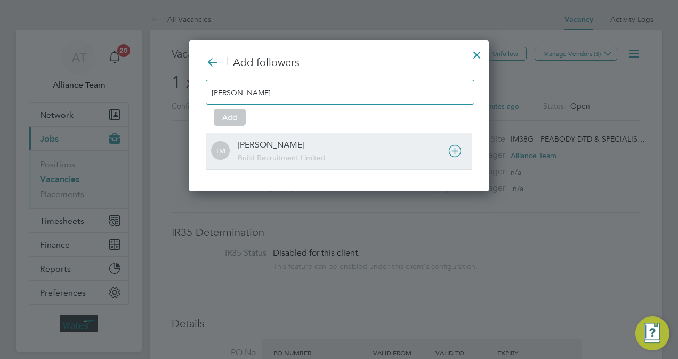
type input "[PERSON_NAME]"
click at [288, 150] on div "[PERSON_NAME] Build Recruitment Limited" at bounding box center [355, 151] width 235 height 23
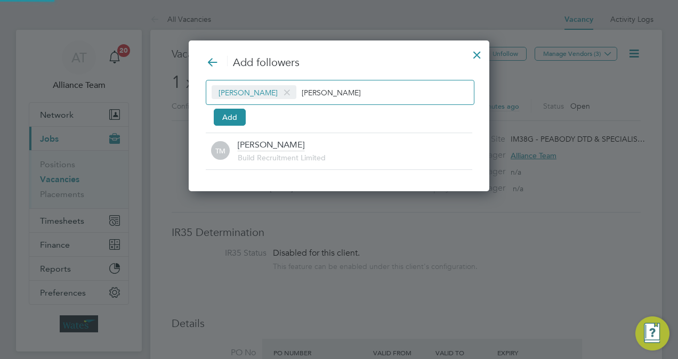
click at [332, 92] on input "[PERSON_NAME]" at bounding box center [335, 92] width 67 height 14
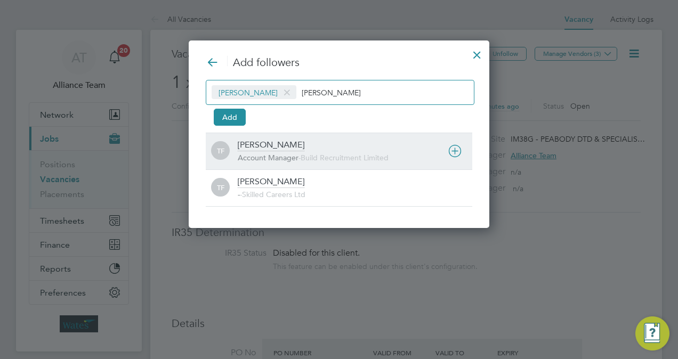
type input "[PERSON_NAME]"
click at [320, 136] on div "TF [PERSON_NAME] Account Manager - Build Recruitment Limited" at bounding box center [339, 151] width 267 height 37
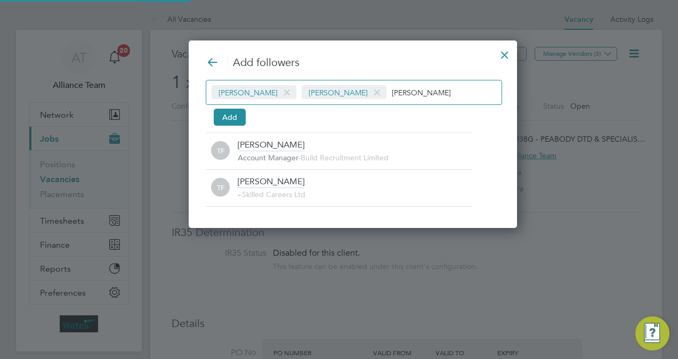
click at [416, 97] on input "[PERSON_NAME]" at bounding box center [425, 92] width 67 height 14
type input "t"
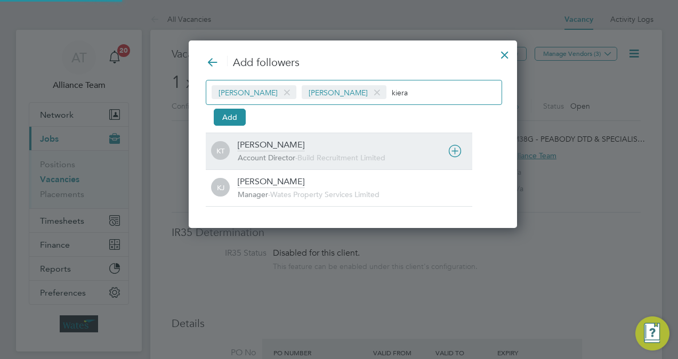
type input "kiera"
click at [311, 154] on span "Build Recruitment Limited" at bounding box center [342, 158] width 88 height 10
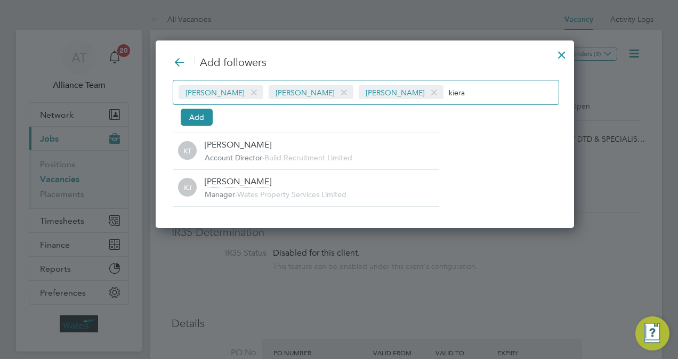
click at [476, 92] on div "Tom Morgan Tommie Ferry Kiera Troutt kiera" at bounding box center [366, 92] width 387 height 25
type input "k"
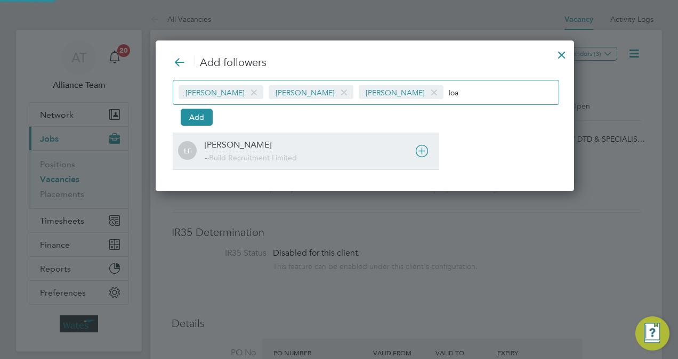
type input "loa"
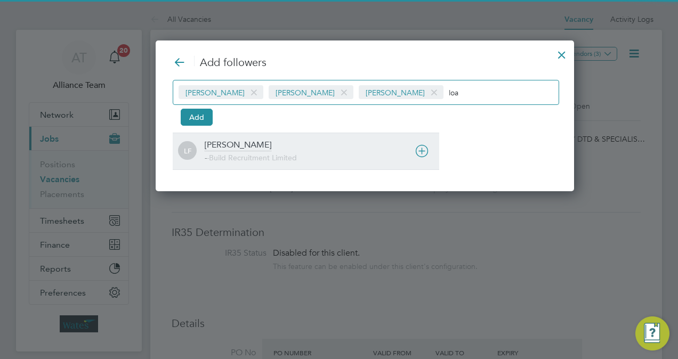
click at [255, 164] on div "LF [PERSON_NAME] - - Build Recruitment Limited" at bounding box center [306, 151] width 267 height 37
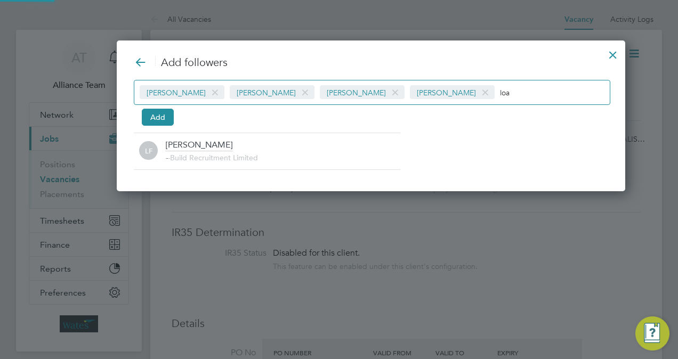
click at [500, 95] on input "loa" at bounding box center [533, 92] width 67 height 14
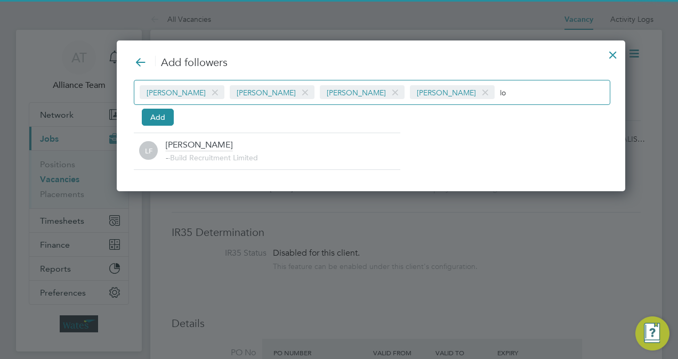
type input "l"
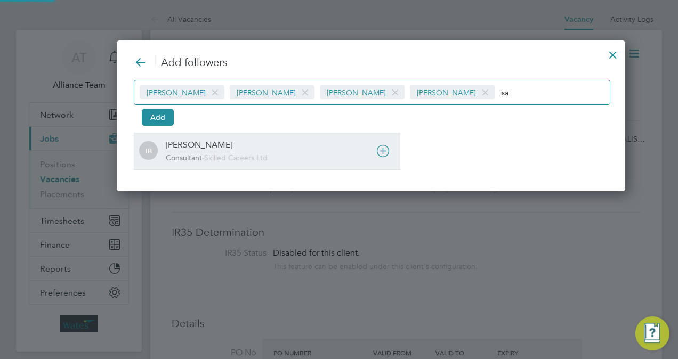
type input "isa"
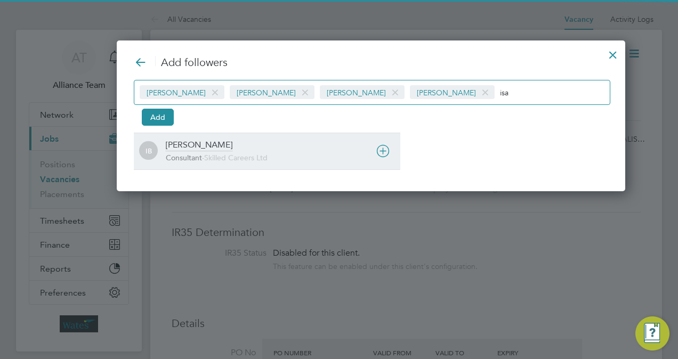
click at [203, 148] on div "[PERSON_NAME]" at bounding box center [199, 146] width 67 height 12
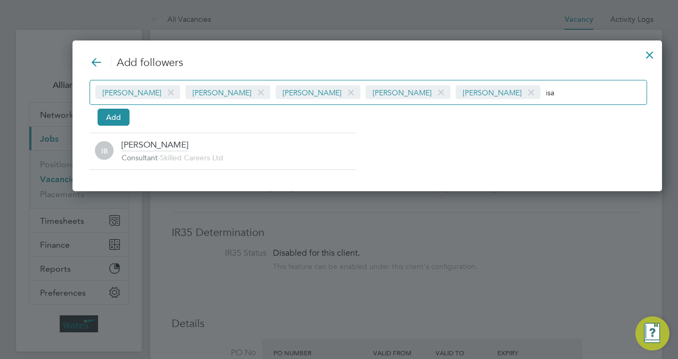
click at [546, 89] on input "isa" at bounding box center [579, 92] width 67 height 14
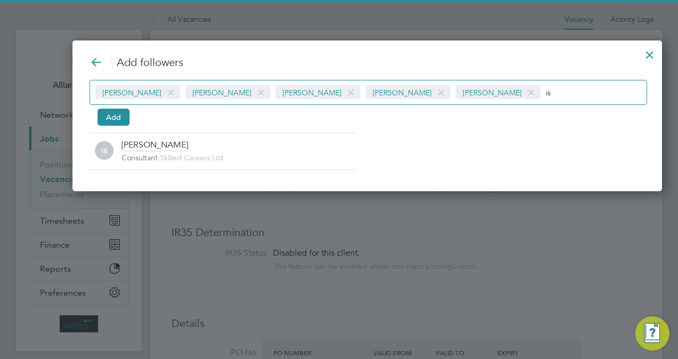
type input "i"
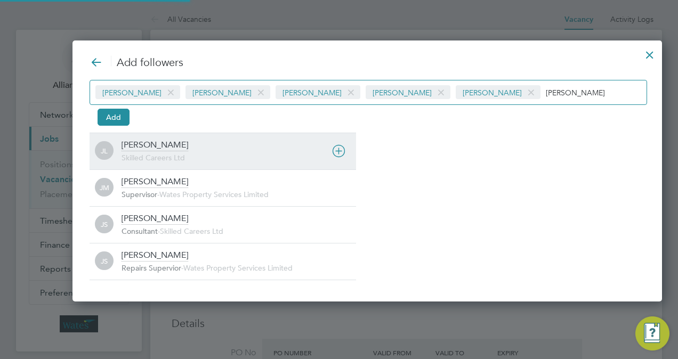
type input "[PERSON_NAME]"
click at [179, 154] on span "Skilled Careers Ltd" at bounding box center [153, 158] width 63 height 10
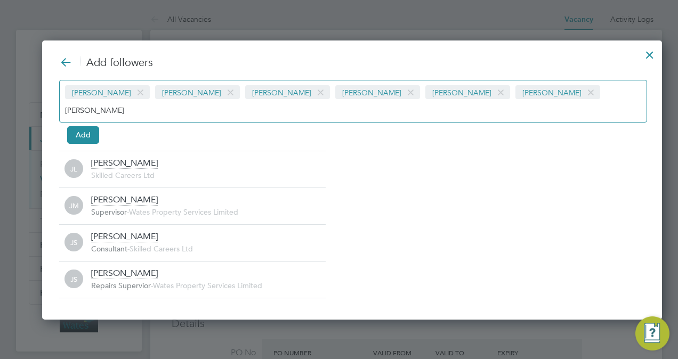
click at [132, 103] on input "[PERSON_NAME]" at bounding box center [98, 110] width 67 height 14
type input "j"
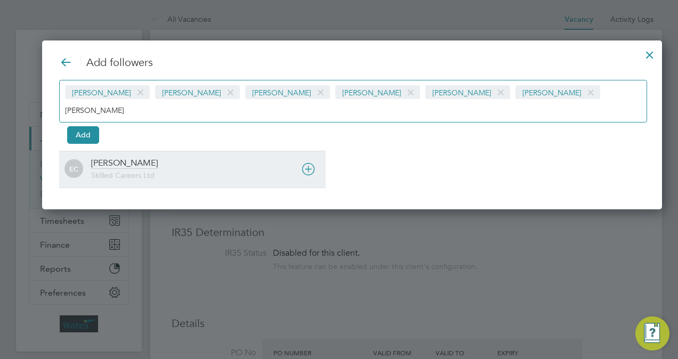
type input "[PERSON_NAME]"
click at [134, 171] on div "Skilled Careers Ltd" at bounding box center [208, 176] width 235 height 11
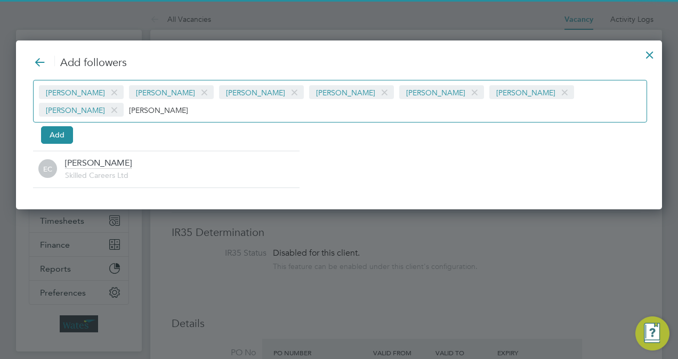
click at [196, 103] on input "ernie" at bounding box center [162, 110] width 67 height 14
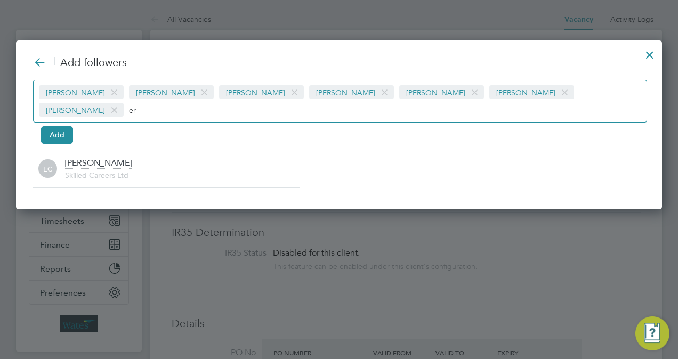
type input "e"
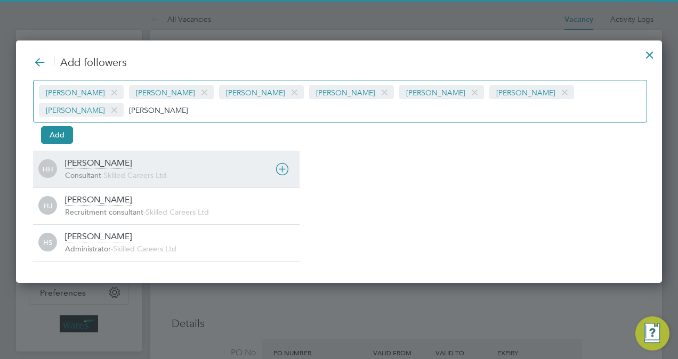
type input "holly"
click at [167, 158] on div "Holly Hammatt Consultant - Skilled Careers Ltd" at bounding box center [182, 169] width 235 height 23
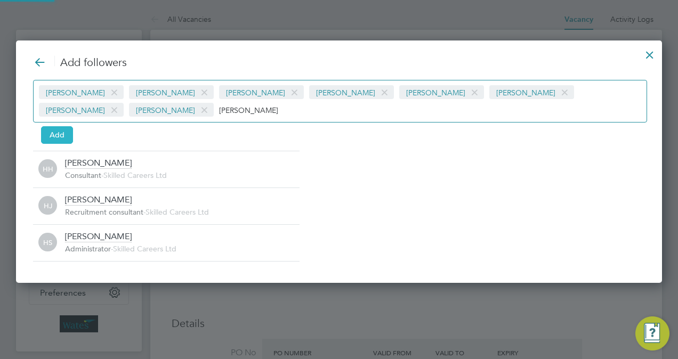
click at [63, 132] on button "Add" at bounding box center [57, 134] width 32 height 17
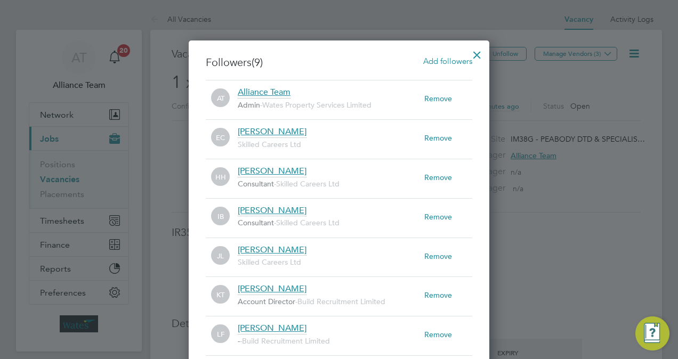
click at [477, 52] on div at bounding box center [477, 52] width 19 height 19
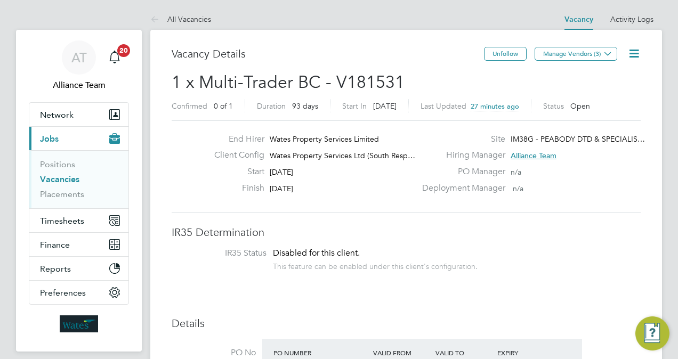
click at [365, 81] on span "1 x Multi-Trader BC - V181531" at bounding box center [288, 82] width 233 height 21
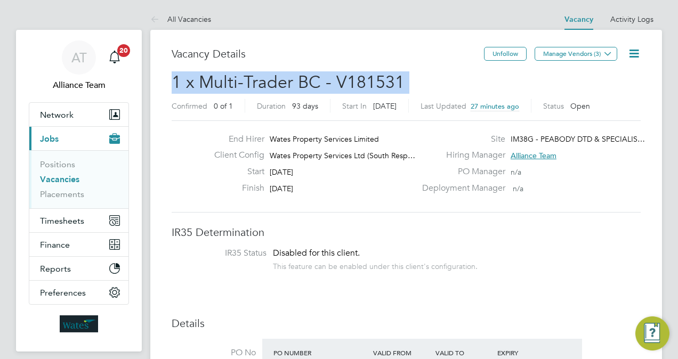
click at [365, 81] on span "1 x Multi-Trader BC - V181531" at bounding box center [288, 82] width 233 height 21
copy h2 "1 x Multi-Trader BC - V181531 Confirmed"
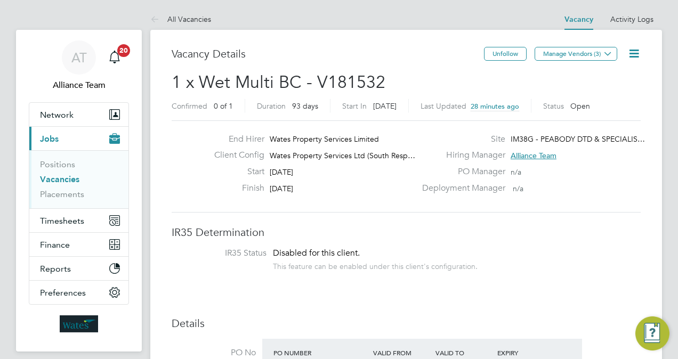
click at [634, 53] on icon at bounding box center [634, 53] width 13 height 13
click at [605, 110] on li "Followers" at bounding box center [608, 114] width 62 height 15
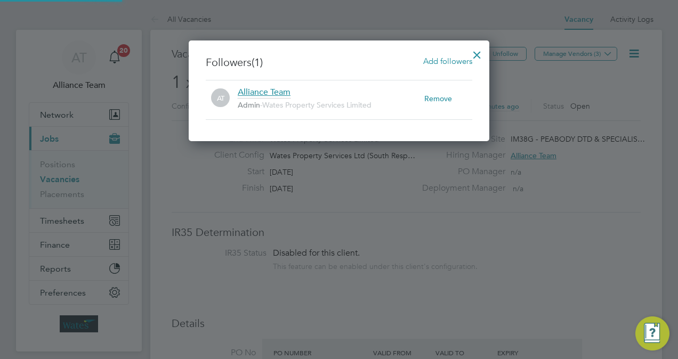
scroll to position [11, 187]
click at [447, 59] on span "Add followers" at bounding box center [447, 61] width 49 height 10
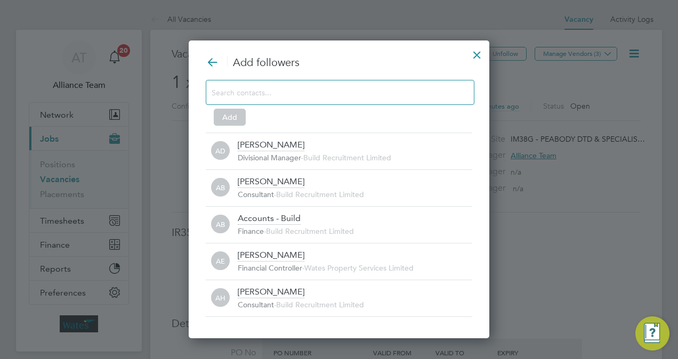
scroll to position [11, 235]
click at [292, 94] on input at bounding box center [332, 92] width 240 height 14
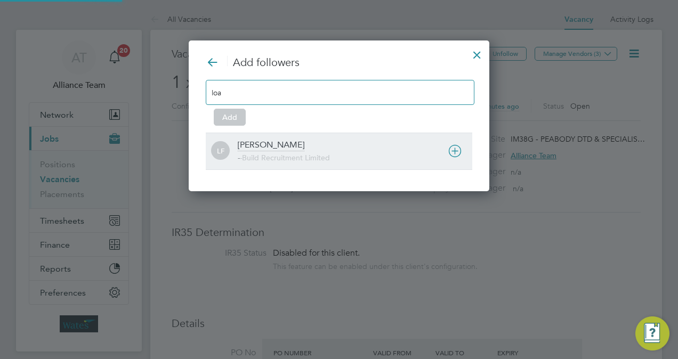
type input "loa"
click at [286, 139] on div "LF Loarda Fregjaj - - Build Recruitment Limited" at bounding box center [339, 151] width 267 height 37
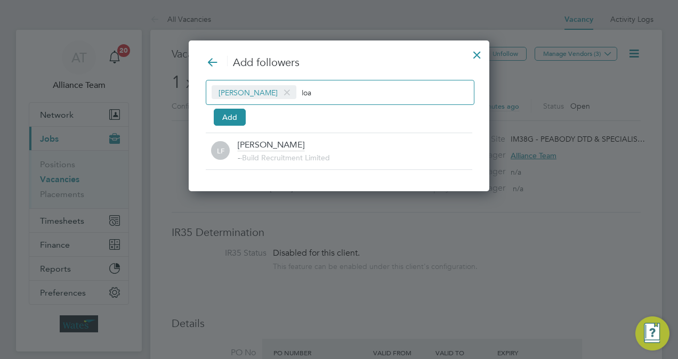
click at [334, 96] on input "loa" at bounding box center [335, 92] width 67 height 14
type input "l"
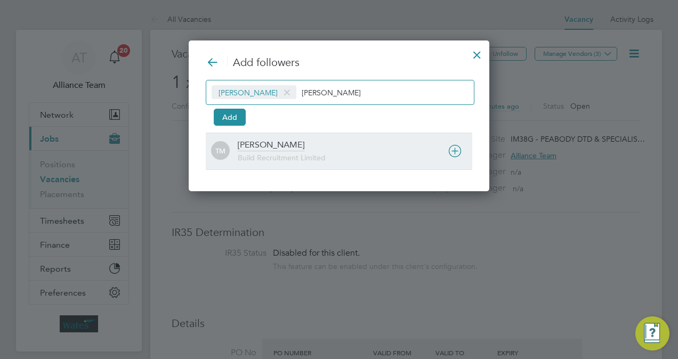
type input "tom mo"
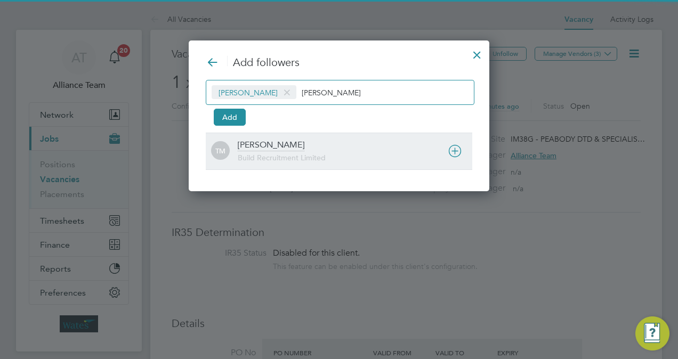
click at [284, 153] on span "Build Recruitment Limited" at bounding box center [282, 158] width 88 height 10
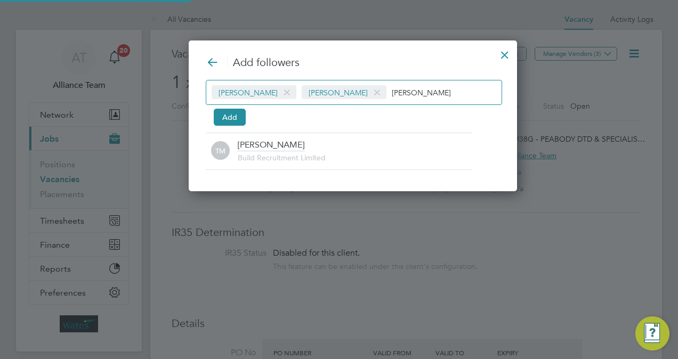
click at [411, 90] on input "tom mo" at bounding box center [425, 92] width 67 height 14
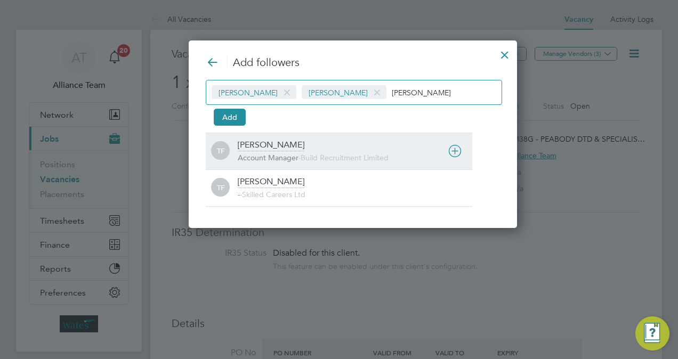
type input "tommie"
click at [319, 156] on span "Build Recruitment Limited" at bounding box center [345, 158] width 88 height 10
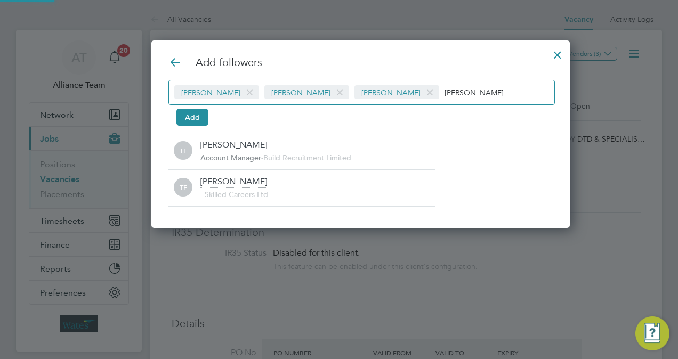
click at [456, 94] on input "tommie" at bounding box center [478, 92] width 67 height 14
type input "t"
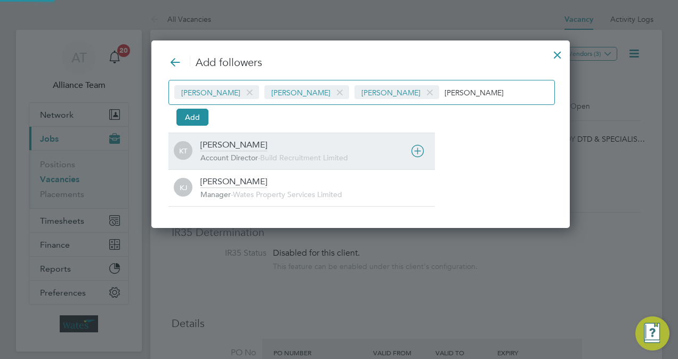
type input "kier"
click at [279, 138] on div "KT Kiera Troutt Account Director - Build Recruitment Limited" at bounding box center [301, 151] width 267 height 37
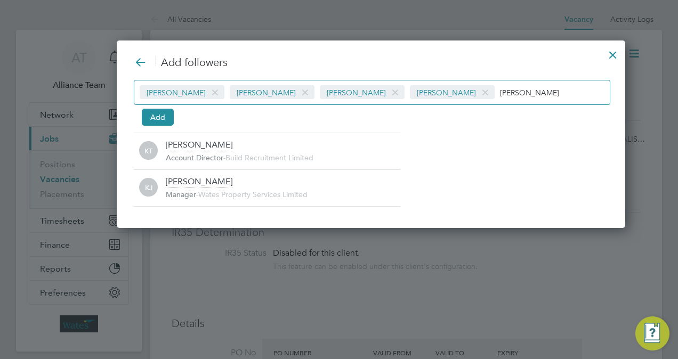
click at [508, 98] on div "Loarda Fregjaj Tom Morgan Tommie Ferry Kiera Troutt kier" at bounding box center [372, 92] width 477 height 25
type input "k"
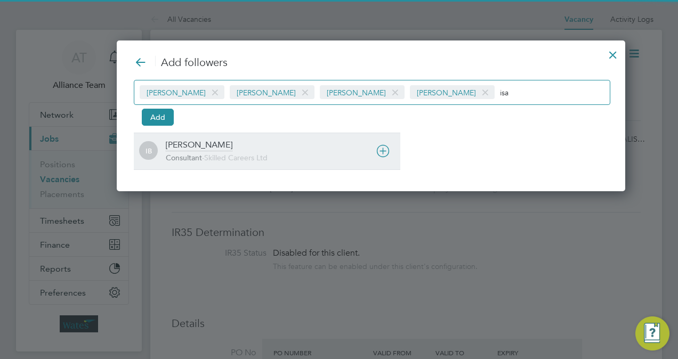
type input "isa"
click at [203, 141] on div "Isabelle Blackhall" at bounding box center [199, 146] width 67 height 12
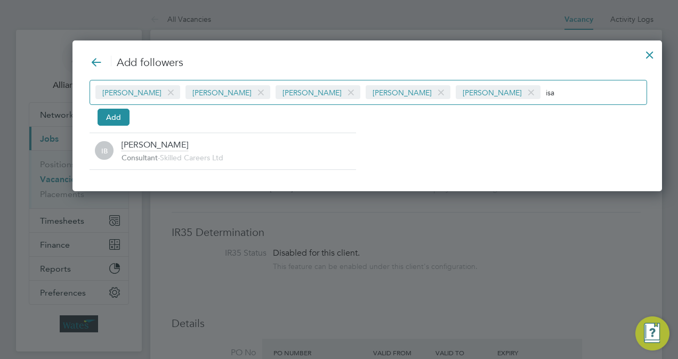
click at [547, 93] on input "isa" at bounding box center [579, 92] width 67 height 14
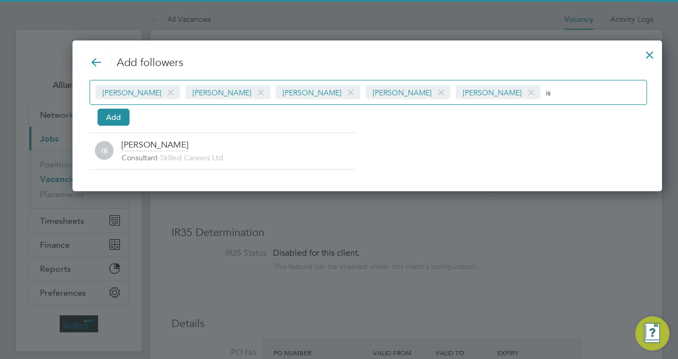
type input "i"
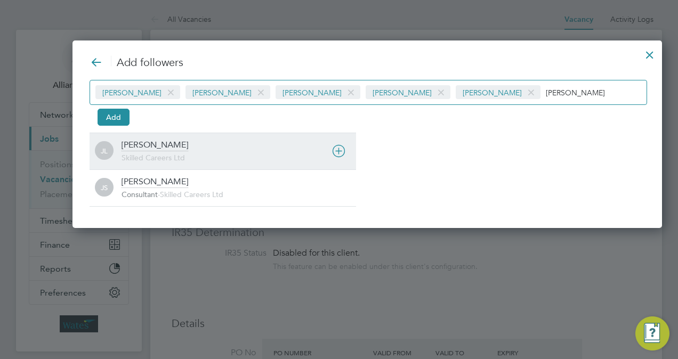
type input "joe l"
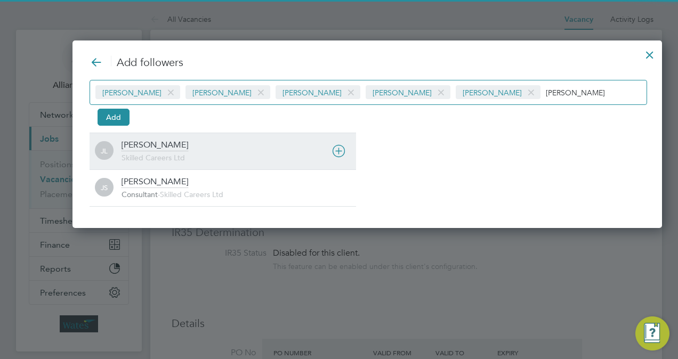
click at [189, 138] on div "JL Joe Laws Skilled Careers Ltd" at bounding box center [223, 151] width 267 height 37
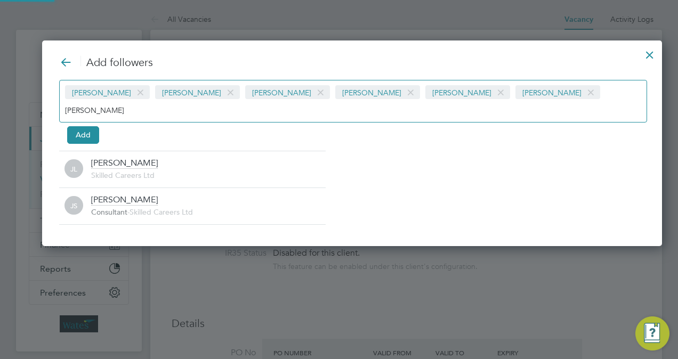
click at [132, 103] on input "joe l" at bounding box center [98, 110] width 67 height 14
type input "j"
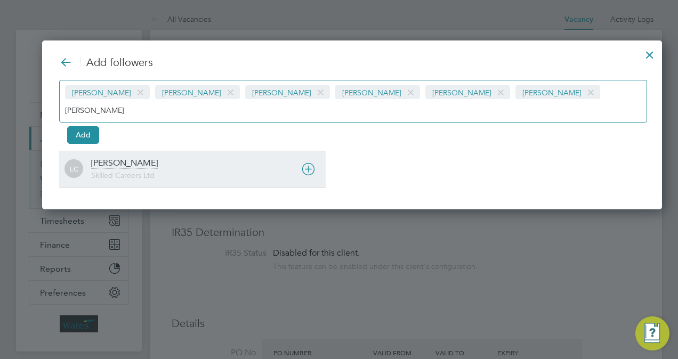
type input "ernie"
click at [148, 171] on span "Skilled Careers Ltd" at bounding box center [122, 176] width 63 height 10
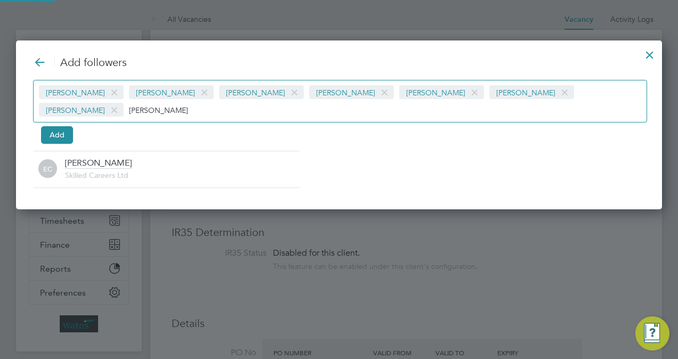
click at [595, 101] on div "Loarda Fregjaj Tom Morgan Tommie Ferry Kiera Troutt Isabelle Blackhall Joe Laws…" at bounding box center [340, 101] width 614 height 43
type input "e"
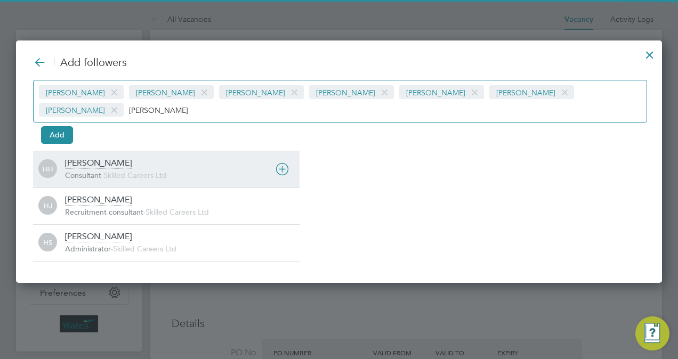
type input "holly h"
click at [136, 158] on div "Holly Hammatt Consultant - Skilled Careers Ltd" at bounding box center [182, 169] width 235 height 23
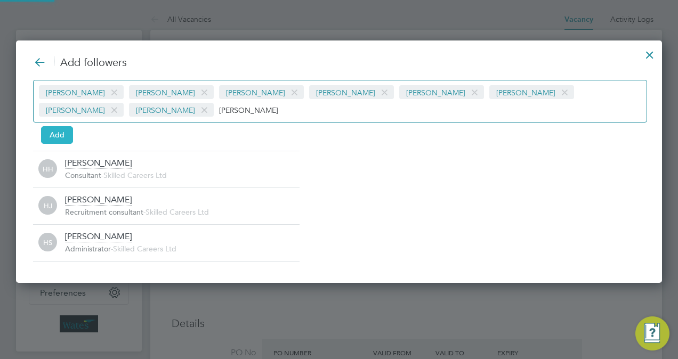
click at [61, 127] on button "Add" at bounding box center [57, 134] width 32 height 17
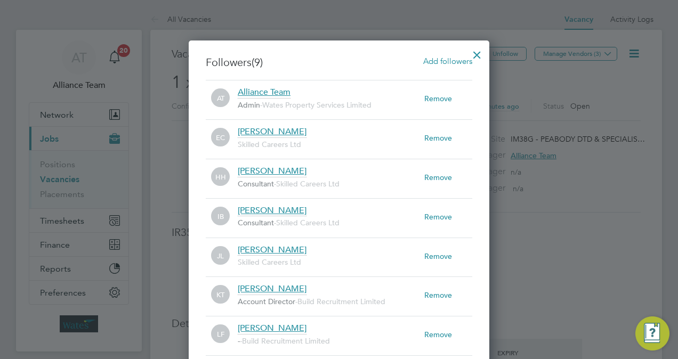
click at [473, 54] on div at bounding box center [477, 52] width 19 height 19
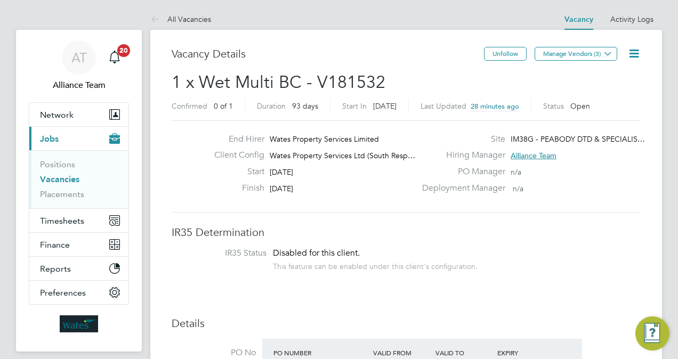
click at [322, 76] on span "1 x Wet Multi BC - V181532" at bounding box center [279, 82] width 214 height 21
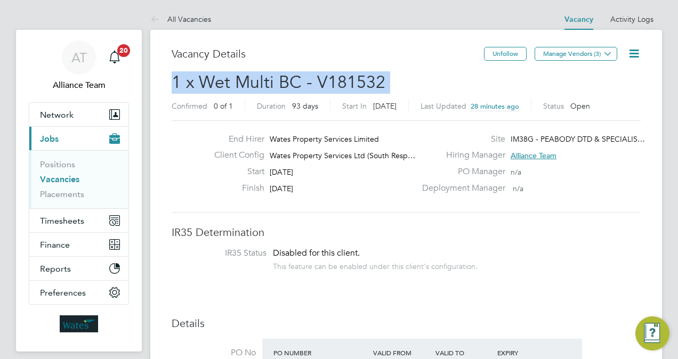
click at [322, 76] on span "1 x Wet Multi BC - V181532" at bounding box center [279, 82] width 214 height 21
copy h2 "1 x Wet Multi BC - V181532 Confirmed"
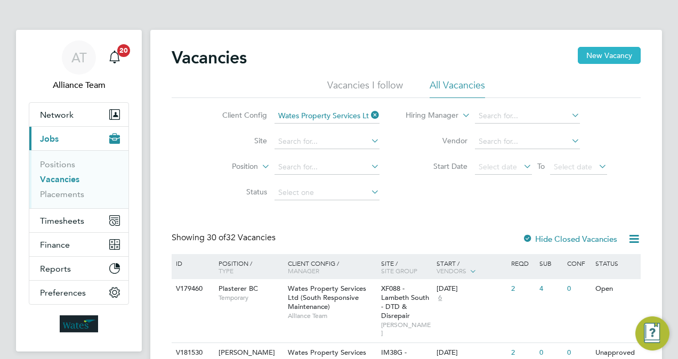
click at [610, 56] on button "New Vacancy" at bounding box center [609, 55] width 63 height 17
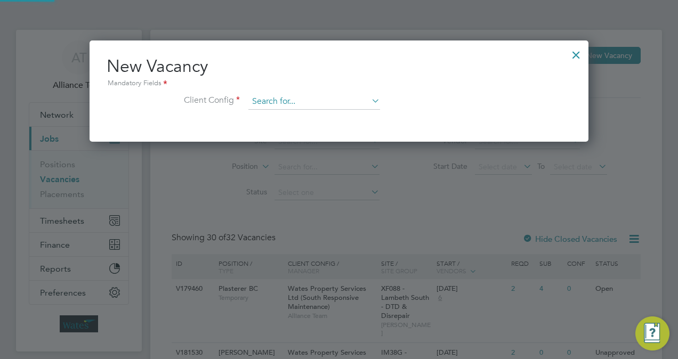
scroll to position [101, 499]
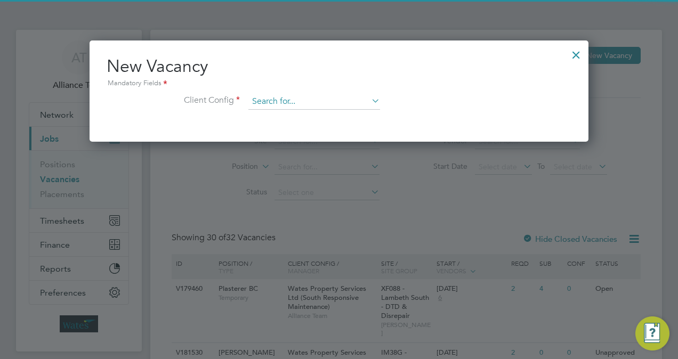
click at [318, 102] on input at bounding box center [314, 102] width 132 height 16
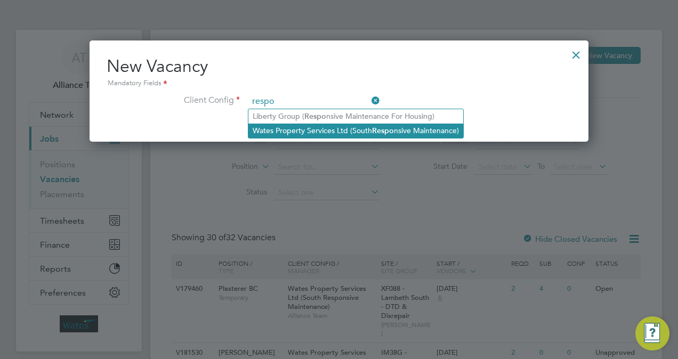
click at [338, 127] on li "Wates Property Services Ltd (South Respo nsive Maintenance)" at bounding box center [355, 131] width 215 height 14
type input "Wates Property Services Ltd (South Responsive Maintenance)"
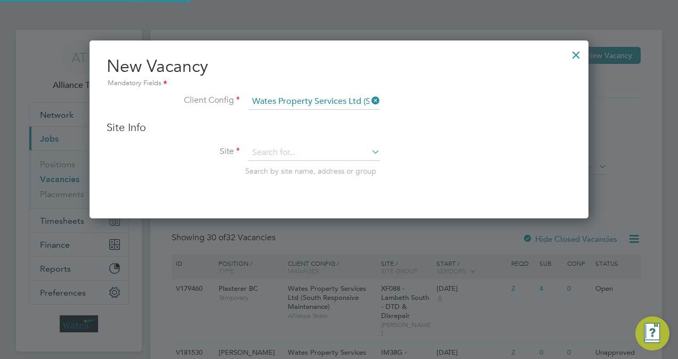
click at [293, 163] on li "Site Search by site name, address or group" at bounding box center [339, 171] width 465 height 52
click at [292, 151] on input at bounding box center [314, 153] width 132 height 16
click at [309, 162] on li "IM16B - NOTT HILL - WORKWISE - Southern" at bounding box center [370, 167] width 245 height 14
type input "IM16B - NOTT HILL - WORKWISE - Southern"
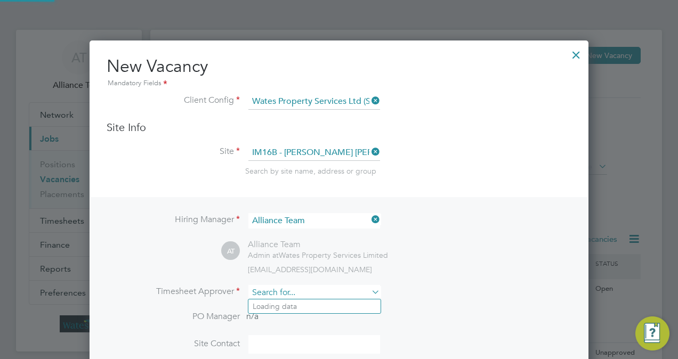
click at [285, 297] on input at bounding box center [314, 292] width 132 height 15
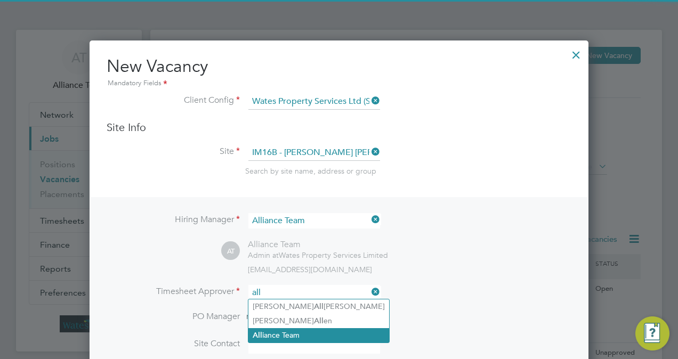
click at [303, 331] on li "All iance Team" at bounding box center [318, 335] width 141 height 14
type input "Alliance Team"
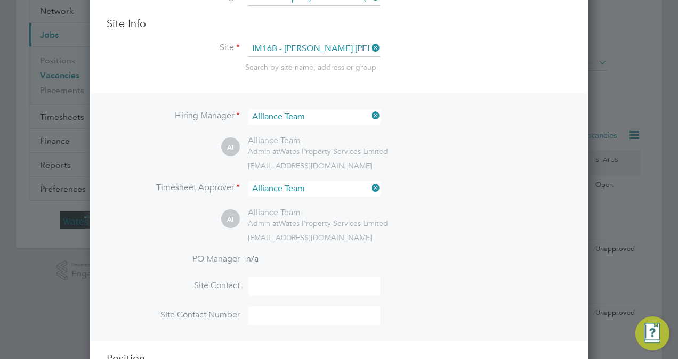
scroll to position [171, 0]
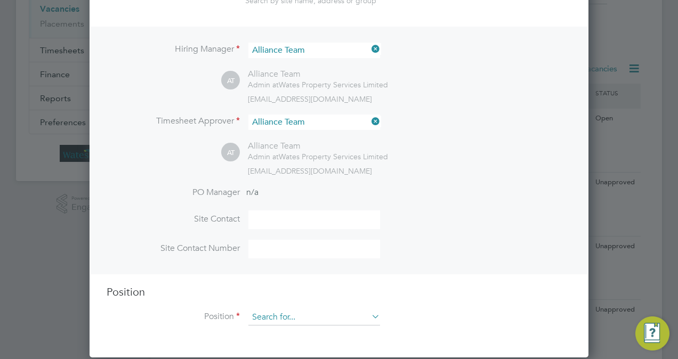
click at [298, 314] on input at bounding box center [314, 318] width 132 height 16
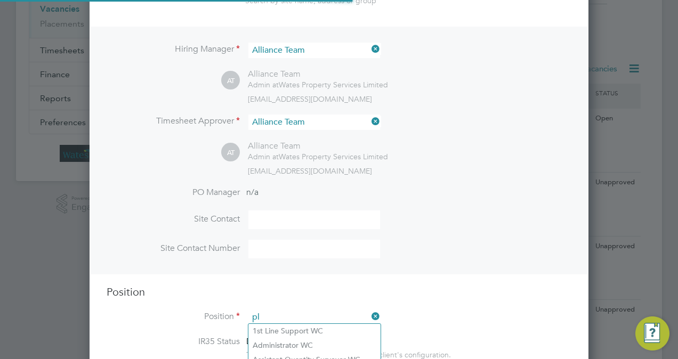
scroll to position [1525, 499]
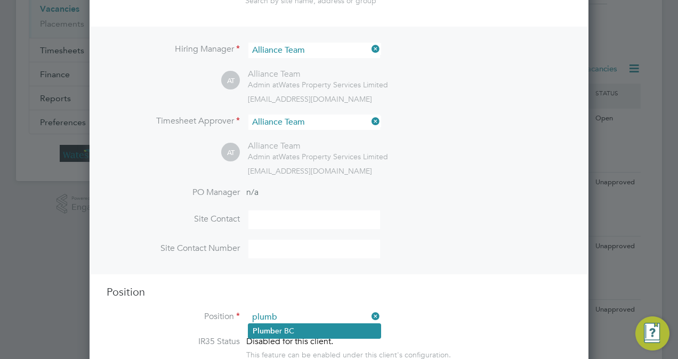
click at [304, 330] on li "Plumb er BC" at bounding box center [314, 331] width 132 height 14
type input "Plumber BC"
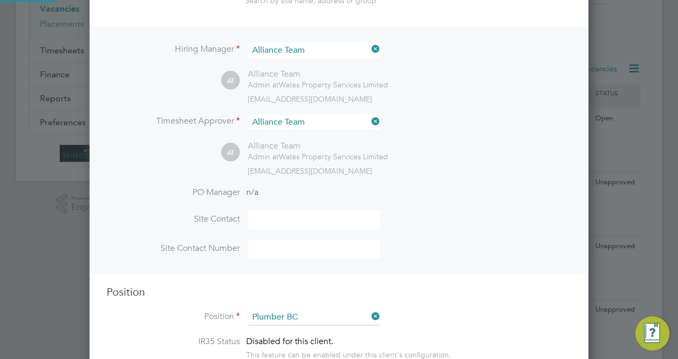
type textarea "Plumber"
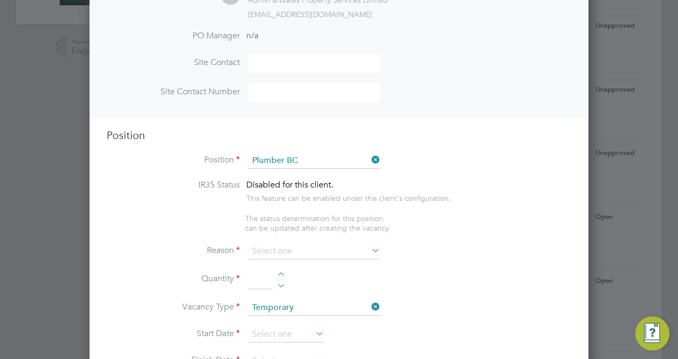
scroll to position [427, 0]
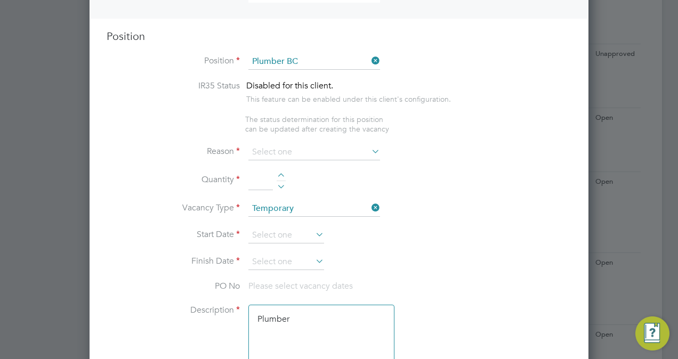
click at [286, 125] on span "The status determination for this position can be updated after creating the va…" at bounding box center [317, 124] width 144 height 19
click at [289, 150] on input at bounding box center [314, 152] width 132 height 16
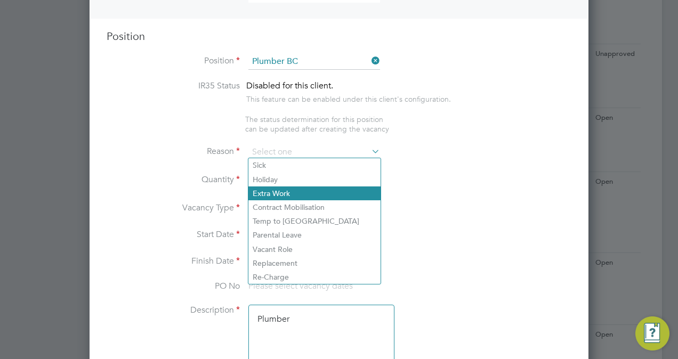
click at [292, 187] on li "Extra Work" at bounding box center [314, 194] width 132 height 14
type input "Extra Work"
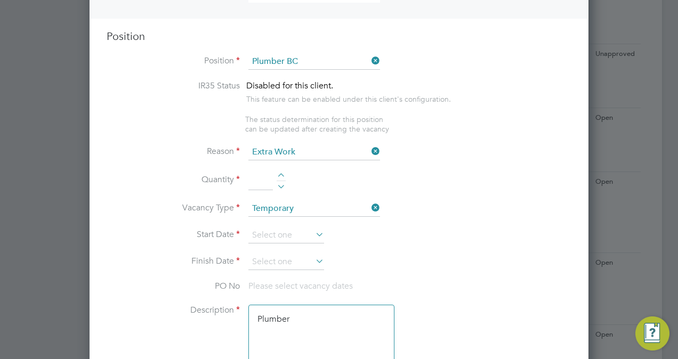
click at [280, 171] on li "Quantity" at bounding box center [339, 186] width 465 height 30
click at [280, 173] on div at bounding box center [281, 176] width 9 height 7
type input "1"
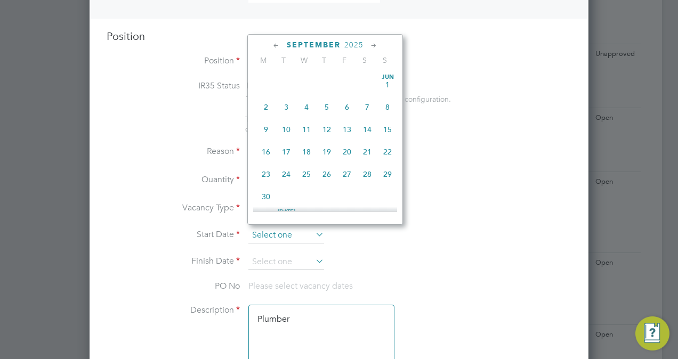
click at [280, 231] on input at bounding box center [286, 236] width 76 height 16
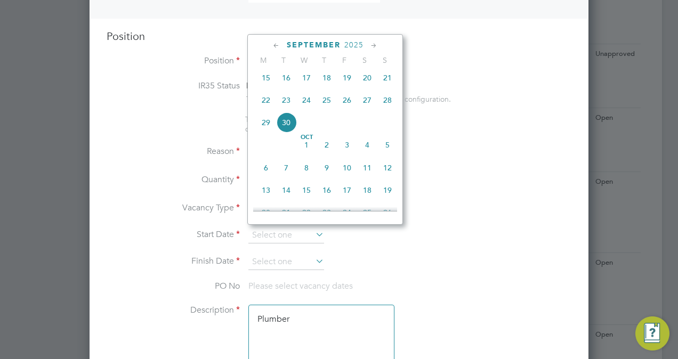
click at [282, 198] on span "14" at bounding box center [286, 190] width 20 height 20
type input "14 Oct 2025"
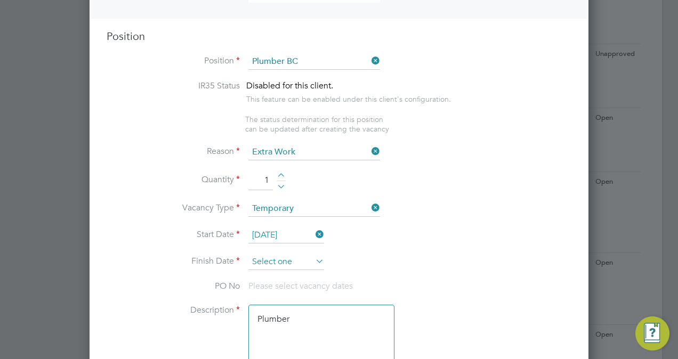
scroll to position [343, 0]
click at [283, 265] on input at bounding box center [286, 262] width 76 height 16
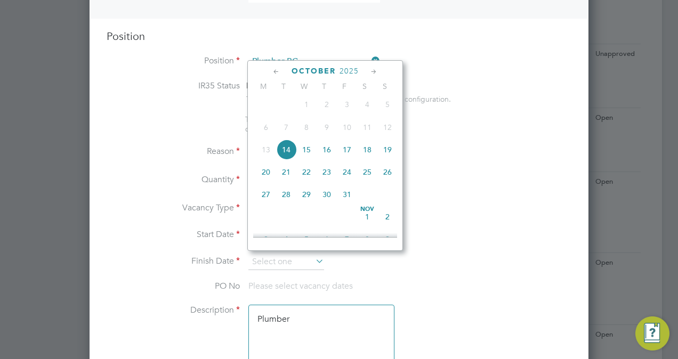
click at [376, 70] on icon at bounding box center [374, 72] width 10 height 12
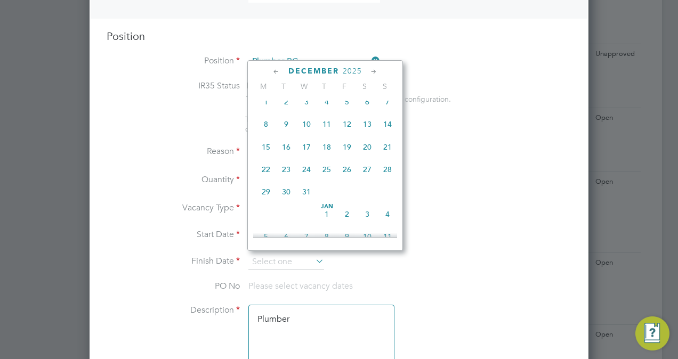
click at [376, 70] on icon at bounding box center [374, 72] width 10 height 12
click at [304, 155] on span "14" at bounding box center [306, 145] width 20 height 20
type input "14 Jan 2026"
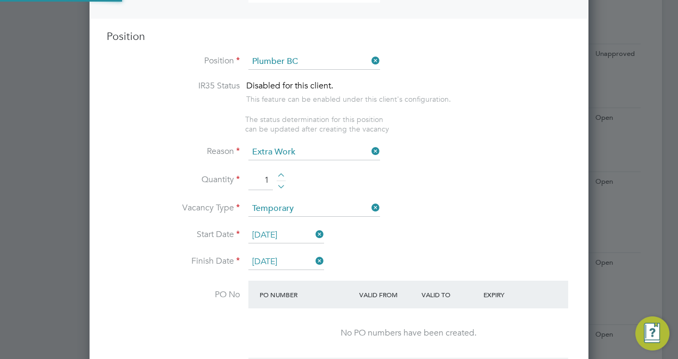
scroll to position [1750, 499]
click at [407, 204] on li "Vacancy Type Temporary" at bounding box center [339, 214] width 465 height 27
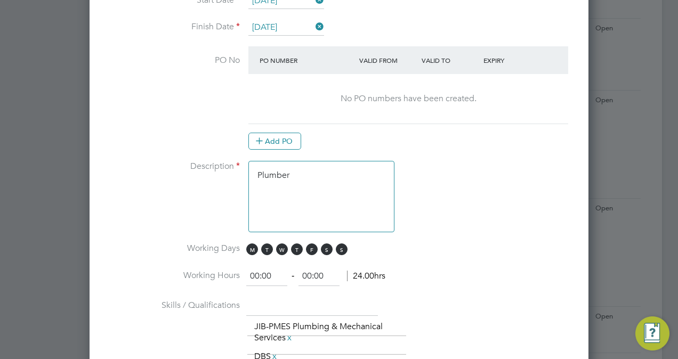
click at [335, 173] on textarea "Plumber" at bounding box center [321, 196] width 146 height 71
type textarea "Plumber Multi"
click at [339, 244] on span "S" at bounding box center [342, 250] width 12 height 12
click at [321, 246] on span "S" at bounding box center [327, 250] width 12 height 12
click at [259, 273] on input "00:00" at bounding box center [266, 276] width 41 height 19
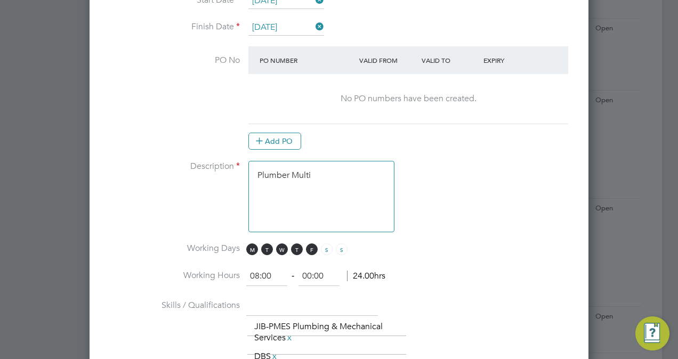
type input "08:00"
click at [310, 272] on input "00:00" at bounding box center [319, 276] width 41 height 19
type input "17:00"
click at [445, 272] on li "Working Hours 08:00 ‐ 17:00 16.00hrs" at bounding box center [339, 282] width 465 height 30
click at [433, 244] on li "Working Days M T W T F S S" at bounding box center [339, 255] width 465 height 24
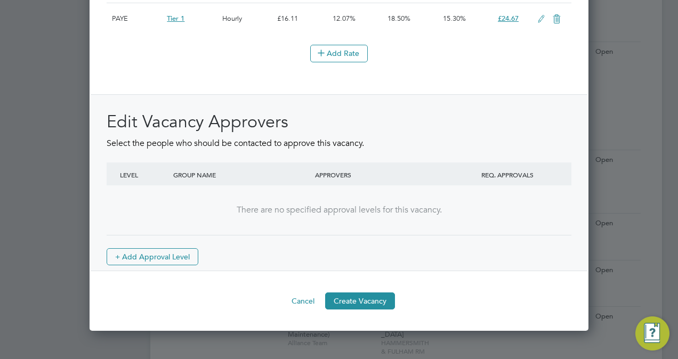
scroll to position [1472, 0]
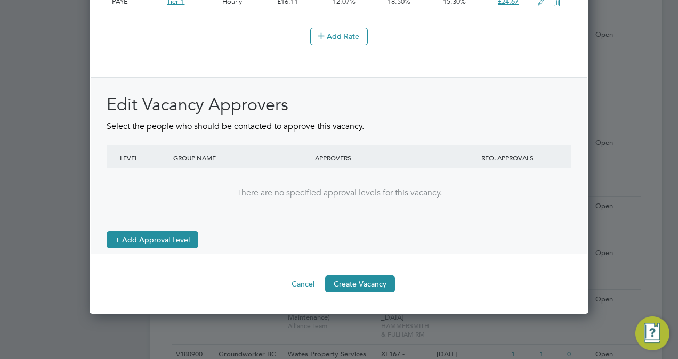
click at [177, 245] on button "+ Add Approval Level" at bounding box center [153, 239] width 92 height 17
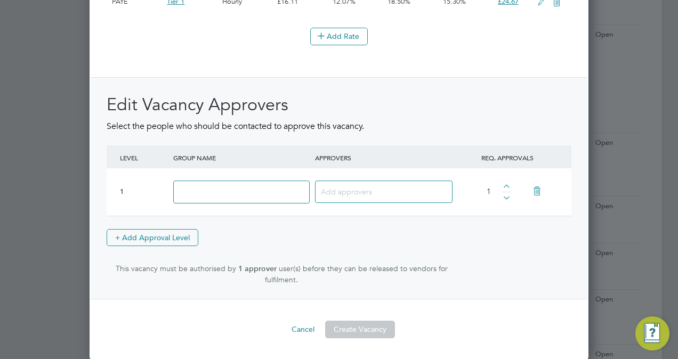
scroll to position [5, 5]
click at [238, 204] on input at bounding box center [241, 192] width 136 height 23
type input "Approve"
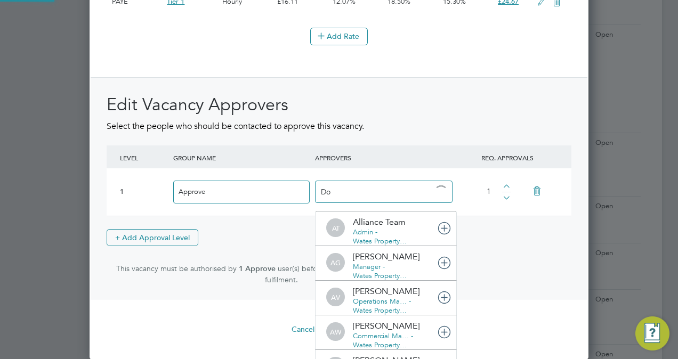
type input "Dom"
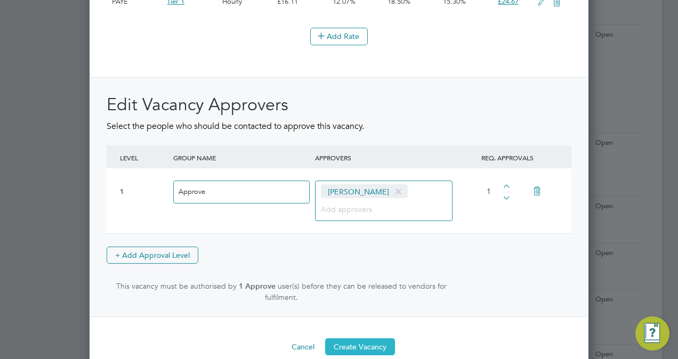
click at [368, 343] on button "Create Vacancy" at bounding box center [360, 347] width 70 height 17
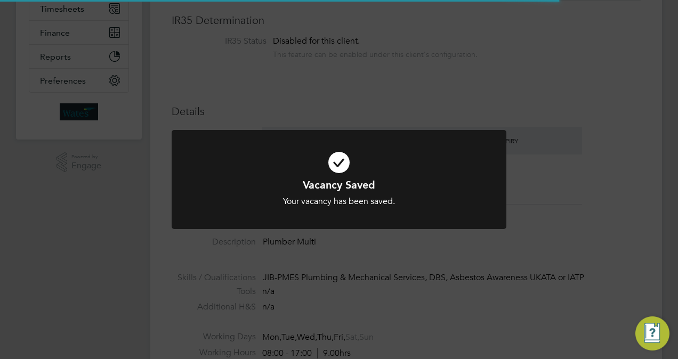
scroll to position [19, 166]
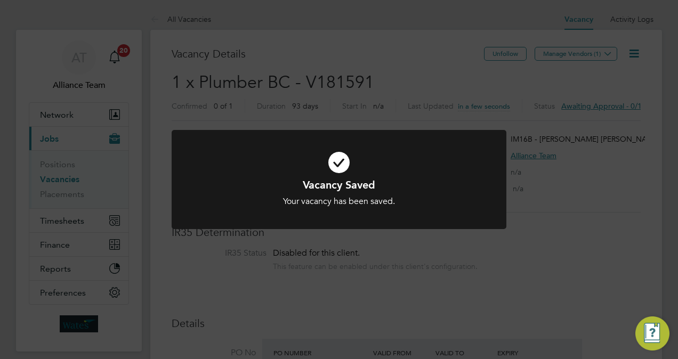
click at [467, 47] on div "Vacancy Saved Your vacancy has been saved. Cancel Okay" at bounding box center [339, 179] width 678 height 359
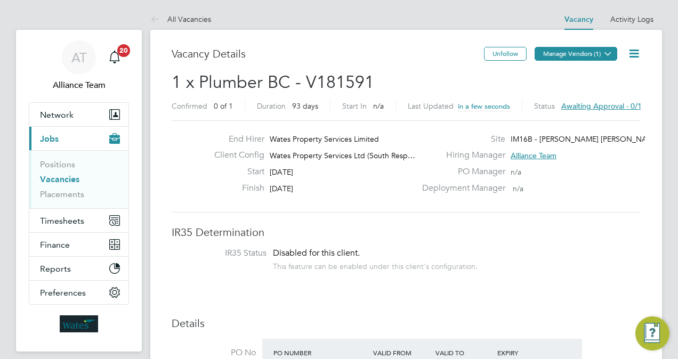
click at [550, 58] on button "Manage Vendors (1)" at bounding box center [576, 54] width 83 height 14
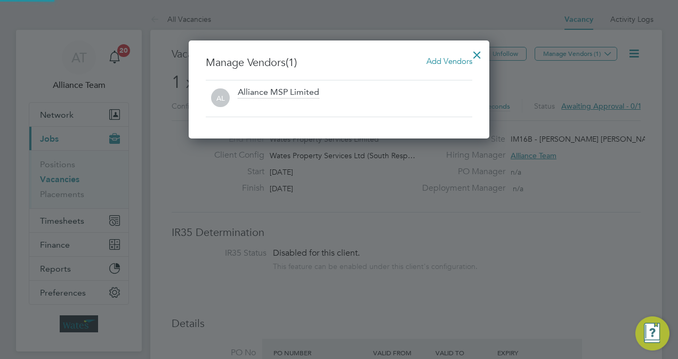
click at [454, 57] on span "Add Vendors" at bounding box center [450, 61] width 46 height 10
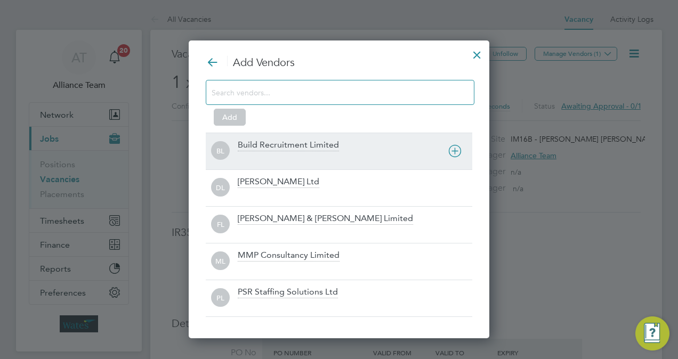
click at [261, 148] on div "Build Recruitment Limited" at bounding box center [288, 146] width 101 height 12
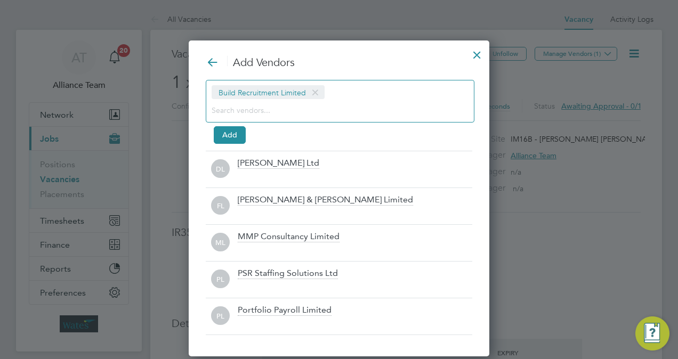
click at [254, 115] on input at bounding box center [332, 110] width 240 height 14
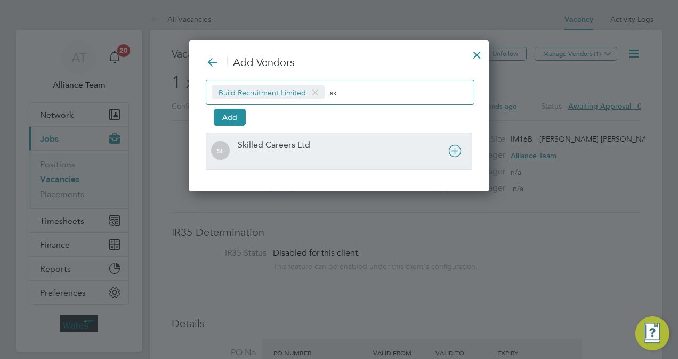
type input "sk"
click at [265, 142] on div "Skilled Careers Ltd" at bounding box center [274, 146] width 73 height 12
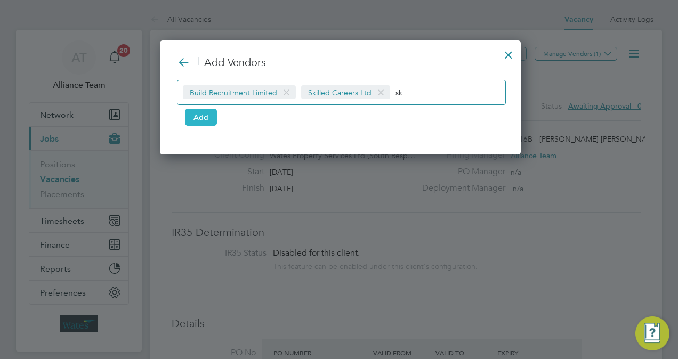
click at [206, 119] on button "Add" at bounding box center [201, 117] width 32 height 17
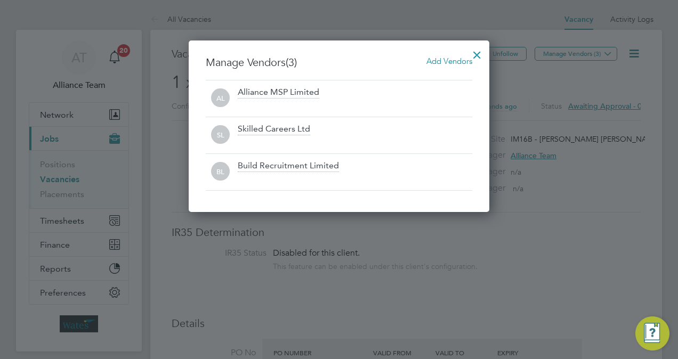
click at [476, 50] on div at bounding box center [477, 52] width 19 height 19
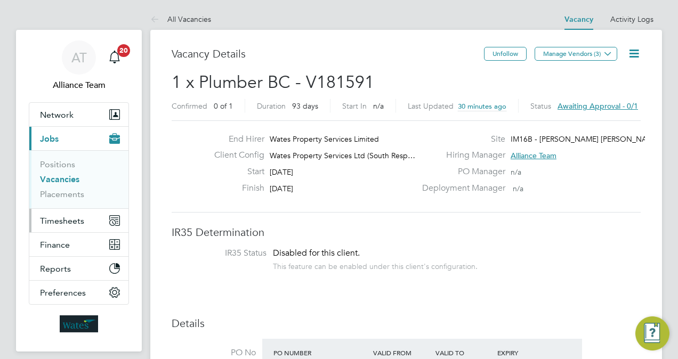
click at [49, 213] on button "Timesheets" at bounding box center [78, 220] width 99 height 23
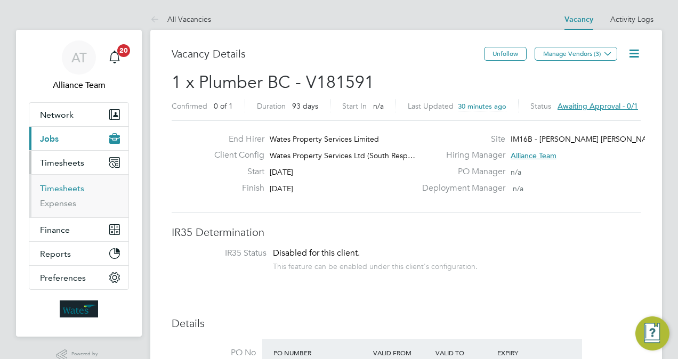
click at [63, 189] on link "Timesheets" at bounding box center [62, 188] width 44 height 10
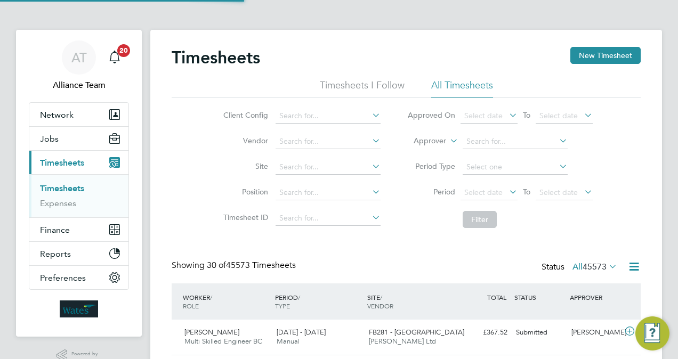
scroll to position [27, 92]
click at [435, 141] on label "Approver" at bounding box center [422, 141] width 48 height 11
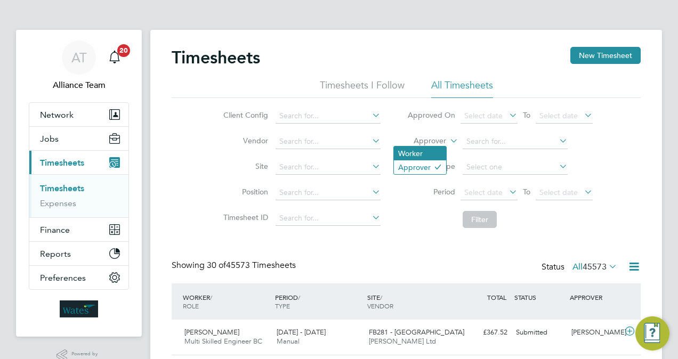
click at [427, 152] on li "Worker" at bounding box center [420, 154] width 52 height 14
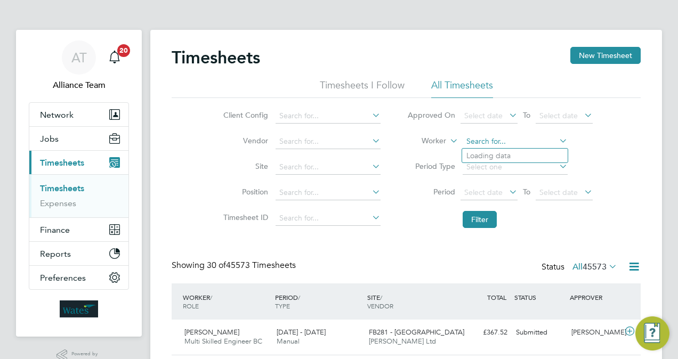
click at [486, 136] on input at bounding box center [515, 141] width 105 height 15
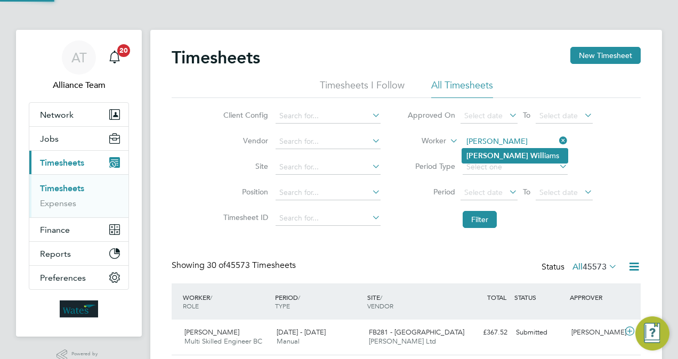
click at [519, 156] on li "Darius Will iams" at bounding box center [515, 156] width 106 height 14
type input "Darius Williams"
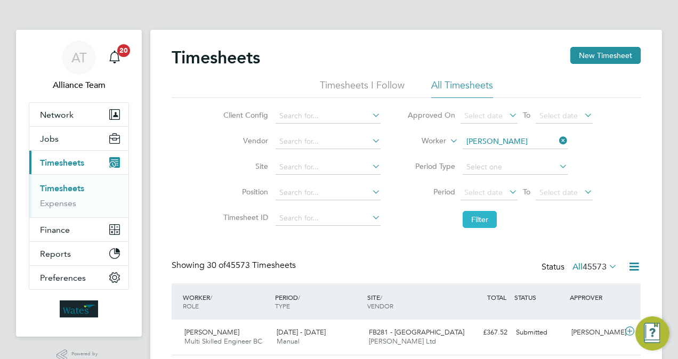
click at [483, 220] on button "Filter" at bounding box center [480, 219] width 34 height 17
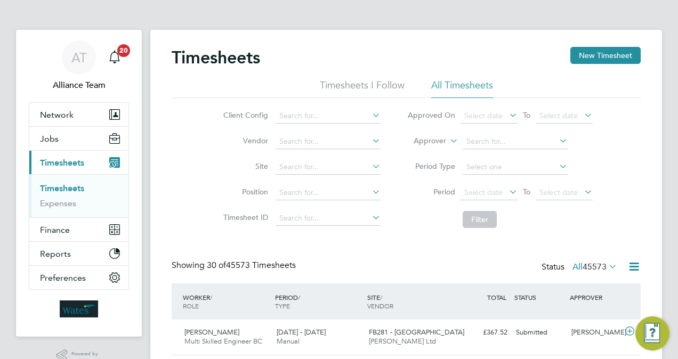
click at [58, 191] on link "Timesheets" at bounding box center [62, 188] width 44 height 10
click at [310, 53] on div "Timesheets New Timesheet" at bounding box center [406, 63] width 469 height 32
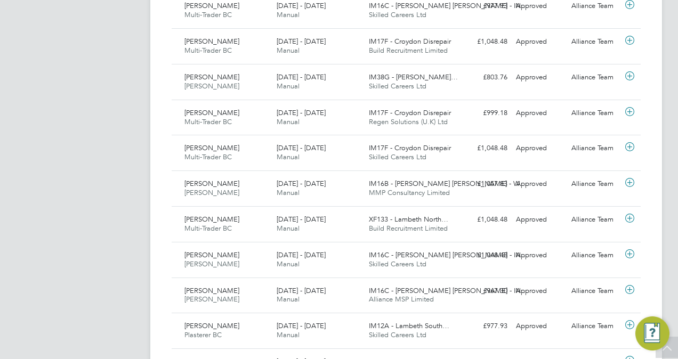
click at [67, 192] on app-navbar "AT Alliance Team Notifications 20 Applications: Network Team Members Businesses…" at bounding box center [79, 279] width 126 height 1437
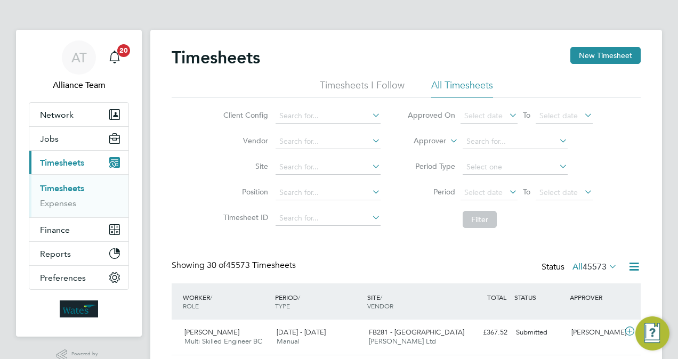
click at [623, 192] on div "Client Config Vendor Site Position Timesheet ID Approved On Select date To Sele…" at bounding box center [406, 165] width 469 height 135
click at [65, 148] on button "Jobs" at bounding box center [78, 138] width 99 height 23
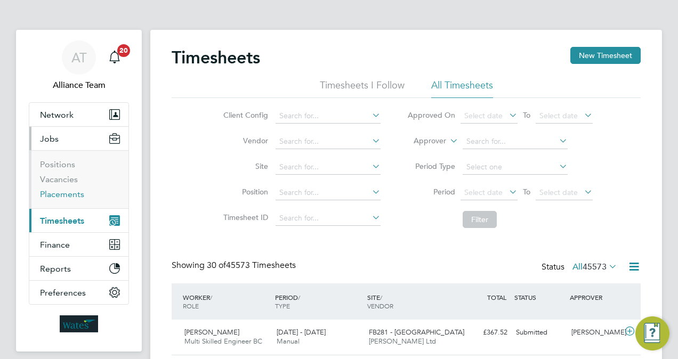
click at [74, 193] on link "Placements" at bounding box center [62, 194] width 44 height 10
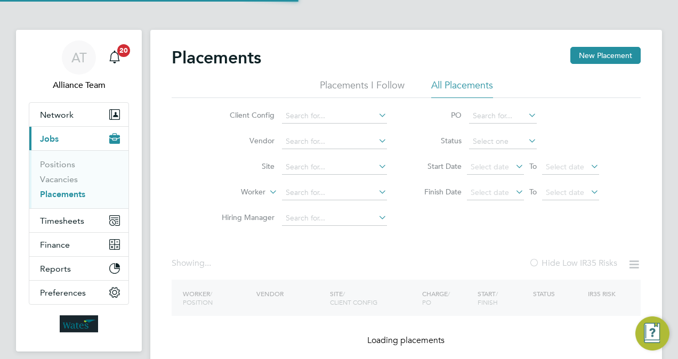
click at [174, 183] on div "Client Config Vendor Site Worker Hiring Manager PO Status Start Date Select dat…" at bounding box center [406, 164] width 469 height 133
